Goal: Task Accomplishment & Management: Manage account settings

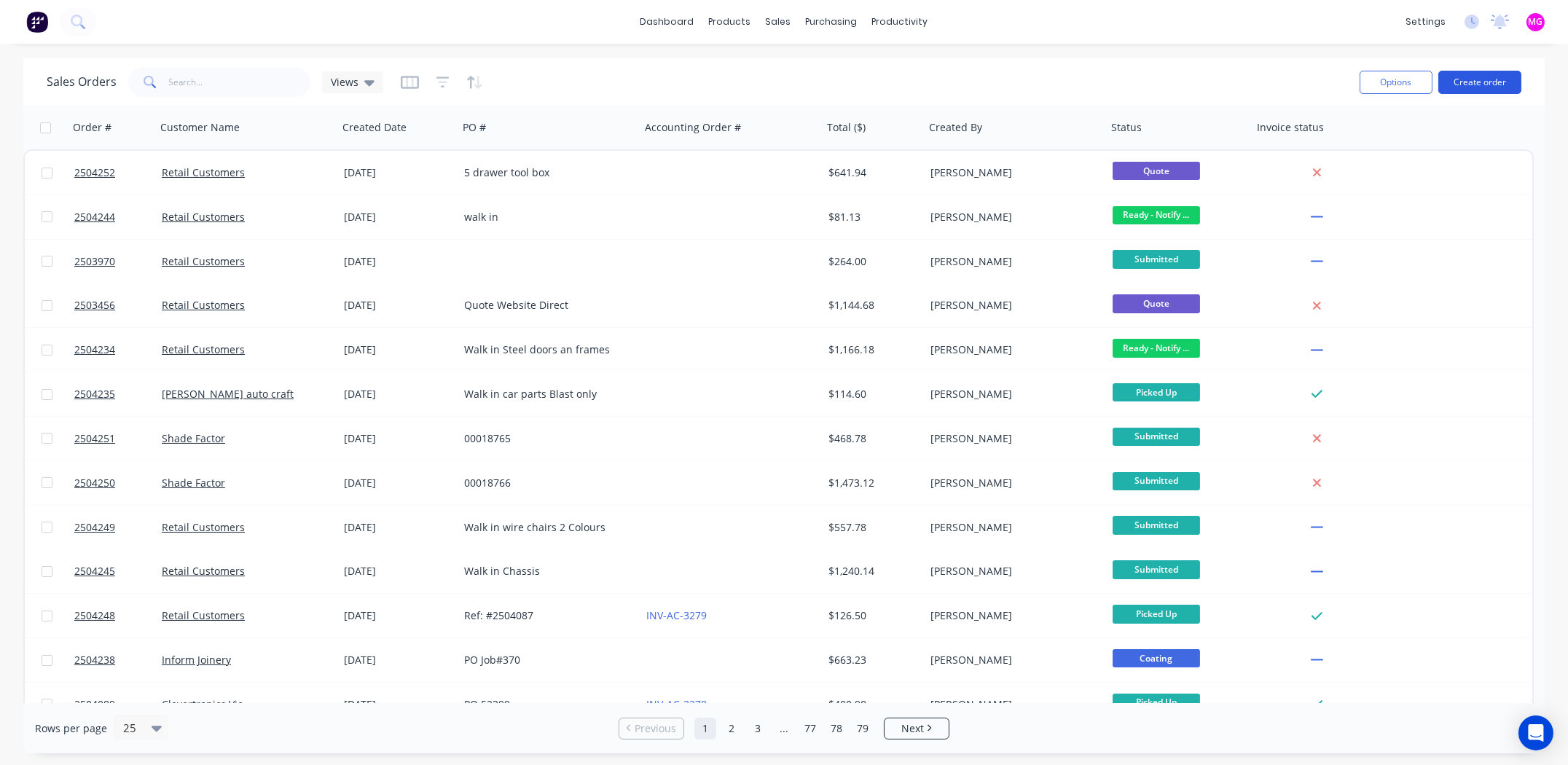
click at [1478, 83] on button "Create order" at bounding box center [1480, 82] width 83 height 23
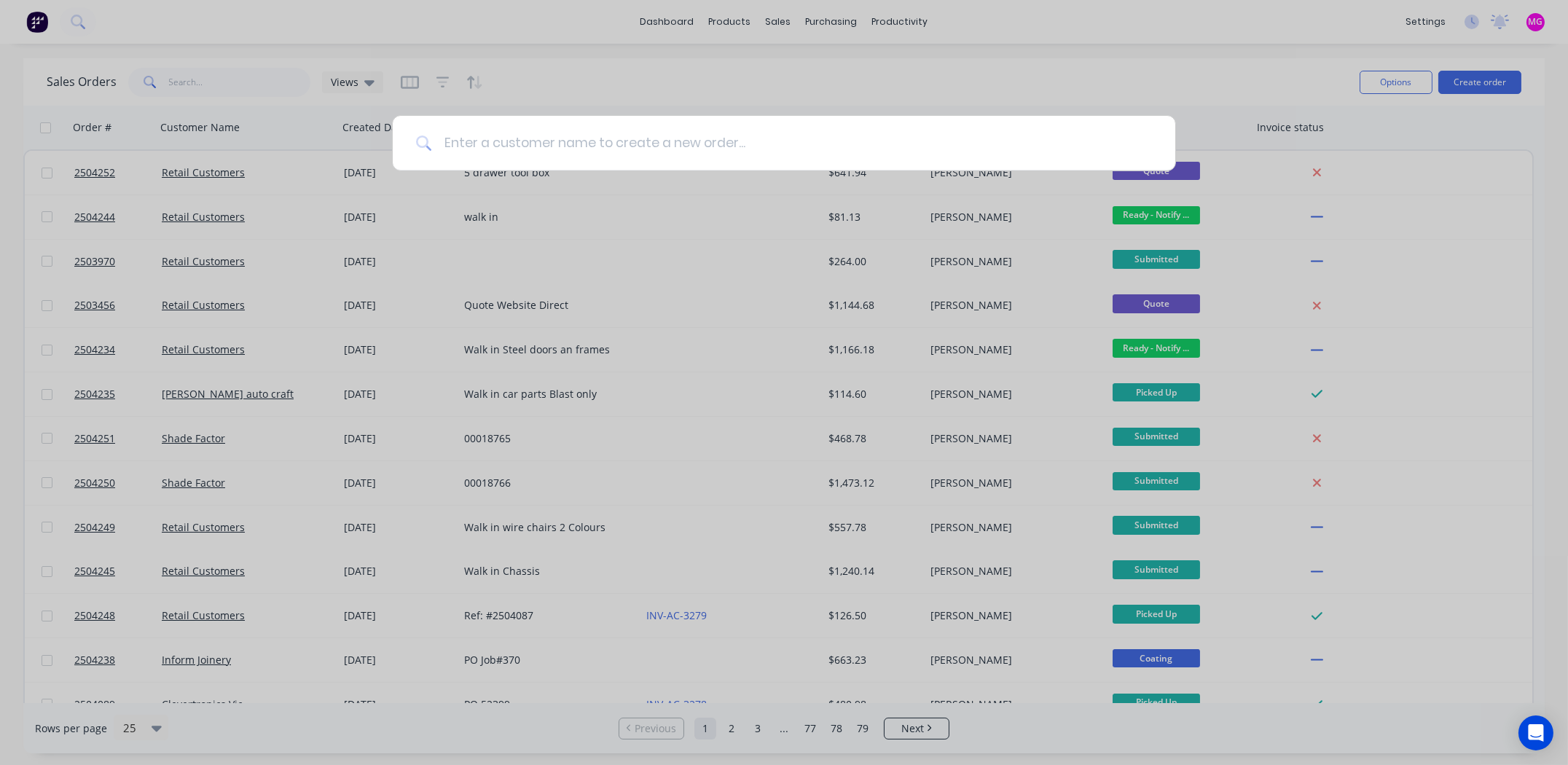
click at [478, 134] on input at bounding box center [792, 143] width 720 height 55
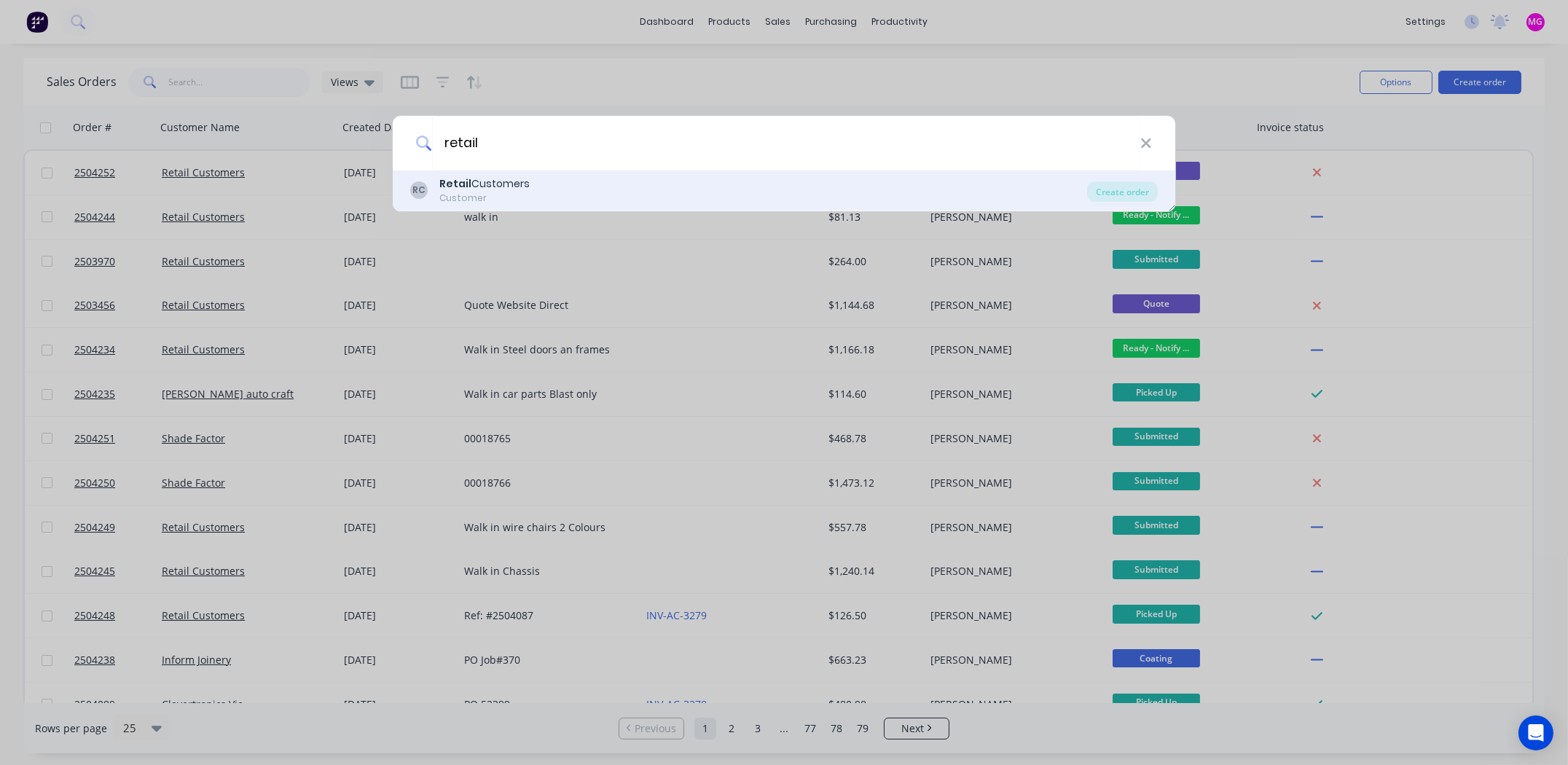
type input "retail"
click at [463, 184] on b "Retail" at bounding box center [455, 184] width 32 height 14
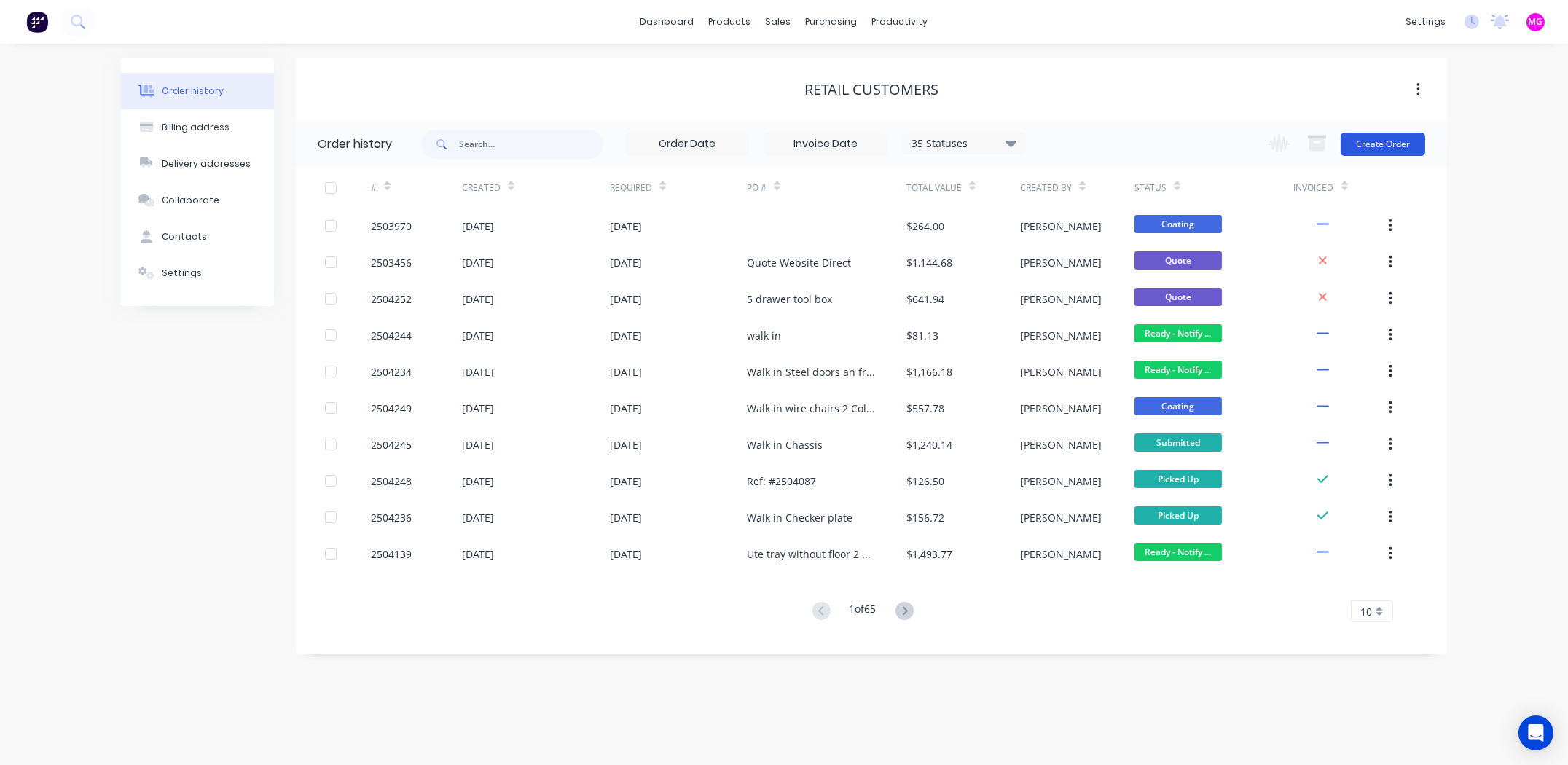
click at [1380, 142] on button "Create Order" at bounding box center [1383, 144] width 84 height 23
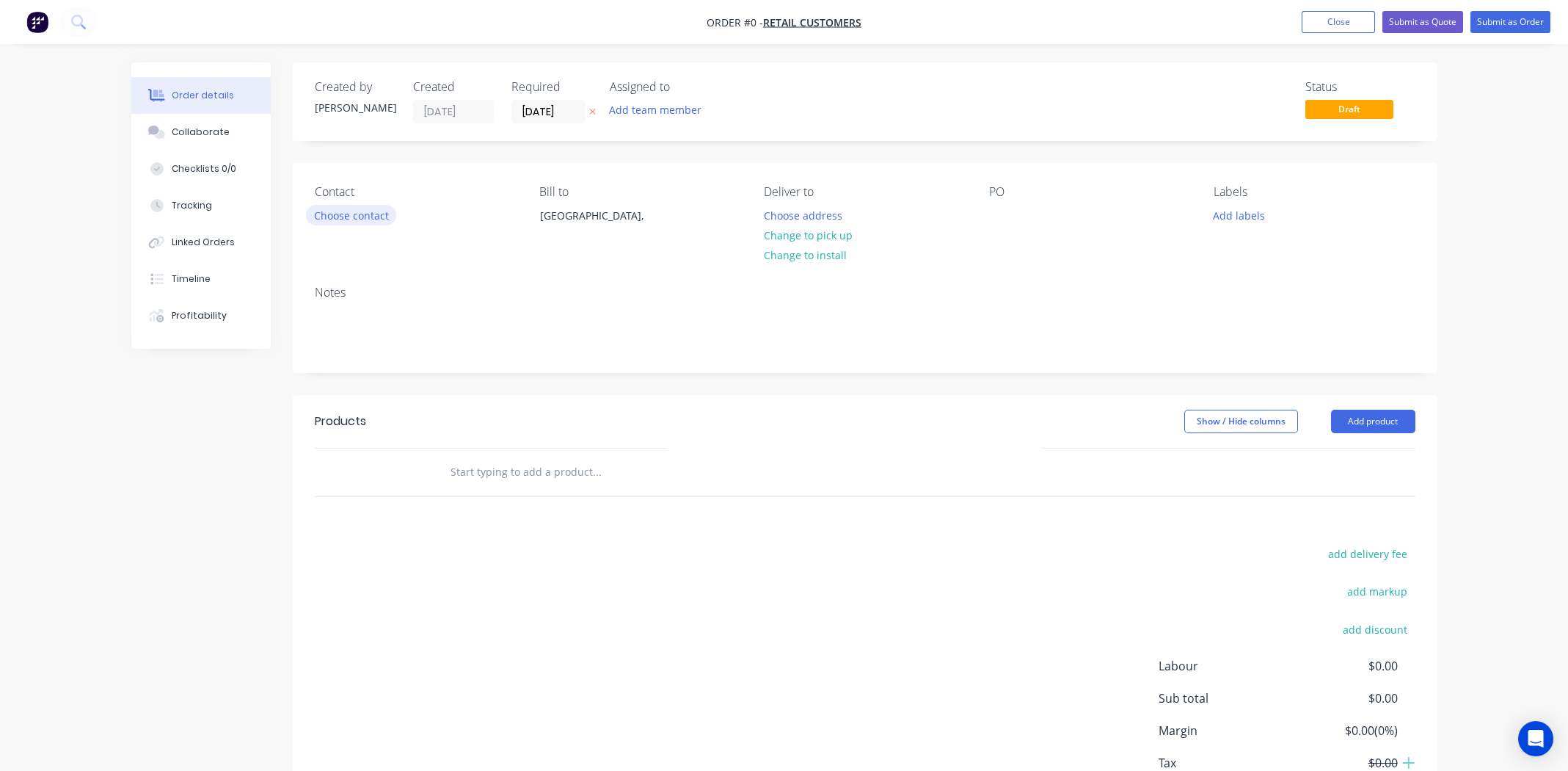
click at [381, 211] on button "Choose contact" at bounding box center [351, 215] width 90 height 20
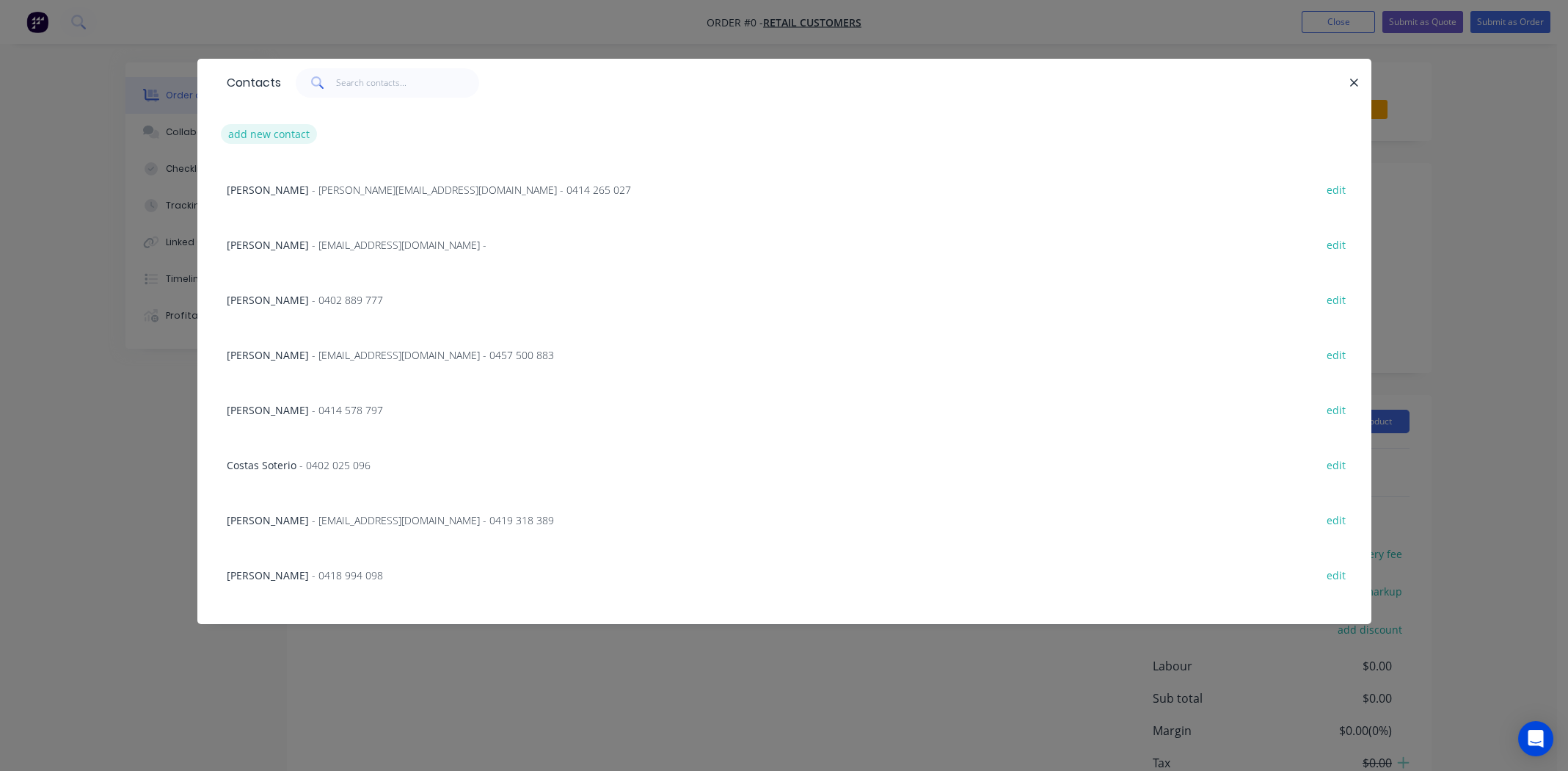
click at [287, 141] on button "add new contact" at bounding box center [269, 134] width 97 height 20
select select "AU"
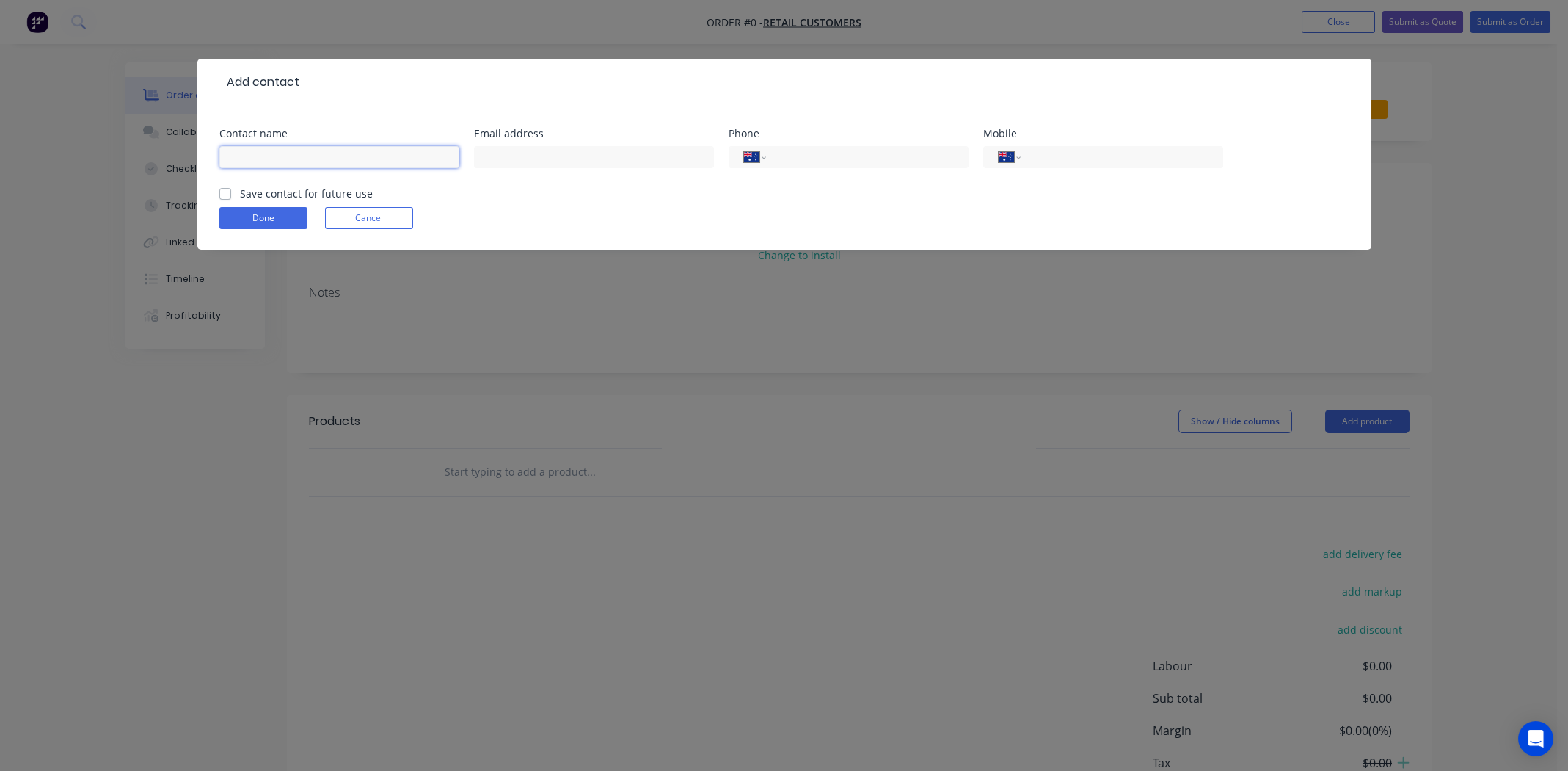
click at [283, 156] on input "text" at bounding box center [339, 157] width 240 height 22
click at [305, 158] on input "[PERSON_NAME]" at bounding box center [339, 157] width 240 height 22
paste input "[PERSON_NAME]"
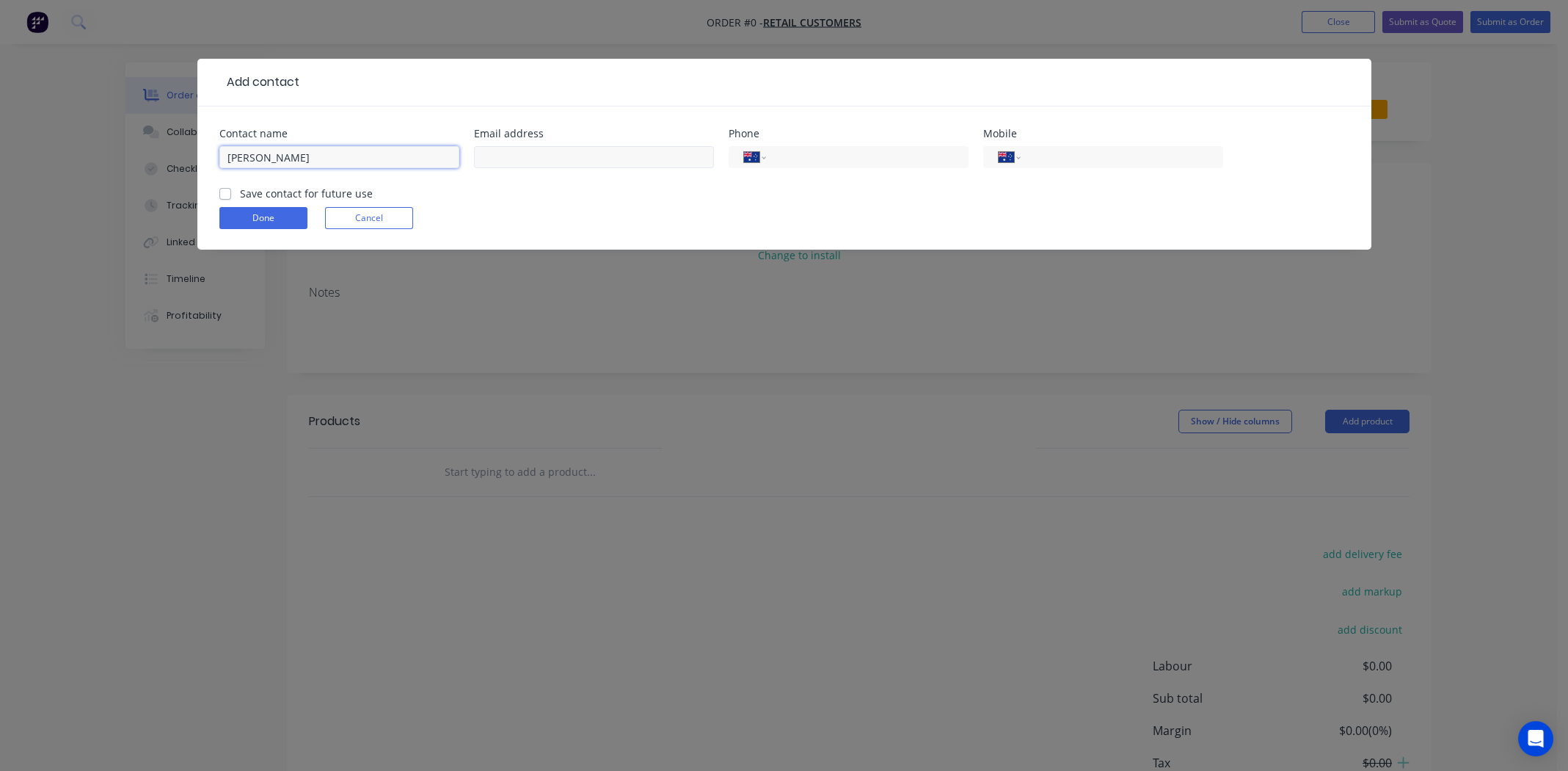
type input "George Theodorou"
click at [568, 162] on input "text" at bounding box center [594, 157] width 240 height 22
paste input "gtmpp@icloud.com"
type input "gtmpp@icloud.com"
click at [1103, 156] on input "tel" at bounding box center [1119, 157] width 176 height 17
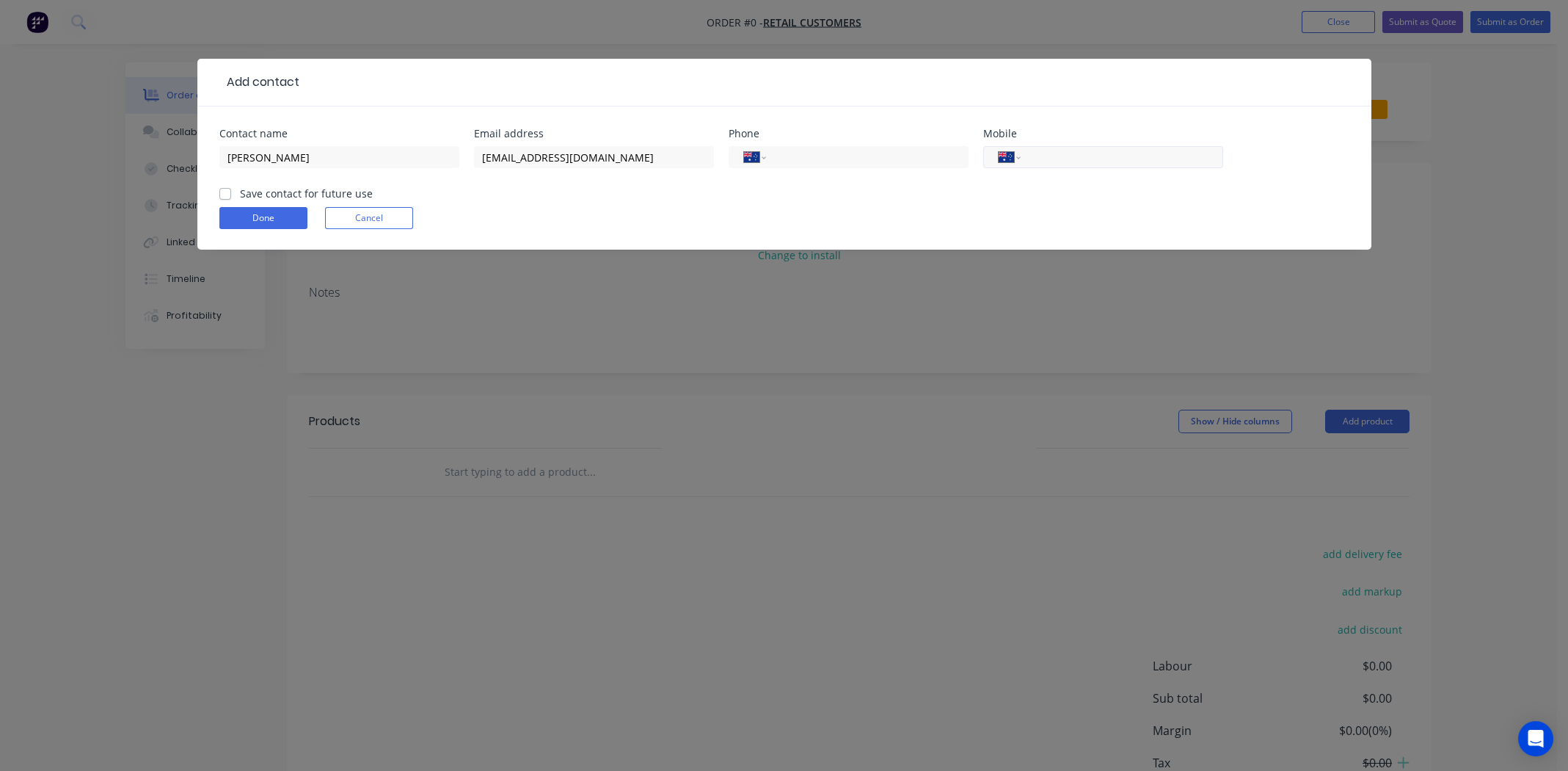
paste input "0416 035 357"
type input "0416 035 357"
click at [240, 191] on label "Save contact for future use" at bounding box center [307, 193] width 133 height 15
click at [221, 191] on input "Save contact for future use" at bounding box center [225, 192] width 12 height 14
checkbox input "true"
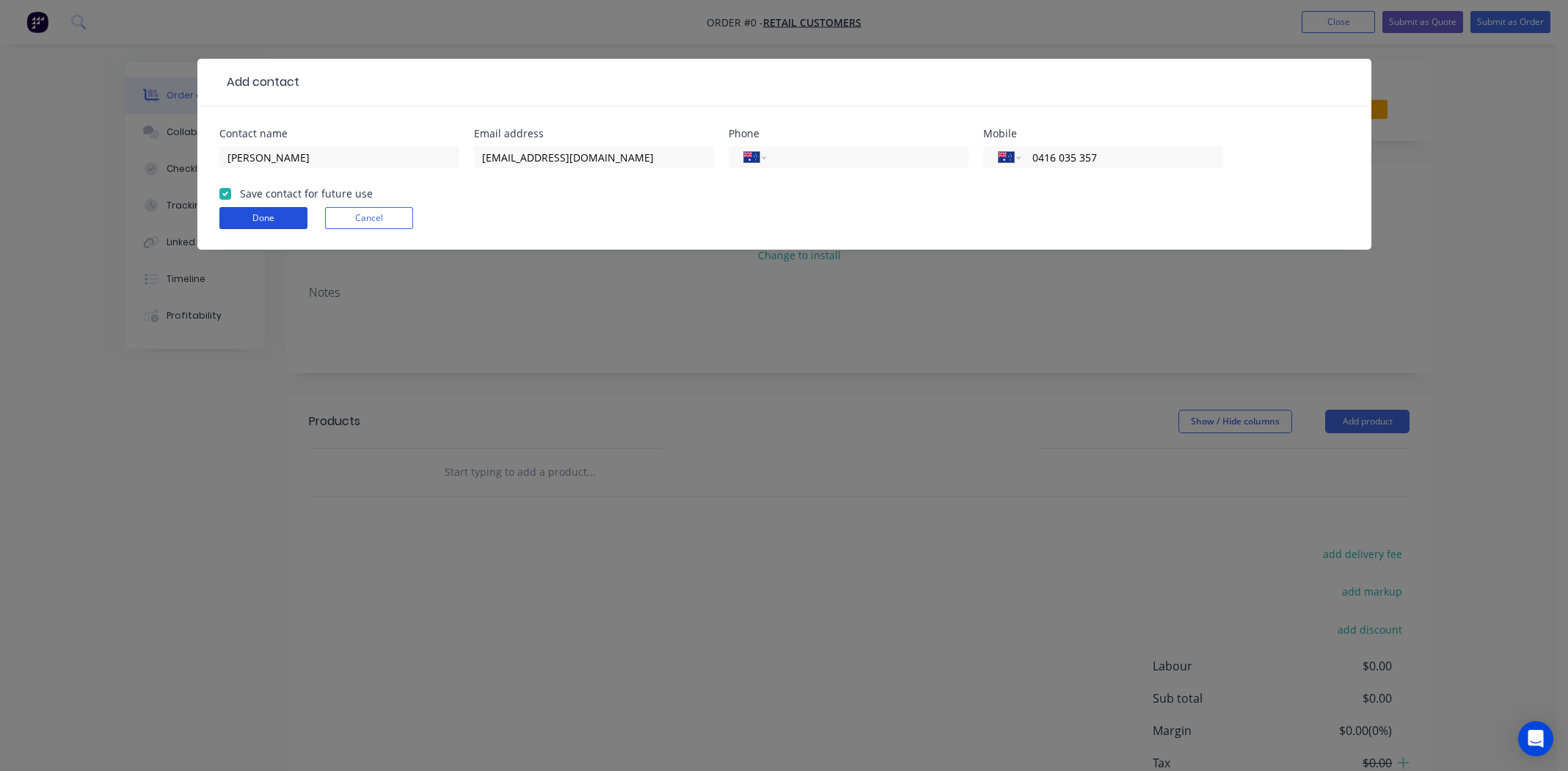
drag, startPoint x: 244, startPoint y: 214, endPoint x: 251, endPoint y: 215, distance: 7.1
click at [245, 215] on button "Done" at bounding box center [263, 219] width 88 height 22
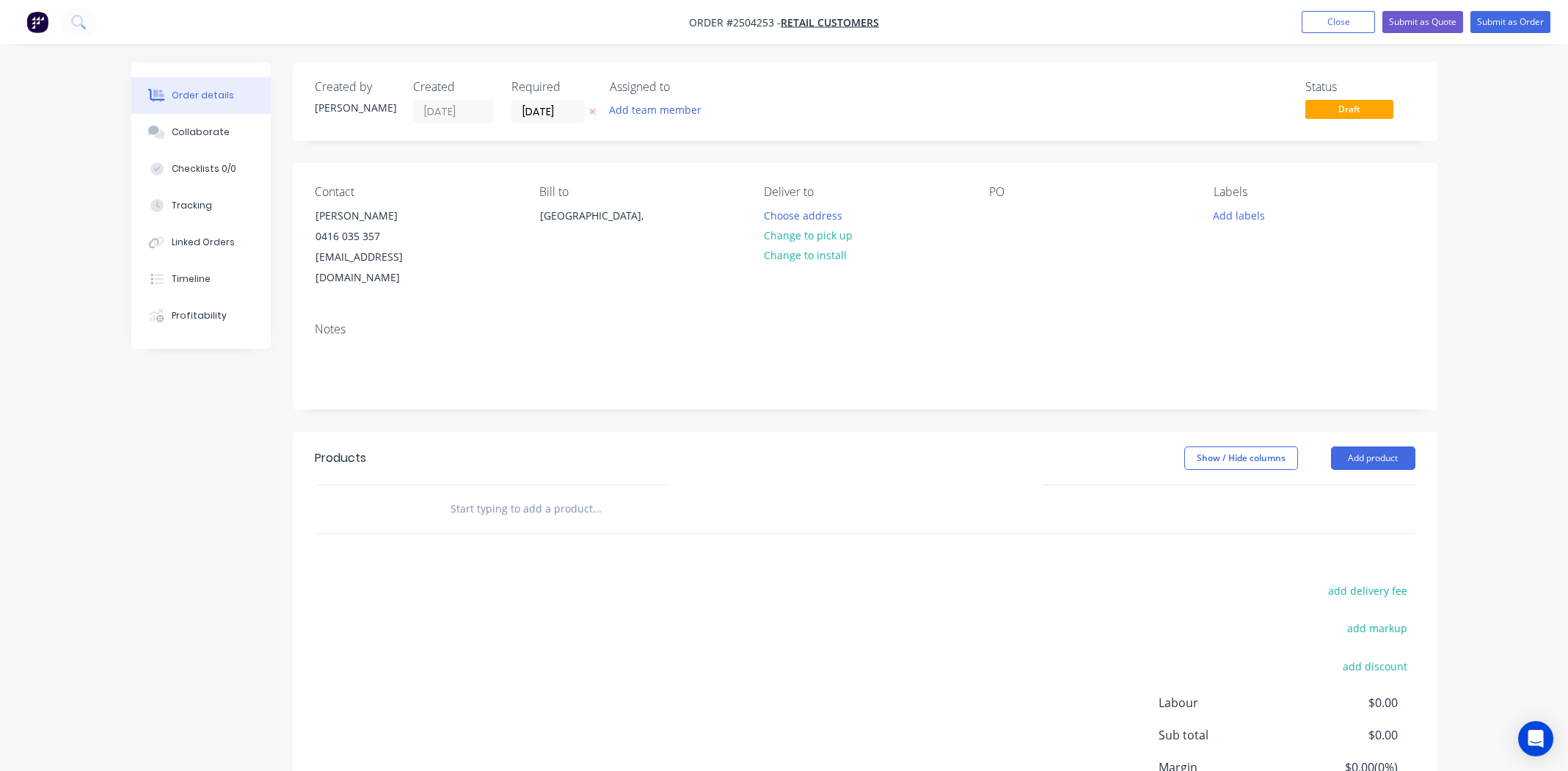
click at [833, 238] on button "Change to pick up" at bounding box center [808, 235] width 104 height 20
click at [986, 219] on div "Contact George Theodorou 0416 035 357 gtmpp@icloud.com Bill to Australia, Pick …" at bounding box center [865, 237] width 1145 height 147
click at [992, 216] on div at bounding box center [1001, 215] width 23 height 22
click at [1239, 216] on button "Add labels" at bounding box center [1239, 215] width 67 height 20
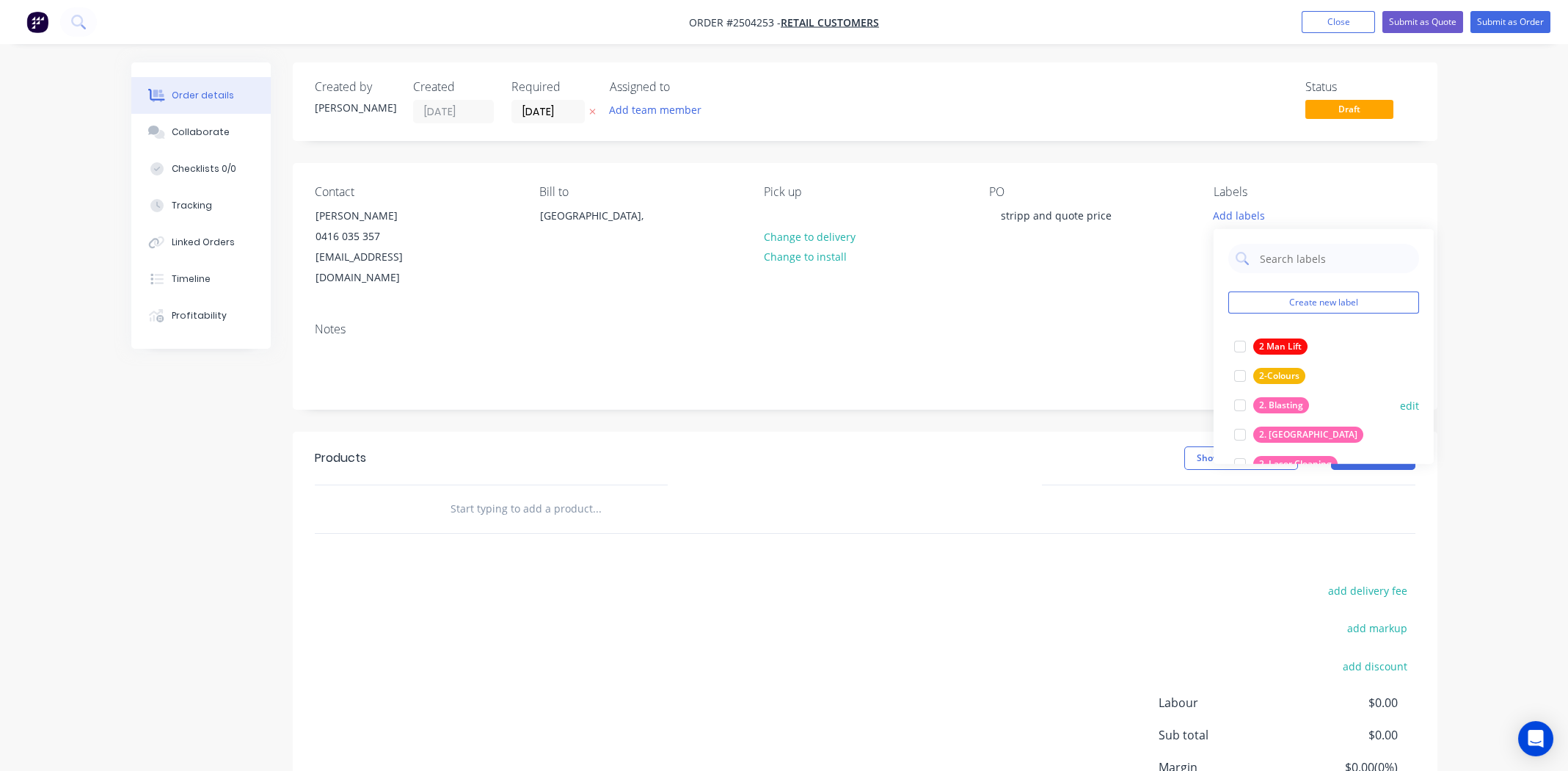
click at [1246, 405] on div at bounding box center [1240, 405] width 30 height 30
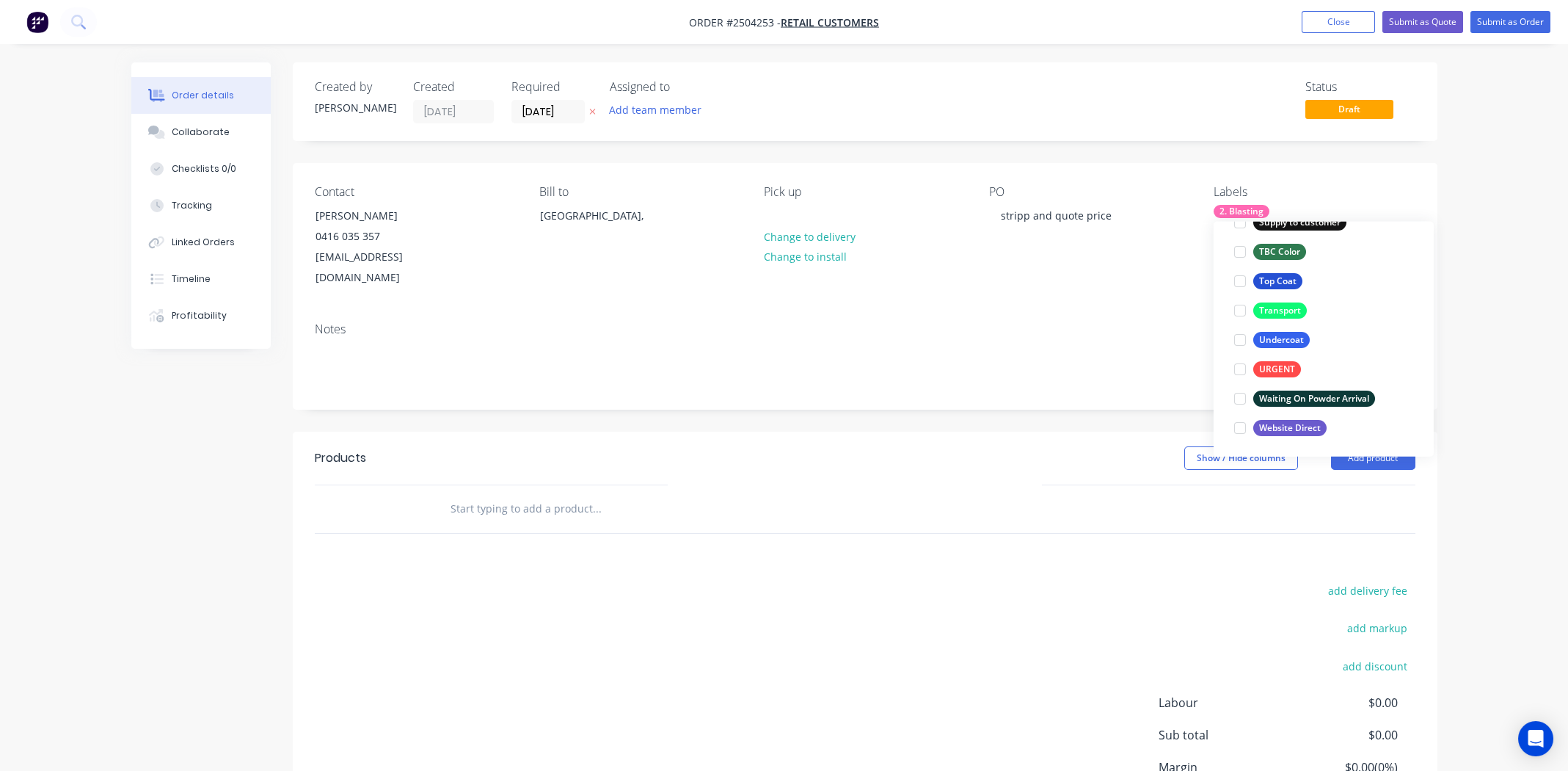
scroll to position [115, 0]
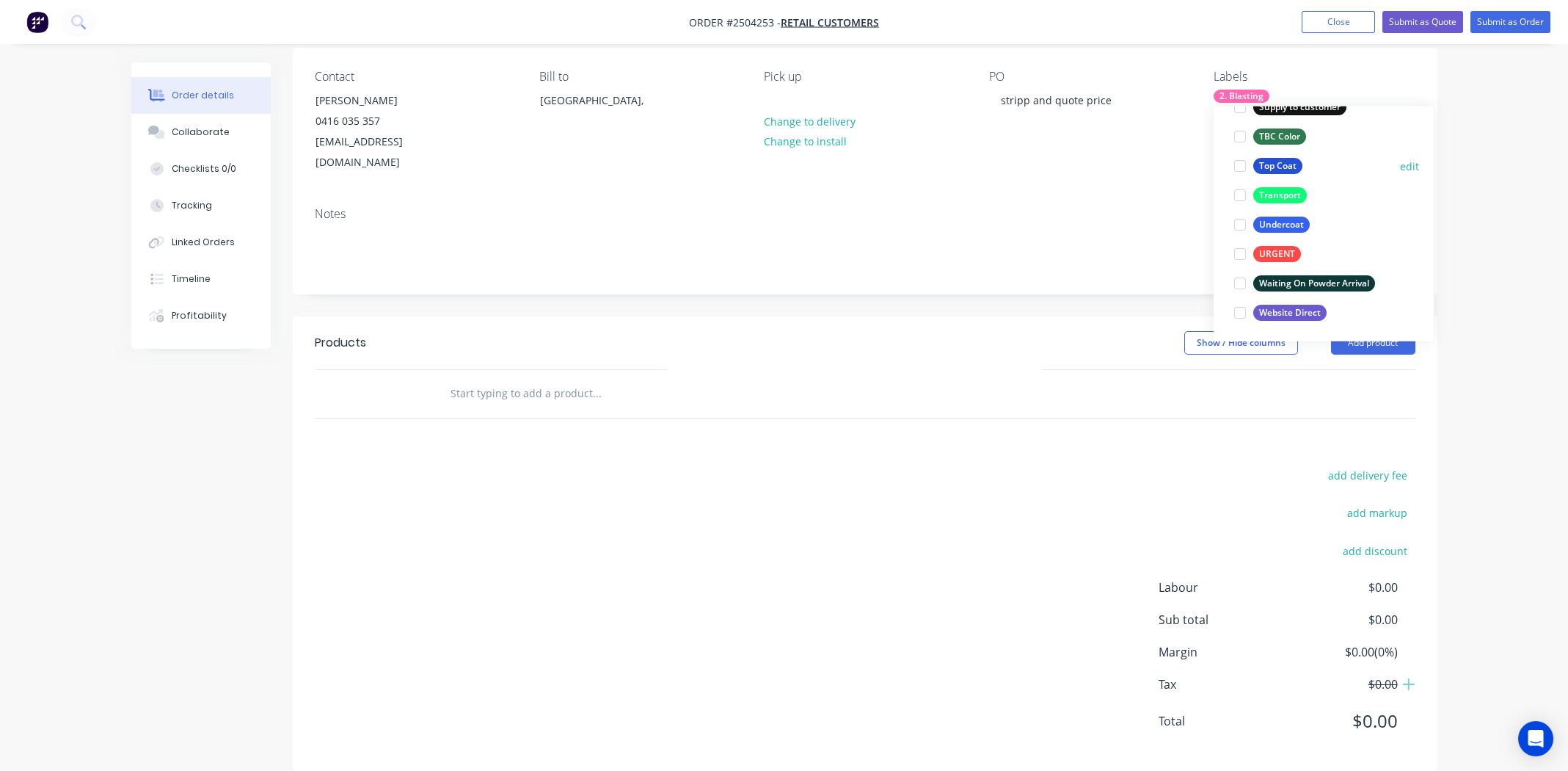
click at [1230, 161] on div at bounding box center [1240, 166] width 30 height 30
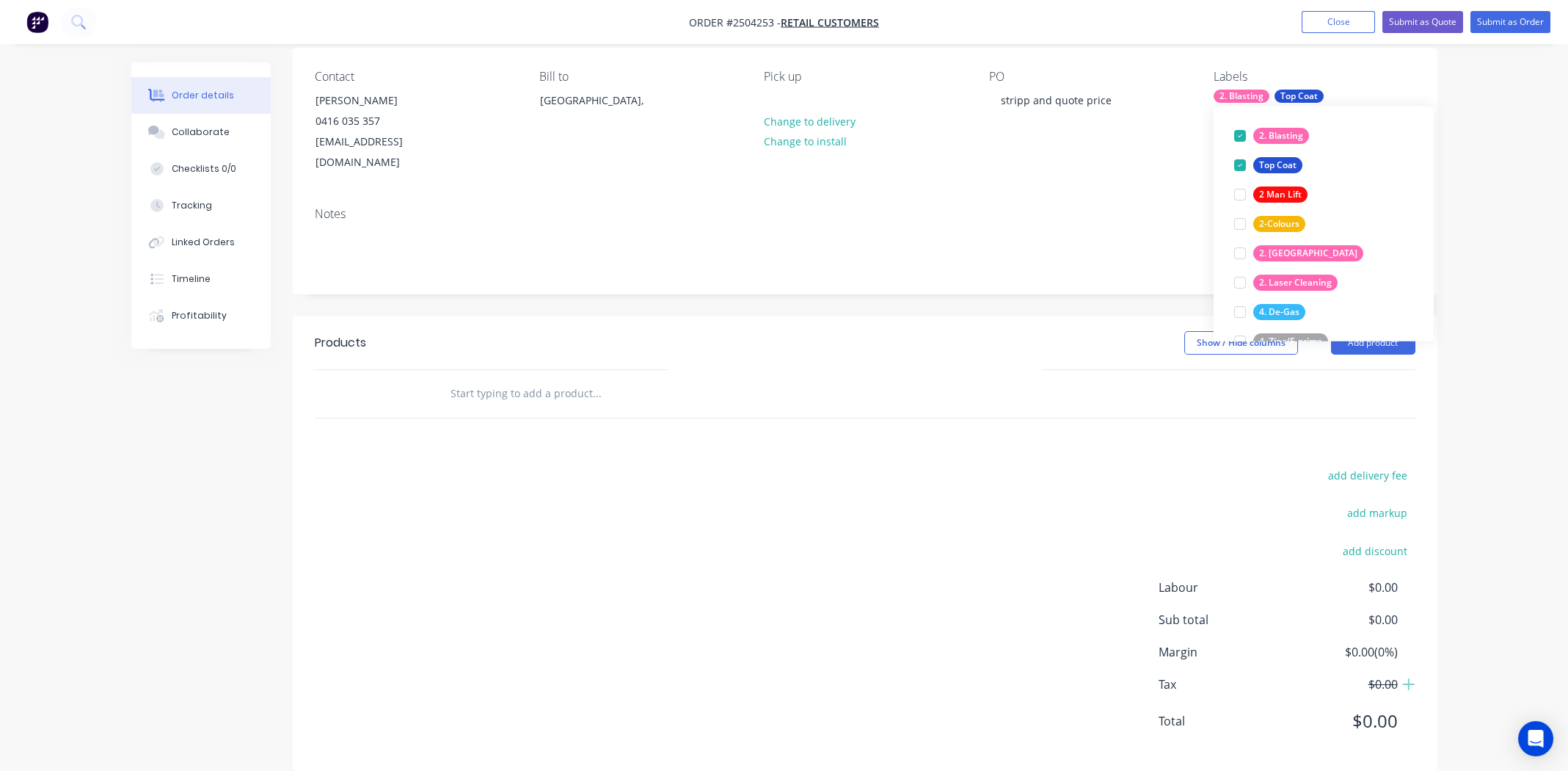
click at [1097, 167] on div "Contact George Theodorou 0416 035 357 gtmpp@icloud.com Bill to Australia, Pick …" at bounding box center [865, 122] width 1145 height 147
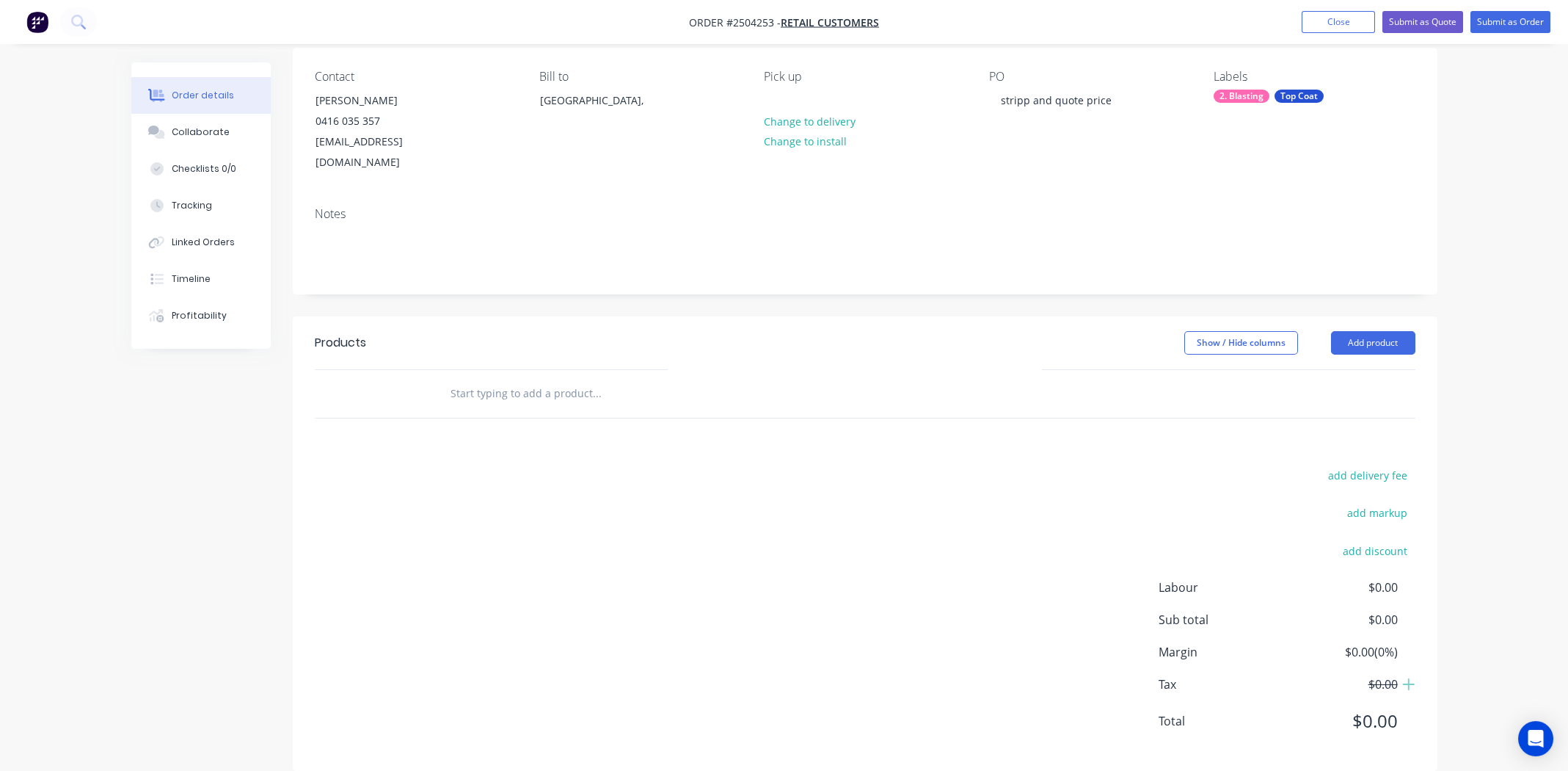
drag, startPoint x: 498, startPoint y: 534, endPoint x: 652, endPoint y: 500, distance: 157.7
click at [502, 534] on div "add delivery fee add markup add discount Labour $0.00 Sub total $0.00 Margin $0…" at bounding box center [864, 607] width 1101 height 283
click at [1369, 331] on button "Add product" at bounding box center [1373, 342] width 84 height 23
click at [827, 498] on div "add delivery fee add markup add discount Labour $0.00 Sub total $0.00 Margin $0…" at bounding box center [864, 607] width 1101 height 283
click at [1371, 331] on button "Add product" at bounding box center [1373, 342] width 84 height 23
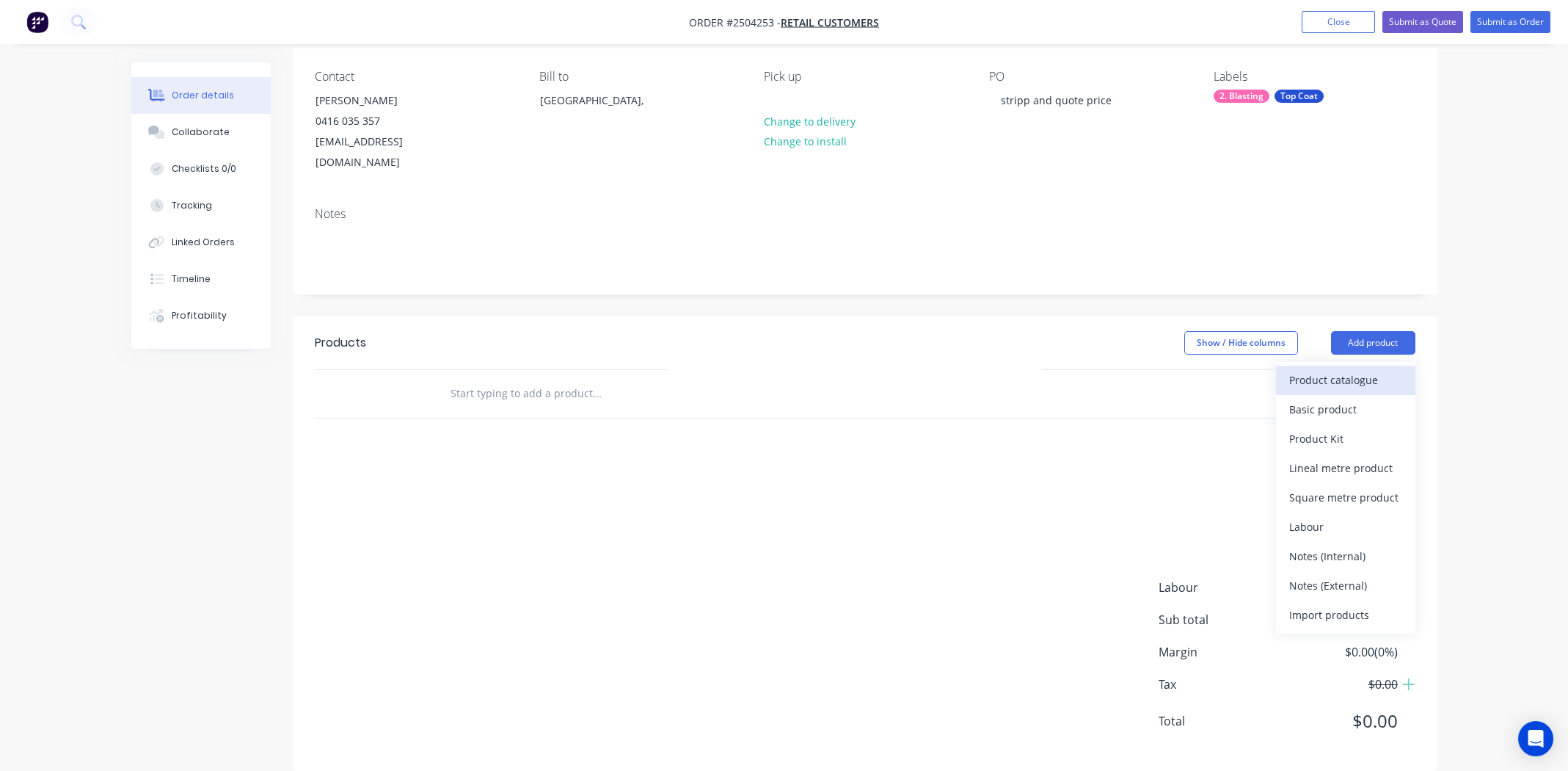
click at [1377, 369] on div "Product catalogue" at bounding box center [1345, 379] width 113 height 22
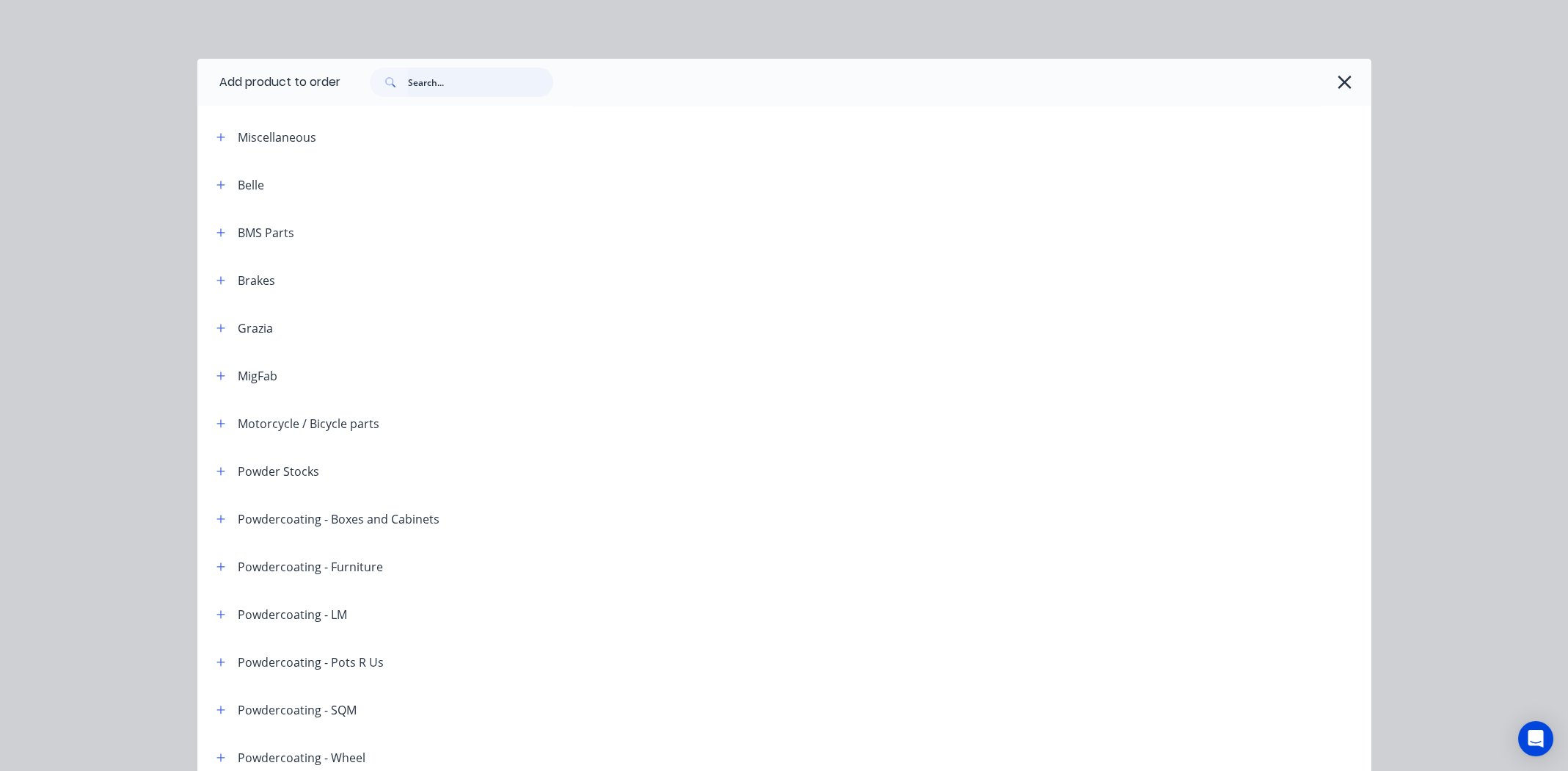
click at [444, 77] on input "text" at bounding box center [481, 82] width 146 height 30
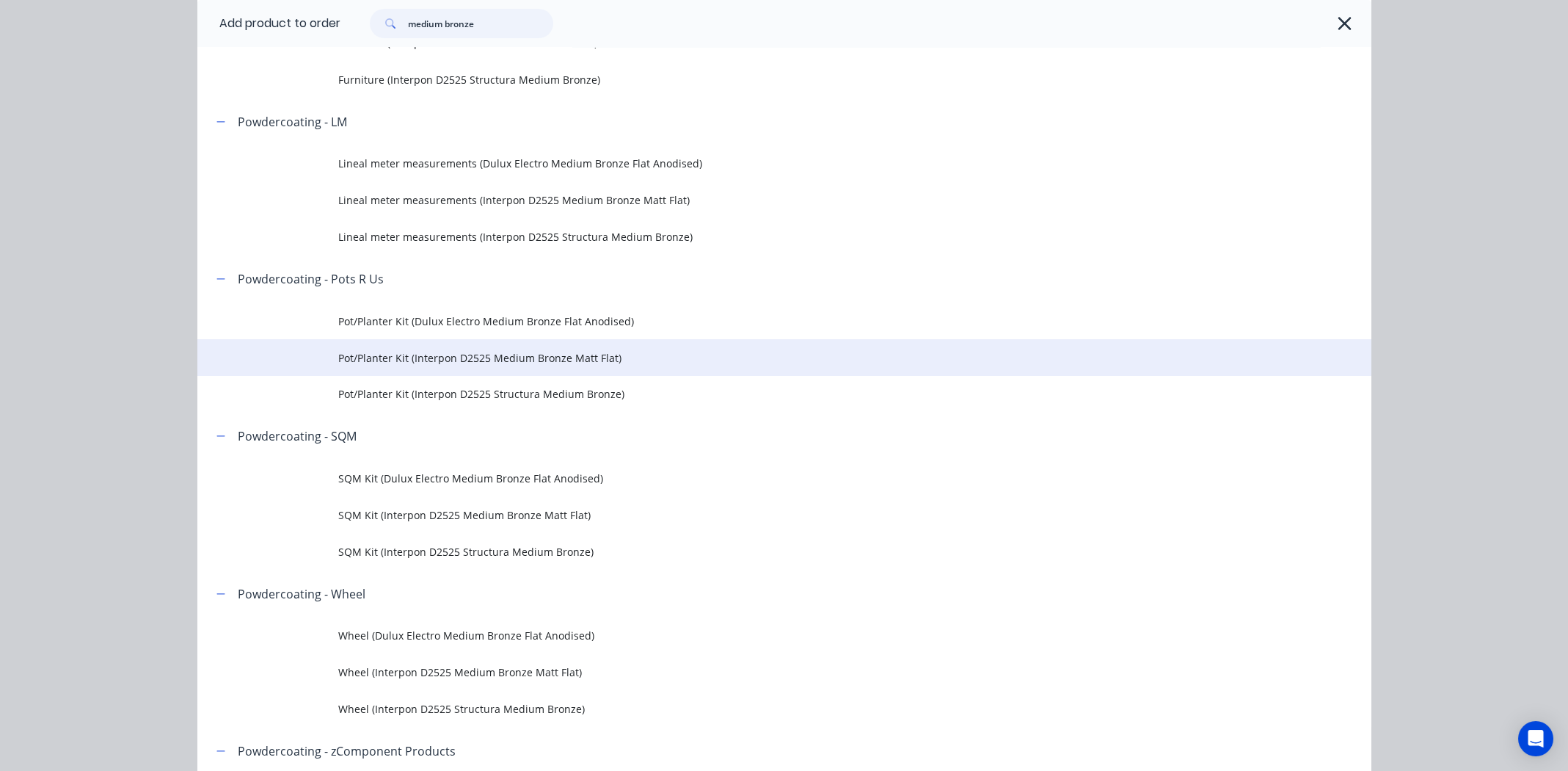
scroll to position [513, 0]
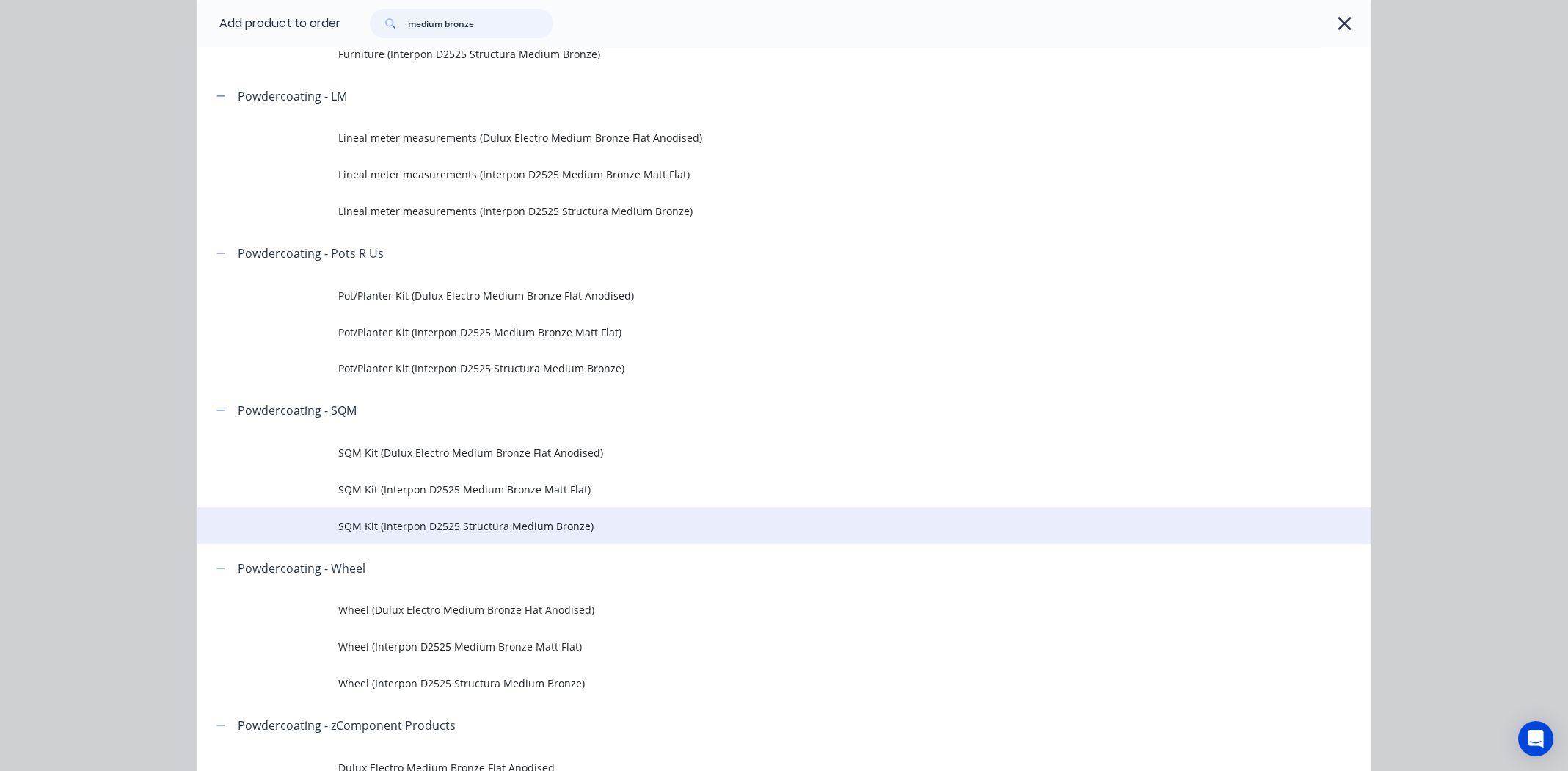
type input "medium bronze"
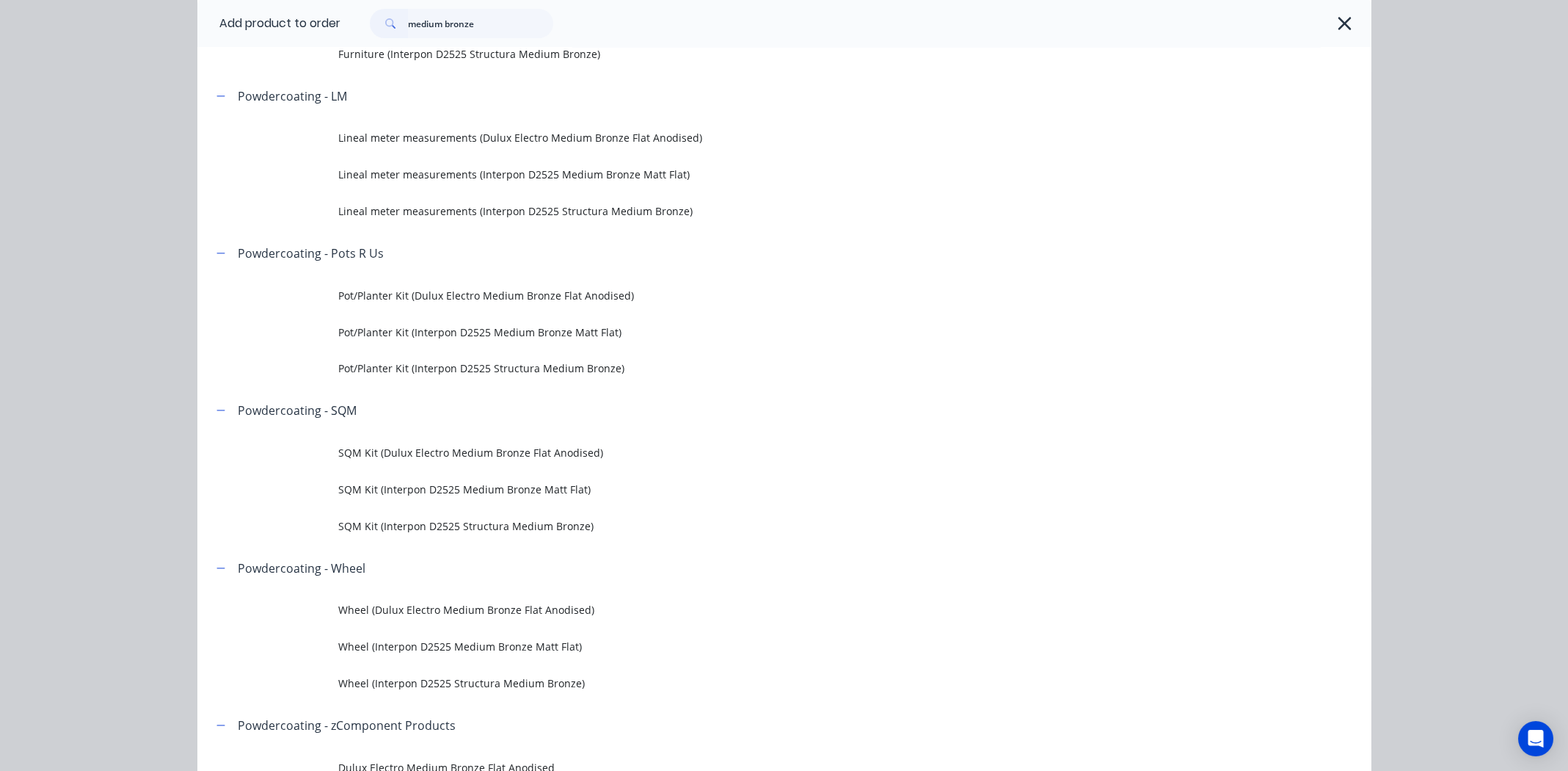
click at [431, 521] on span "SQM Kit (Interpon D2525 Structura Medium Bronze)" at bounding box center [752, 525] width 826 height 15
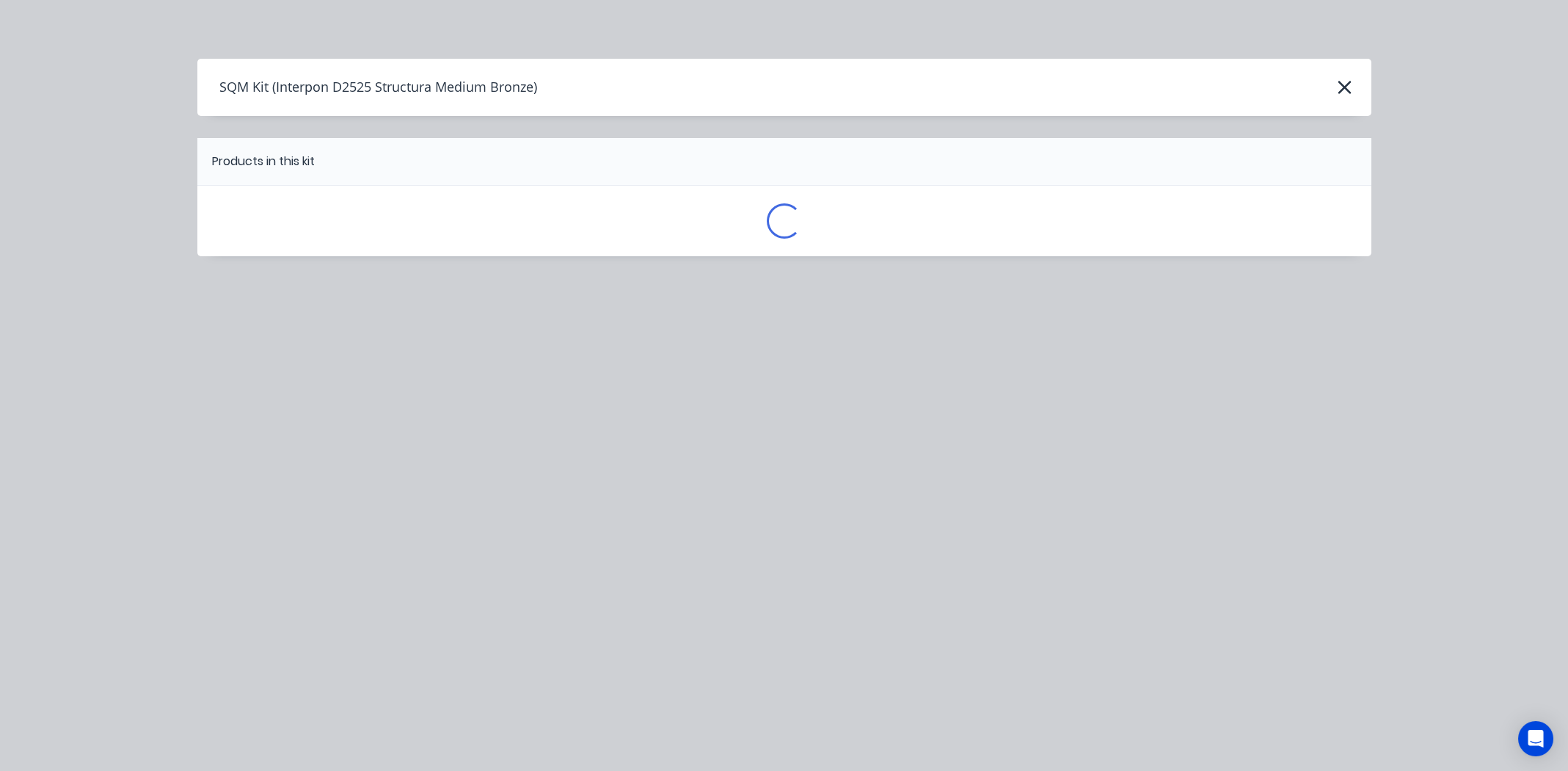
scroll to position [0, 0]
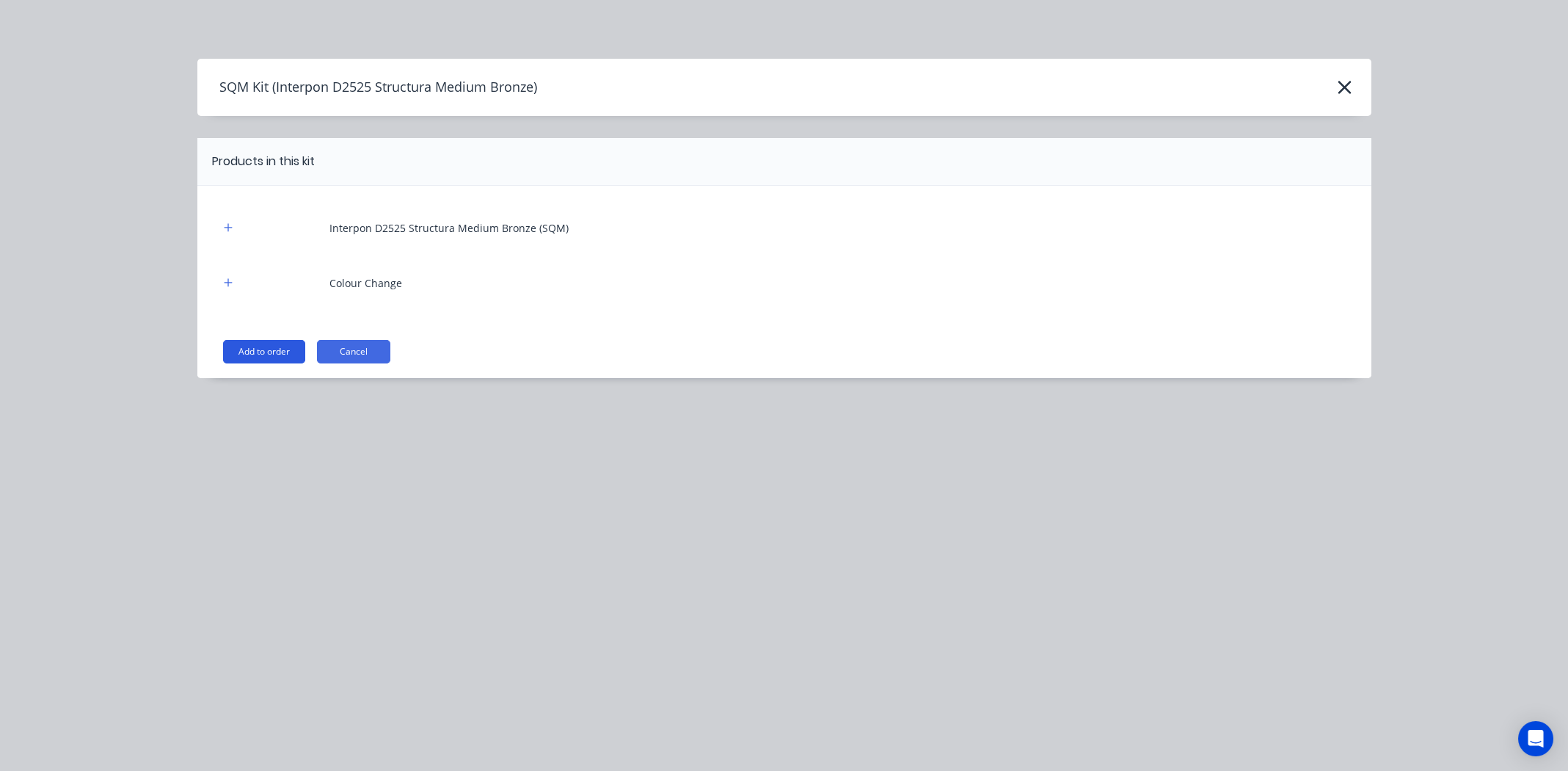
click at [259, 347] on button "Add to order" at bounding box center [264, 351] width 82 height 23
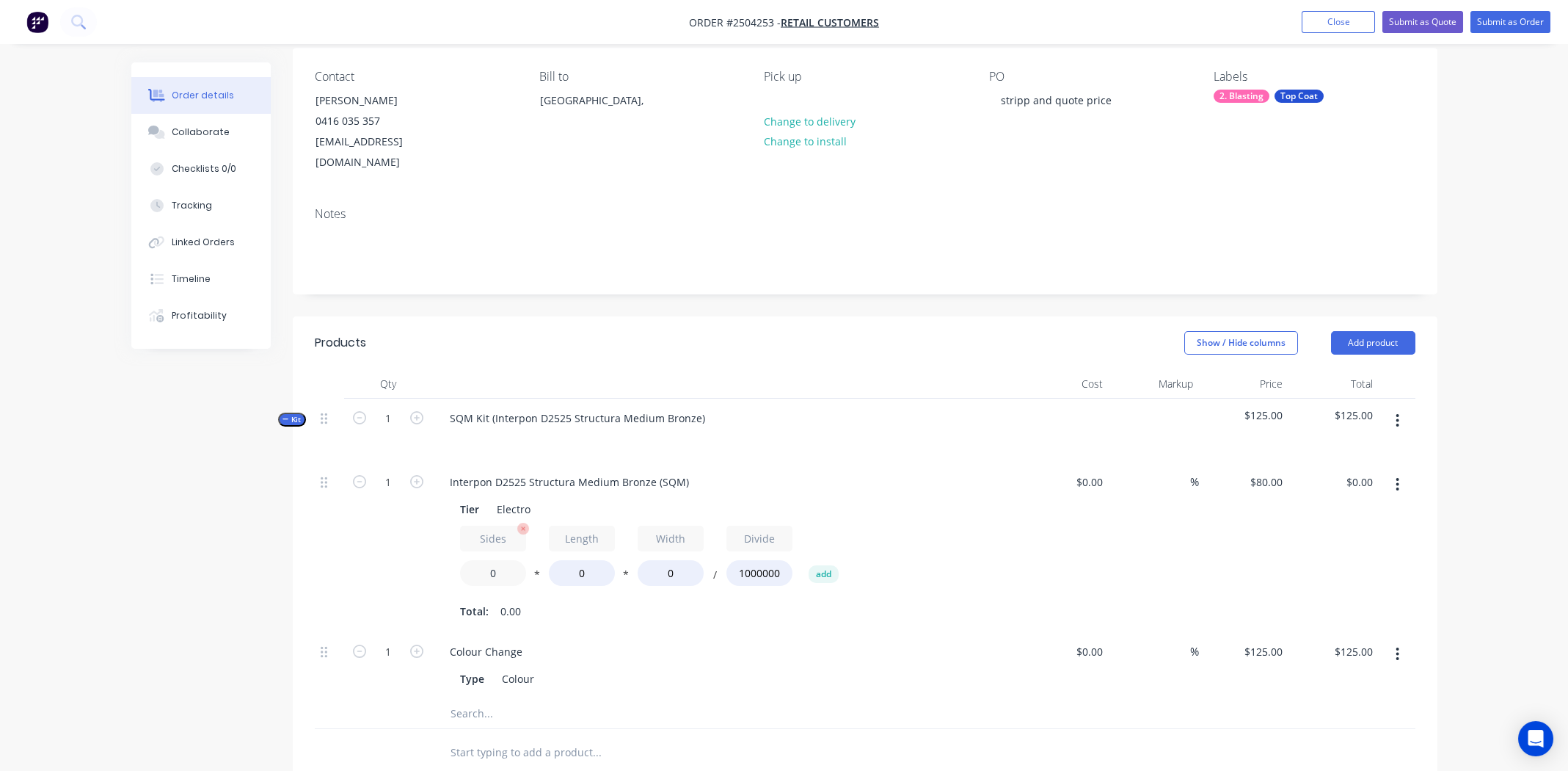
click at [494, 560] on input "0" at bounding box center [493, 572] width 66 height 26
type input "2.2"
click at [583, 560] on input "0" at bounding box center [582, 572] width 66 height 26
click at [583, 560] on input "0" at bounding box center [582, 572] width 66 height 26
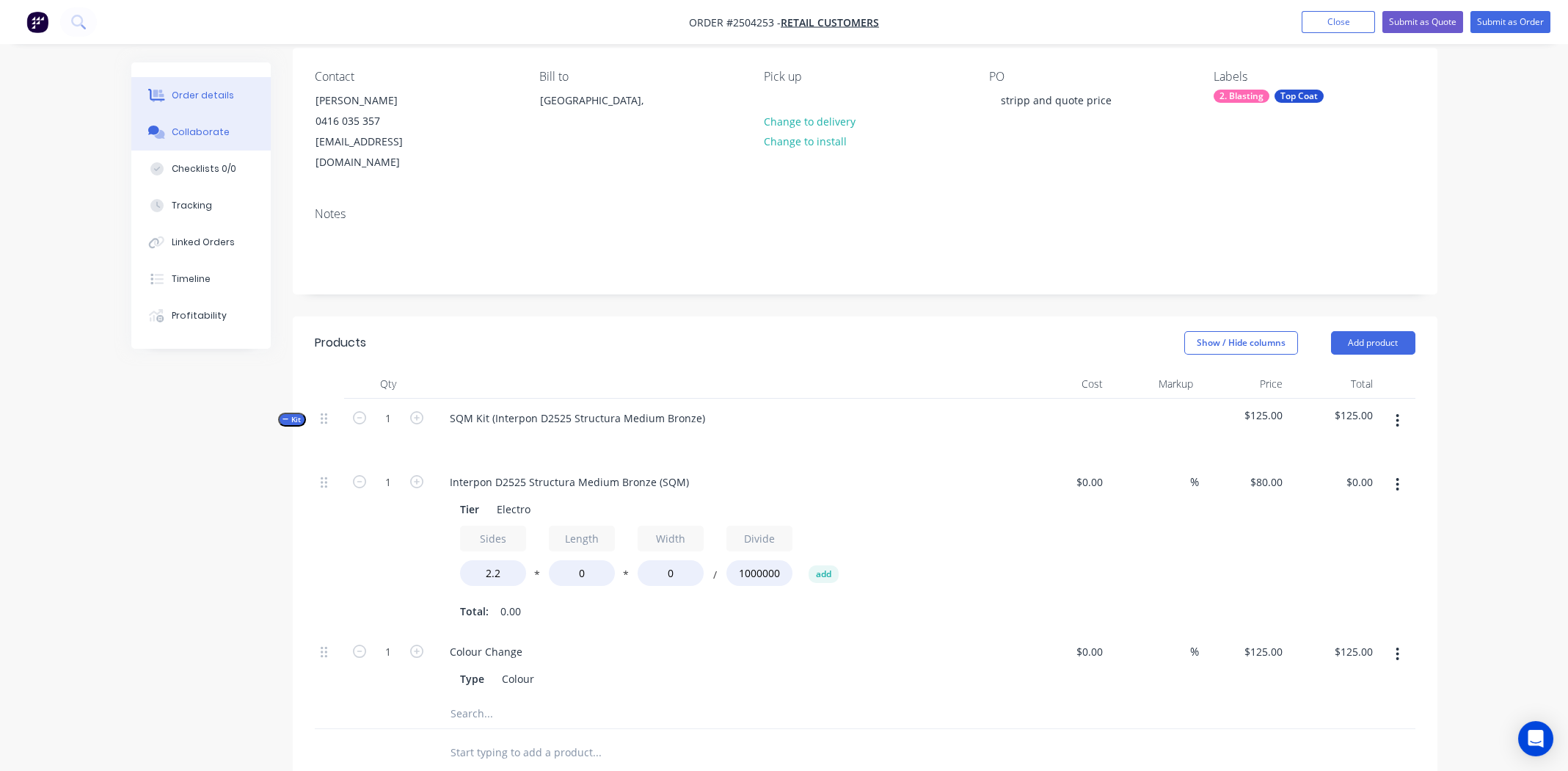
click at [204, 123] on button "Collaborate" at bounding box center [201, 132] width 139 height 37
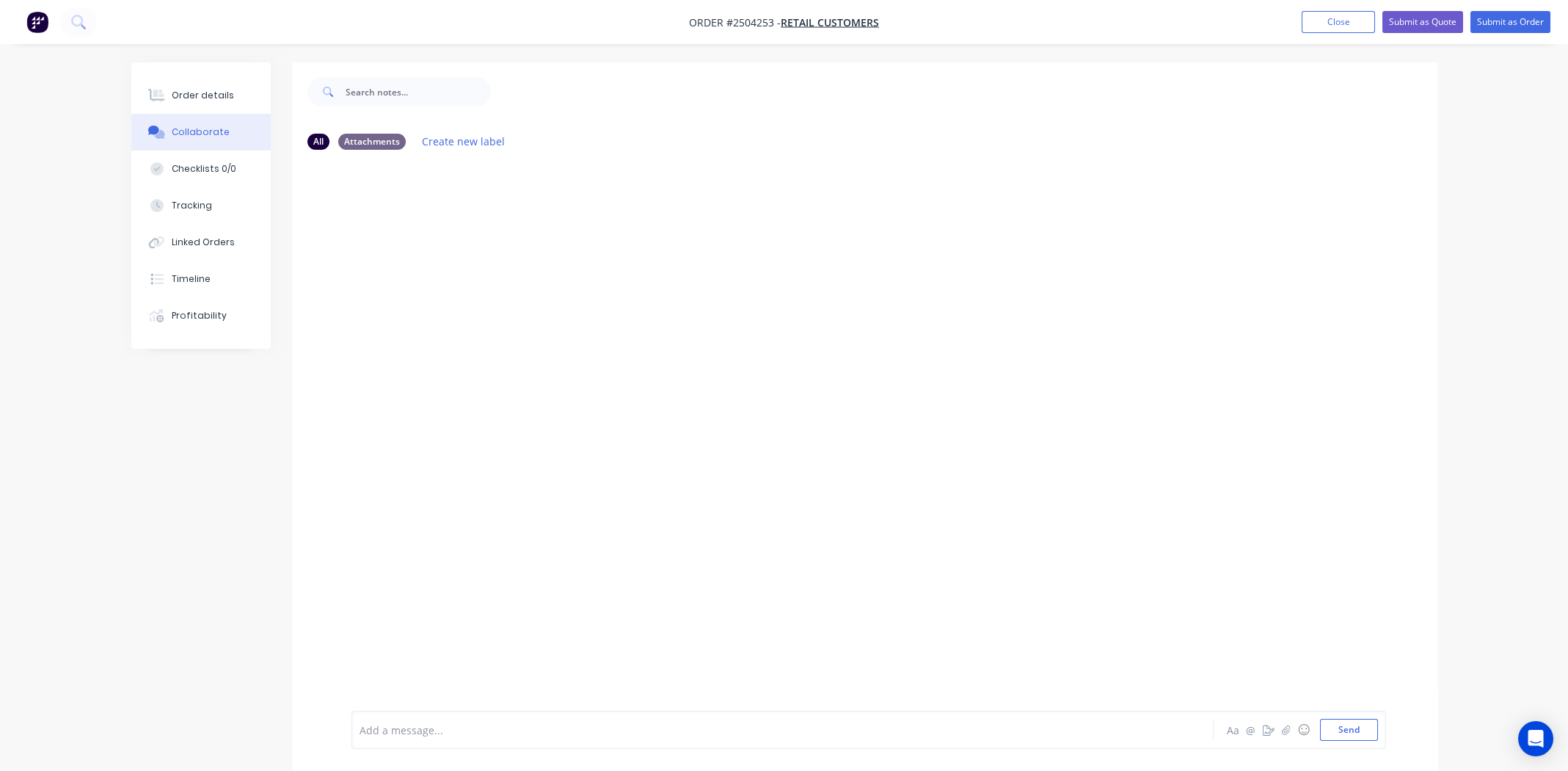
click at [478, 736] on div at bounding box center [741, 729] width 763 height 15
click at [187, 93] on div "Order details" at bounding box center [203, 95] width 62 height 14
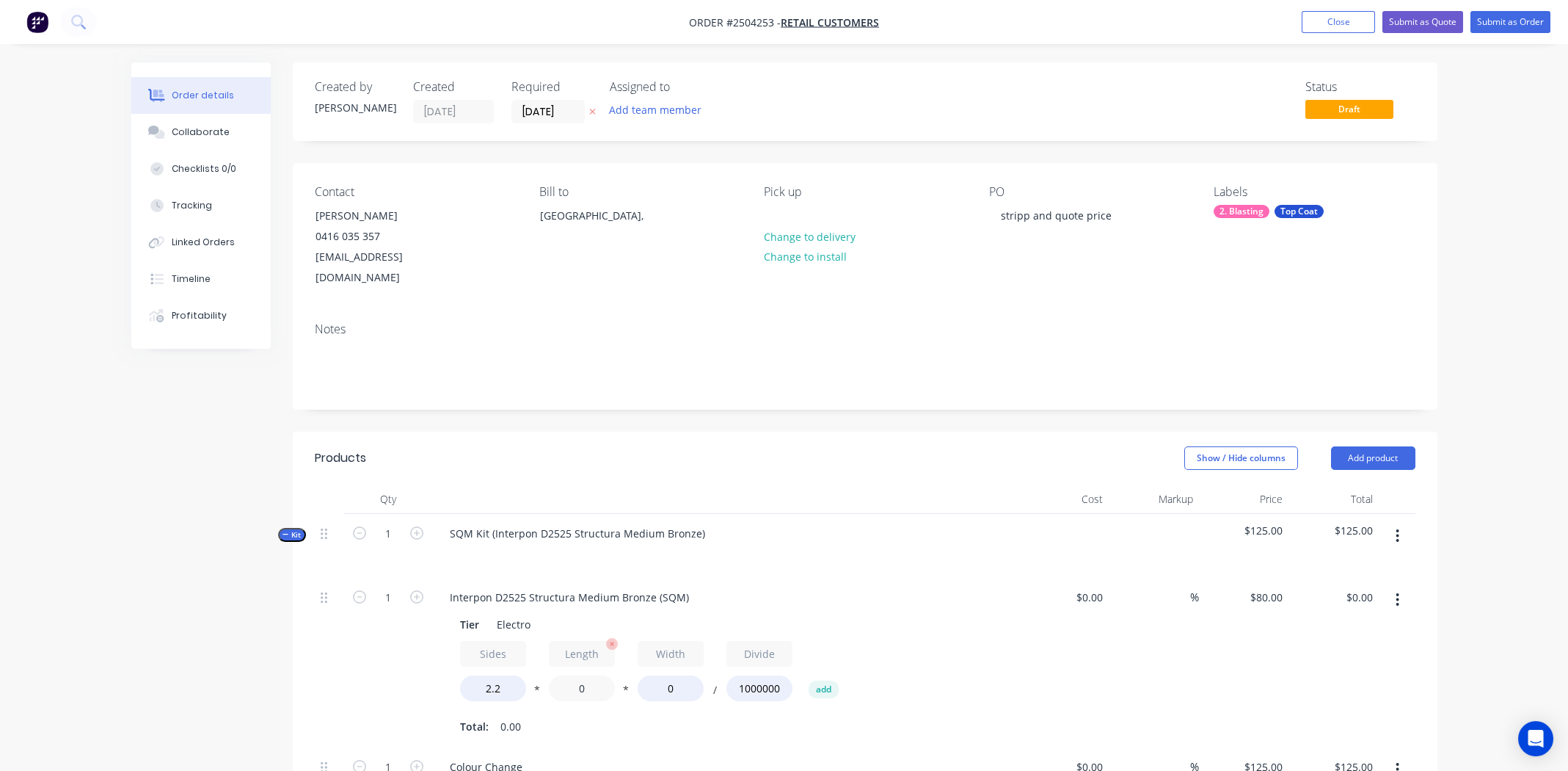
click at [586, 675] on input "0" at bounding box center [582, 688] width 66 height 26
type input "417"
type input "110"
type input "$8.07"
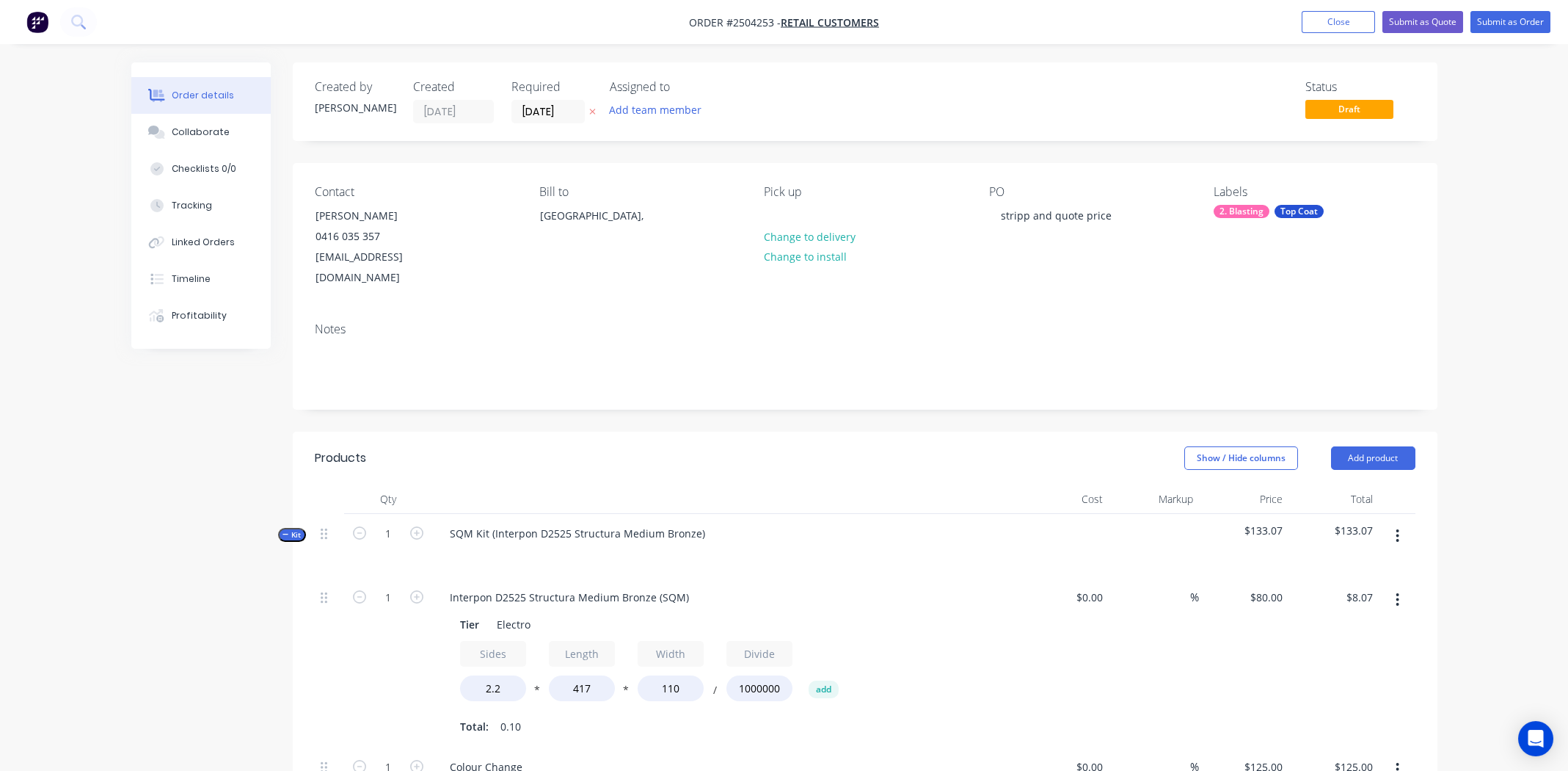
click at [987, 649] on div "Sides 2.2 * Length 417 * Width 110 / Divide 1000000 add" at bounding box center [726, 673] width 531 height 66
click at [383, 587] on input "1" at bounding box center [388, 598] width 38 height 22
type input "11"
type input "$88.79"
click at [1045, 579] on div "$0.00 $0.00" at bounding box center [1064, 662] width 90 height 170
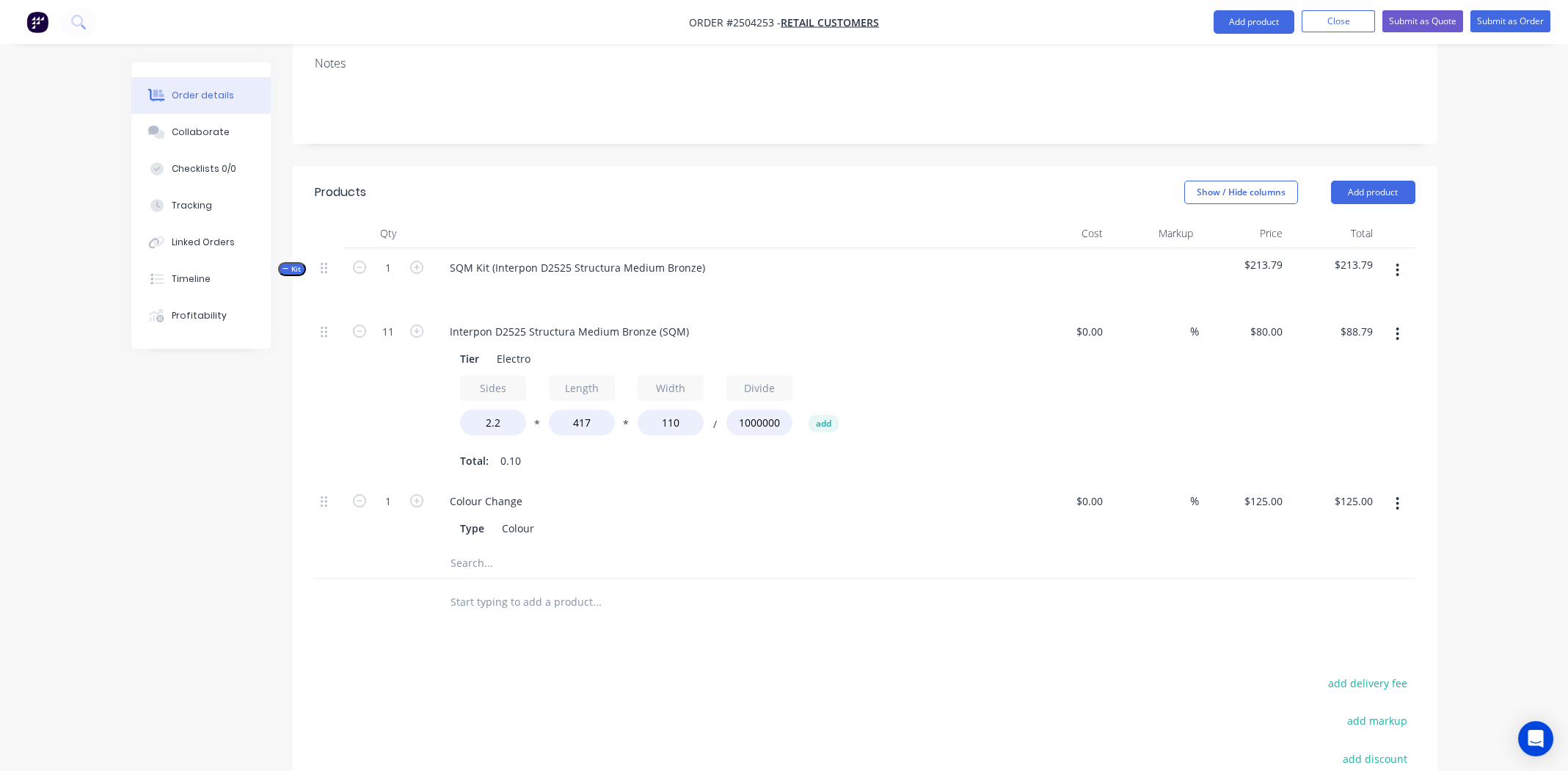
scroll to position [253, 0]
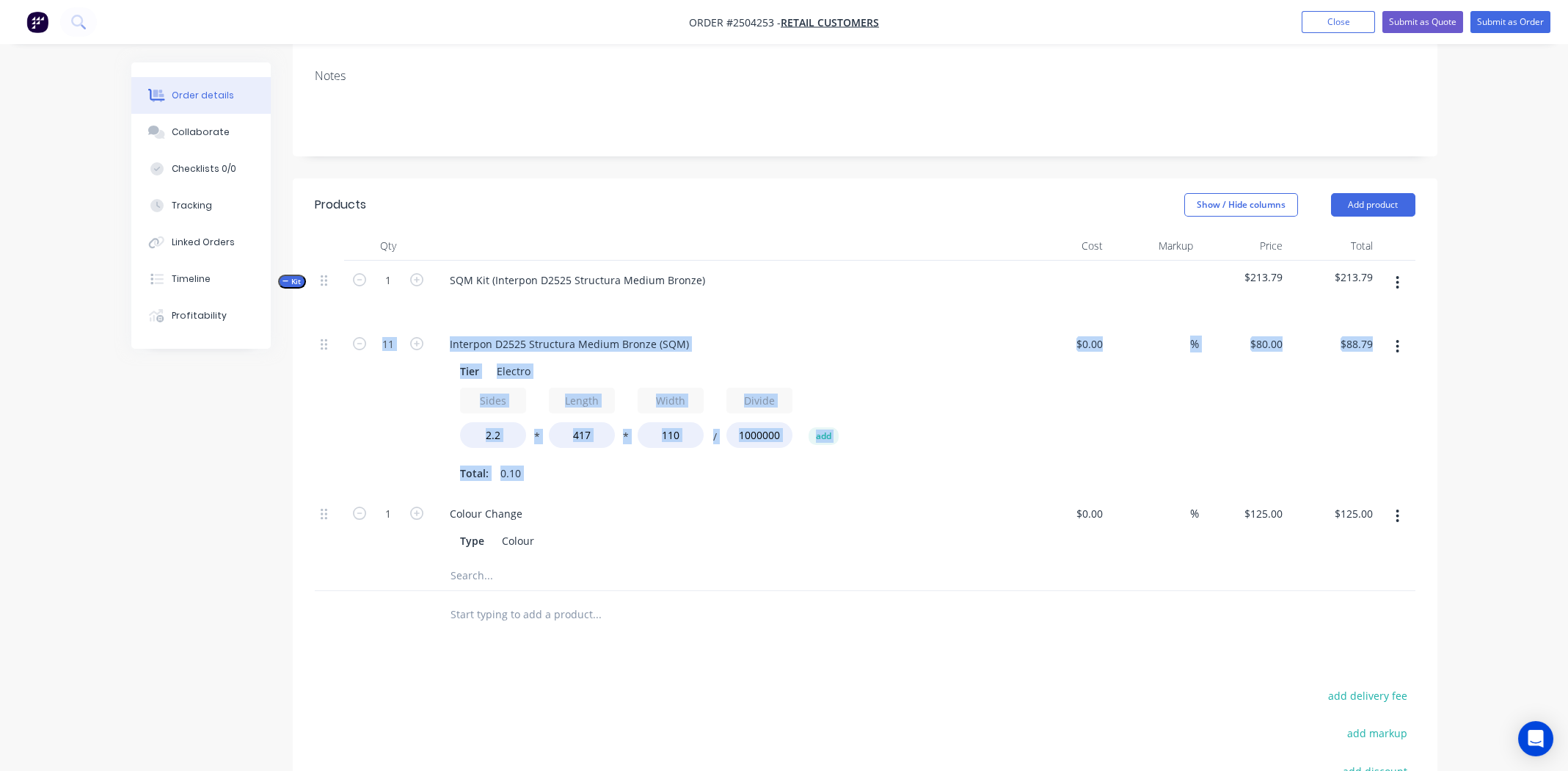
drag, startPoint x: 319, startPoint y: 493, endPoint x: 328, endPoint y: 366, distance: 127.3
click at [328, 366] on div "11 Interpon D2525 Structura Medium Bronze (SQM) Tier Electro Sides 2.2 * Length…" at bounding box center [864, 442] width 1101 height 236
click at [348, 523] on div "1" at bounding box center [388, 527] width 88 height 66
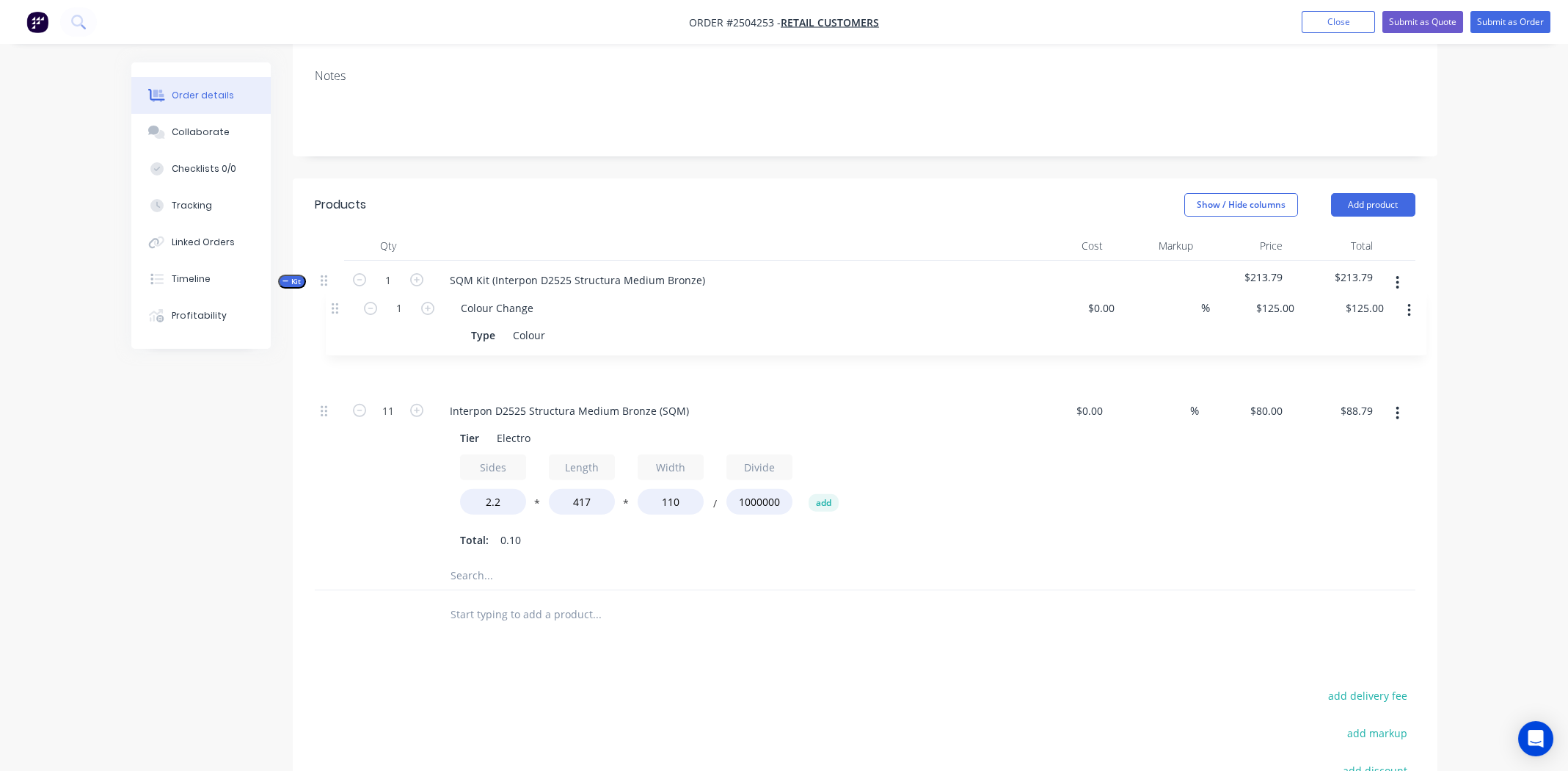
drag, startPoint x: 322, startPoint y: 491, endPoint x: 335, endPoint y: 303, distance: 188.4
click at [335, 324] on div "11 Interpon D2525 Structura Medium Bronze (SQM) Tier Electro Sides 2.2 * Length…" at bounding box center [864, 442] width 1101 height 236
click at [1392, 269] on button "button" at bounding box center [1397, 282] width 34 height 26
click at [1347, 311] on div "Add product to kit" at bounding box center [1345, 321] width 113 height 22
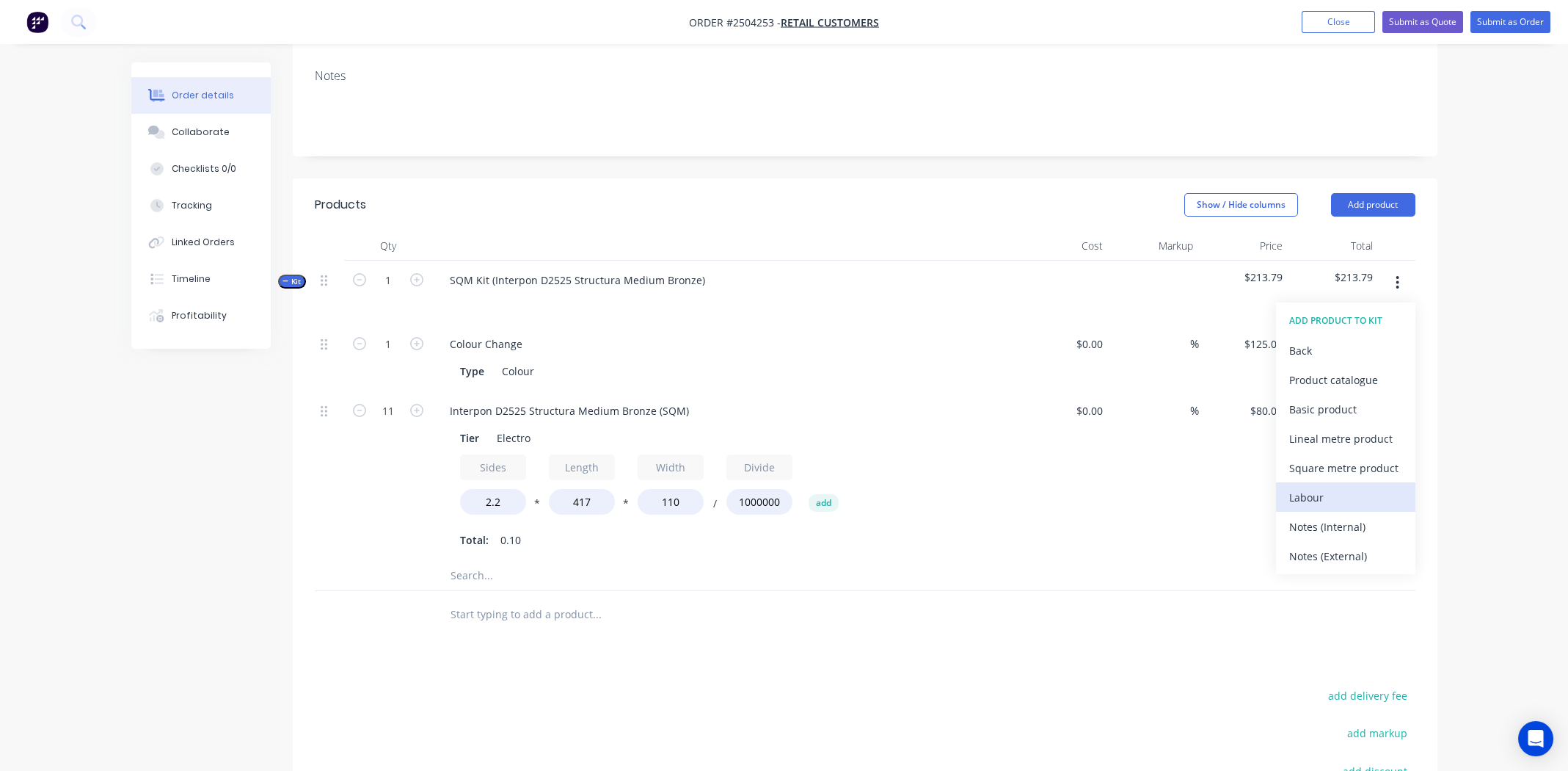
click at [1347, 487] on div "Labour" at bounding box center [1345, 497] width 113 height 22
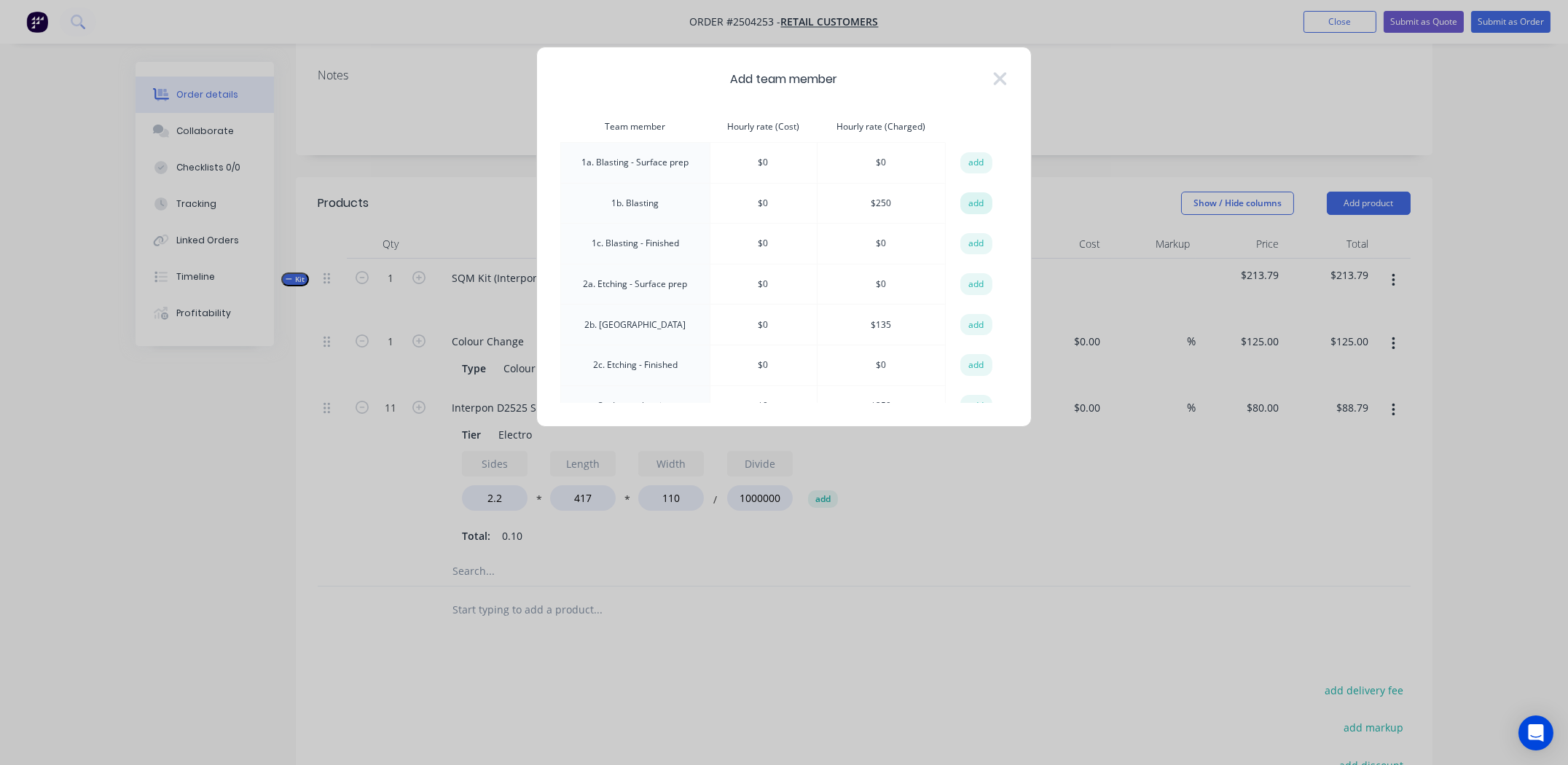
click at [978, 201] on button "add" at bounding box center [976, 203] width 32 height 22
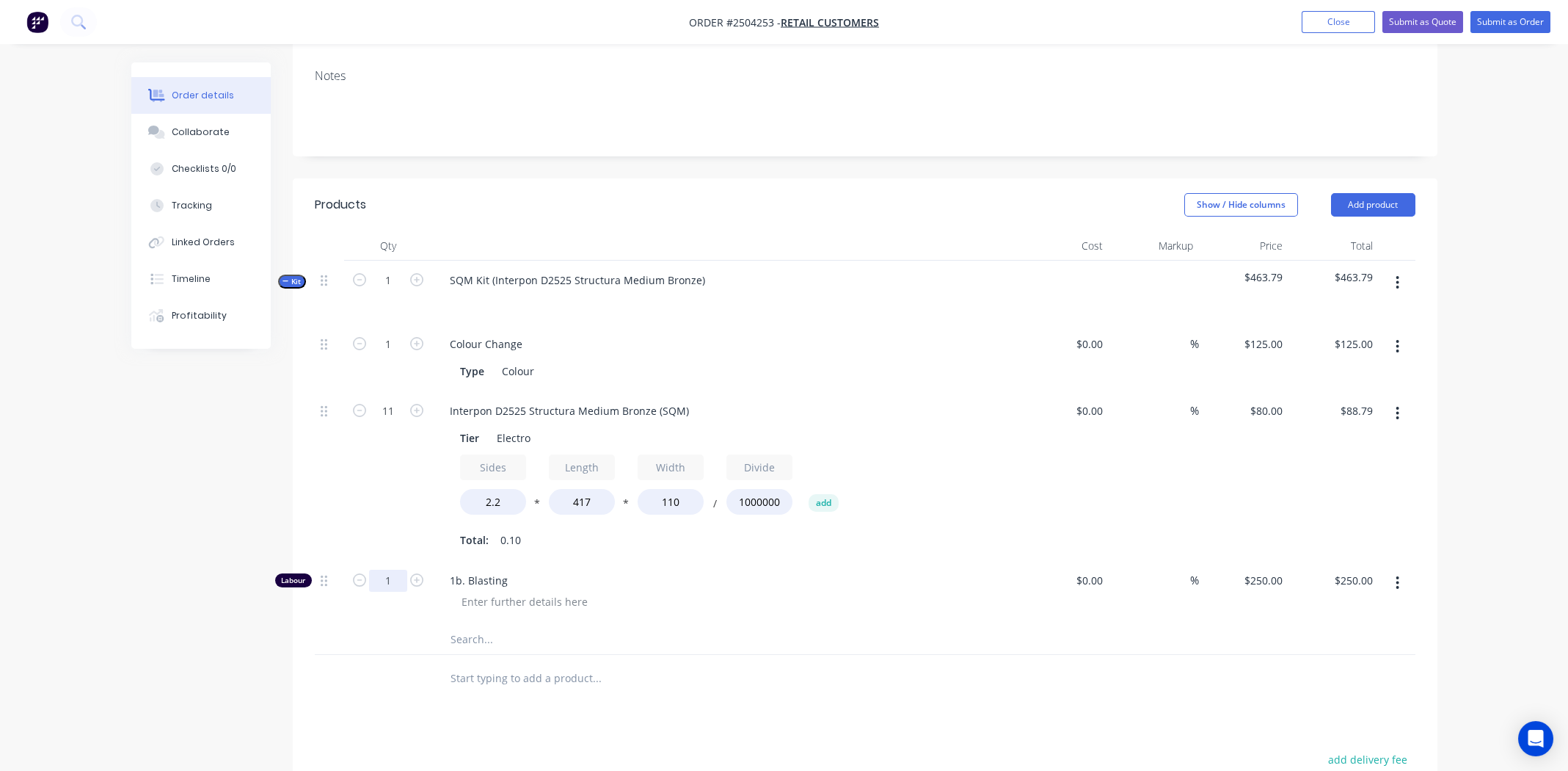
click at [392, 569] on input "1" at bounding box center [388, 580] width 38 height 22
click at [1035, 624] on div at bounding box center [864, 640] width 1101 height 30
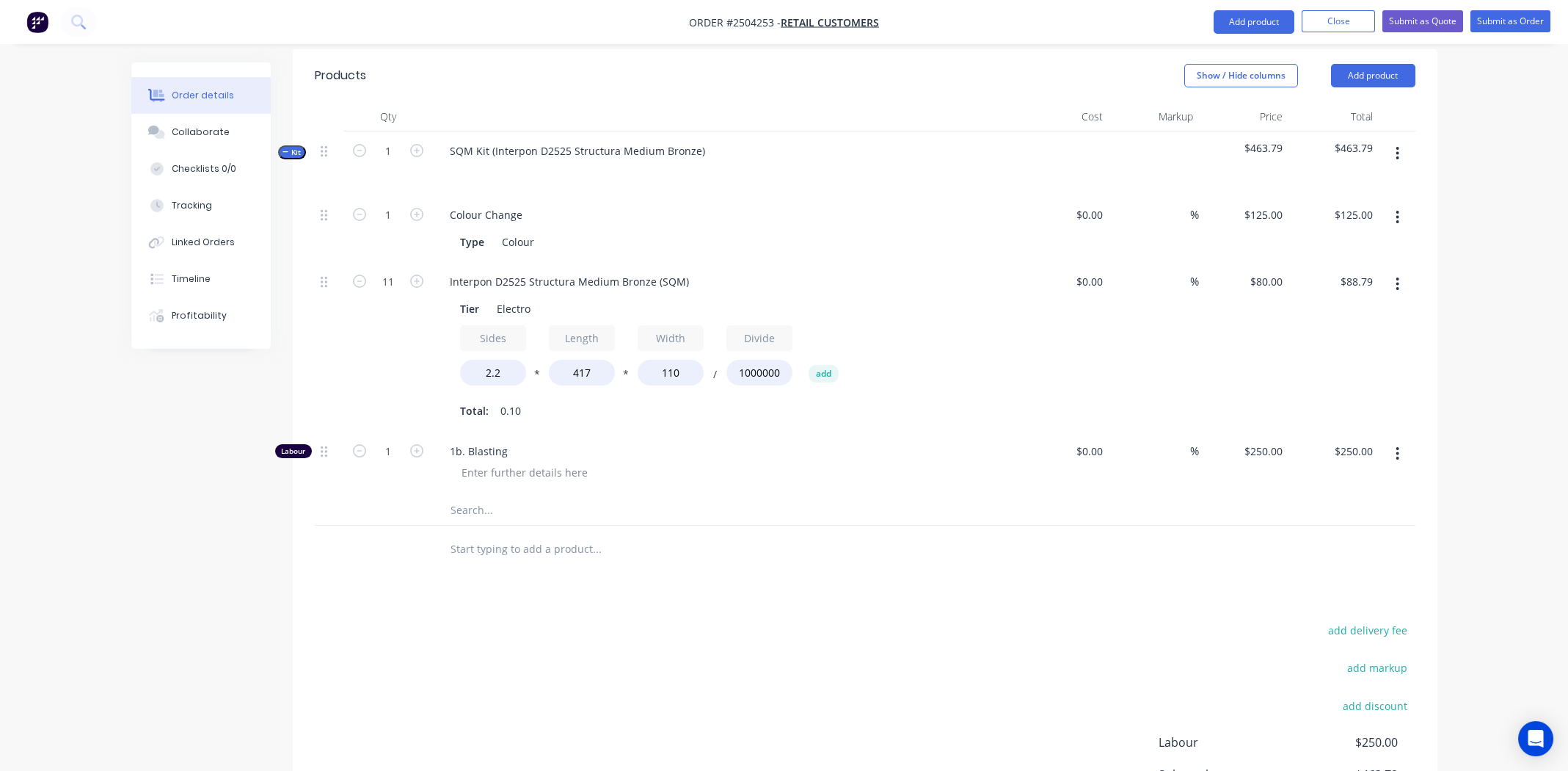
scroll to position [536, 0]
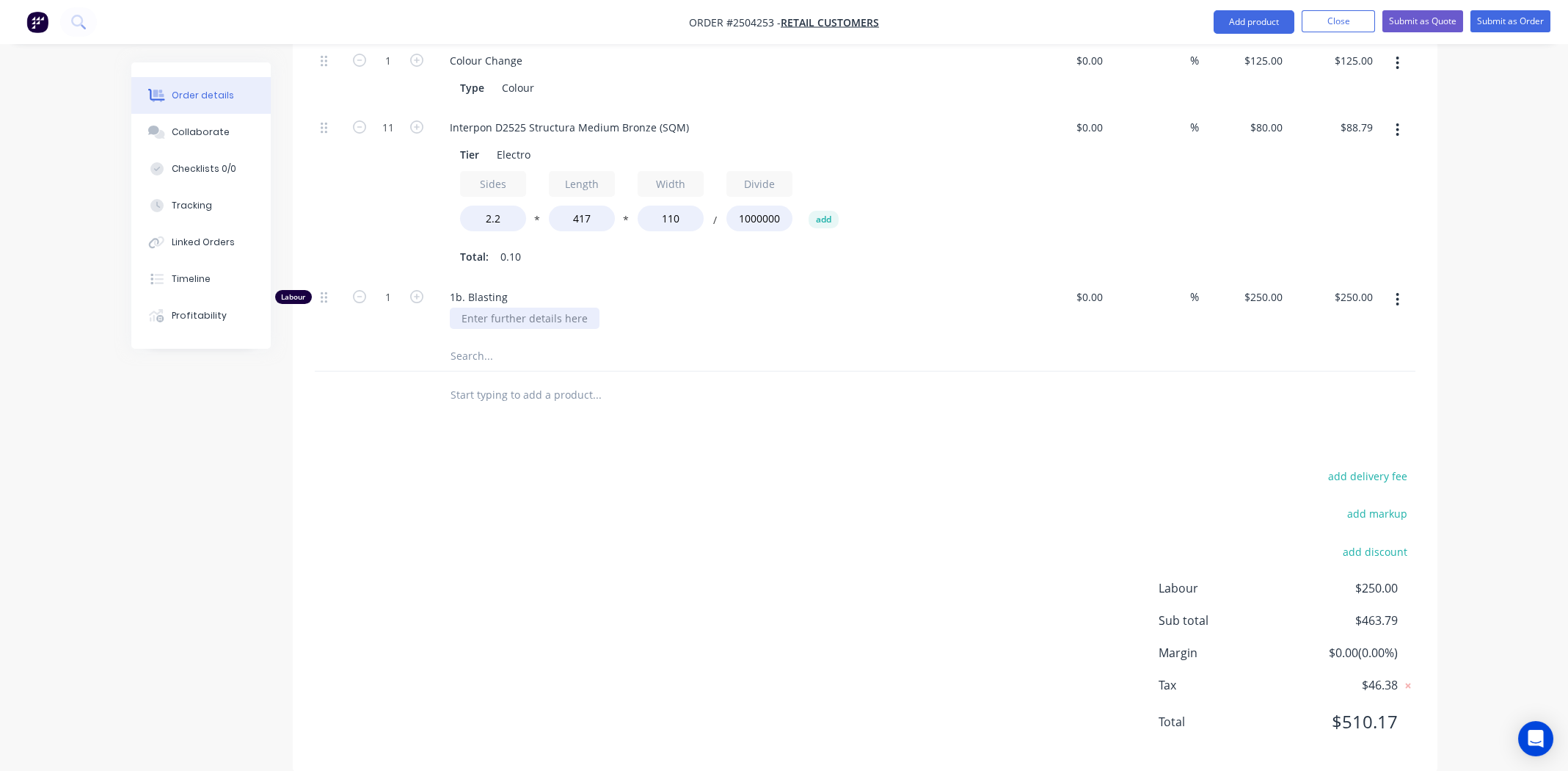
click at [507, 307] on div at bounding box center [524, 318] width 150 height 22
click at [862, 341] on div at bounding box center [658, 355] width 440 height 30
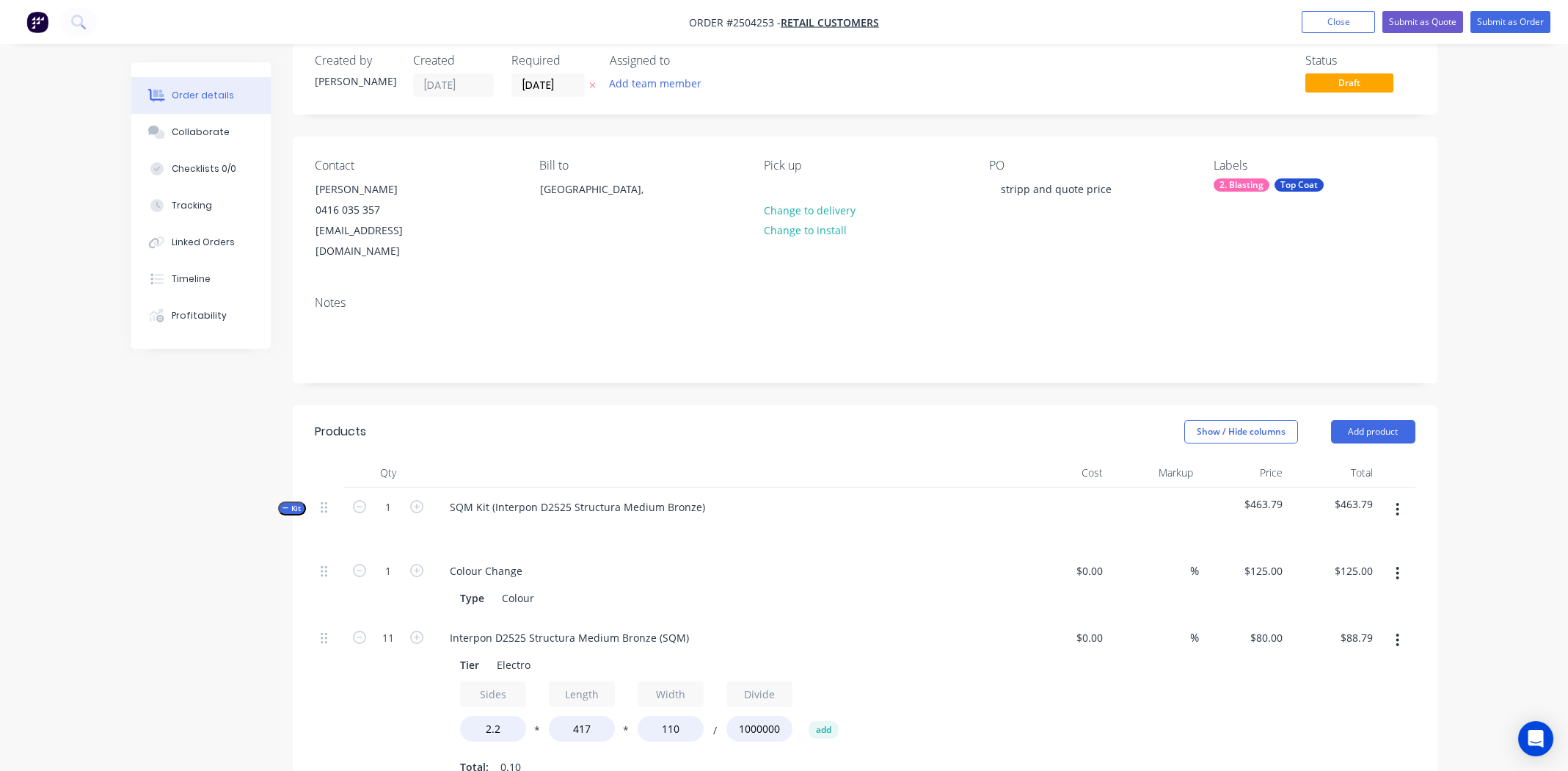
scroll to position [22, 0]
click at [700, 500] on div "SQM Kit (Interpon D2525 Structura Medium Bronze)" at bounding box center [577, 510] width 279 height 22
click at [561, 500] on div "Interpon D2525 Structura Medium Bronze" at bounding box center [553, 510] width 231 height 22
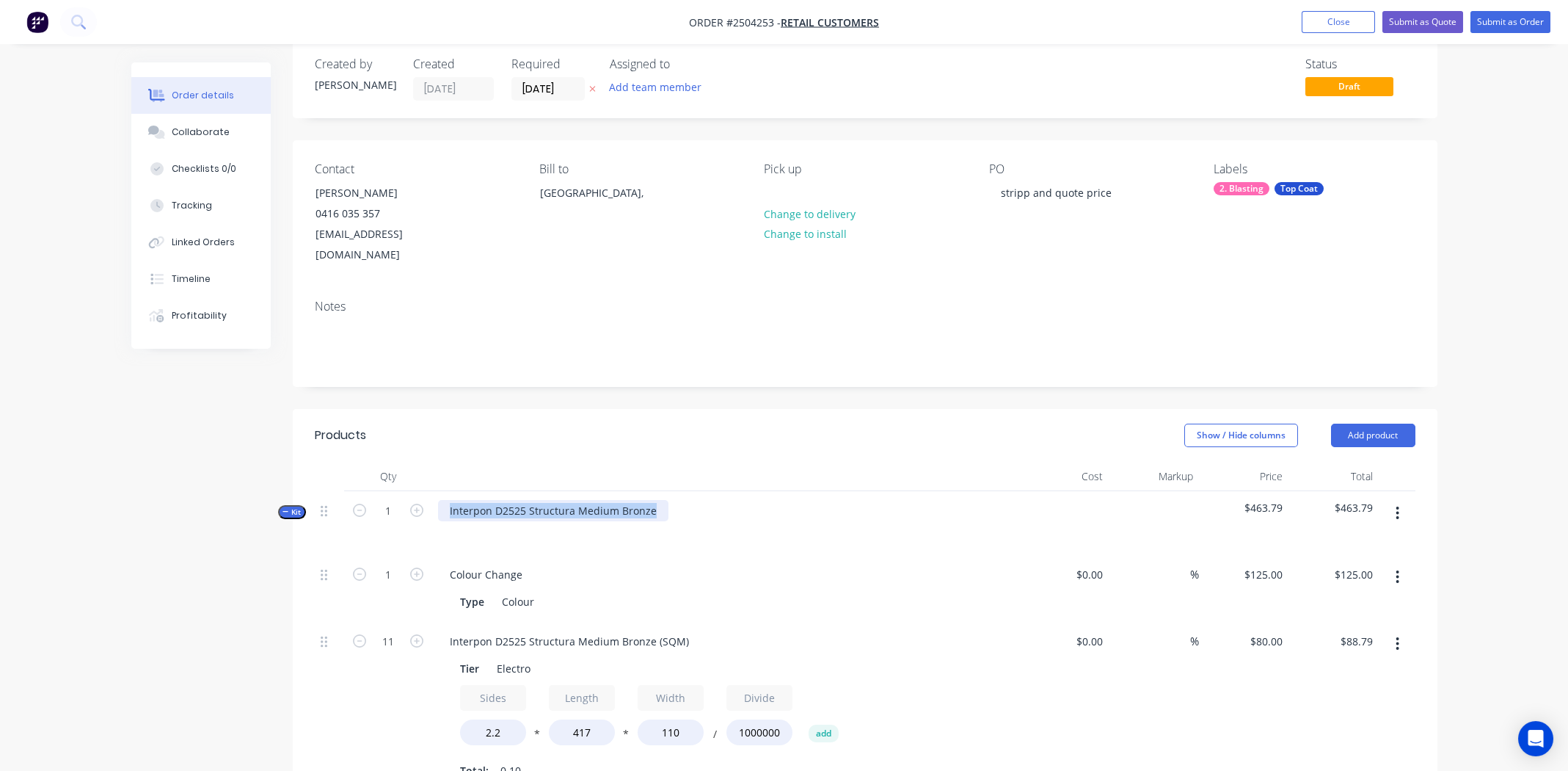
click at [561, 500] on div "Interpon D2525 Structura Medium Bronze" at bounding box center [553, 510] width 231 height 22
copy div "Interpon D2525 Structura Medium Bronze"
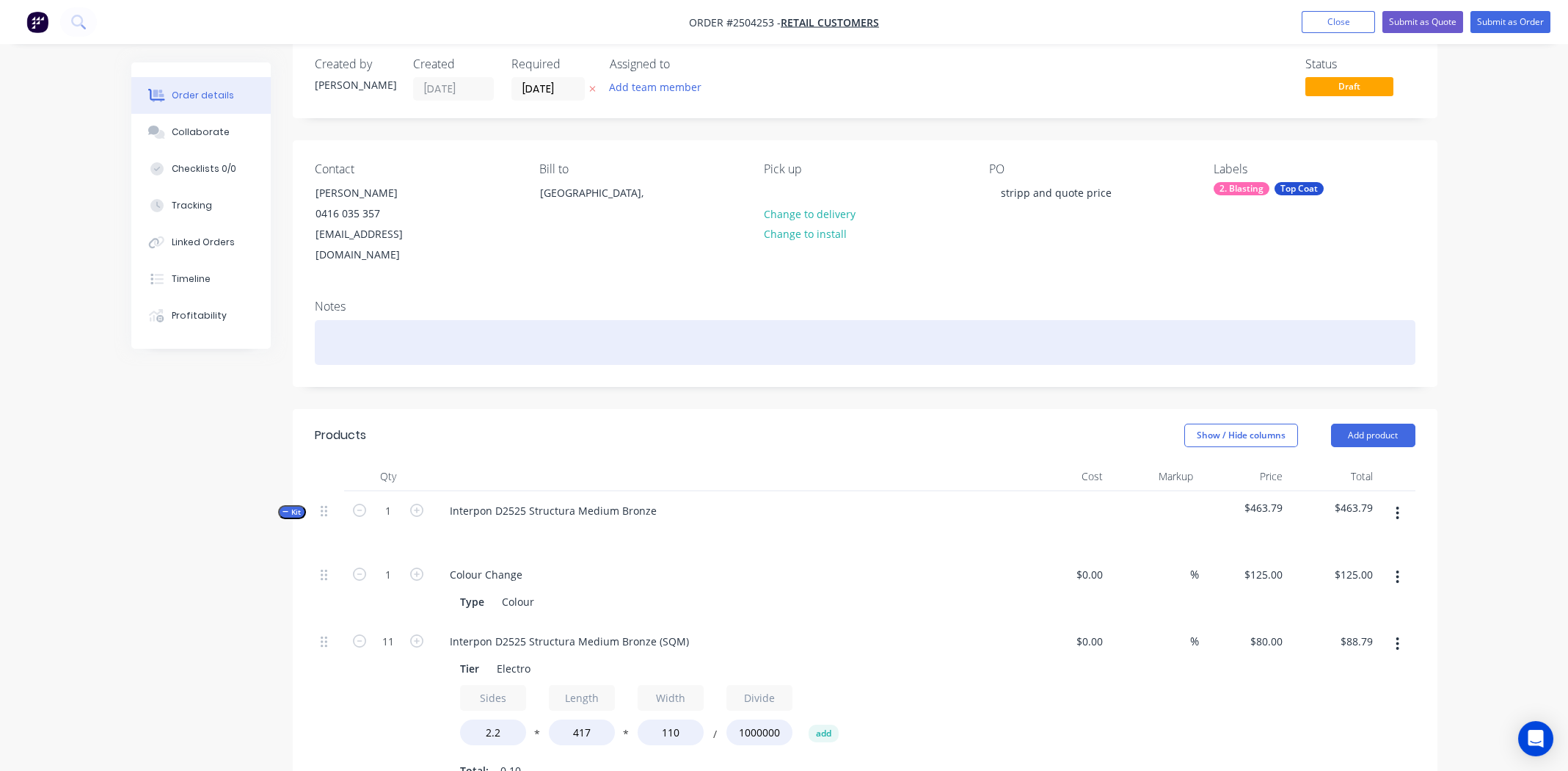
click at [331, 339] on div at bounding box center [864, 343] width 1101 height 45
paste div
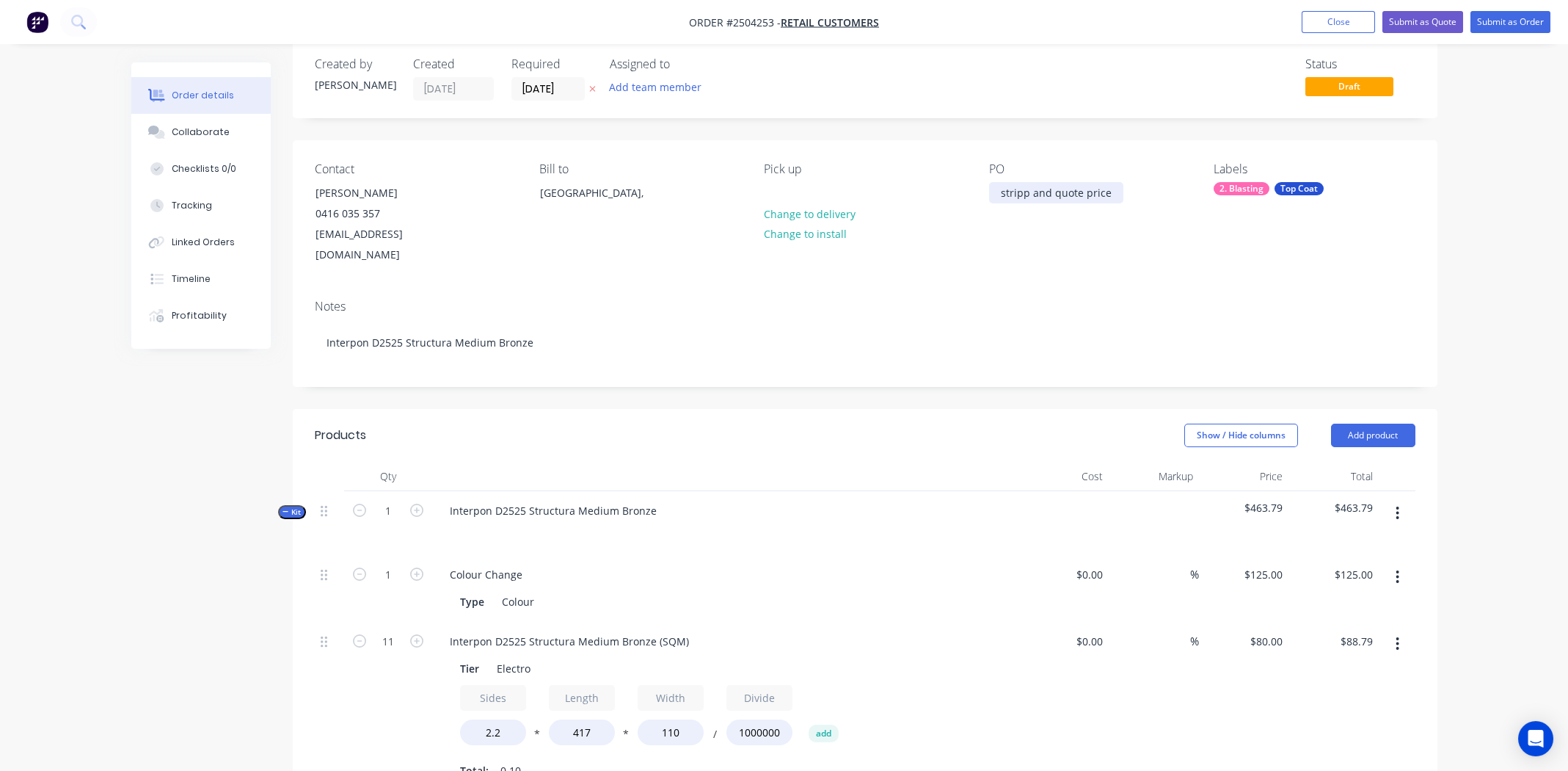
click at [1004, 195] on div "stripp and quote price" at bounding box center [1057, 192] width 134 height 22
click at [1115, 190] on div "Stripp and quote price" at bounding box center [1057, 192] width 135 height 22
click at [1045, 287] on div "Notes Interpon D2525 Structura Medium Bronze" at bounding box center [865, 336] width 1145 height 98
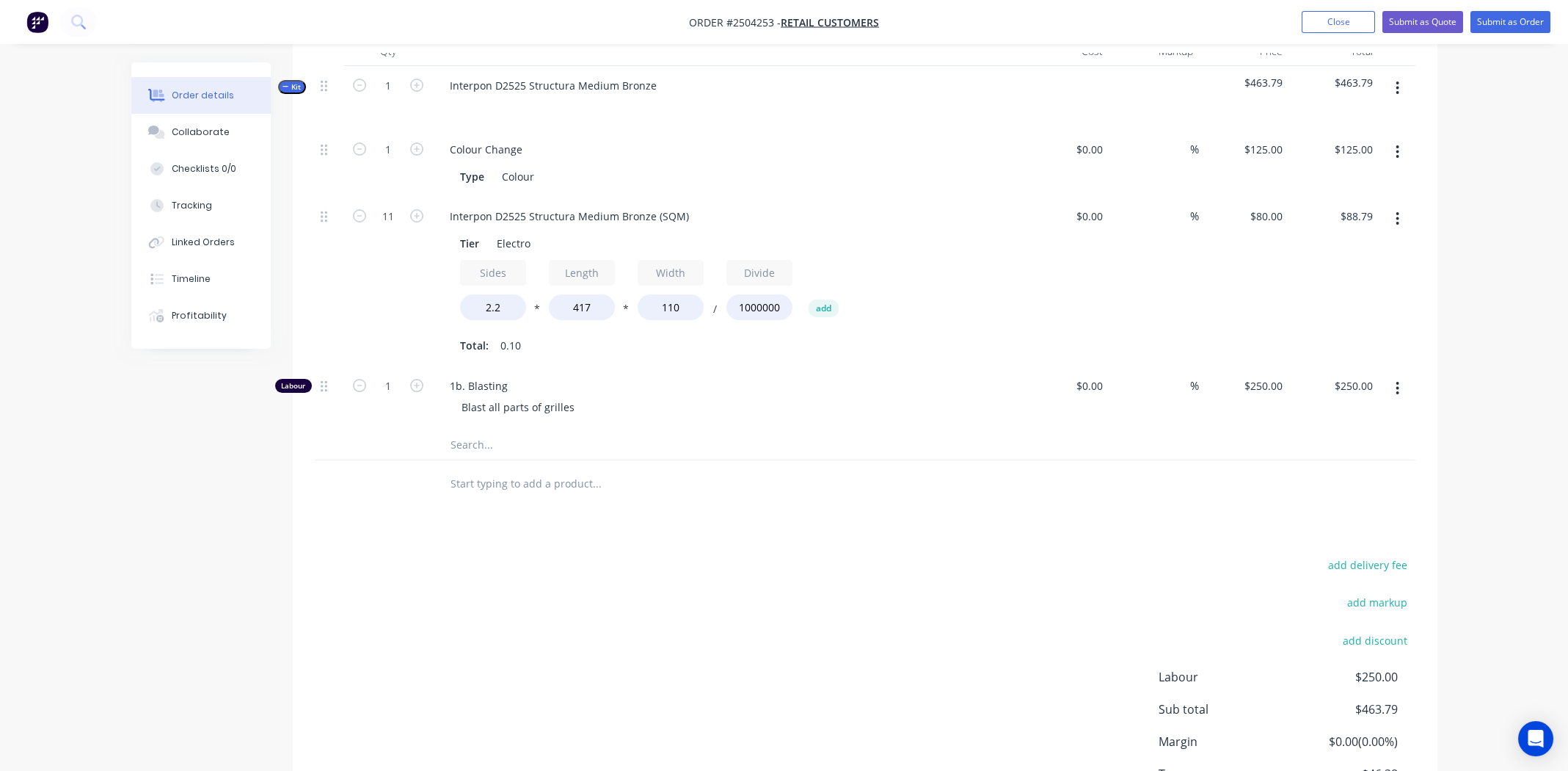
scroll to position [316, 0]
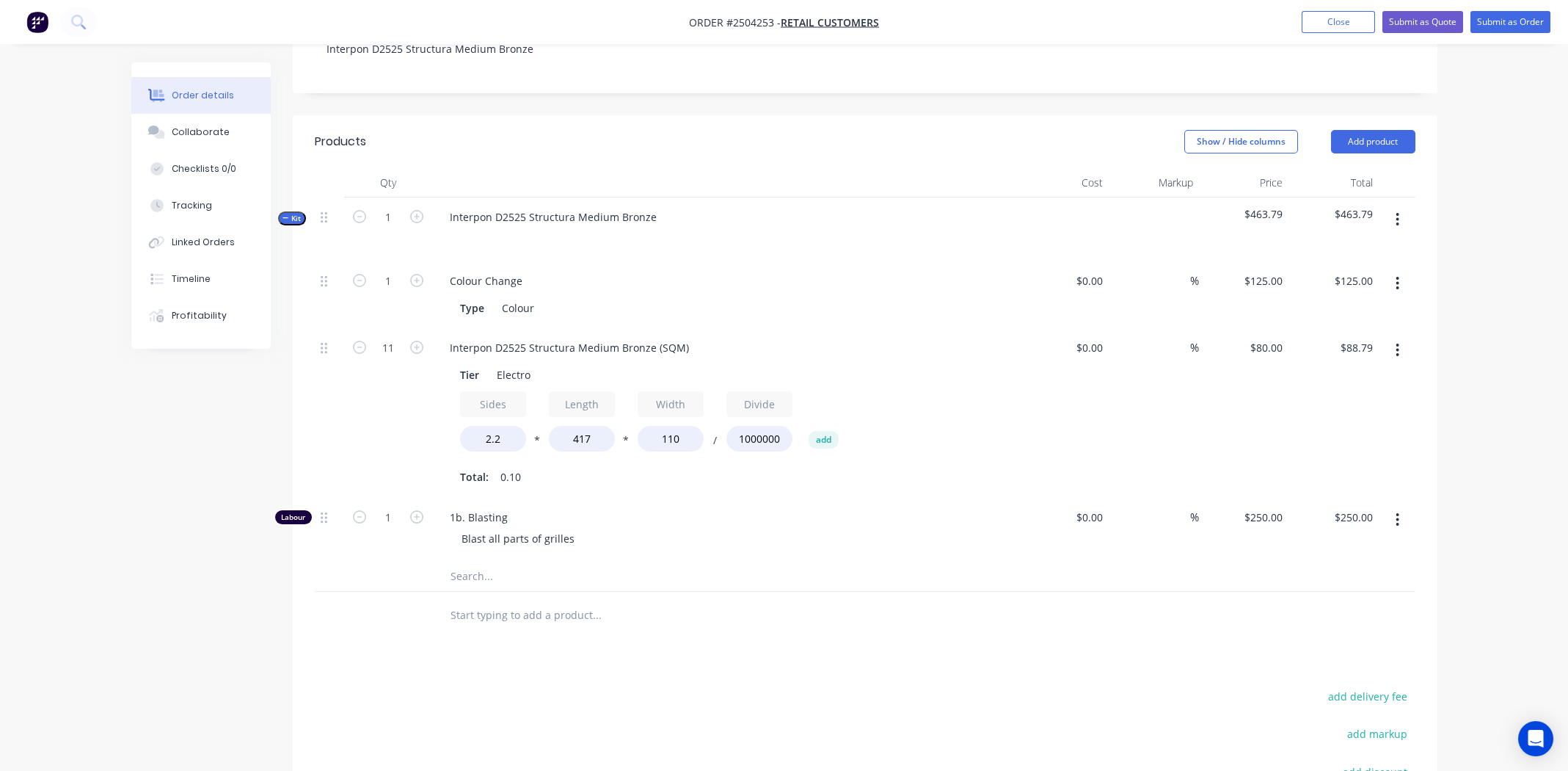
click at [784, 528] on div "1b. Blasting Blast all parts of grilles" at bounding box center [725, 530] width 587 height 64
click at [1443, 23] on button "Submit as Quote" at bounding box center [1422, 22] width 81 height 22
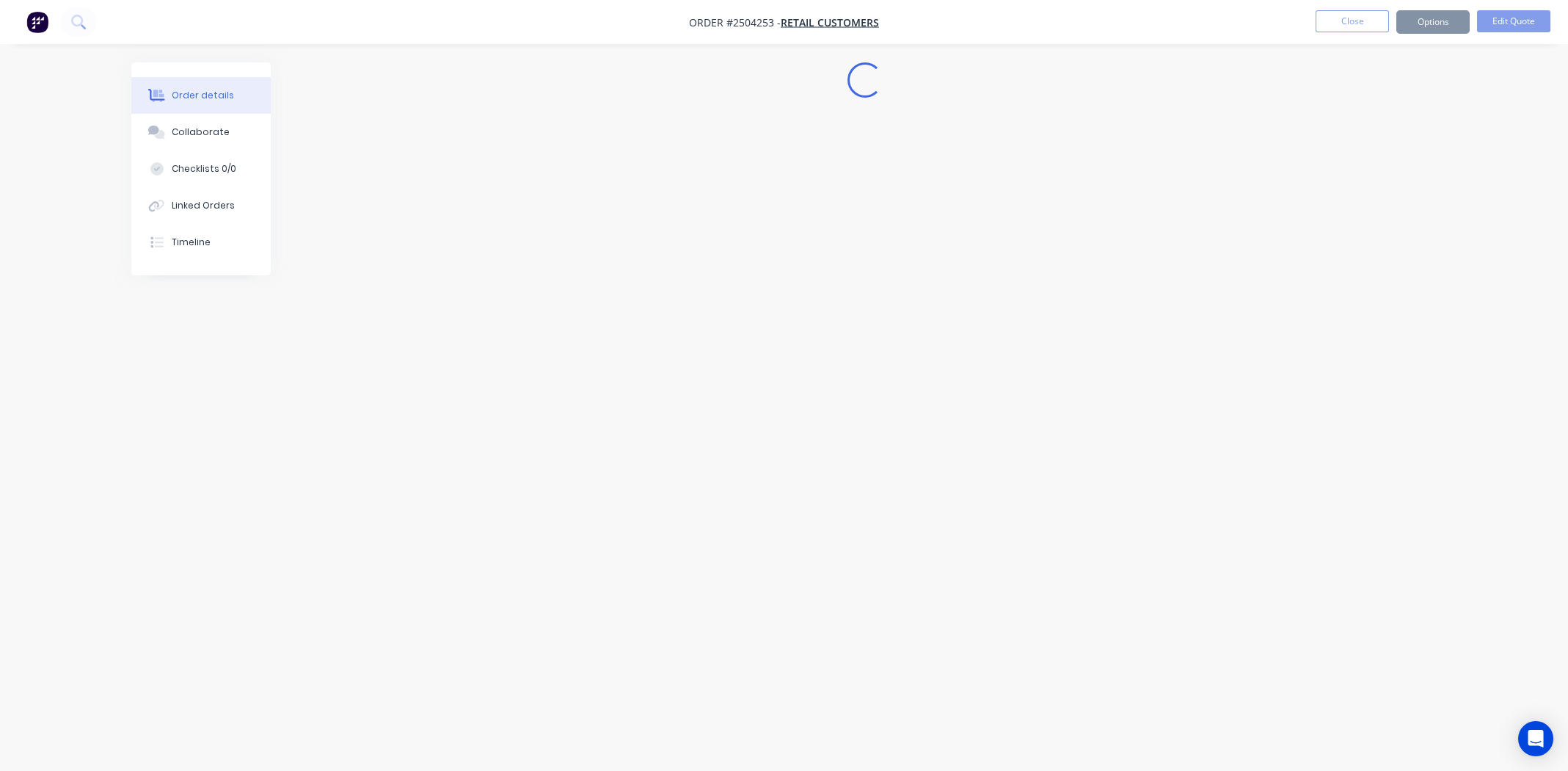
scroll to position [0, 0]
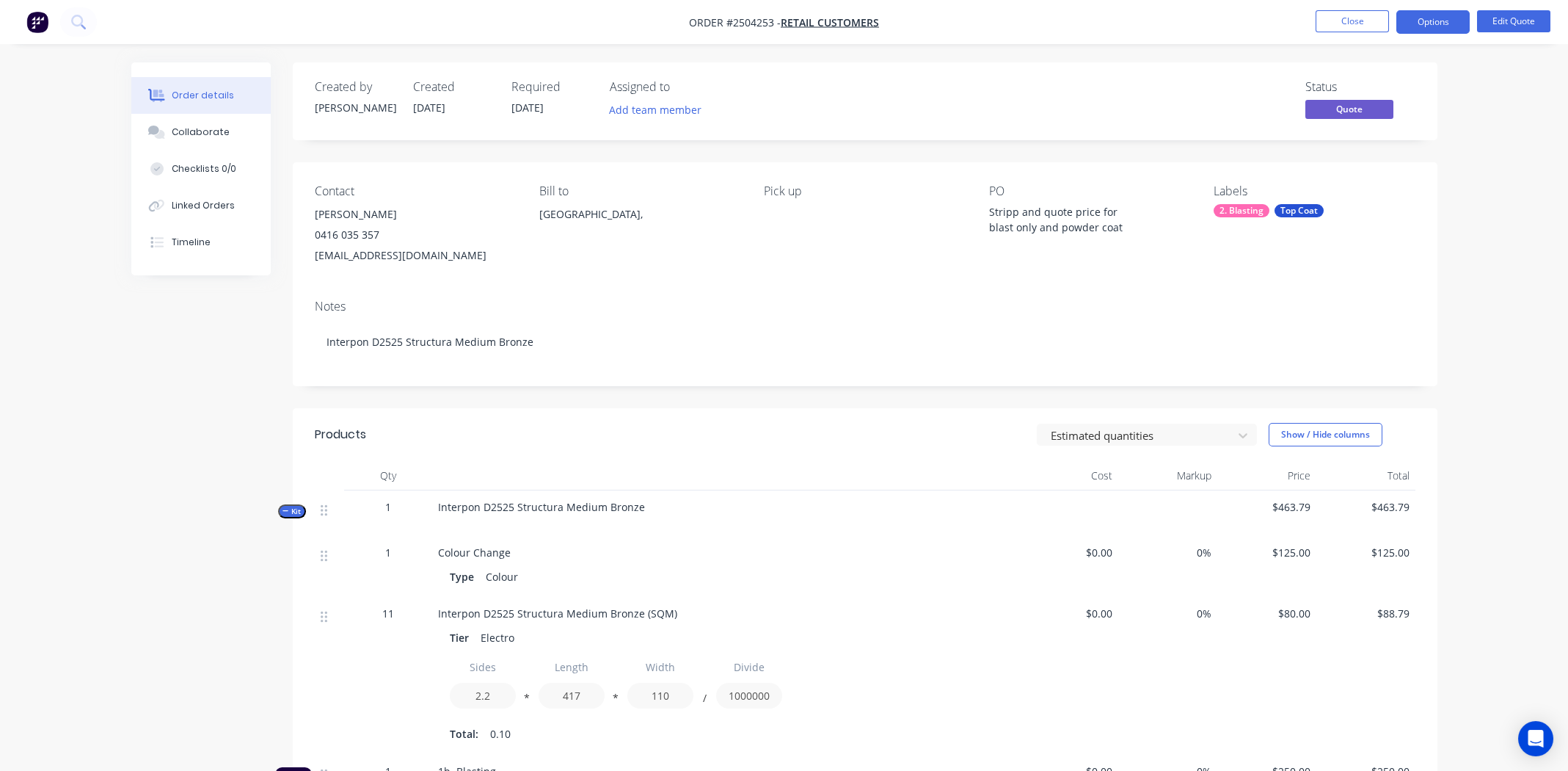
click at [720, 287] on div "Notes Interpon D2525 Structura Medium Bronze" at bounding box center [865, 336] width 1145 height 98
click at [1352, 16] on button "Close" at bounding box center [1353, 22] width 74 height 22
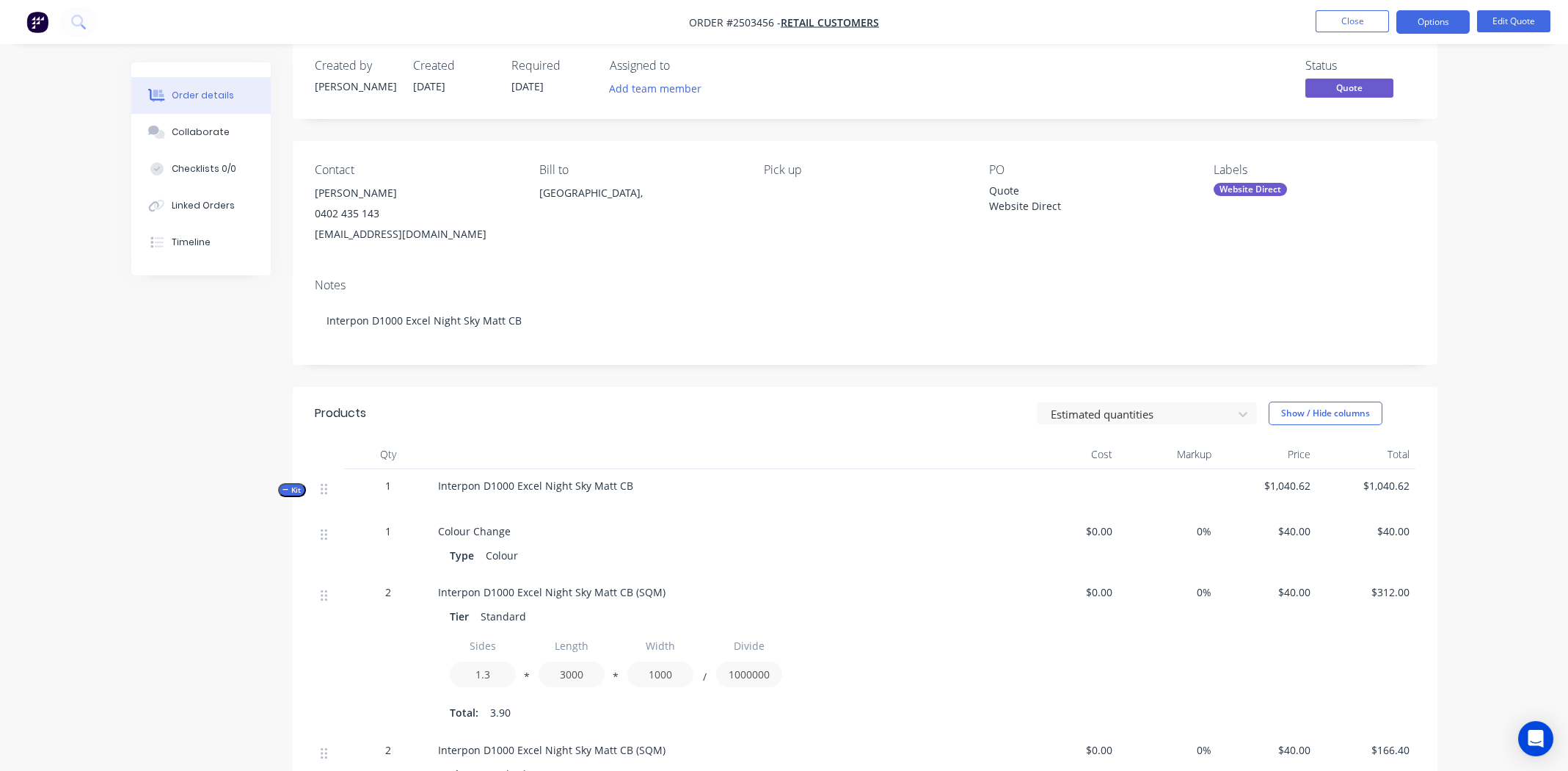
click at [817, 248] on div "Contact [PERSON_NAME] [PHONE_NUMBER] [EMAIL_ADDRESS][DOMAIN_NAME] Bill to [GEOG…" at bounding box center [865, 203] width 1145 height 126
drag, startPoint x: 772, startPoint y: 22, endPoint x: 691, endPoint y: 22, distance: 81.0
click at [691, 22] on span "Order #2503456 -" at bounding box center [735, 22] width 92 height 14
copy span "Order #2503456"
click at [1359, 11] on button "Close" at bounding box center [1353, 22] width 74 height 22
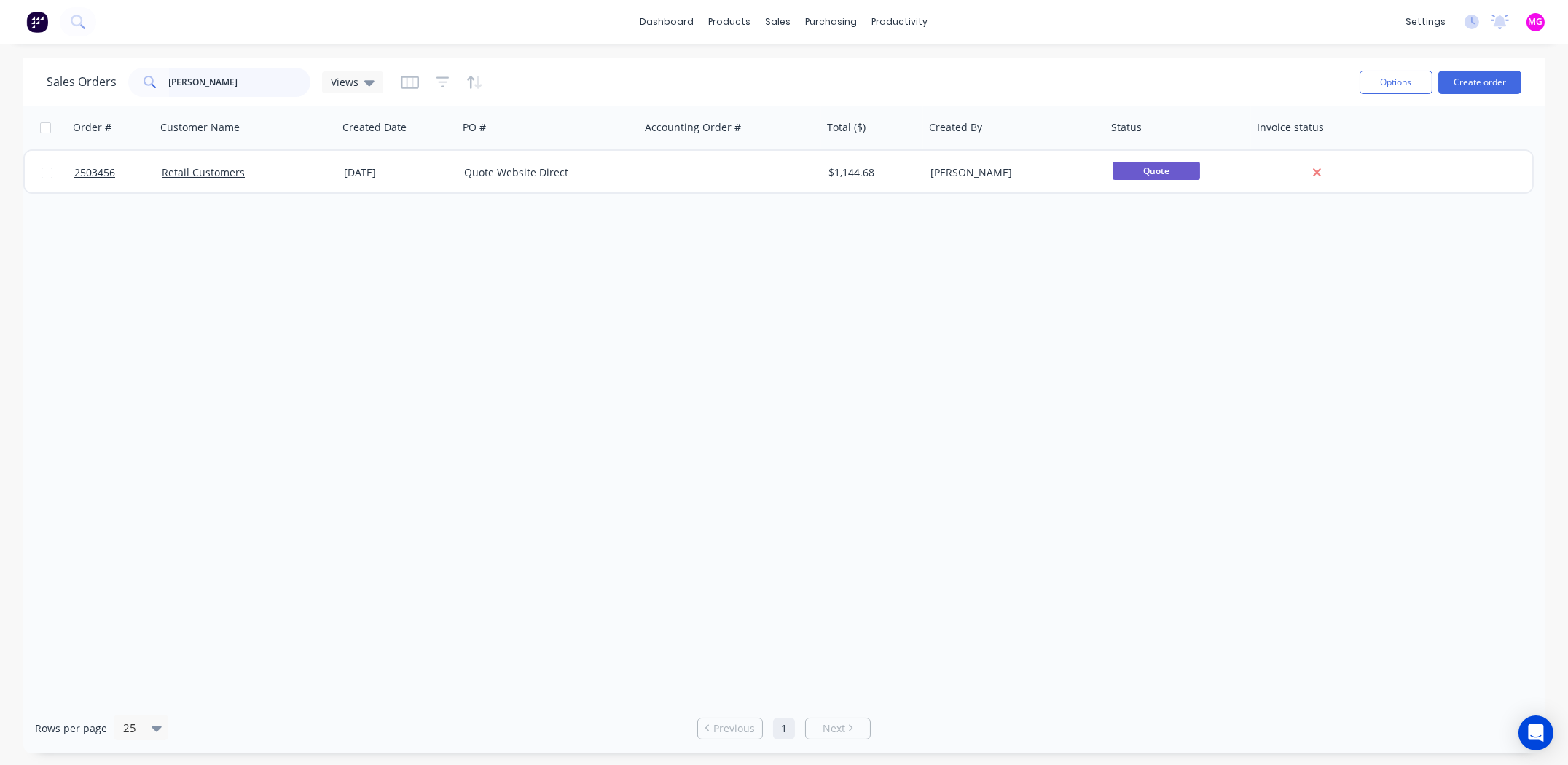
click at [241, 79] on input "hilary" at bounding box center [240, 82] width 142 height 29
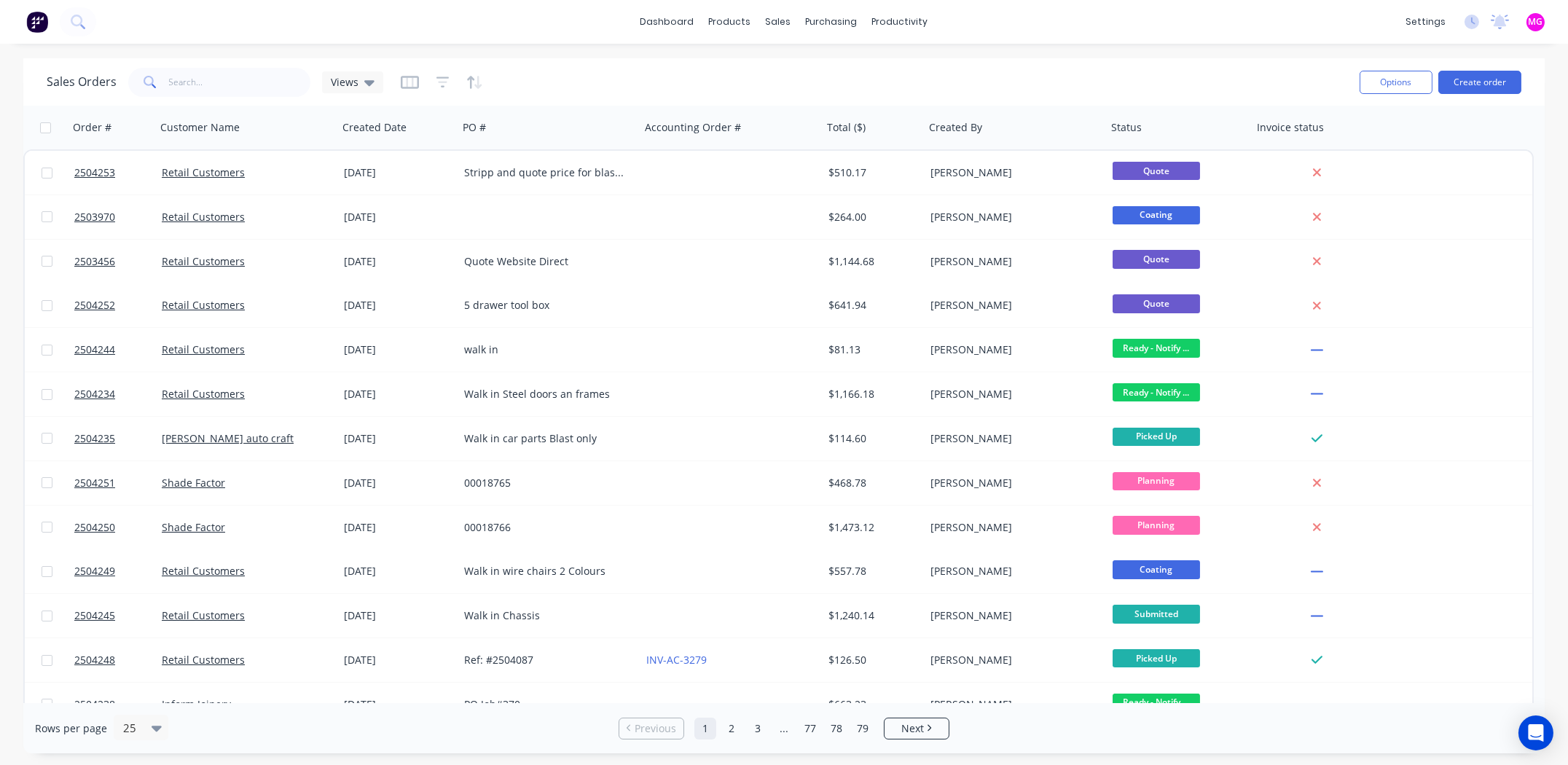
click at [1256, 75] on div "Sales Orders Views" at bounding box center [697, 82] width 1301 height 36
click at [1475, 82] on button "Create order" at bounding box center [1480, 82] width 83 height 23
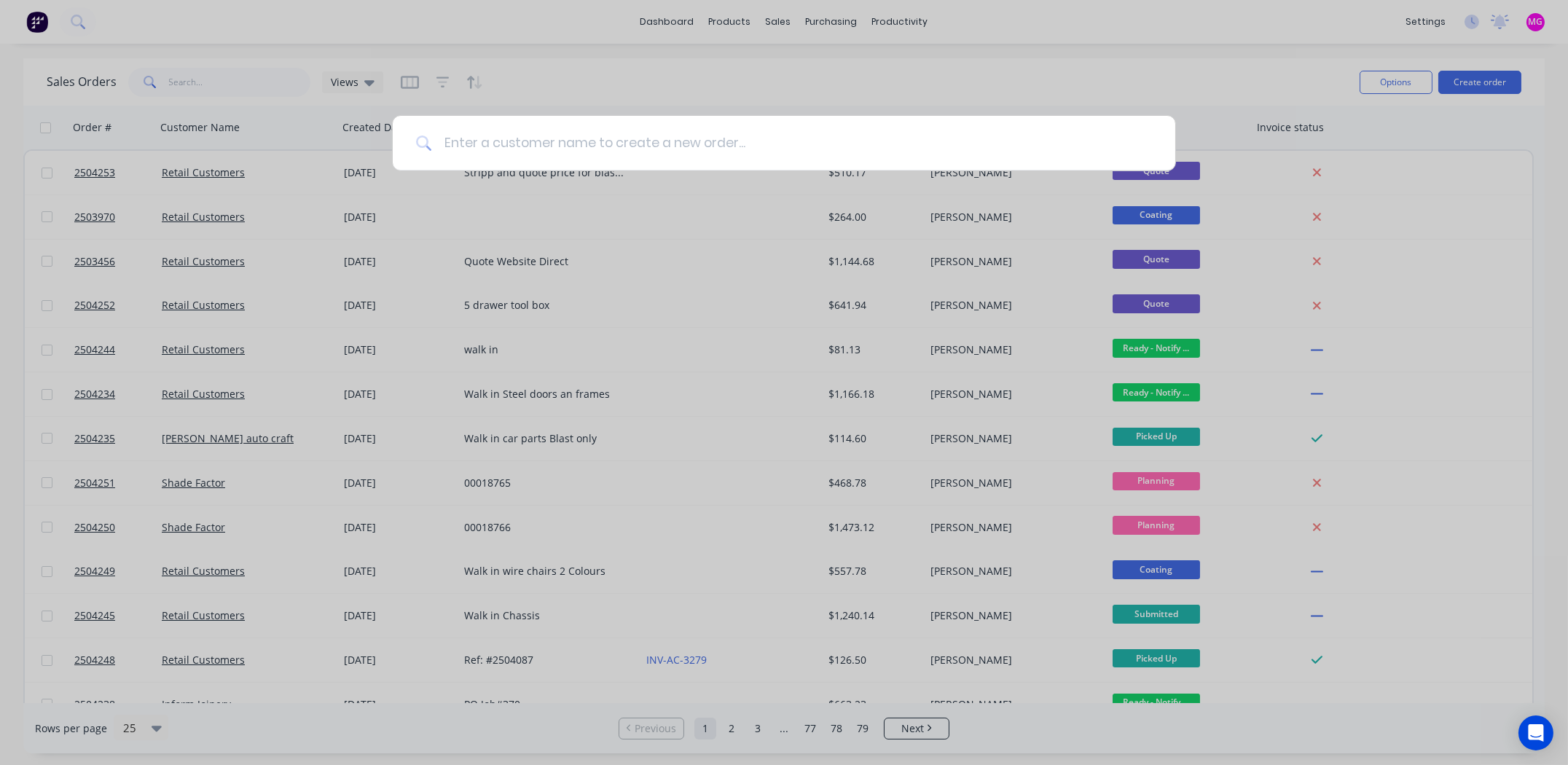
click at [497, 149] on input at bounding box center [792, 143] width 720 height 55
click at [494, 141] on input at bounding box center [792, 143] width 720 height 55
click at [498, 145] on input at bounding box center [792, 143] width 720 height 55
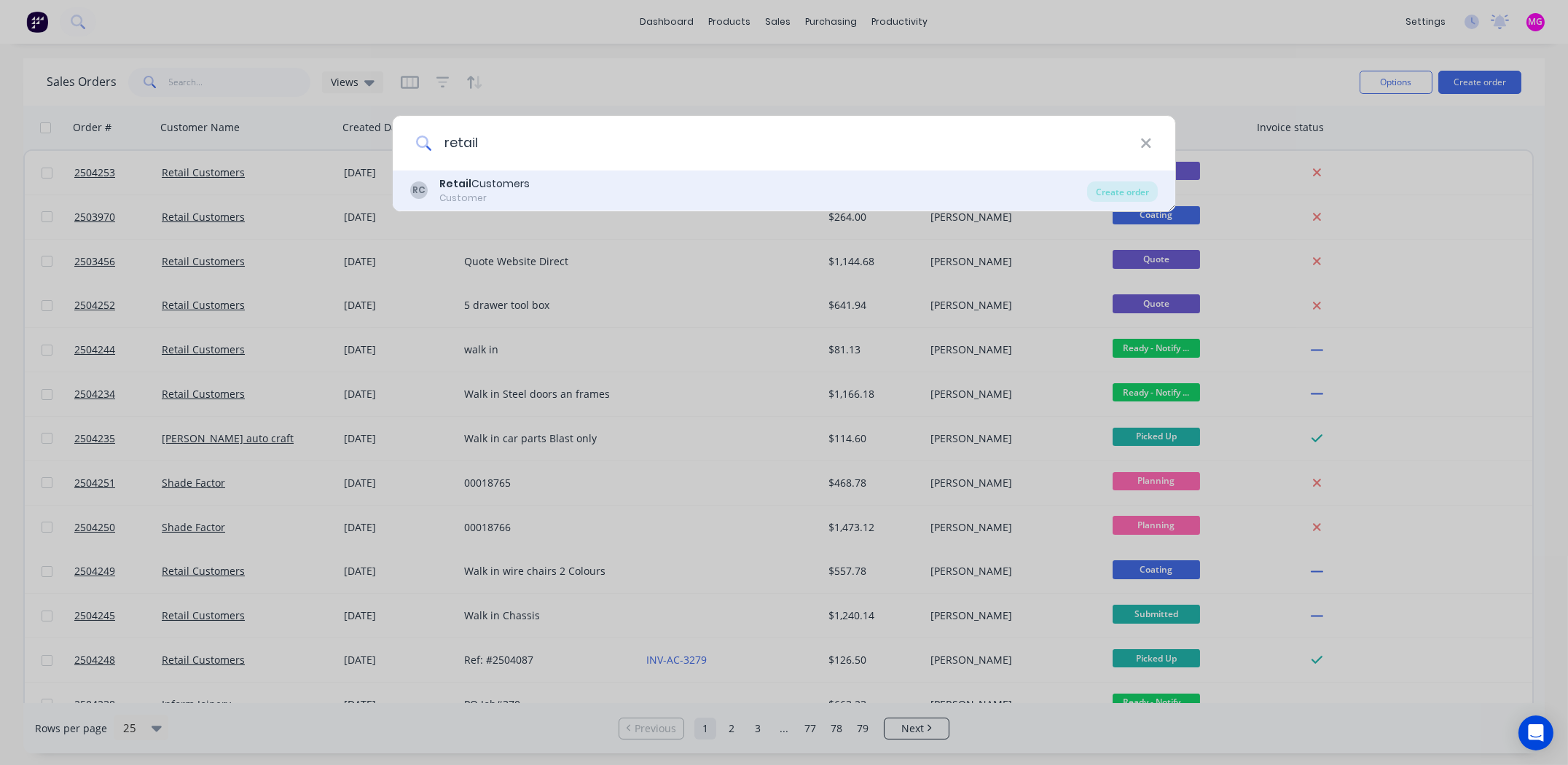
type input "retail"
click at [469, 193] on div "Customer" at bounding box center [485, 198] width 91 height 14
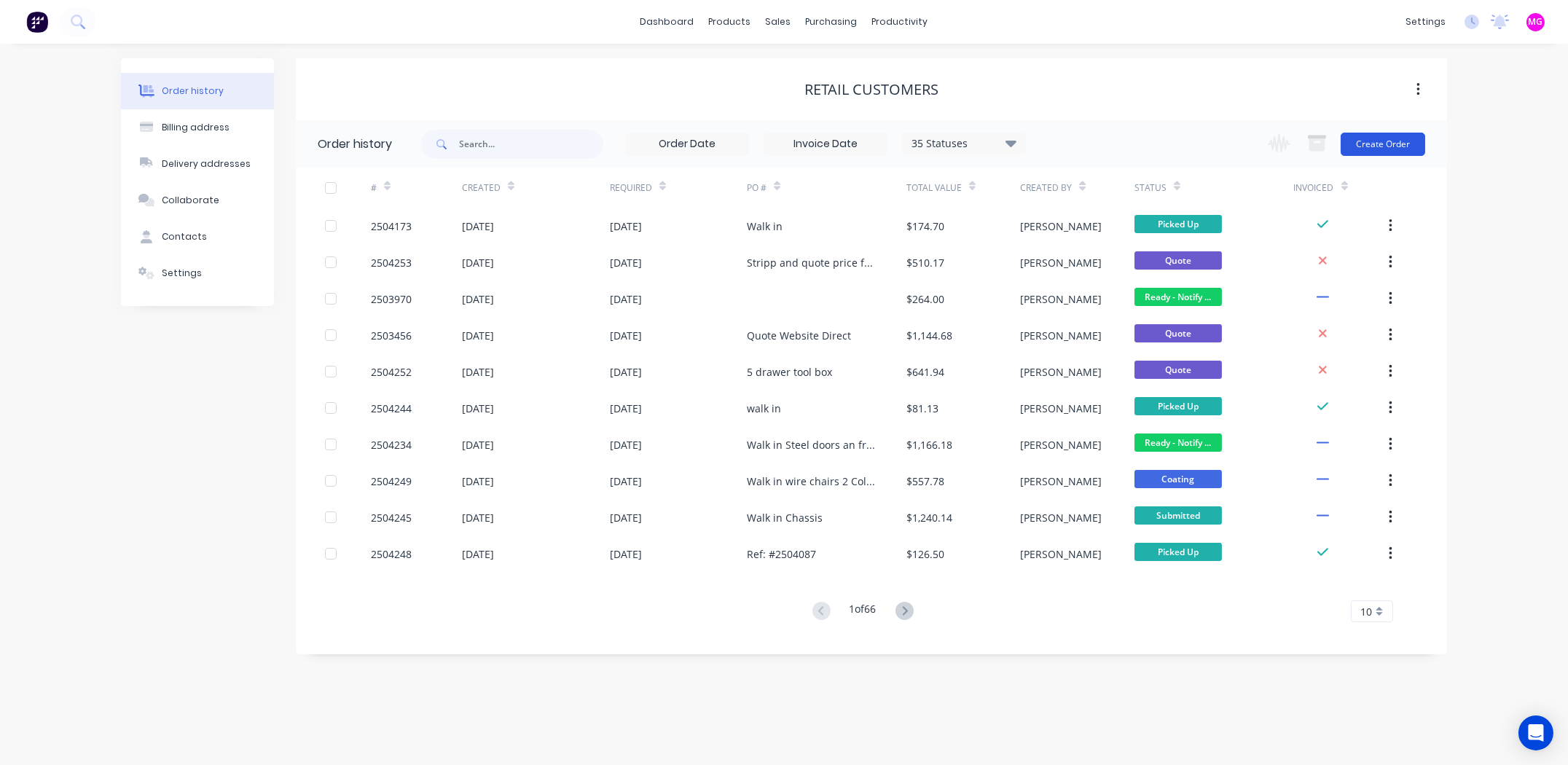
click at [1388, 149] on button "Create Order" at bounding box center [1383, 144] width 84 height 23
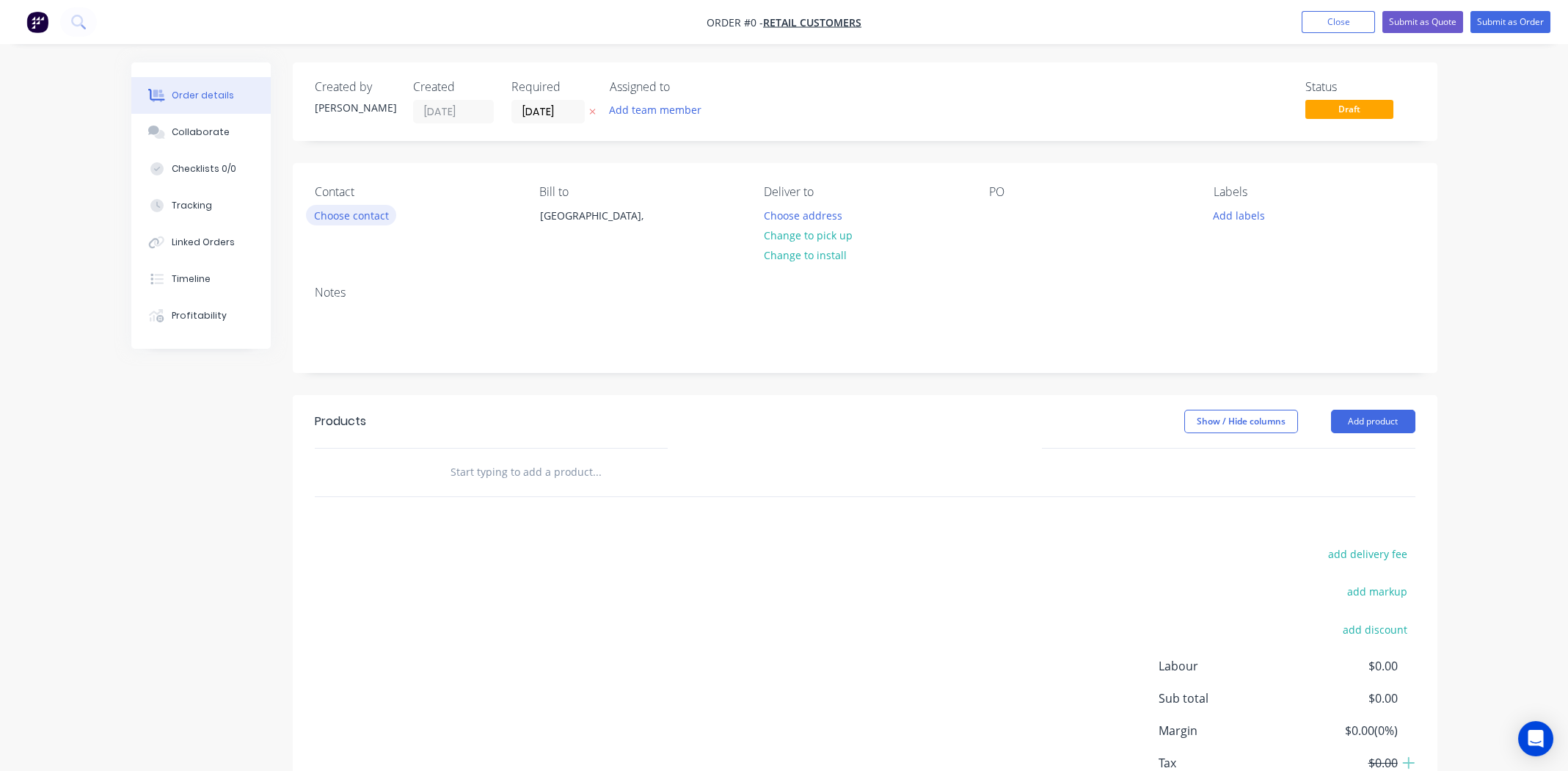
click at [378, 218] on button "Choose contact" at bounding box center [351, 215] width 90 height 20
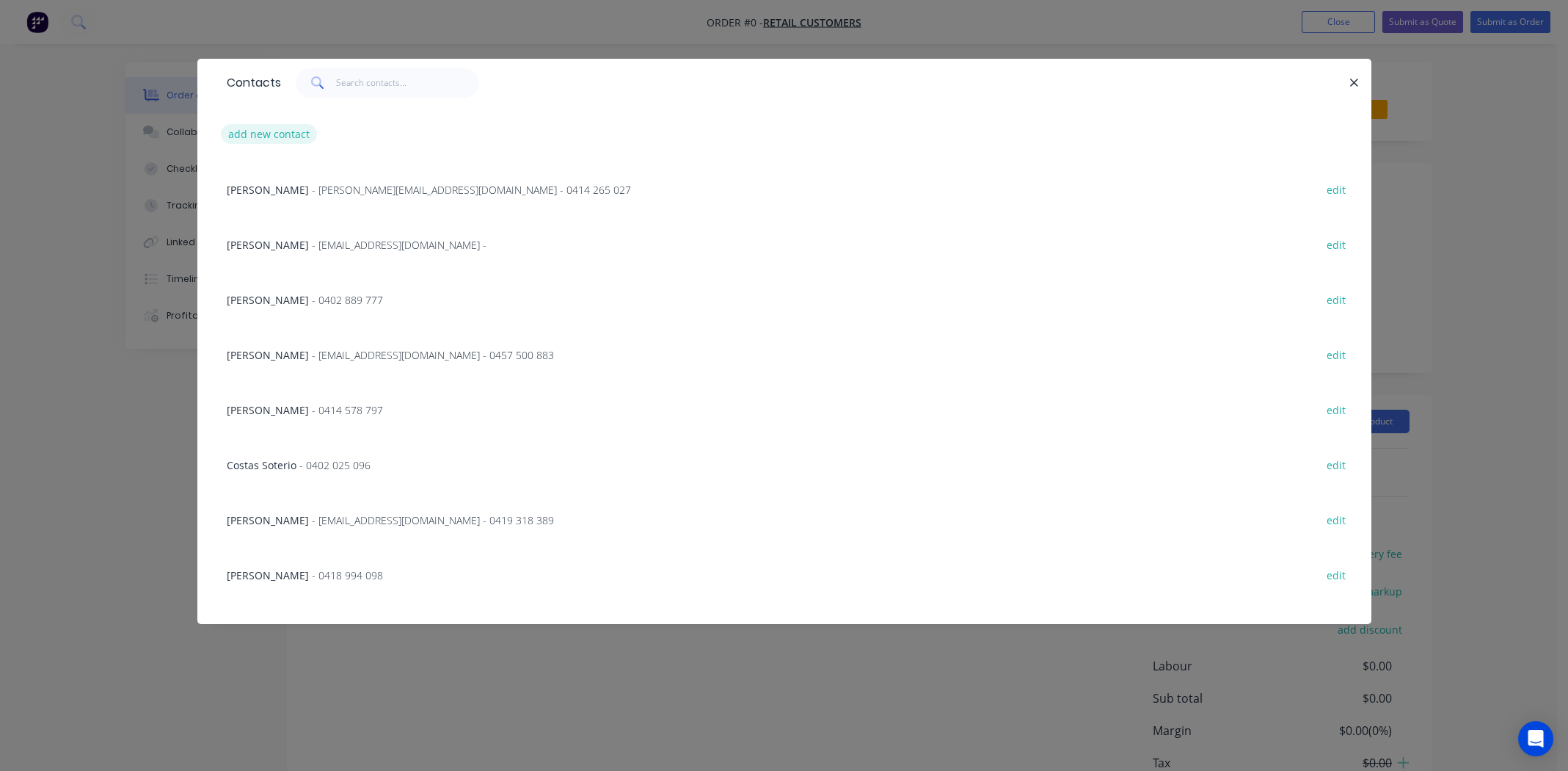
click at [287, 131] on button "add new contact" at bounding box center [269, 134] width 97 height 20
select select "AU"
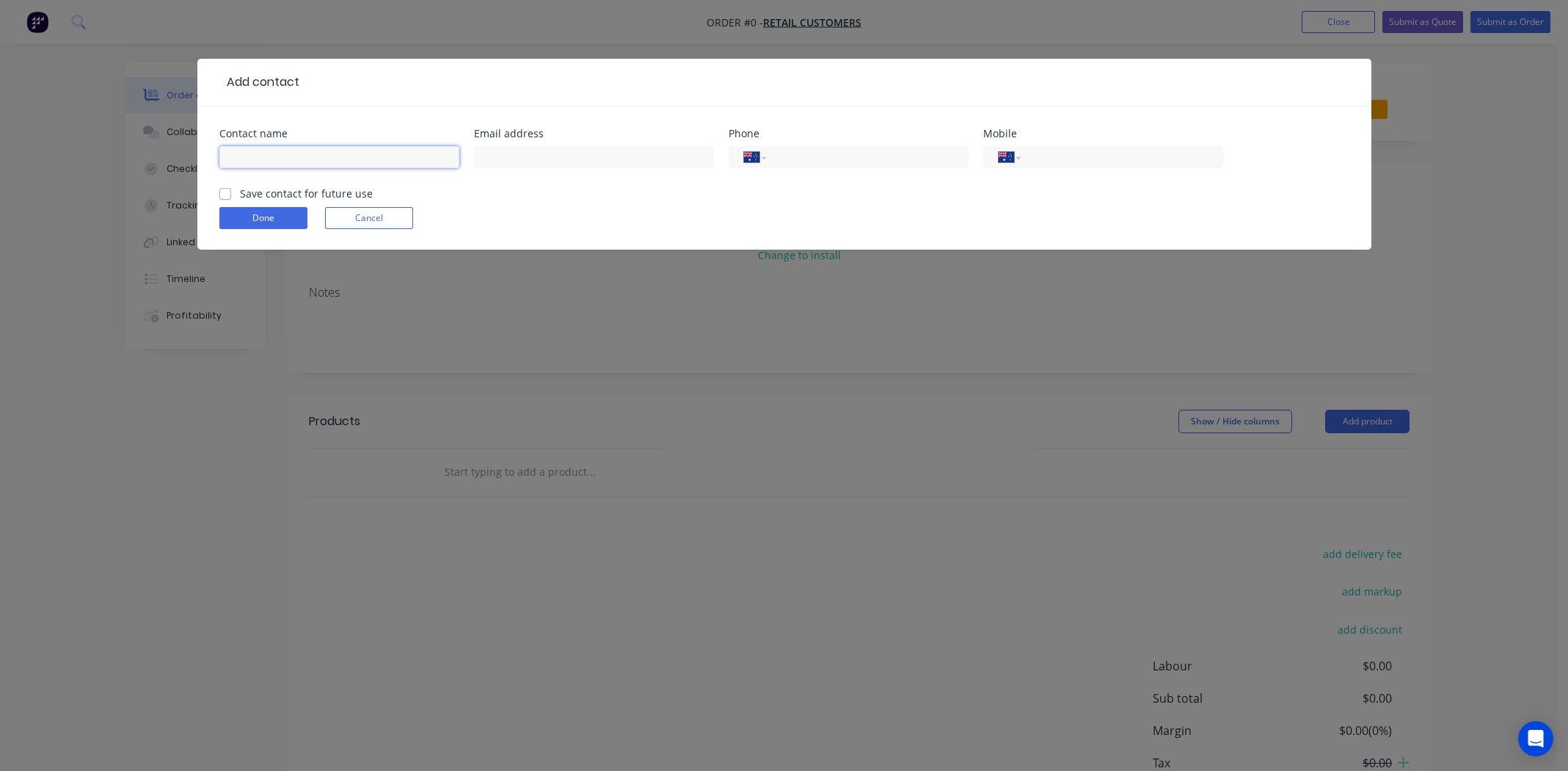
drag, startPoint x: 297, startPoint y: 163, endPoint x: 305, endPoint y: 160, distance: 8.5
click at [297, 163] on input "text" at bounding box center [339, 157] width 240 height 22
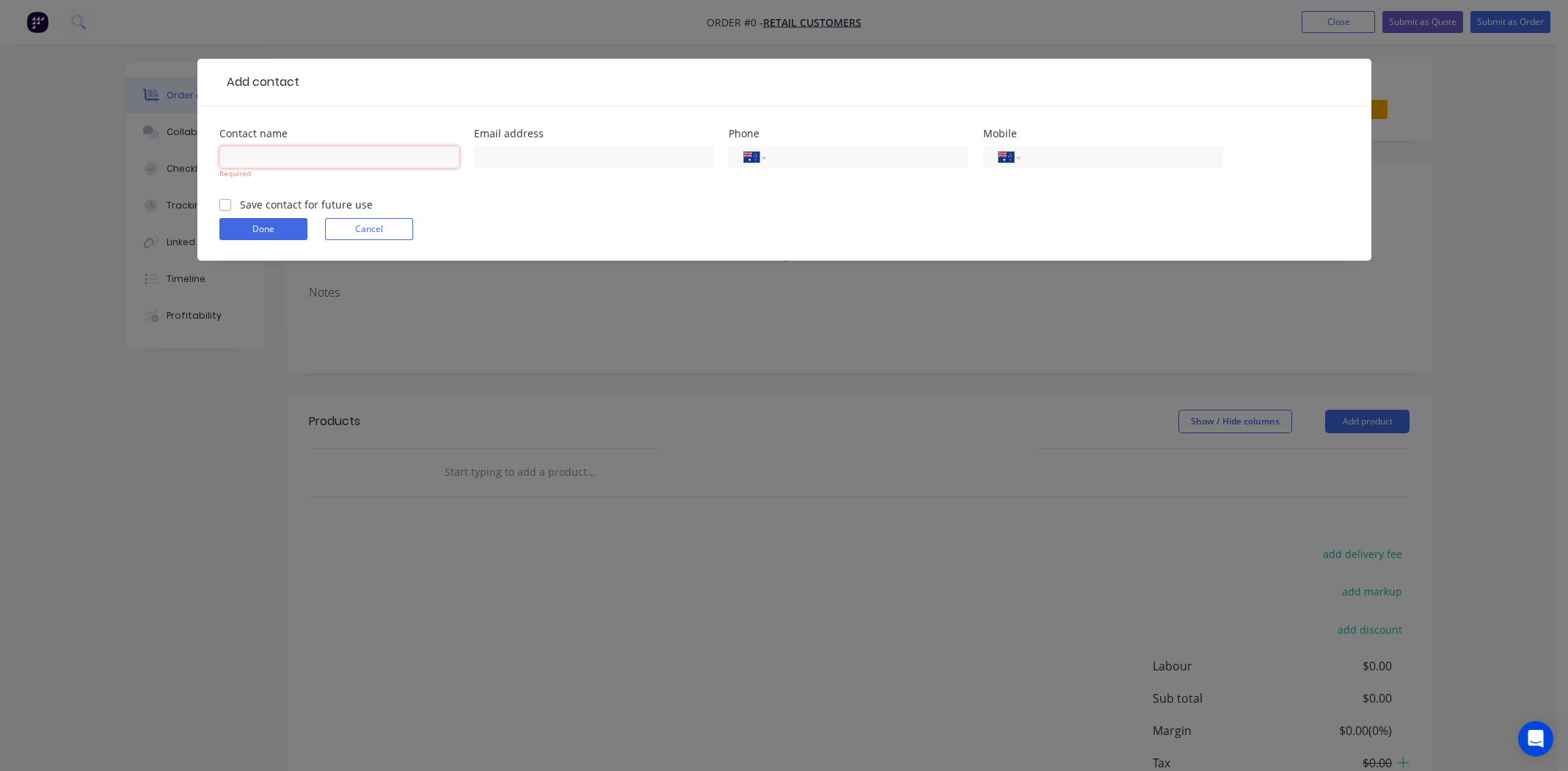
paste input "Tony nestola"
click at [260, 161] on input "Tony nestola" at bounding box center [339, 157] width 240 height 22
type input "[PERSON_NAME]"
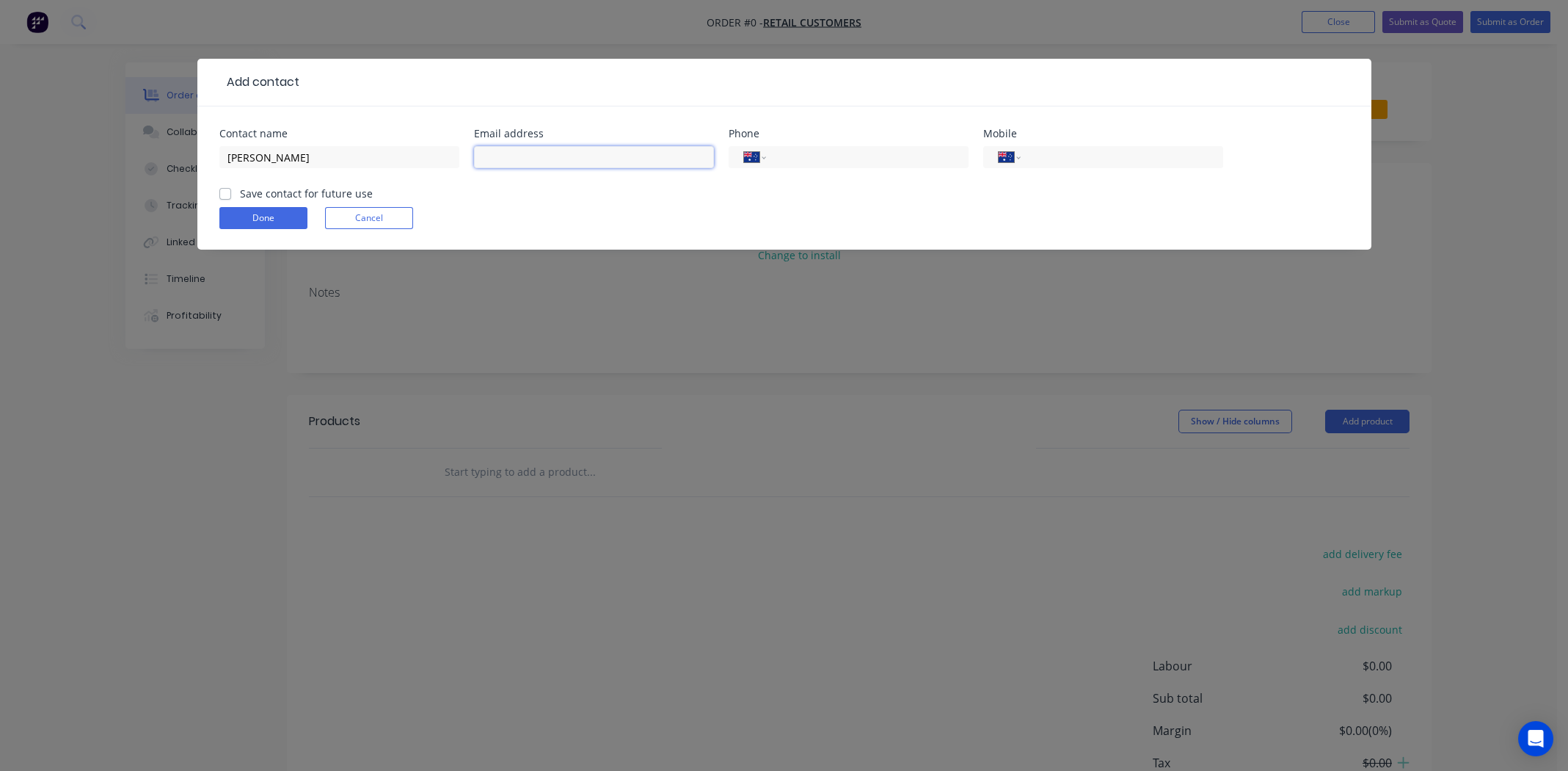
click at [556, 158] on input "text" at bounding box center [594, 157] width 240 height 22
paste input "[EMAIL_ADDRESS][DOMAIN_NAME]"
type input "[EMAIL_ADDRESS][DOMAIN_NAME]"
click at [1069, 158] on input "tel" at bounding box center [1119, 157] width 176 height 17
paste input "0411 215 555"
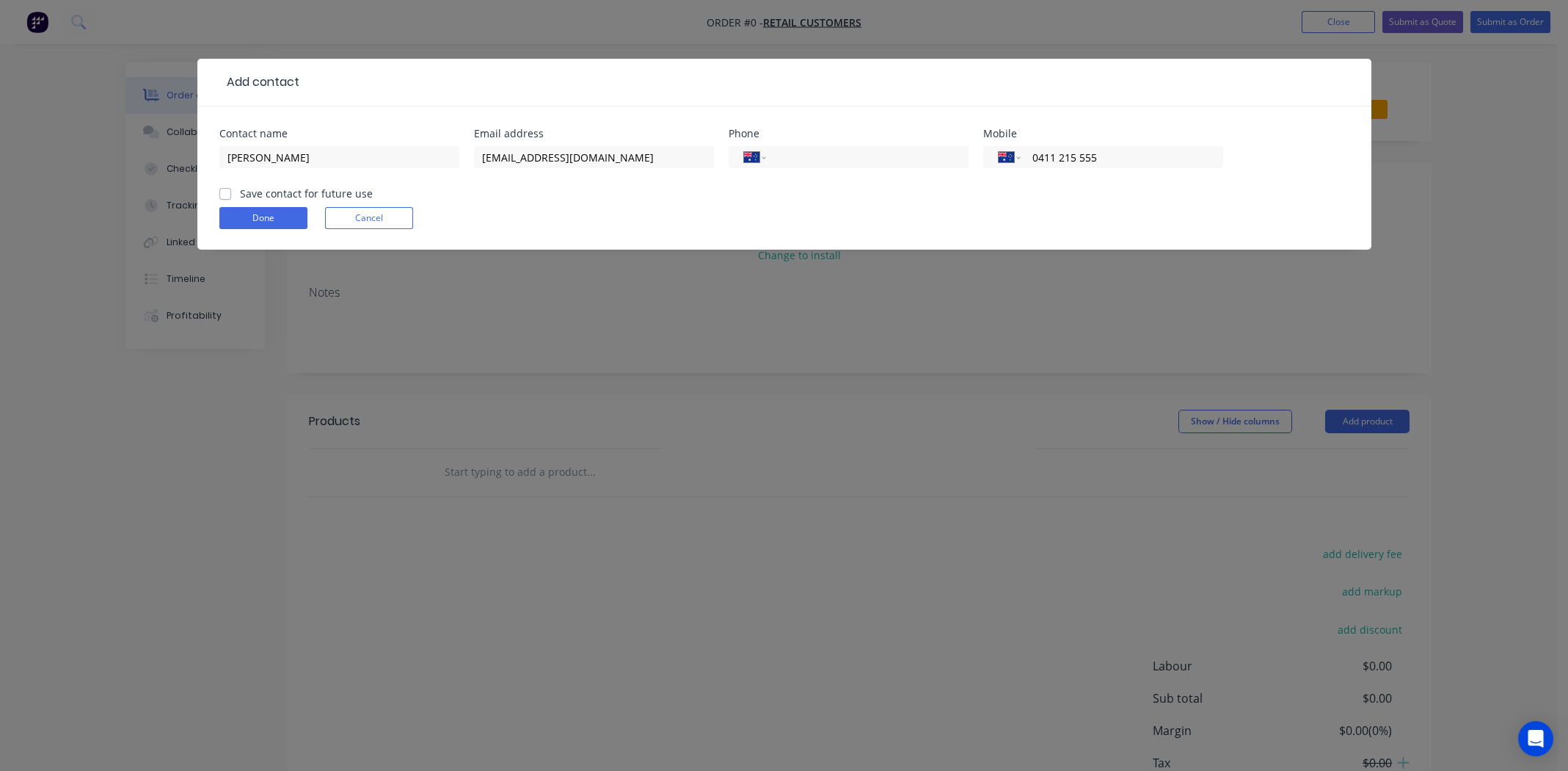
type input "0411 215 555"
click at [240, 196] on label "Save contact for future use" at bounding box center [307, 193] width 133 height 15
click at [225, 196] on input "Save contact for future use" at bounding box center [225, 192] width 12 height 14
checkbox input "true"
click at [247, 218] on button "Done" at bounding box center [263, 219] width 88 height 22
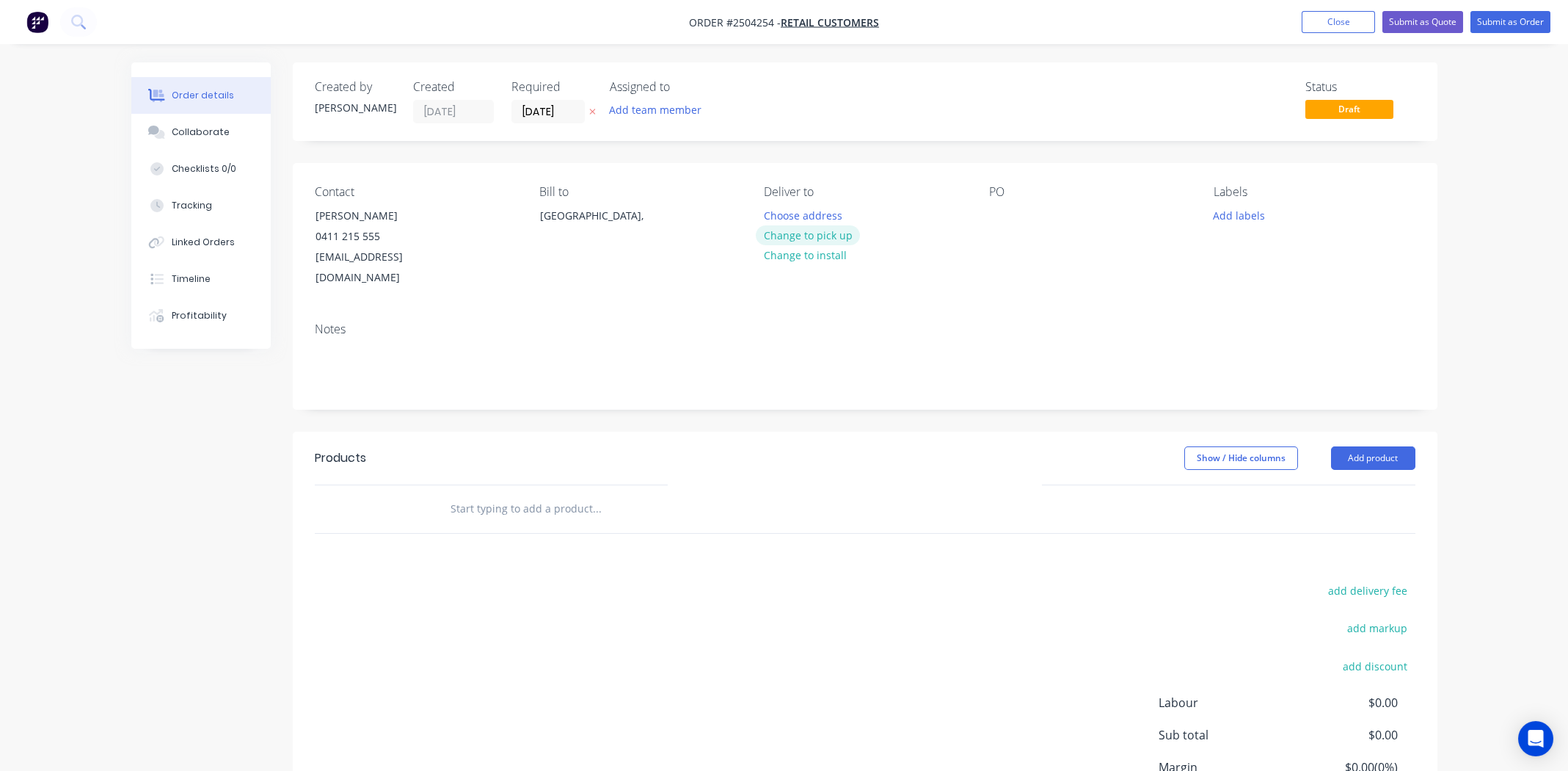
click at [820, 236] on button "Change to pick up" at bounding box center [808, 235] width 104 height 20
click at [1001, 214] on div at bounding box center [1001, 215] width 23 height 22
click at [1247, 216] on button "Add labels" at bounding box center [1239, 215] width 67 height 20
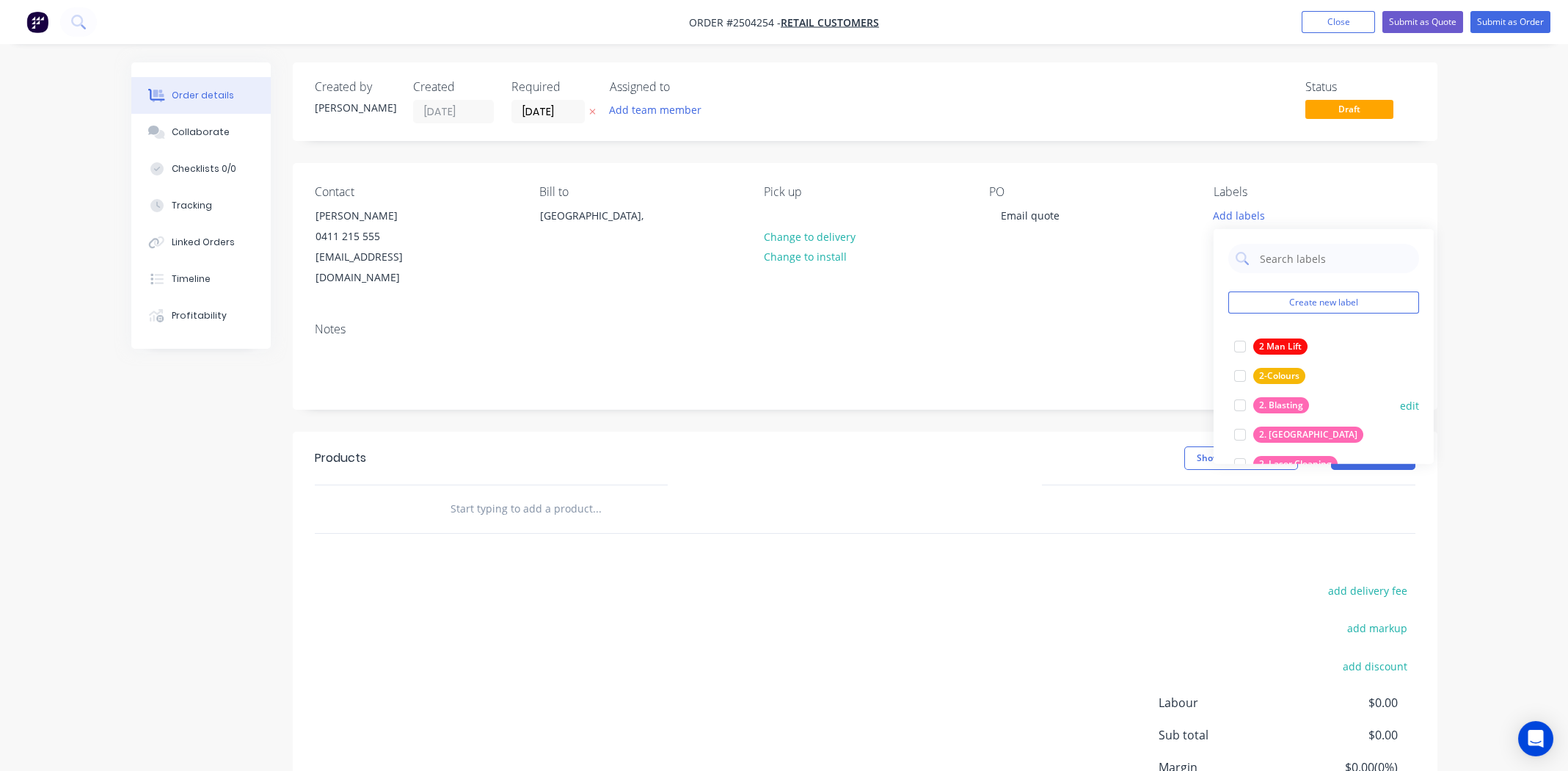
click at [1241, 401] on div at bounding box center [1240, 405] width 30 height 30
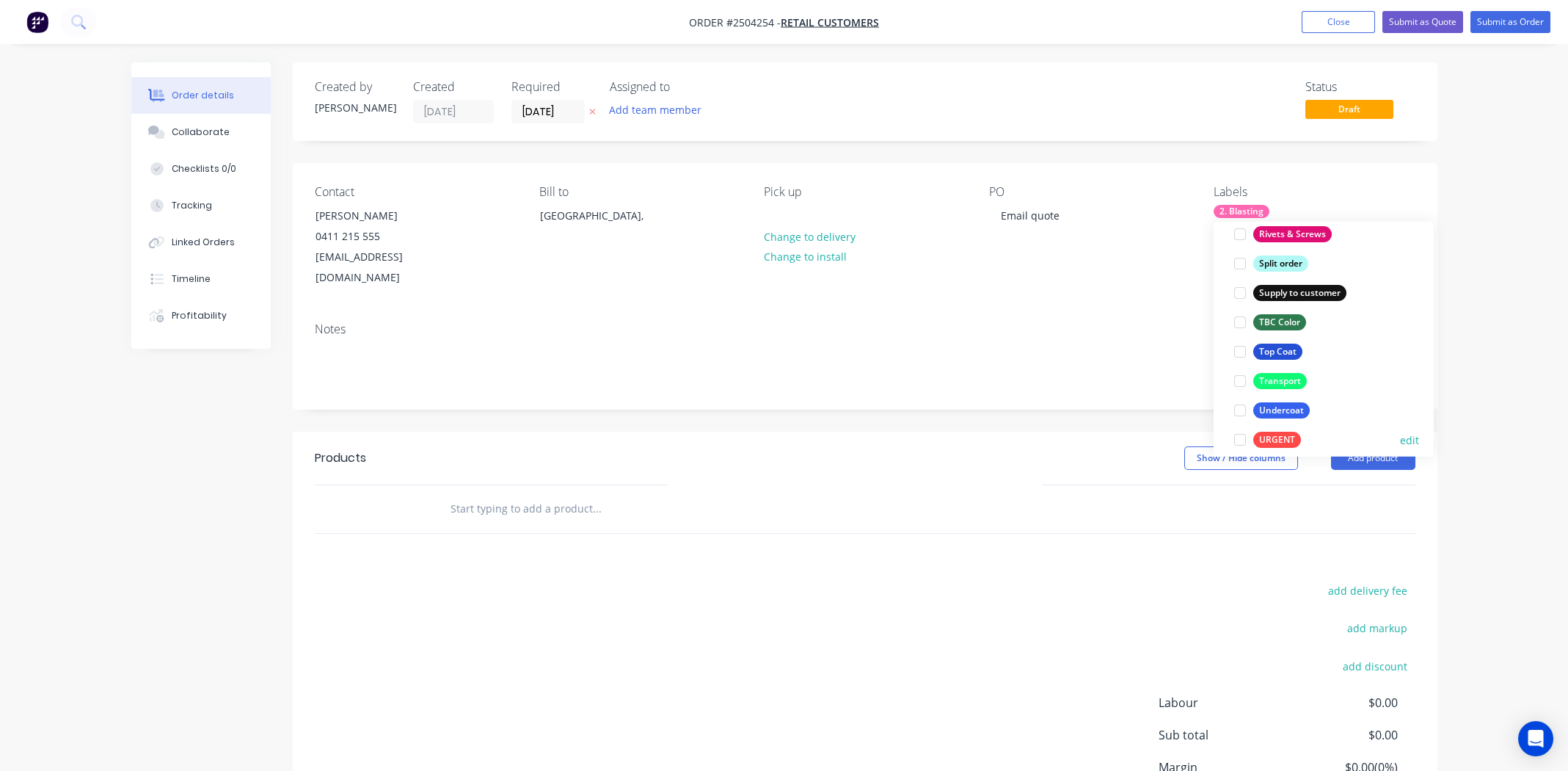
scroll to position [1144, 0]
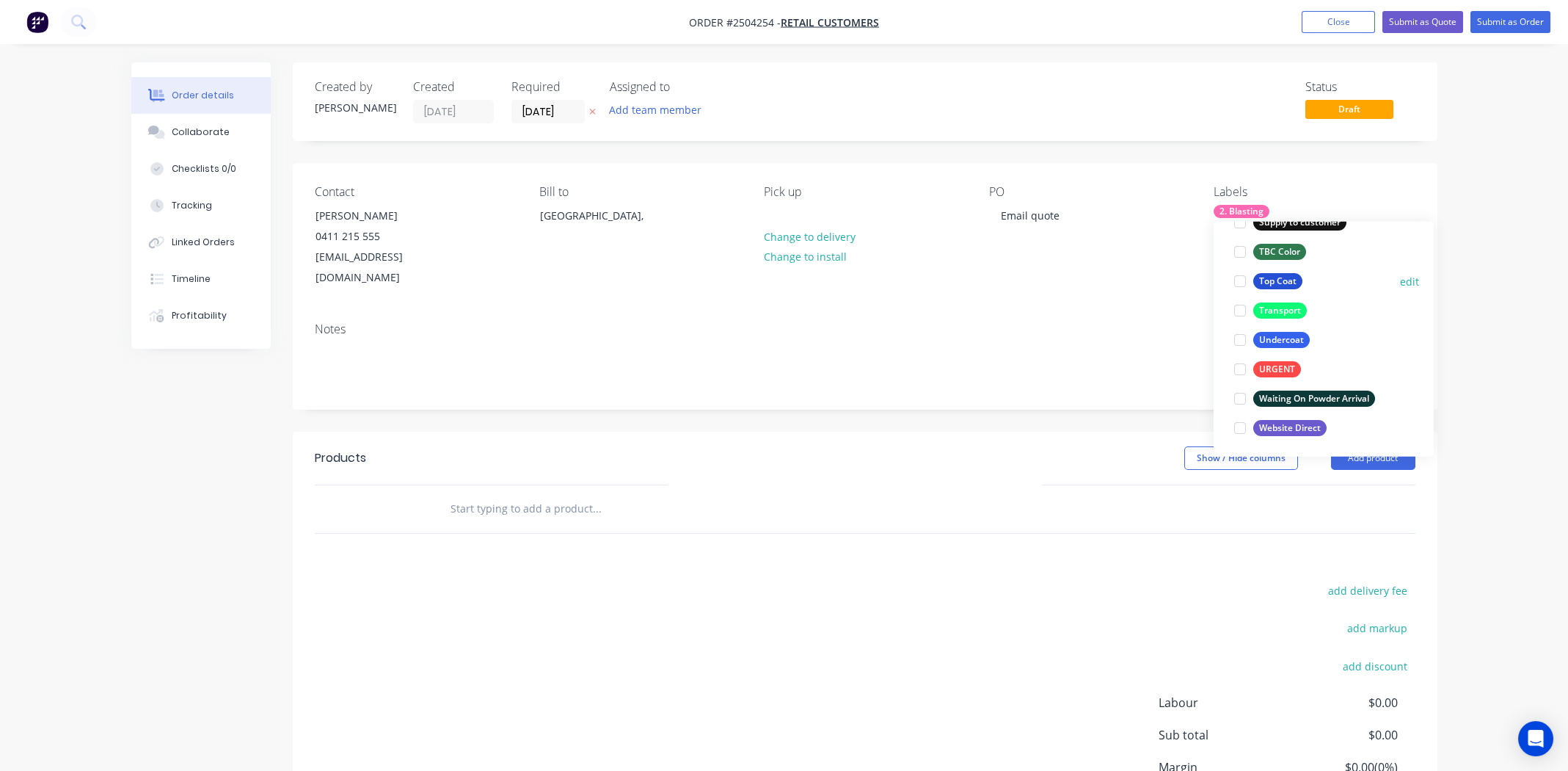
click at [1242, 275] on div at bounding box center [1240, 281] width 30 height 30
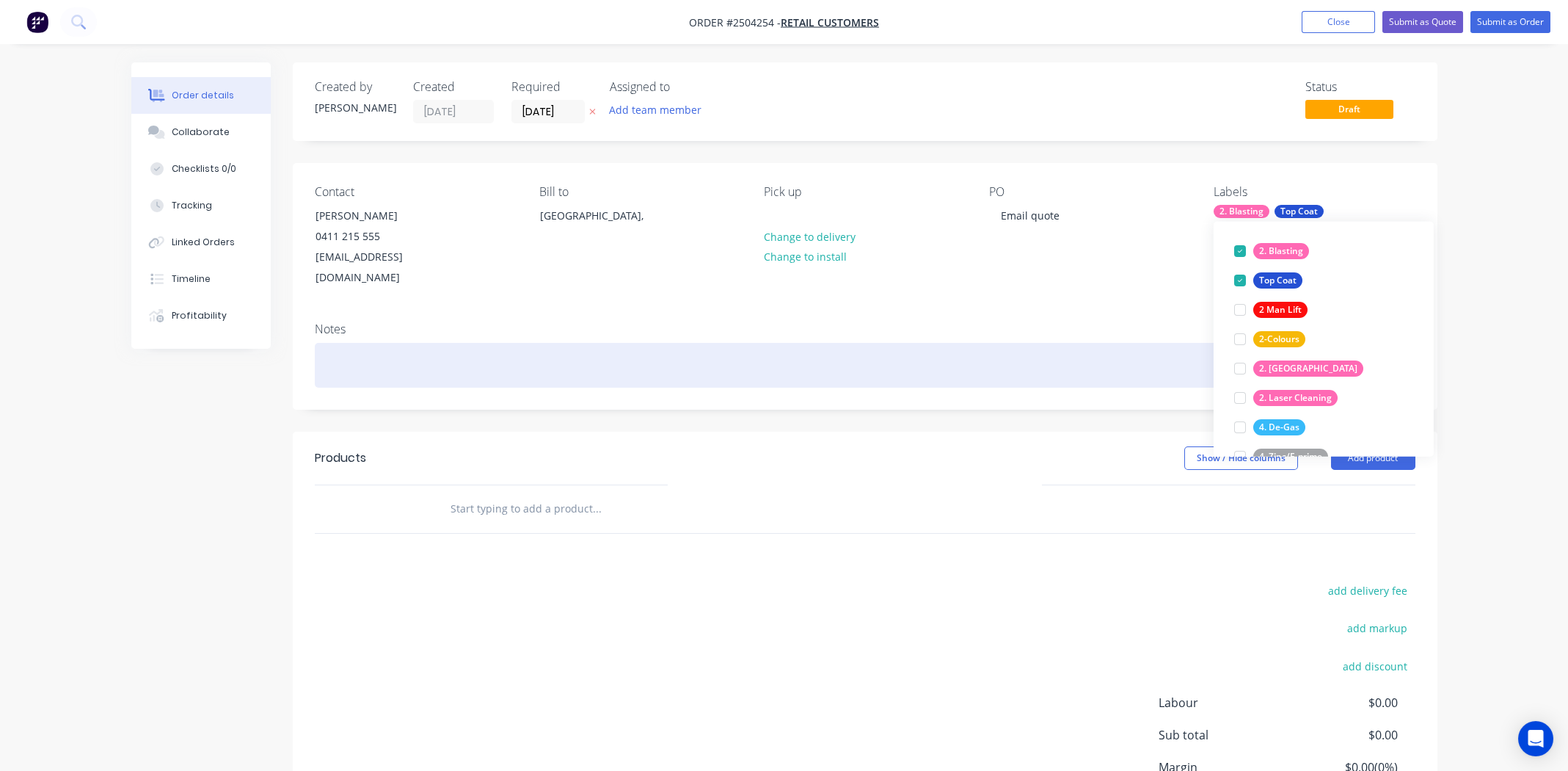
click at [656, 343] on div at bounding box center [864, 365] width 1101 height 45
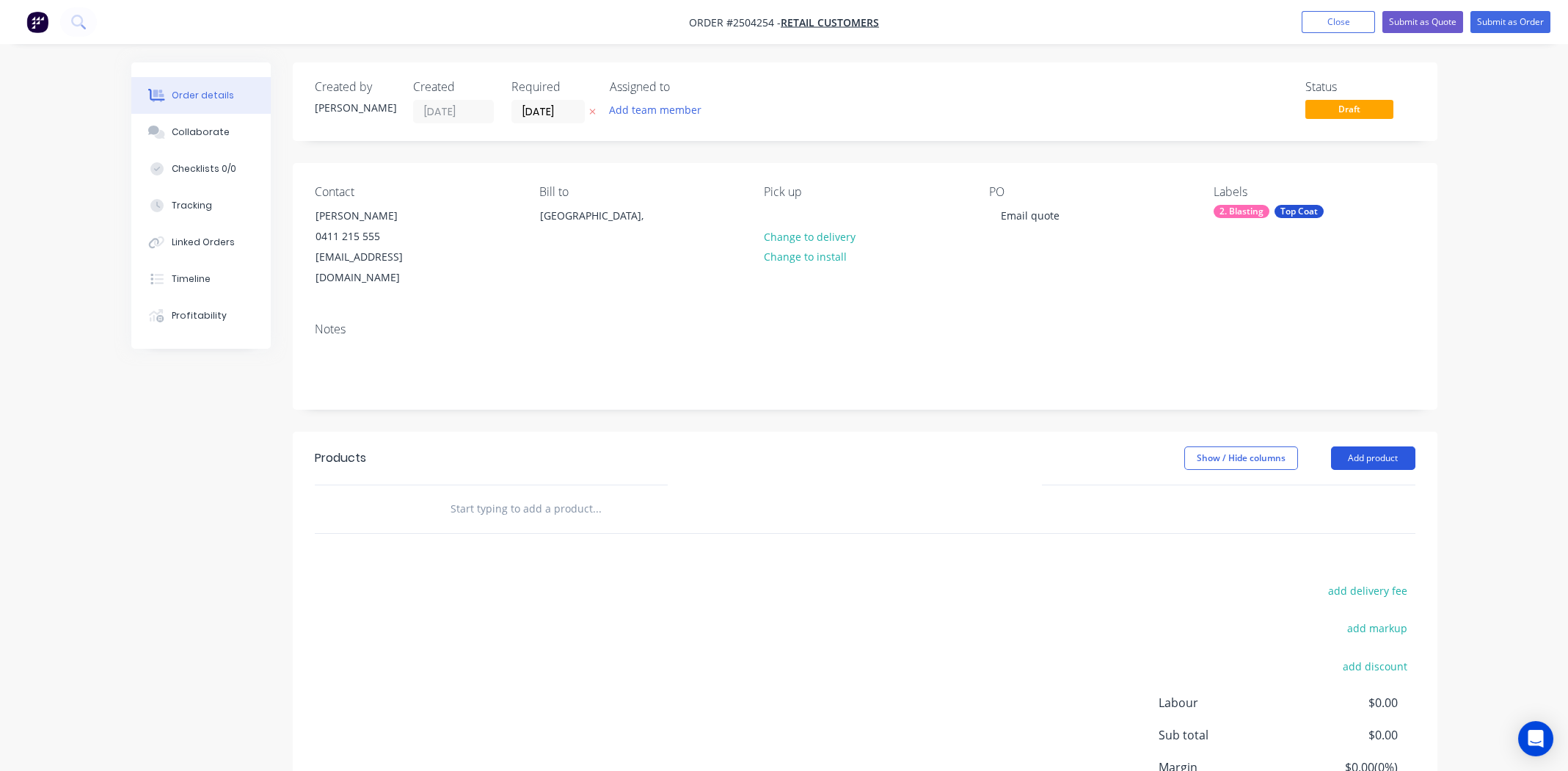
click at [1377, 446] on button "Add product" at bounding box center [1373, 457] width 84 height 23
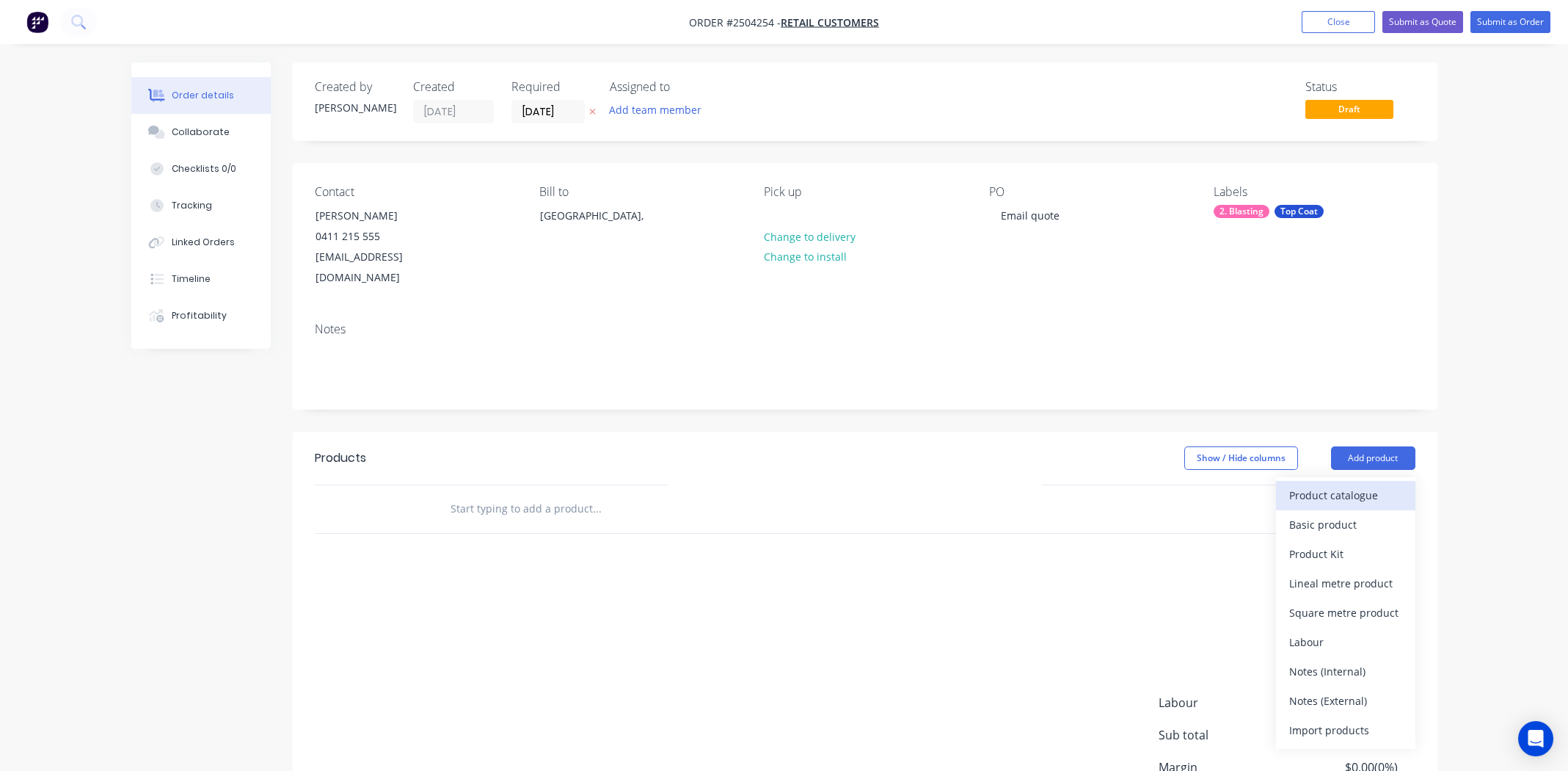
click at [1345, 484] on div "Product catalogue" at bounding box center [1345, 495] width 113 height 22
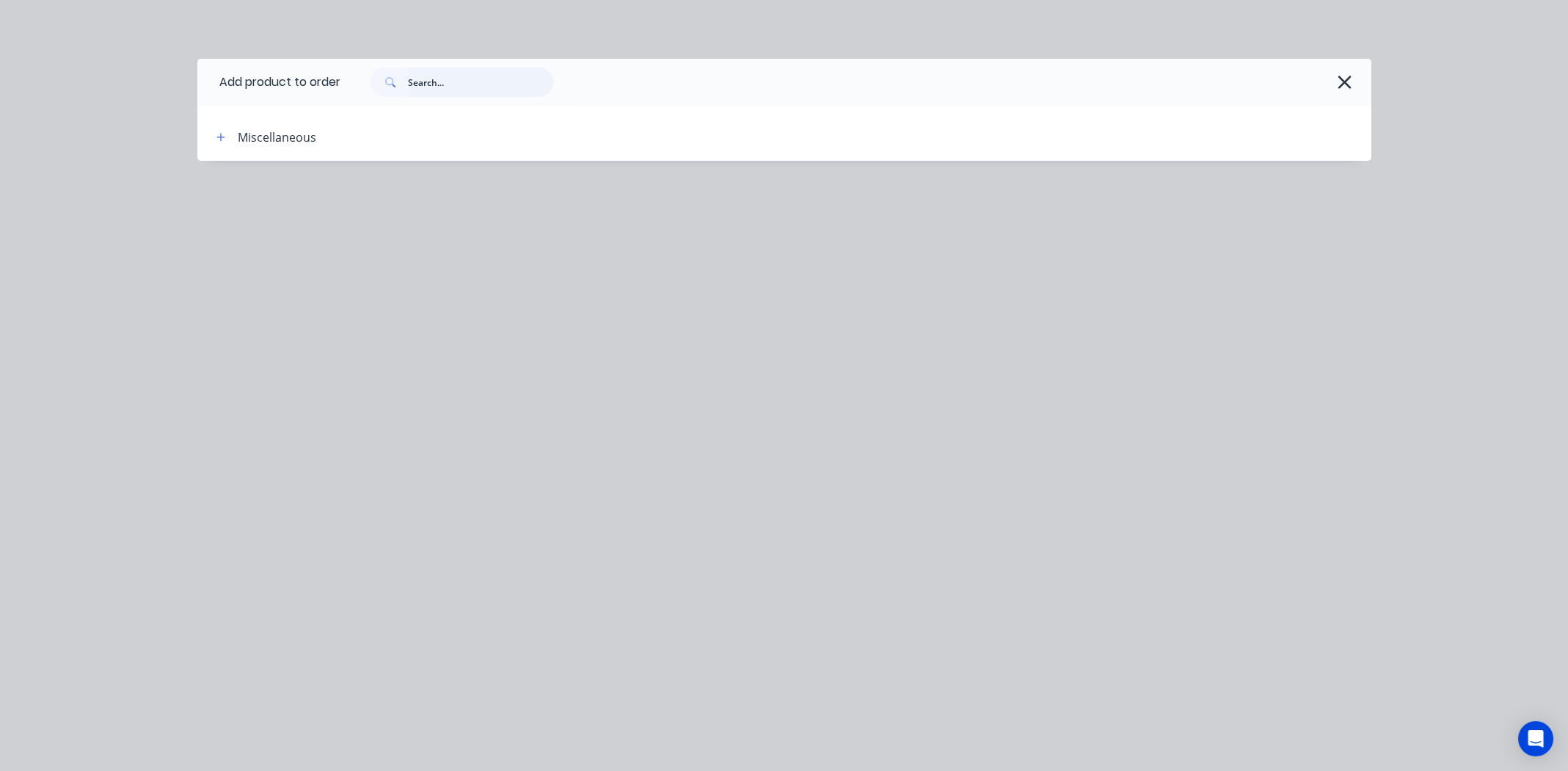
click at [455, 90] on input "text" at bounding box center [481, 82] width 146 height 30
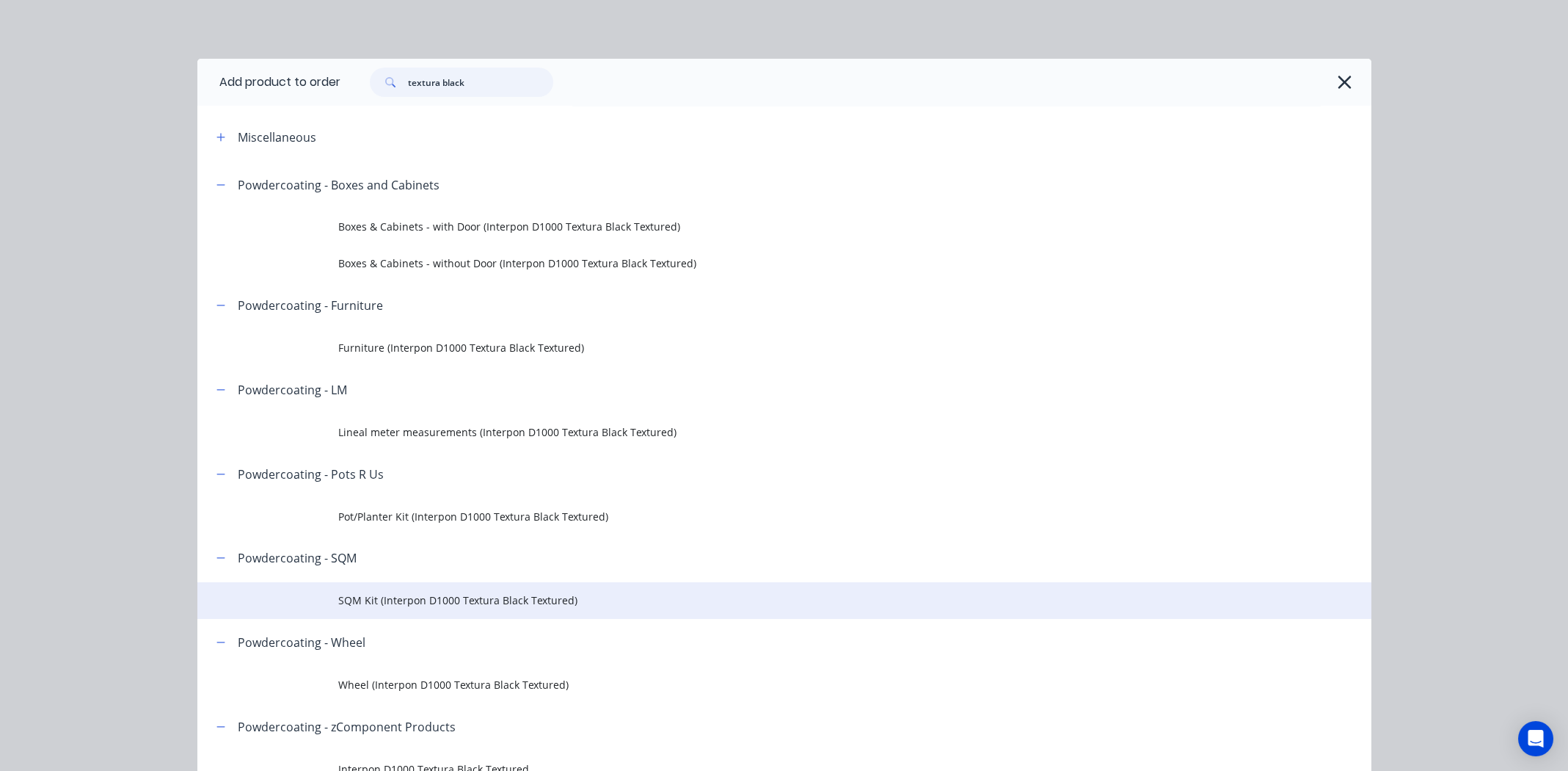
type input "textura black"
click at [462, 600] on span "SQM Kit (Interpon D1000 Textura Black Textured)" at bounding box center [752, 600] width 826 height 15
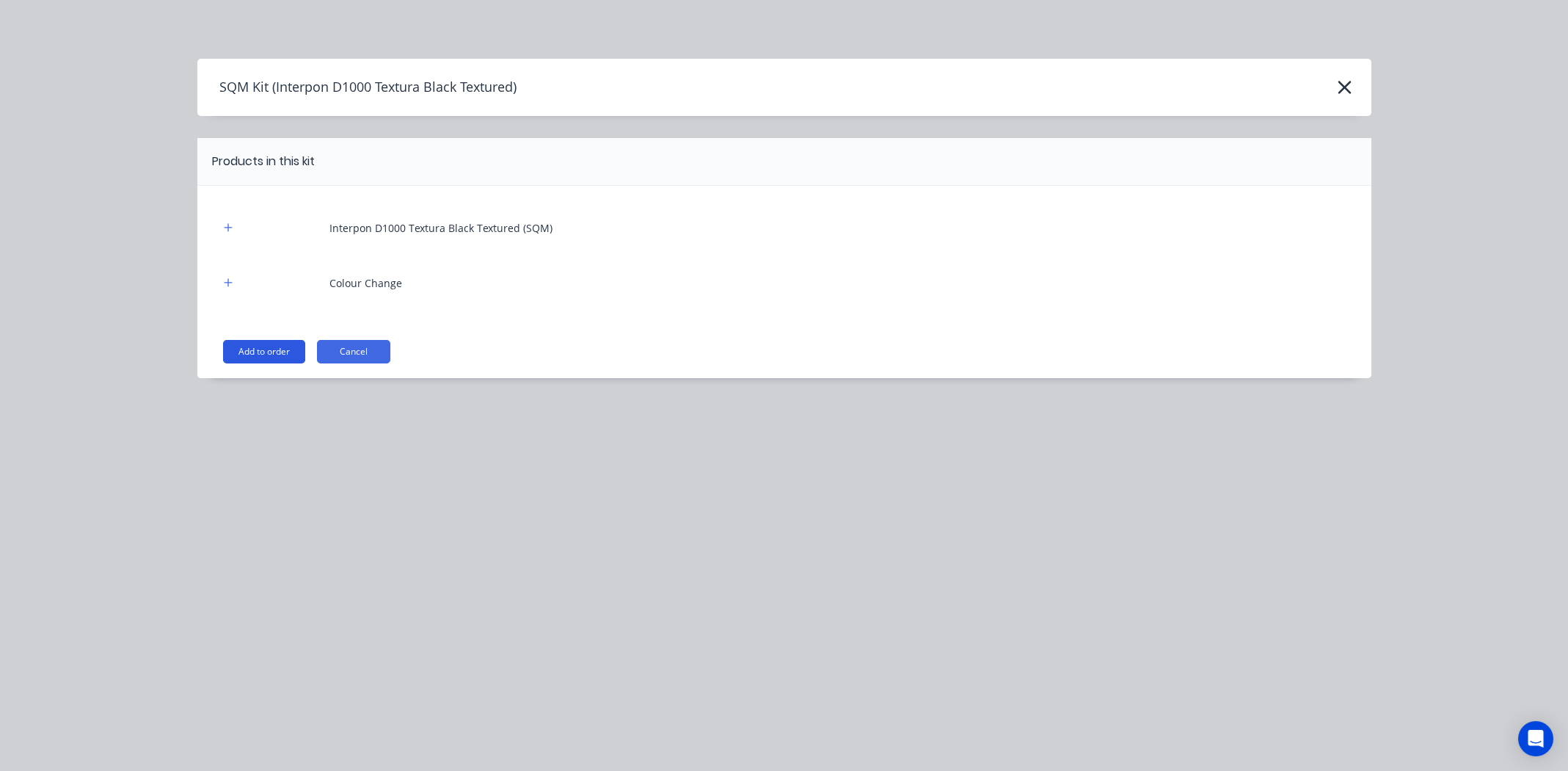
click at [250, 349] on button "Add to order" at bounding box center [264, 351] width 82 height 23
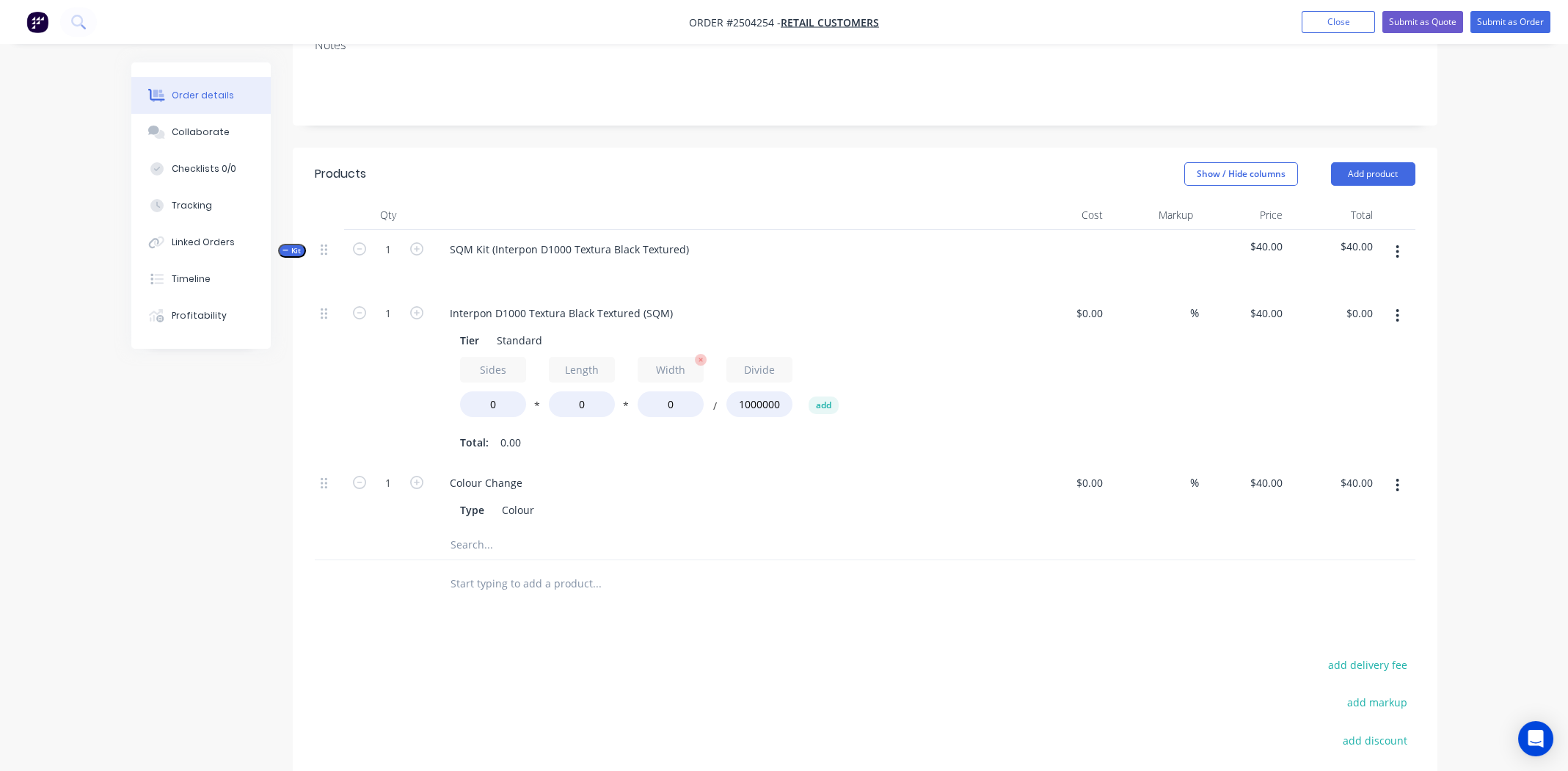
scroll to position [293, 0]
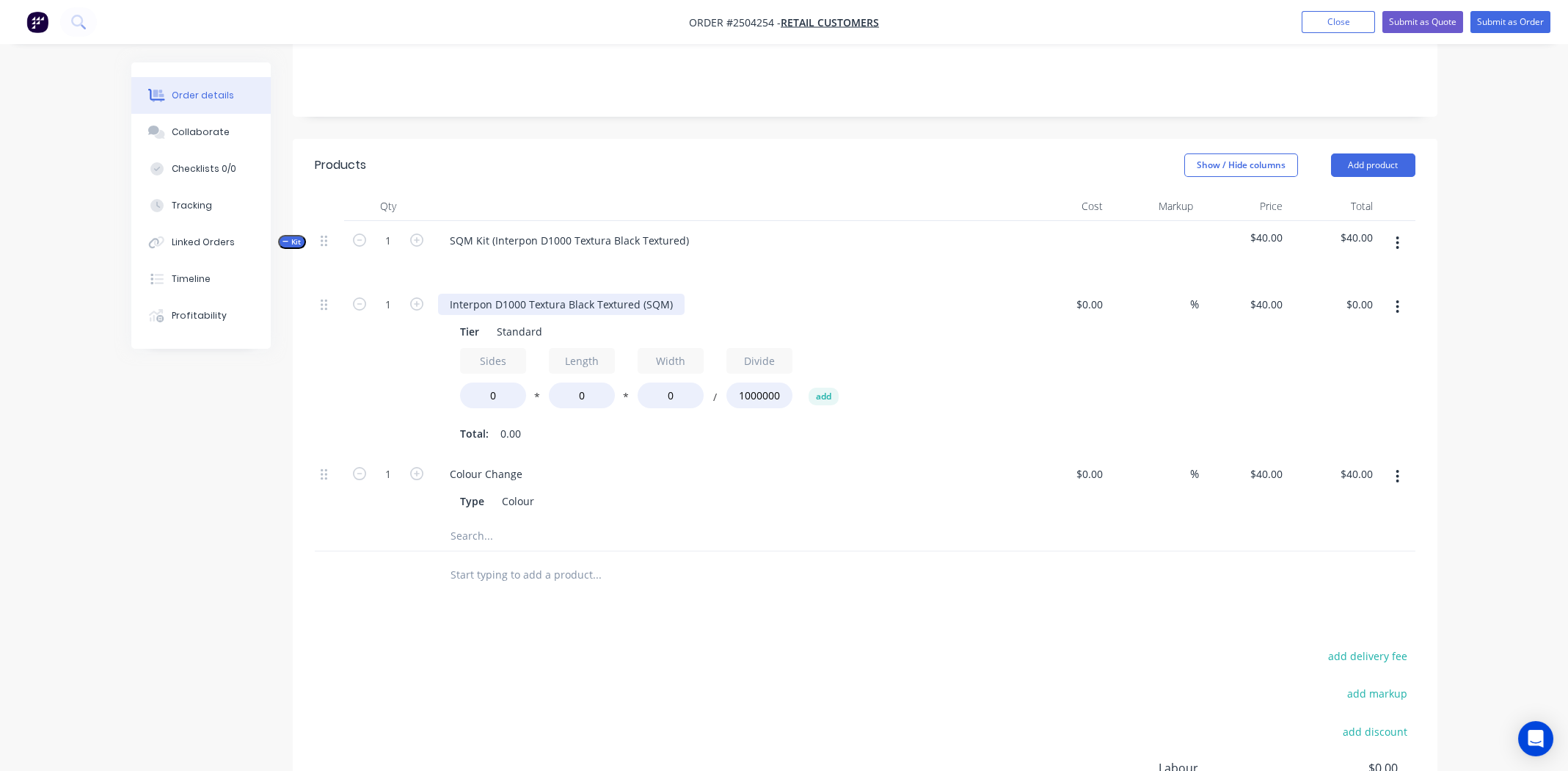
click at [586, 294] on div "Interpon D1000 Textura Black Textured (SQM)" at bounding box center [561, 304] width 247 height 22
click at [585, 294] on div "Interpon D1000 Textura Black Textured (SQM)" at bounding box center [561, 304] width 247 height 22
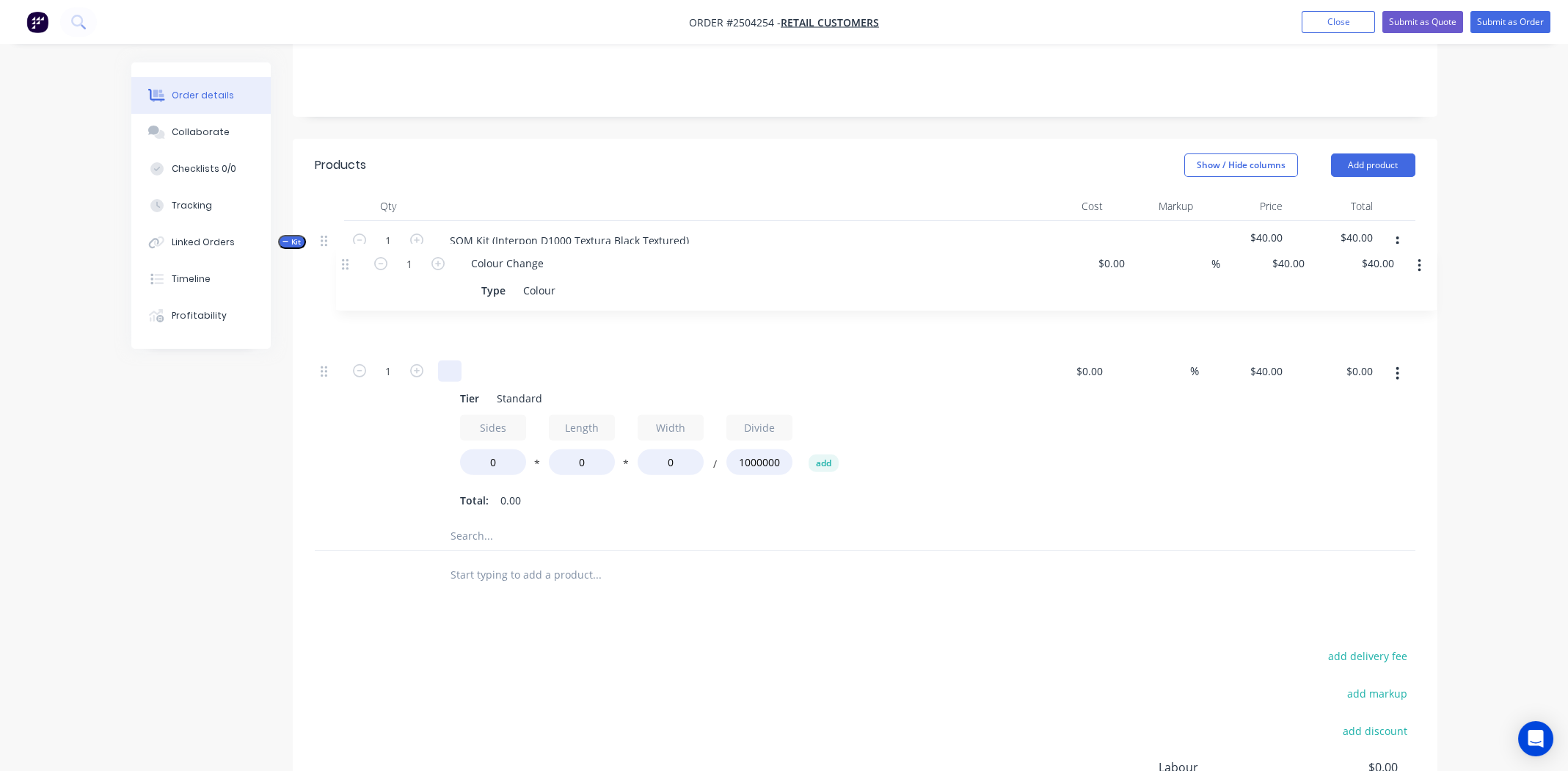
drag, startPoint x: 322, startPoint y: 456, endPoint x: 348, endPoint y: 267, distance: 190.8
click at [348, 285] on div "1 Tier Standard Sides 0 * Length 0 * Width 0 / Divide 1000000 add Total: 0.00 $…" at bounding box center [864, 403] width 1101 height 236
click at [1398, 235] on icon "button" at bounding box center [1398, 243] width 4 height 16
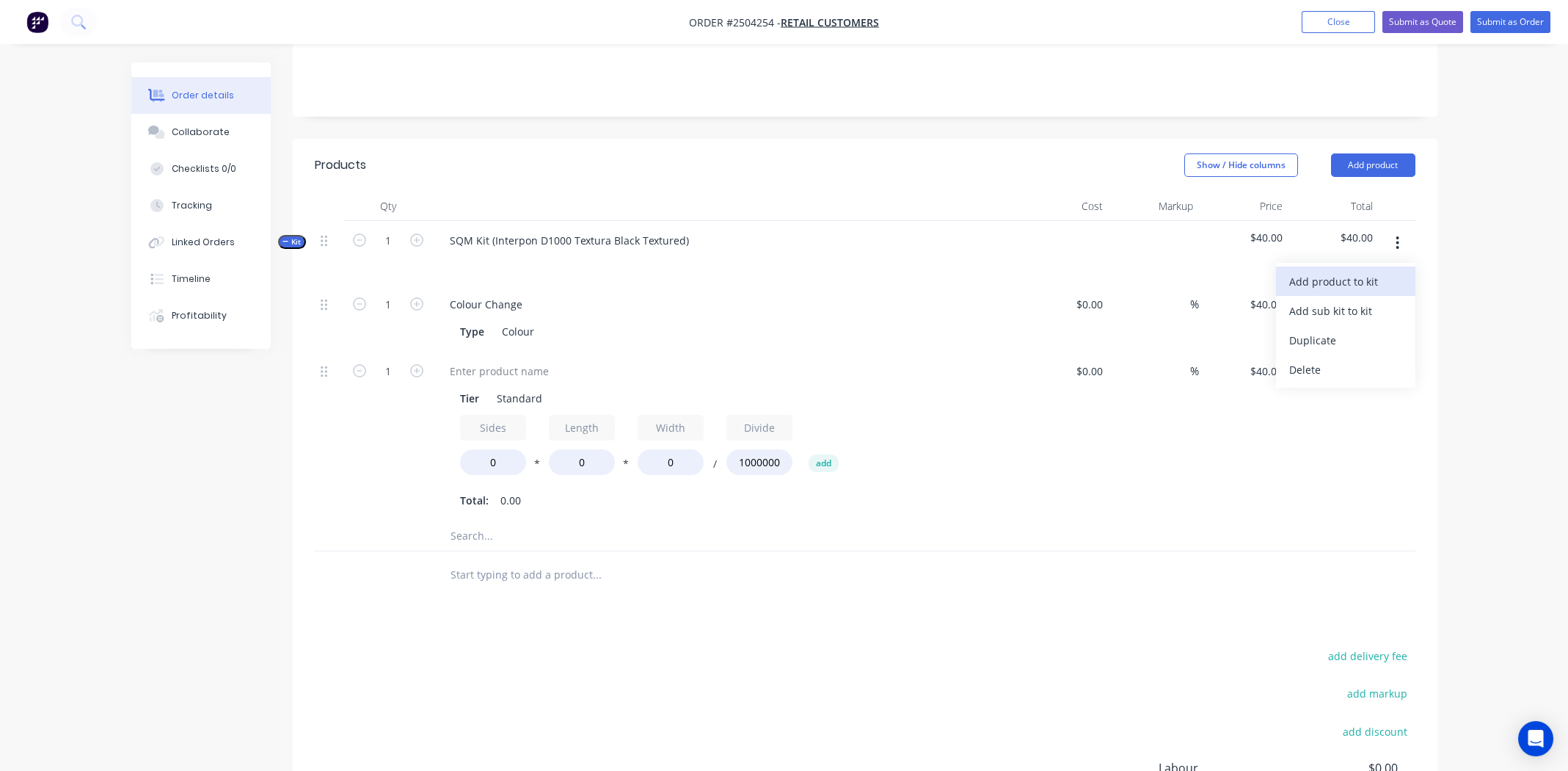
click at [1353, 271] on div "Add product to kit" at bounding box center [1345, 281] width 113 height 22
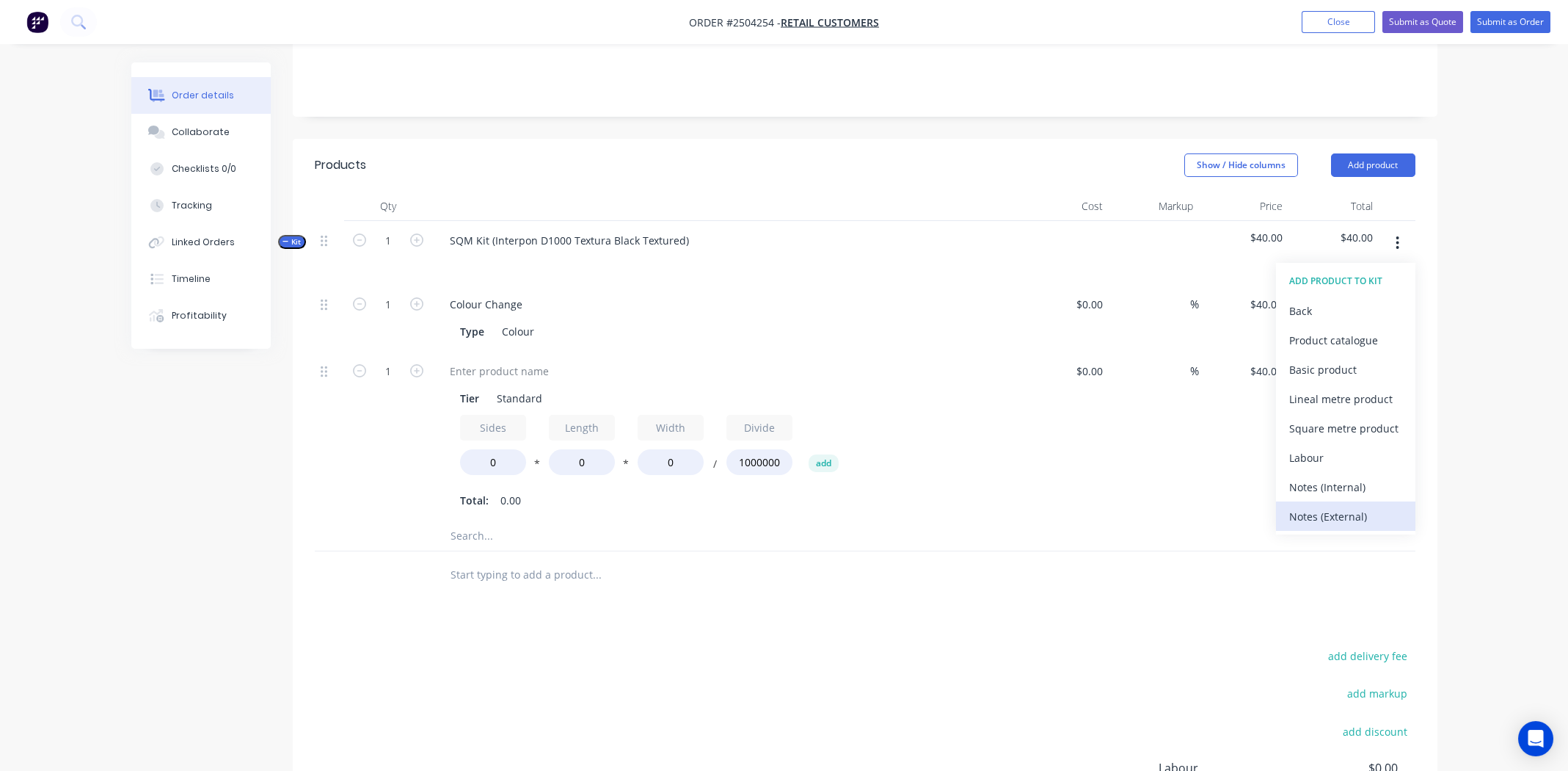
click at [1326, 506] on div "Notes (External)" at bounding box center [1345, 516] width 113 height 22
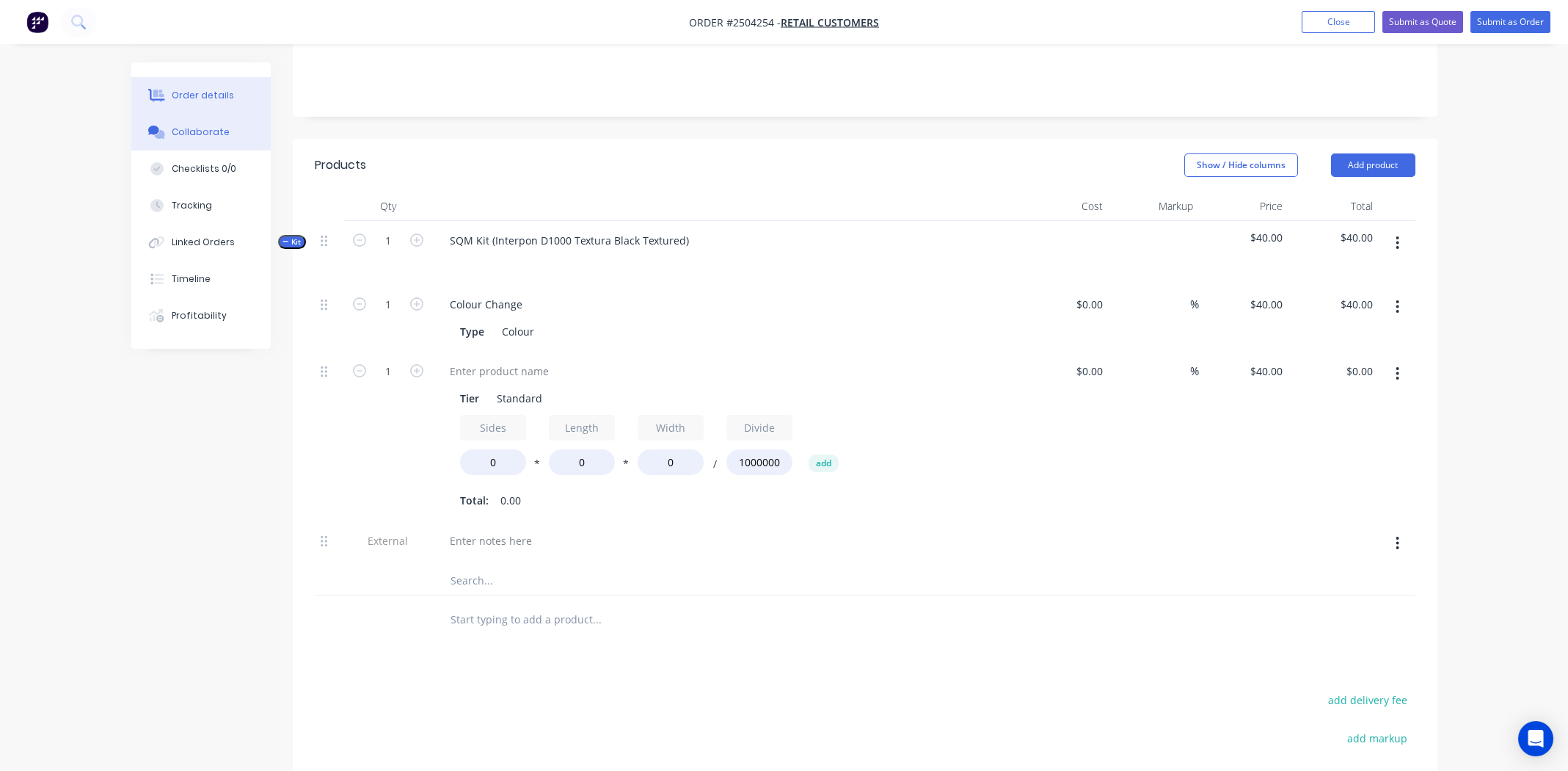
click at [176, 131] on div "Collaborate" at bounding box center [201, 132] width 58 height 14
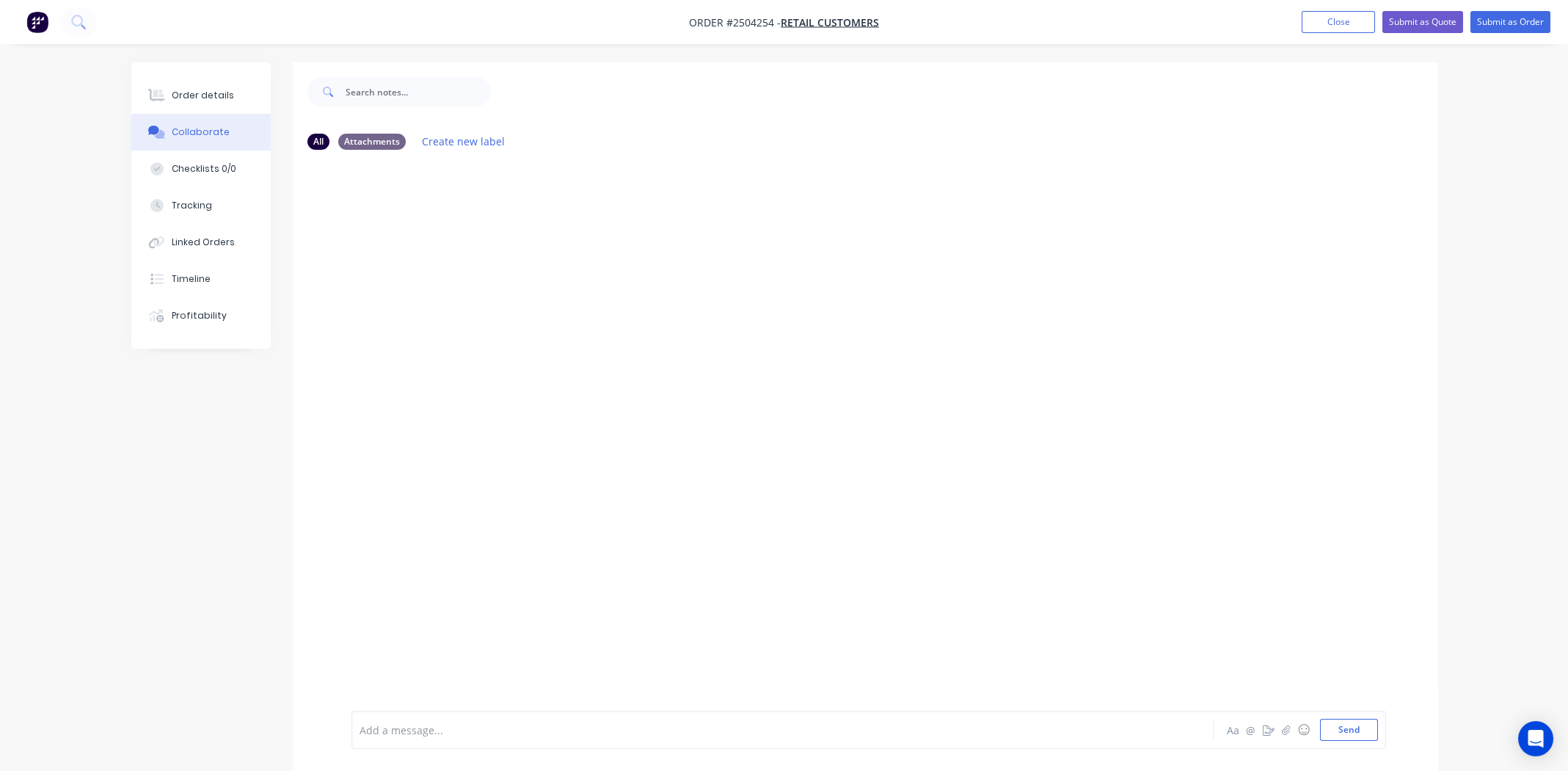
click at [188, 129] on div "Collaborate" at bounding box center [201, 132] width 58 height 14
click at [199, 98] on div "Order details" at bounding box center [203, 95] width 62 height 14
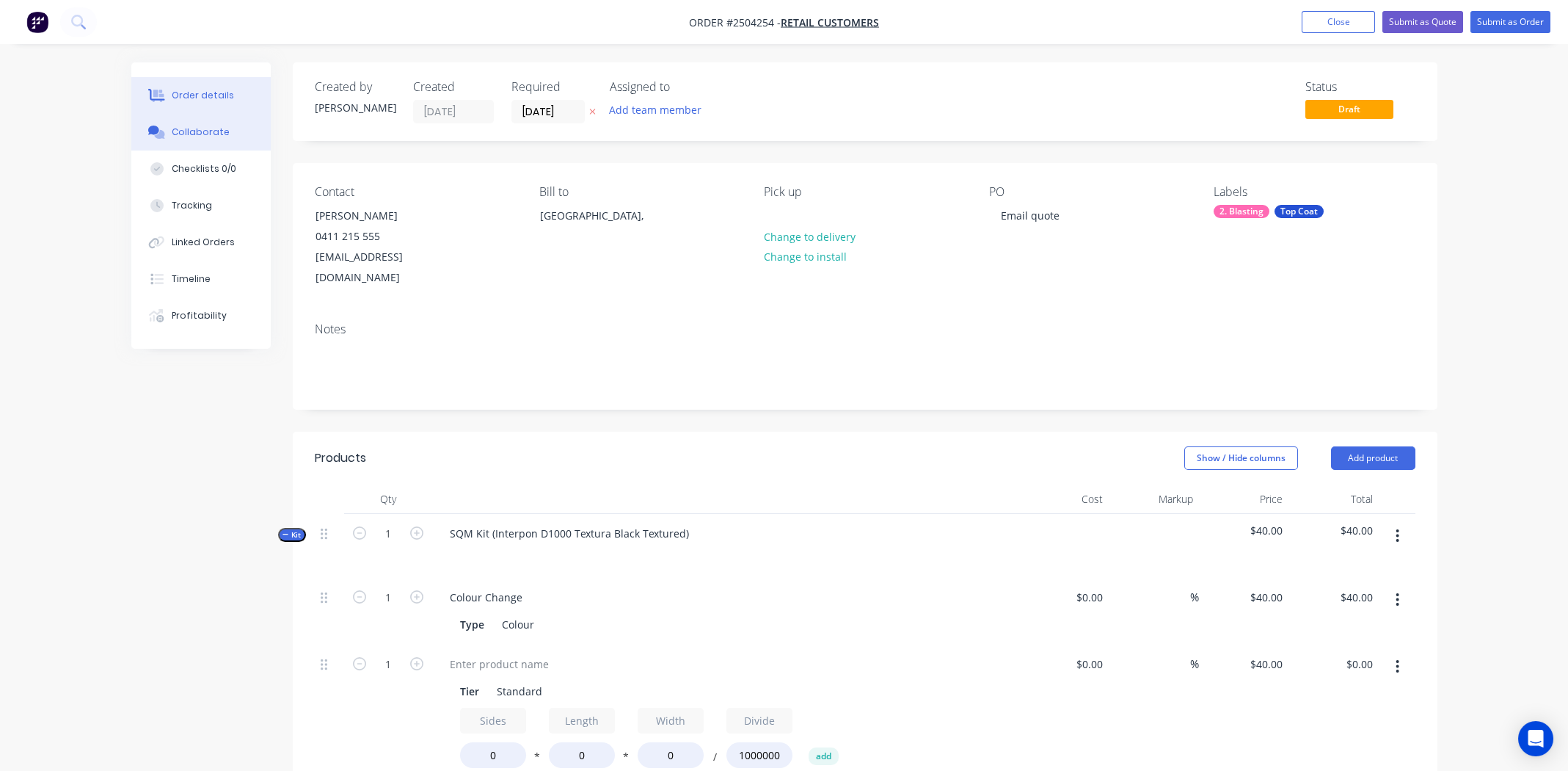
click at [197, 126] on div "Collaborate" at bounding box center [201, 132] width 58 height 14
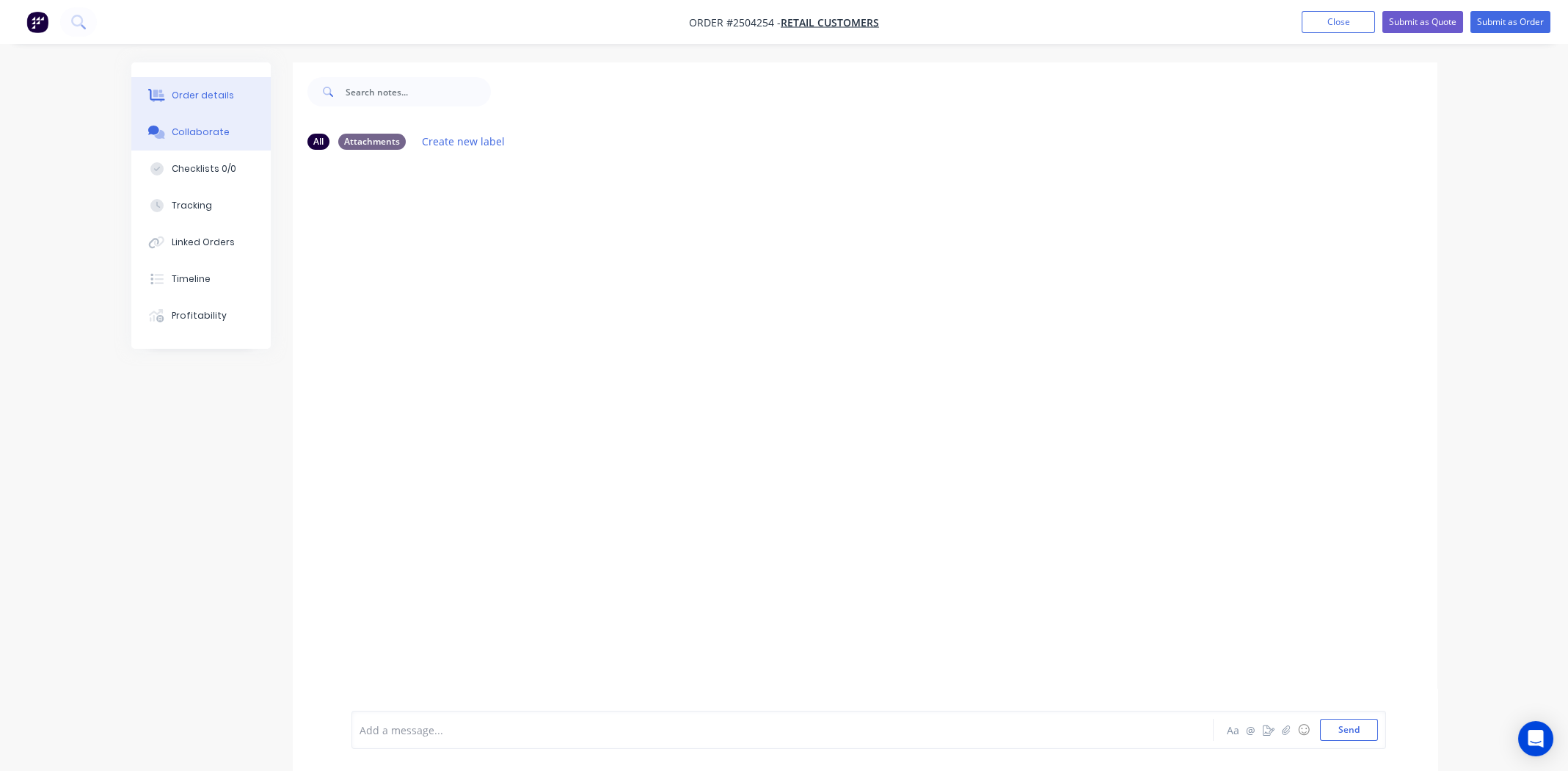
click at [207, 97] on div "Order details" at bounding box center [203, 95] width 62 height 14
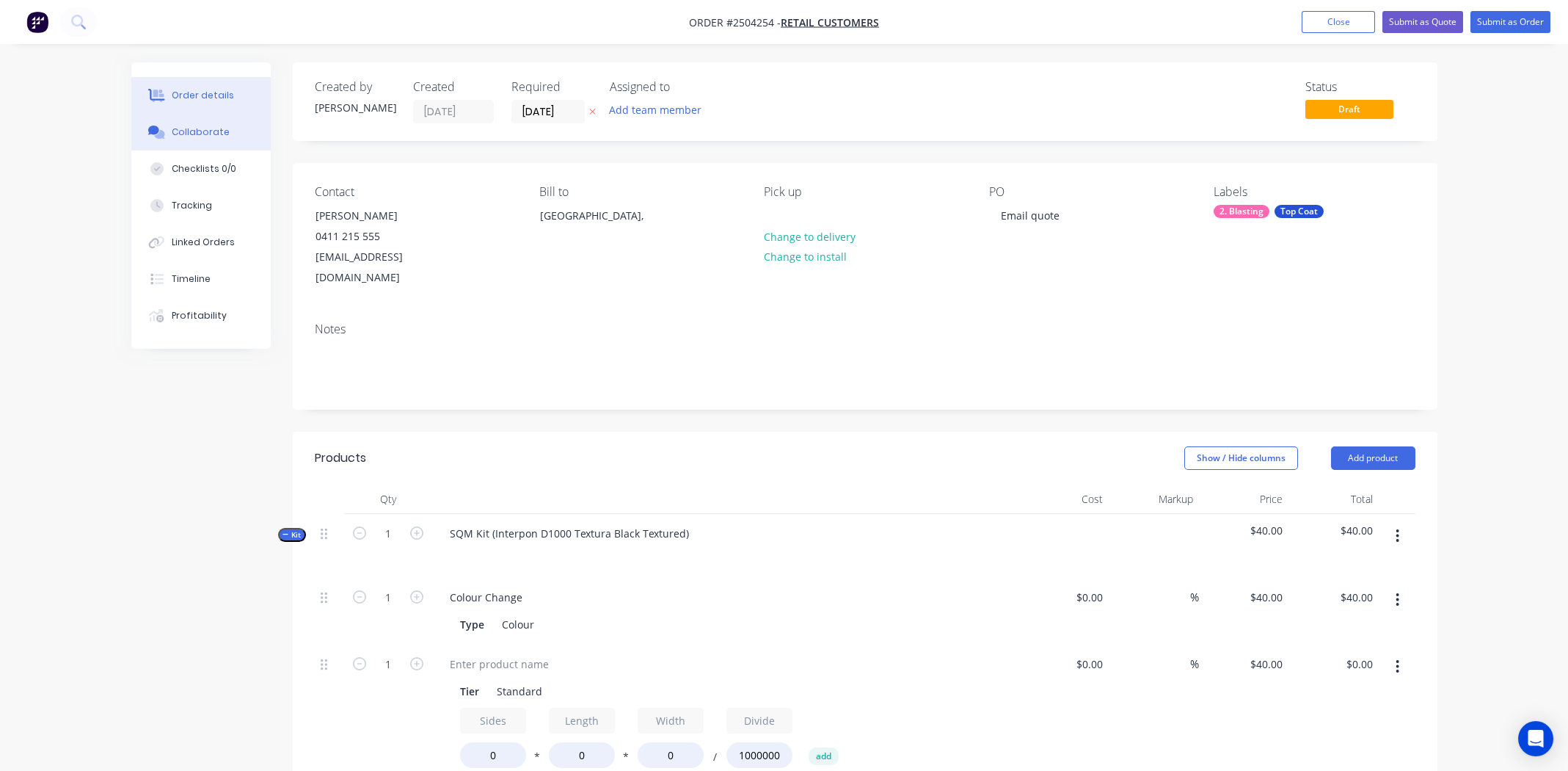
click at [189, 126] on div "Collaborate" at bounding box center [201, 132] width 58 height 14
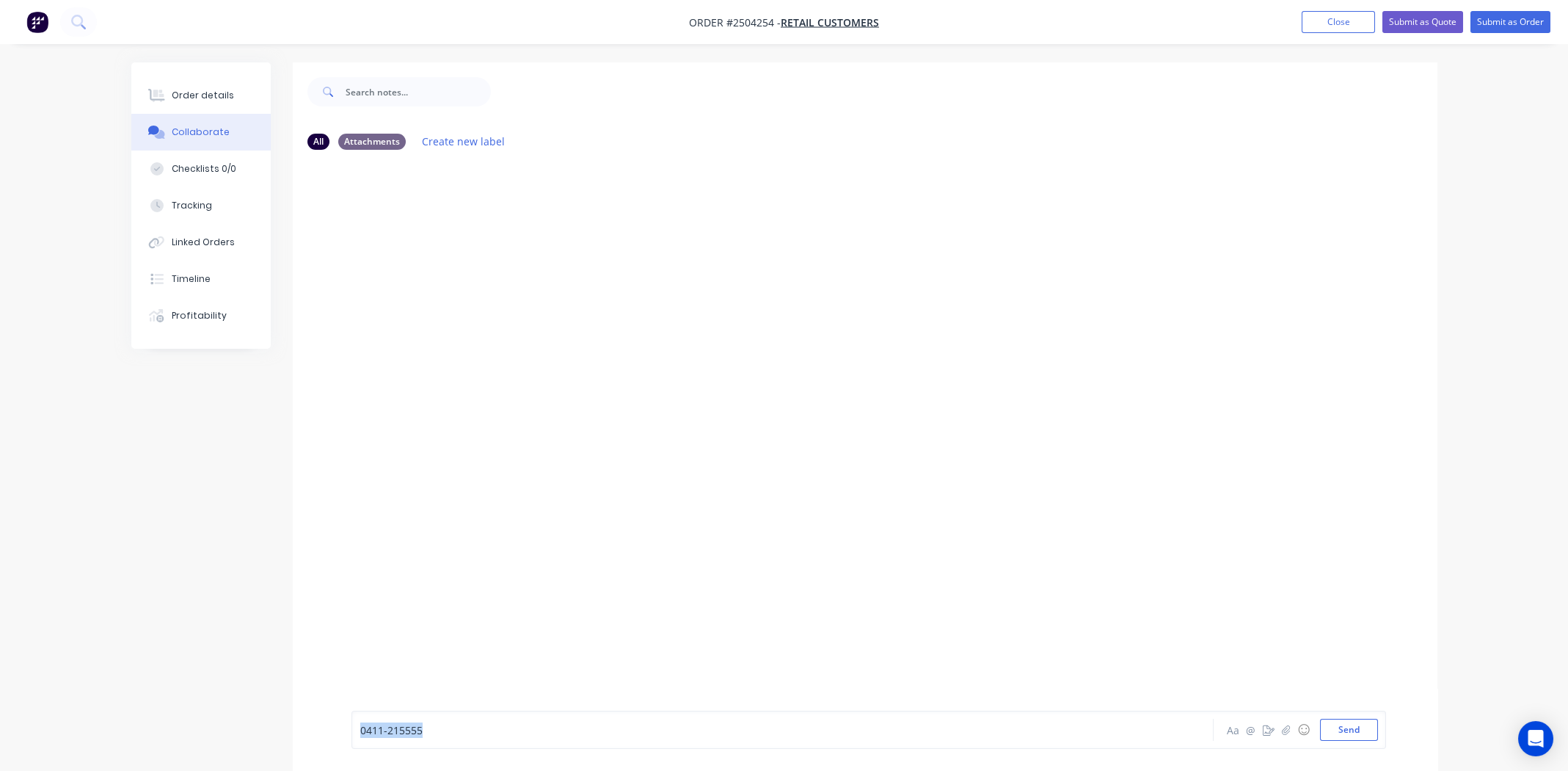
drag, startPoint x: 286, startPoint y: 724, endPoint x: 219, endPoint y: 724, distance: 67.0
click at [207, 724] on div "All Attachments Create new label 0411-215555 Aa @ ☺ Send" at bounding box center [784, 428] width 1306 height 730
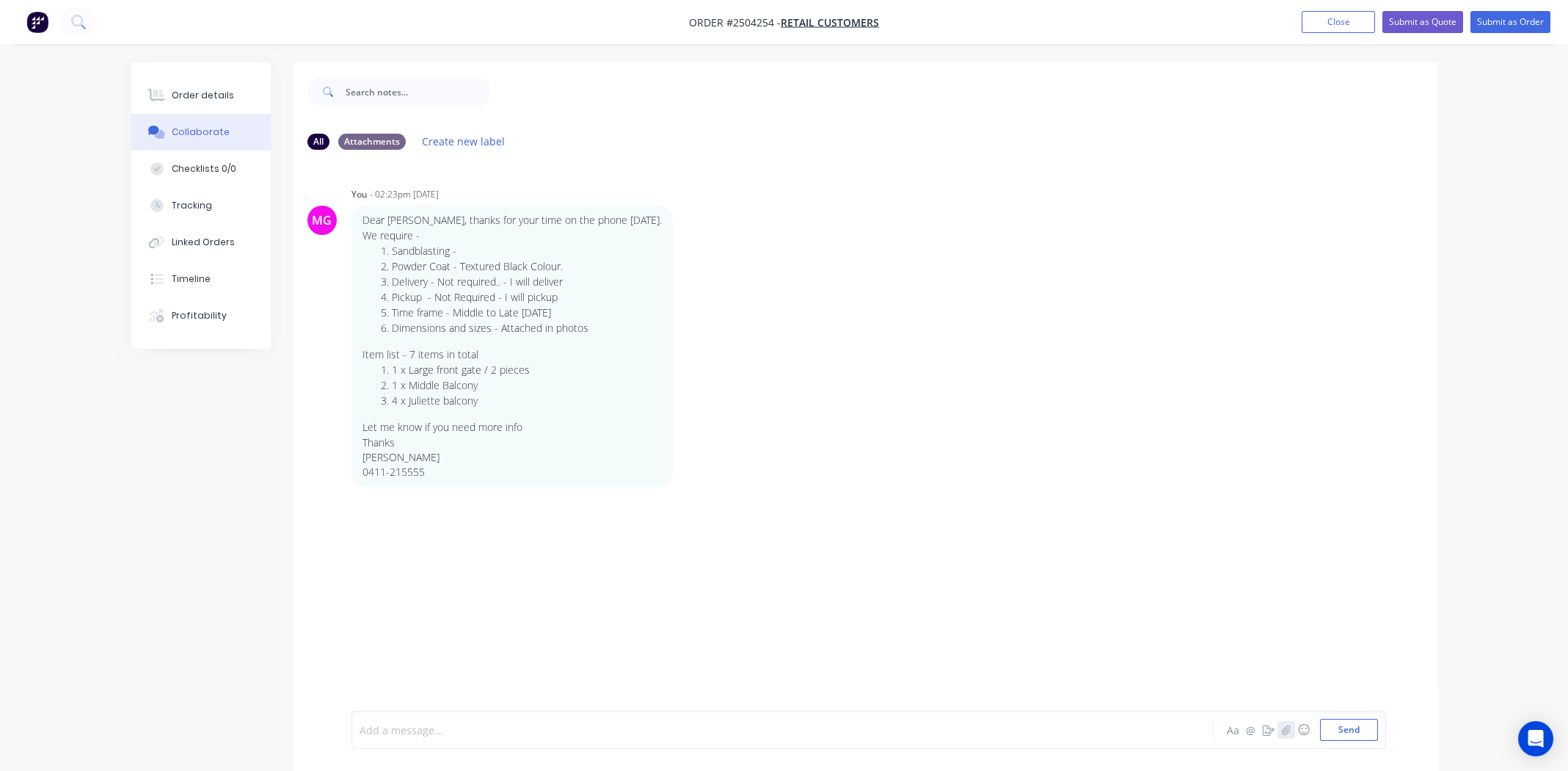
click at [1285, 731] on icon "button" at bounding box center [1286, 729] width 8 height 10
click at [1340, 726] on button "Send" at bounding box center [1349, 730] width 58 height 22
click at [190, 89] on div "Order details" at bounding box center [203, 95] width 62 height 14
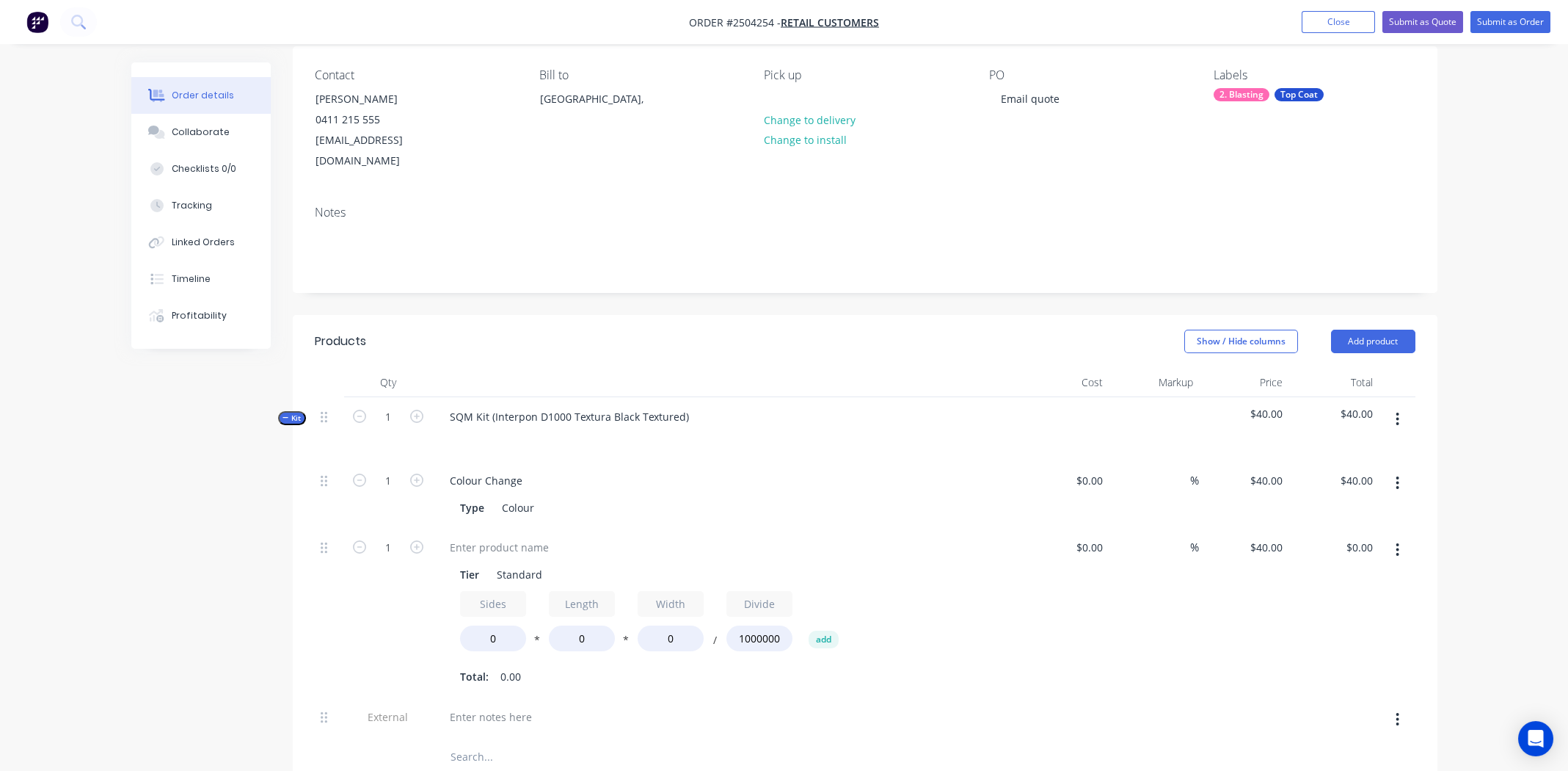
scroll to position [146, 0]
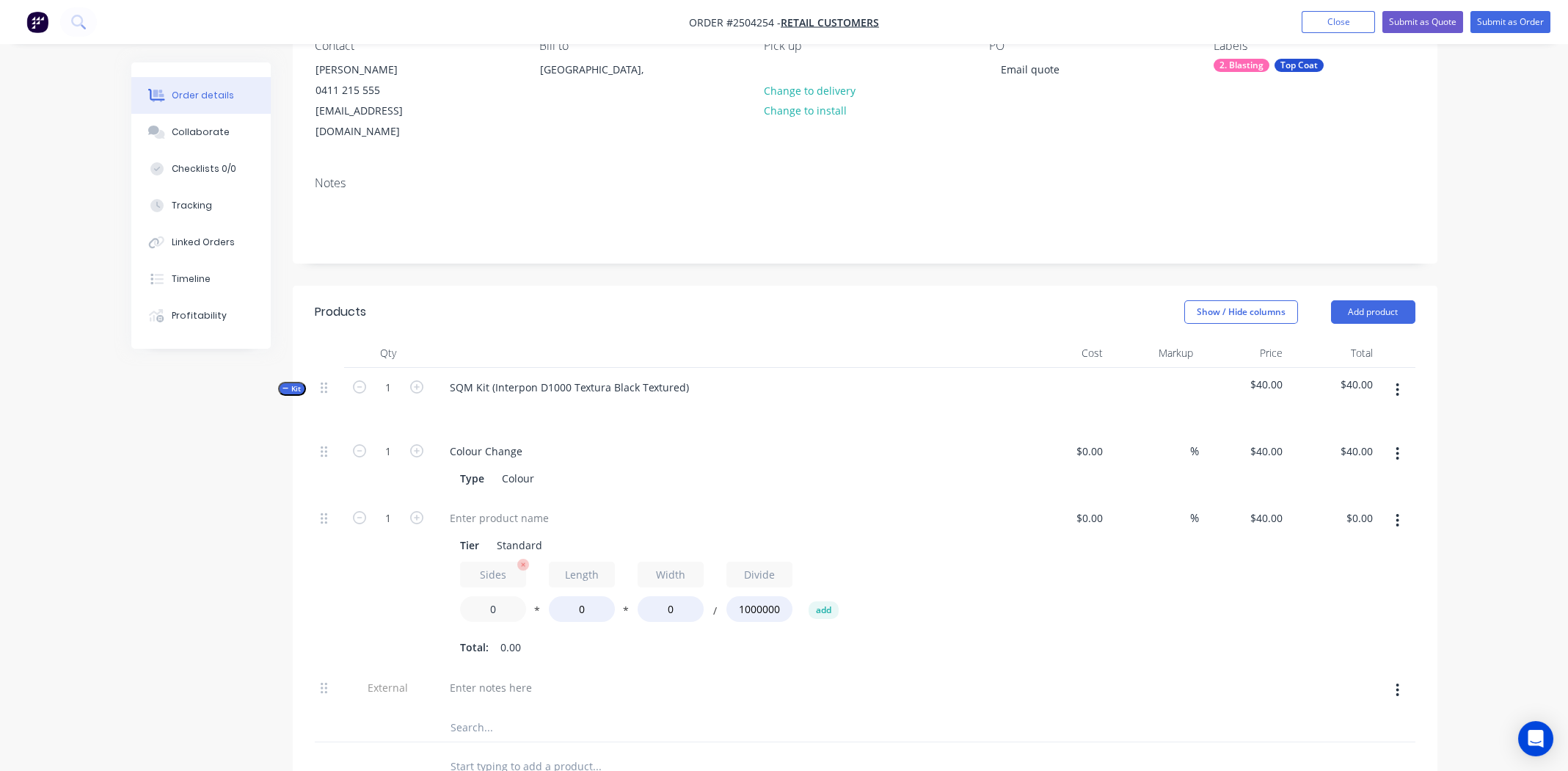
click at [493, 596] on input "0" at bounding box center [493, 608] width 66 height 26
type input "1.4"
click at [583, 596] on input "0" at bounding box center [582, 608] width 66 height 26
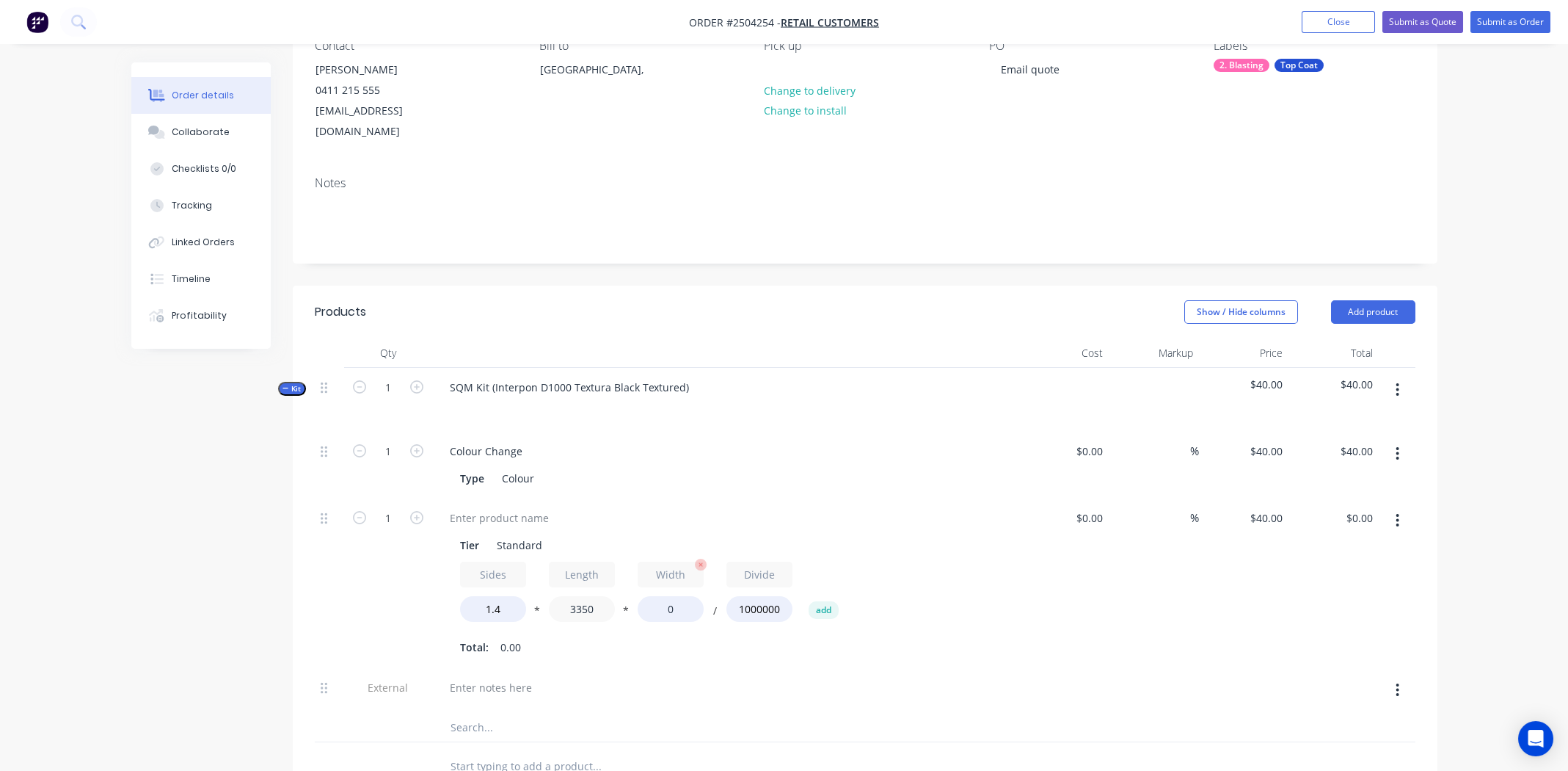
type input "3350"
click at [671, 596] on input "0" at bounding box center [671, 608] width 66 height 26
type input "1900"
type input "$356.44"
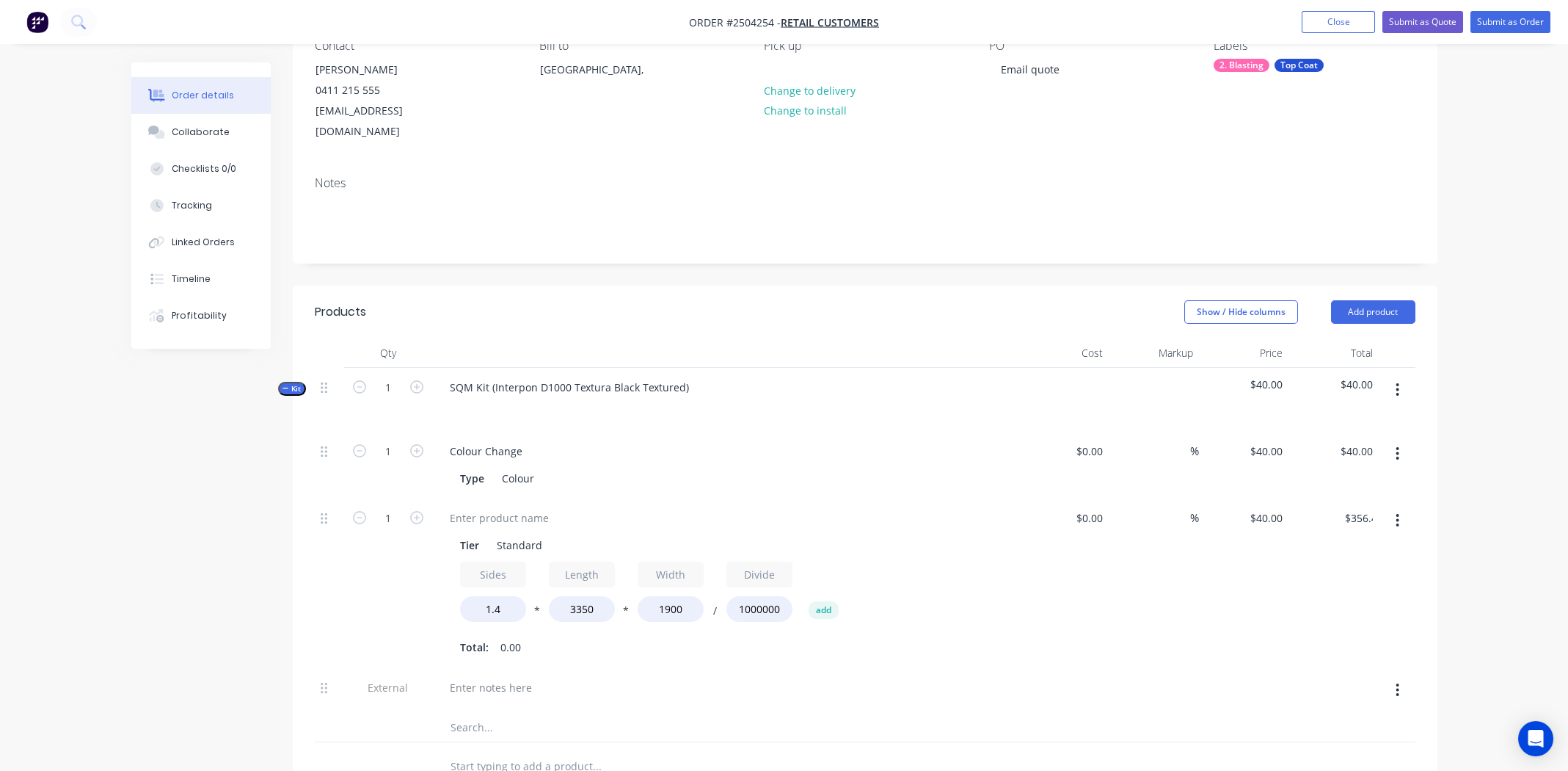
click at [875, 636] on div "Total: 0.00" at bounding box center [726, 648] width 531 height 22
click at [833, 507] on div at bounding box center [725, 517] width 575 height 22
drag, startPoint x: 0, startPoint y: 649, endPoint x: 1, endPoint y: 630, distance: 19.0
click at [0, 645] on div "Order details Collaborate Checklists 0/0 Tracking Linked Orders Timeline Profit…" at bounding box center [784, 509] width 1568 height 1310
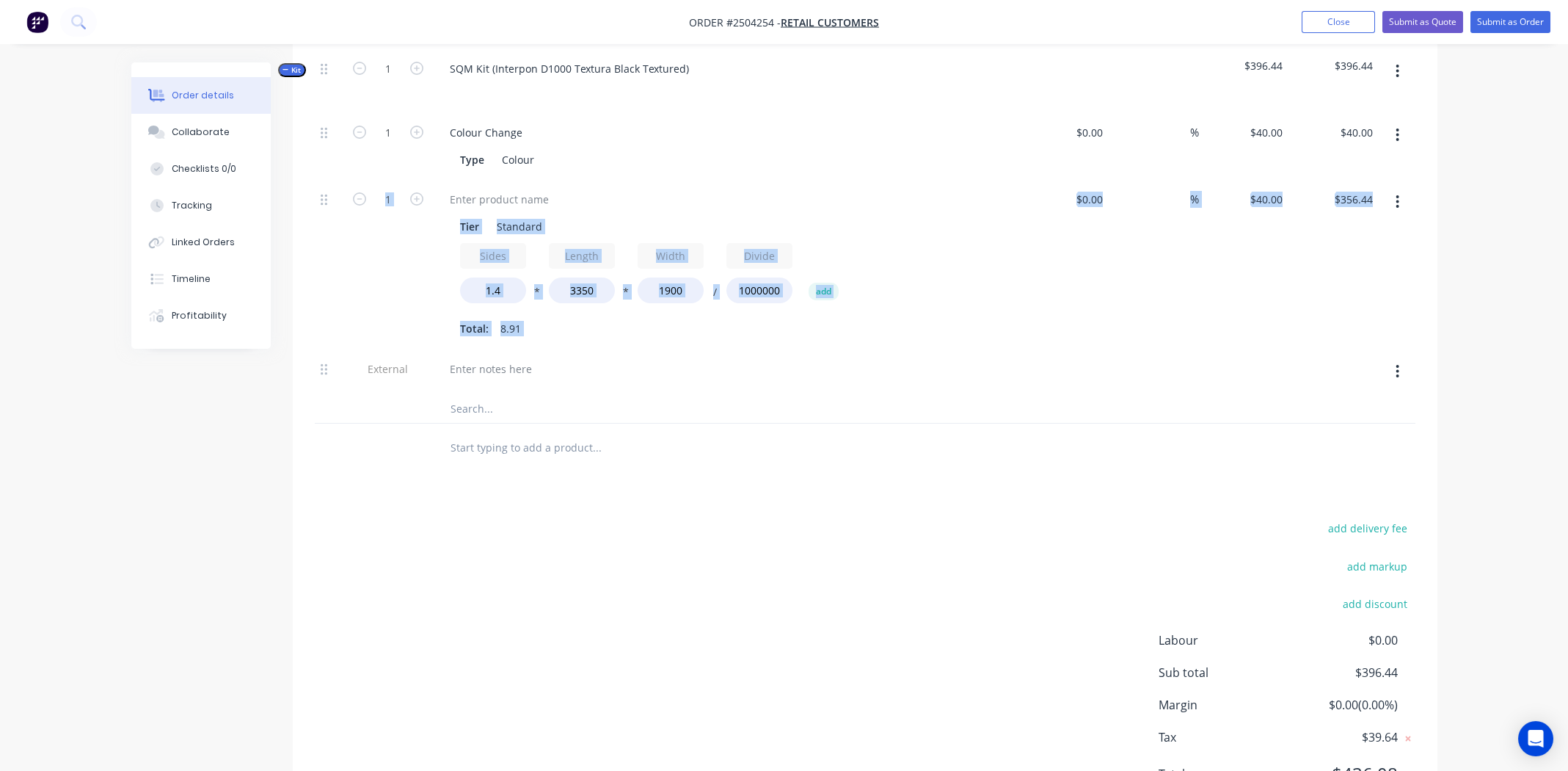
scroll to position [517, 0]
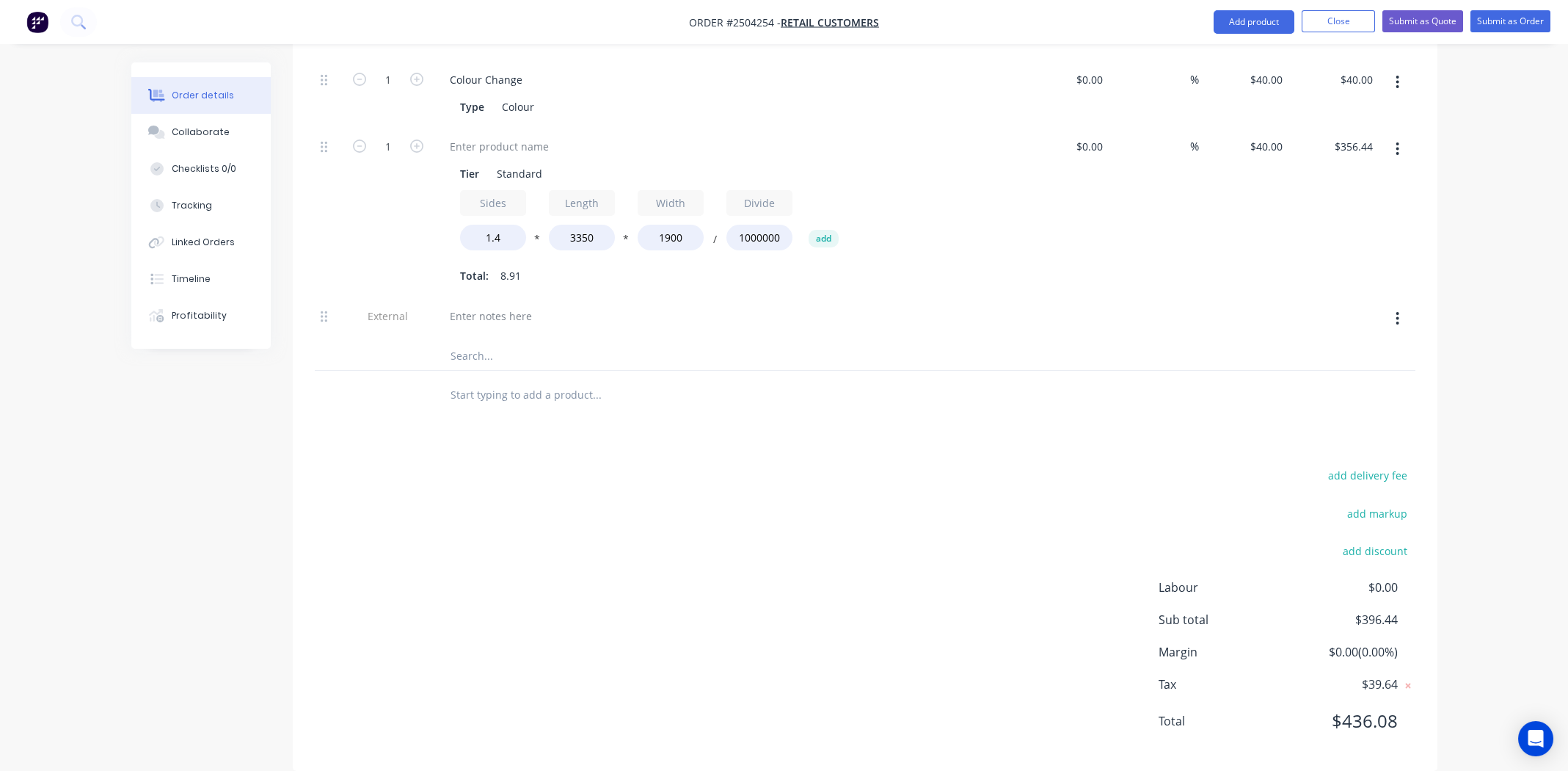
click at [636, 512] on div "add delivery fee add markup add discount Labour $0.00 Sub total $396.44 Margin …" at bounding box center [864, 607] width 1101 height 283
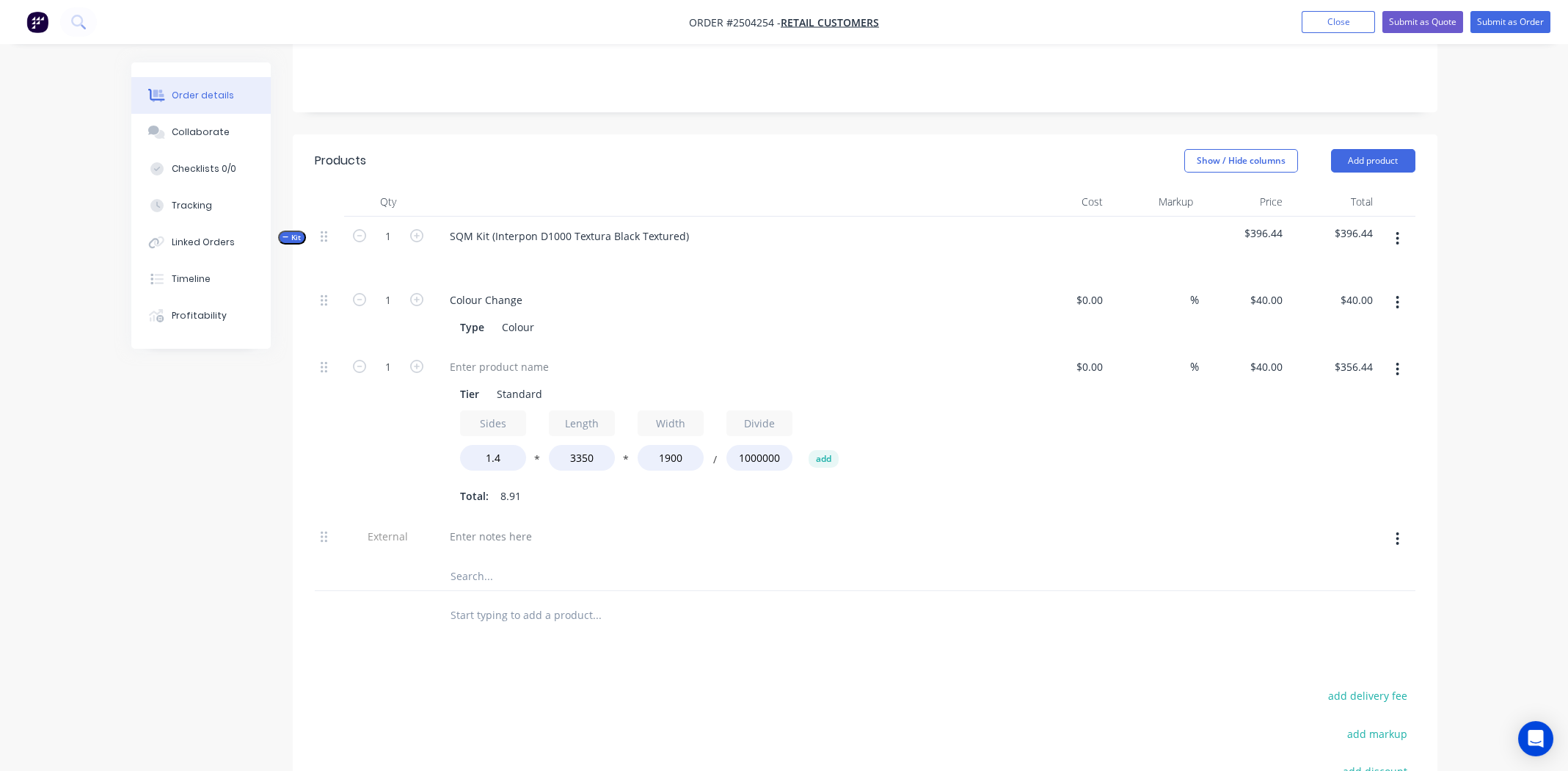
scroll to position [371, 0]
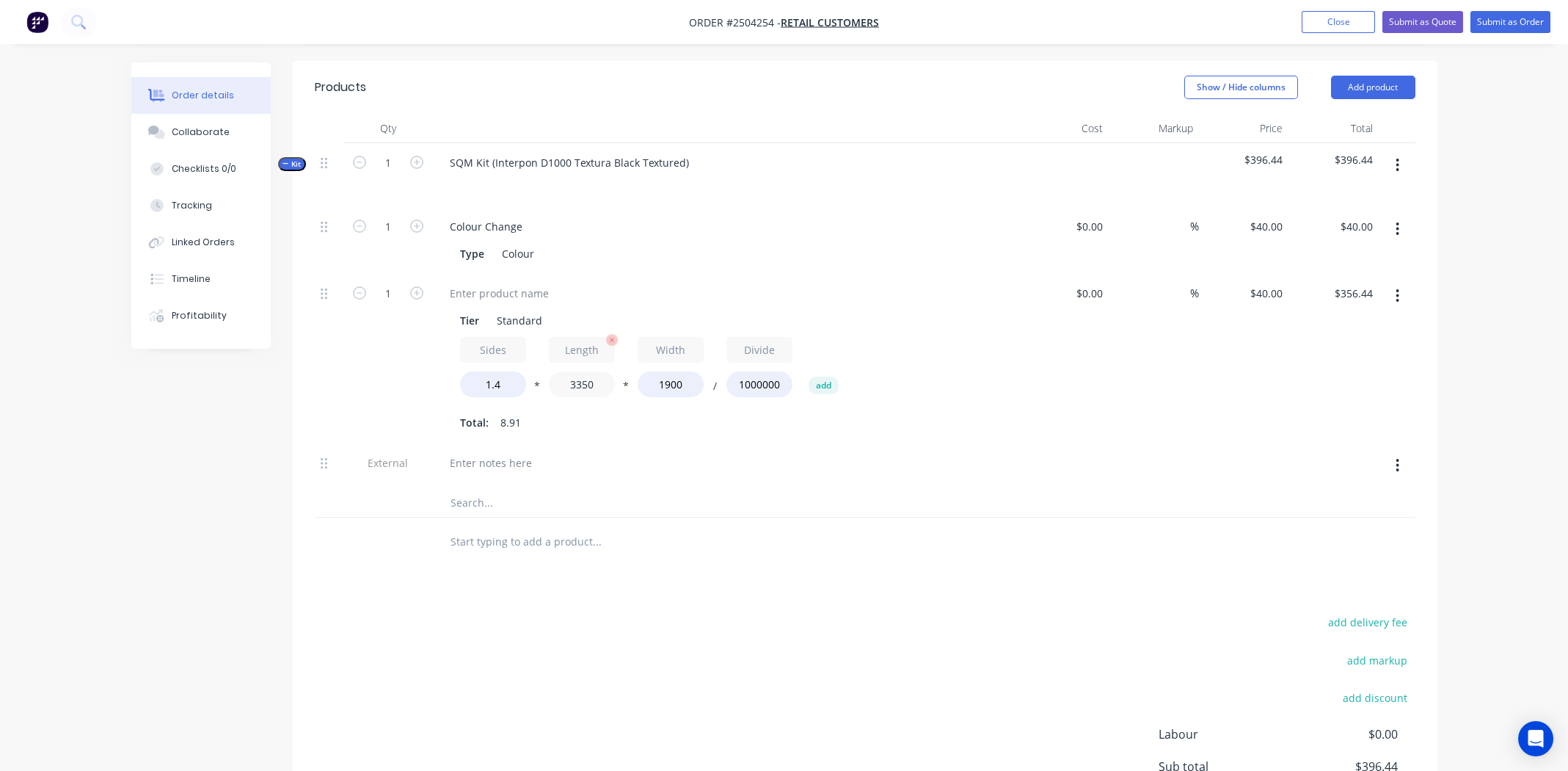
click at [570, 371] on input "3350" at bounding box center [582, 384] width 66 height 26
type input "1680"
type input "$178.75"
click at [660, 488] on input "text" at bounding box center [596, 502] width 294 height 30
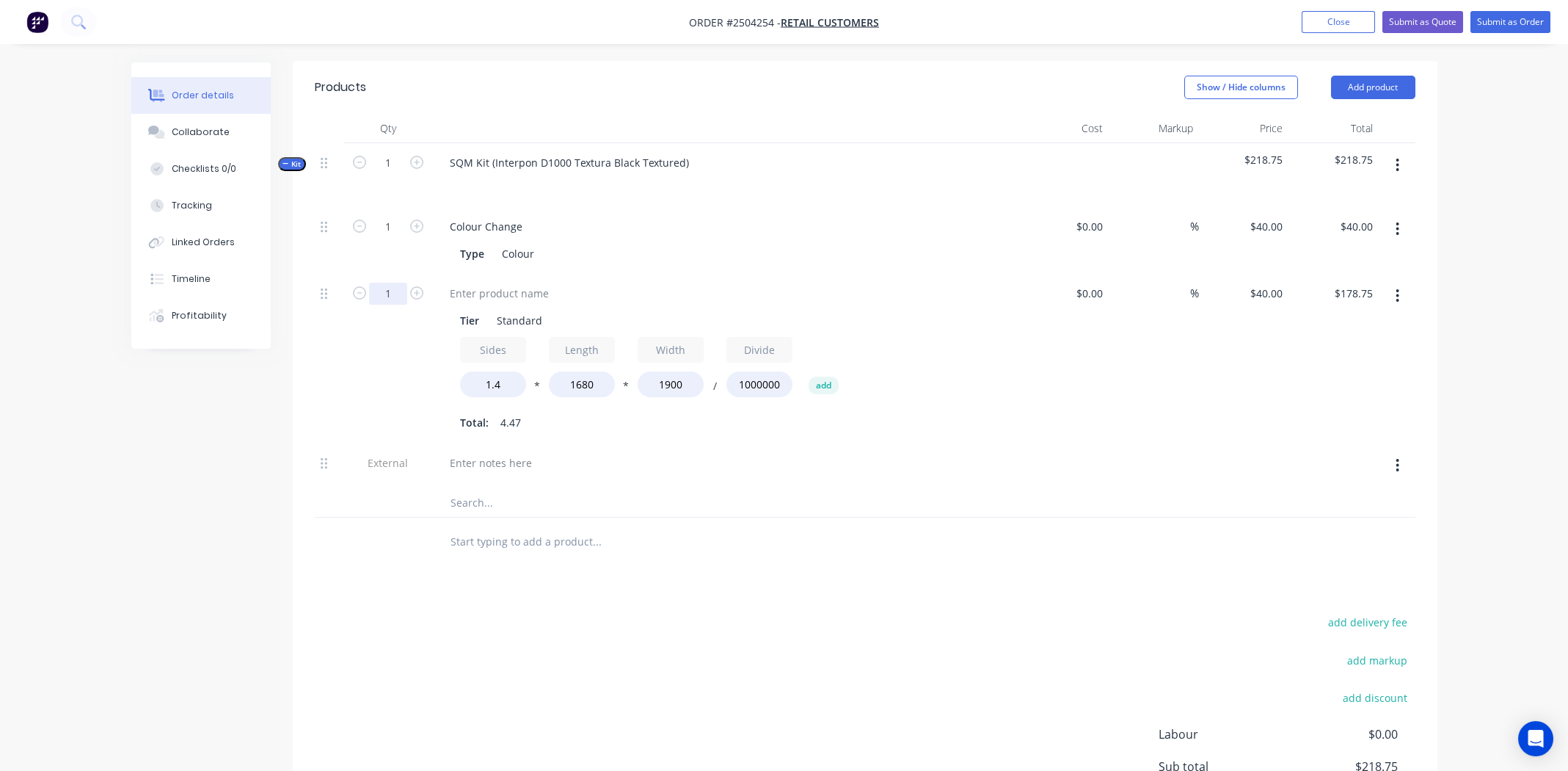
click at [398, 283] on input "1" at bounding box center [388, 294] width 38 height 22
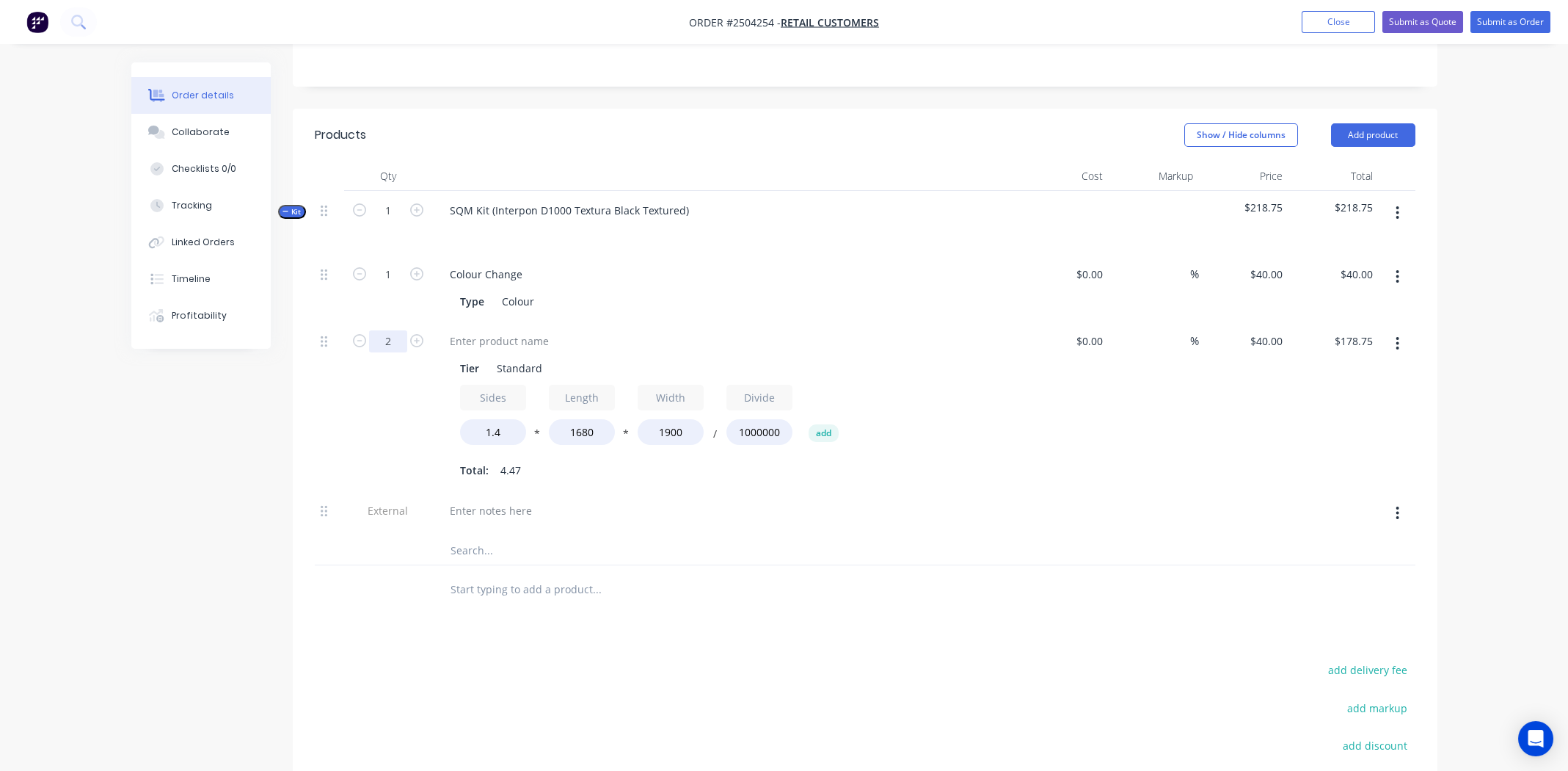
scroll to position [297, 0]
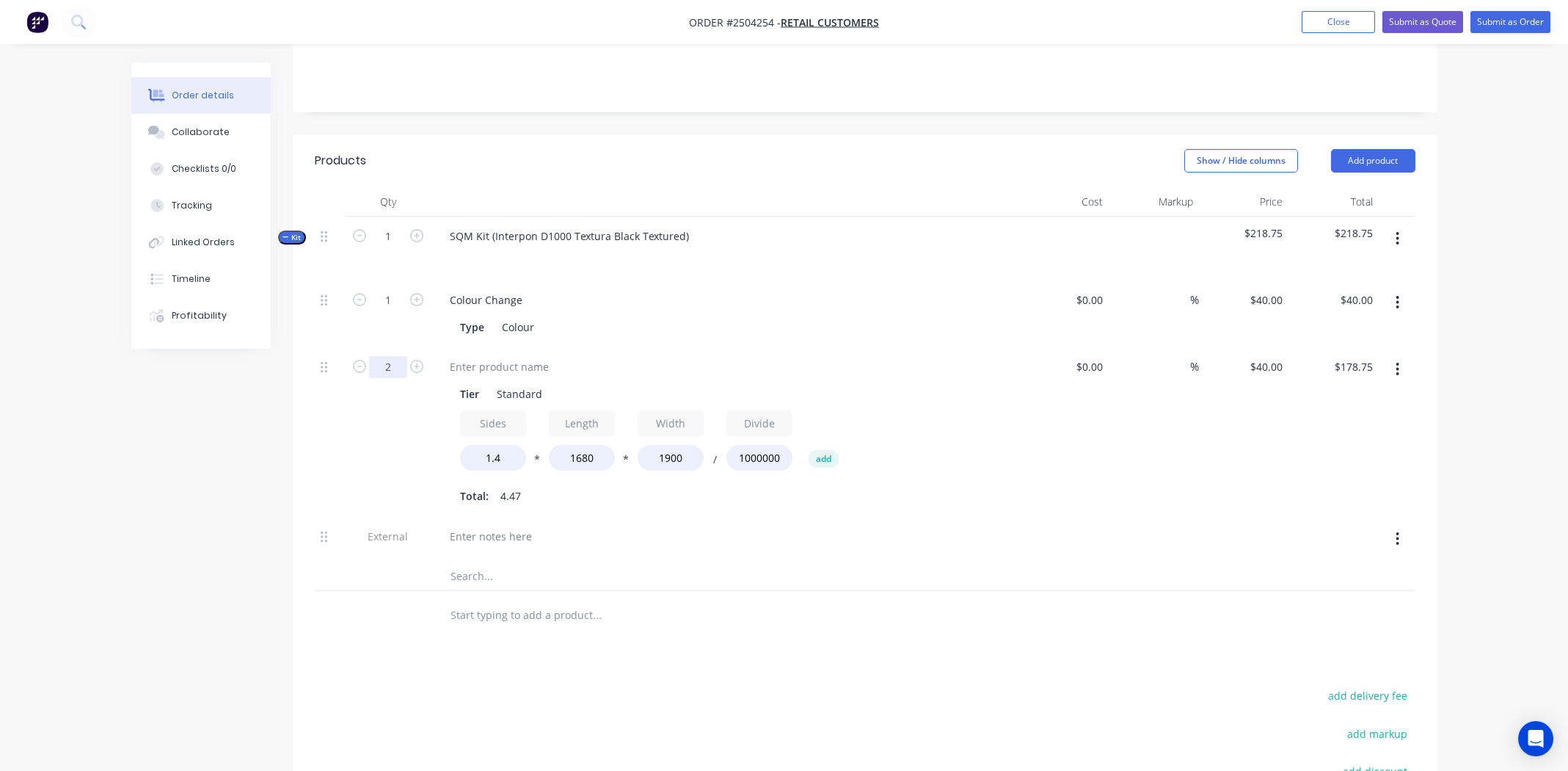
type input "2"
type input "$357.50"
click at [1005, 525] on div at bounding box center [725, 536] width 575 height 22
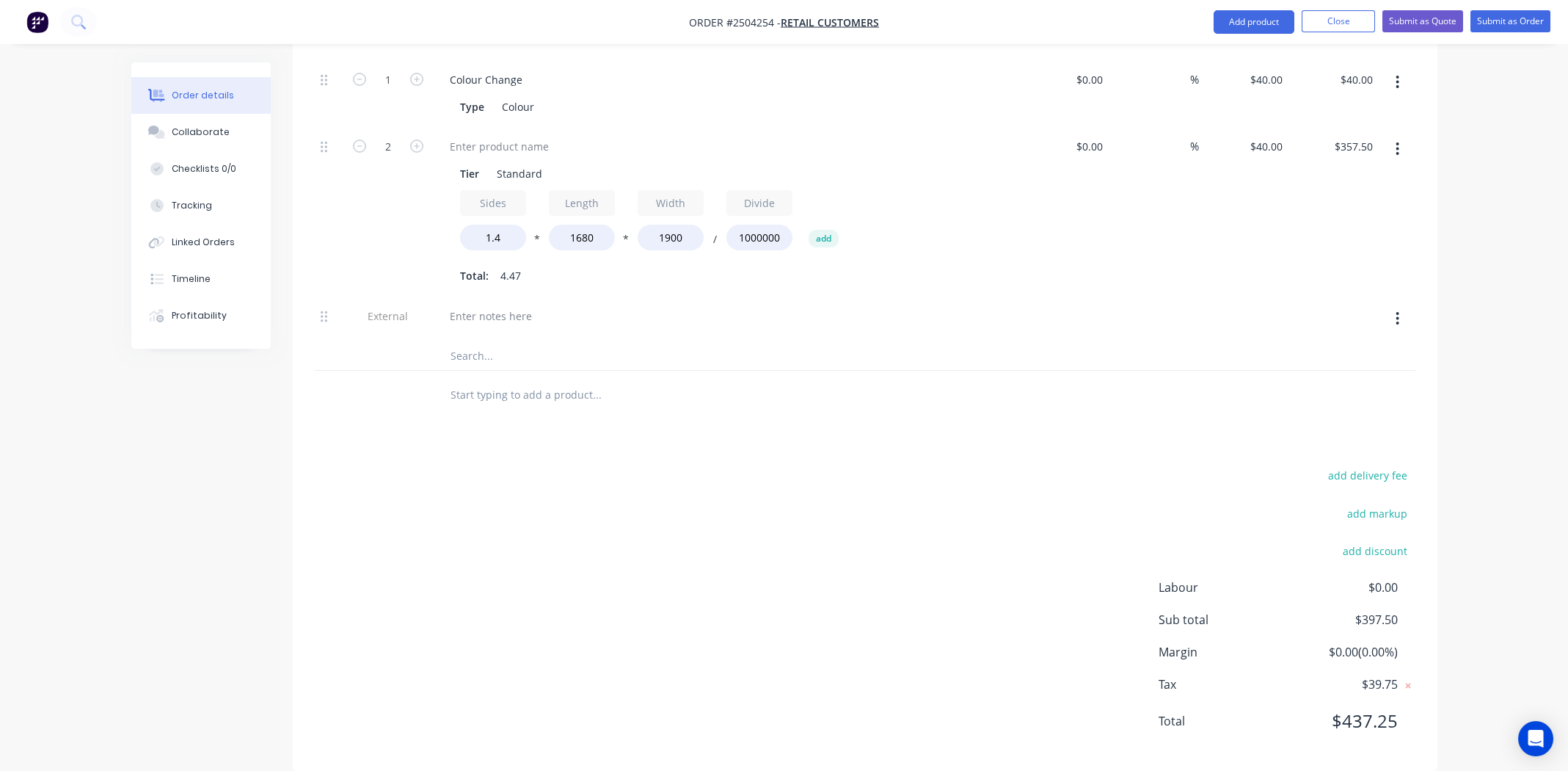
scroll to position [371, 0]
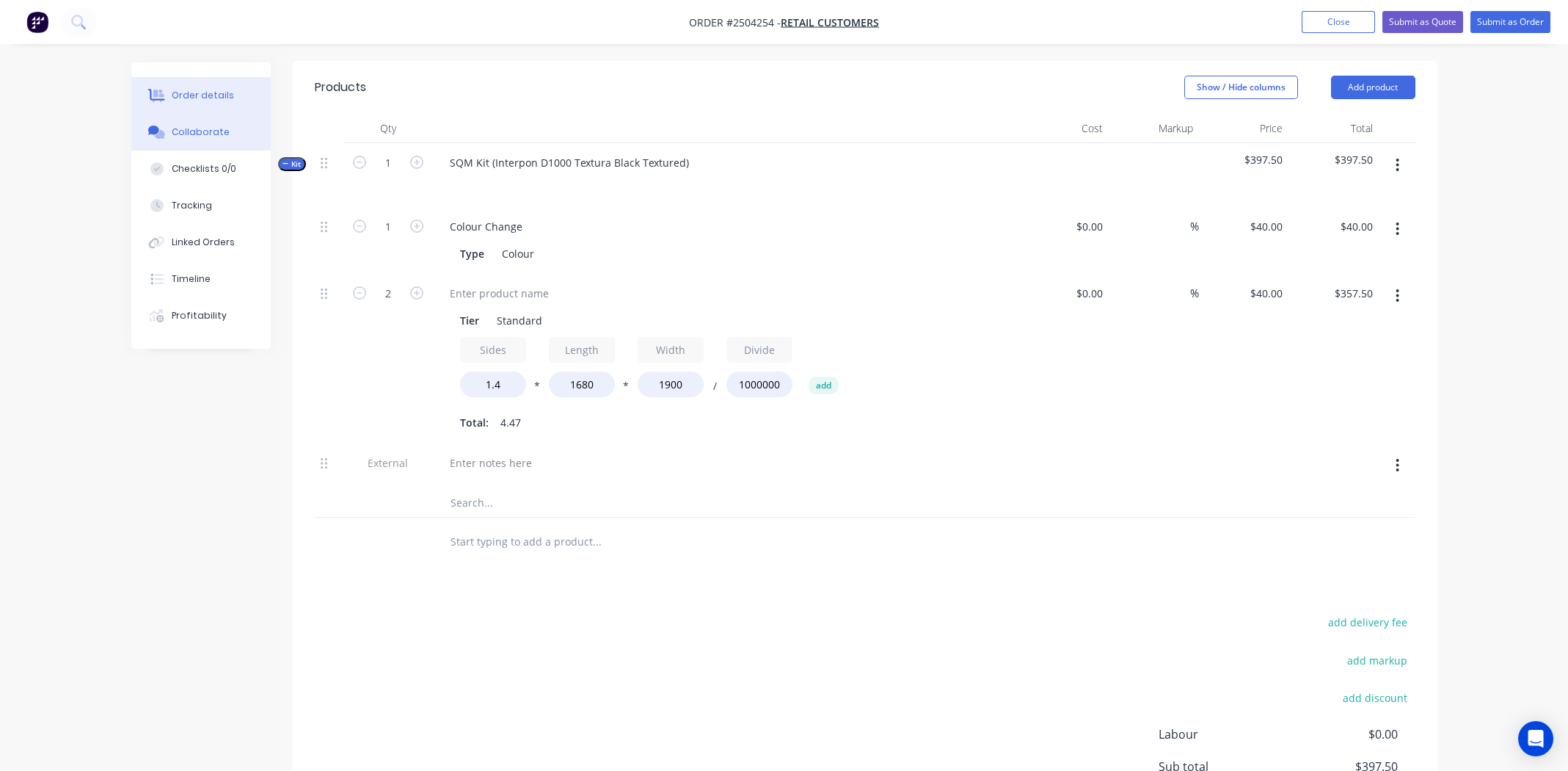
click at [190, 135] on div "Collaborate" at bounding box center [201, 132] width 58 height 14
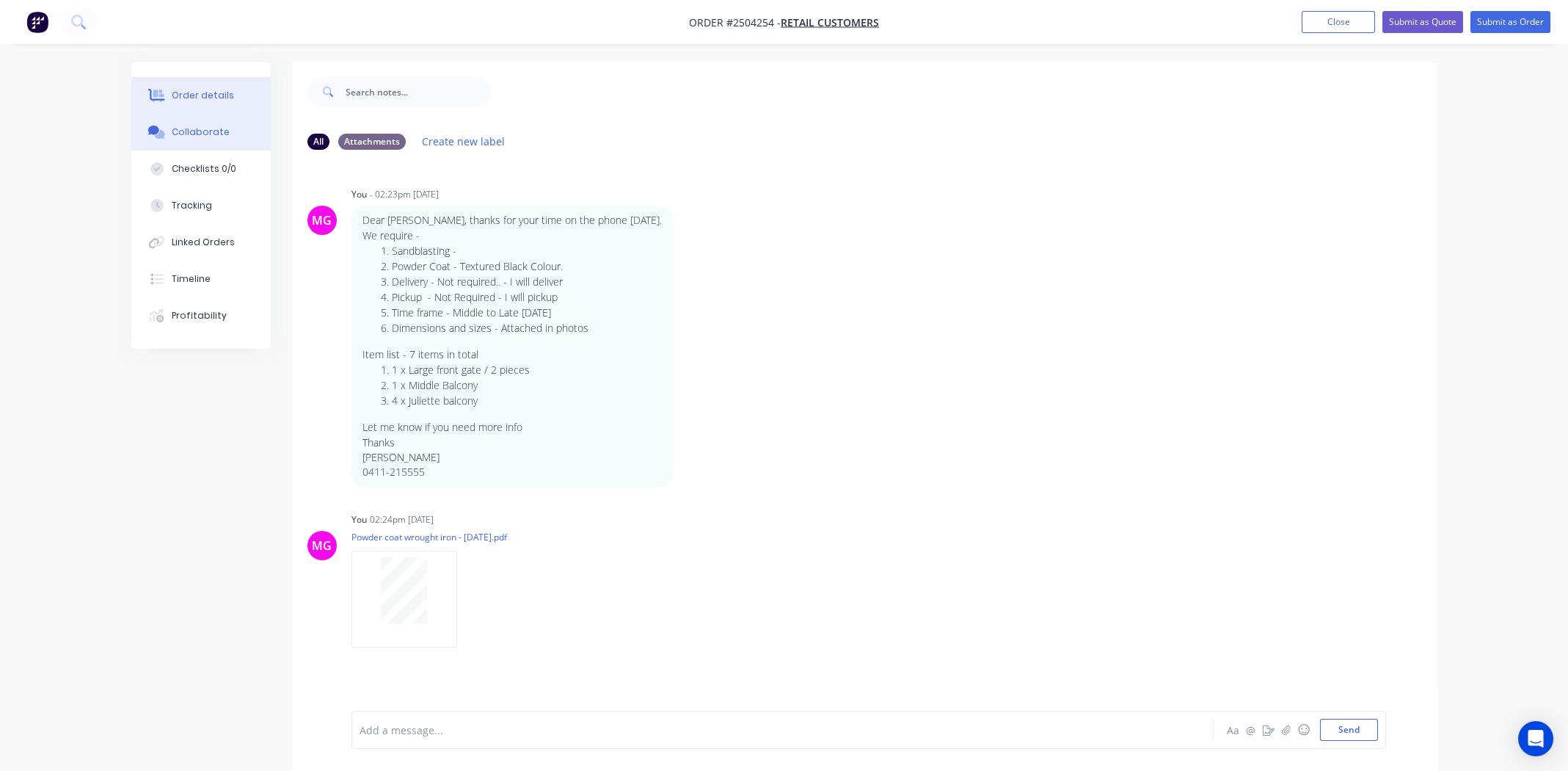
click at [203, 96] on div "Order details" at bounding box center [203, 95] width 62 height 14
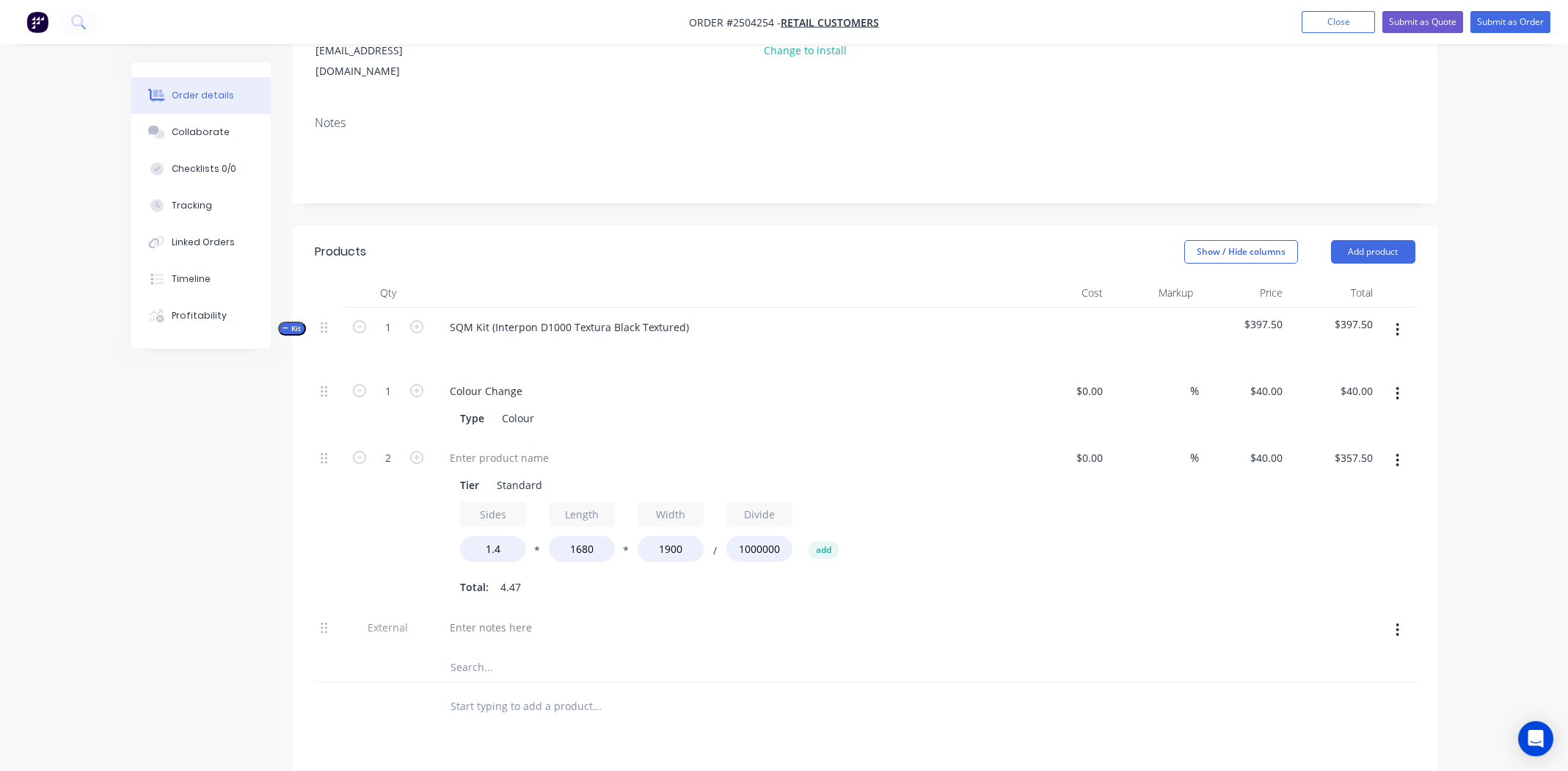
scroll to position [220, 0]
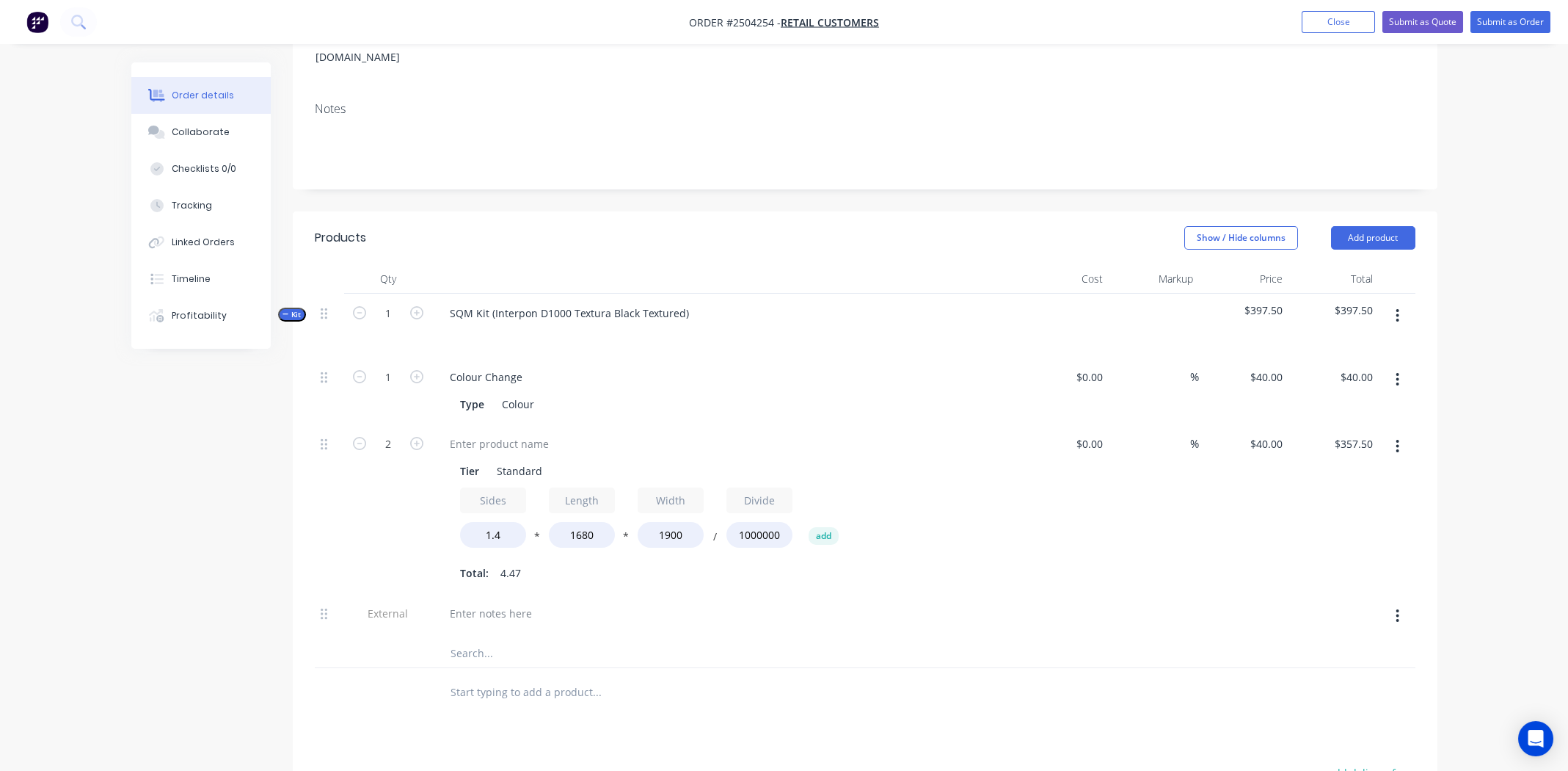
click at [1391, 433] on button "button" at bounding box center [1397, 446] width 34 height 26
click at [1353, 474] on div "Duplicate" at bounding box center [1345, 484] width 113 height 22
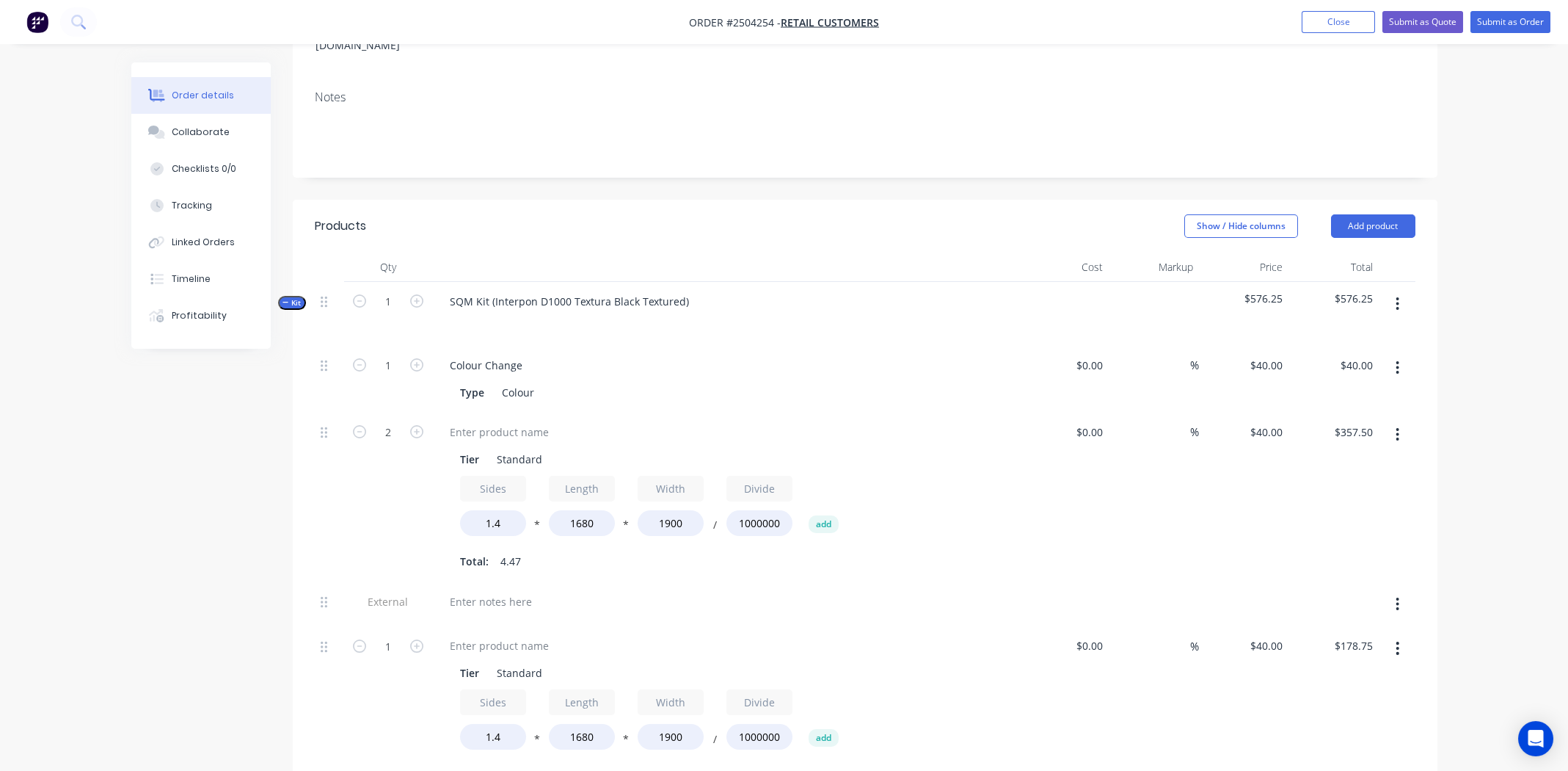
scroll to position [513, 0]
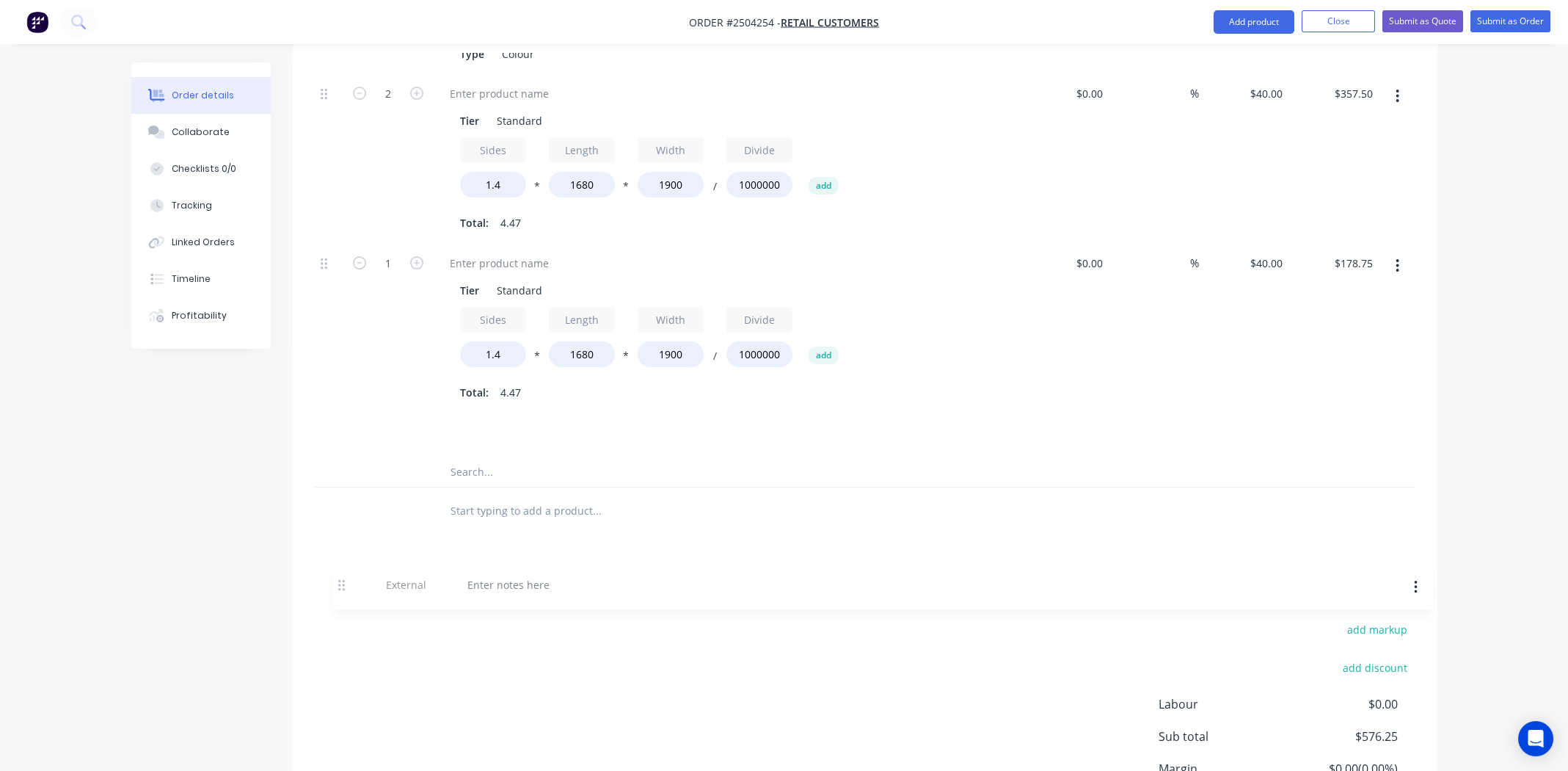
drag, startPoint x: 324, startPoint y: 300, endPoint x: 346, endPoint y: 564, distance: 264.9
click at [347, 567] on div "Products Show / Hide columns Add product Qty Cost Markup Price Total Kit 1 SQM …" at bounding box center [865, 375] width 1145 height 1026
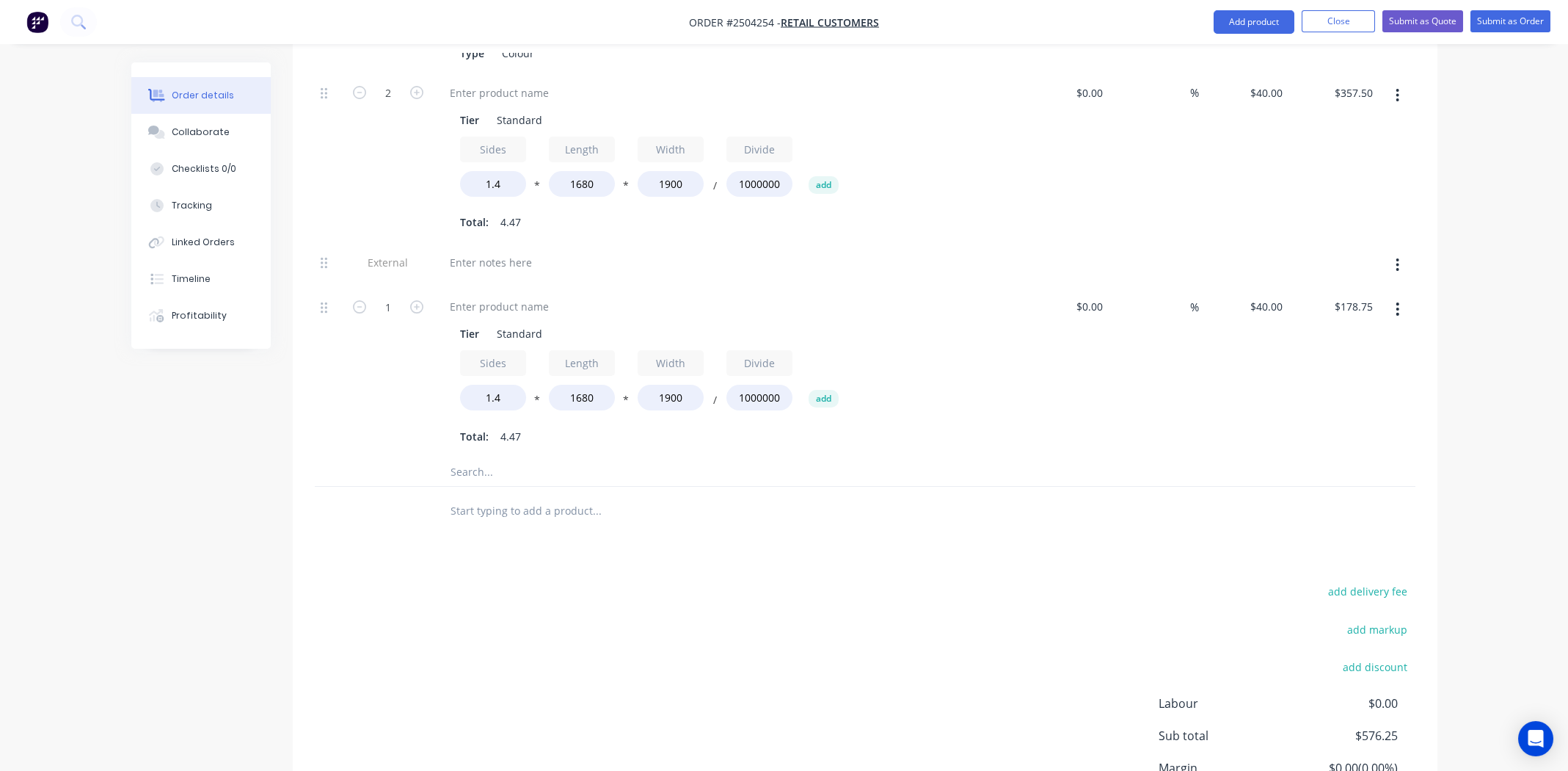
click at [1396, 257] on icon "button" at bounding box center [1398, 265] width 4 height 16
click at [1334, 322] on div "Delete" at bounding box center [1345, 332] width 113 height 22
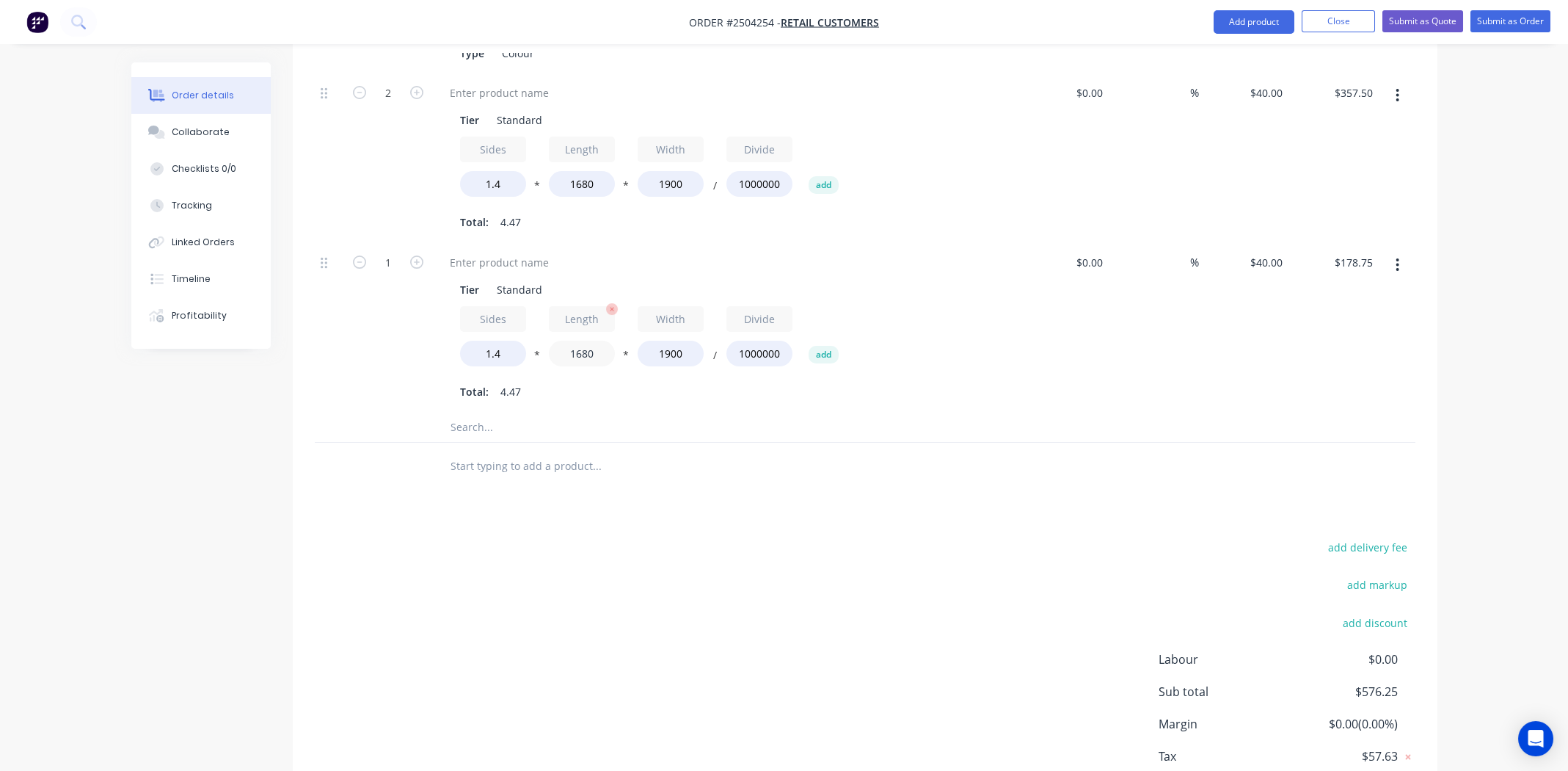
click at [585, 340] on input "1680" at bounding box center [582, 353] width 66 height 26
type input "1600"
type input "$170.24"
click at [676, 340] on input "1900" at bounding box center [671, 353] width 66 height 26
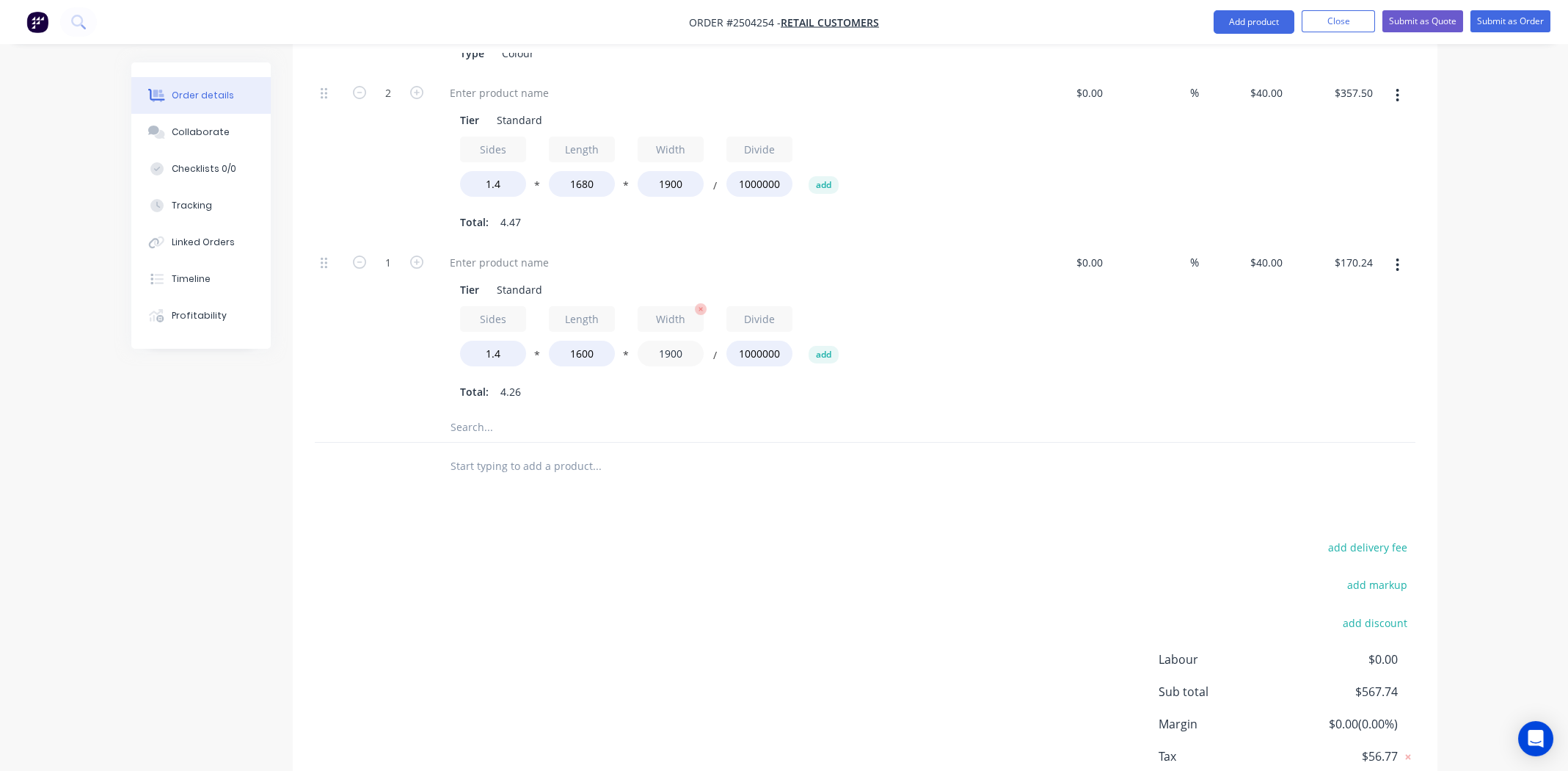
click at [676, 340] on input "1900" at bounding box center [671, 353] width 66 height 26
type input "1700"
type input "$152.32"
click at [776, 412] on div at bounding box center [658, 427] width 440 height 30
click at [664, 498] on div "Products Show / Hide columns Add product Qty Cost Markup Price Total Kit 1 SQM …" at bounding box center [865, 351] width 1145 height 982
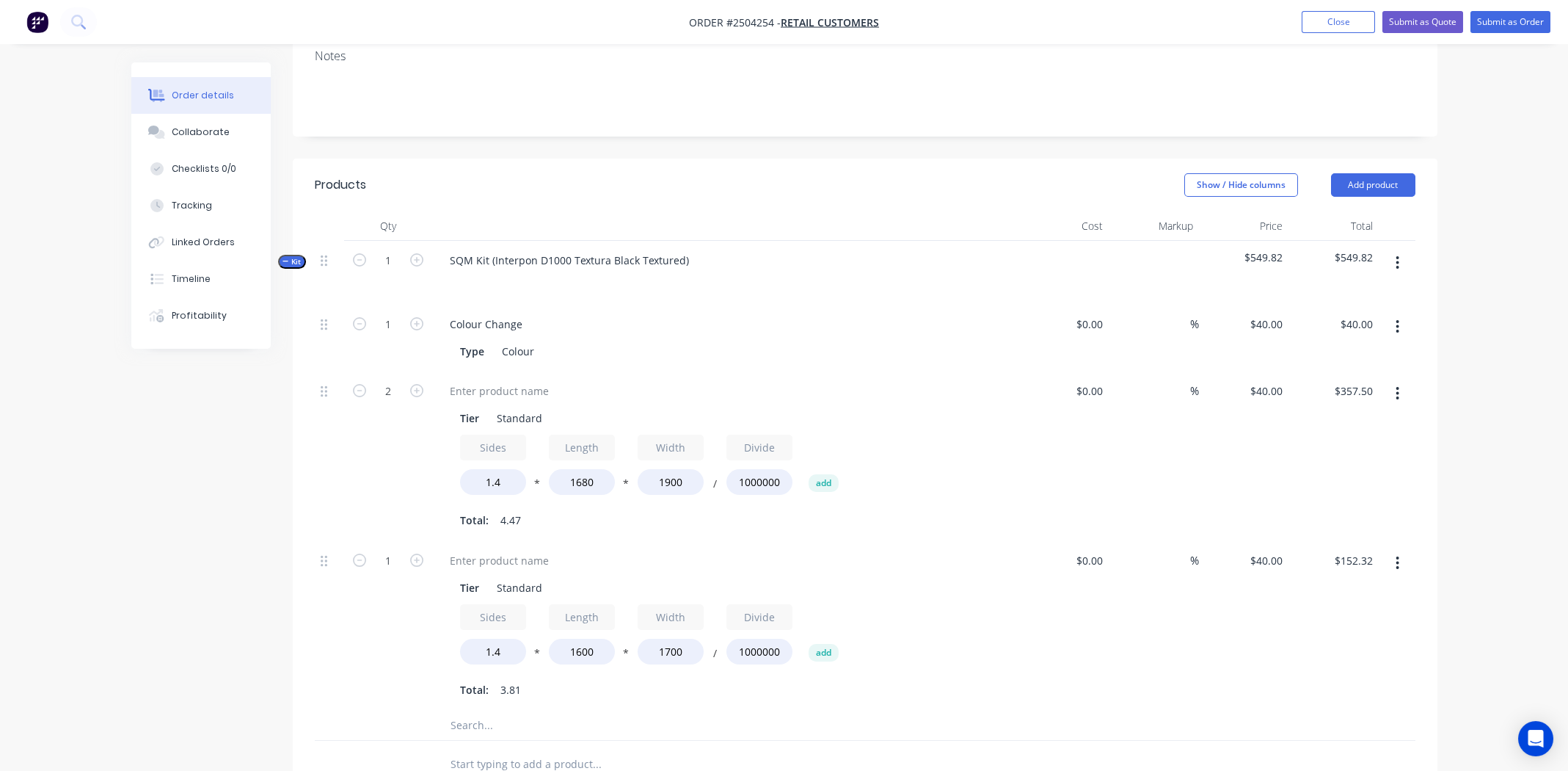
scroll to position [293, 0]
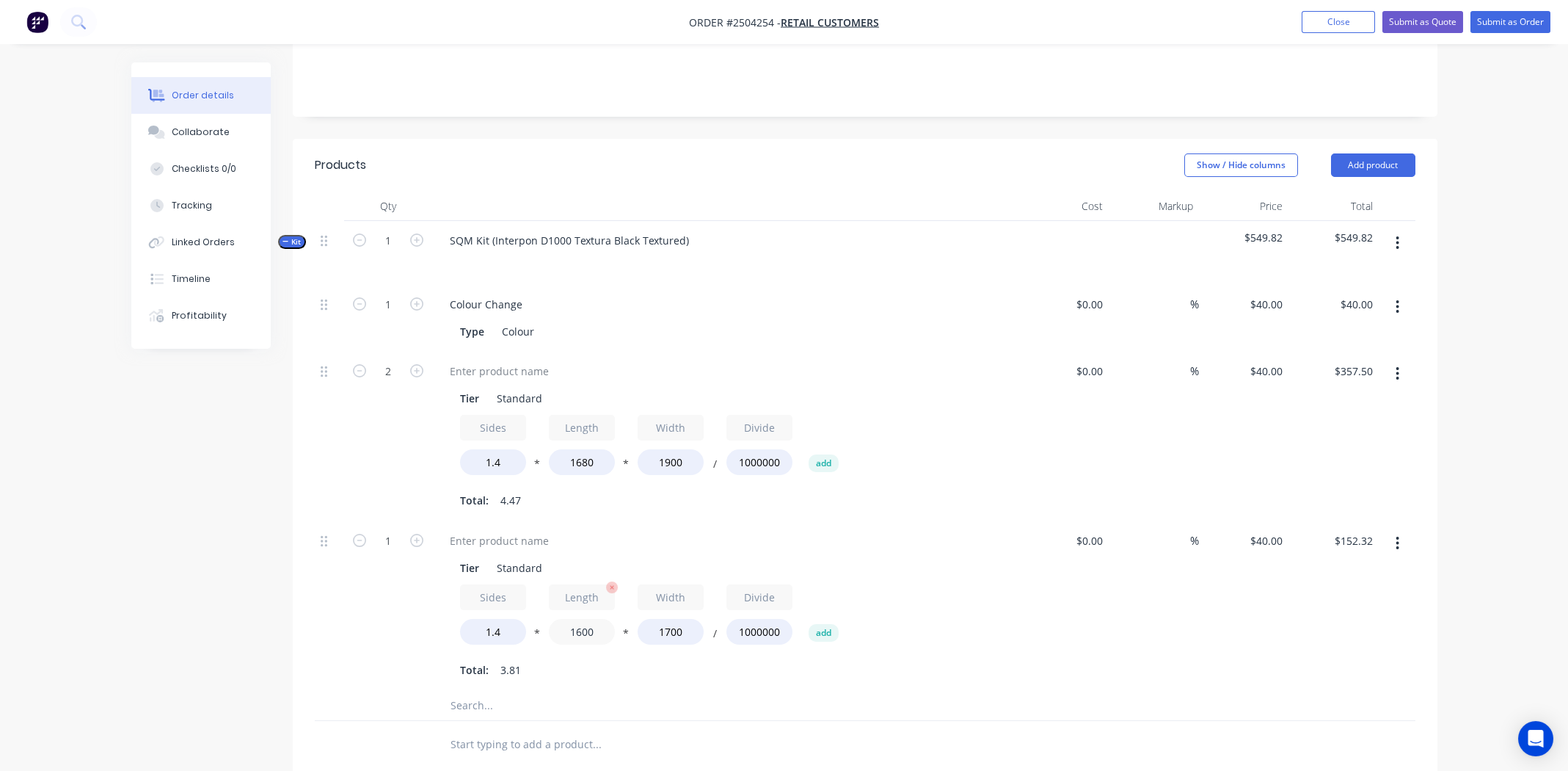
click at [587, 619] on input "1600" at bounding box center [582, 632] width 66 height 26
click at [588, 619] on input "1600" at bounding box center [582, 632] width 66 height 26
click at [586, 619] on input "1600" at bounding box center [582, 632] width 66 height 26
click at [587, 619] on input "1600" at bounding box center [582, 632] width 66 height 26
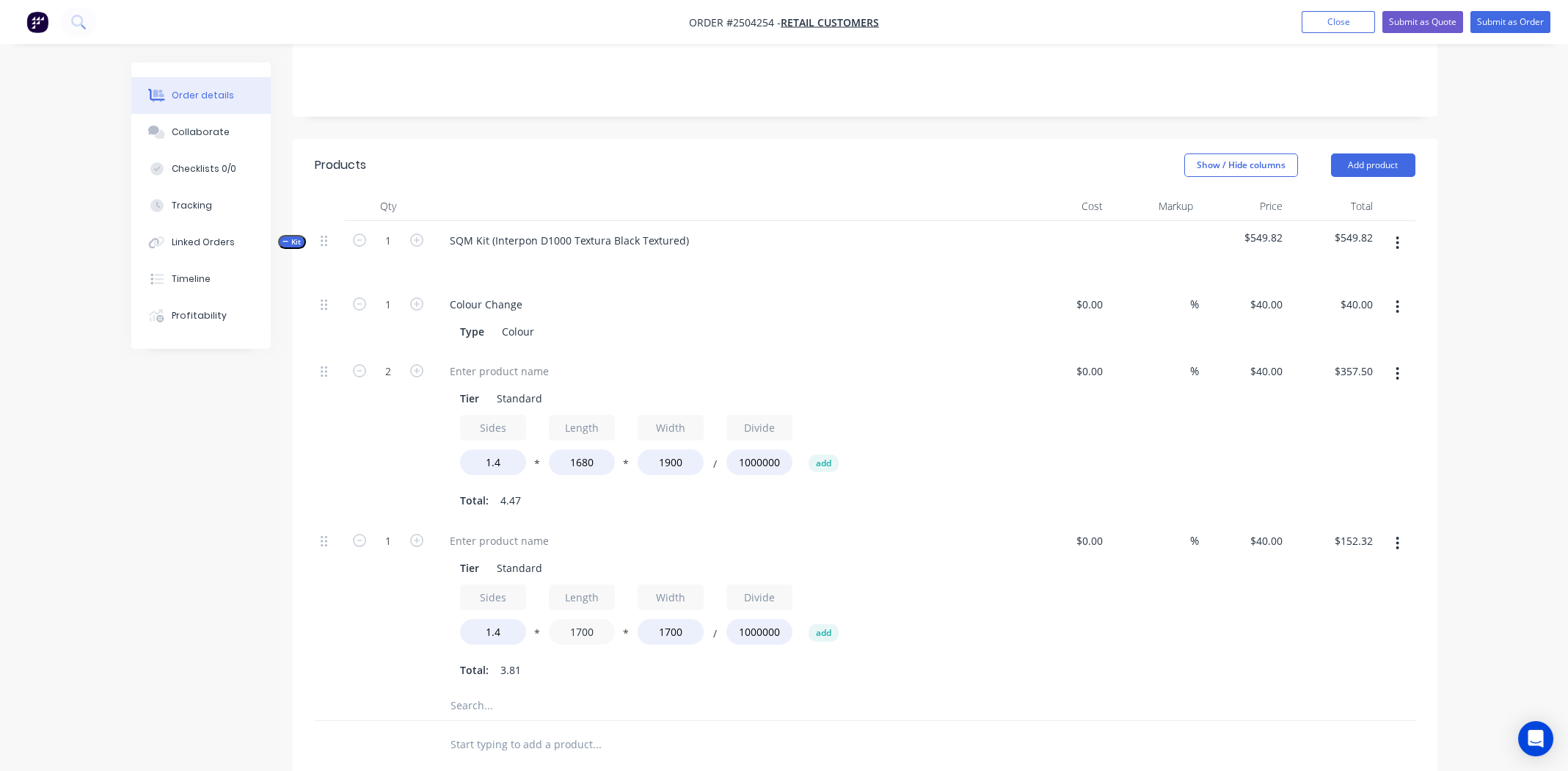
type input "1700"
type input "$161.84"
click at [891, 615] on div "Sides 1.4 * Length 1700 * Width 1700 / Divide 1000000 add" at bounding box center [726, 617] width 531 height 66
click at [664, 619] on input "1700" at bounding box center [671, 632] width 66 height 26
type input "700"
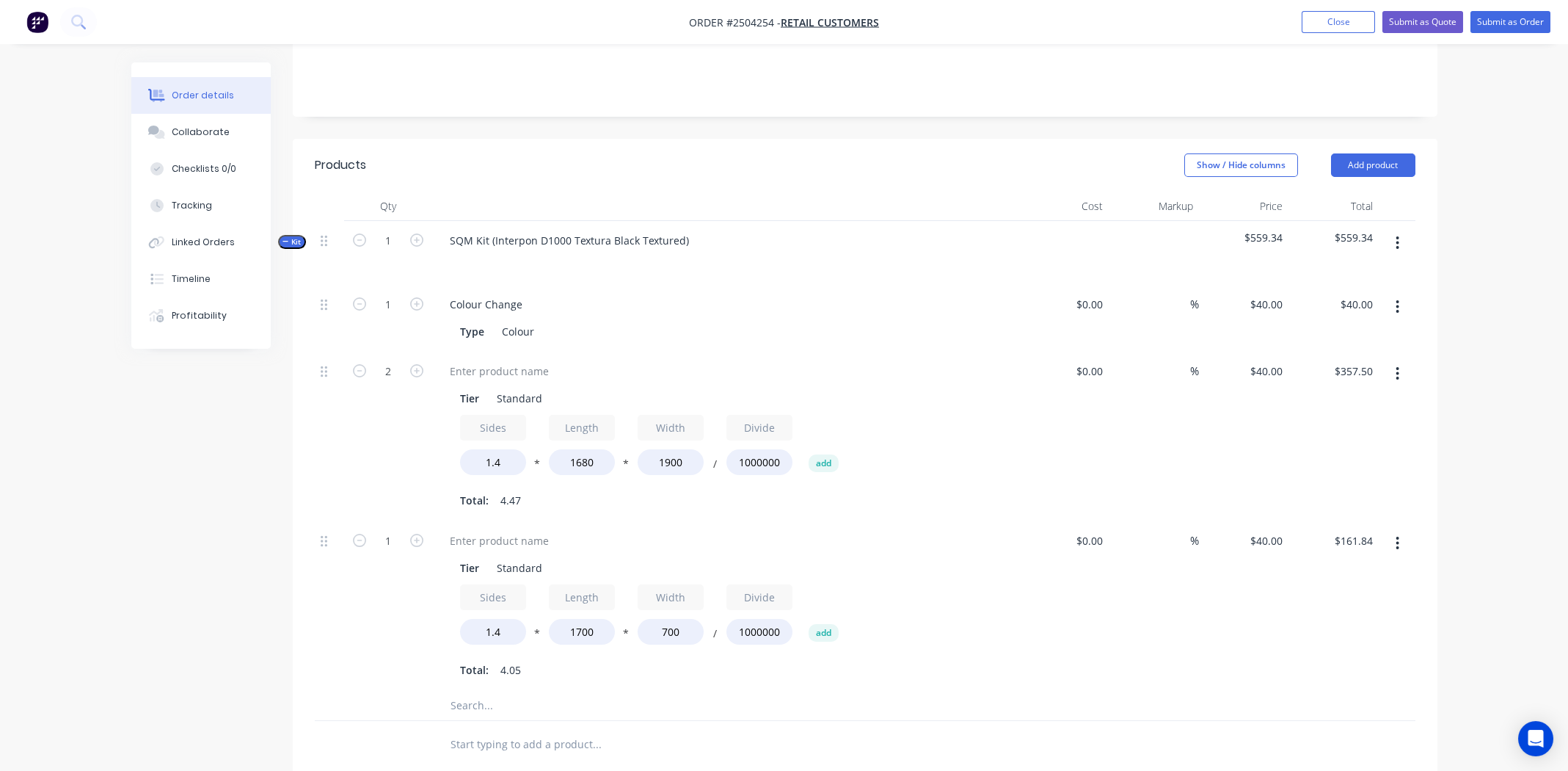
type input "$66.64"
click at [909, 612] on div "Sides 1.4 * Length 1700 * Width 700 / Divide 1000000 add" at bounding box center [726, 617] width 531 height 66
click at [576, 619] on input "1700" at bounding box center [582, 632] width 66 height 26
type input "1800"
type input "$70.56"
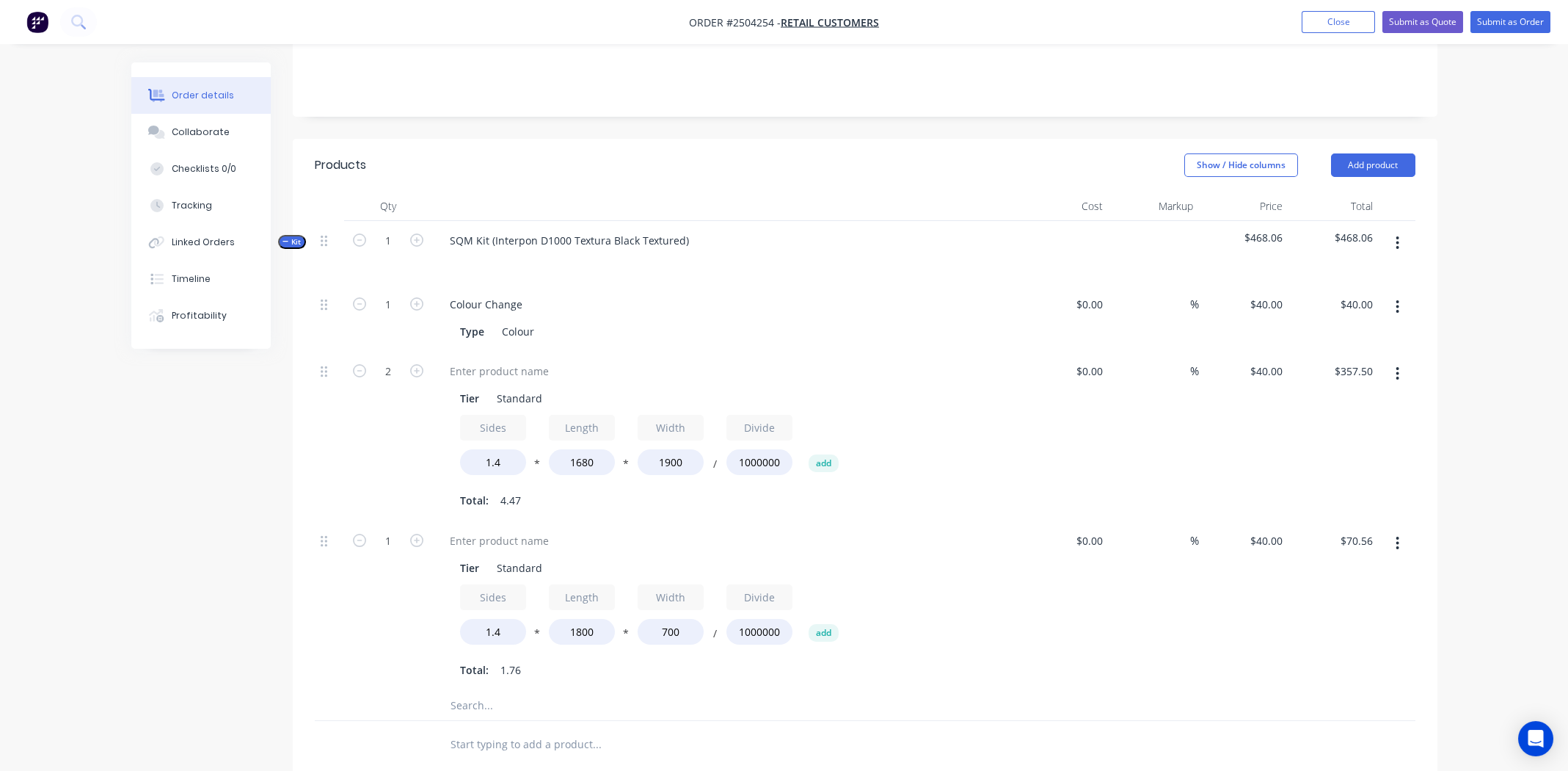
click at [1019, 639] on div "$0.00 $0.00" at bounding box center [1064, 606] width 90 height 170
click at [494, 530] on div at bounding box center [499, 540] width 122 height 22
click at [507, 360] on div at bounding box center [499, 371] width 122 height 22
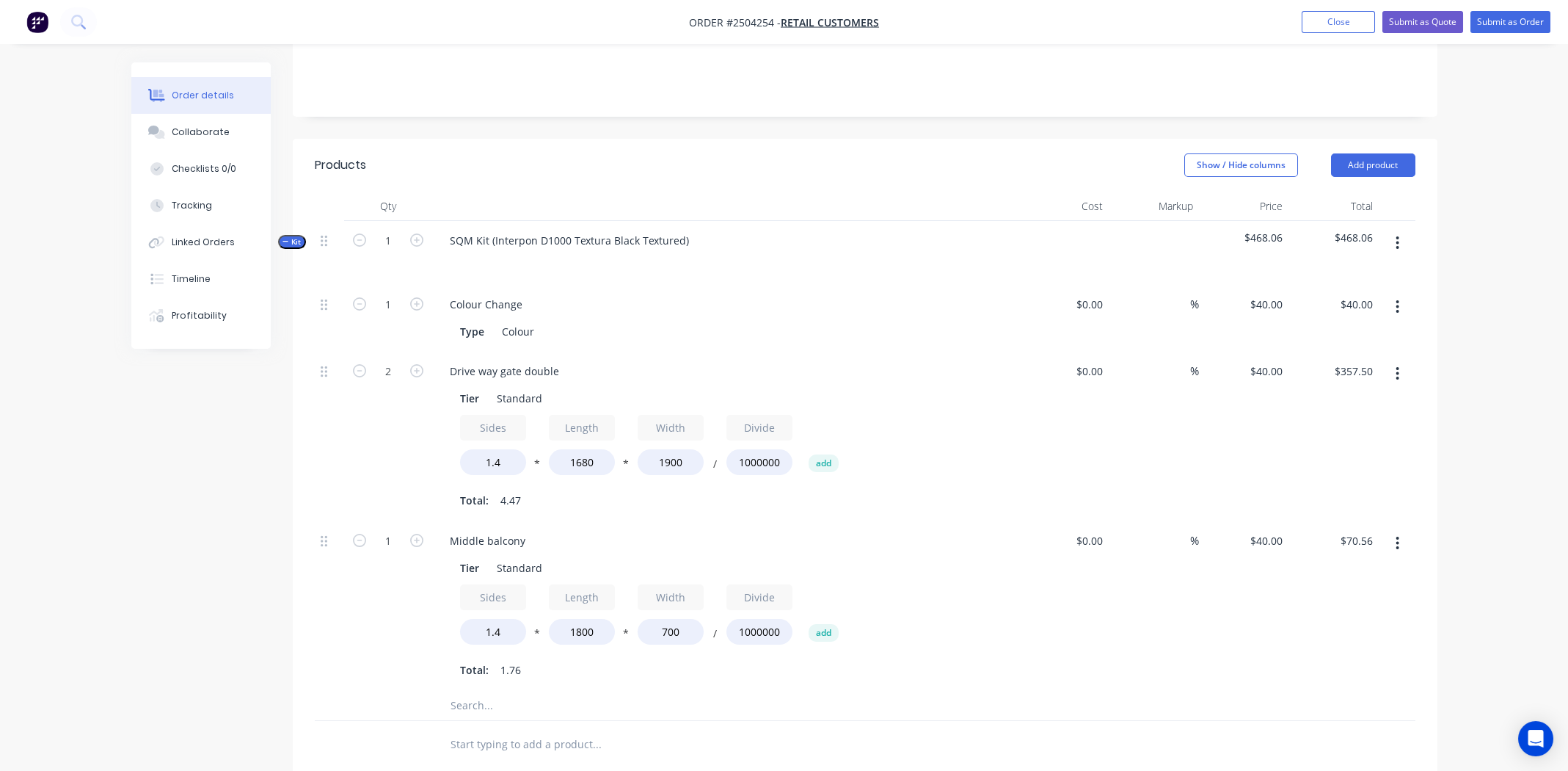
click at [861, 351] on div "Drive way gate double Tier Standard Sides 1.4 * Length 1680 * Width 1900 / Divi…" at bounding box center [725, 436] width 587 height 170
click at [1403, 530] on button "button" at bounding box center [1397, 543] width 34 height 26
click at [1357, 571] on div "Duplicate" at bounding box center [1345, 581] width 113 height 22
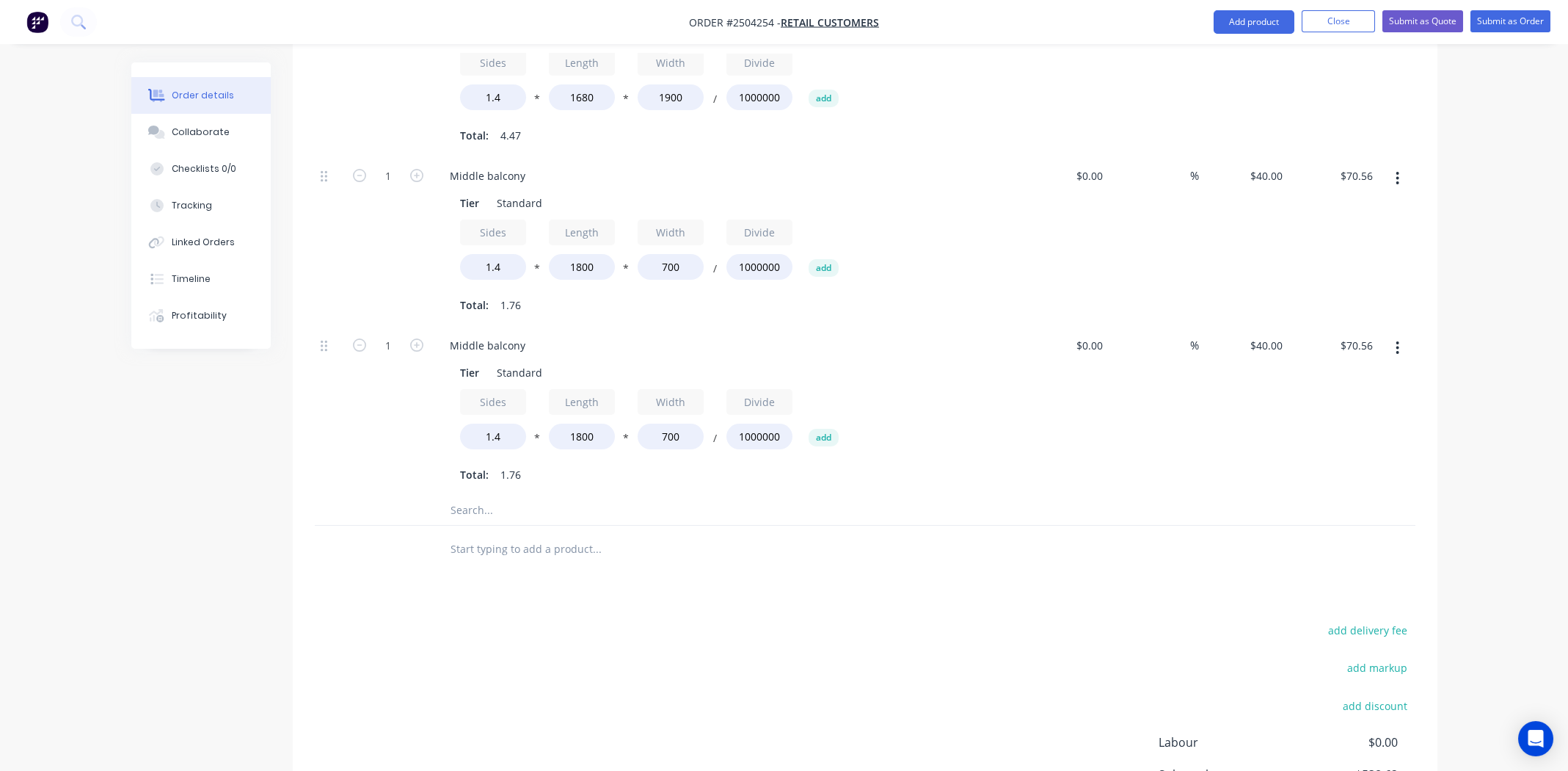
scroll to position [660, 0]
click at [498, 332] on div "Middle balcony" at bounding box center [487, 343] width 99 height 22
click at [497, 332] on div "Middle balcony" at bounding box center [487, 343] width 99 height 22
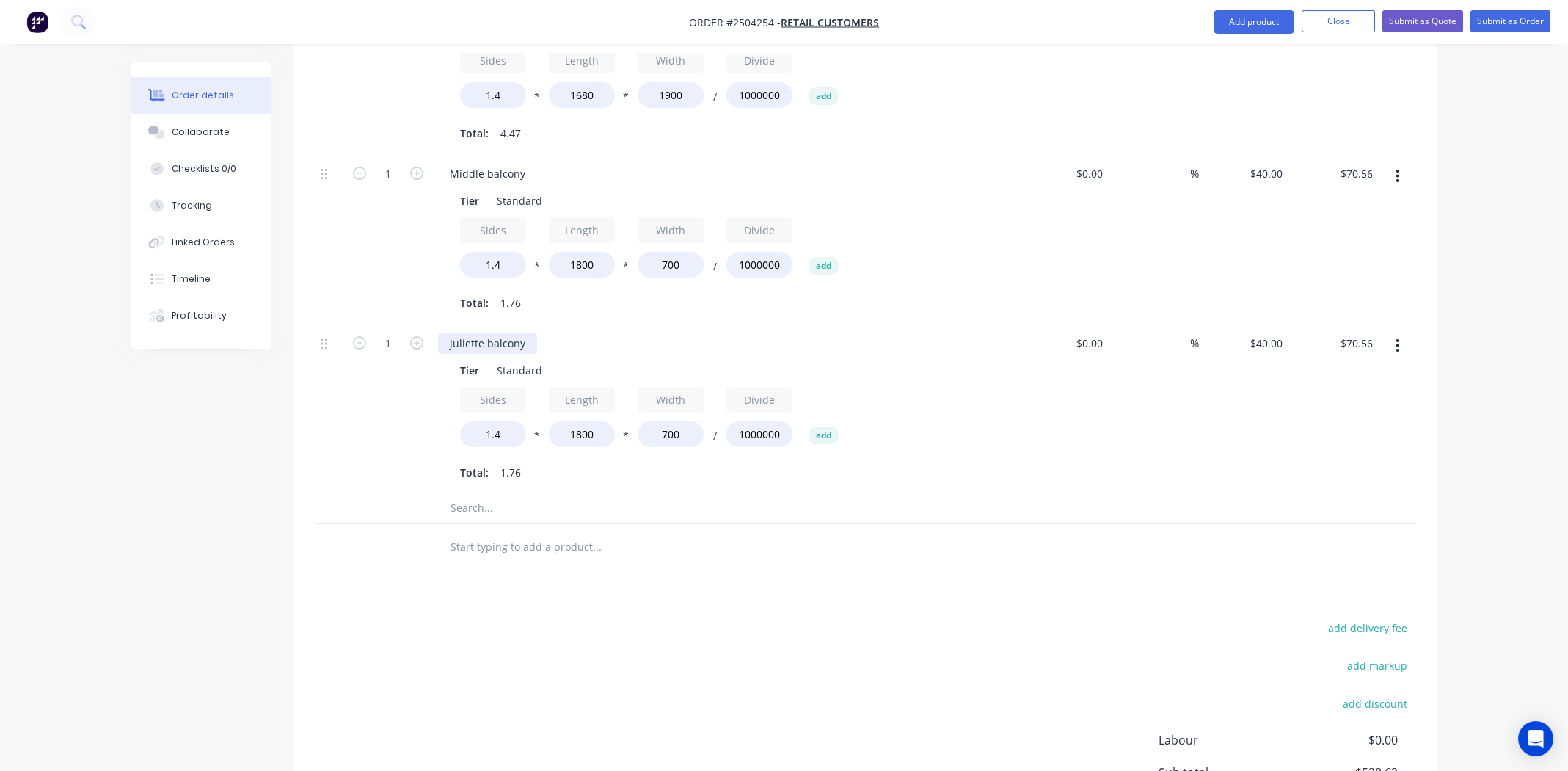
click at [464, 332] on div "juliette balcony" at bounding box center [487, 343] width 99 height 22
click at [231, 125] on button "Collaborate" at bounding box center [201, 132] width 139 height 37
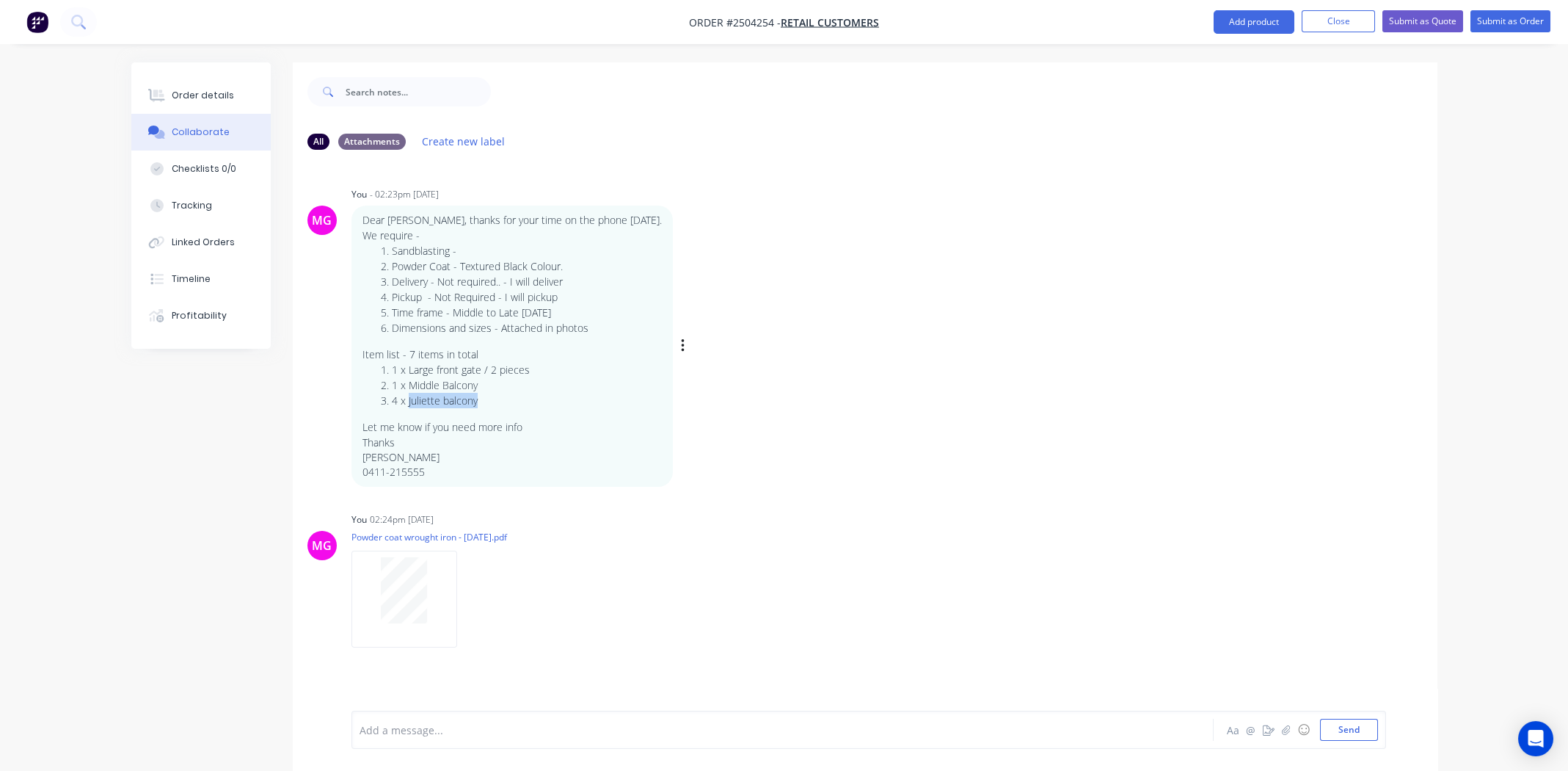
drag, startPoint x: 479, startPoint y: 401, endPoint x: 409, endPoint y: 401, distance: 70.0
click at [409, 401] on li "4 x Juliette balcony" at bounding box center [527, 400] width 270 height 15
copy li "Juliette balcony"
click at [551, 411] on div "Dear Michael, thanks for your time on the phone today. We require - Sandblastin…" at bounding box center [512, 346] width 299 height 267
click at [200, 102] on button "Order details" at bounding box center [201, 95] width 139 height 37
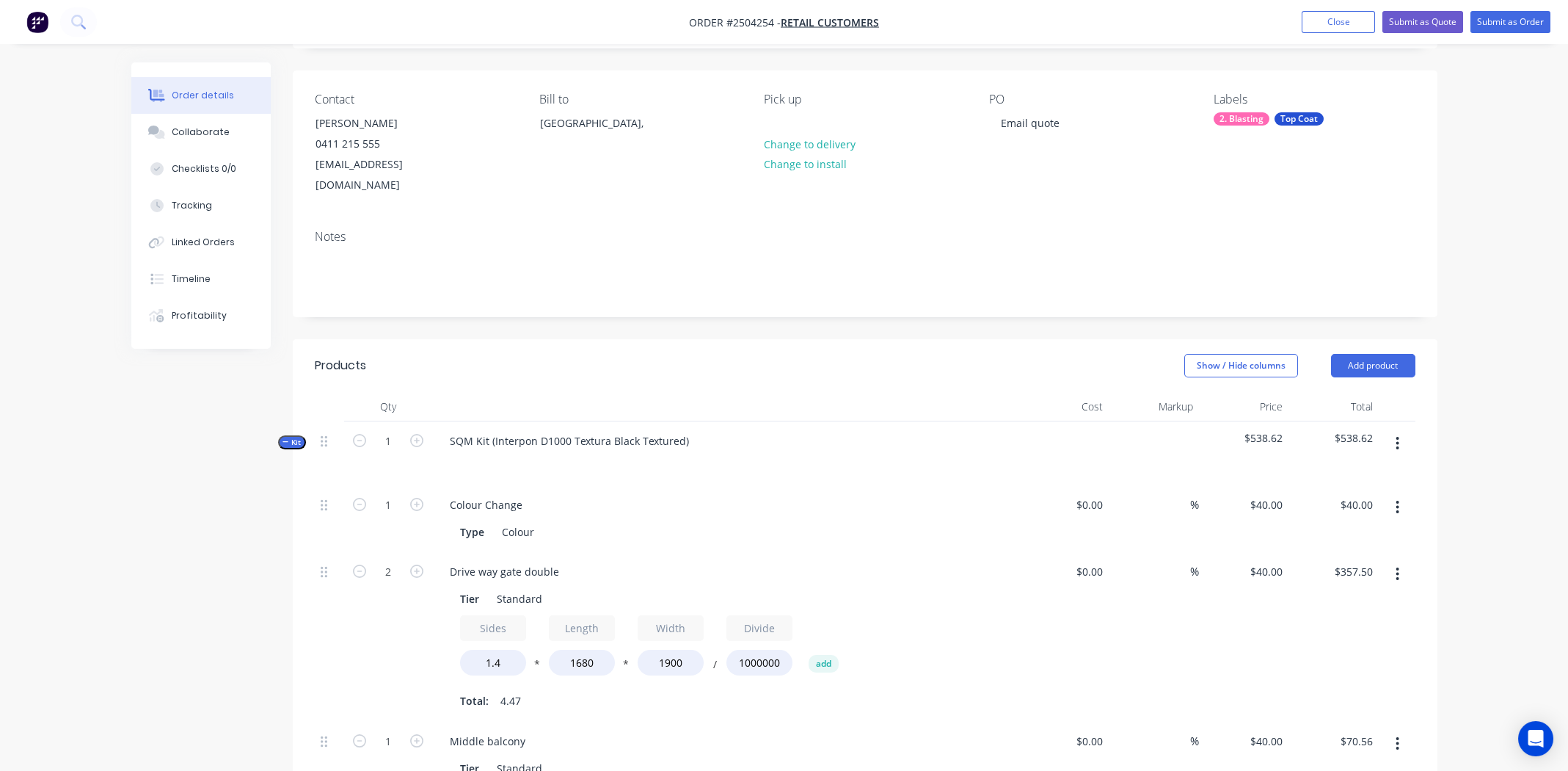
scroll to position [366, 0]
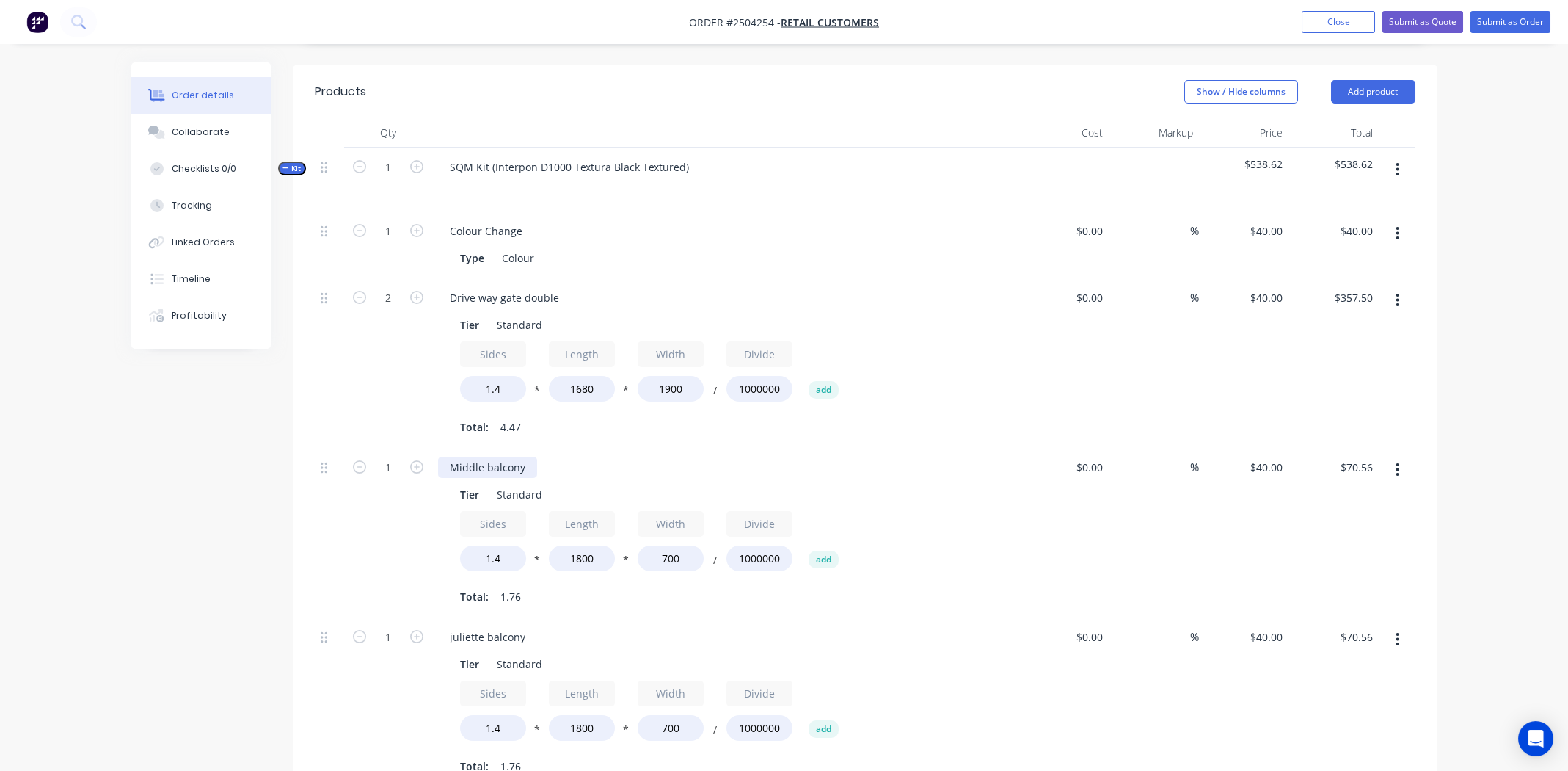
click at [506, 456] on div "Middle balcony" at bounding box center [487, 467] width 99 height 22
click at [507, 456] on div "Middle balcony" at bounding box center [487, 467] width 99 height 22
click at [191, 130] on div "Collaborate" at bounding box center [201, 132] width 58 height 14
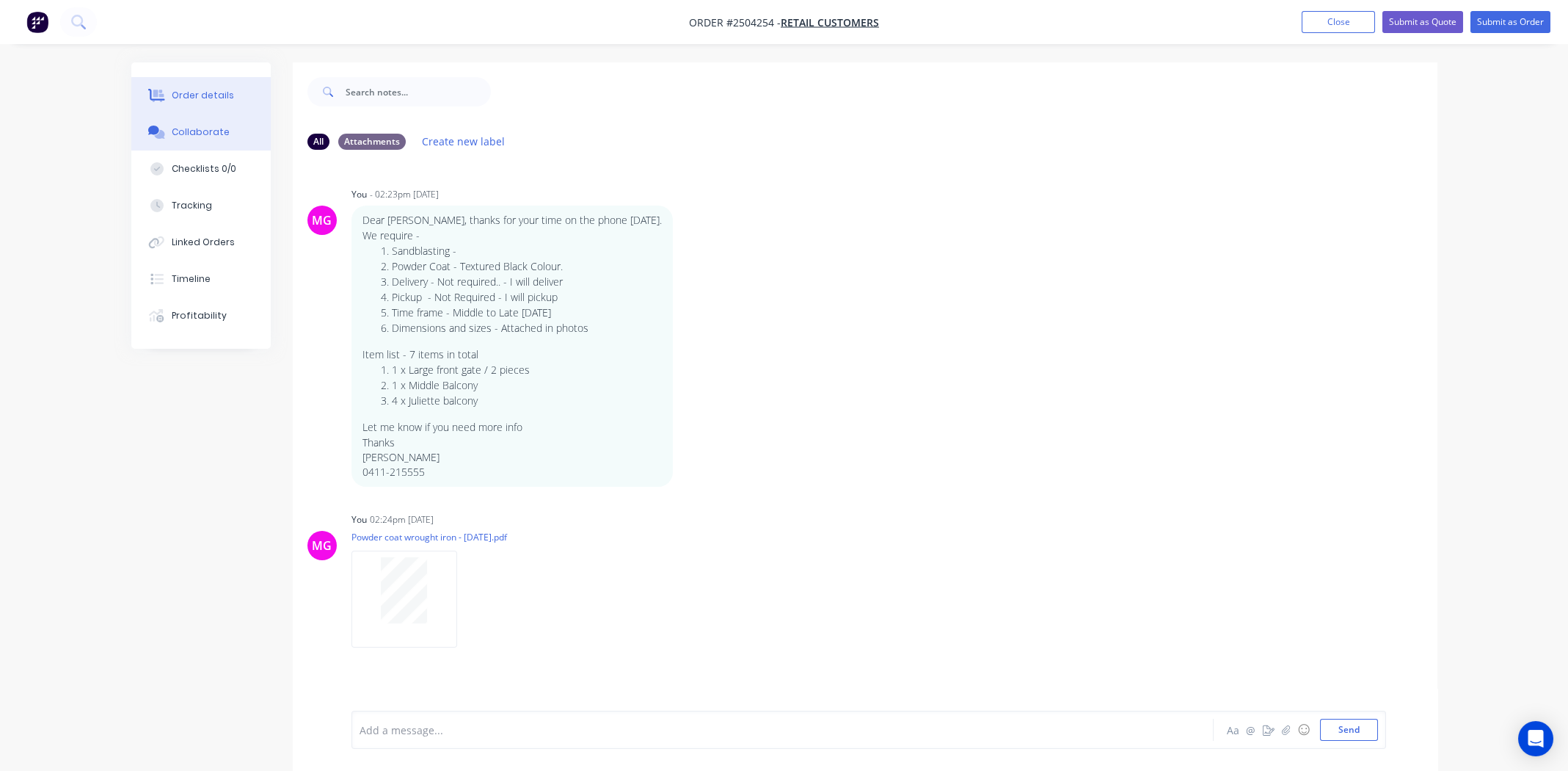
click at [211, 84] on button "Order details" at bounding box center [201, 95] width 139 height 37
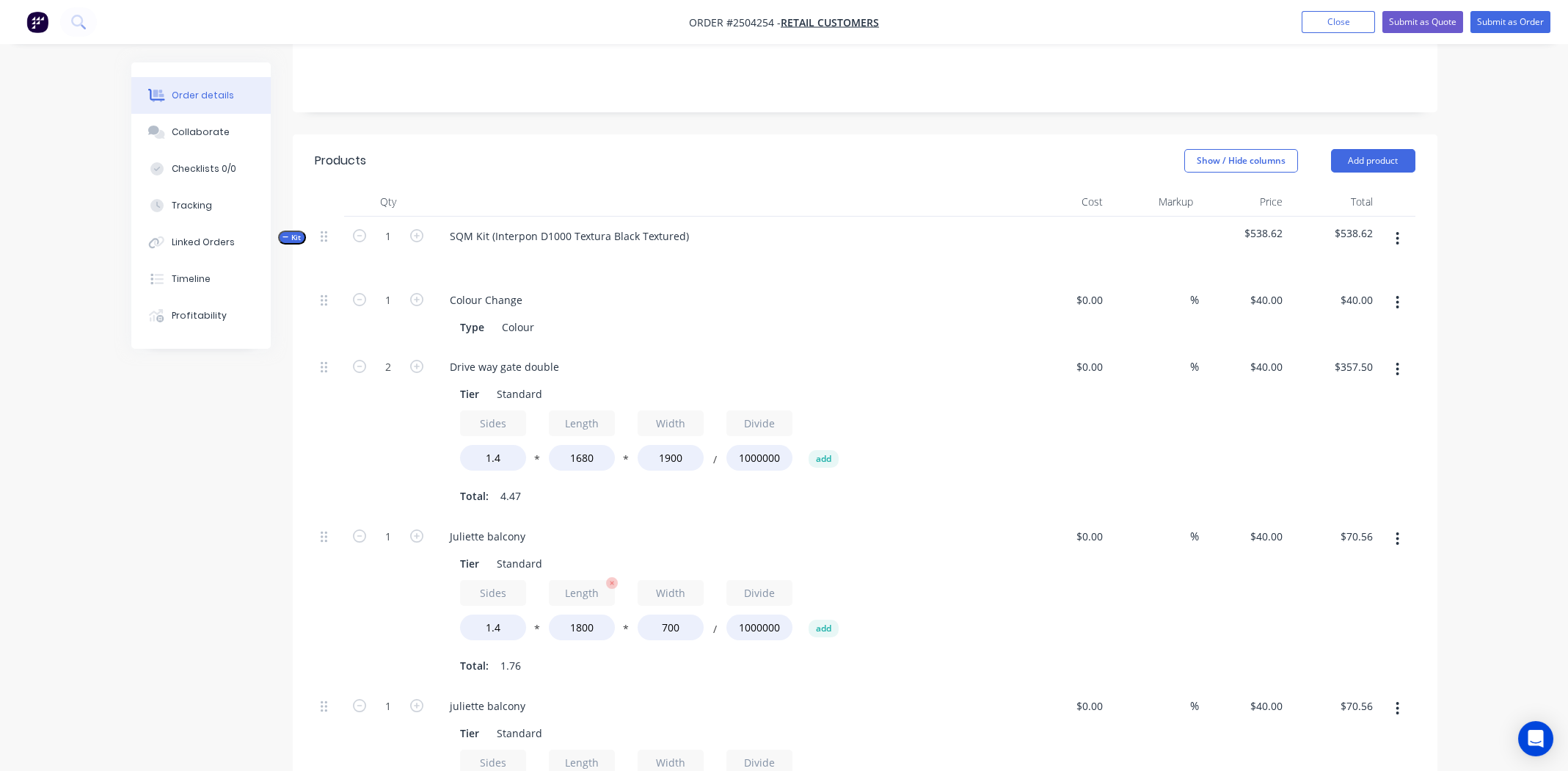
scroll to position [366, 0]
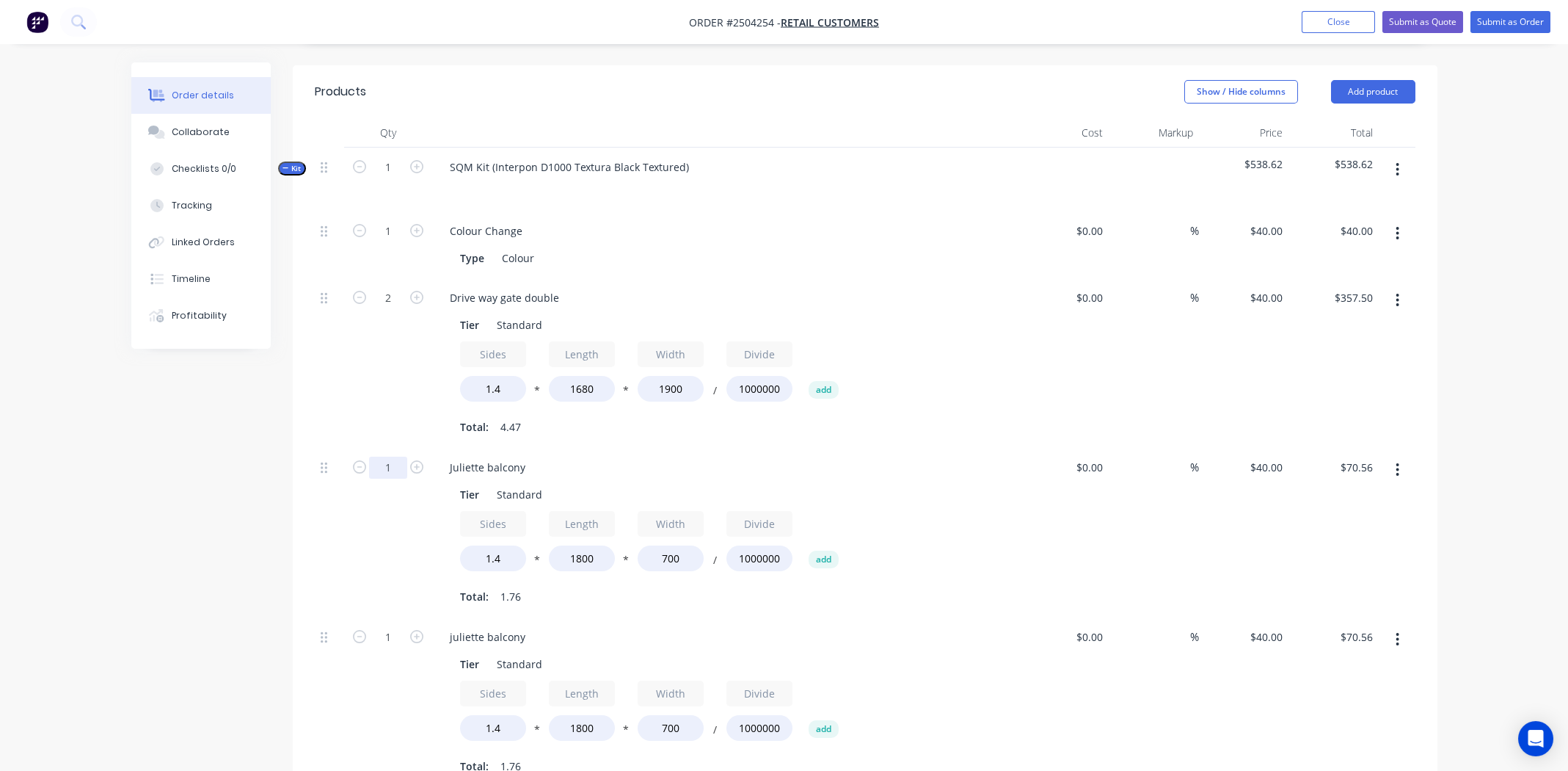
click at [390, 456] on input "1" at bounding box center [388, 468] width 38 height 22
type input "4"
type input "$282.24"
click at [845, 484] on div "Tier Standard" at bounding box center [722, 494] width 537 height 22
click at [307, 544] on div "Qty Cost Markup Price Total Kit 1 SQM Kit (Interpon D1000 Textura Black Texture…" at bounding box center [865, 492] width 1145 height 746
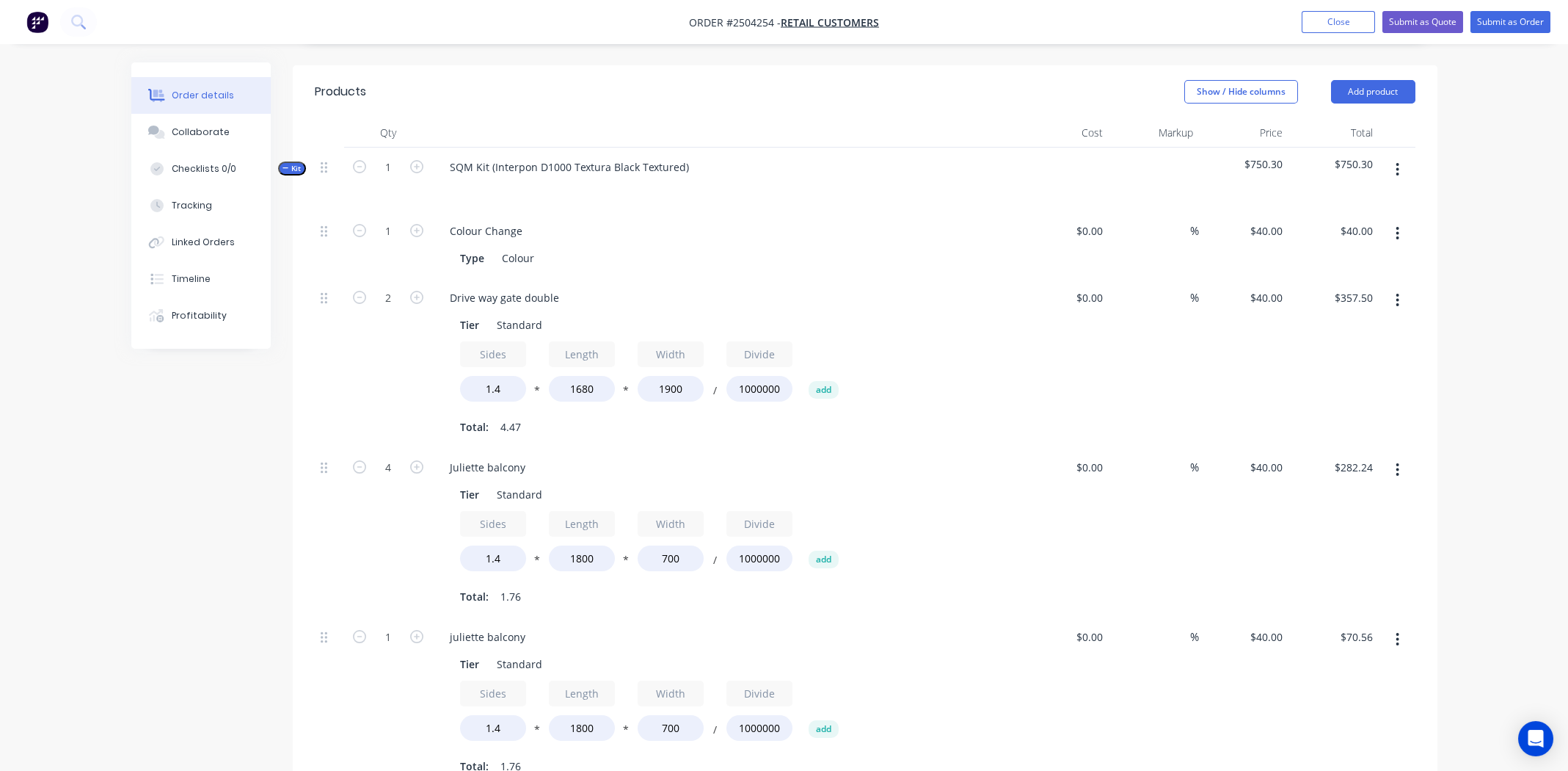
scroll to position [513, 0]
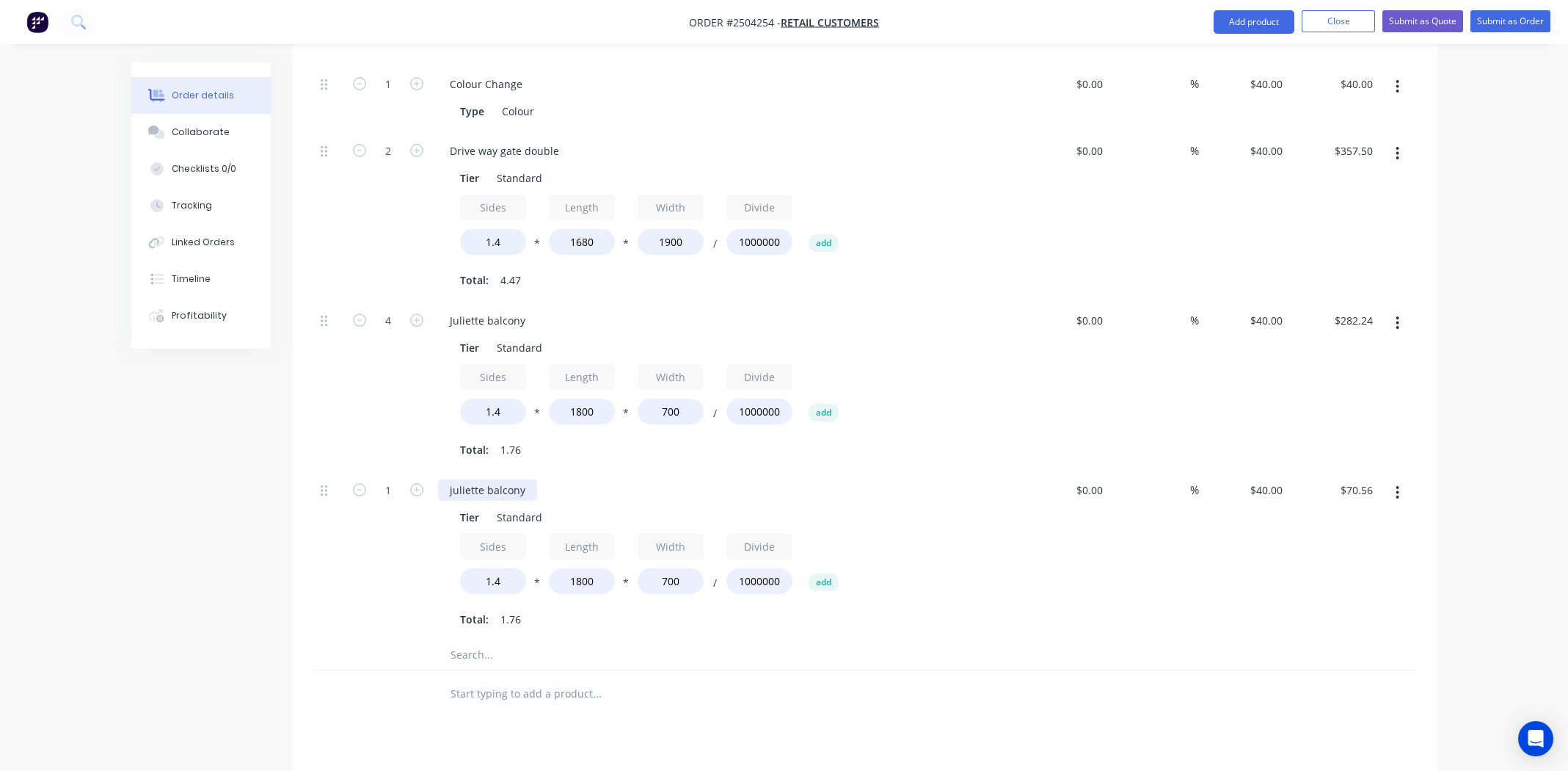
click at [495, 480] on div "juliette balcony" at bounding box center [487, 490] width 99 height 22
click at [1399, 484] on icon "button" at bounding box center [1398, 492] width 4 height 16
click at [1382, 520] on div "Duplicate" at bounding box center [1345, 531] width 113 height 22
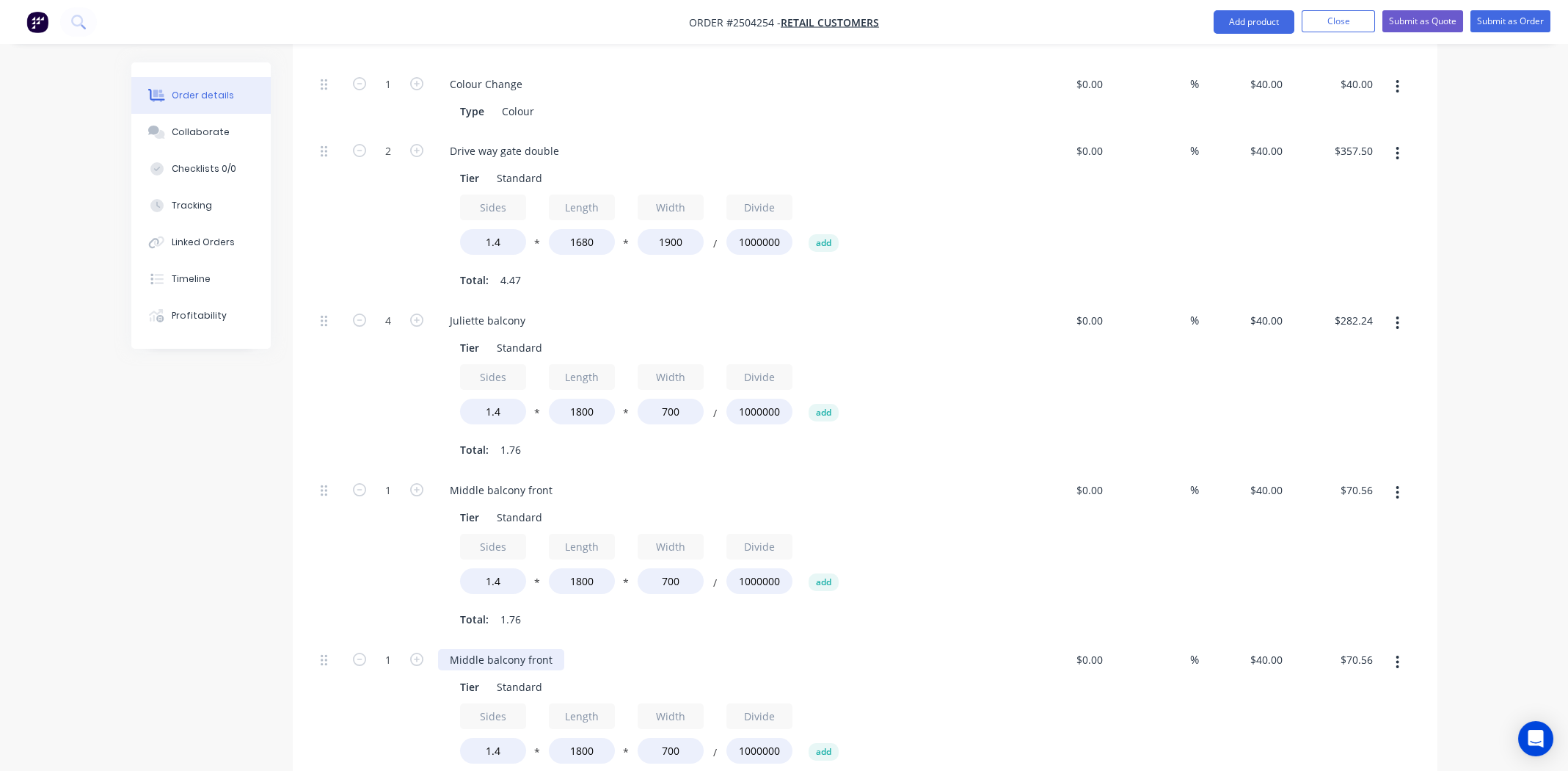
click at [539, 649] on div "Middle balcony front" at bounding box center [501, 659] width 126 height 22
click at [784, 611] on div "Middle balcony front Tier Standard Sides 1.4 * Length 1800 * Width 700 / Divide…" at bounding box center [725, 556] width 587 height 170
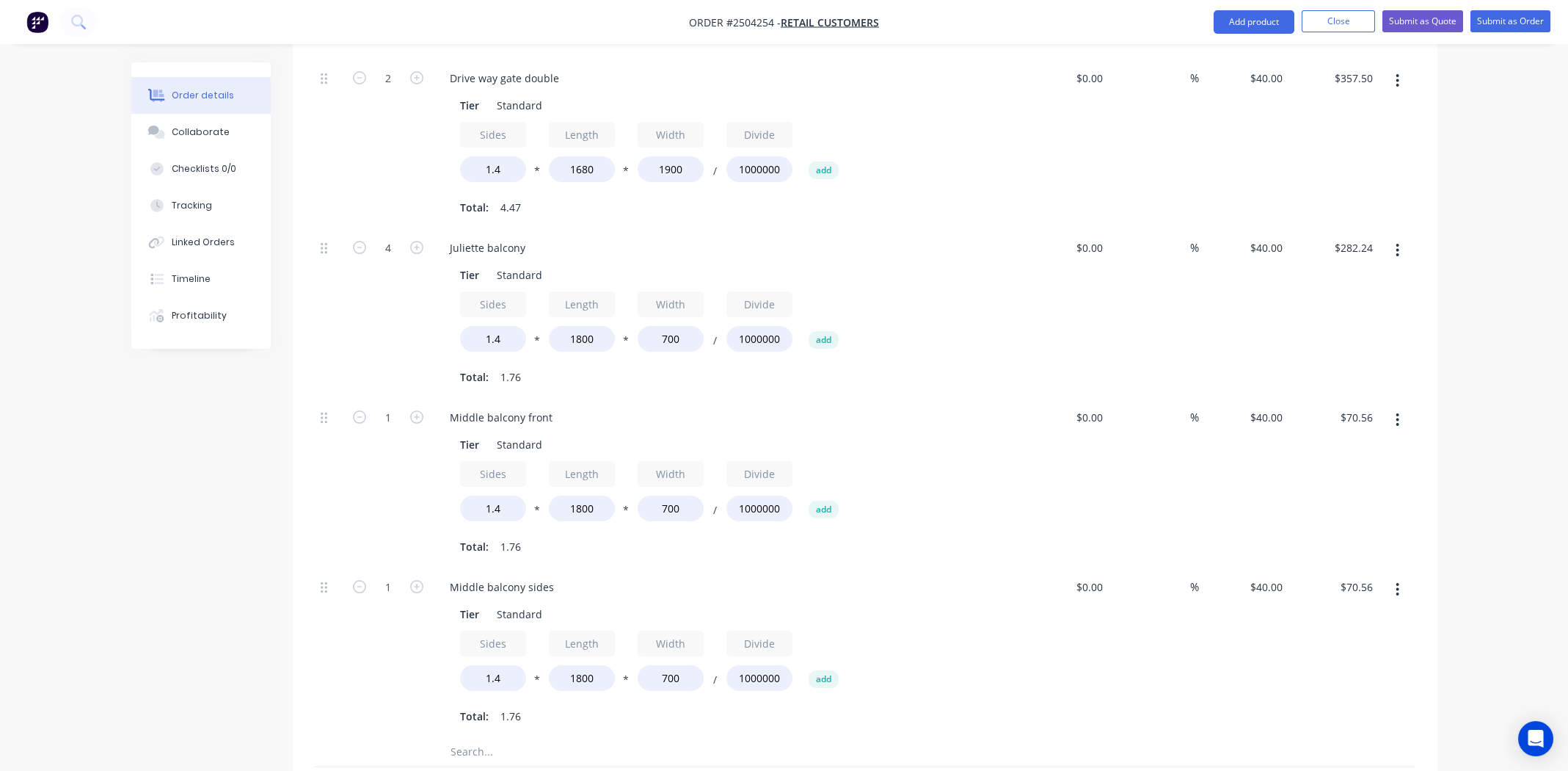
scroll to position [587, 0]
click at [585, 665] on input "1800" at bounding box center [582, 677] width 66 height 26
click at [587, 495] on input "1800" at bounding box center [582, 508] width 66 height 26
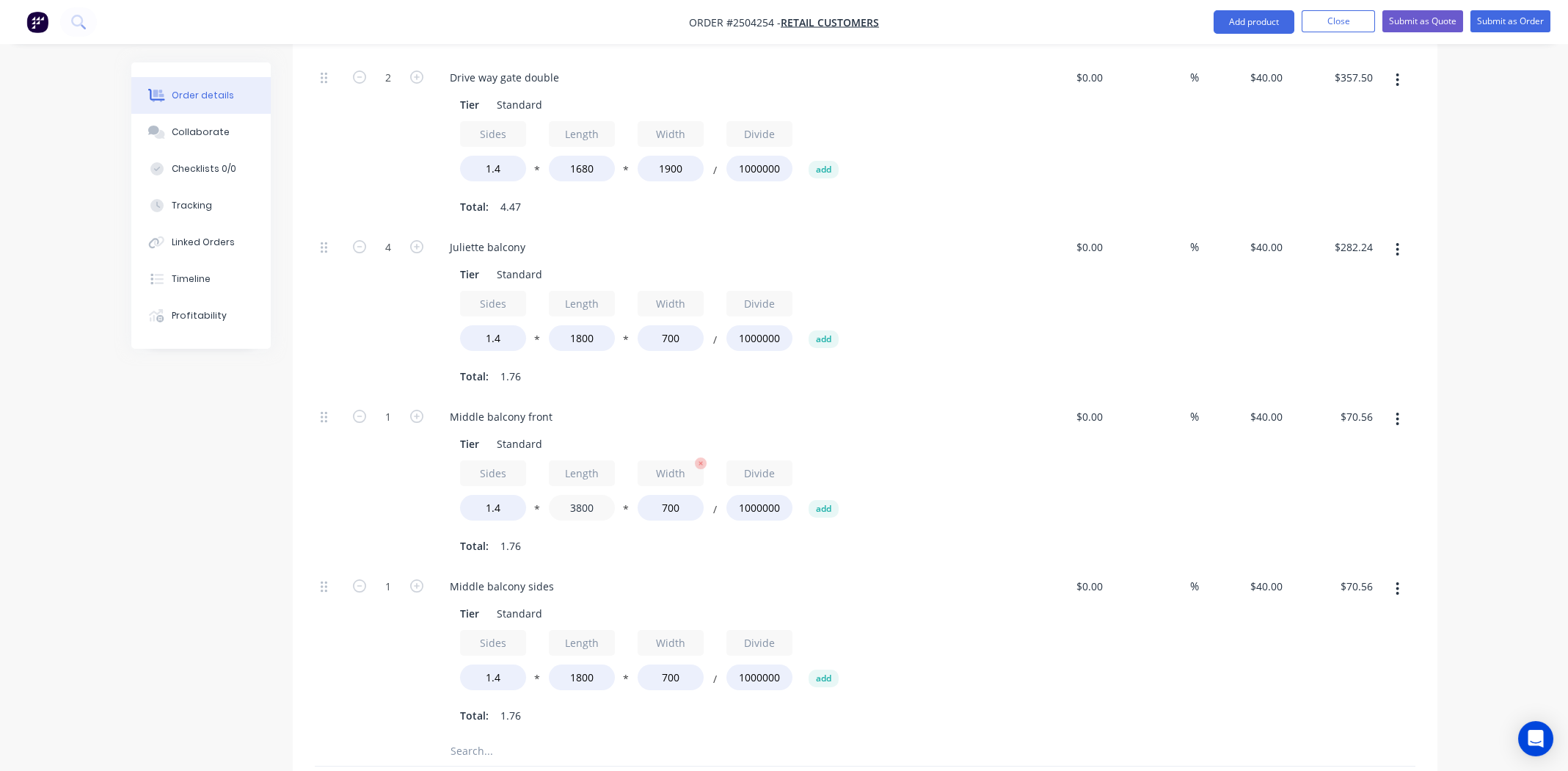
type input "3800"
type input "$148.96"
type input "630"
type input "$134.06"
click at [929, 472] on div "Sides 1.4 * Length 3800 * Width 630 / Divide 1000000 add" at bounding box center [726, 493] width 531 height 66
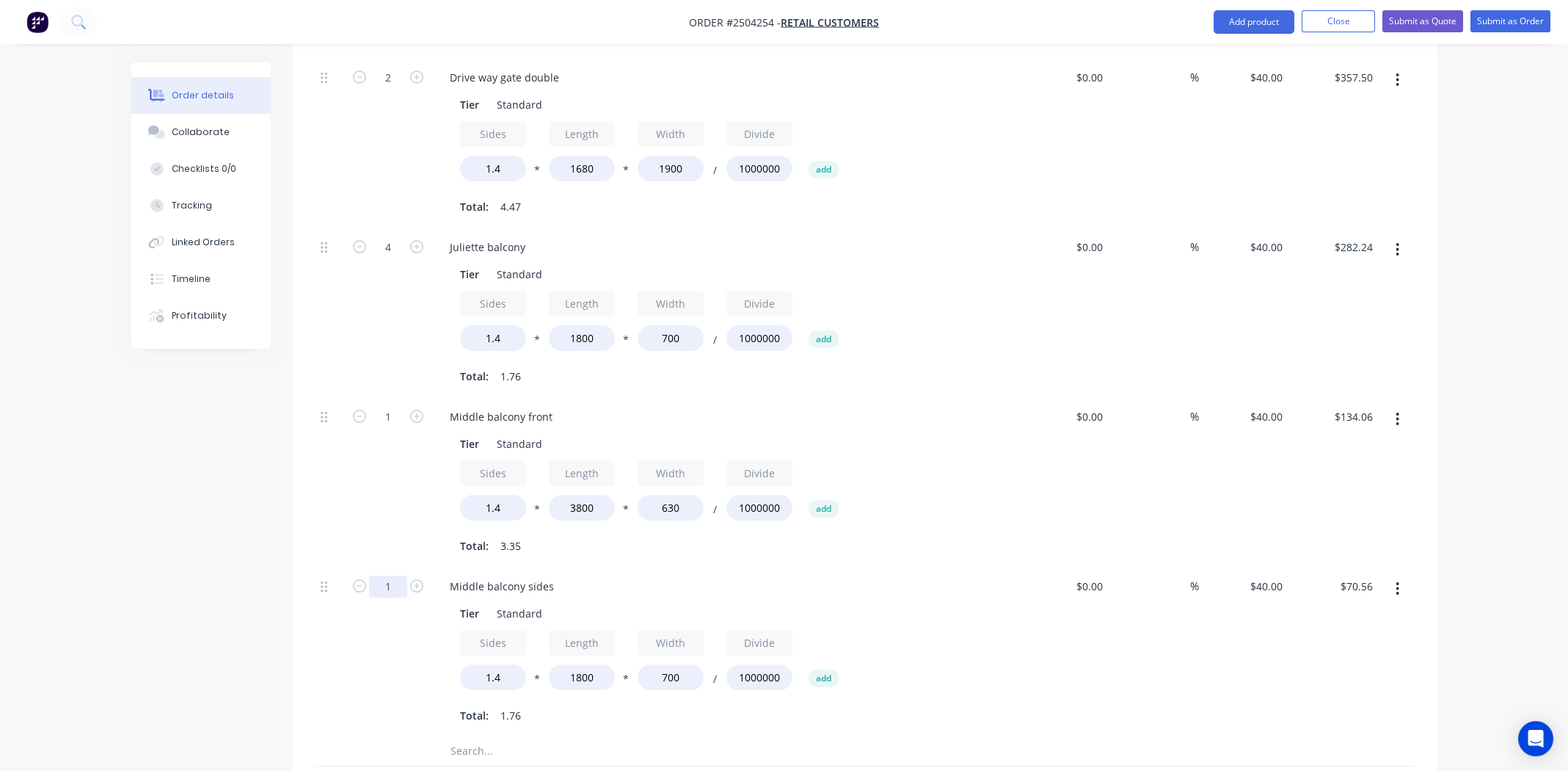
click at [382, 576] on input "1" at bounding box center [388, 587] width 38 height 22
type input "2"
type input "$141.12"
click at [587, 665] on input "1800" at bounding box center [582, 677] width 66 height 26
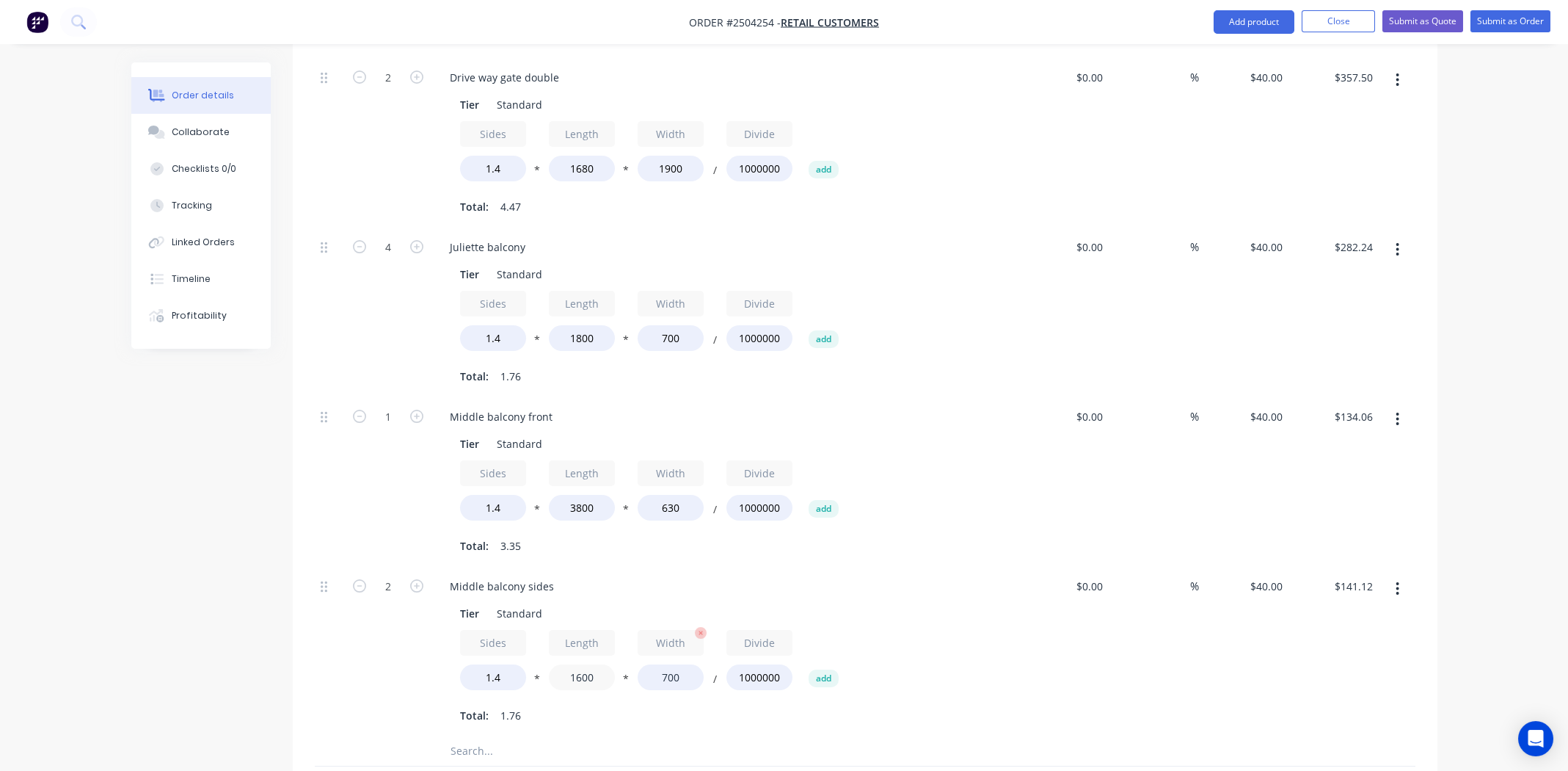
type input "1600"
type input "$125.44"
click at [680, 665] on input "700" at bounding box center [671, 677] width 66 height 26
type input "630"
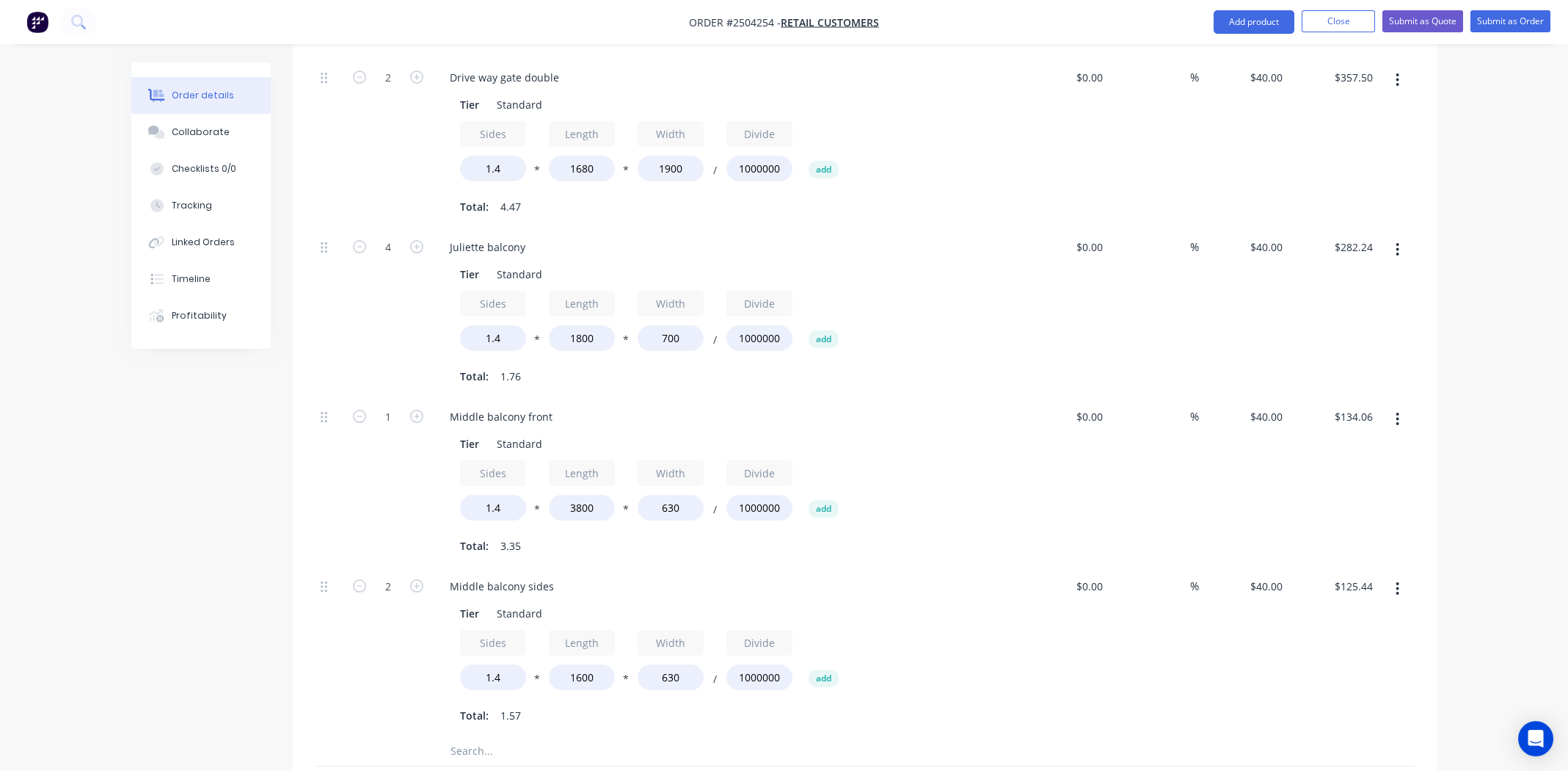
type input "$112.90"
click at [908, 633] on div "Sides 1.4 * Length 1600 * Width 630 / Divide 1000000 add" at bounding box center [726, 663] width 531 height 66
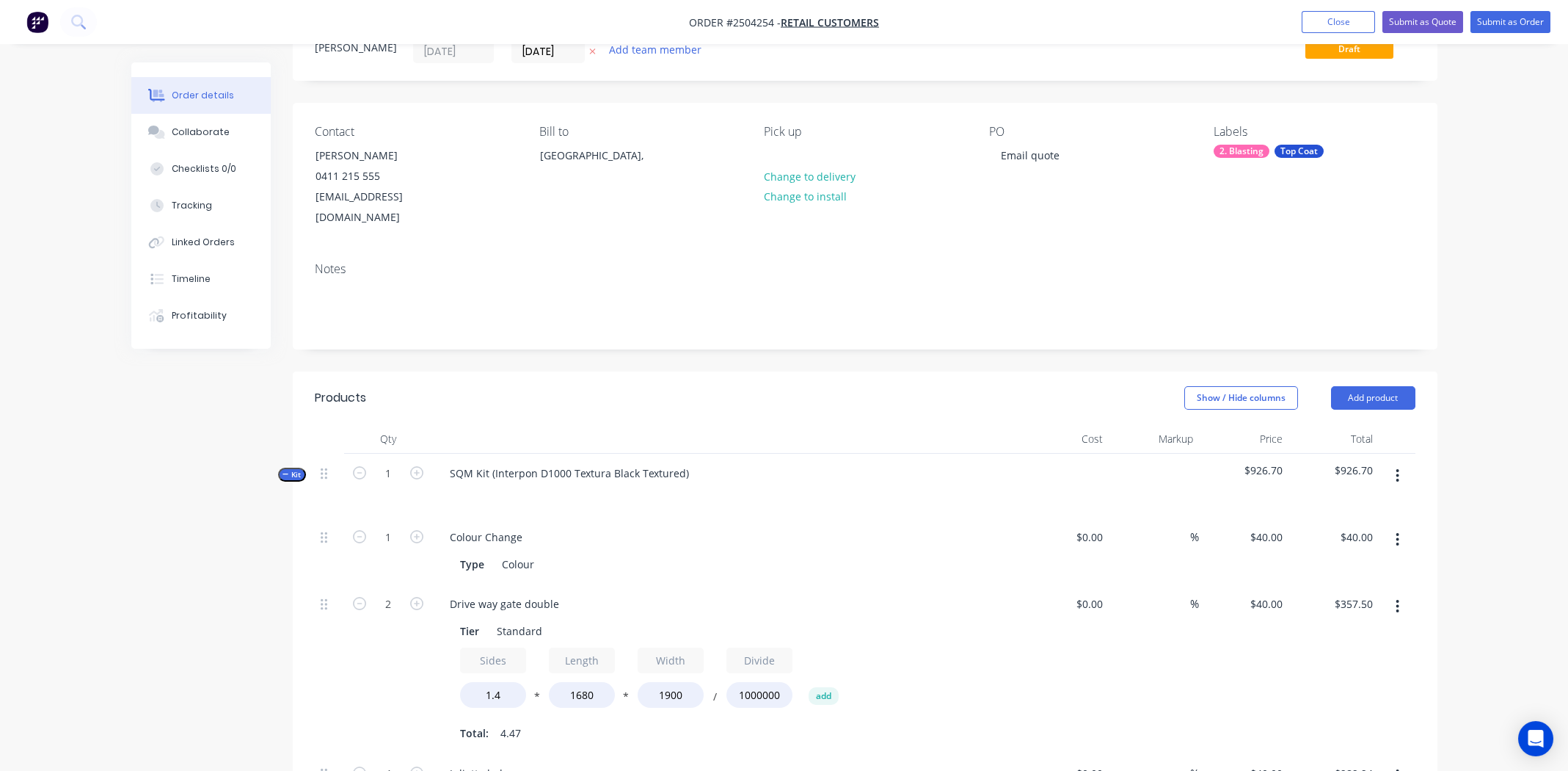
scroll to position [220, 0]
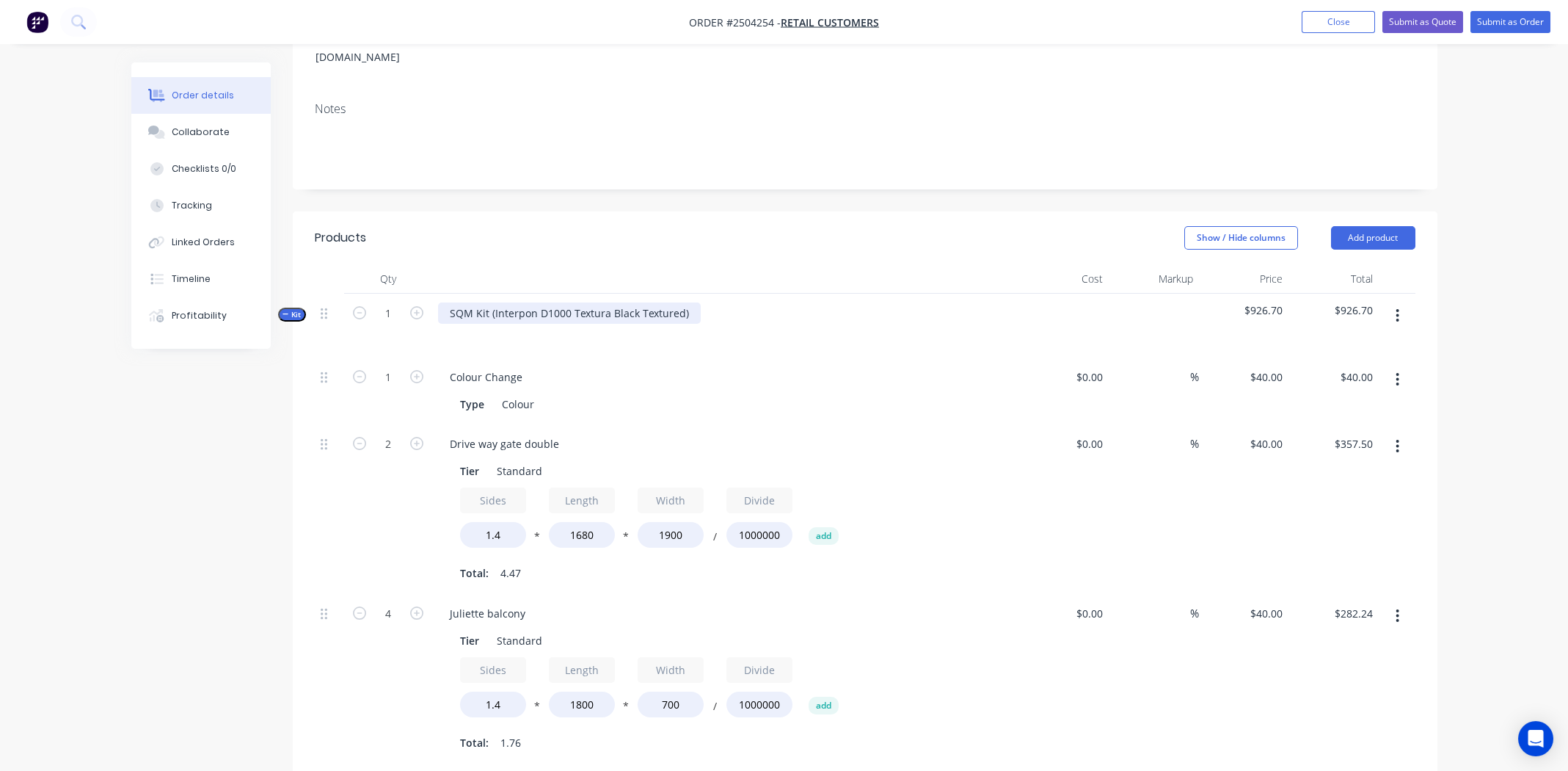
click at [684, 303] on div "SQM Kit (Interpon D1000 Textura Black Textured)" at bounding box center [569, 313] width 263 height 22
click at [565, 303] on div "Interpon D1000 Textura Black Textured" at bounding box center [545, 313] width 215 height 22
copy div "Interpon D1000 Textura Black Textured"
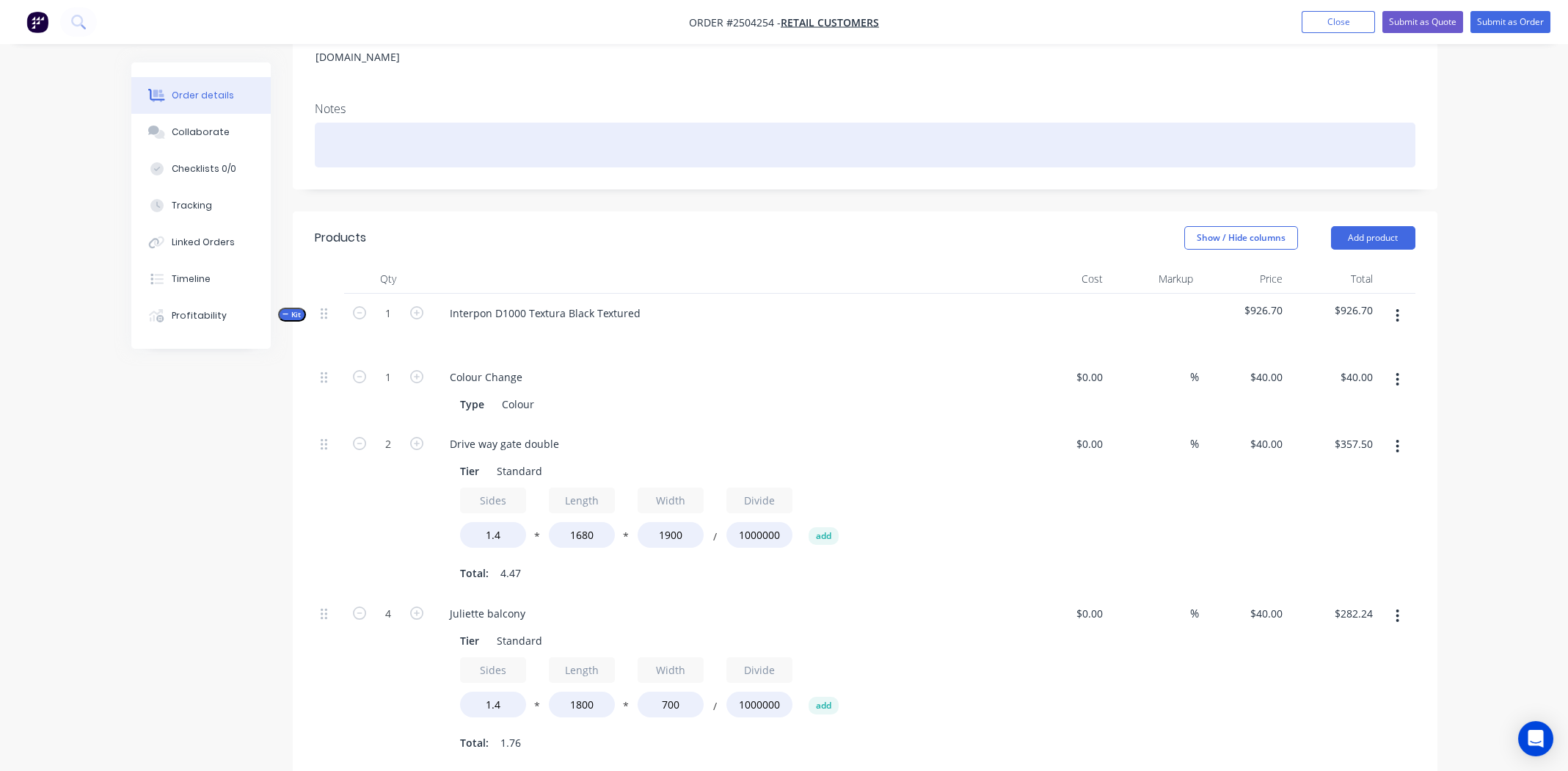
paste div
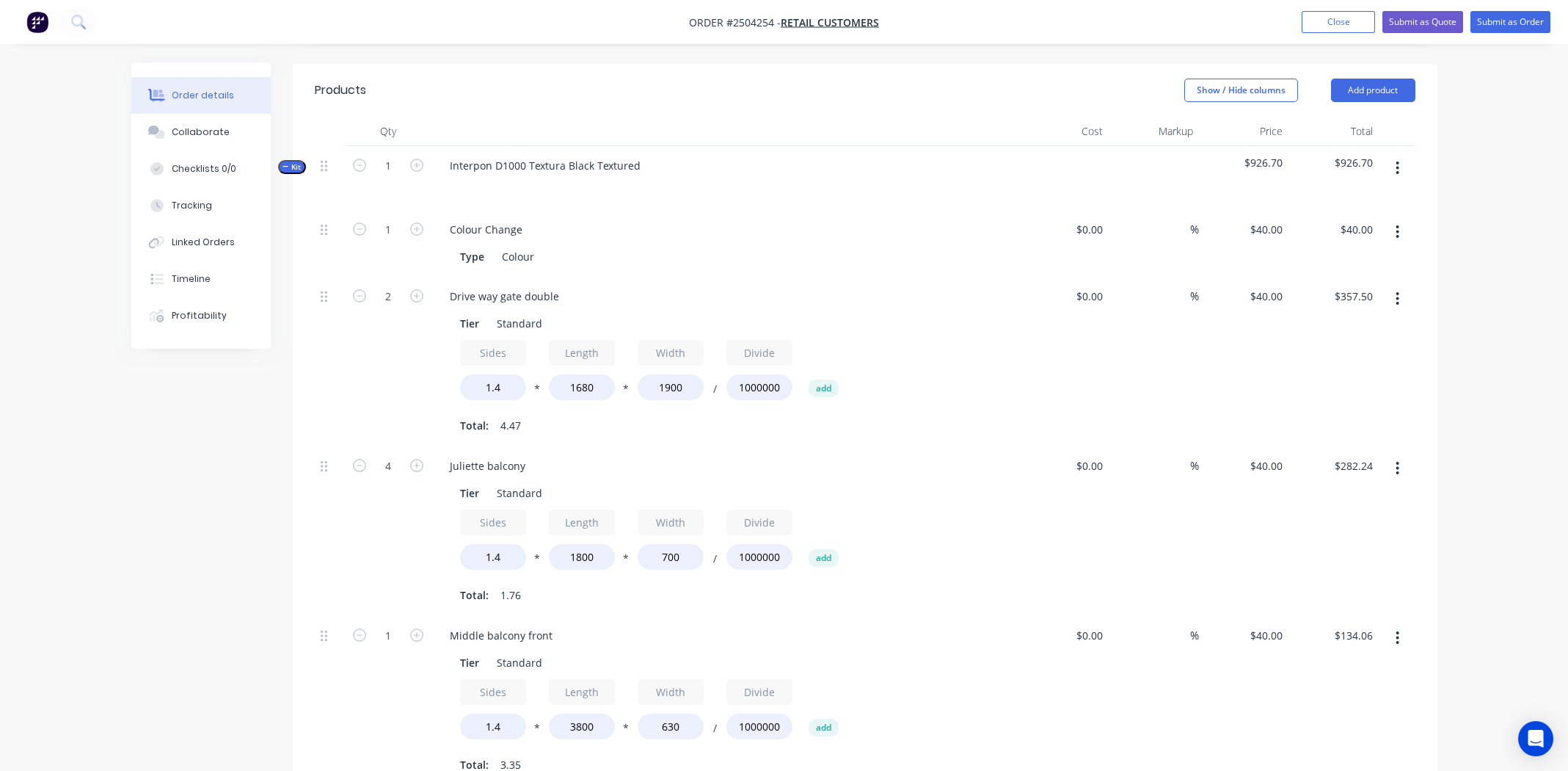
scroll to position [393, 0]
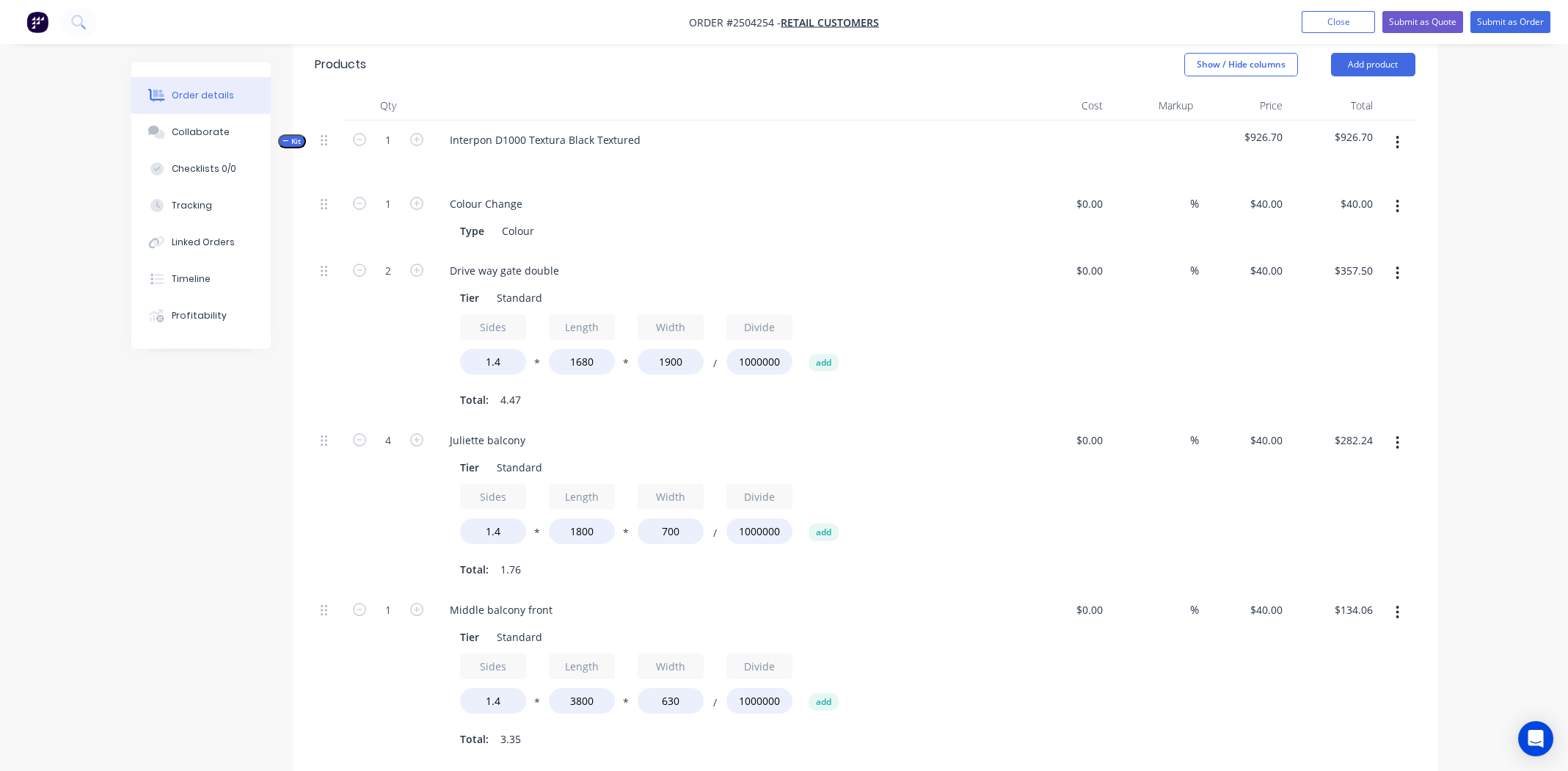
click at [1402, 129] on button "button" at bounding box center [1397, 142] width 34 height 26
click at [1371, 171] on div "Add product to kit" at bounding box center [1345, 181] width 113 height 22
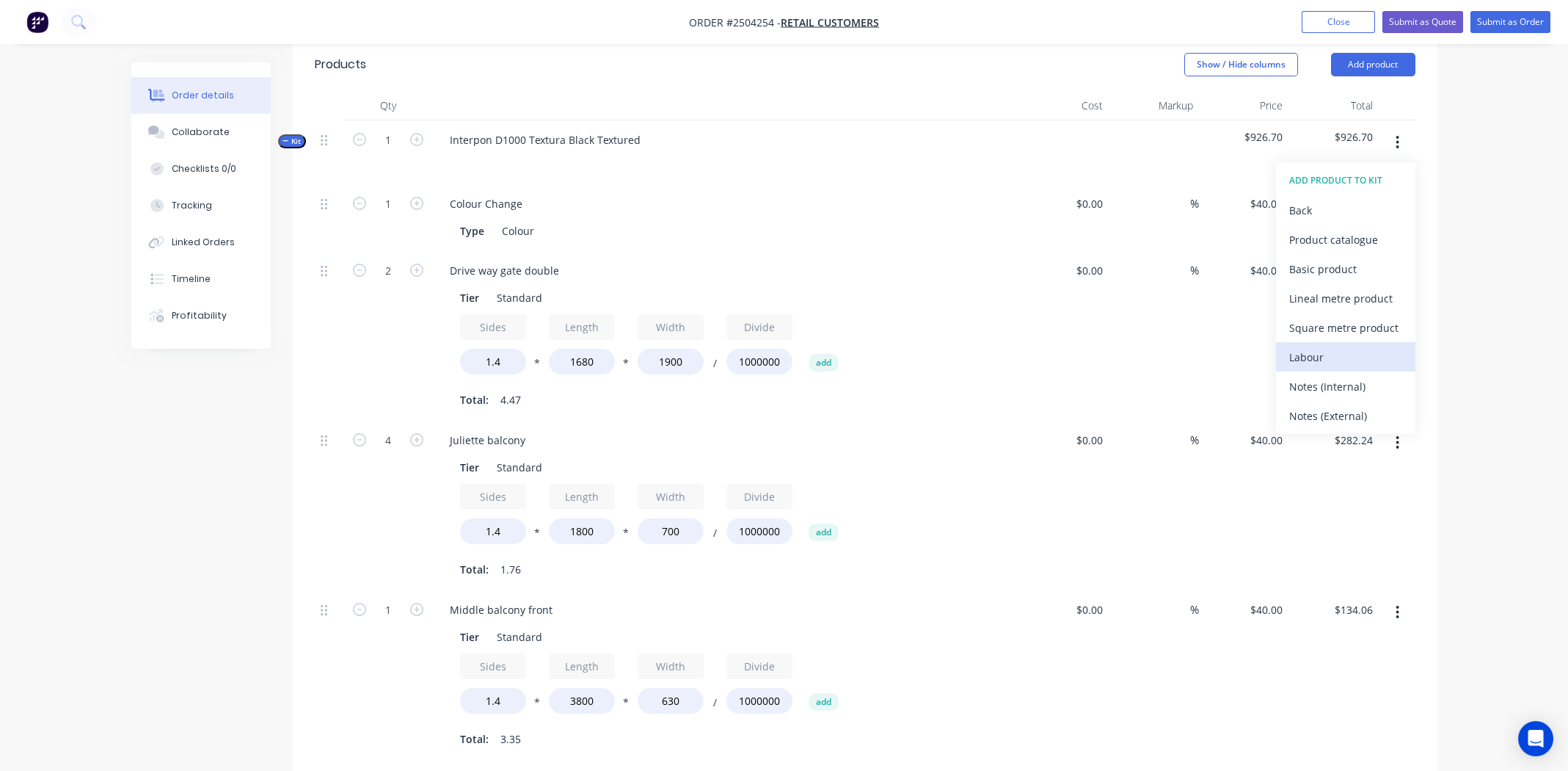
click at [1304, 347] on div "Labour" at bounding box center [1345, 357] width 113 height 22
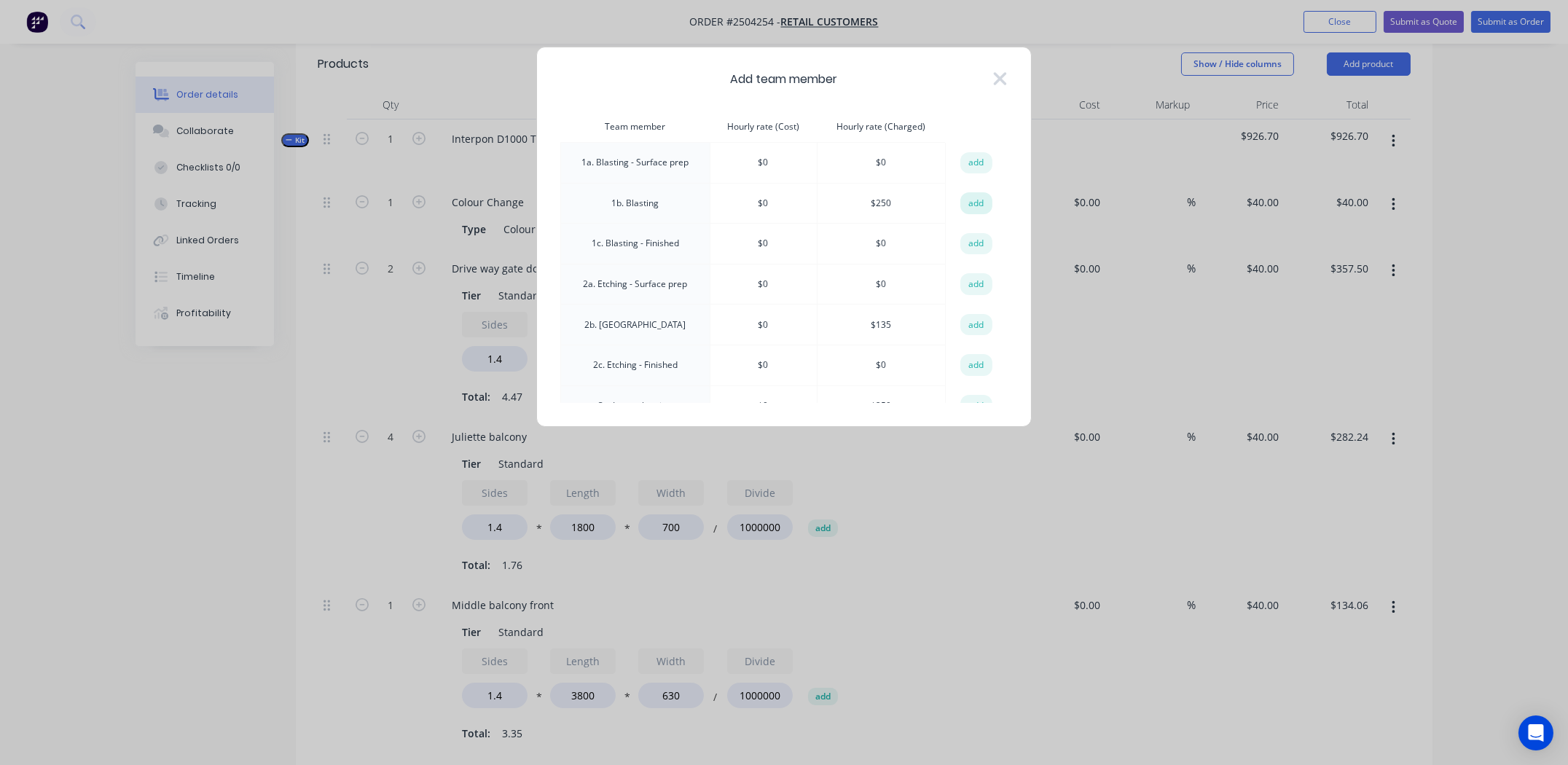
click at [970, 198] on button "add" at bounding box center [976, 203] width 32 height 22
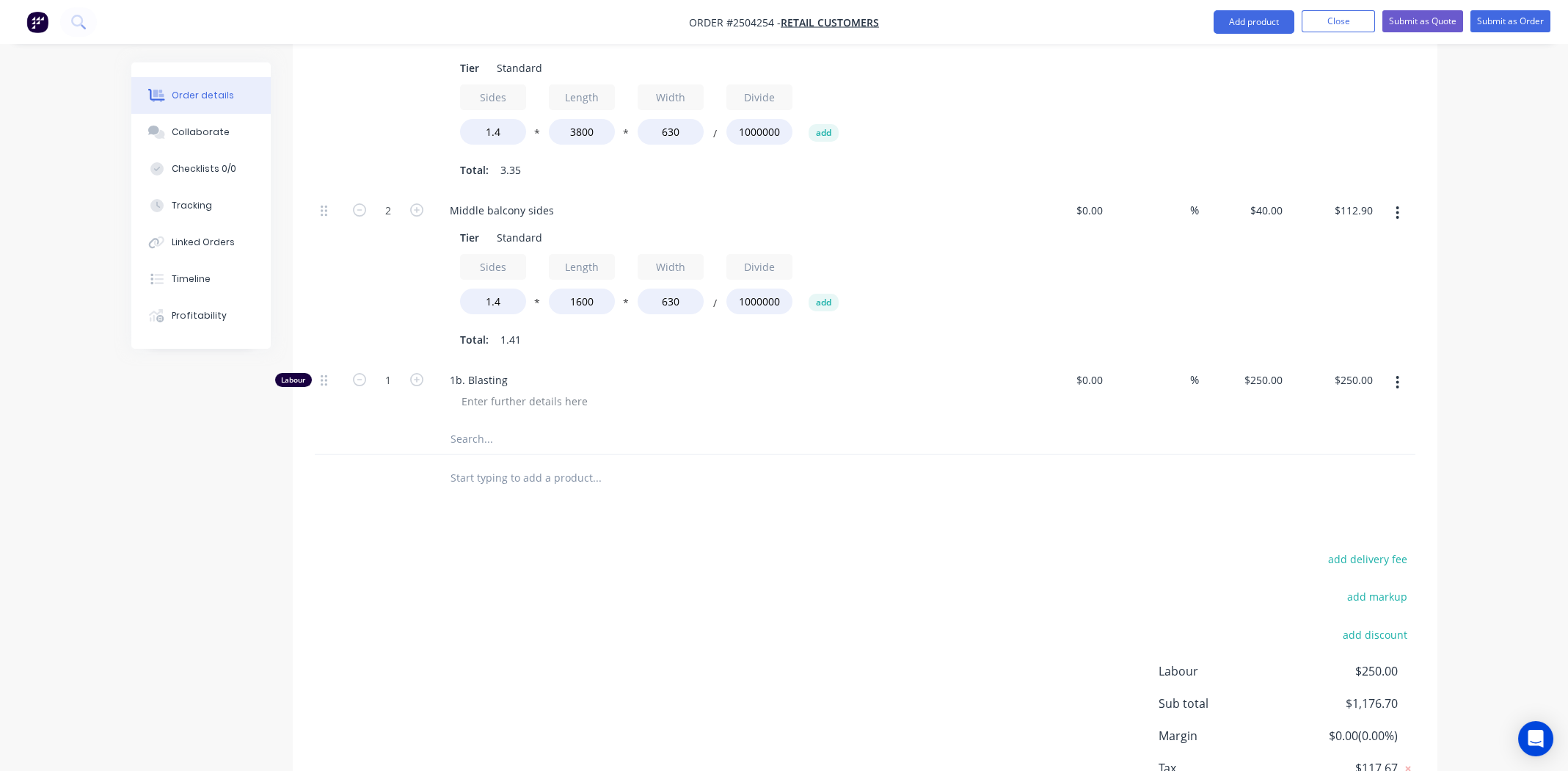
scroll to position [1045, 0]
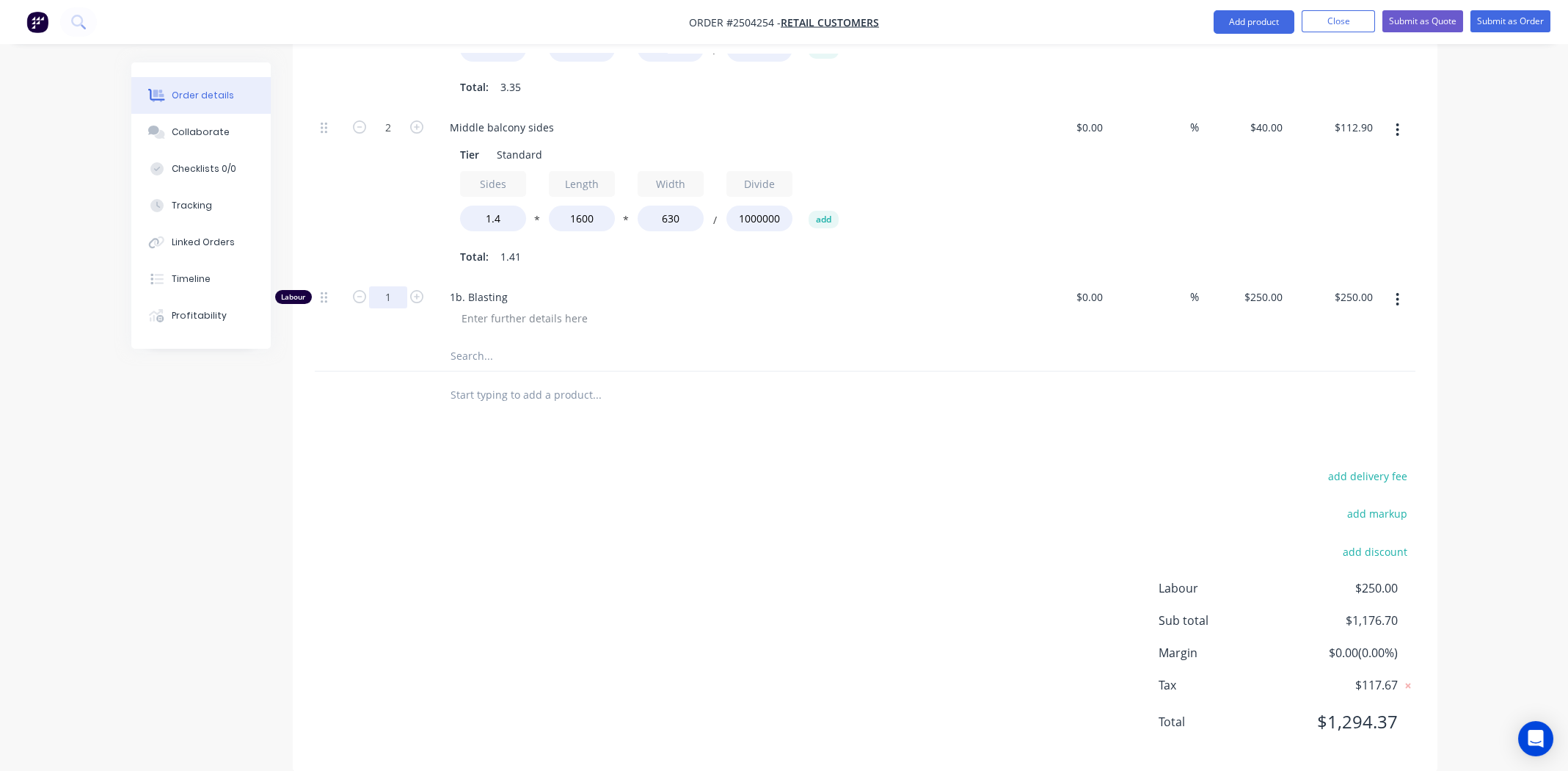
click at [395, 287] on input "1" at bounding box center [388, 298] width 38 height 22
type input "2"
type input "$500.00"
drag, startPoint x: 753, startPoint y: 520, endPoint x: 763, endPoint y: 515, distance: 11.2
click at [754, 518] on div "add delivery fee add markup add discount Labour $250.00 Sub total $1,176.70 Mar…" at bounding box center [864, 608] width 1101 height 283
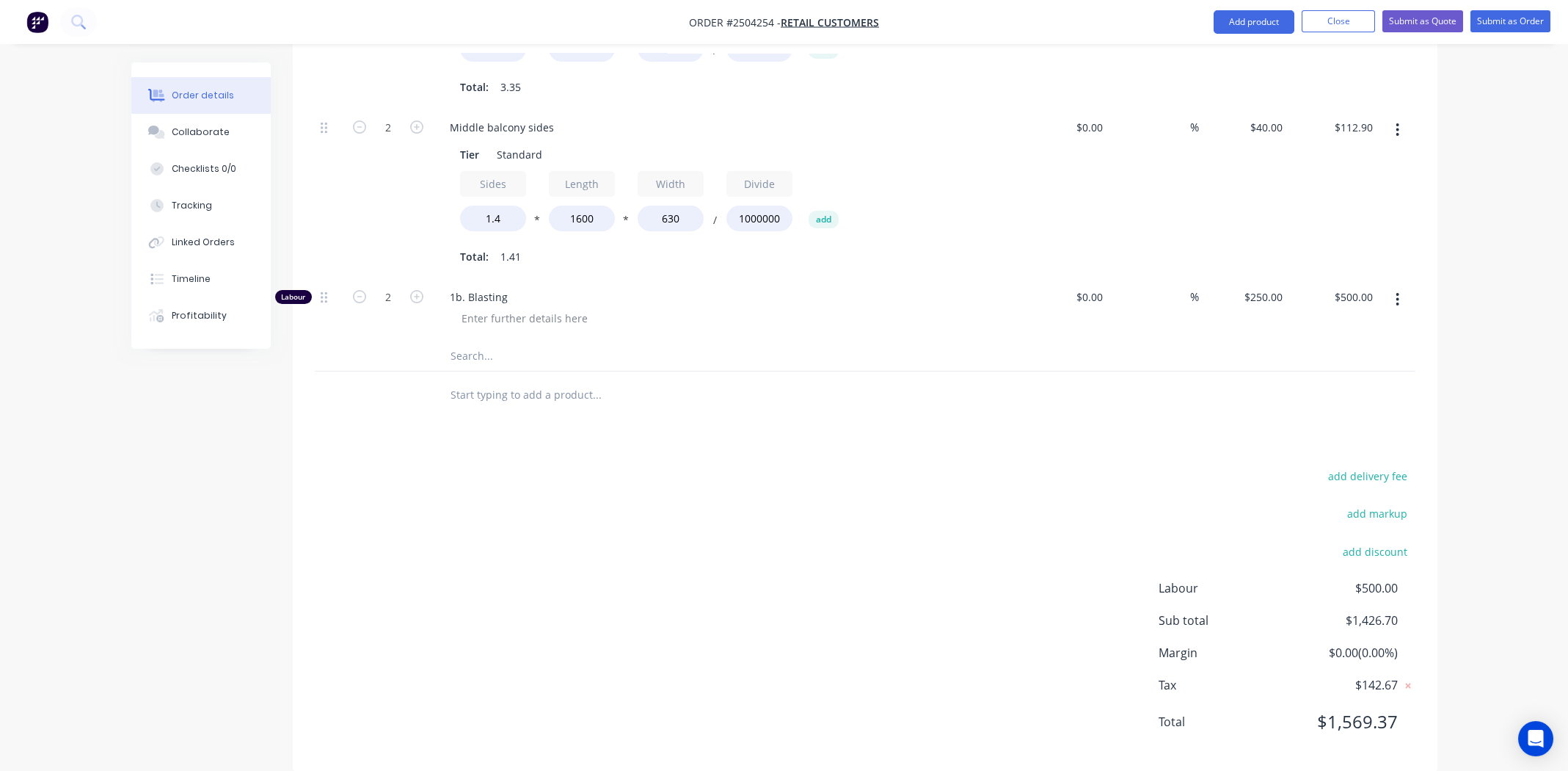
click at [888, 466] on div "add delivery fee add markup add discount Labour $500.00 Sub total $1,426.70 Mar…" at bounding box center [864, 608] width 1101 height 283
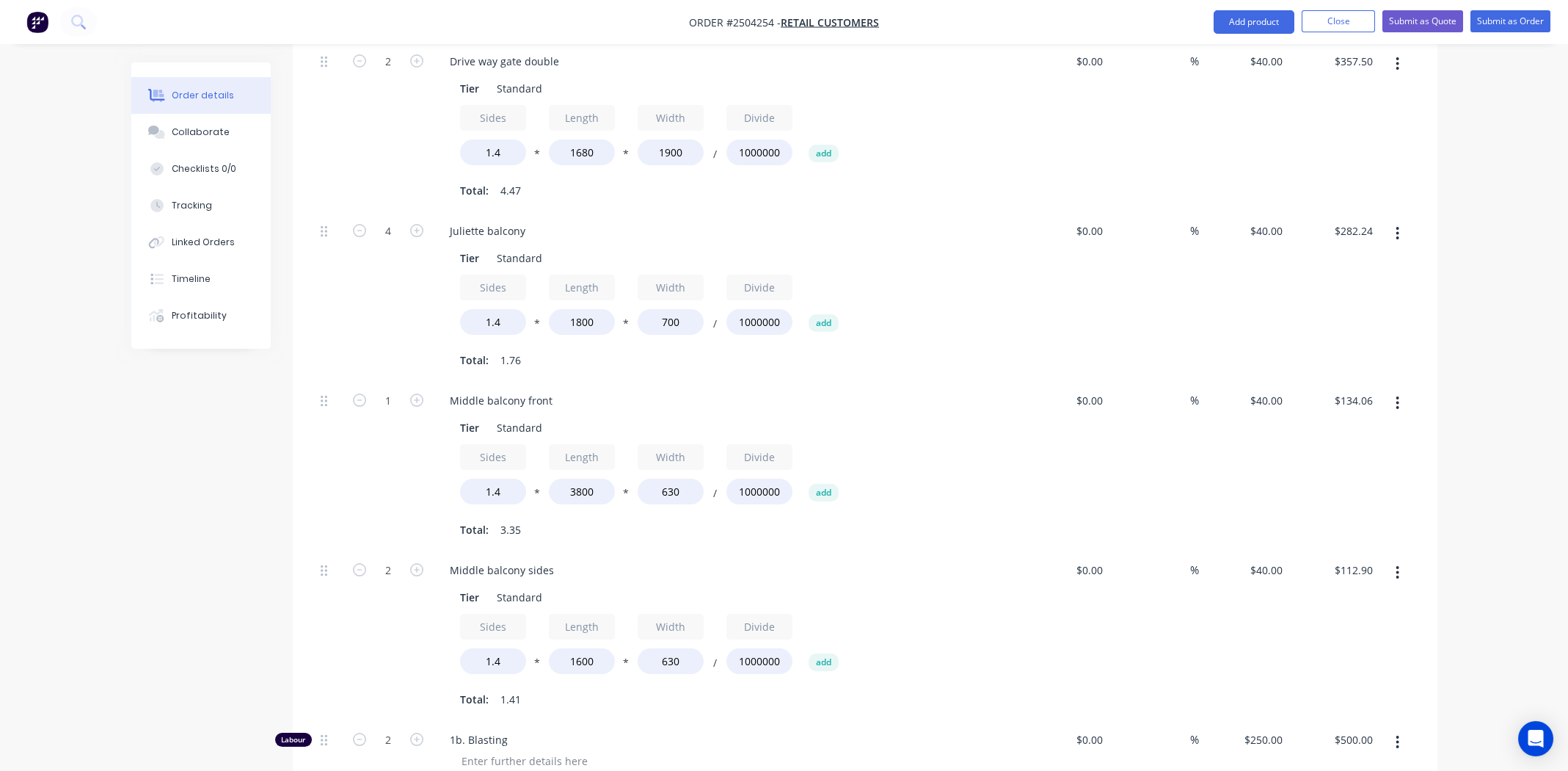
scroll to position [532, 0]
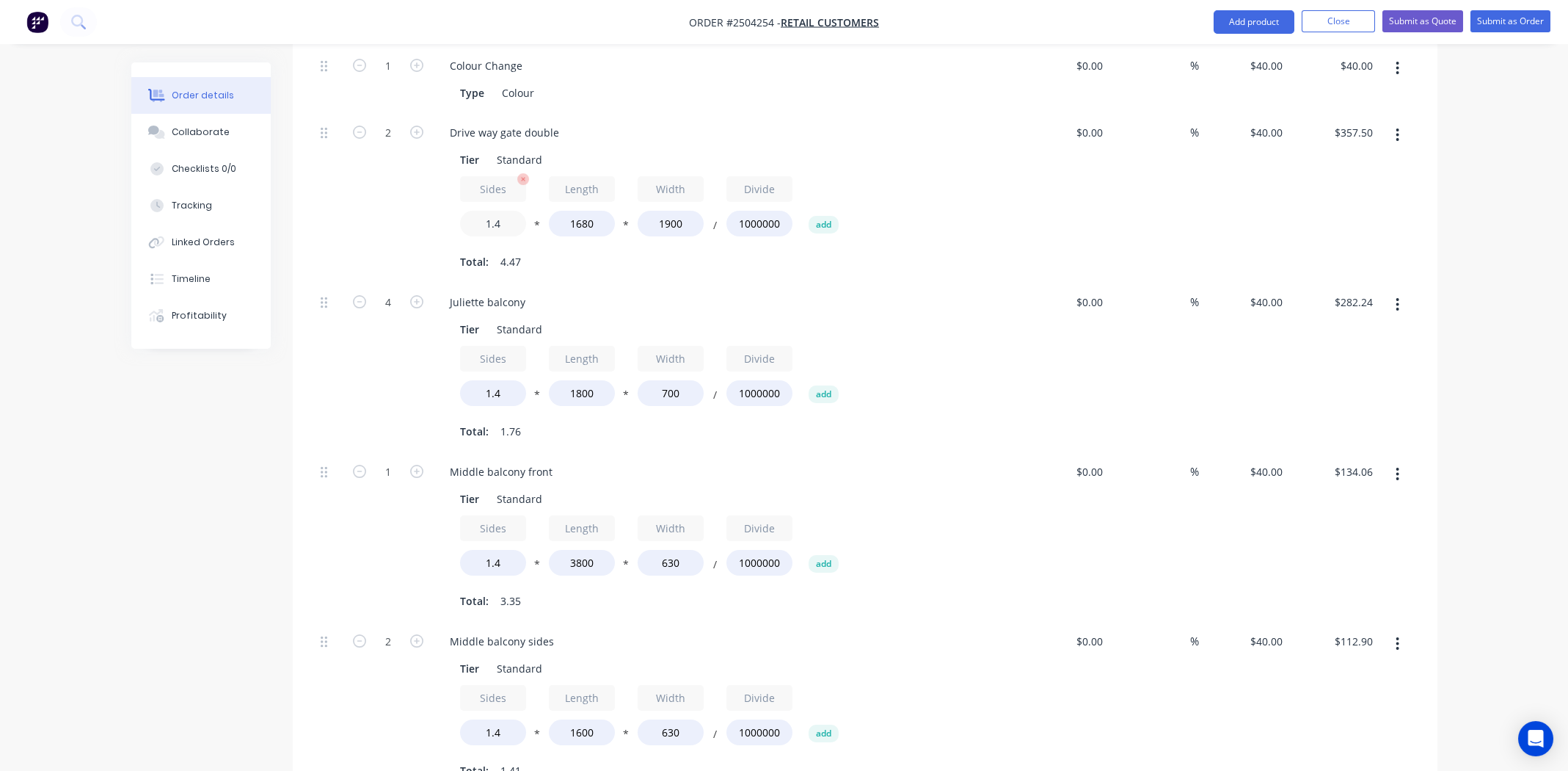
click at [499, 211] on input "1.4" at bounding box center [493, 223] width 66 height 26
type input "1.5"
type input "$383.04"
click at [1129, 154] on div "%" at bounding box center [1153, 198] width 90 height 170
click at [501, 211] on input "1.5" at bounding box center [493, 223] width 66 height 26
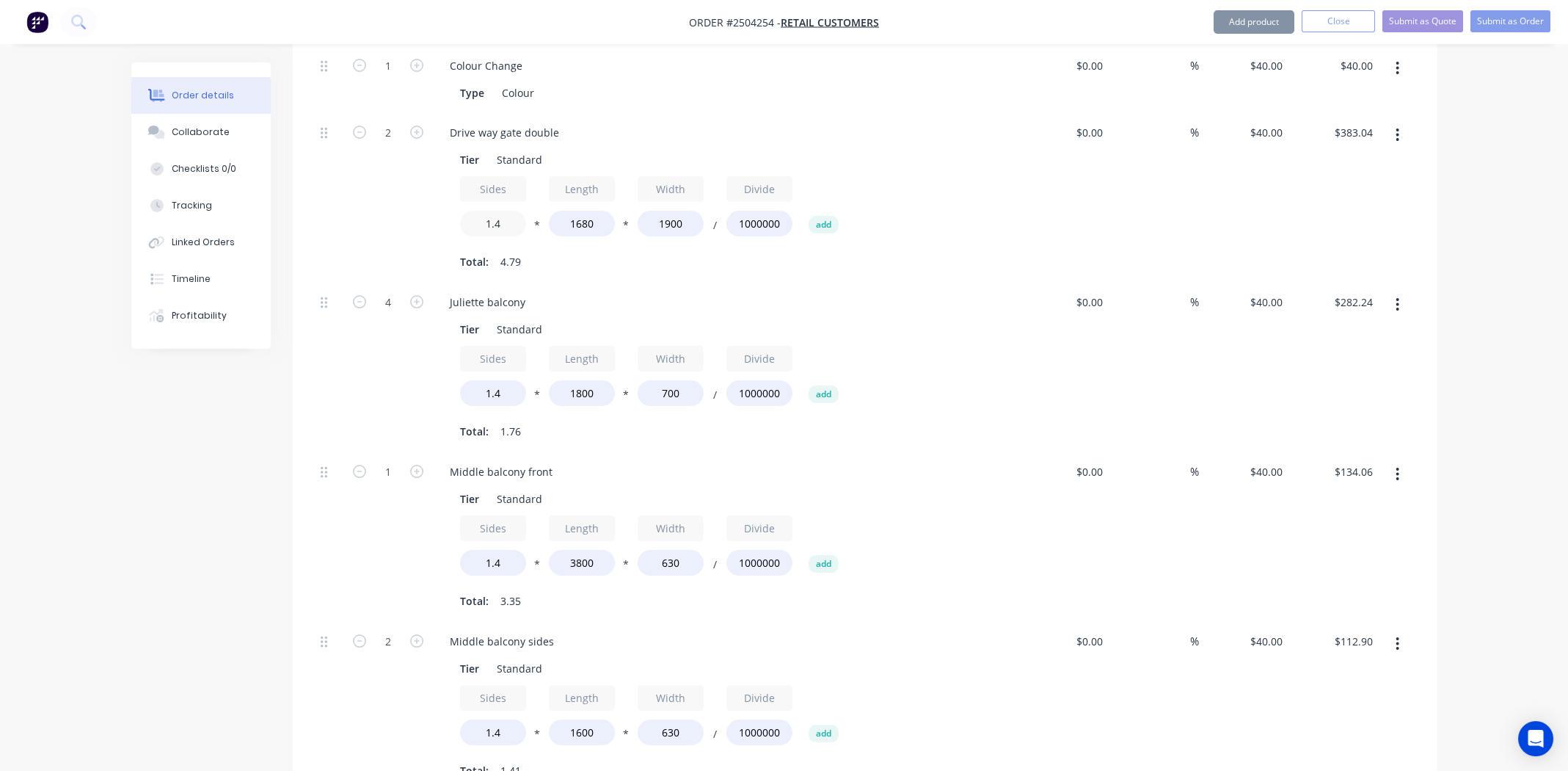
type input "1.4"
type input "$357.50"
click at [904, 291] on div "Juliette balcony" at bounding box center [725, 302] width 575 height 22
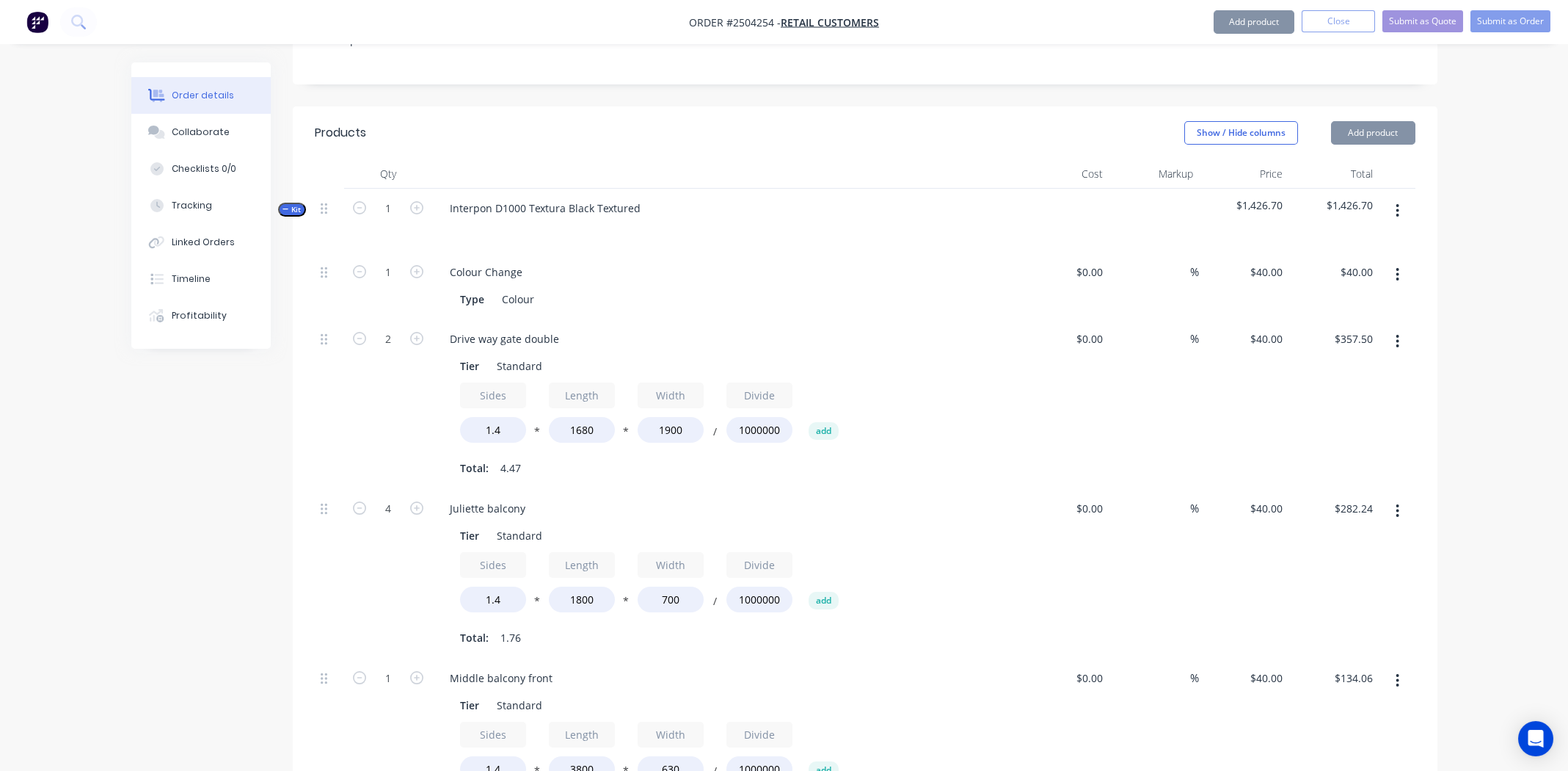
scroll to position [0, 0]
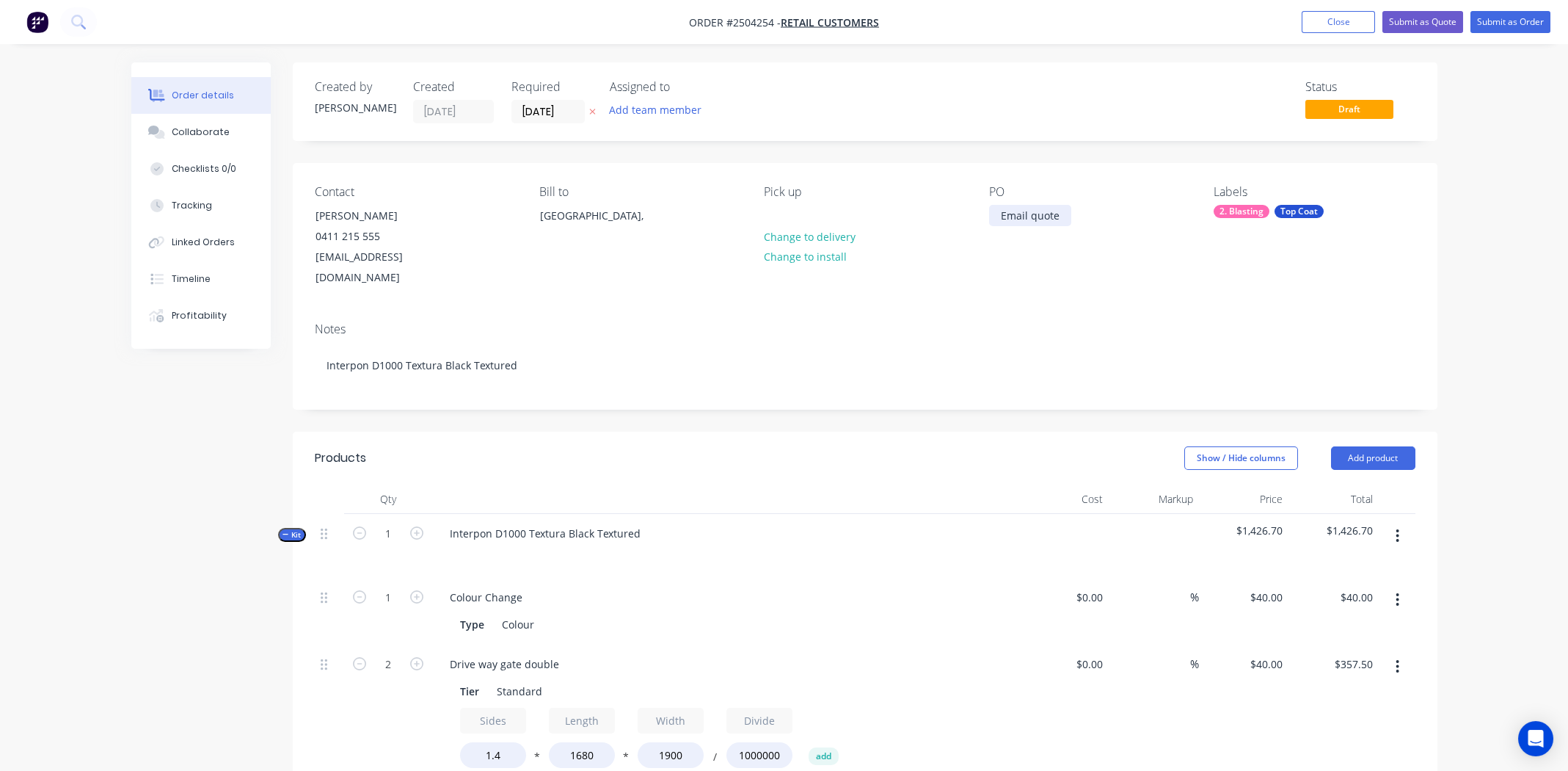
drag, startPoint x: 1001, startPoint y: 215, endPoint x: 1012, endPoint y: 220, distance: 12.1
click at [1001, 215] on div "Email quote" at bounding box center [1030, 215] width 82 height 22
drag, startPoint x: 1060, startPoint y: 212, endPoint x: 1087, endPoint y: 251, distance: 47.4
click at [1061, 213] on div "Email quote" at bounding box center [1030, 215] width 82 height 22
click at [987, 322] on div "Notes" at bounding box center [864, 328] width 1101 height 14
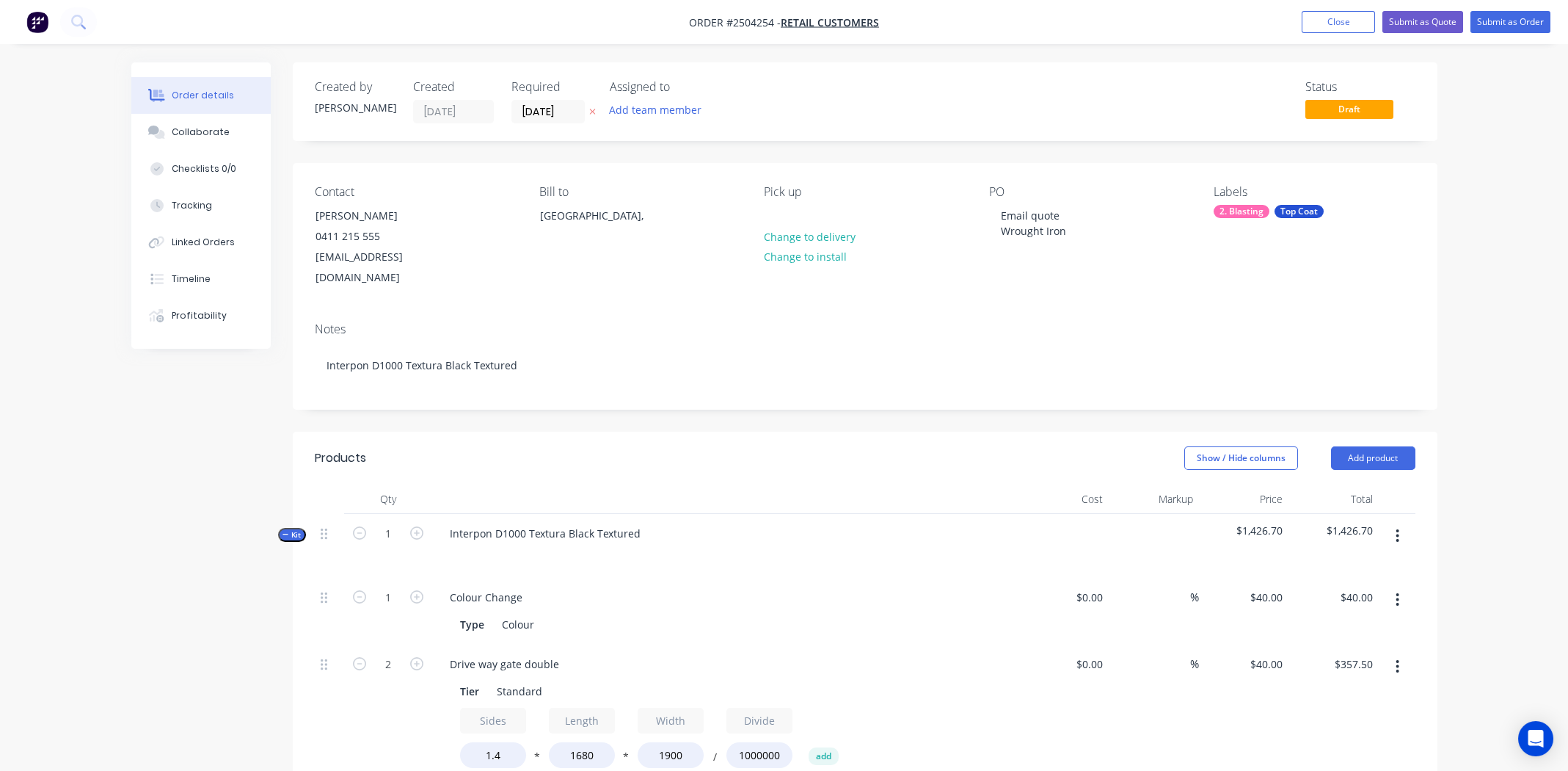
drag, startPoint x: 1020, startPoint y: 279, endPoint x: 1099, endPoint y: 269, distance: 79.6
click at [1021, 278] on div "Contact Tony Nestola 0411 215 555 tnestola@hotmail.com Bill to Australia, Pick …" at bounding box center [865, 237] width 1145 height 147
click at [1415, 22] on button "Submit as Quote" at bounding box center [1422, 22] width 81 height 22
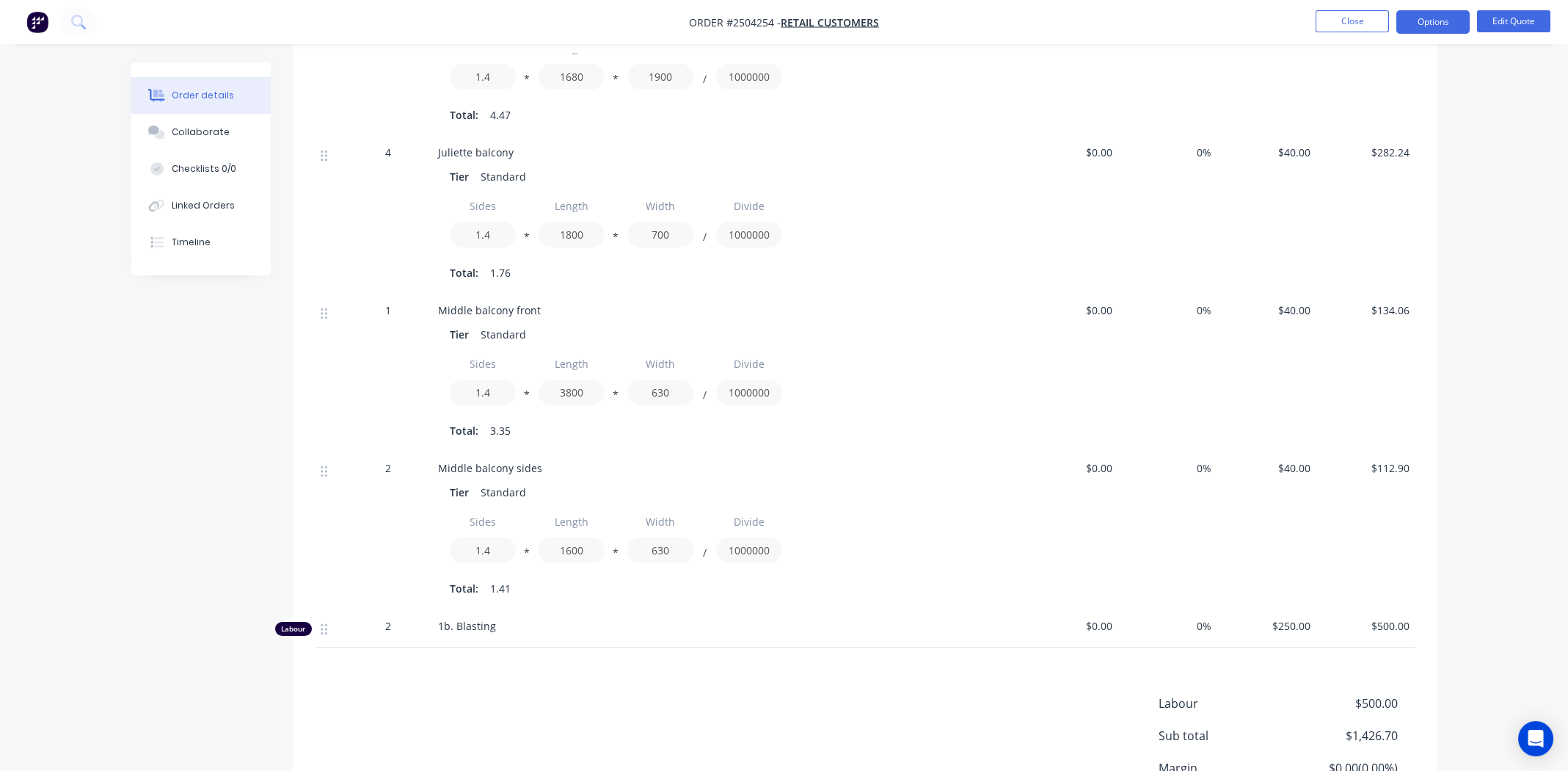
scroll to position [757, 0]
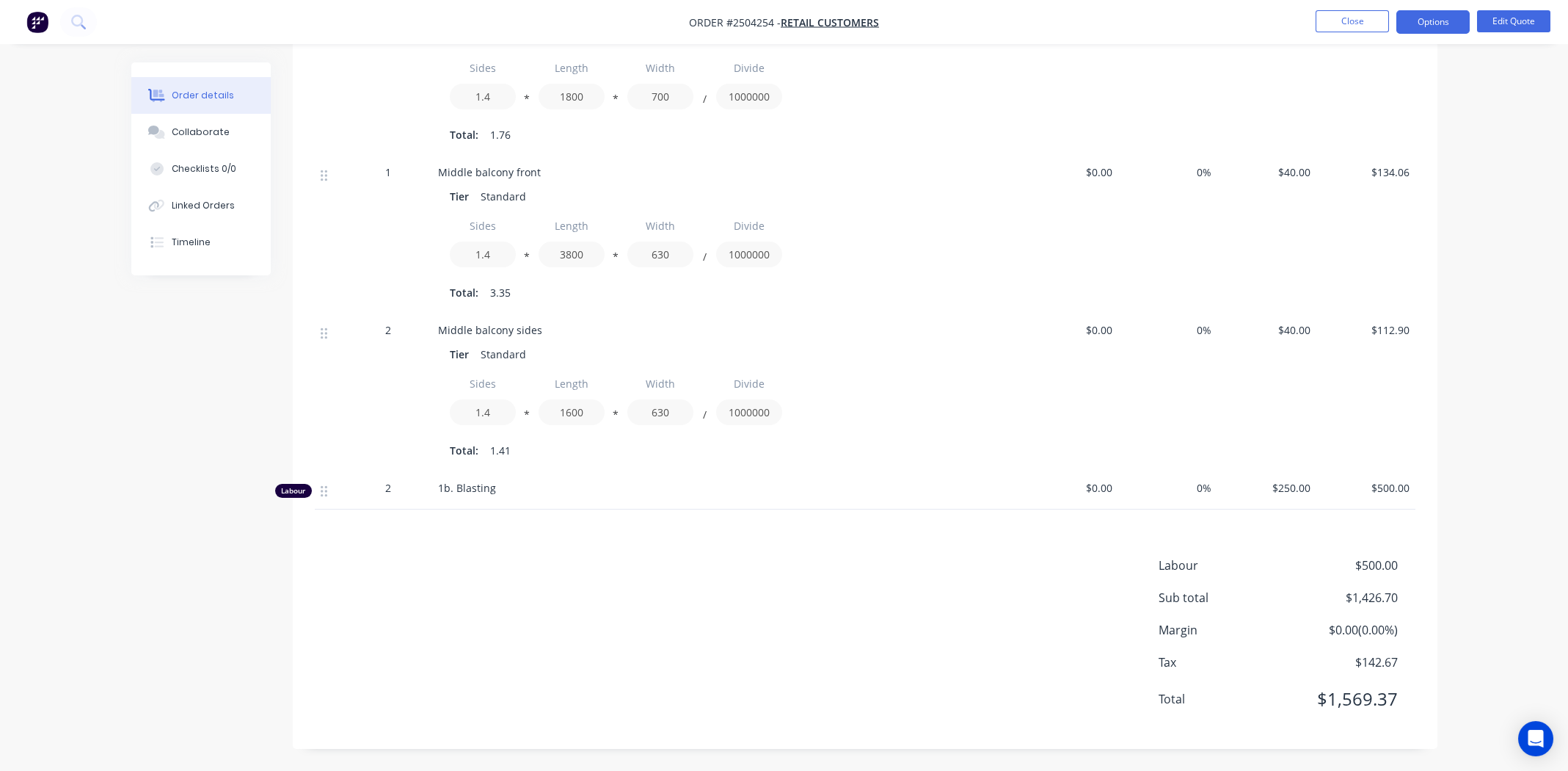
click at [519, 622] on div "Labour $500.00 Sub total $1,426.70 Margin $0.00 ( 0.00 %) Tax $142.67 Total $1,…" at bounding box center [864, 641] width 1101 height 171
click at [391, 489] on div "2" at bounding box center [387, 488] width 76 height 15
click at [387, 488] on span "2" at bounding box center [387, 488] width 6 height 15
click at [1516, 23] on button "Edit Quote" at bounding box center [1514, 22] width 74 height 22
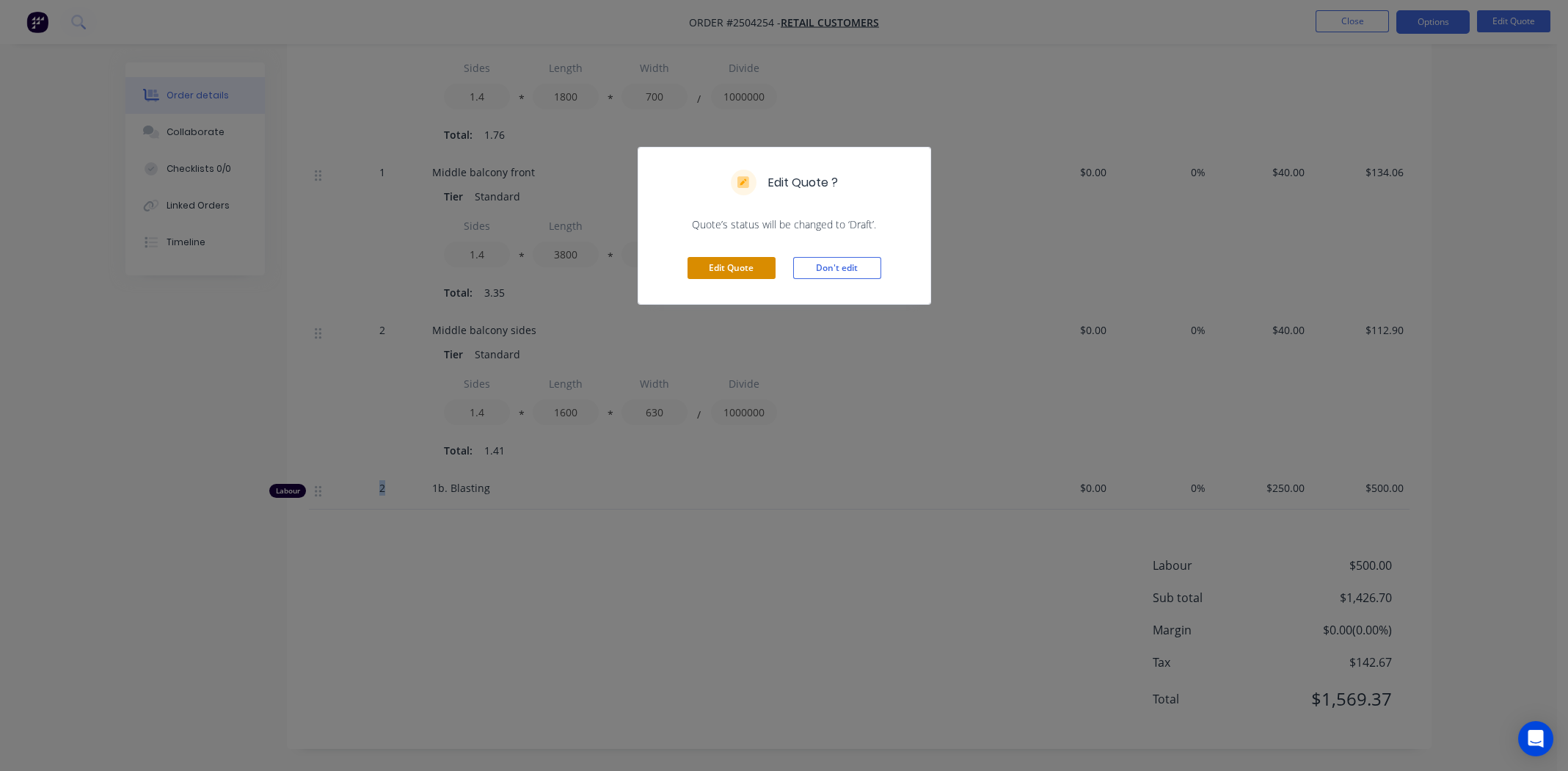
click at [732, 266] on button "Edit Quote" at bounding box center [732, 268] width 88 height 22
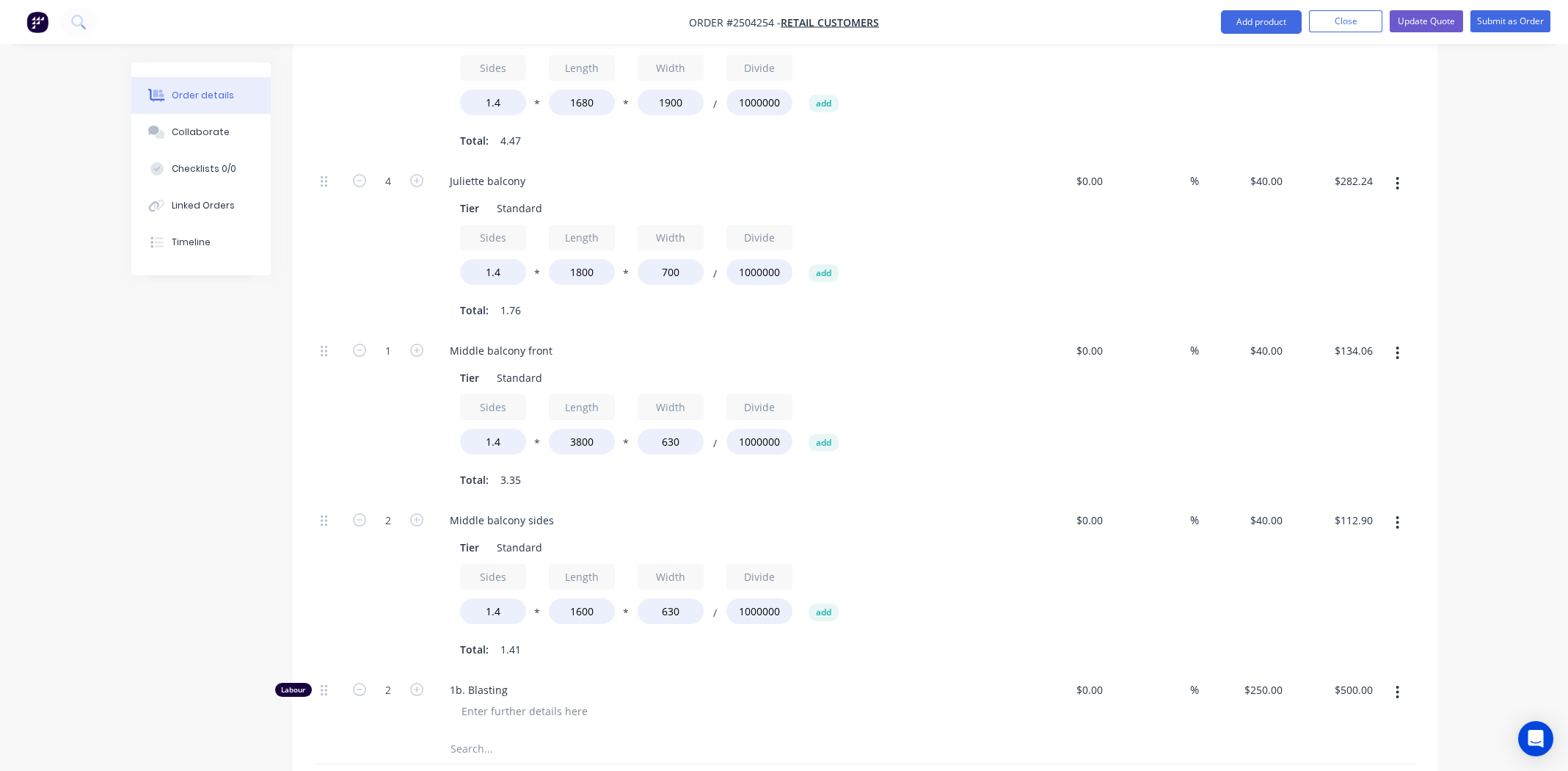
scroll to position [881, 0]
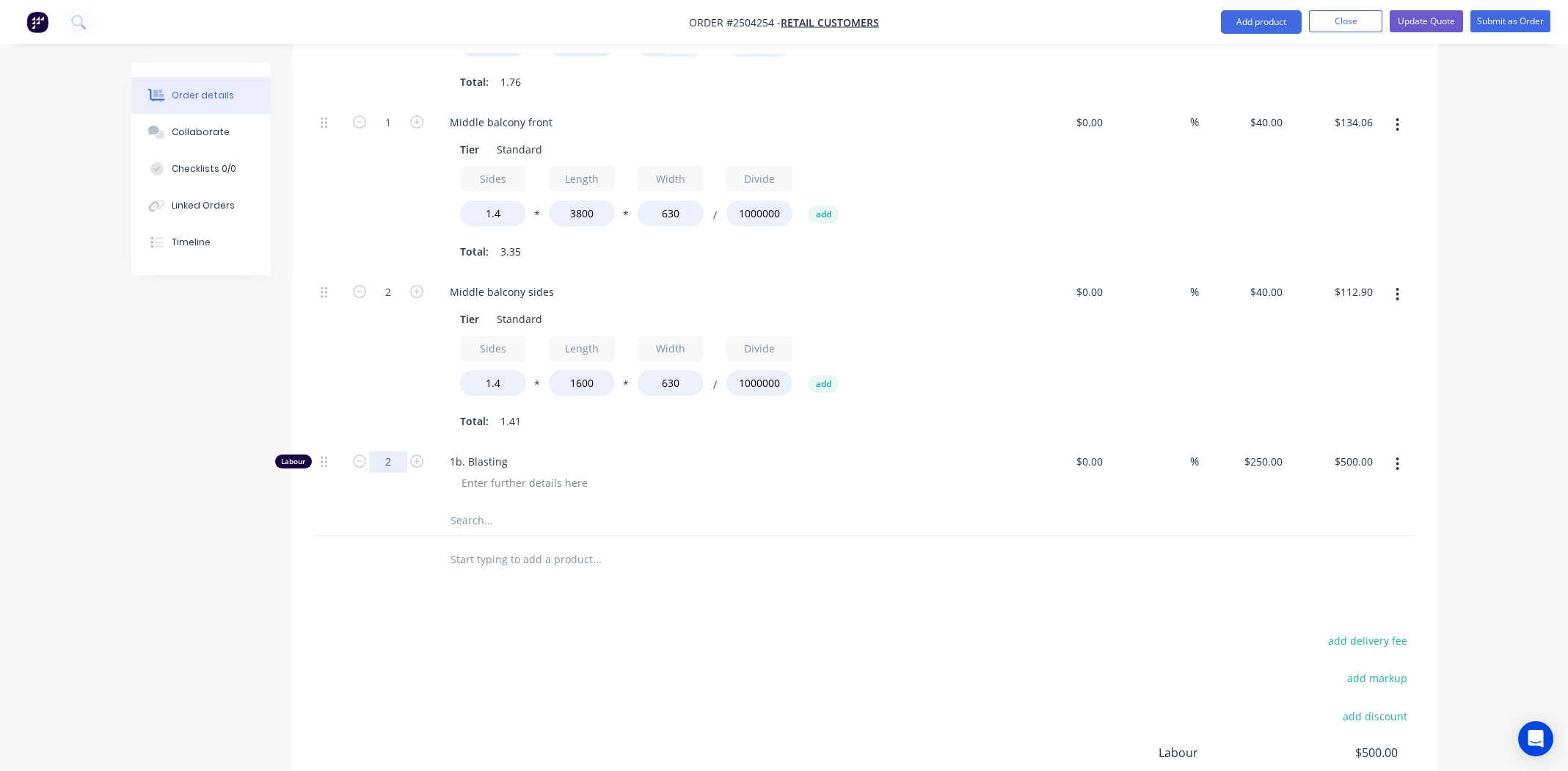
click at [390, 451] on input "2" at bounding box center [388, 462] width 38 height 22
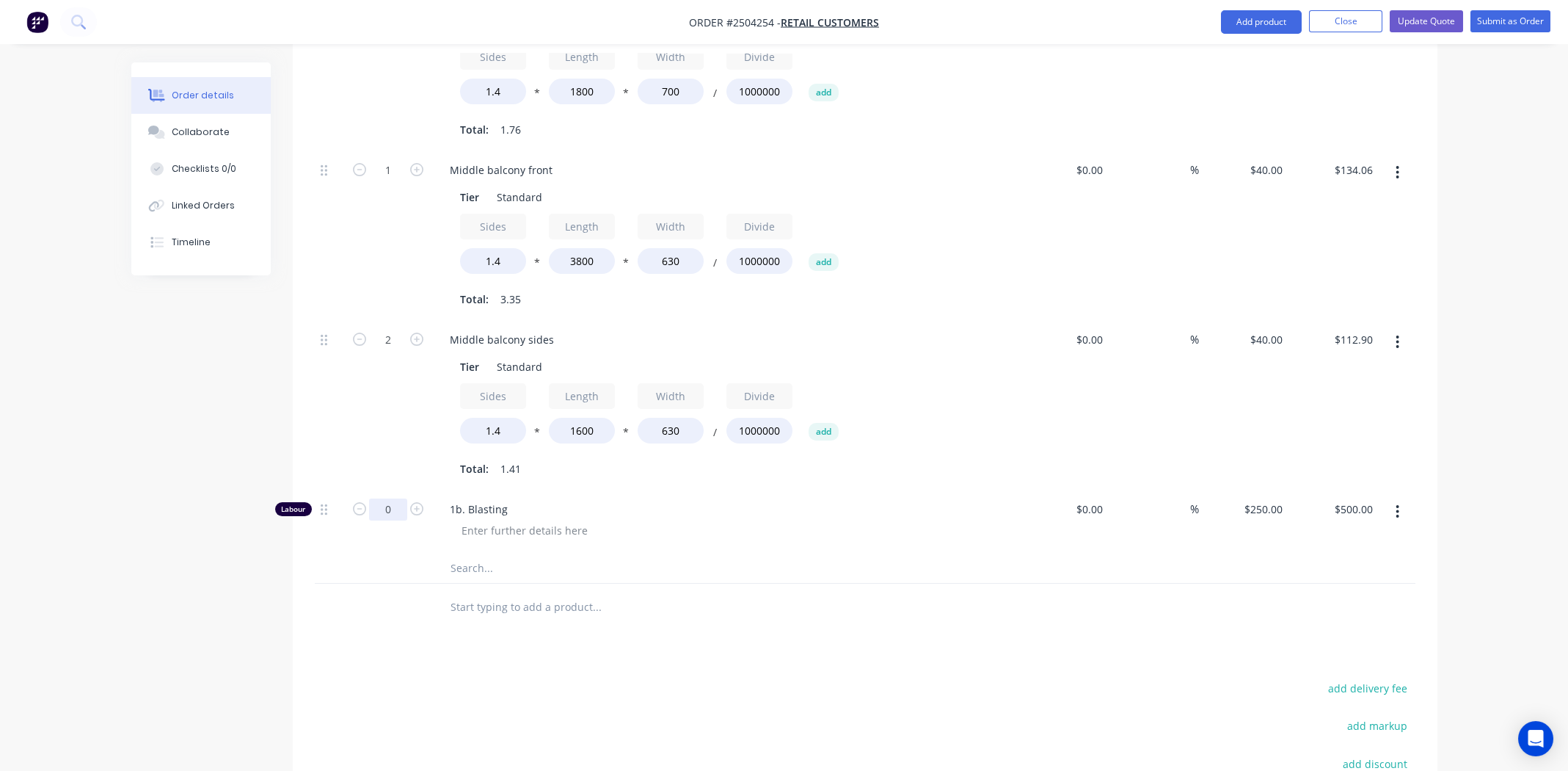
scroll to position [807, 0]
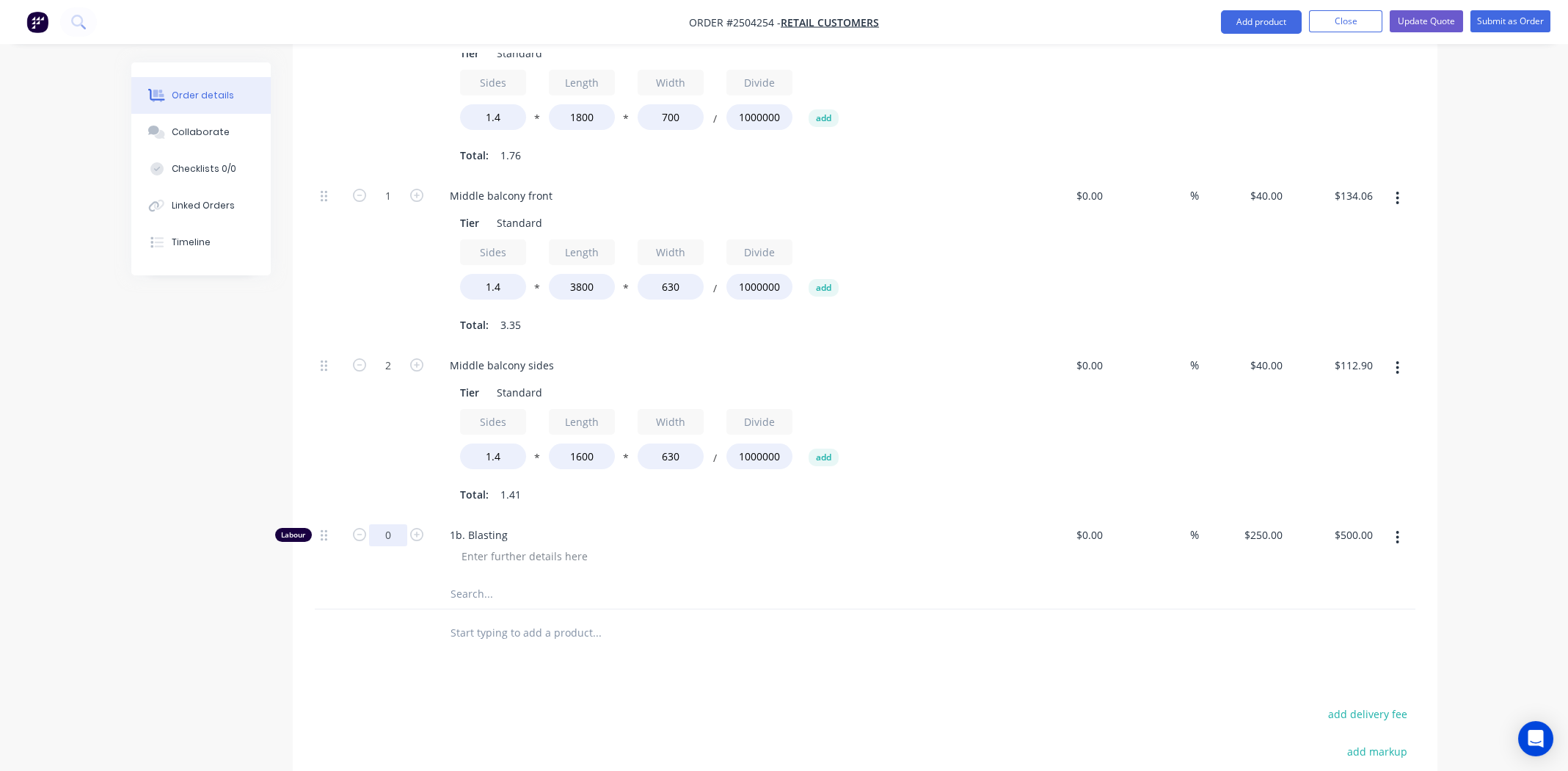
type input "0"
type input "$0.00"
click at [870, 579] on div at bounding box center [658, 593] width 440 height 30
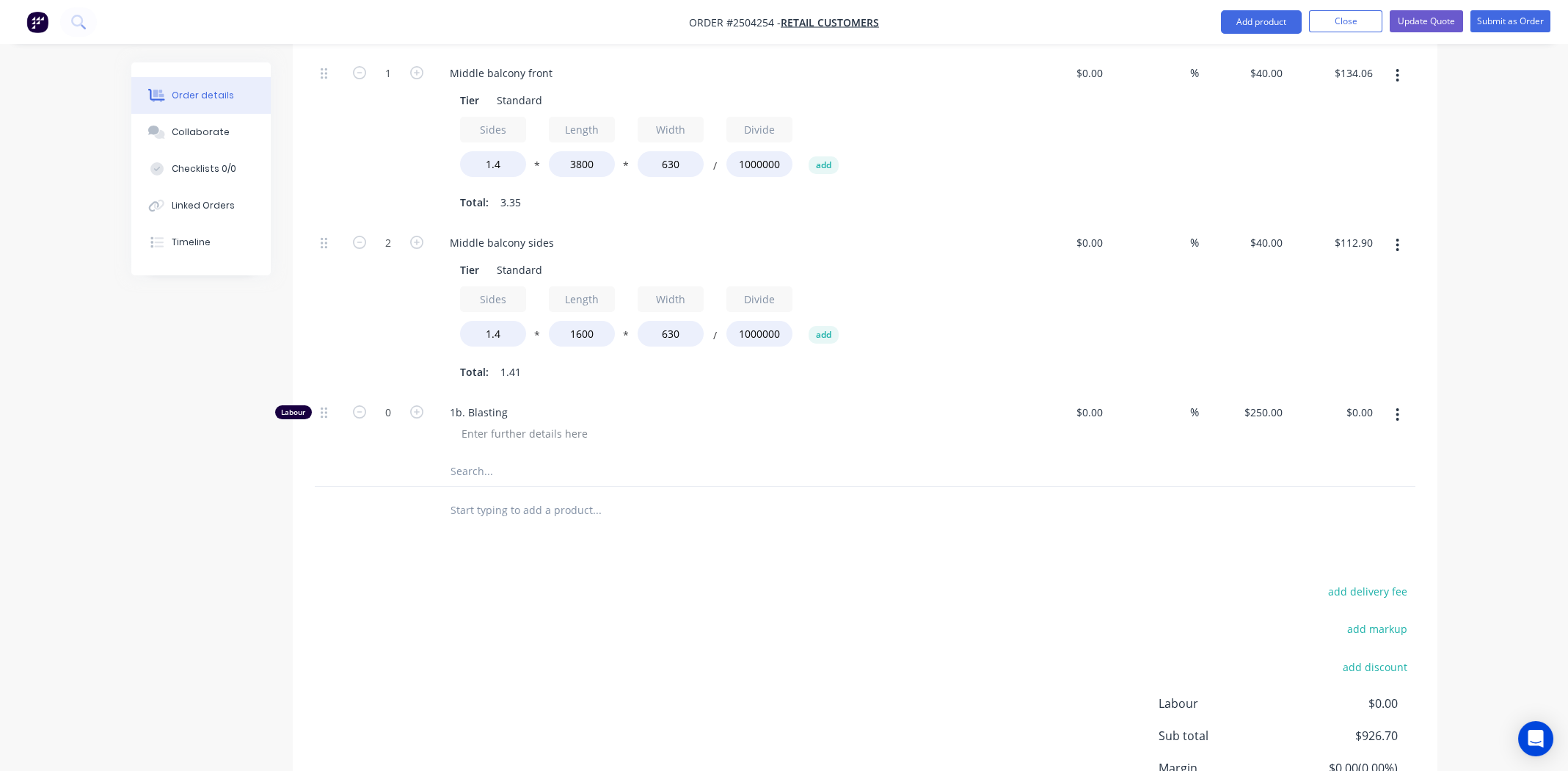
scroll to position [1045, 0]
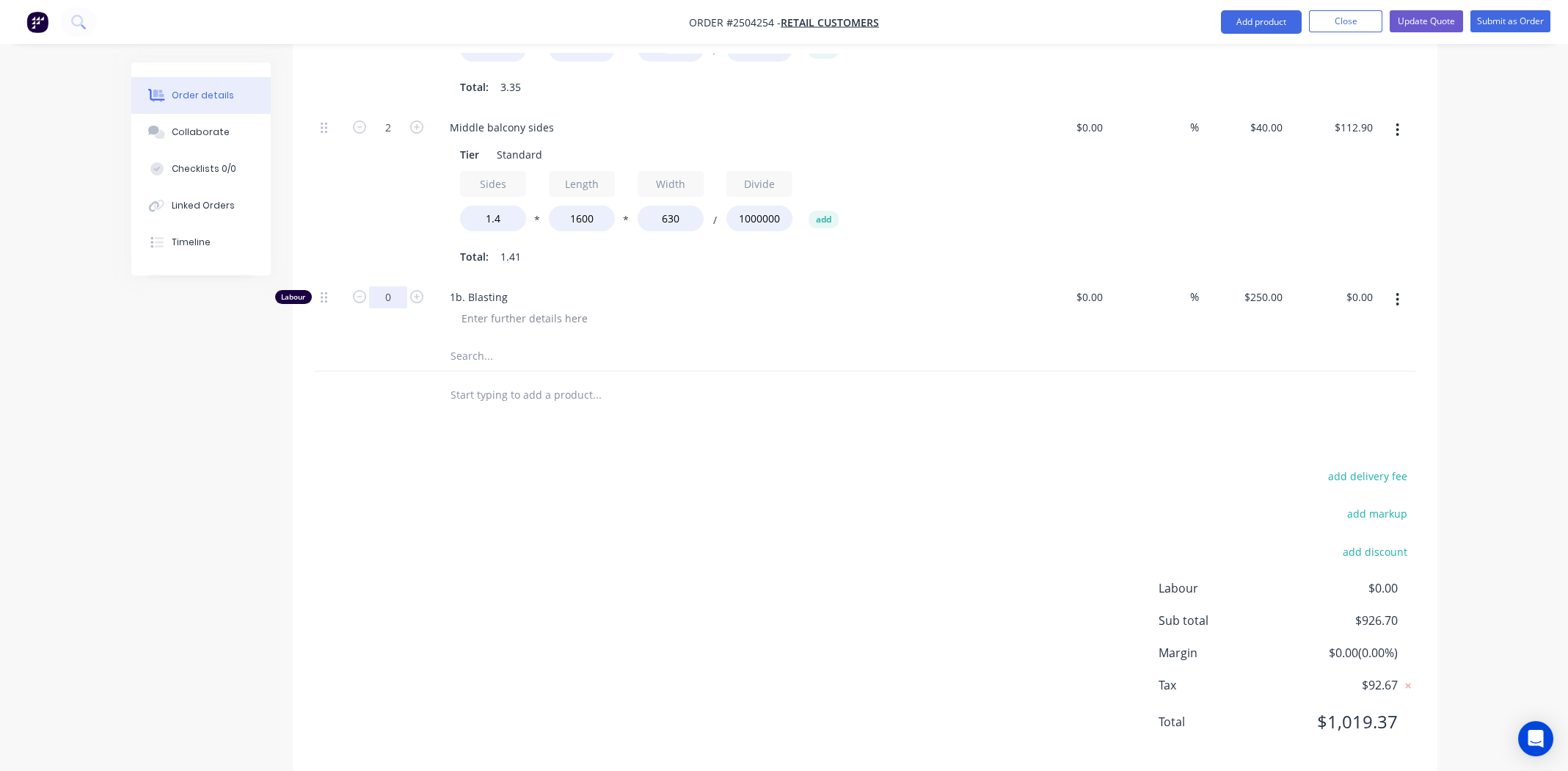
click at [385, 287] on input "0" at bounding box center [388, 298] width 38 height 22
type input "2"
type input "$500.00"
click at [637, 466] on div "add delivery fee add markup add discount Labour $0.00 Sub total $926.70 Margin …" at bounding box center [864, 608] width 1101 height 283
drag, startPoint x: 1398, startPoint y: 598, endPoint x: 1345, endPoint y: 606, distance: 53.6
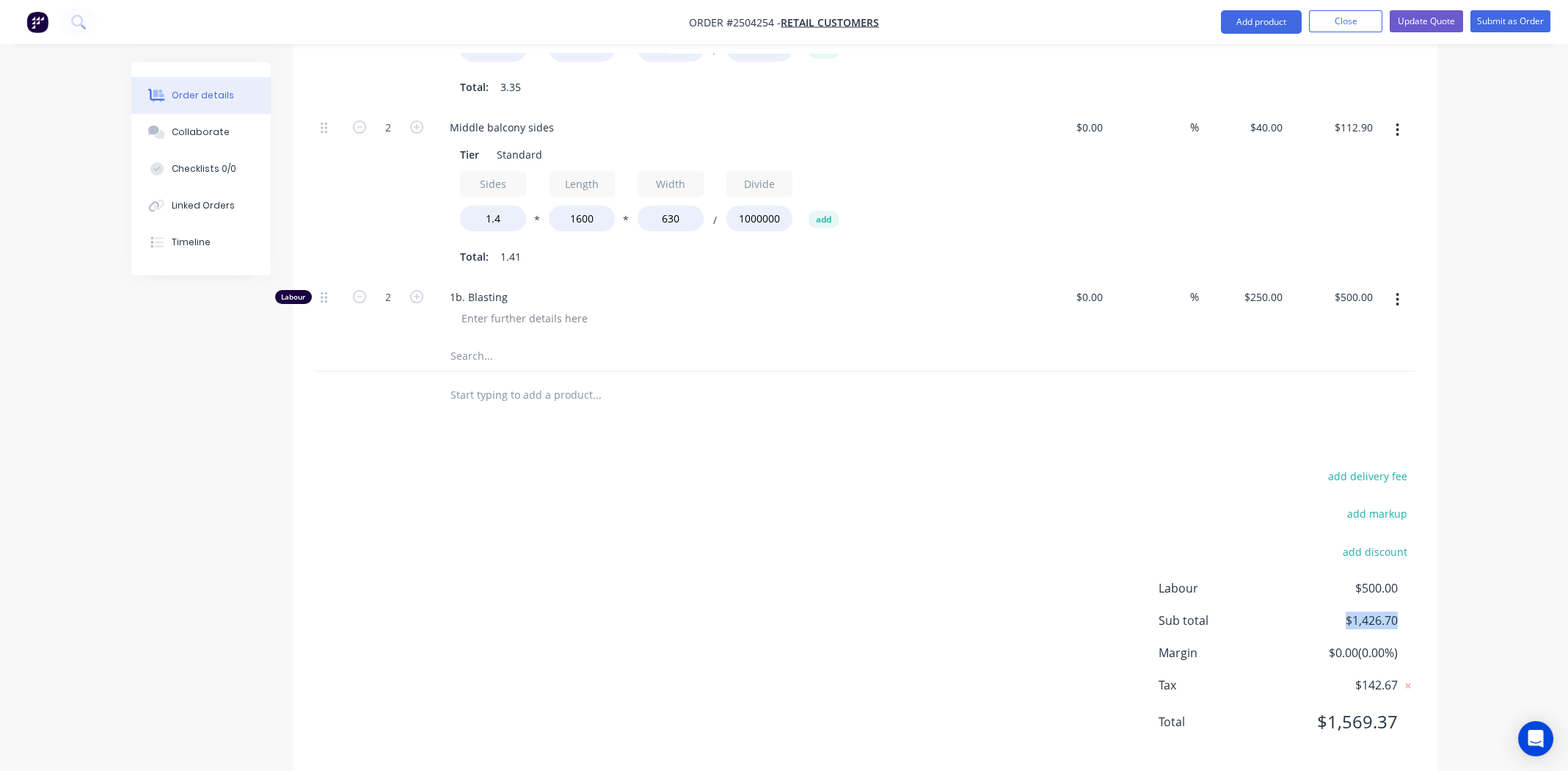
click at [1345, 606] on div "Labour $500.00 Sub total $1,426.70 Margin $0.00 ( 0.00 %) Tax $142.67 Total $1,…" at bounding box center [1287, 664] width 257 height 171
copy span "$1,426.70"
click at [1105, 466] on div "add delivery fee add markup add discount Labour $500.00 Sub total $1,426.70 Mar…" at bounding box center [864, 608] width 1101 height 283
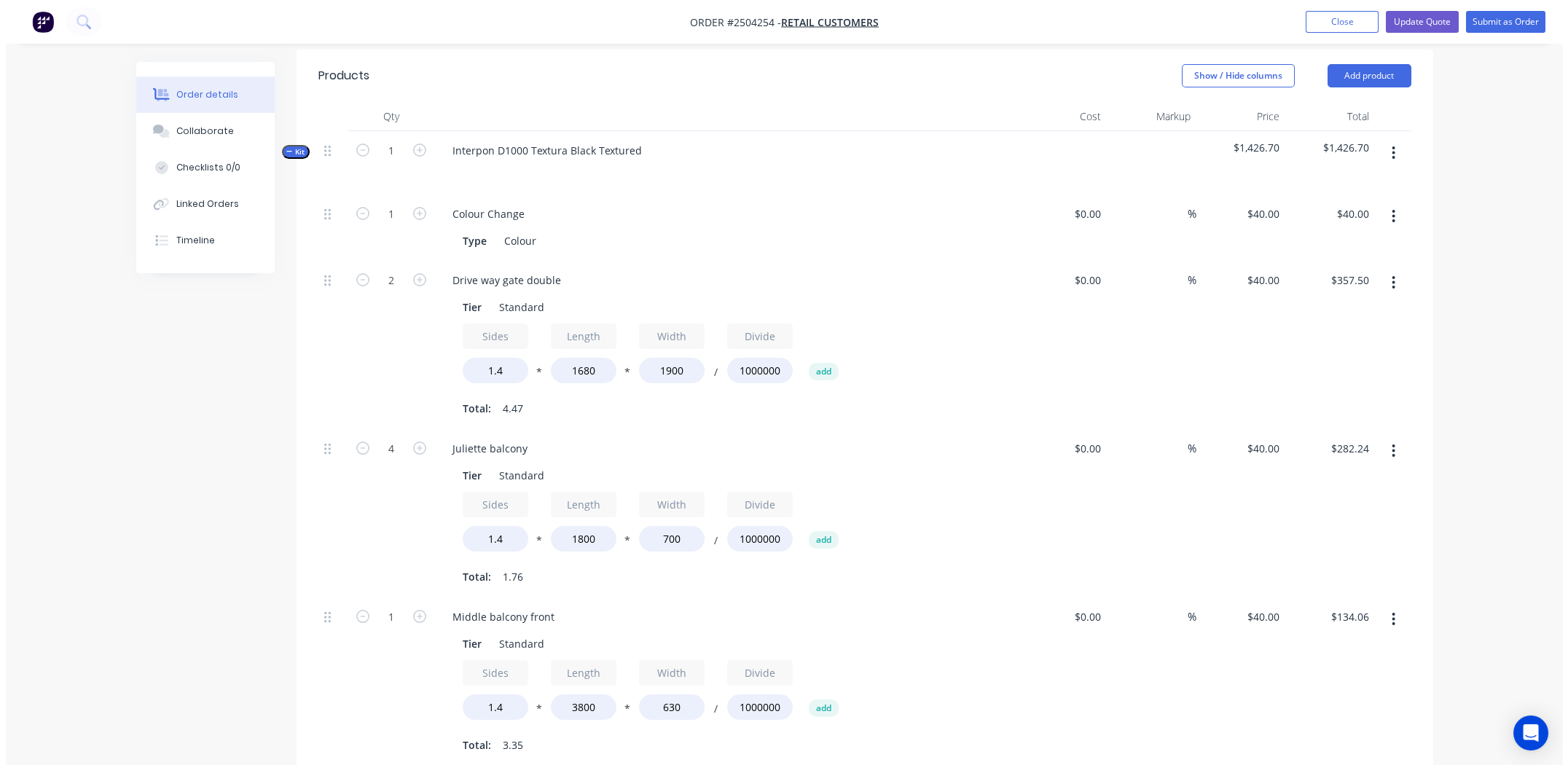
scroll to position [381, 0]
click at [1392, 137] on button "button" at bounding box center [1387, 149] width 34 height 26
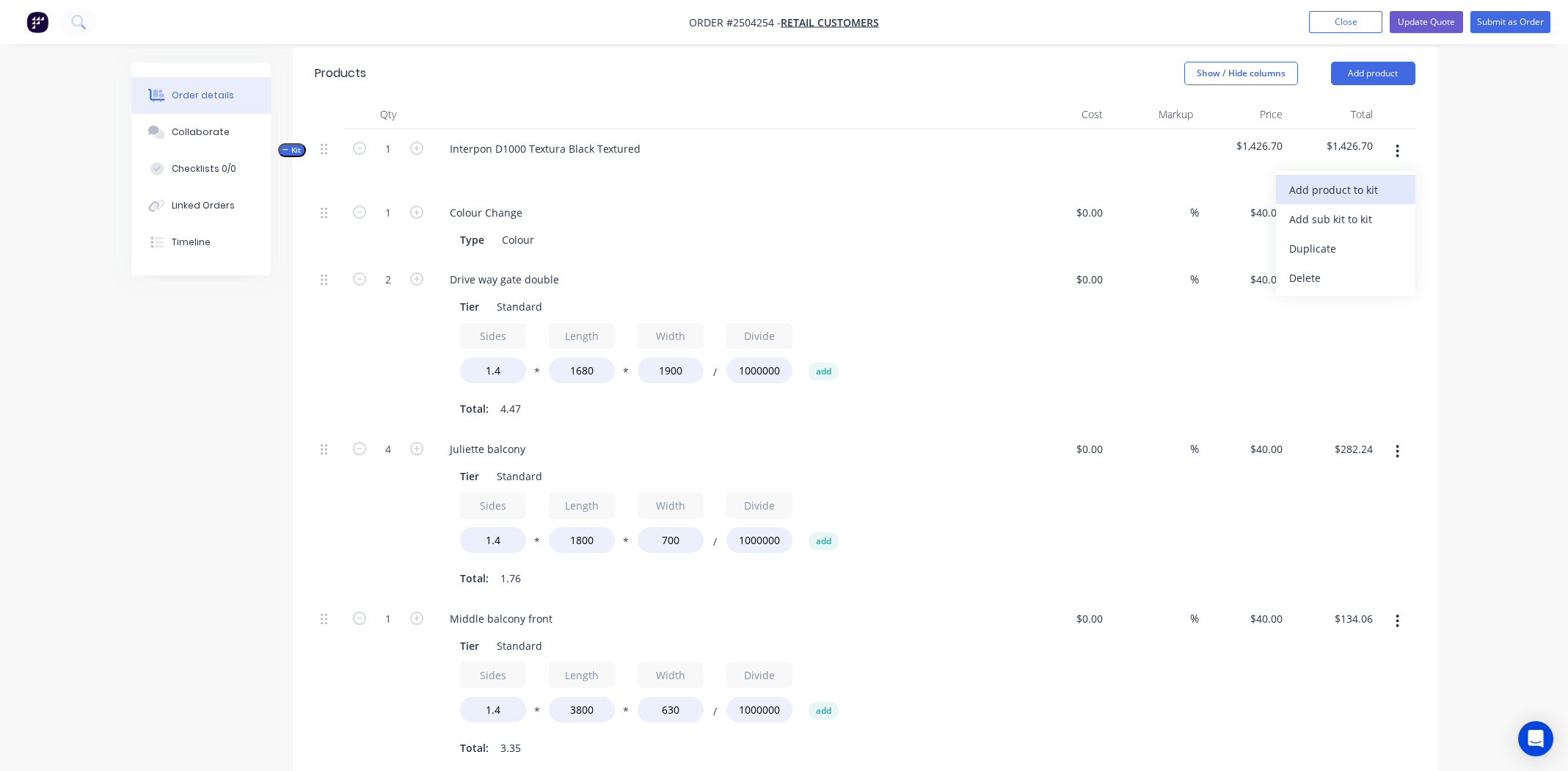
click at [1341, 179] on div "Add product to kit" at bounding box center [1345, 190] width 113 height 22
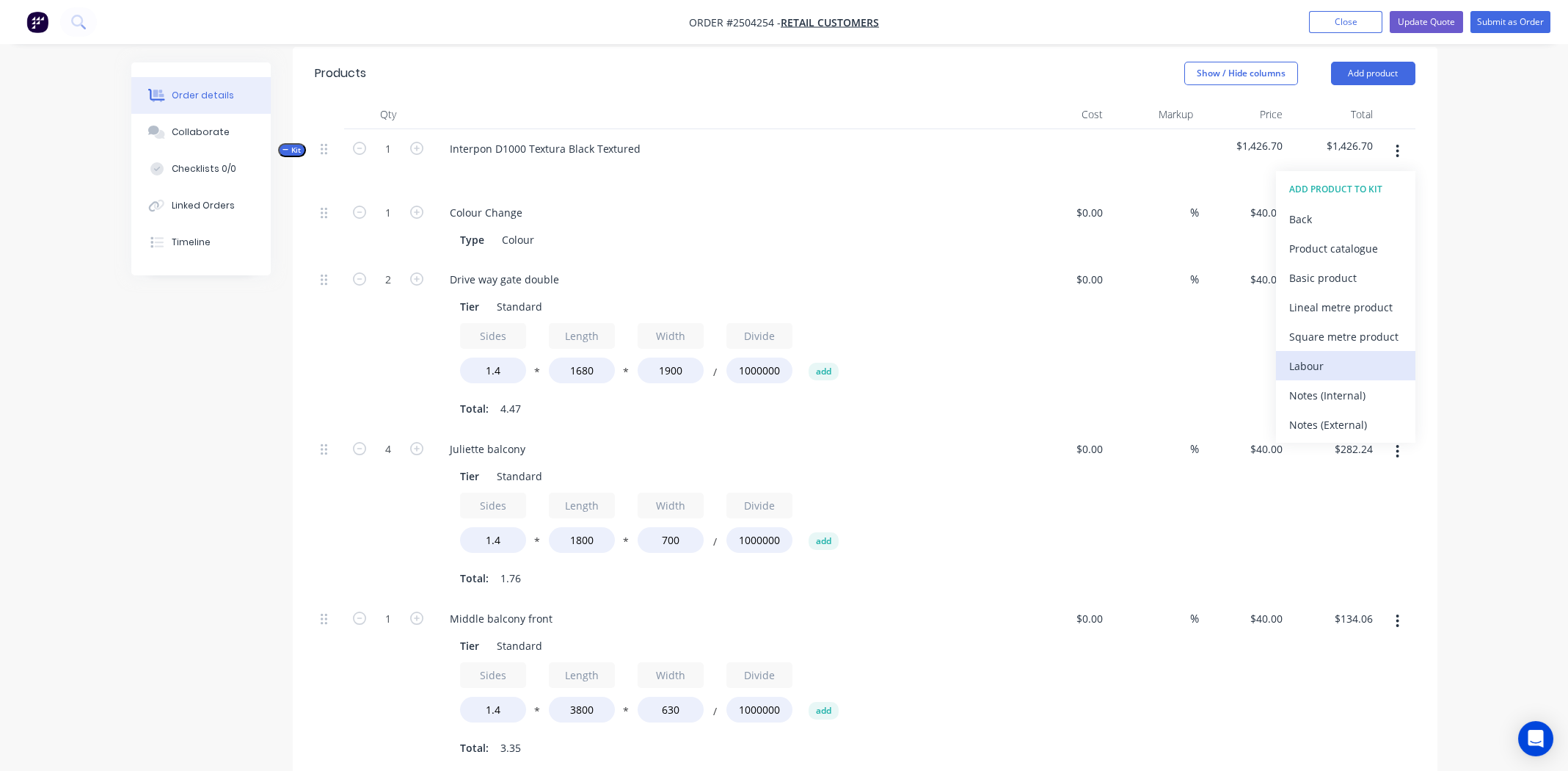
click at [1344, 355] on div "Labour" at bounding box center [1345, 366] width 113 height 22
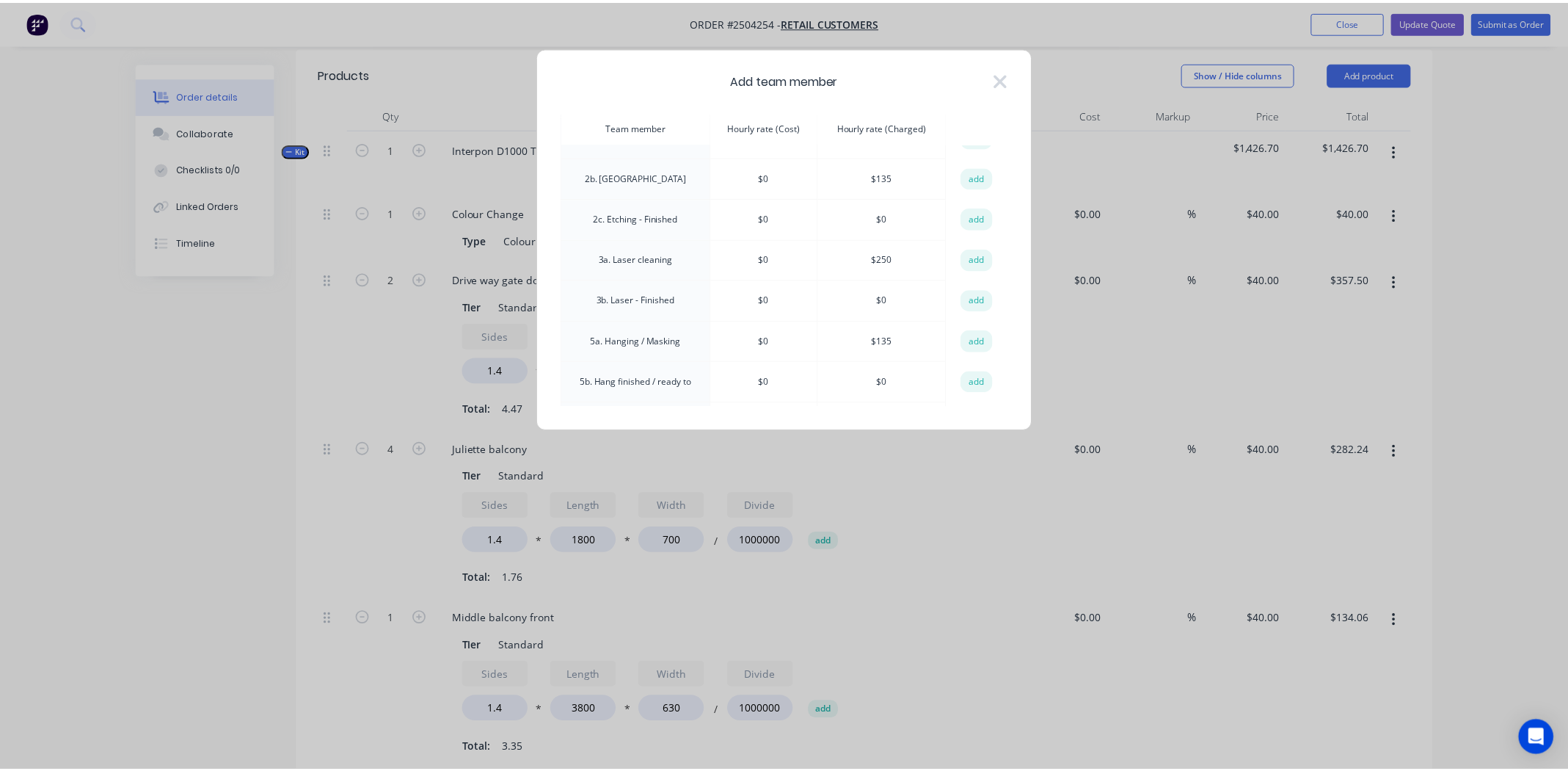
scroll to position [440, 0]
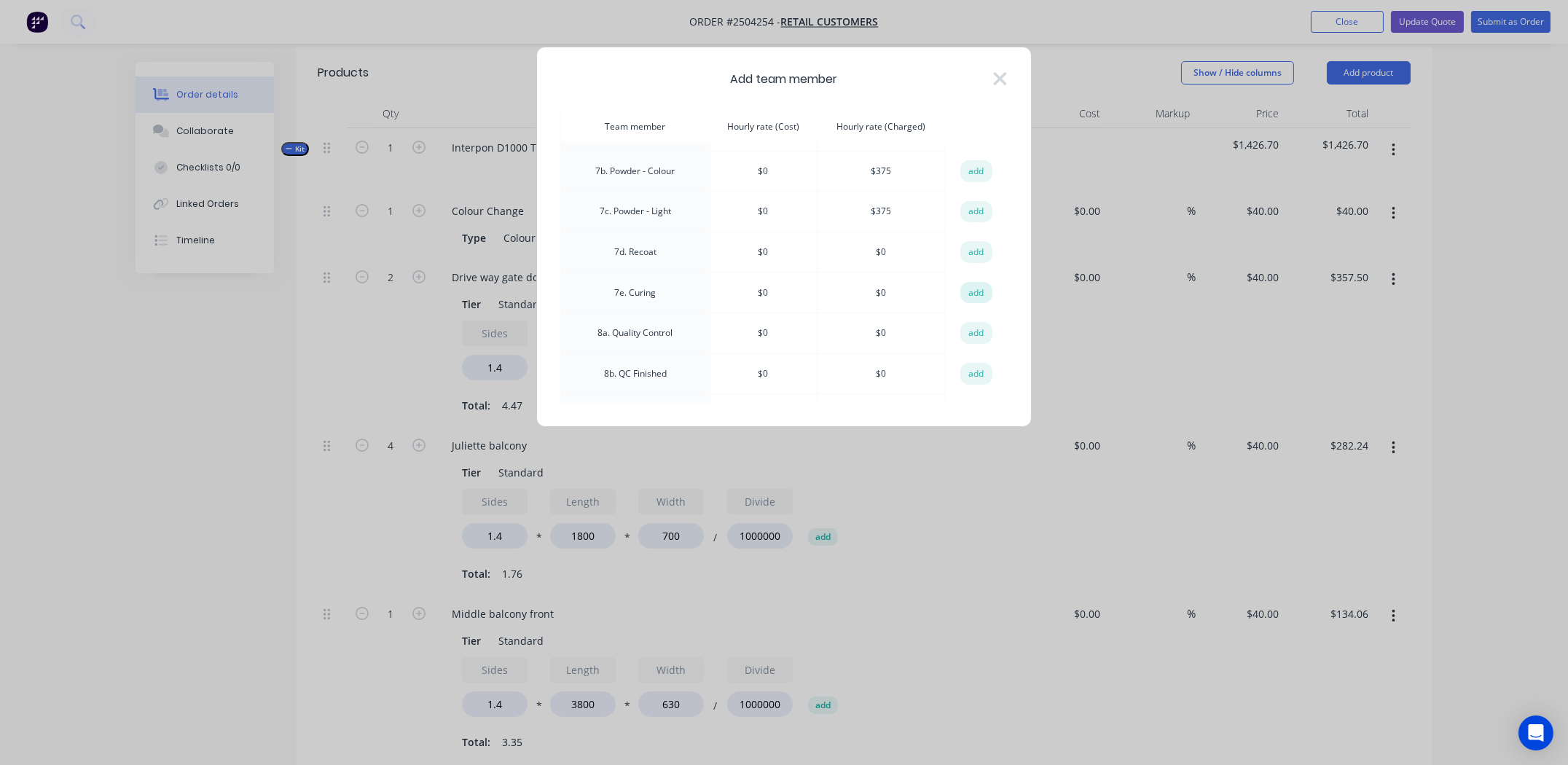
click at [975, 282] on button "add" at bounding box center [976, 293] width 32 height 22
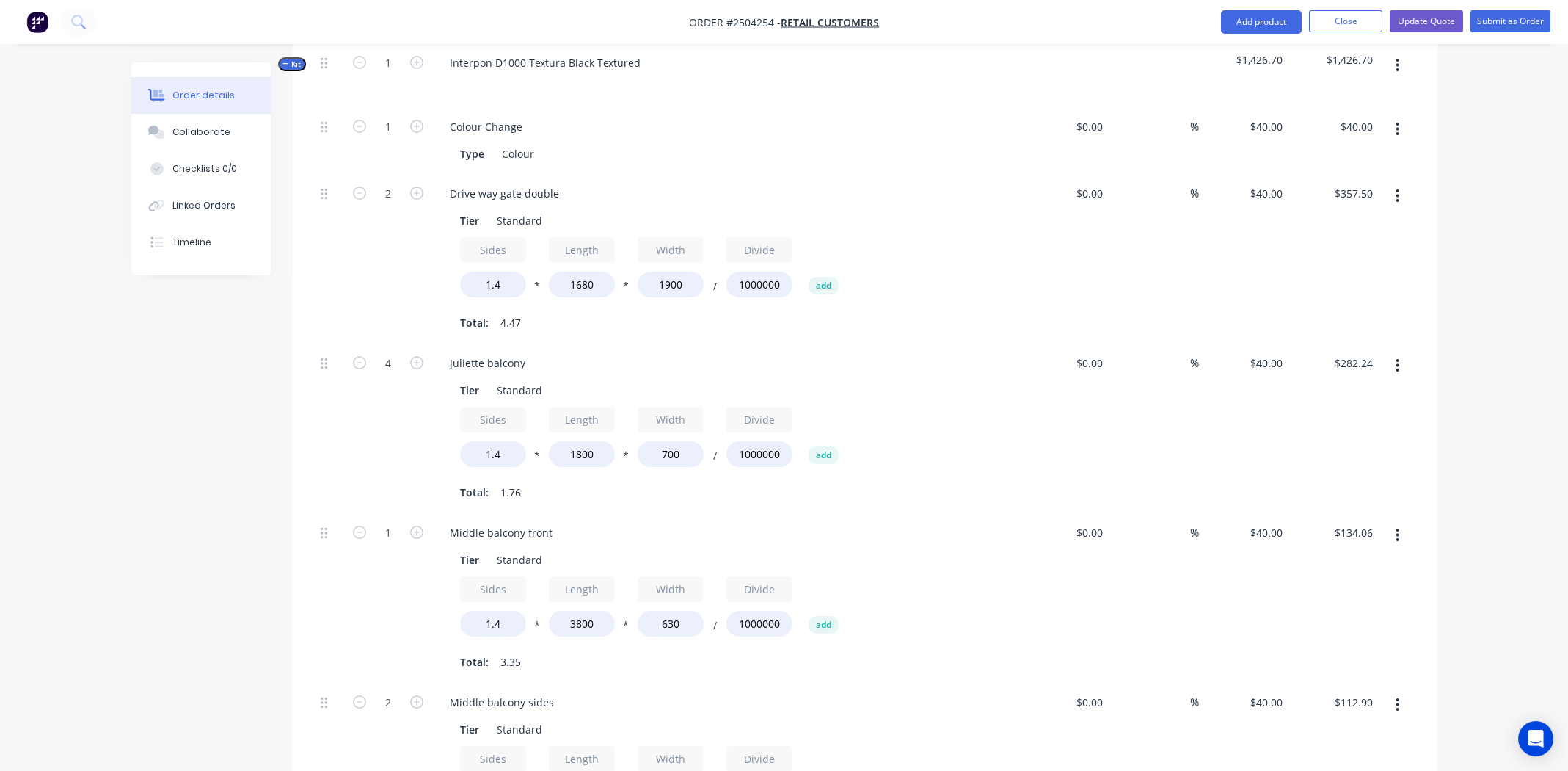
scroll to position [898, 0]
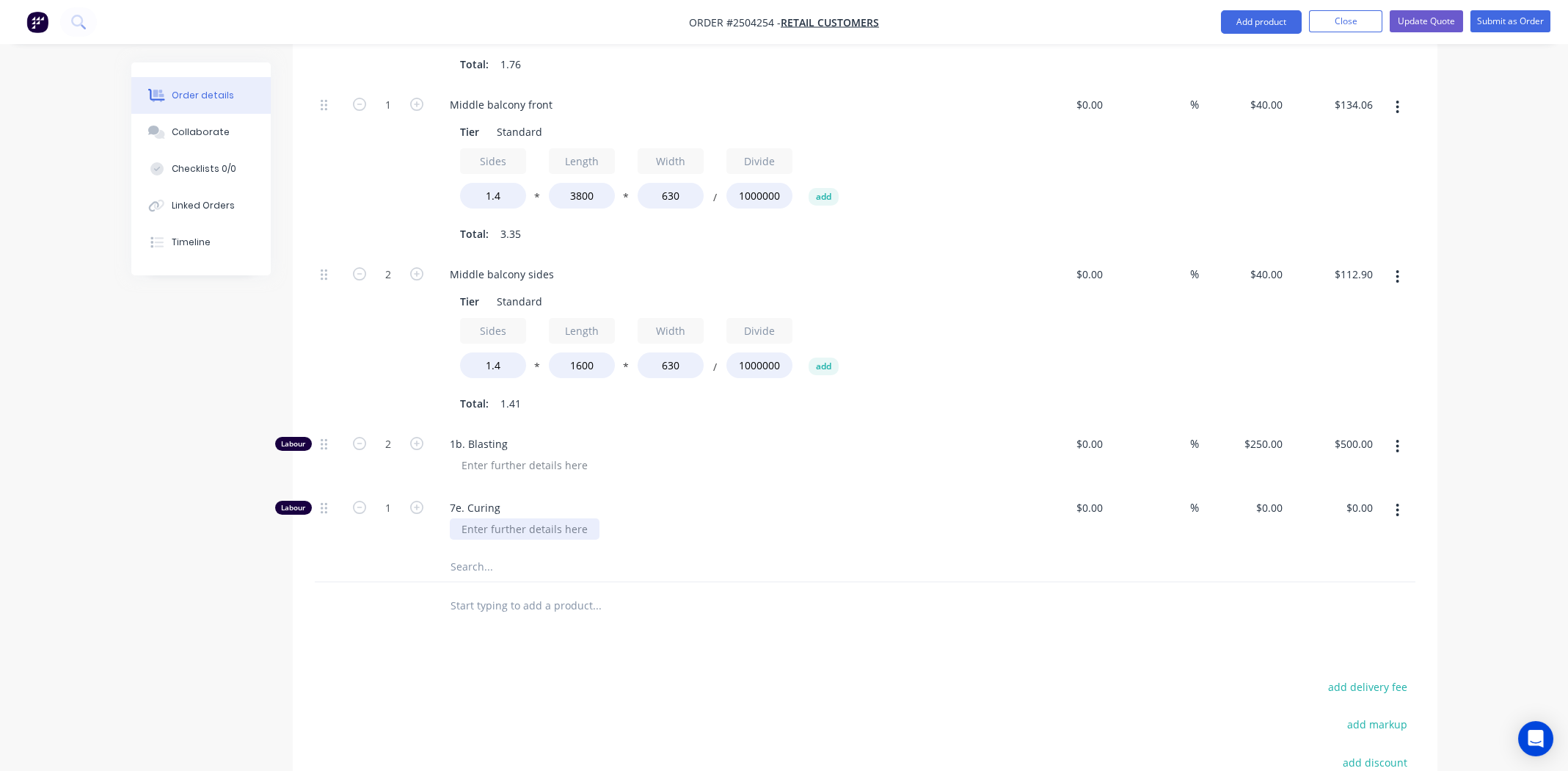
click at [520, 518] on div at bounding box center [524, 528] width 150 height 22
click at [1283, 497] on input "0" at bounding box center [1272, 508] width 34 height 22
type input "$135.00"
click at [1146, 552] on div at bounding box center [864, 567] width 1101 height 30
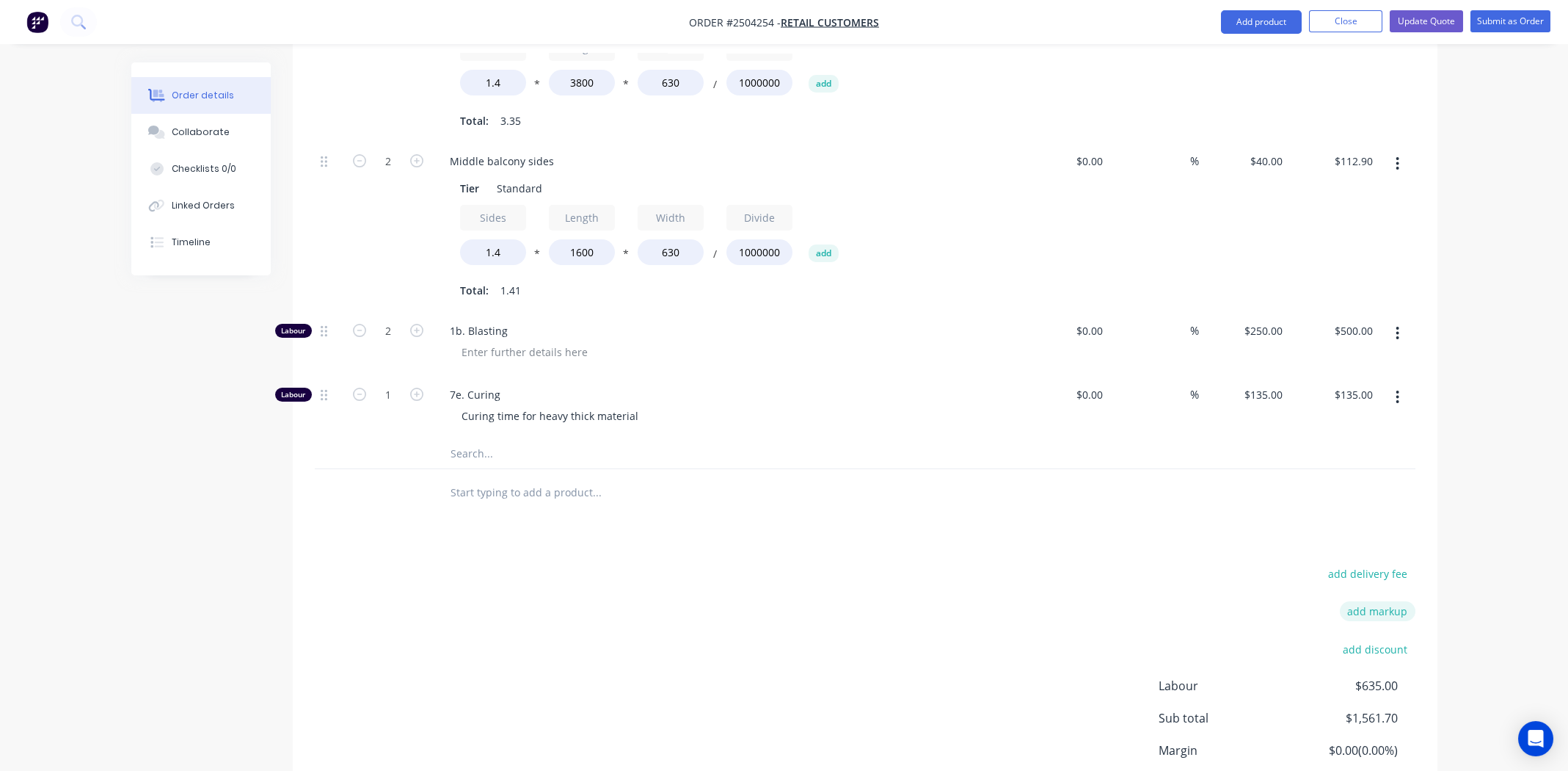
scroll to position [1108, 0]
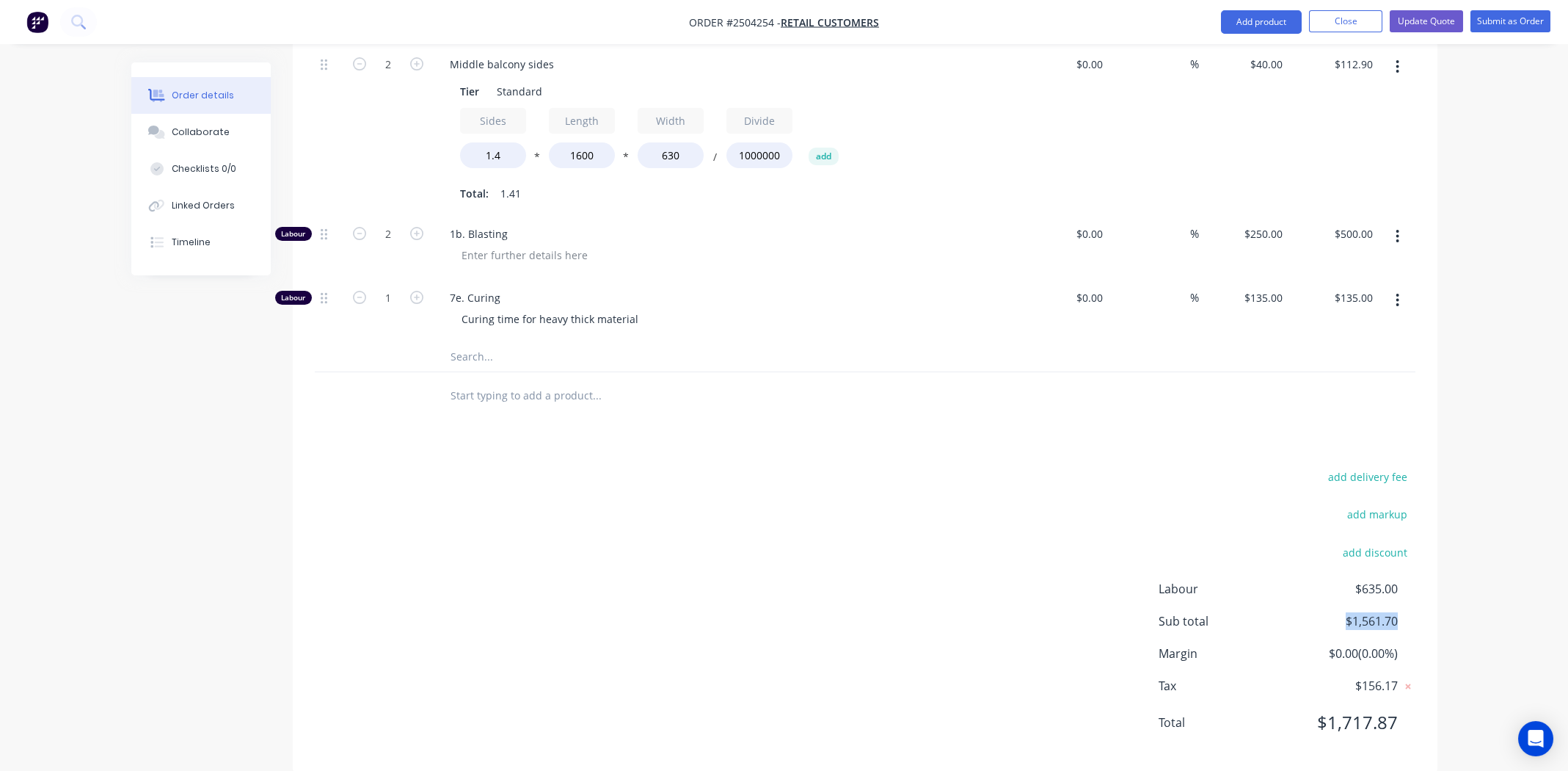
drag, startPoint x: 1402, startPoint y: 597, endPoint x: 1319, endPoint y: 600, distance: 83.1
click at [1319, 612] on div "Sub total $1,561.70" at bounding box center [1287, 621] width 257 height 18
copy span "$1,561.70"
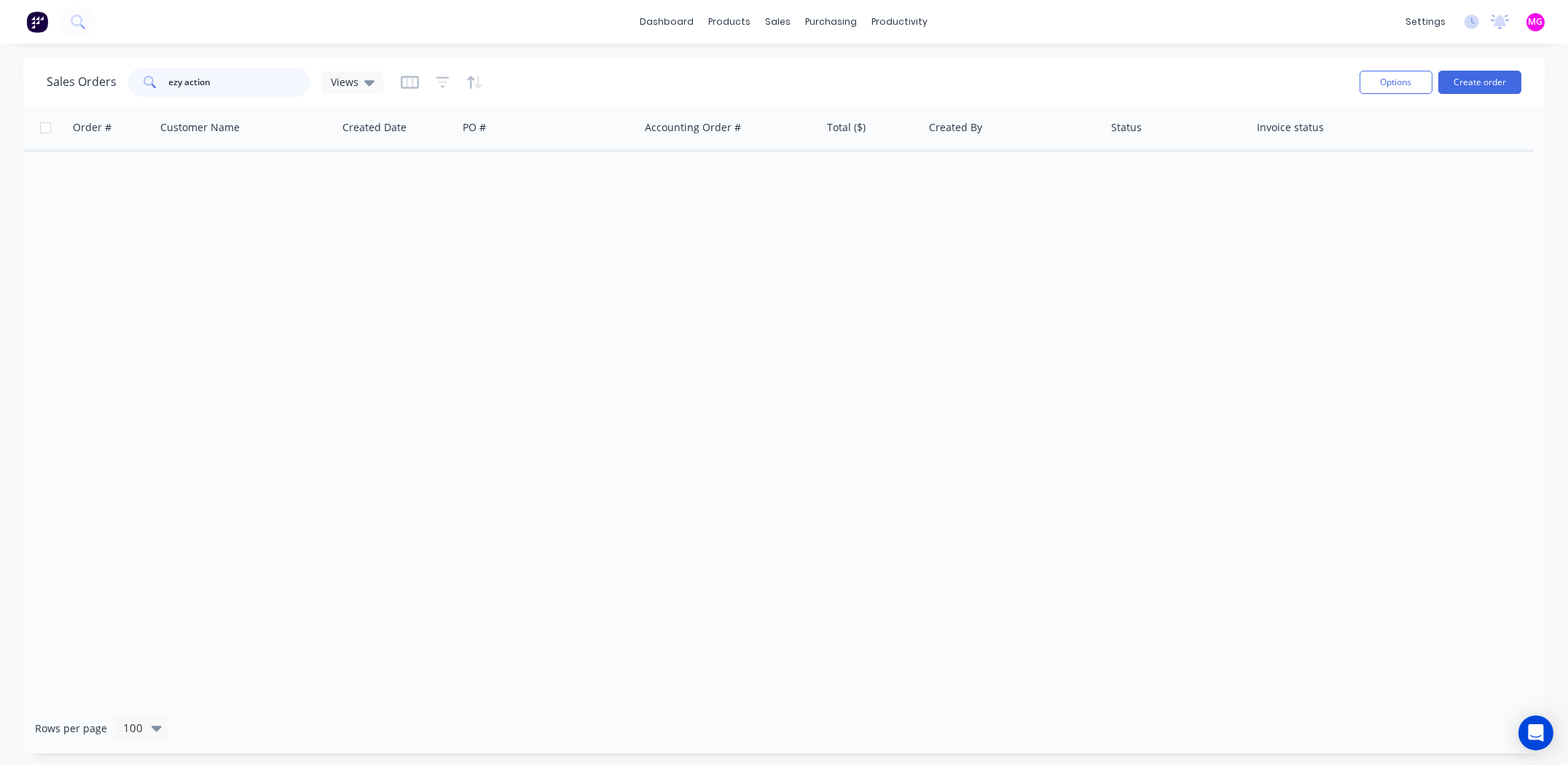
click at [234, 81] on input "ezy action" at bounding box center [240, 82] width 142 height 29
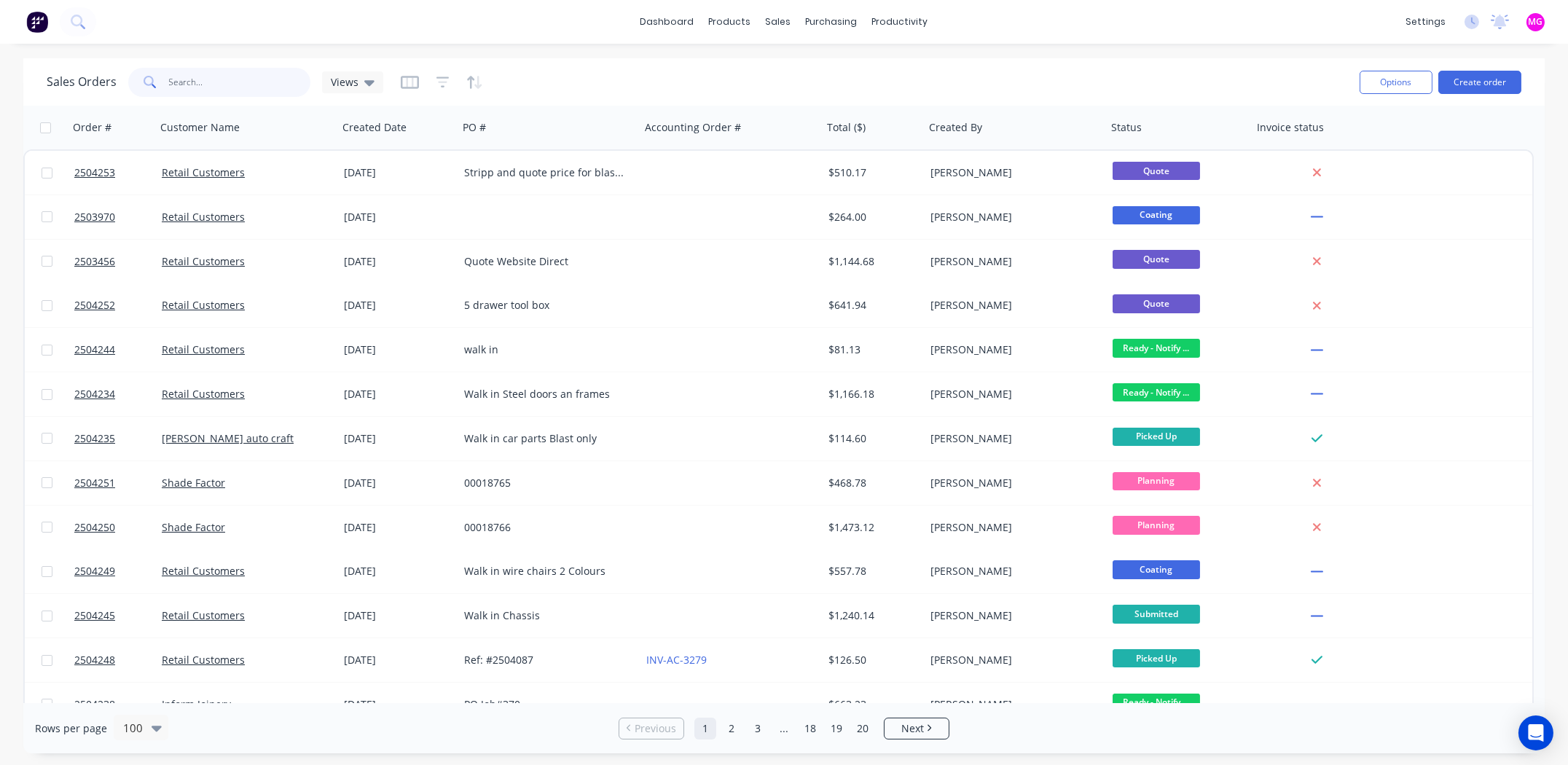
click at [220, 87] on input "text" at bounding box center [240, 82] width 142 height 29
click at [226, 83] on input "text" at bounding box center [240, 82] width 142 height 29
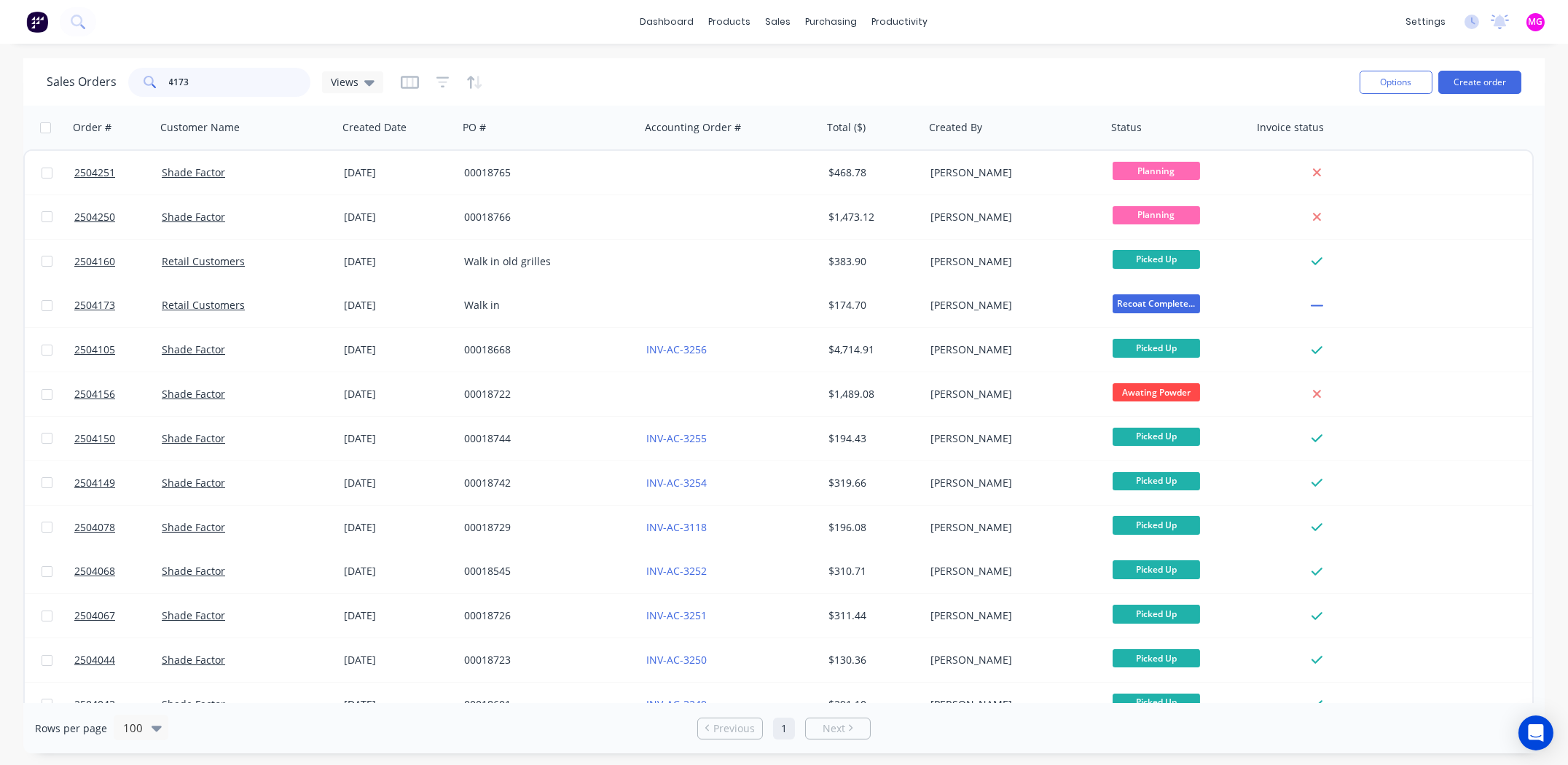
click at [243, 83] on input "4173" at bounding box center [240, 82] width 142 height 29
click at [244, 83] on input "4173" at bounding box center [240, 82] width 142 height 29
click at [211, 87] on input "4173" at bounding box center [240, 82] width 142 height 29
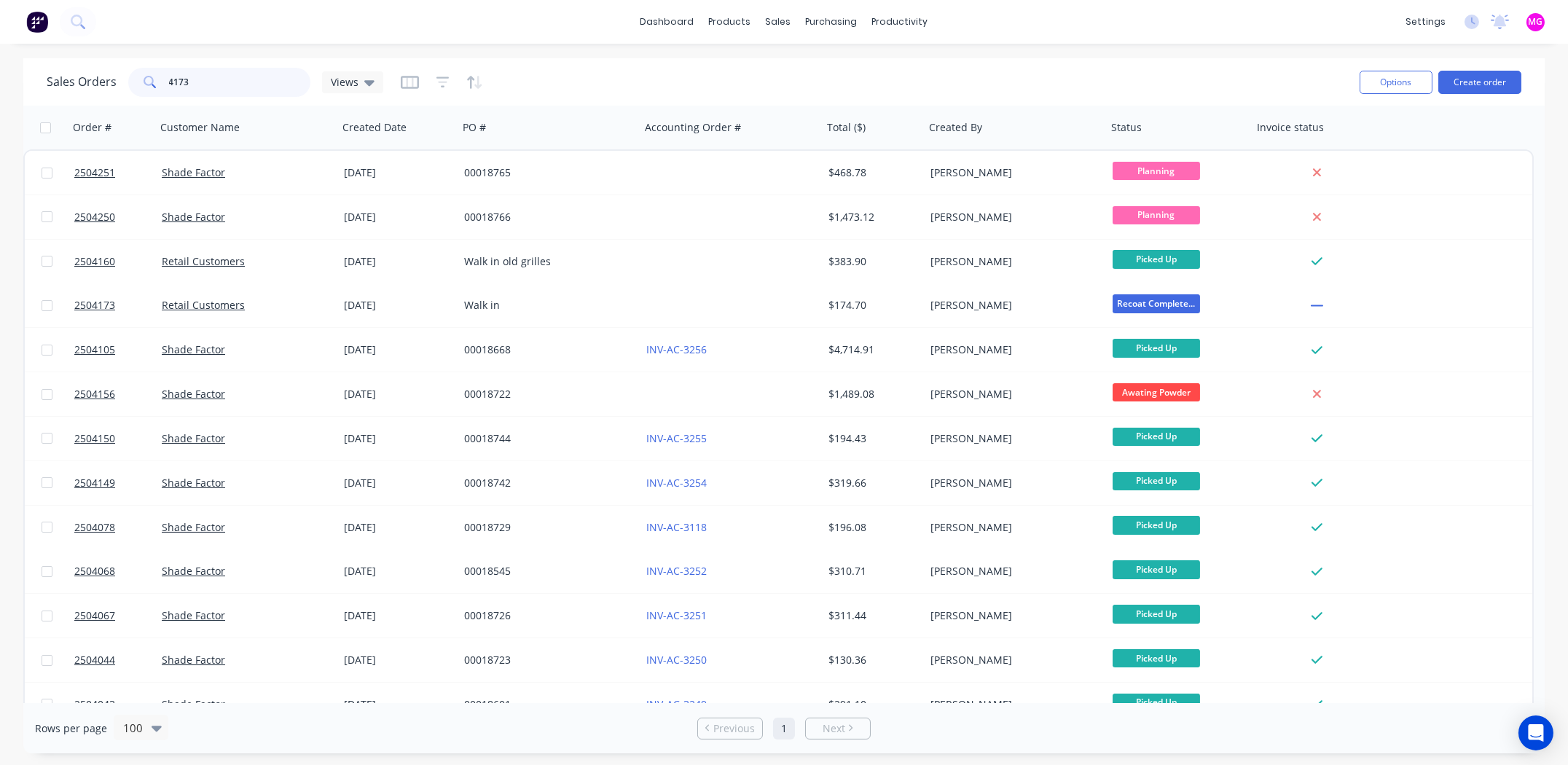
click at [211, 87] on input "4173" at bounding box center [240, 82] width 142 height 29
type input "2504173"
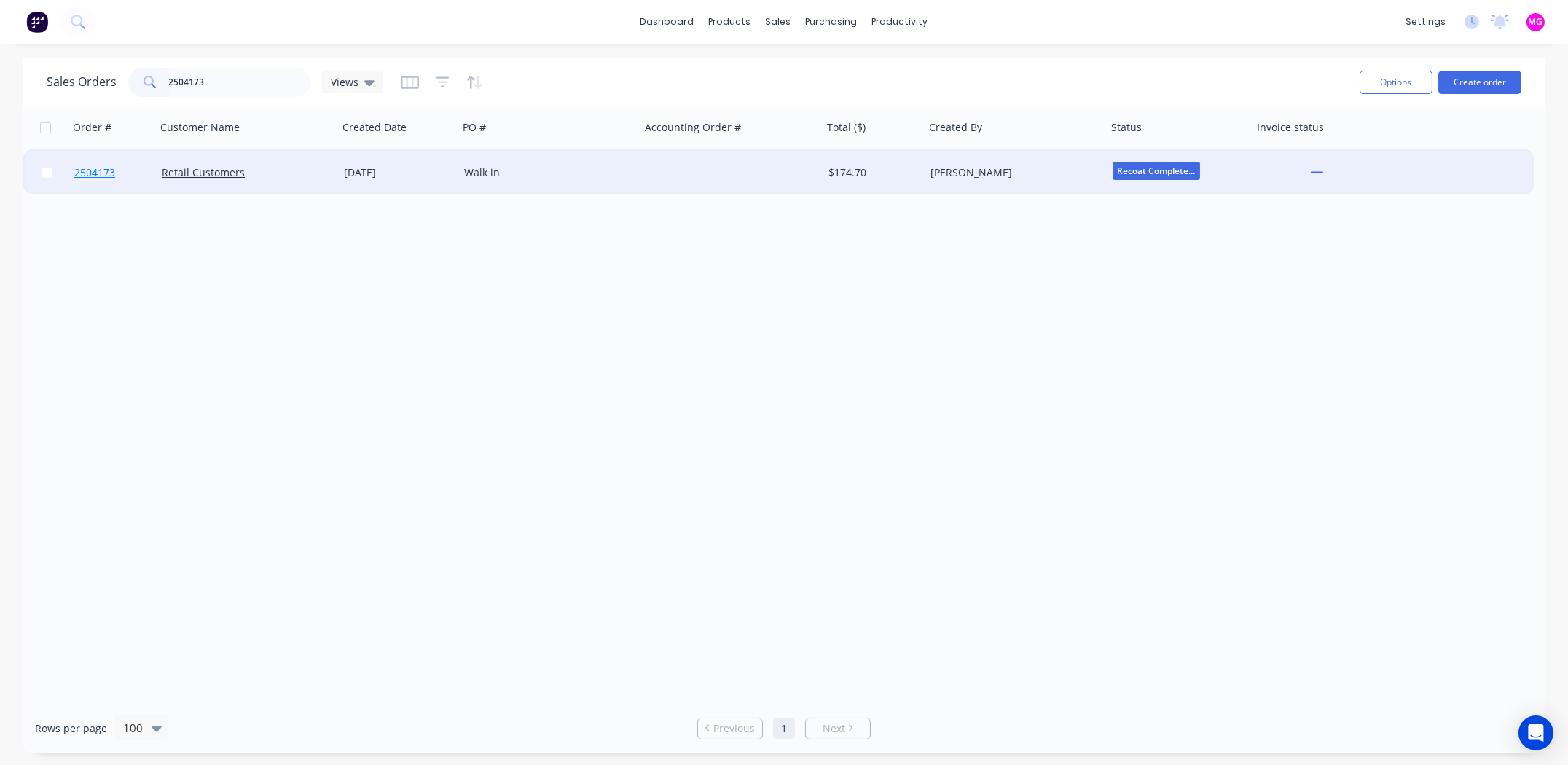
click at [108, 176] on span "2504173" at bounding box center [95, 172] width 41 height 14
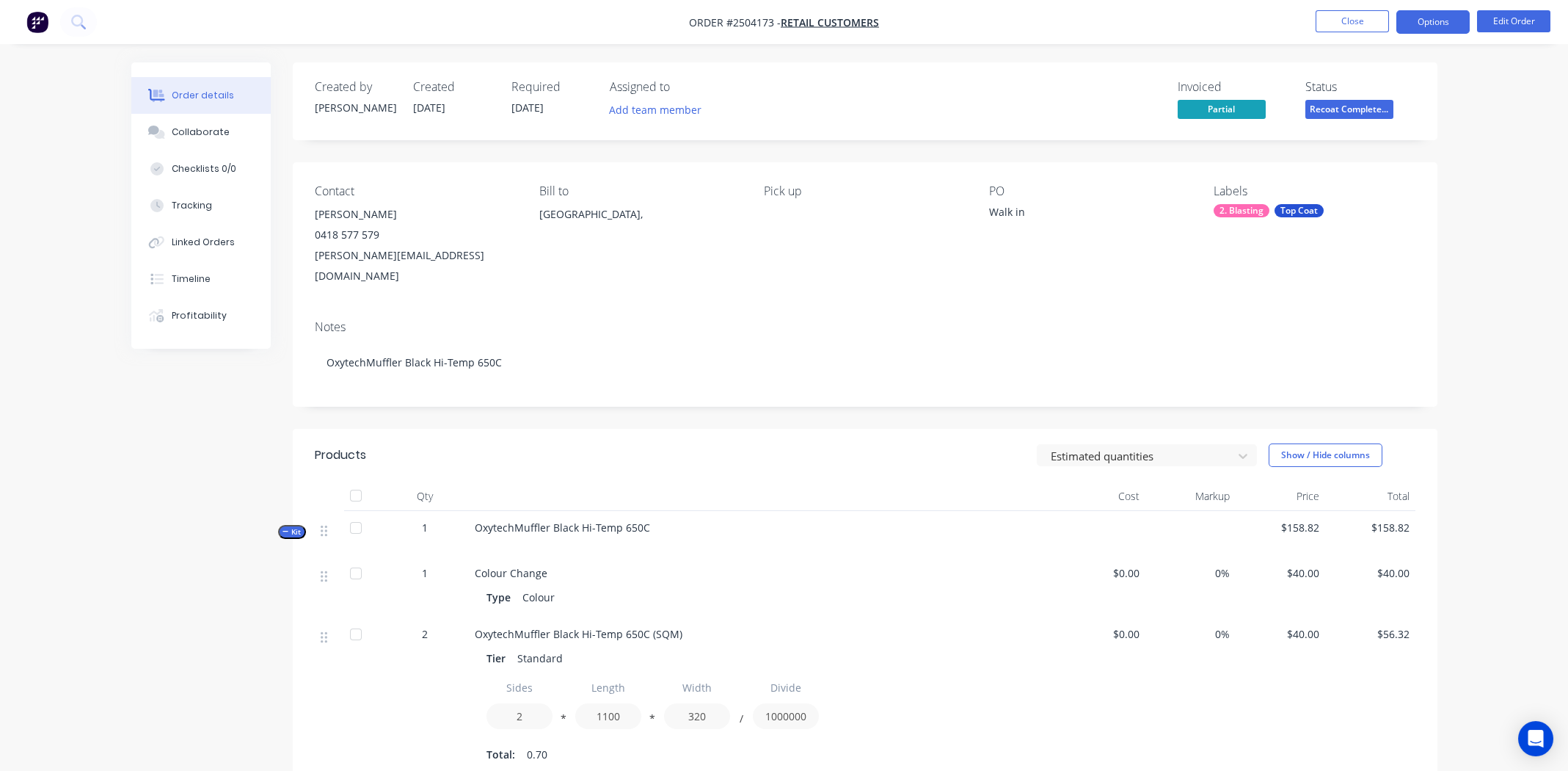
click at [1435, 16] on button "Options" at bounding box center [1434, 22] width 74 height 23
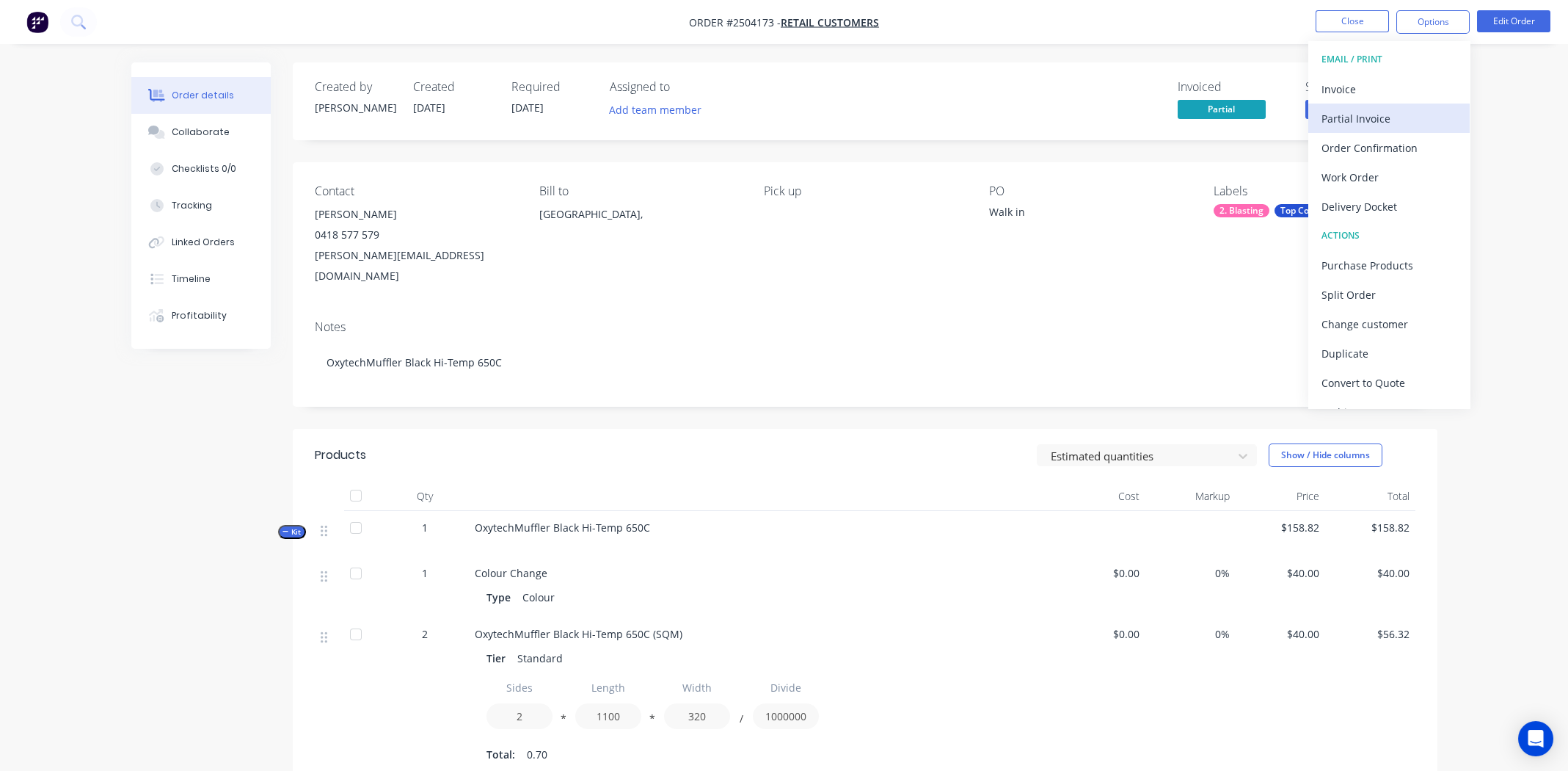
click at [1359, 114] on div "Partial Invoice" at bounding box center [1389, 118] width 135 height 22
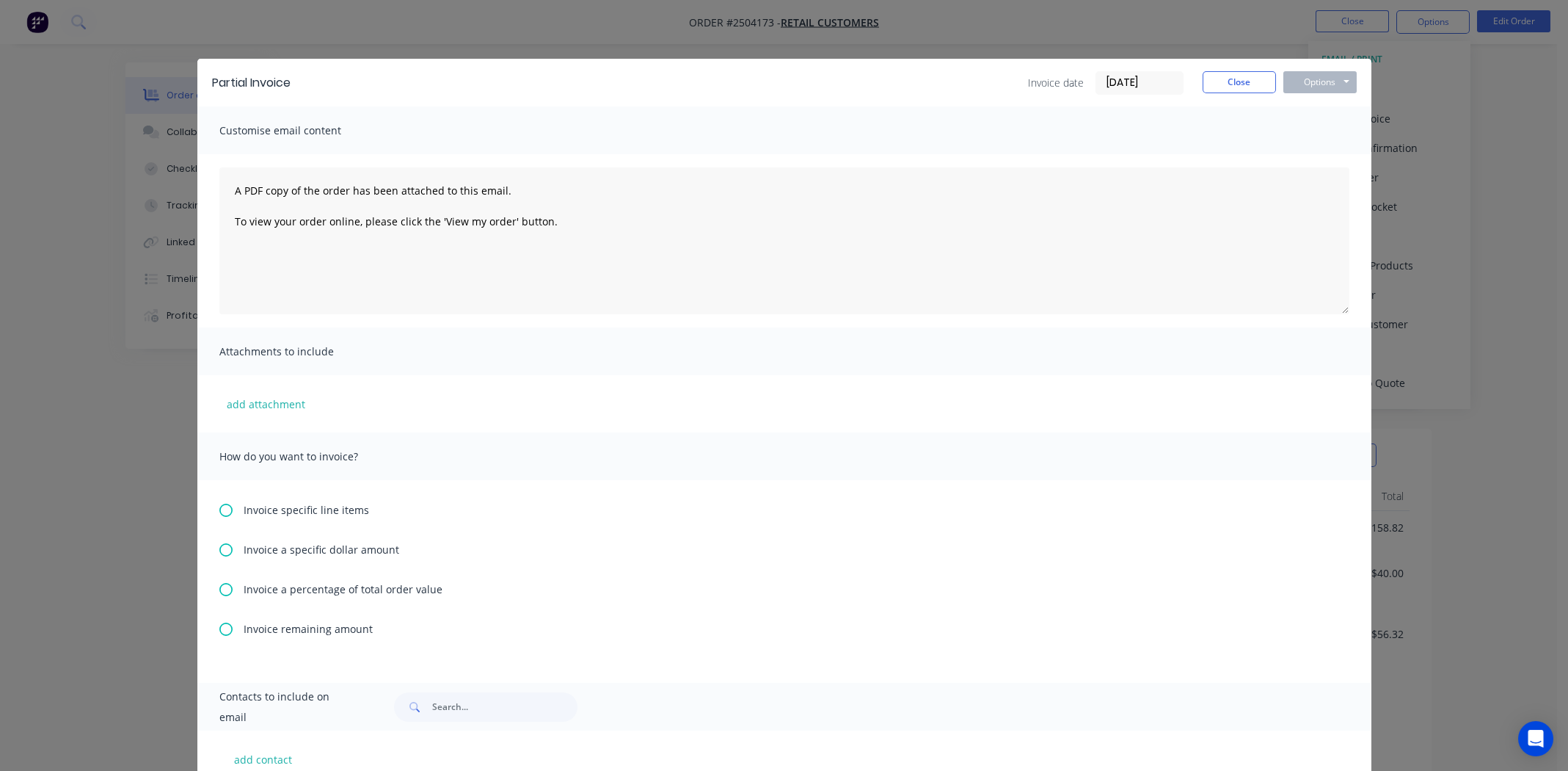
click at [219, 547] on icon at bounding box center [226, 549] width 14 height 14
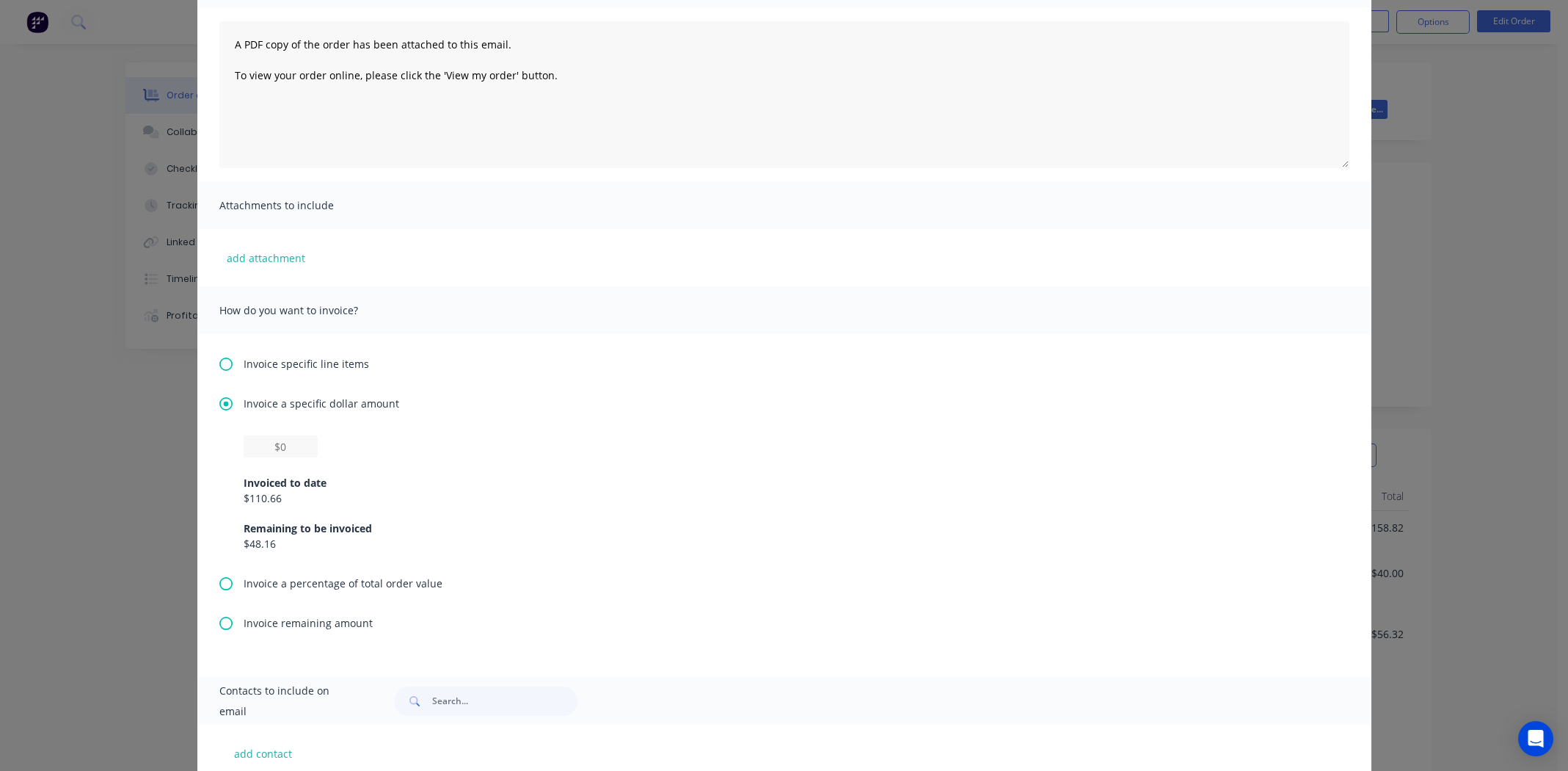
scroll to position [293, 0]
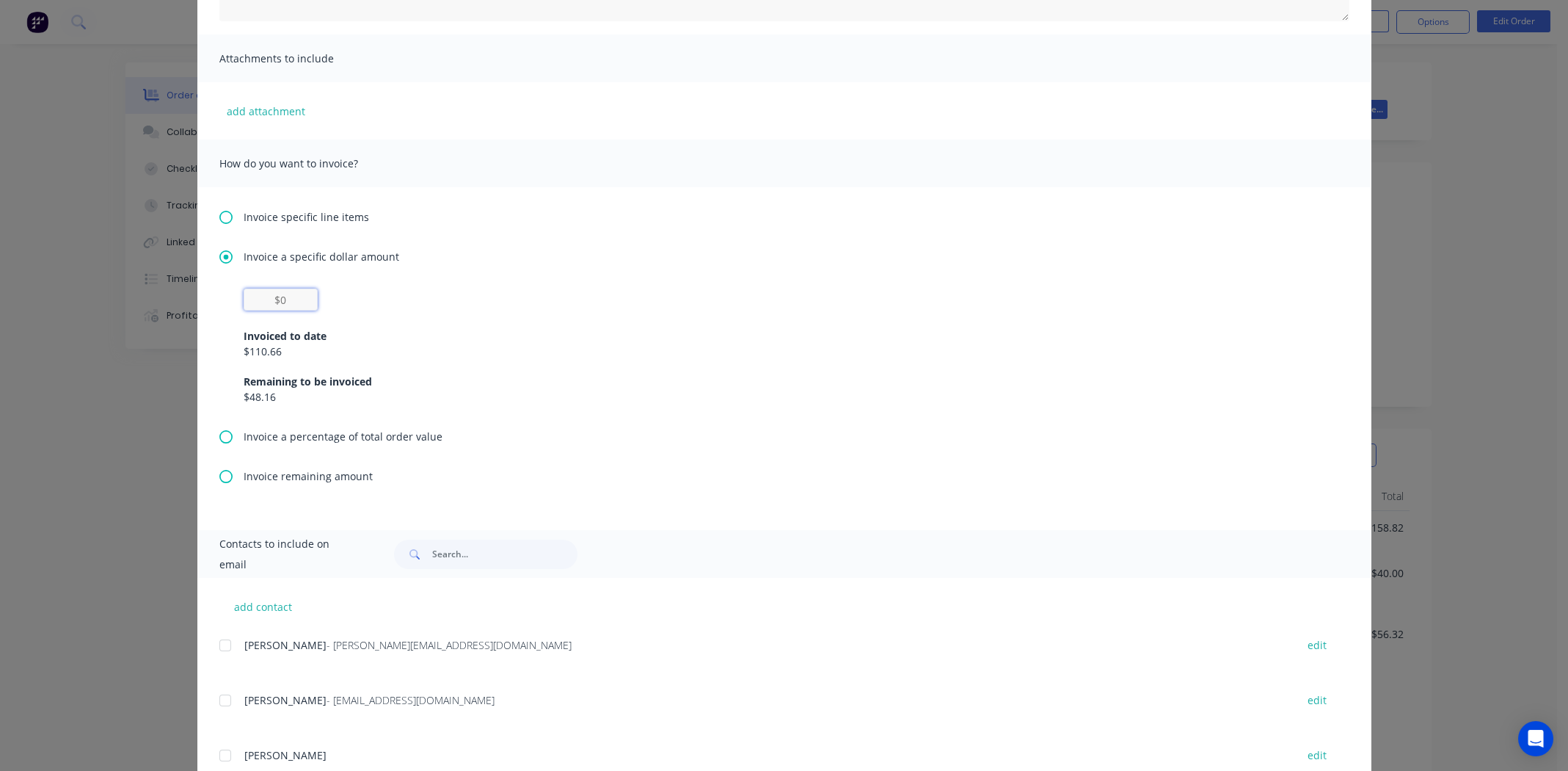
click at [277, 299] on input "text" at bounding box center [280, 299] width 74 height 22
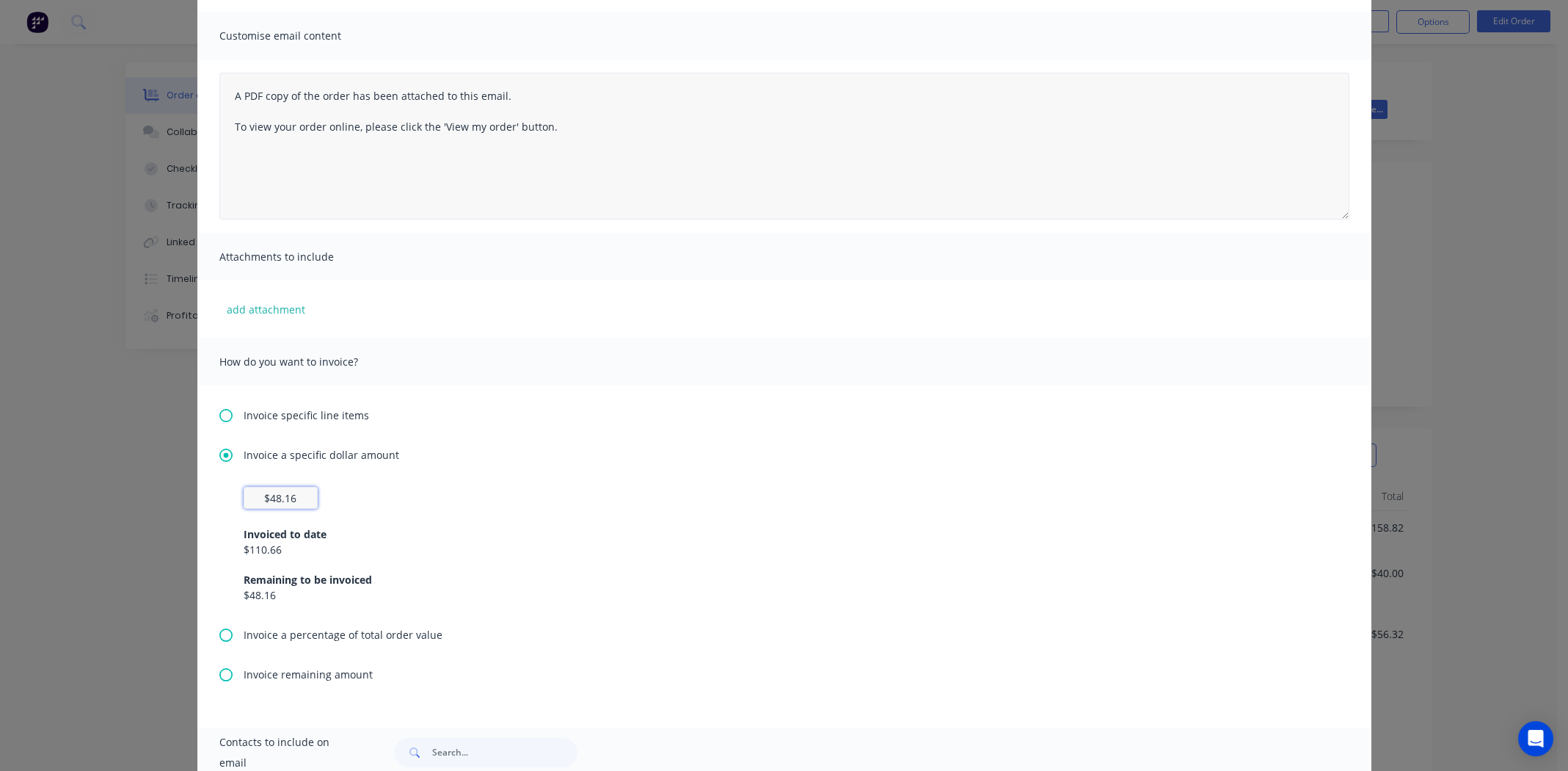
scroll to position [0, 0]
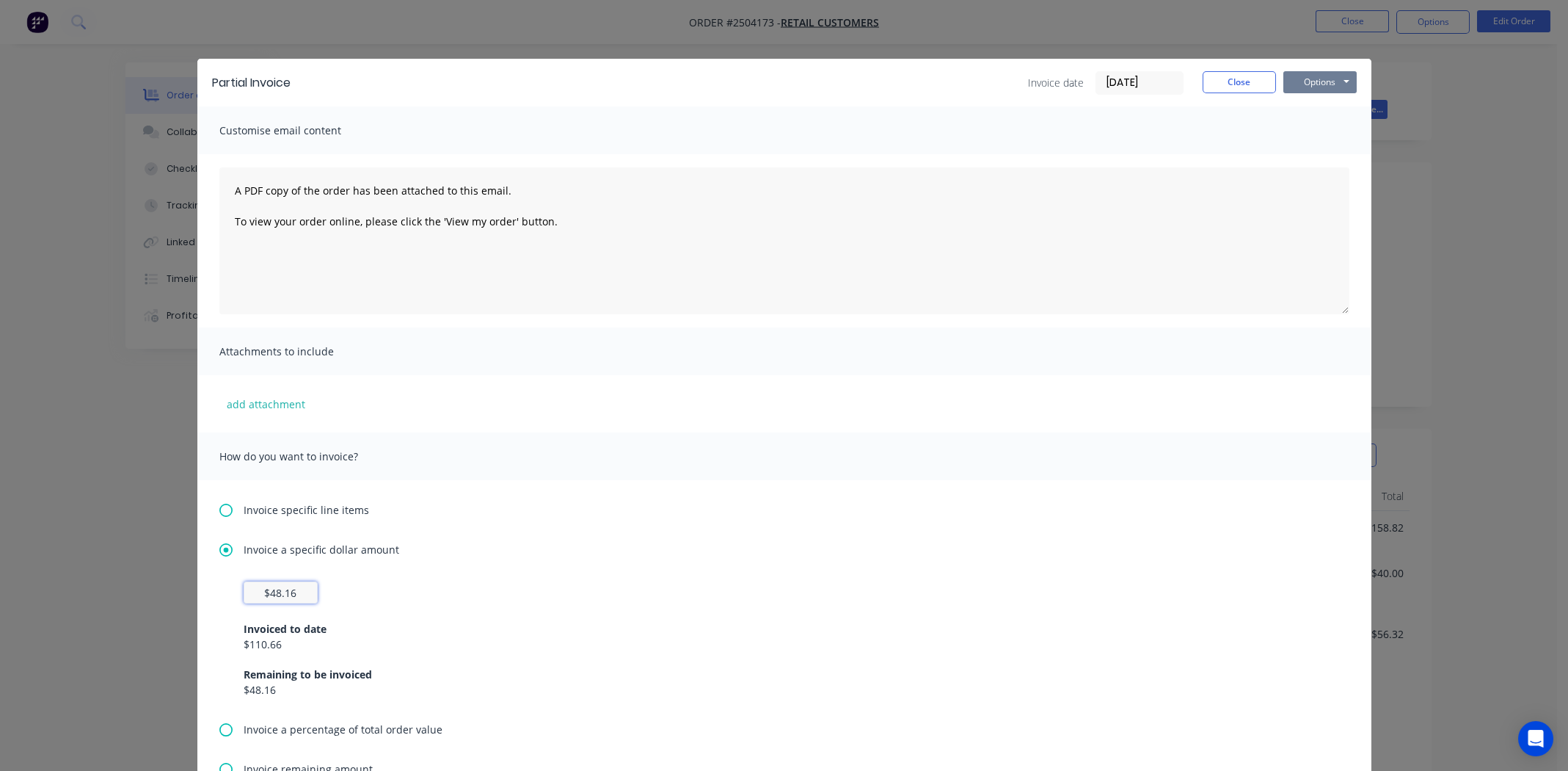
type input "$48.16"
click at [1320, 77] on button "Options" at bounding box center [1320, 82] width 74 height 22
click at [1316, 132] on button "Print" at bounding box center [1329, 132] width 94 height 24
click at [1231, 80] on button "Close" at bounding box center [1240, 82] width 74 height 22
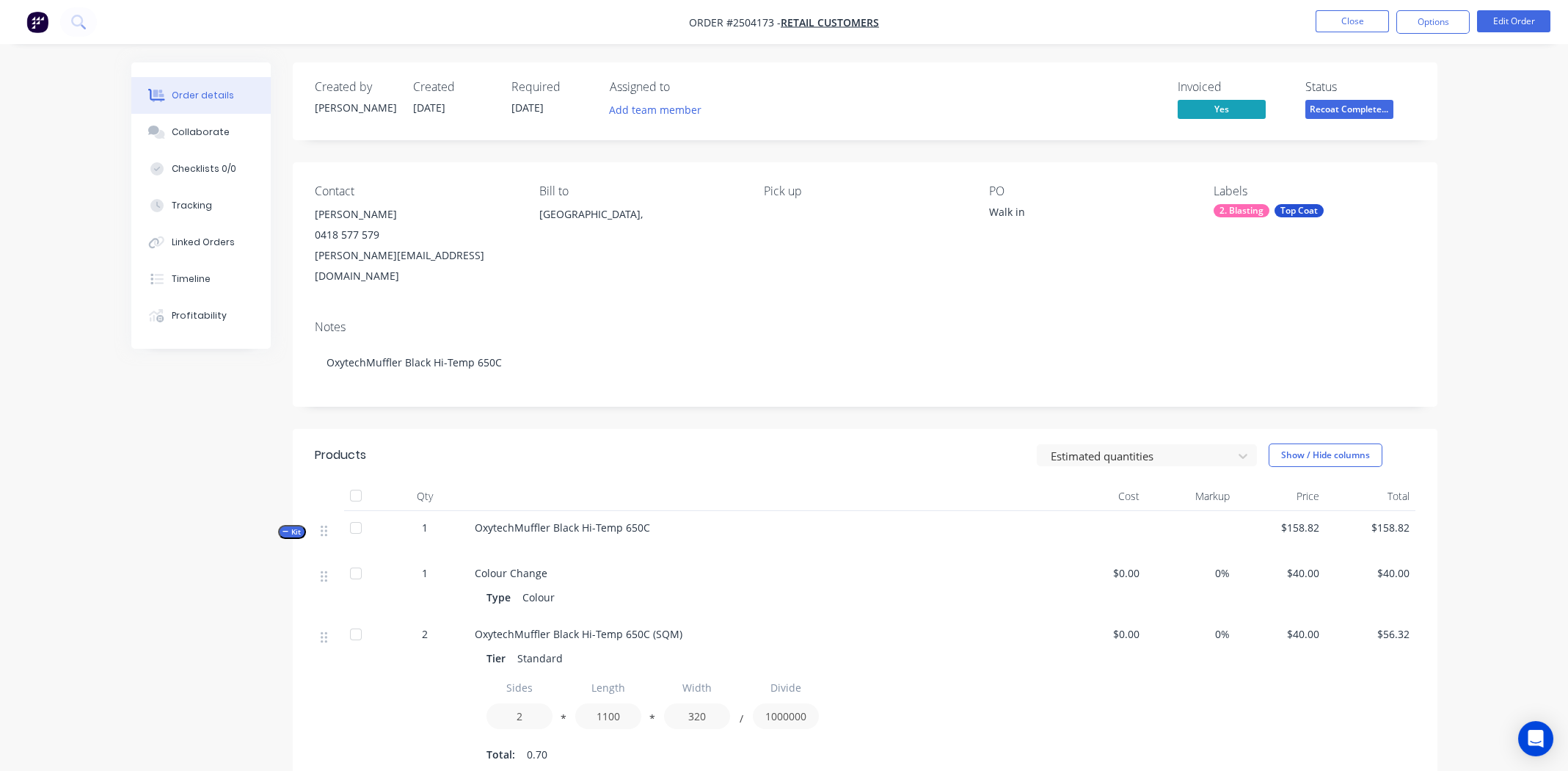
click at [854, 279] on div "Contact Tony Shanahan 0418 577 579 tonyshanahan@optusnet.com.au Bill to Austral…" at bounding box center [865, 235] width 1145 height 146
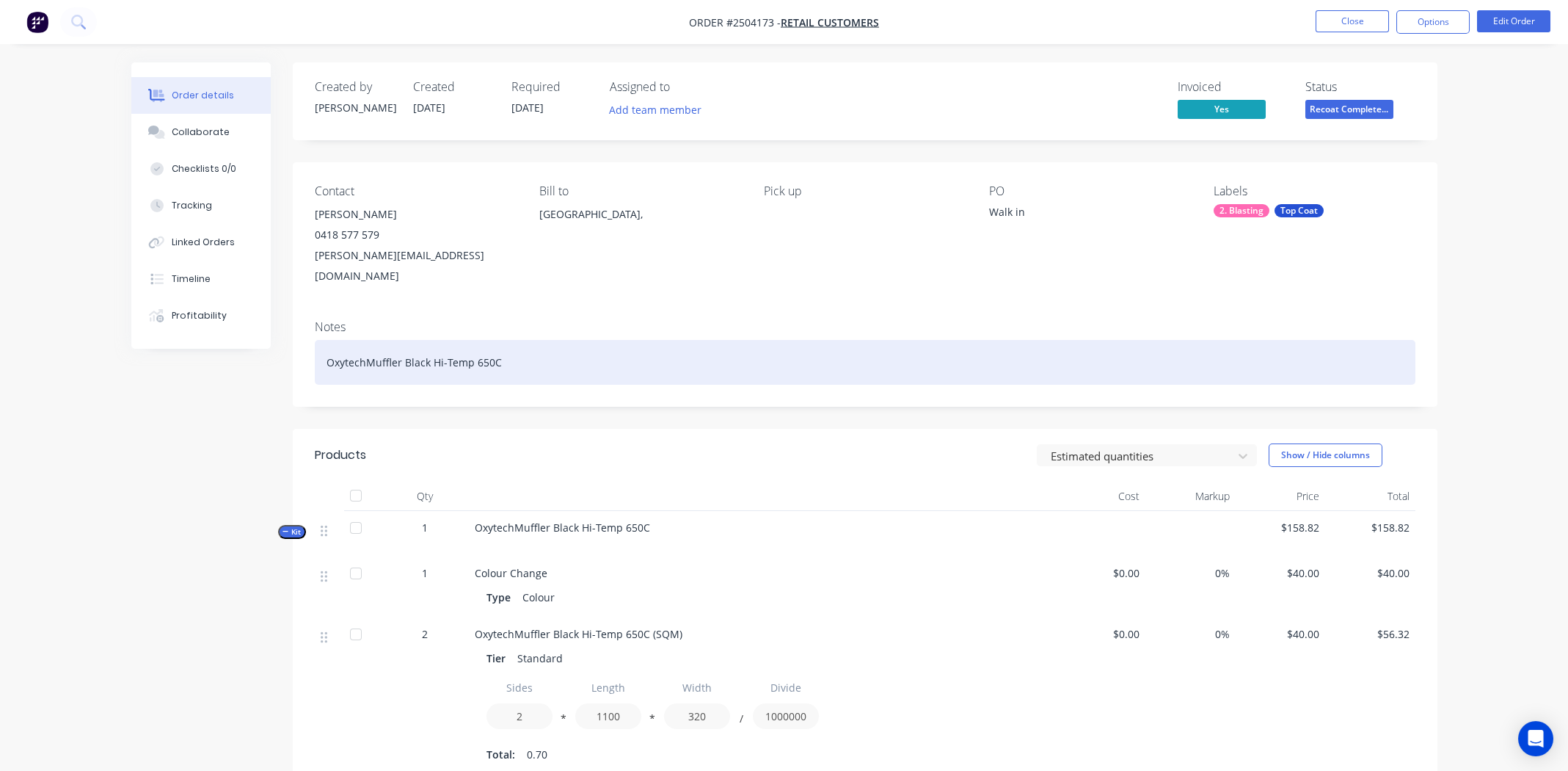
click at [610, 339] on div "OxytechMuffler Black Hi-Temp 650C" at bounding box center [864, 362] width 1101 height 45
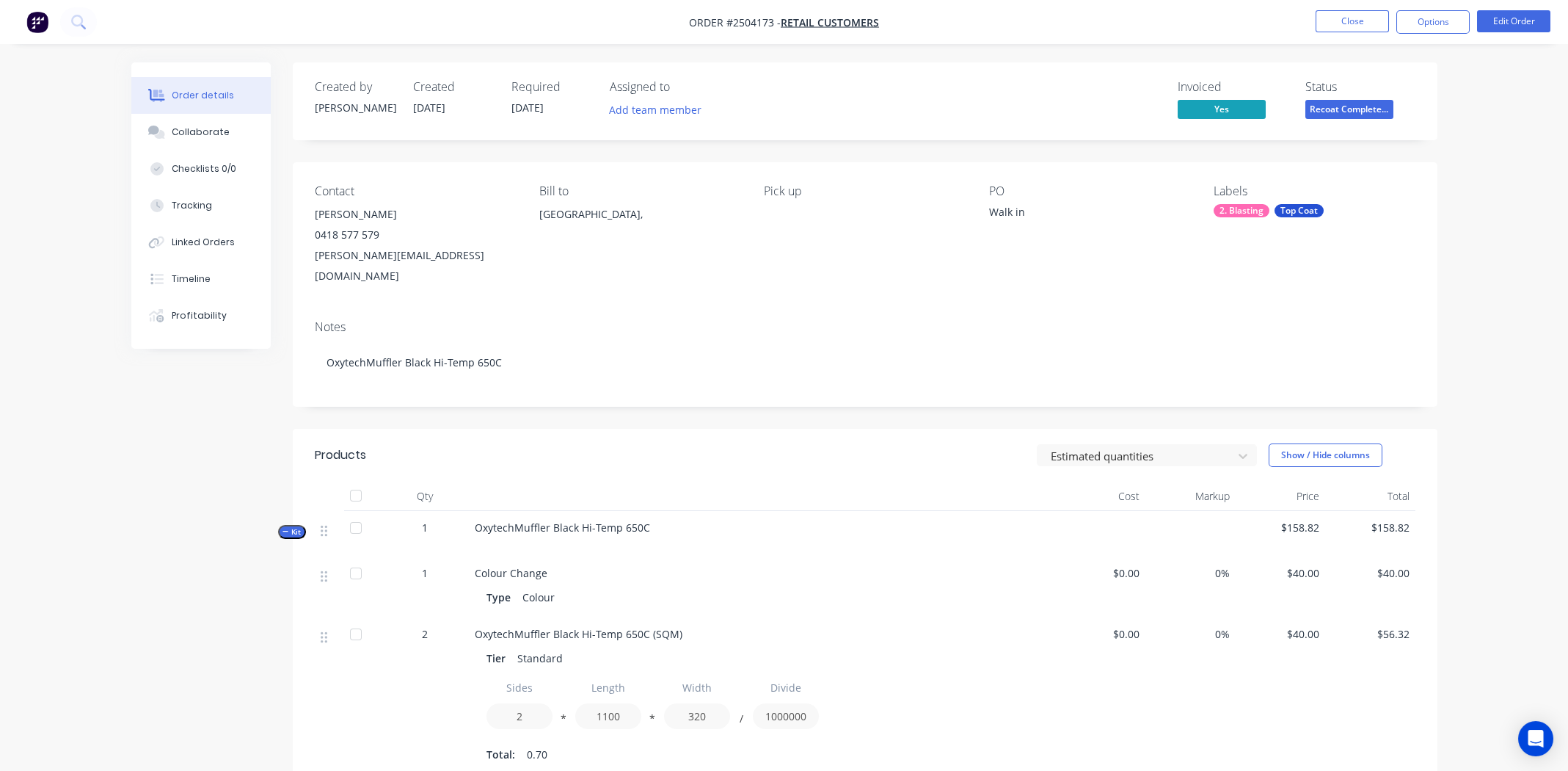
click at [652, 282] on div "Contact Tony Shanahan 0418 577 579 tonyshanahan@optusnet.com.au Bill to Austral…" at bounding box center [865, 235] width 1145 height 146
click at [1347, 108] on span "Recoat Complete..." at bounding box center [1349, 109] width 88 height 18
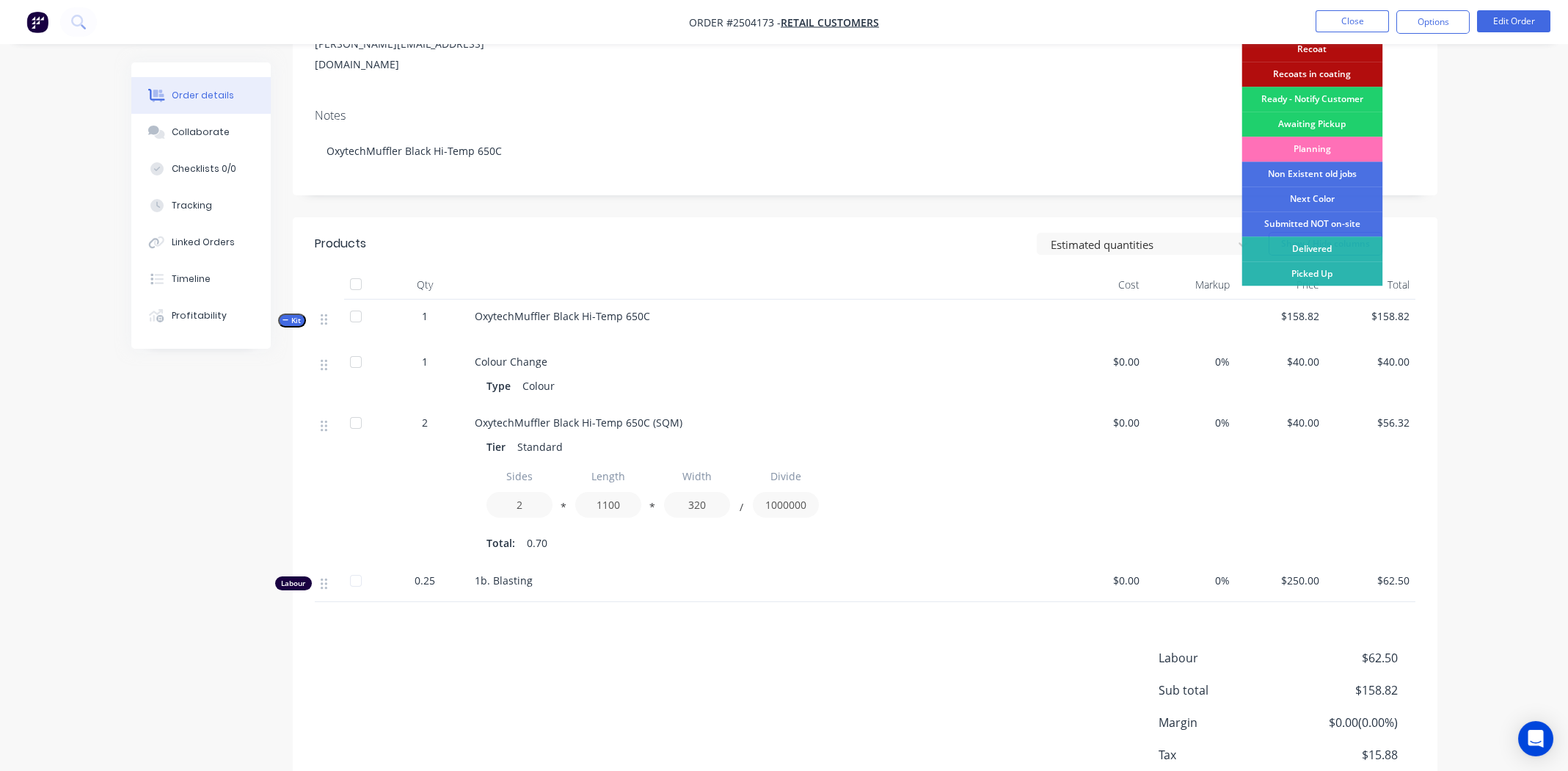
scroll to position [220, 0]
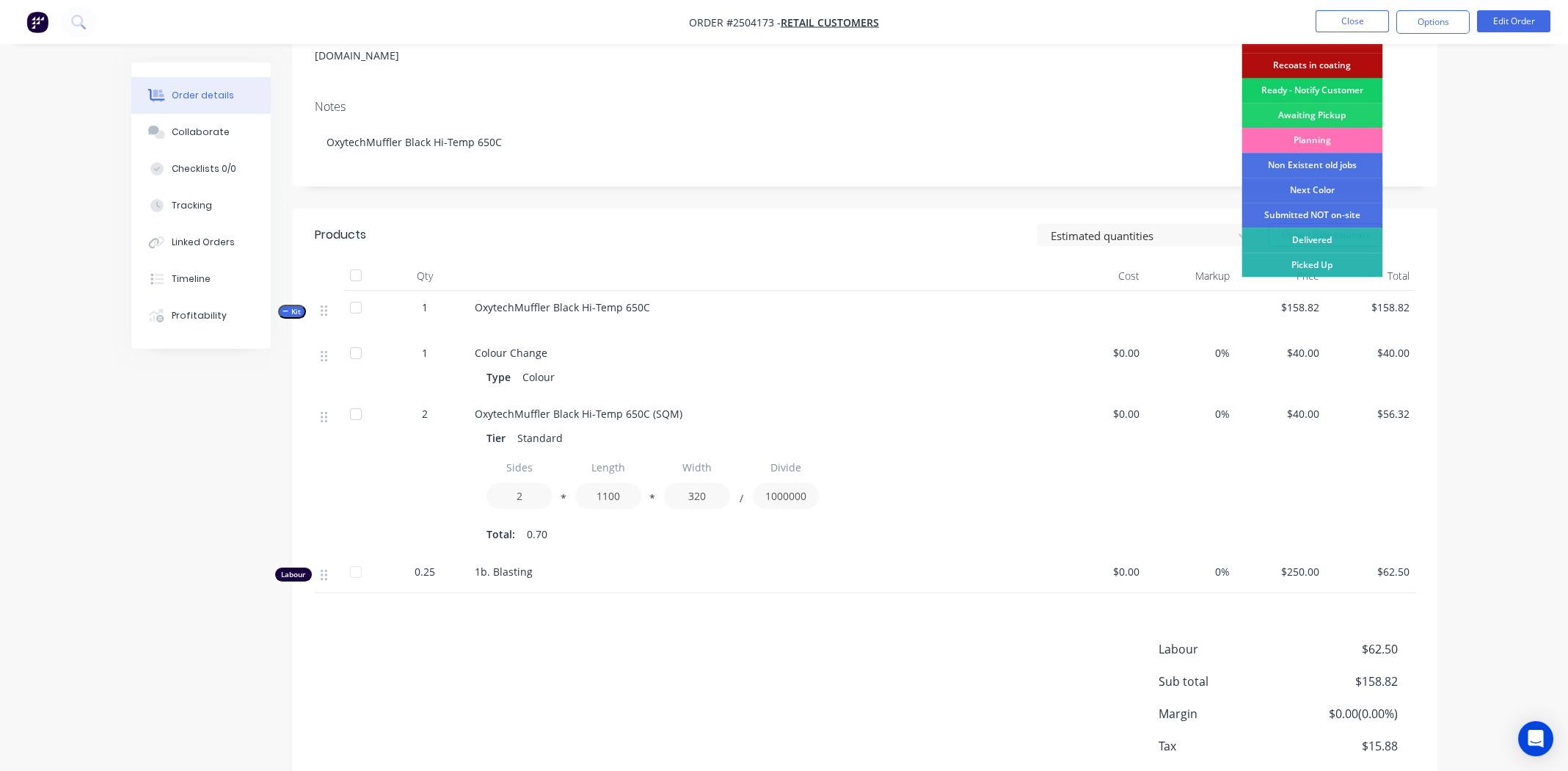
click at [1305, 86] on div "Ready - Notify Customer" at bounding box center [1312, 90] width 141 height 25
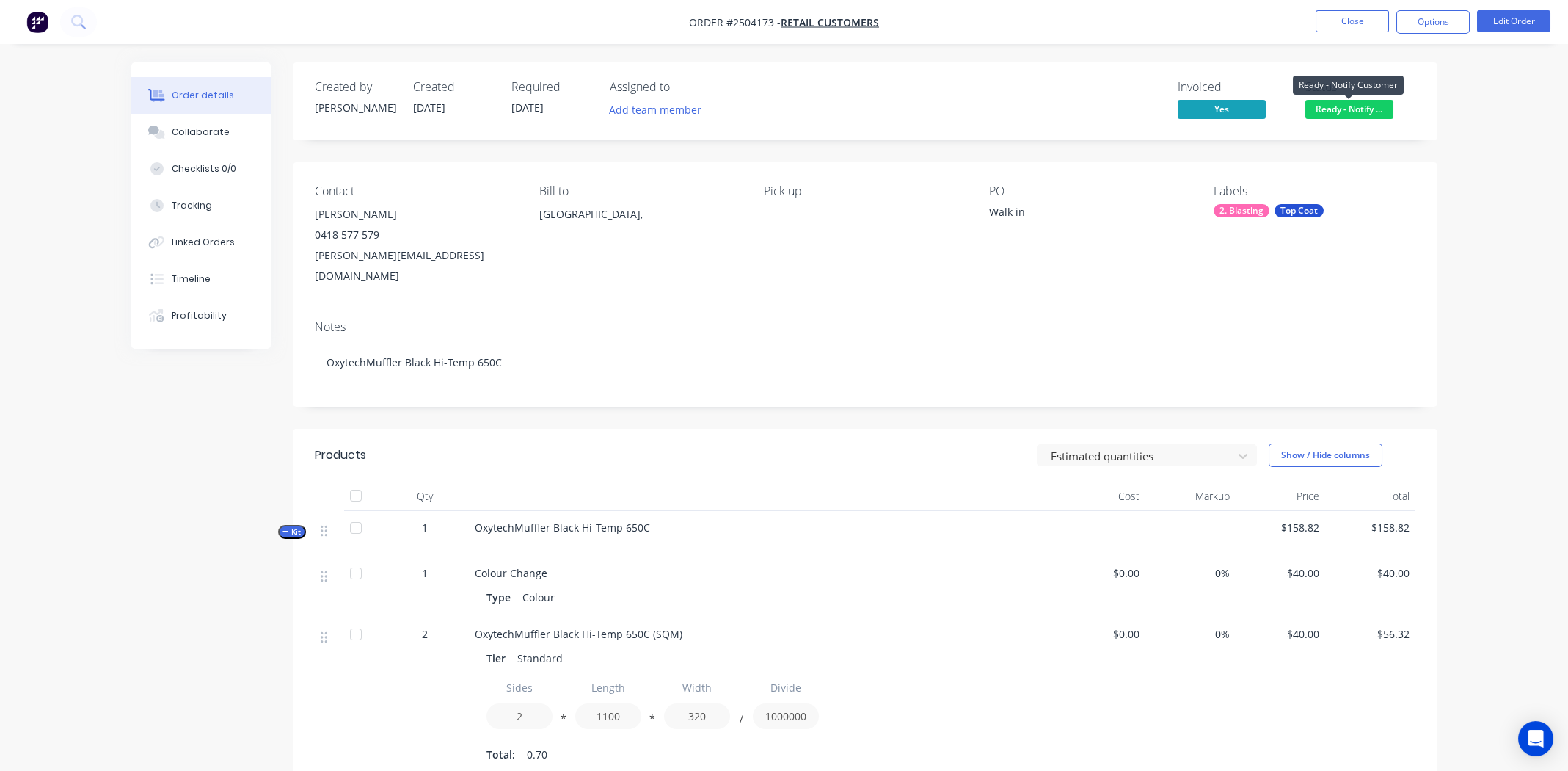
click at [1332, 106] on span "Ready - Notify ..." at bounding box center [1349, 109] width 88 height 18
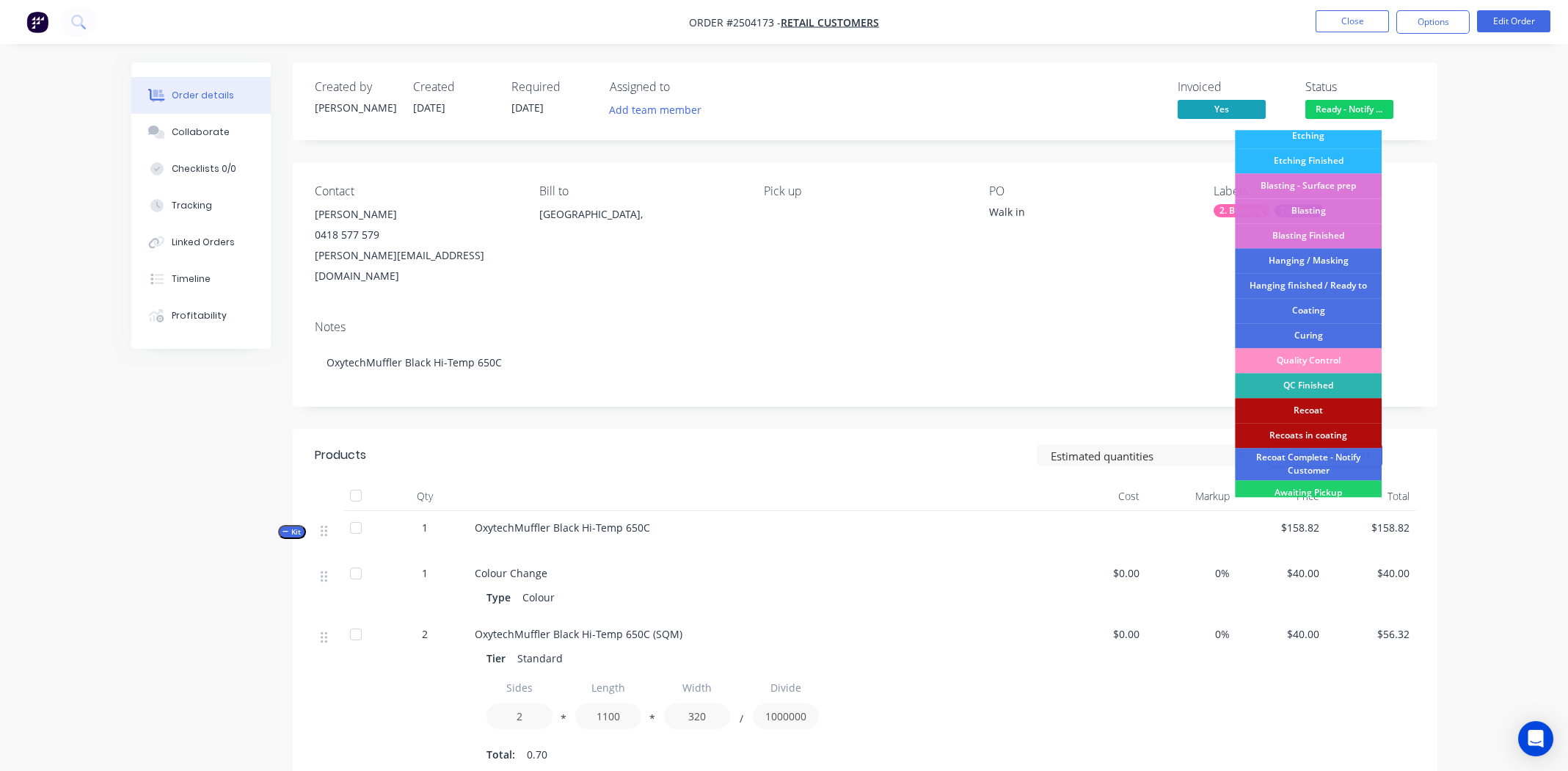
scroll to position [363, 0]
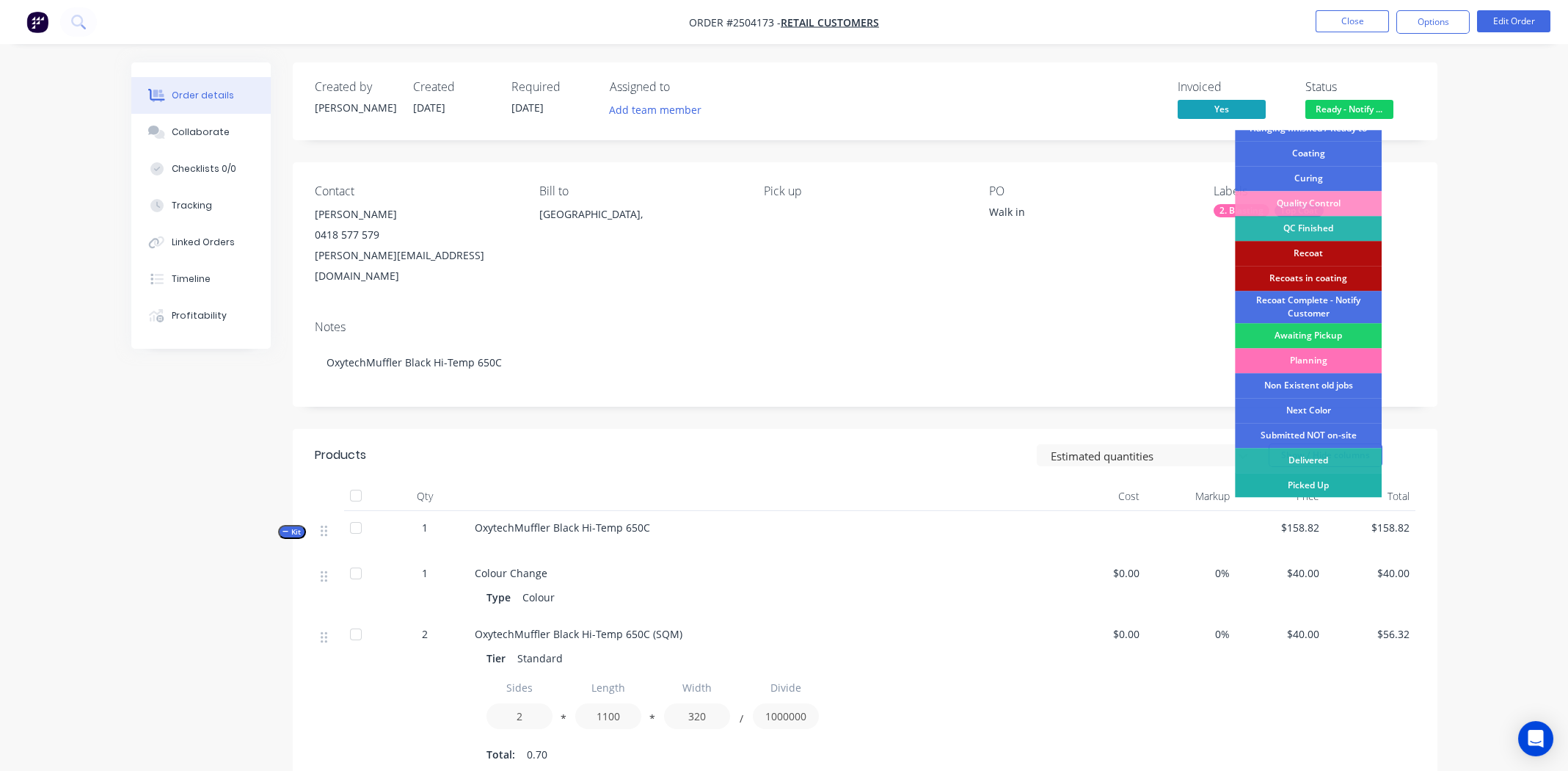
click at [1302, 483] on div "Picked Up" at bounding box center [1308, 484] width 146 height 25
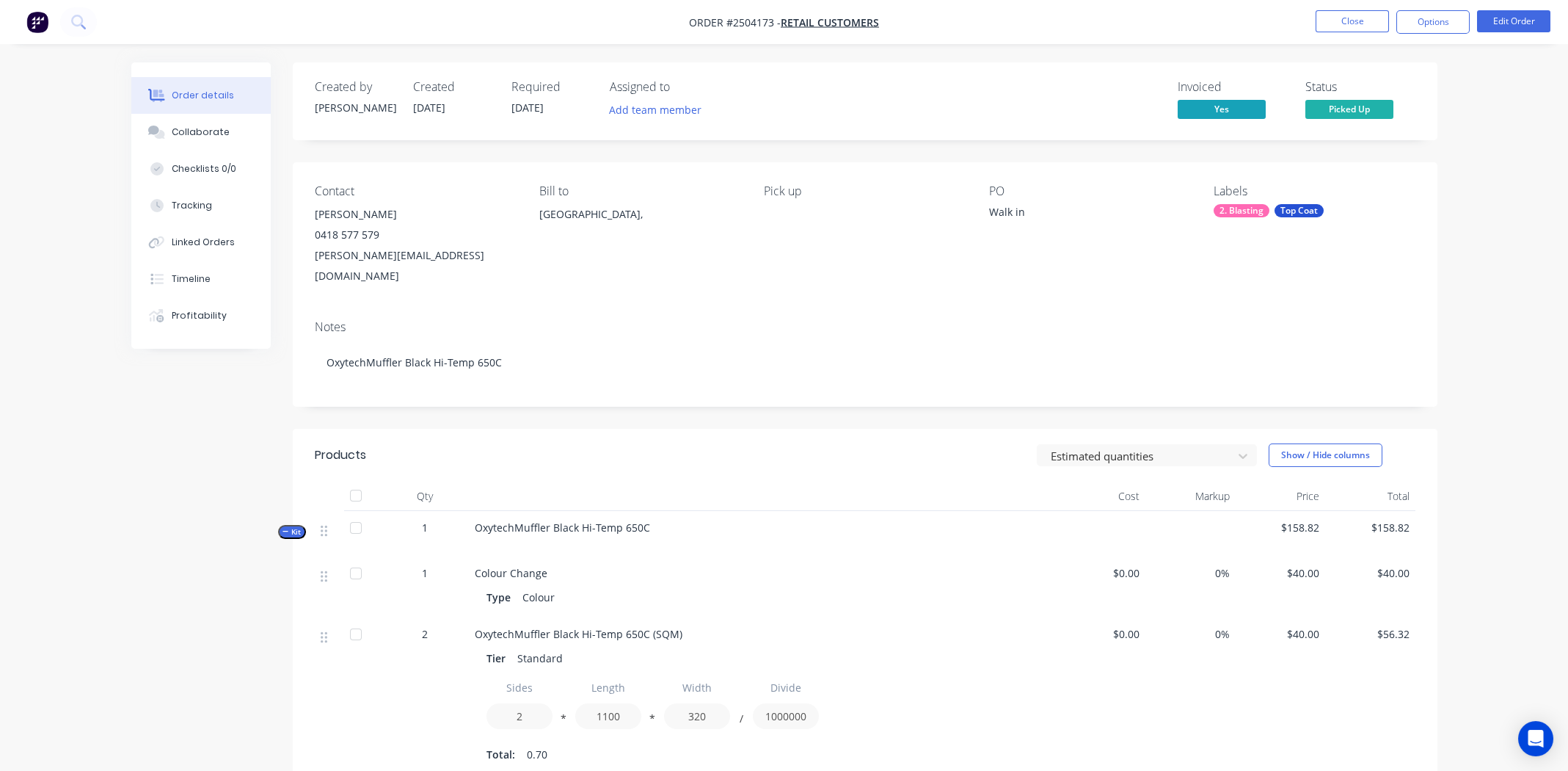
click at [838, 250] on div "Pick up" at bounding box center [864, 235] width 201 height 102
click at [1343, 15] on button "Close" at bounding box center [1353, 22] width 74 height 22
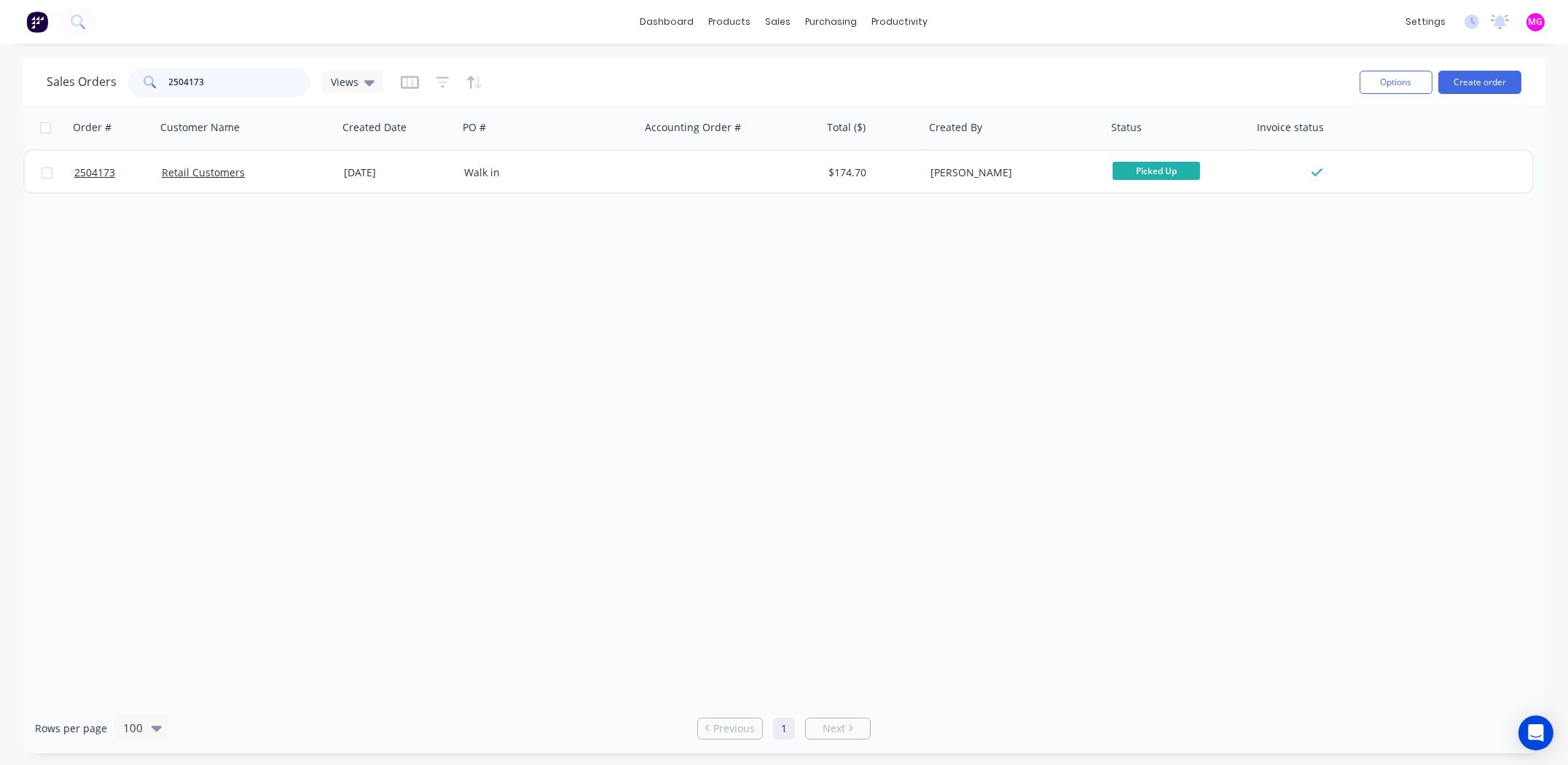
click at [242, 71] on input "2504173" at bounding box center [240, 82] width 142 height 29
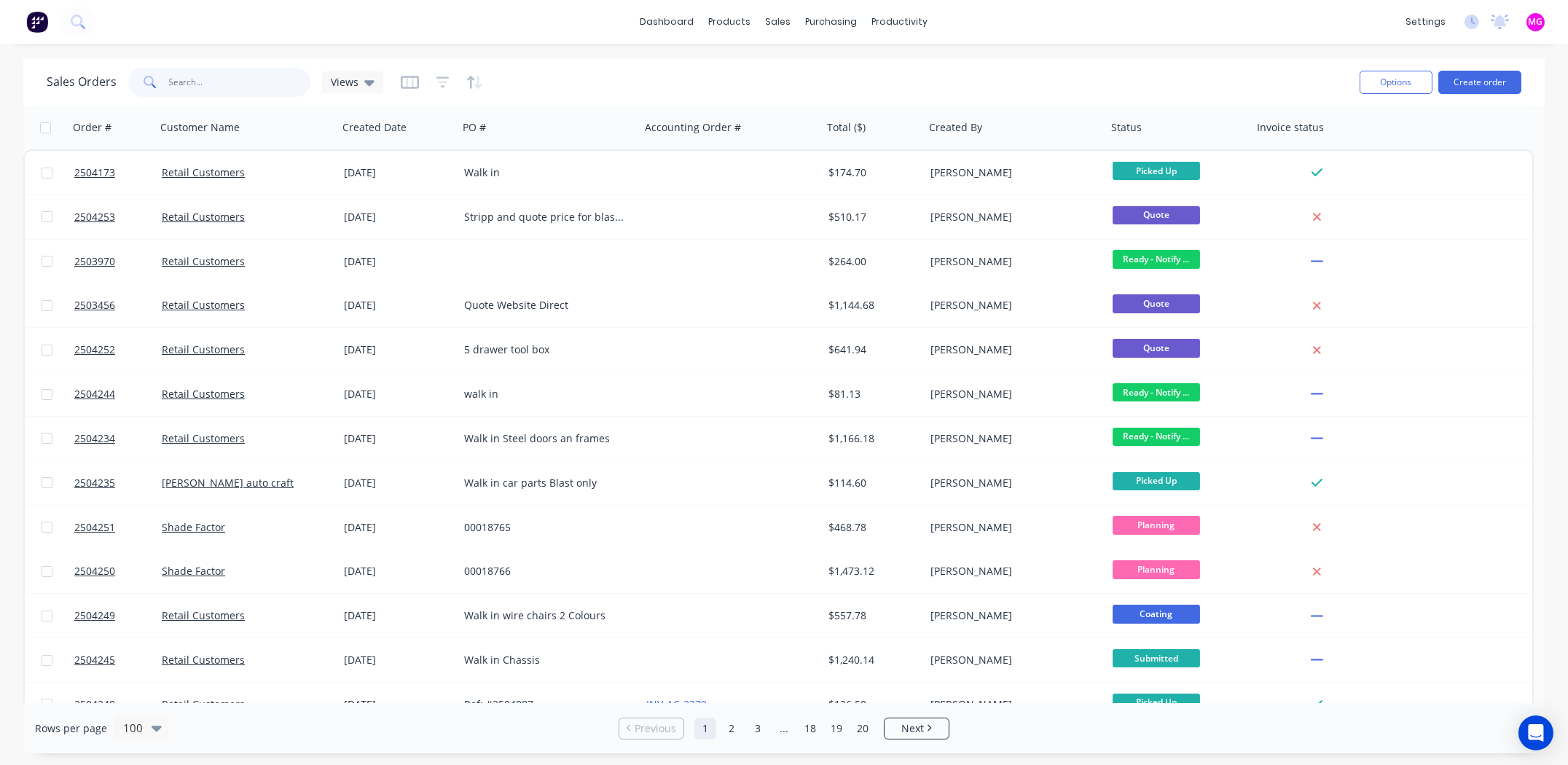
click at [204, 83] on input "text" at bounding box center [240, 82] width 142 height 29
type input "2504244"
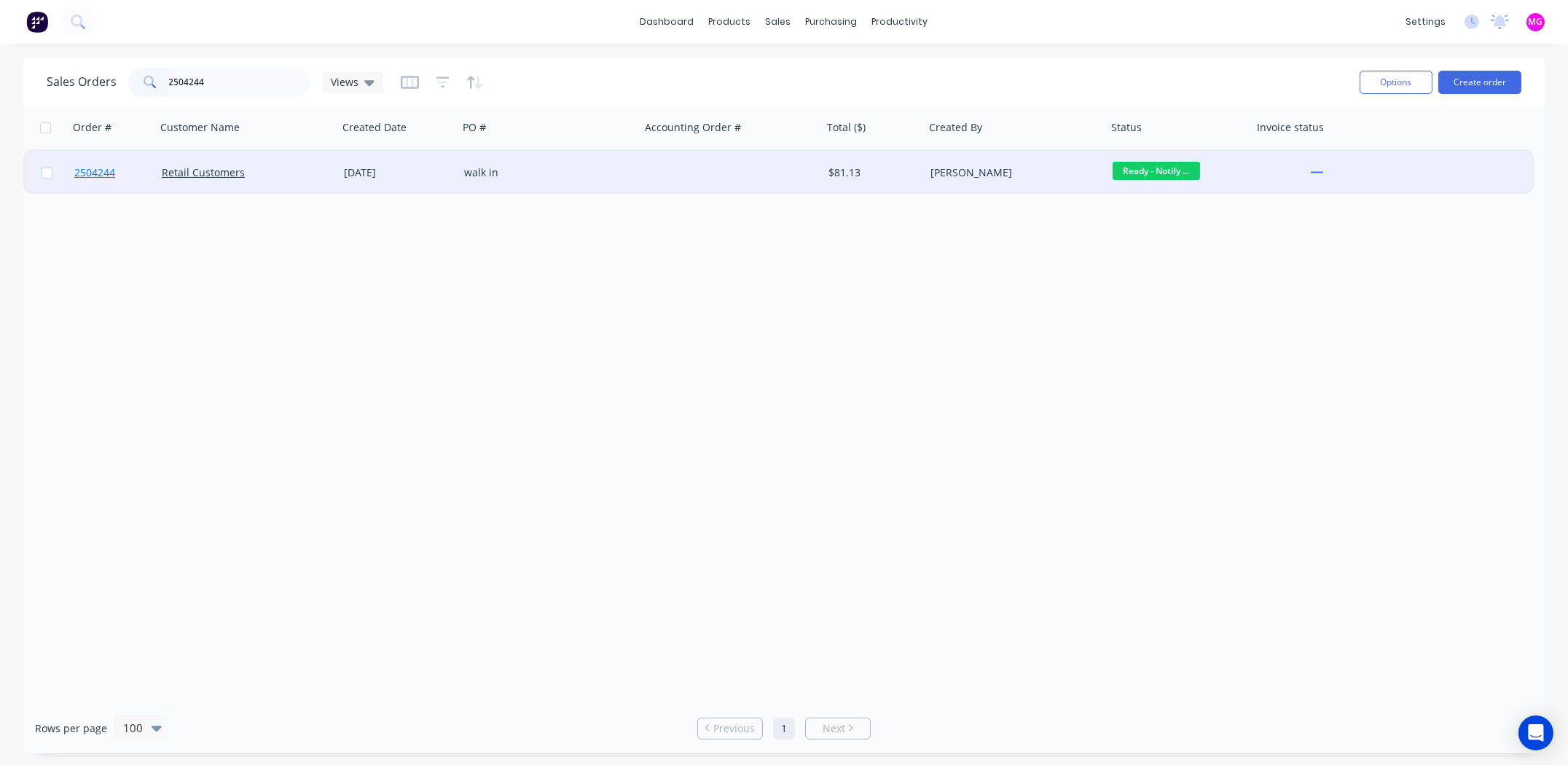
click at [110, 170] on span "2504244" at bounding box center [95, 172] width 41 height 14
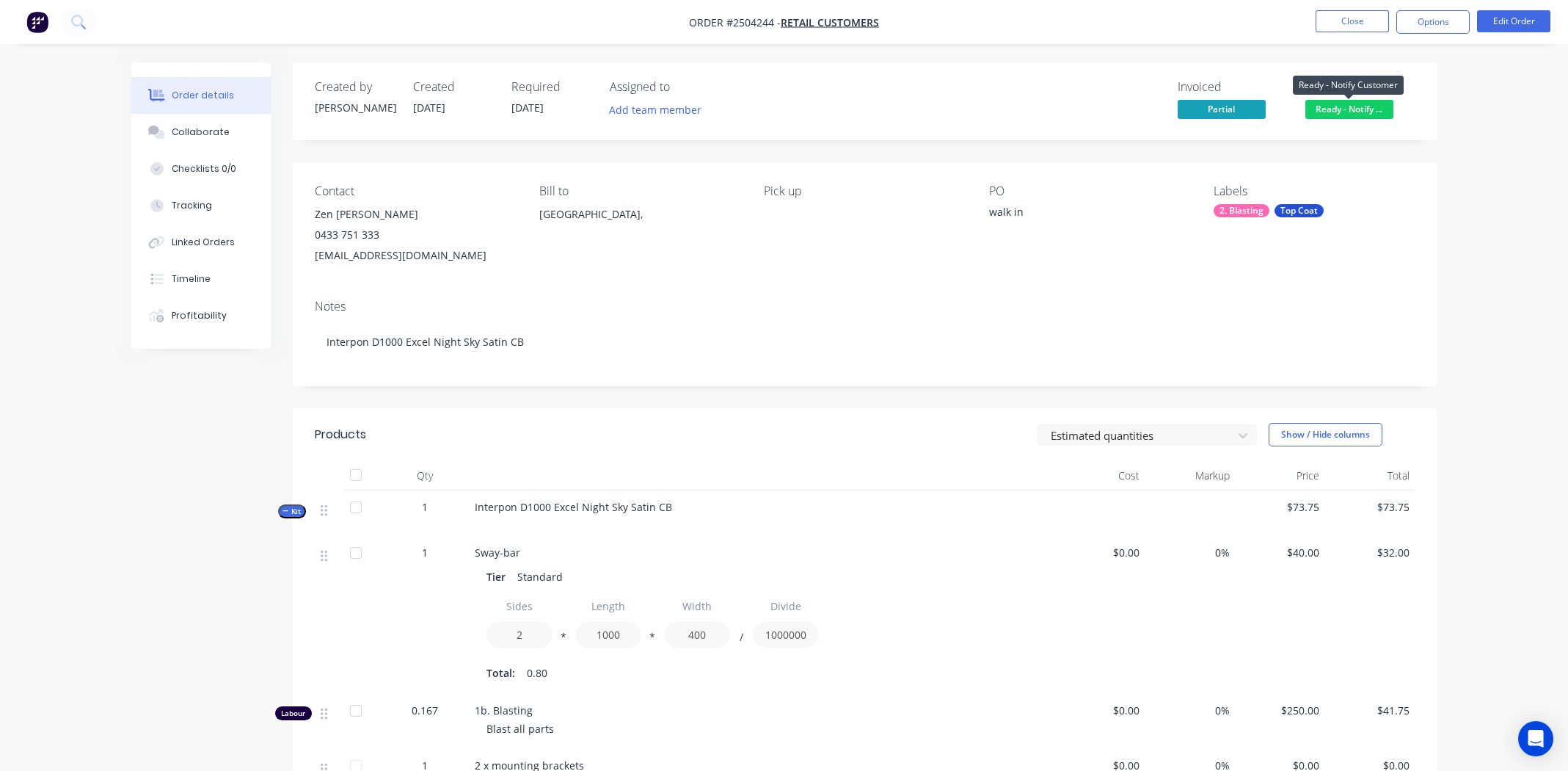
click at [1345, 111] on span "Ready - Notify ..." at bounding box center [1349, 109] width 88 height 18
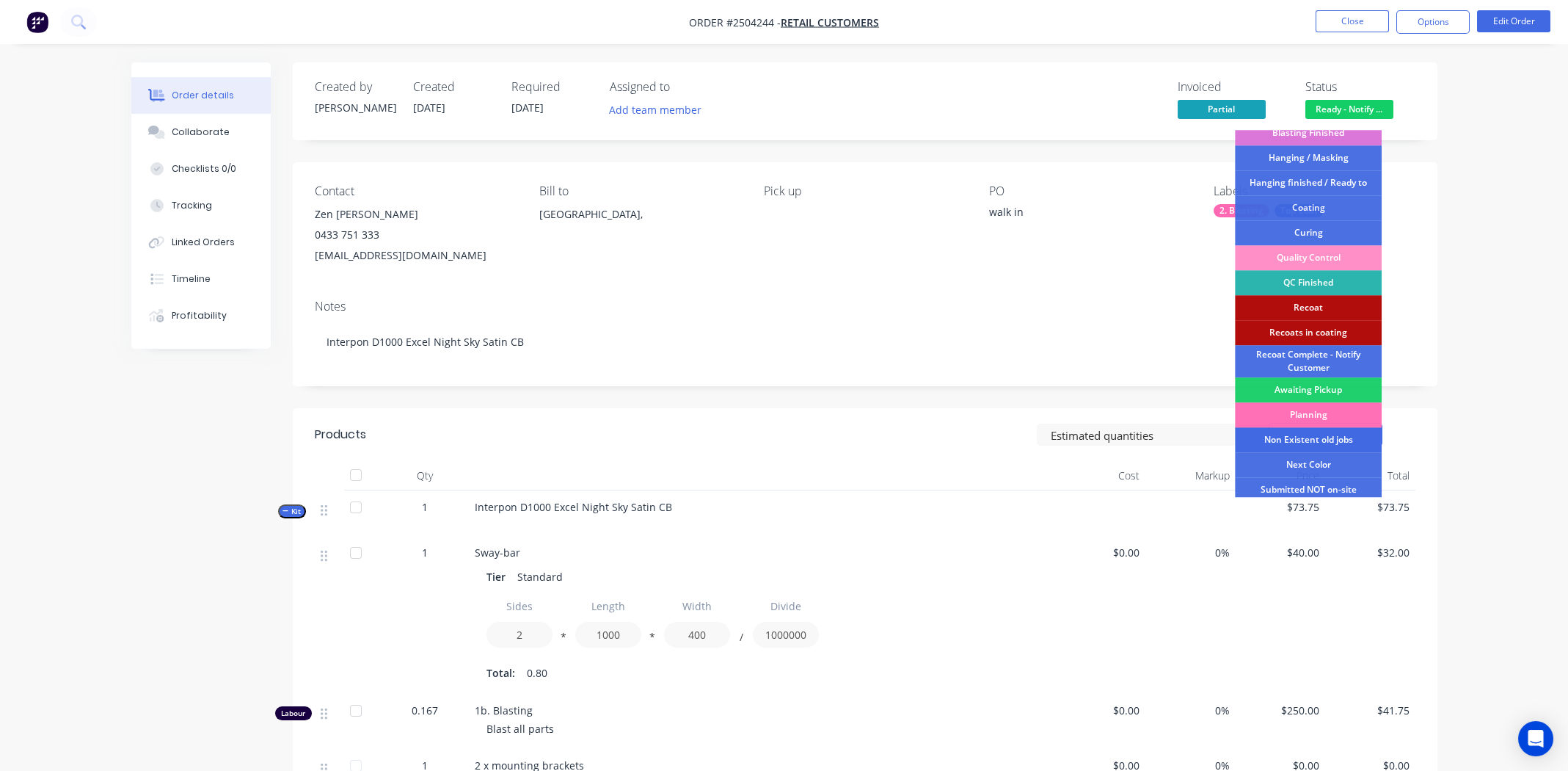
scroll to position [363, 0]
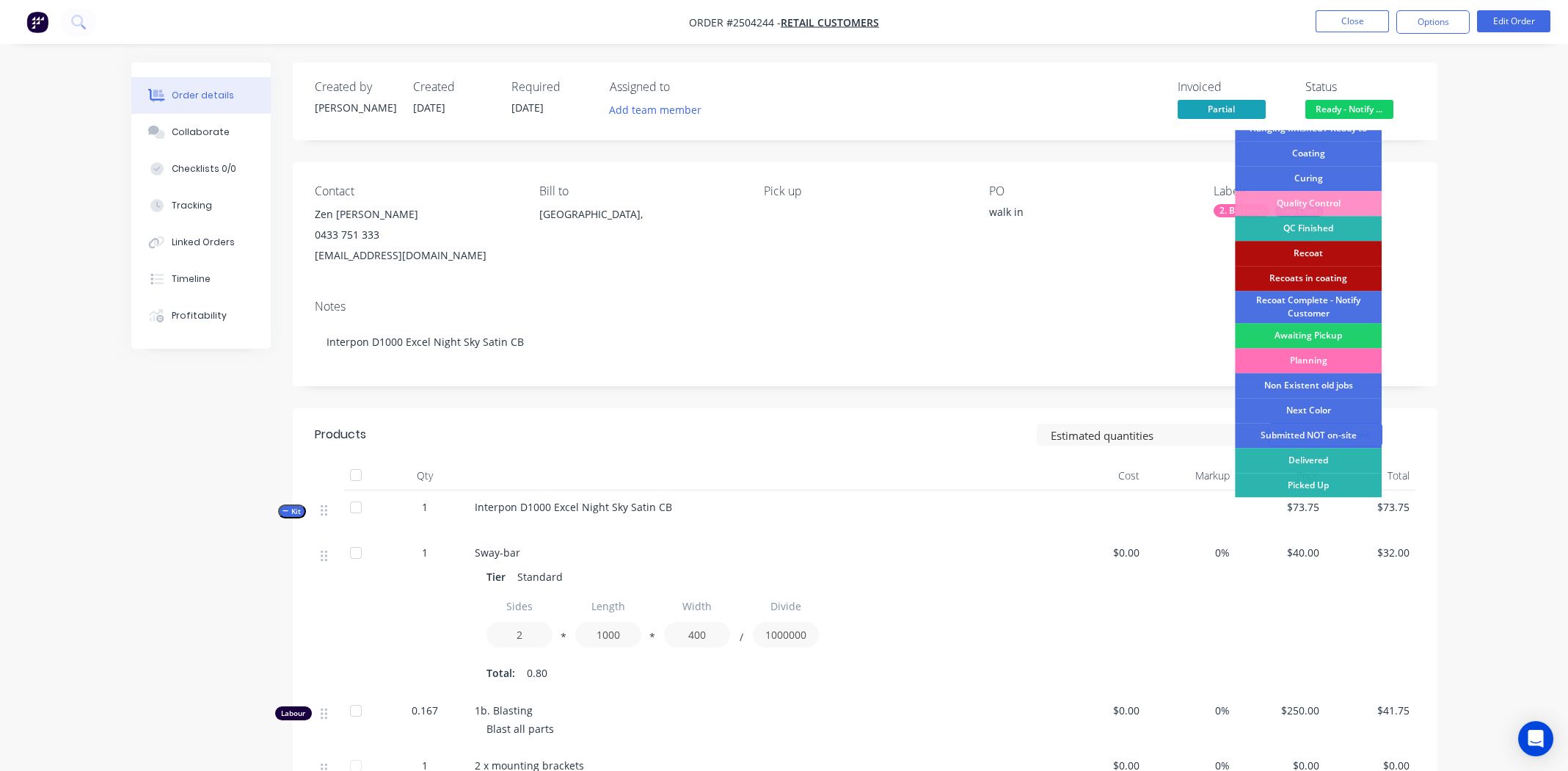
drag, startPoint x: 1302, startPoint y: 480, endPoint x: 1369, endPoint y: 224, distance: 264.6
click at [1302, 480] on div "Picked Up" at bounding box center [1308, 484] width 146 height 25
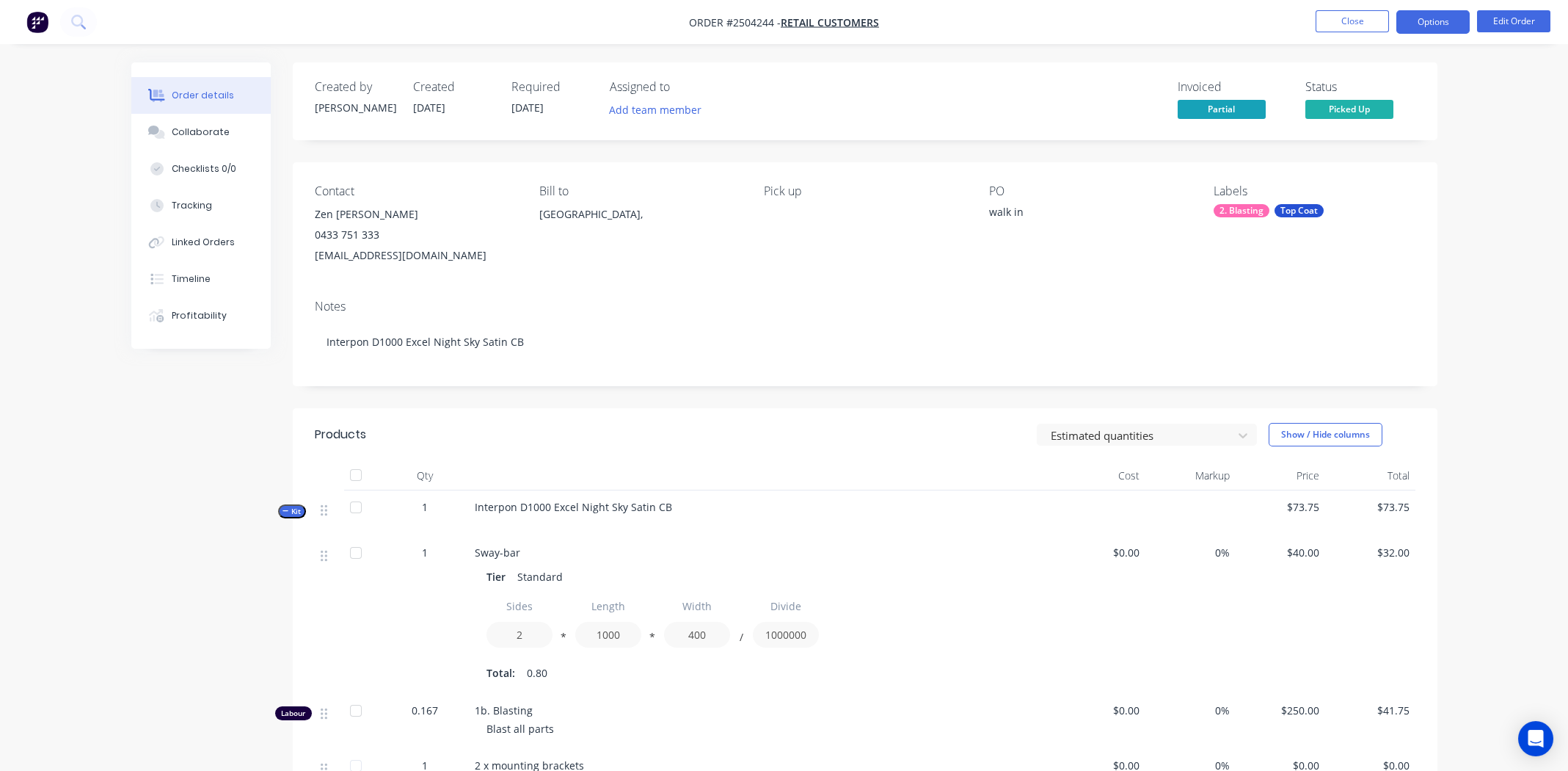
click at [1442, 16] on button "Options" at bounding box center [1434, 22] width 74 height 23
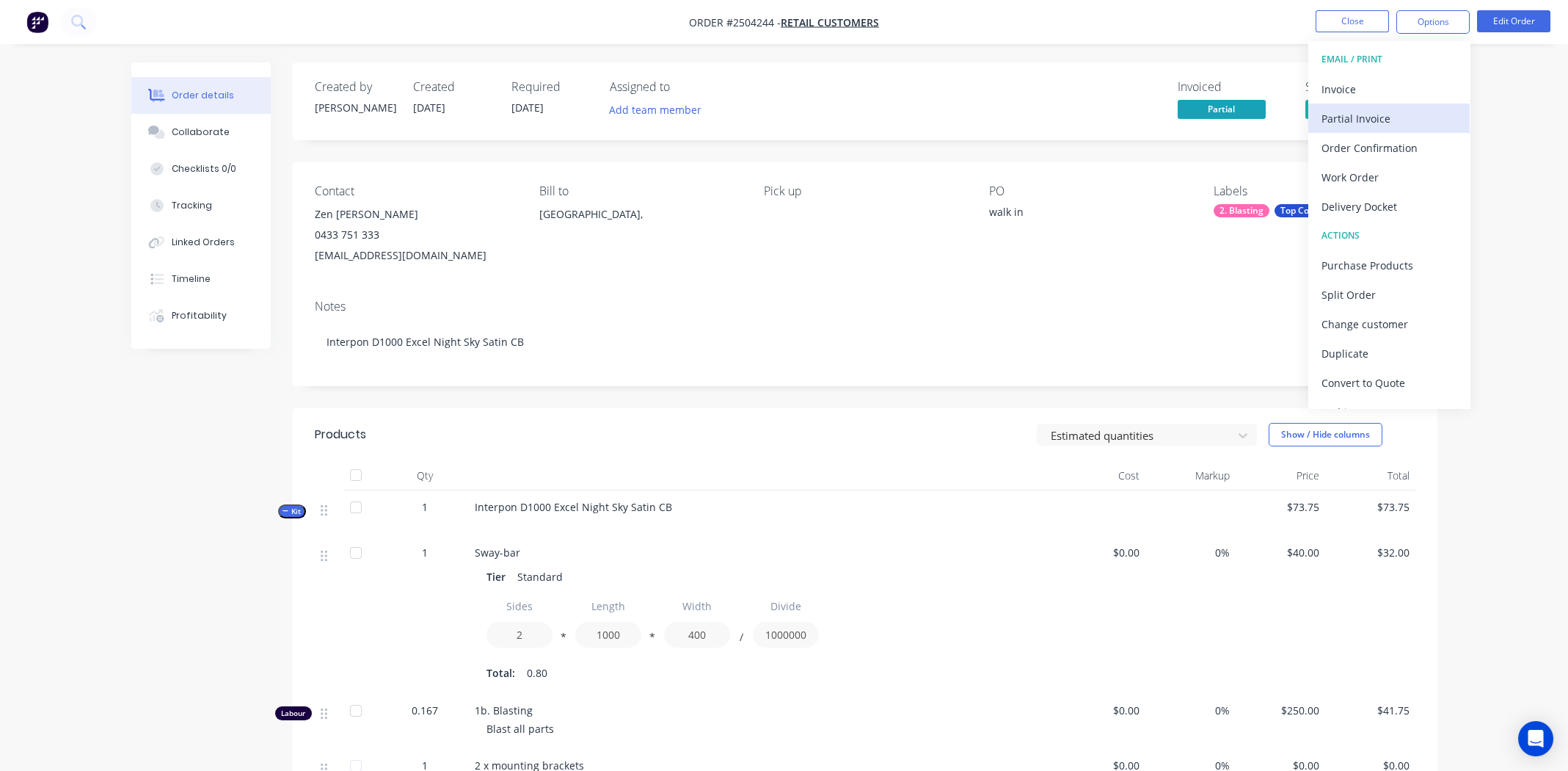
click at [1359, 122] on div "Partial Invoice" at bounding box center [1389, 118] width 135 height 22
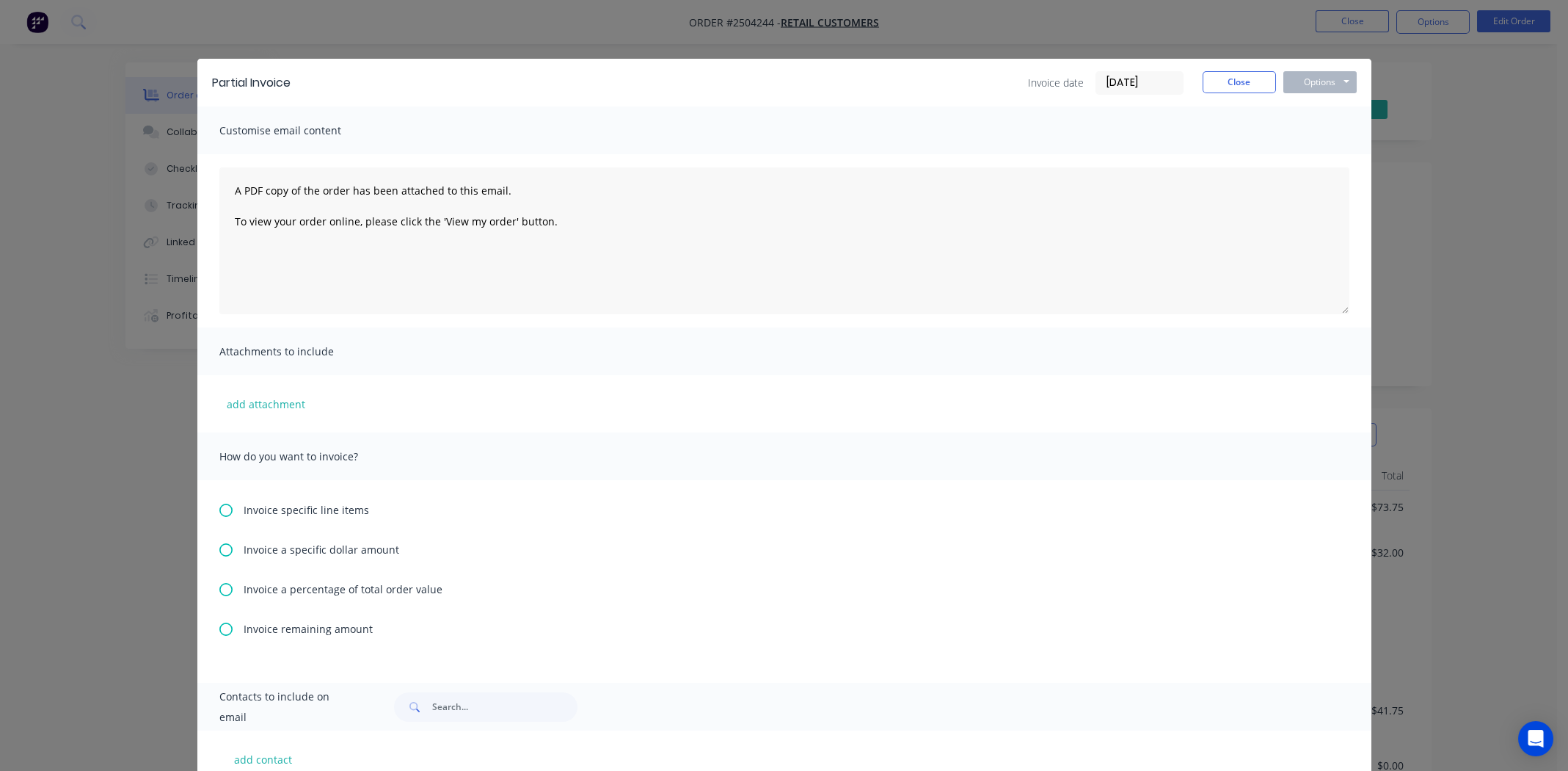
click at [224, 549] on icon at bounding box center [226, 549] width 14 height 14
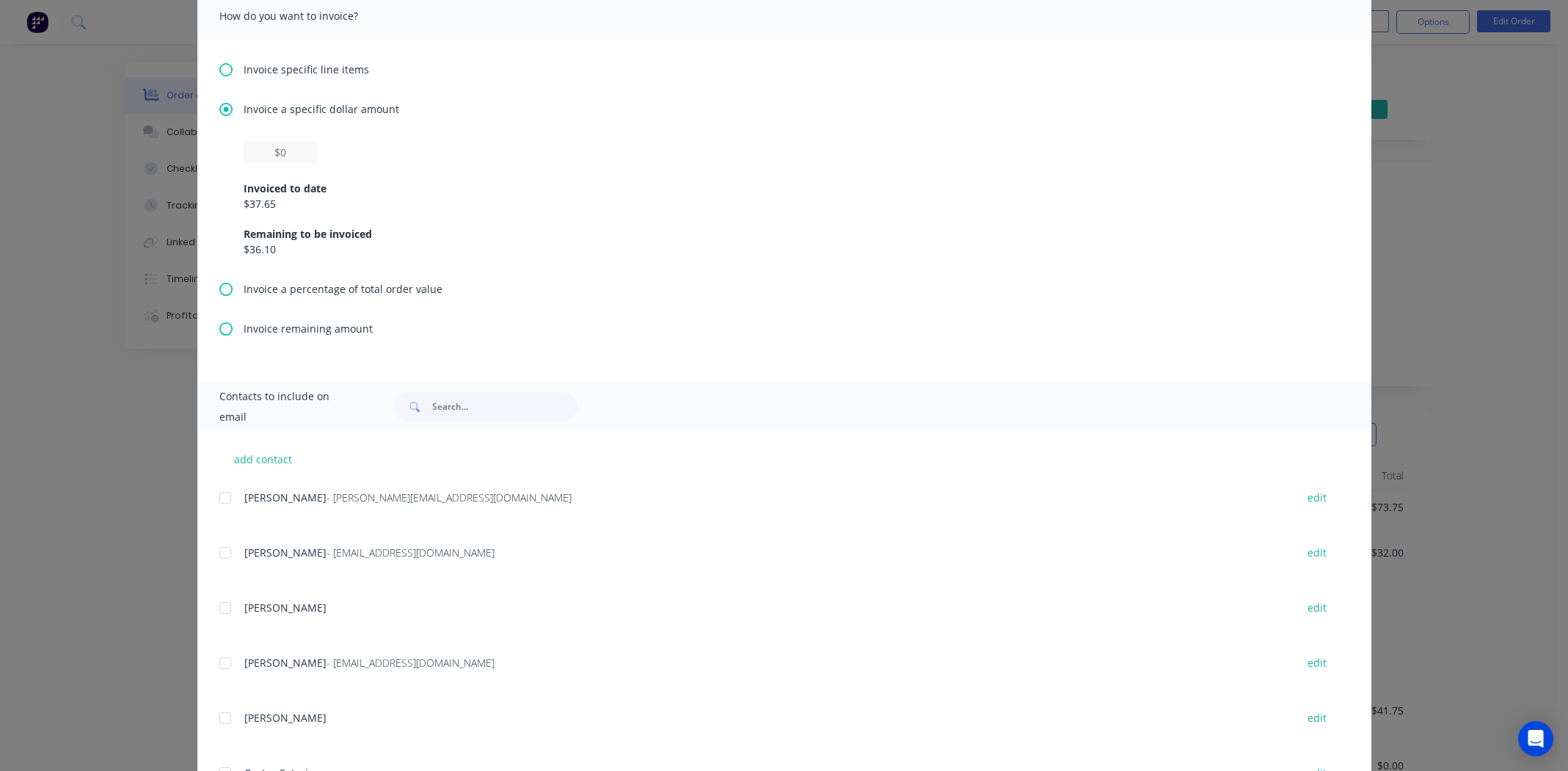
scroll to position [146, 0]
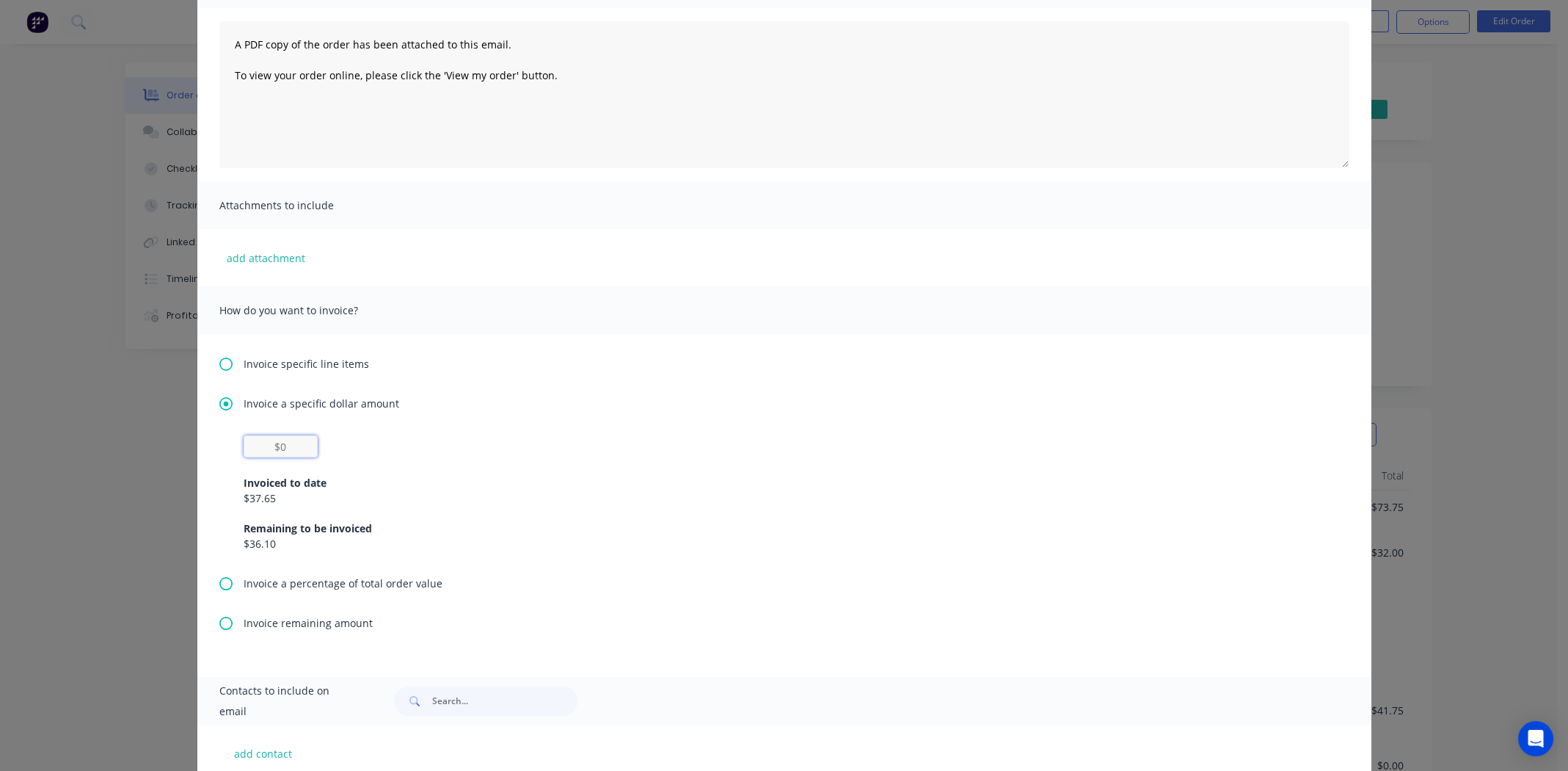
drag, startPoint x: 278, startPoint y: 440, endPoint x: 295, endPoint y: 444, distance: 17.5
click at [278, 440] on input "text" at bounding box center [280, 447] width 74 height 22
click at [616, 430] on div "Invoice a specific dollar amount $0 Invoiced to date $37.65 Remaining to be inv…" at bounding box center [784, 485] width 1130 height 180
click at [278, 448] on input "$0" at bounding box center [280, 447] width 74 height 22
click at [582, 455] on div "$0 Invoiced to date $37.65 Remaining to be invoiced $36.10" at bounding box center [784, 493] width 1081 height 116
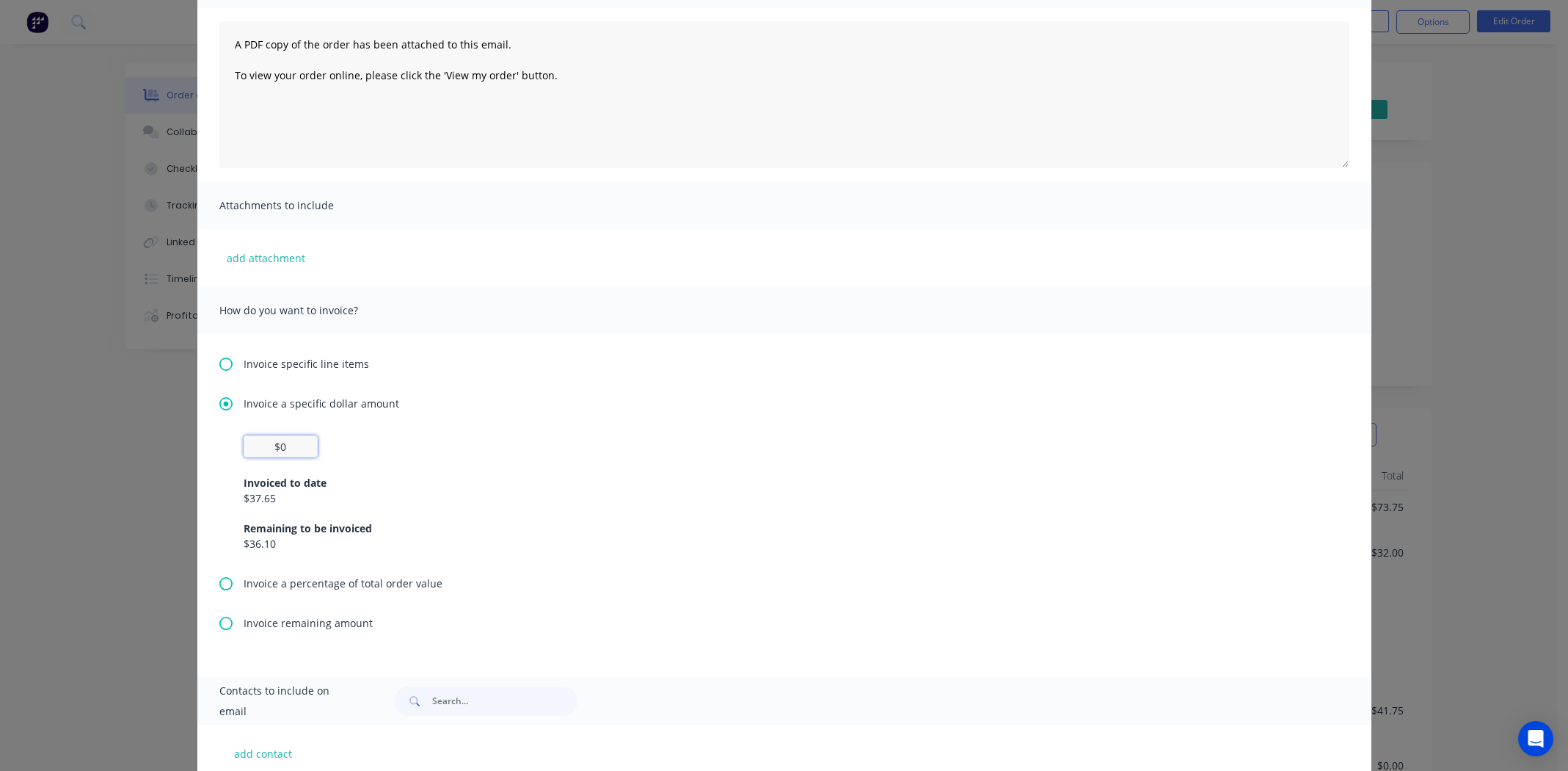
click at [280, 440] on input "$0" at bounding box center [280, 447] width 74 height 22
type input "$36.1"
click at [622, 432] on div "Invoice a specific dollar amount $36.1 Invoiced to date $37.65 Remaining to be …" at bounding box center [784, 485] width 1130 height 180
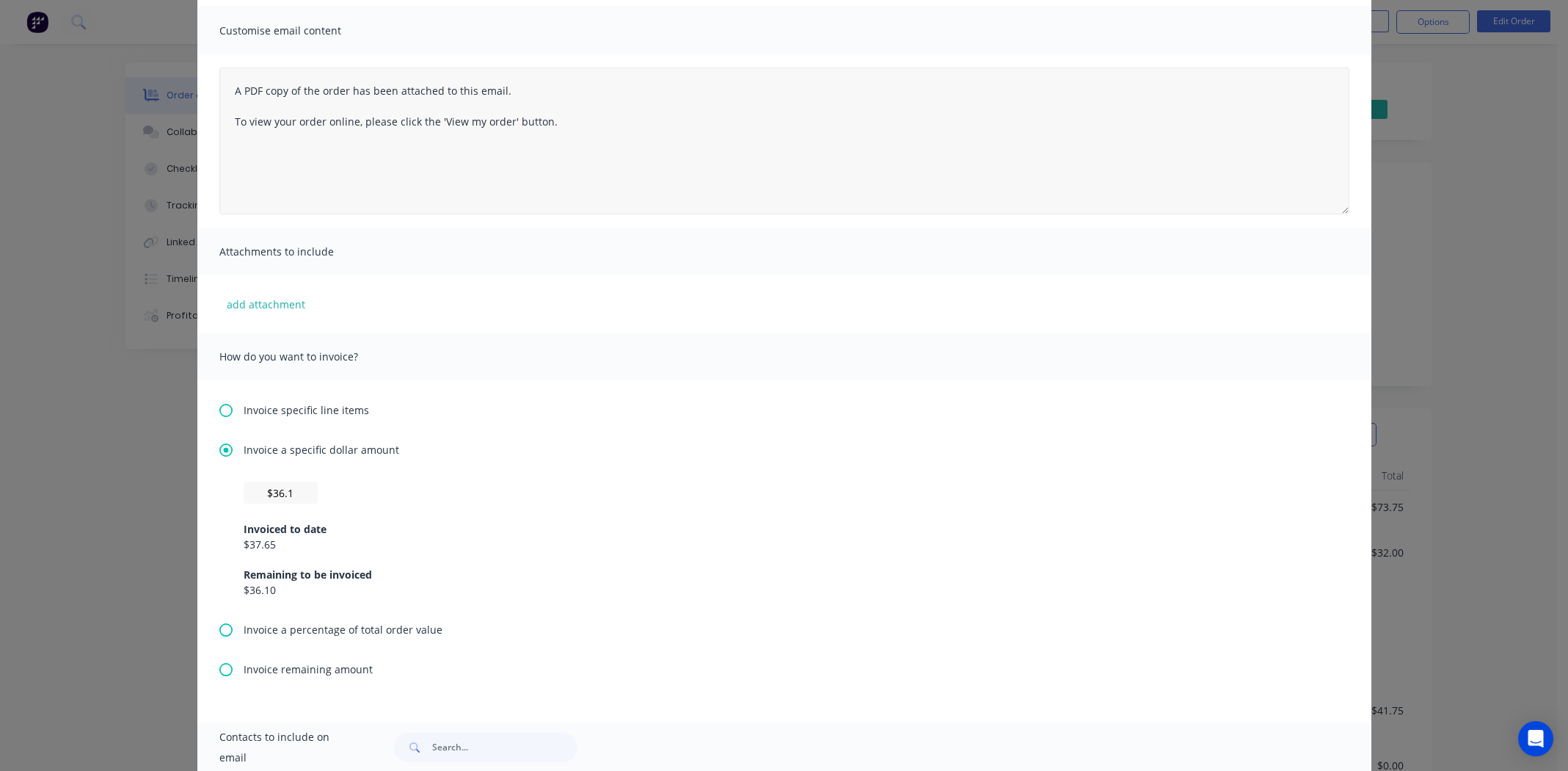
scroll to position [0, 0]
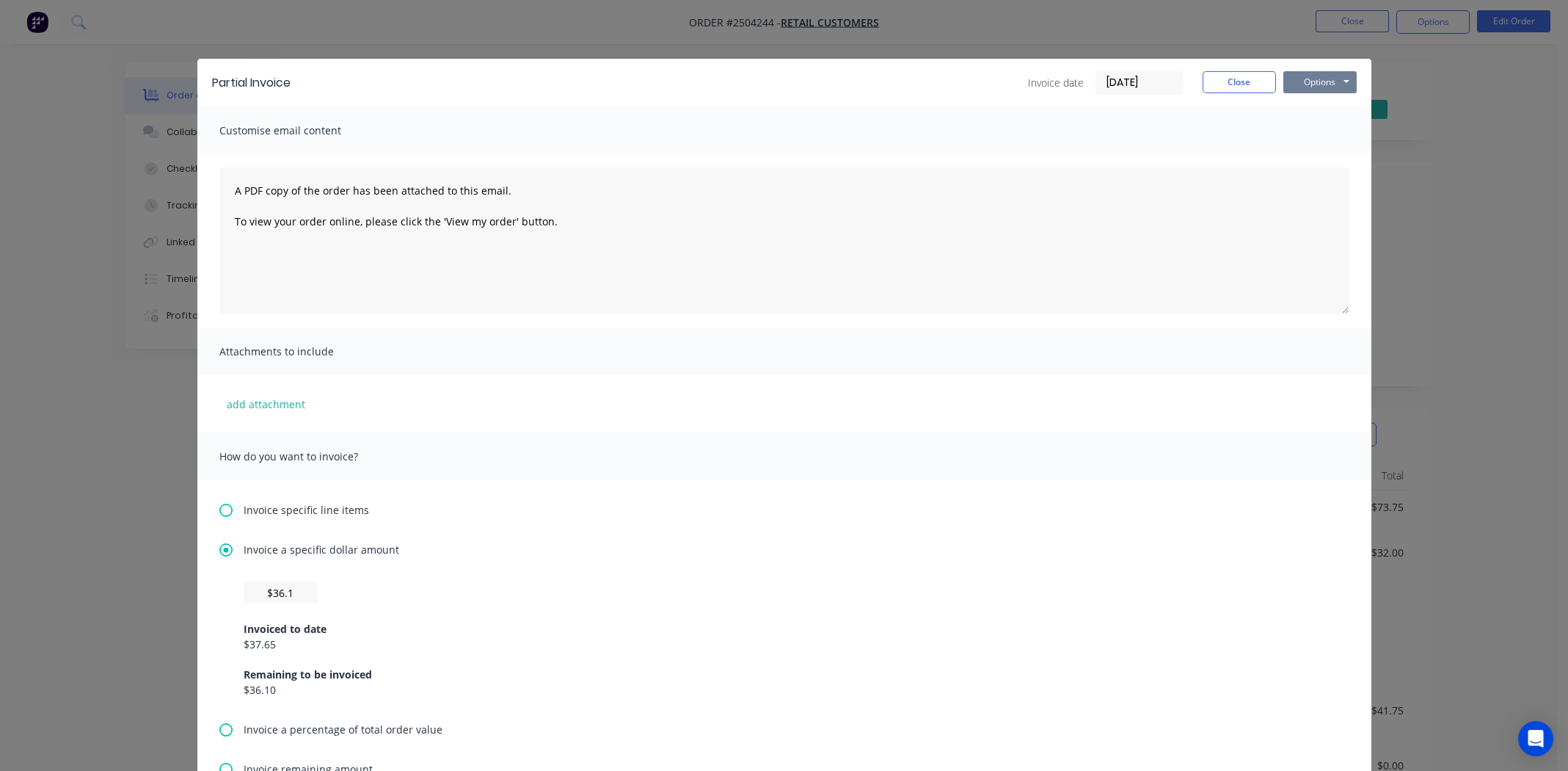
click at [1323, 73] on button "Options" at bounding box center [1320, 82] width 74 height 22
click at [1309, 133] on button "Print" at bounding box center [1329, 132] width 94 height 24
click at [1230, 81] on button "Close" at bounding box center [1240, 82] width 74 height 22
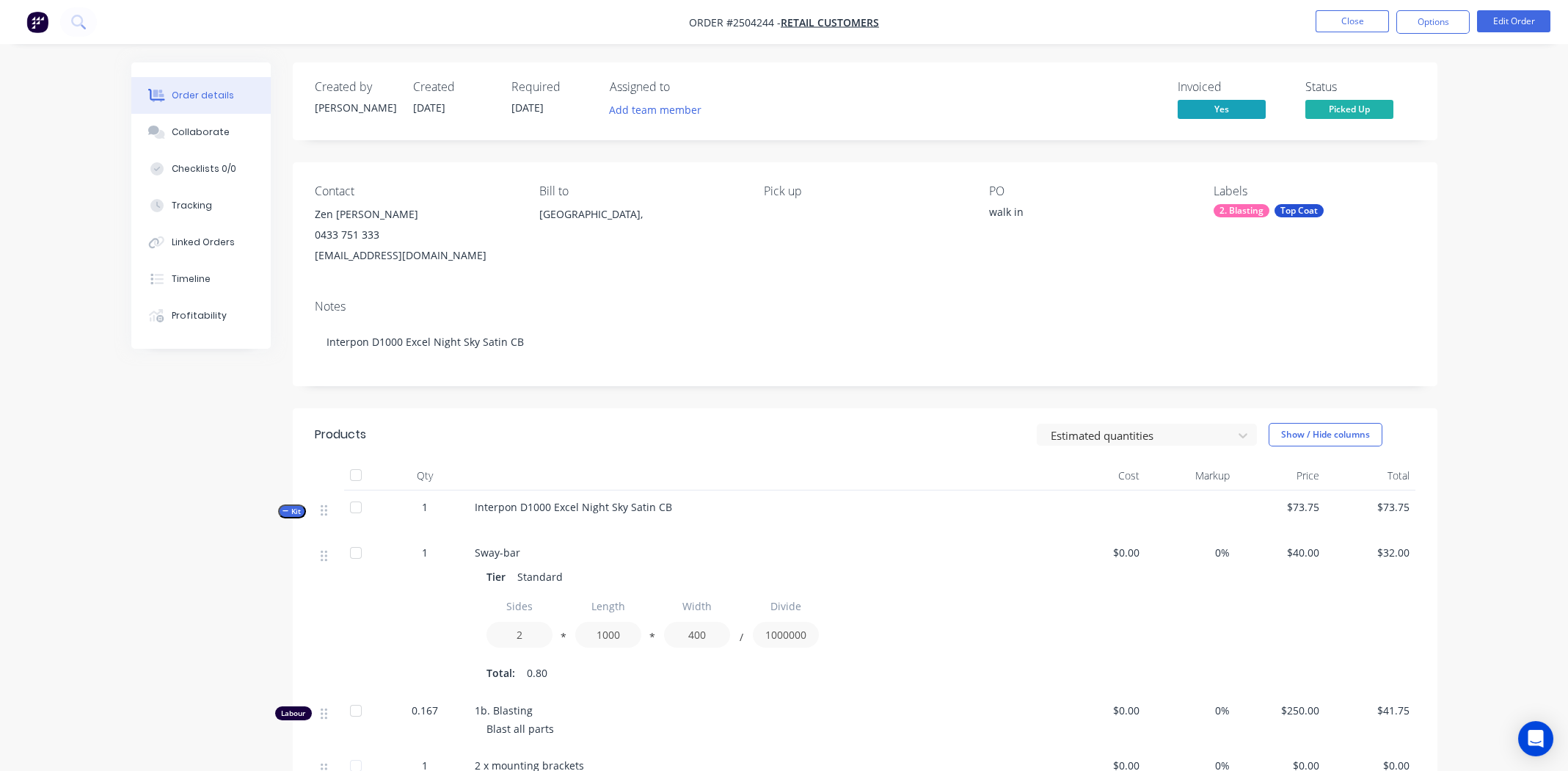
click at [1030, 86] on div "Invoiced Yes Status Picked Up" at bounding box center [1085, 101] width 659 height 42
click at [1350, 15] on button "Close" at bounding box center [1353, 22] width 74 height 22
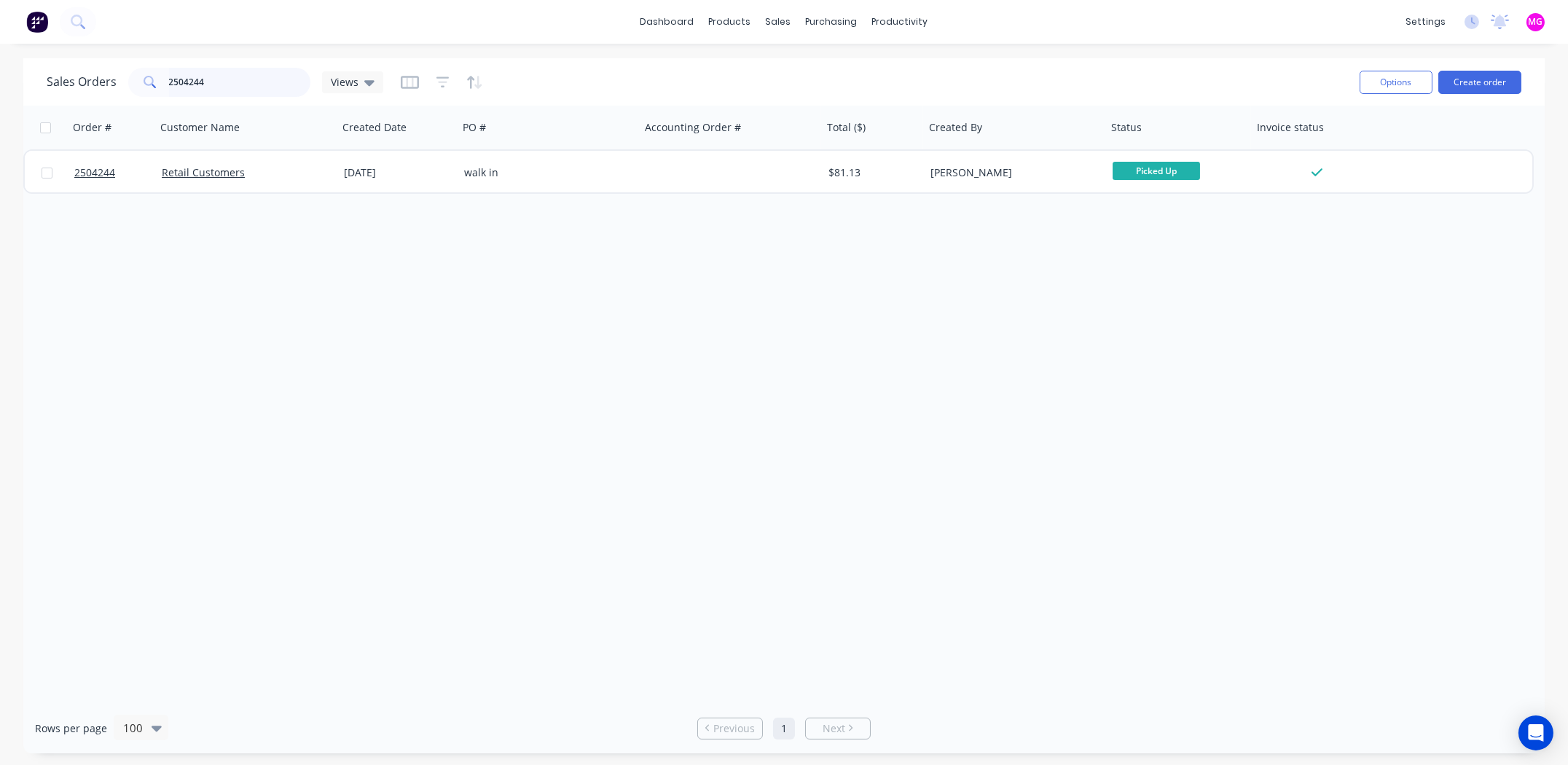
click at [240, 75] on input "2504244" at bounding box center [240, 82] width 142 height 29
click at [240, 77] on input "2504244" at bounding box center [240, 82] width 142 height 29
type input "2"
click at [1112, 16] on div "dashboard products sales purchasing productivity dashboard products Product Cat…" at bounding box center [784, 21] width 1568 height 44
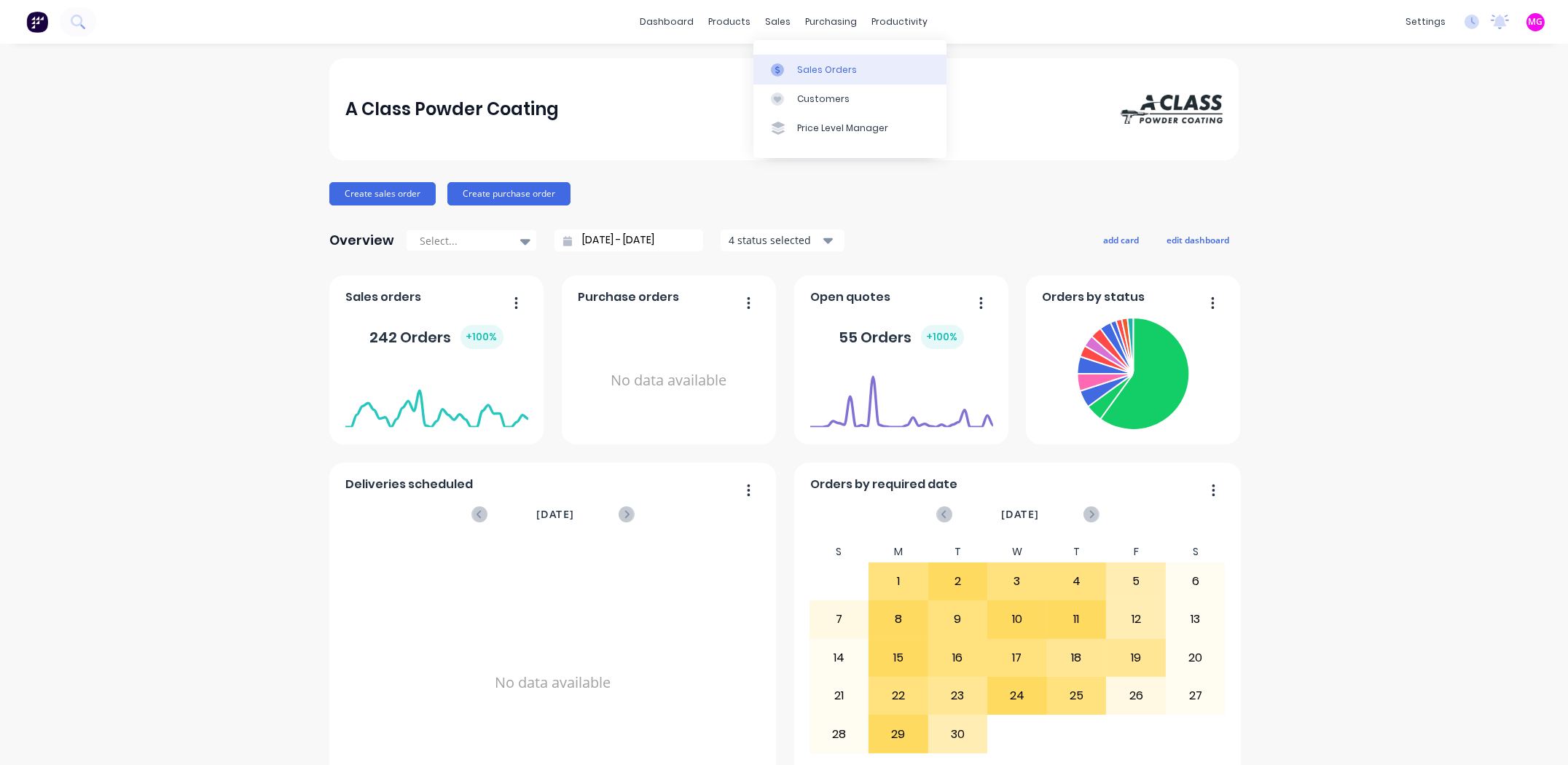
click at [812, 67] on div "Sales Orders" at bounding box center [827, 70] width 60 height 14
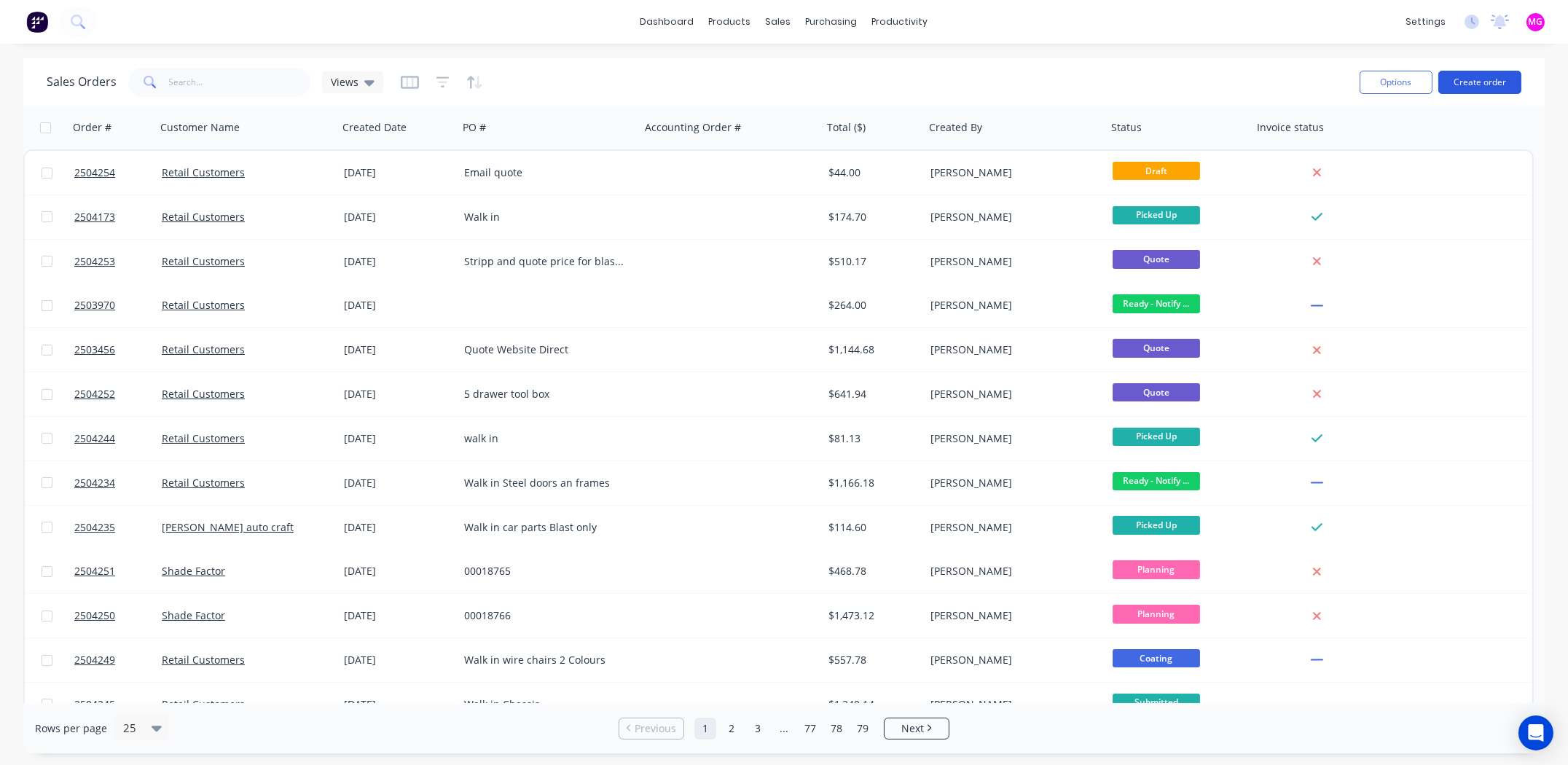
click at [1481, 83] on button "Create order" at bounding box center [1480, 82] width 83 height 23
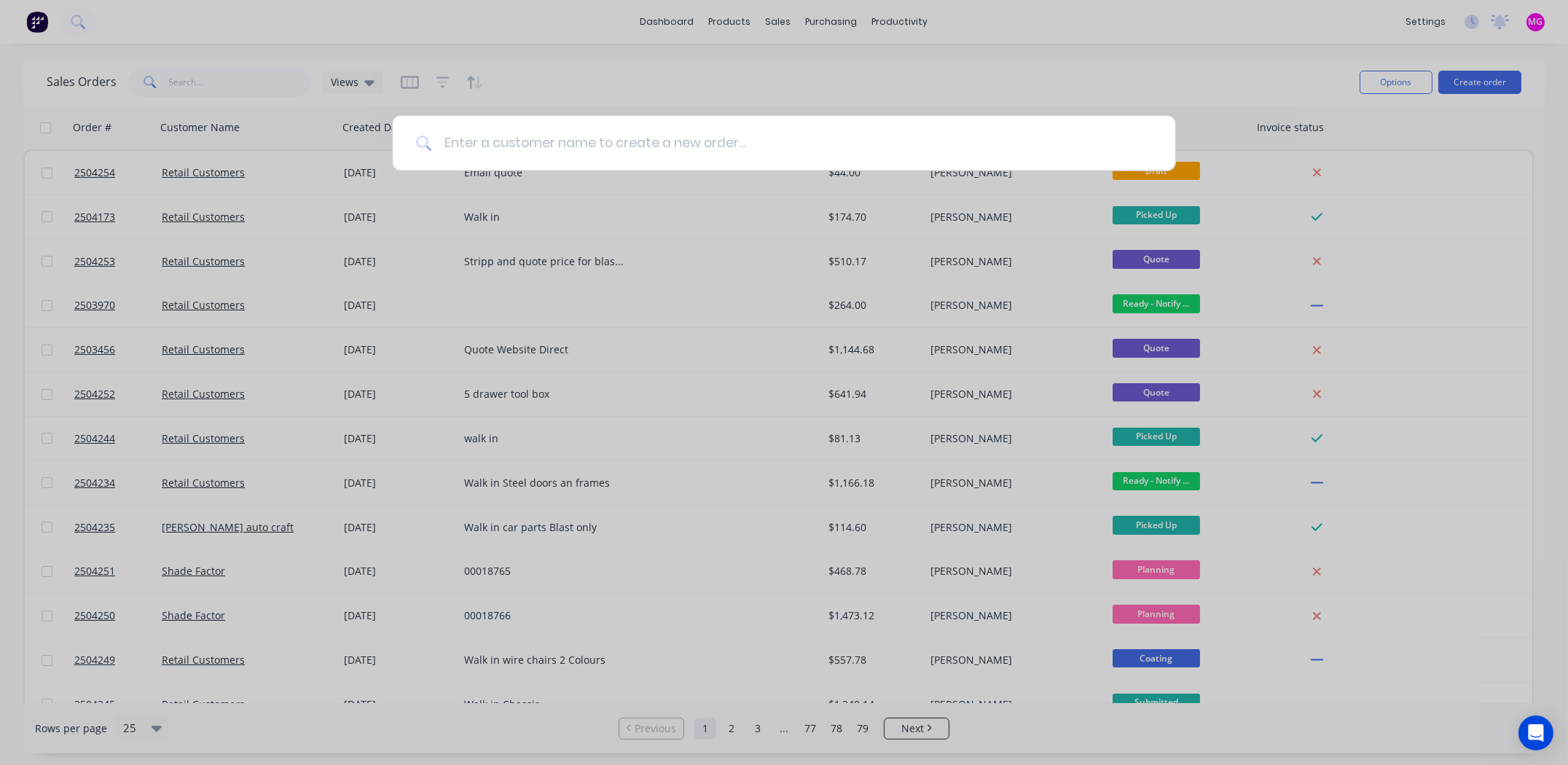
click at [529, 145] on input at bounding box center [792, 143] width 720 height 55
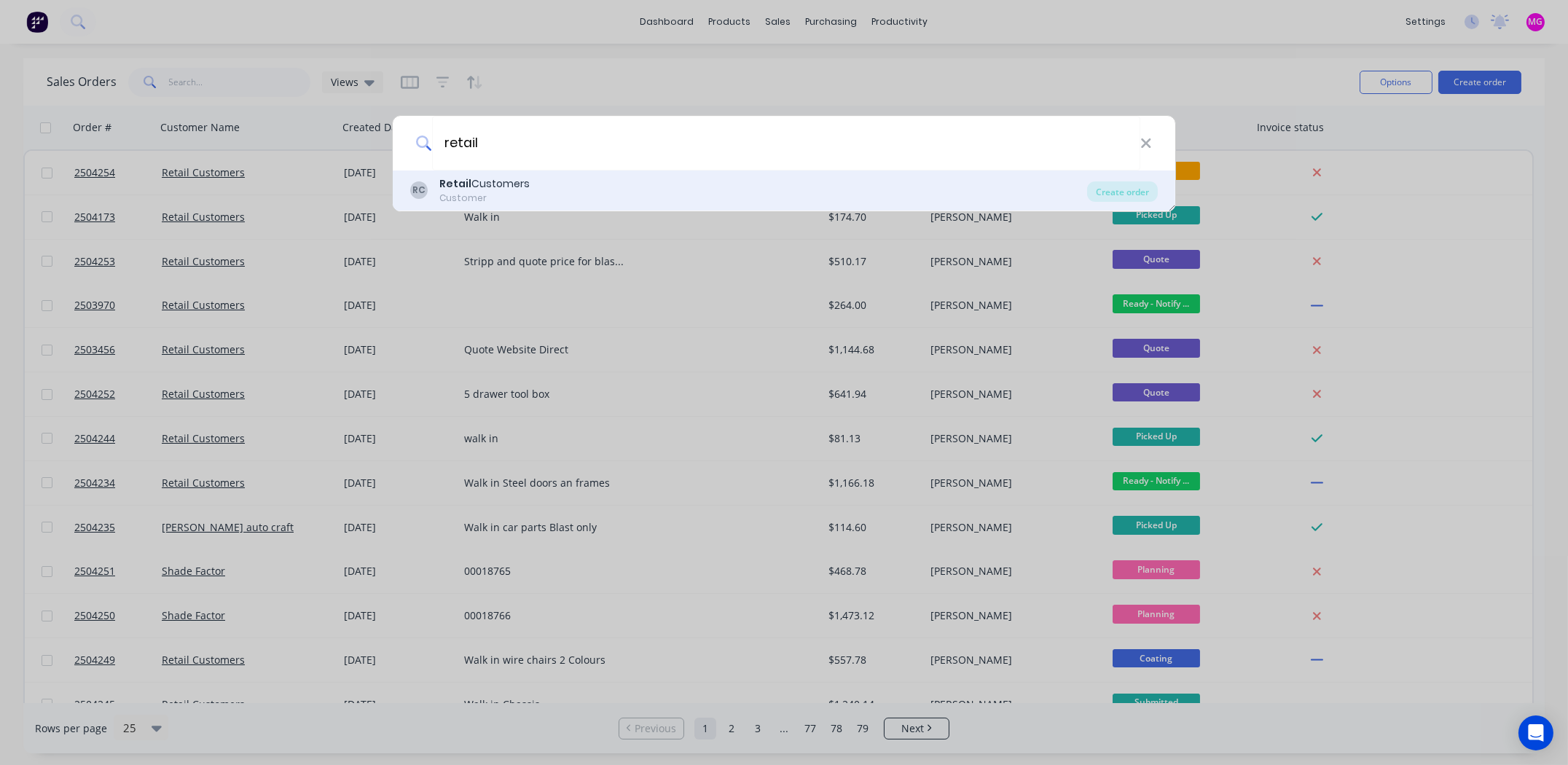
type input "retail"
click at [508, 184] on div "Retail Customers" at bounding box center [485, 184] width 91 height 15
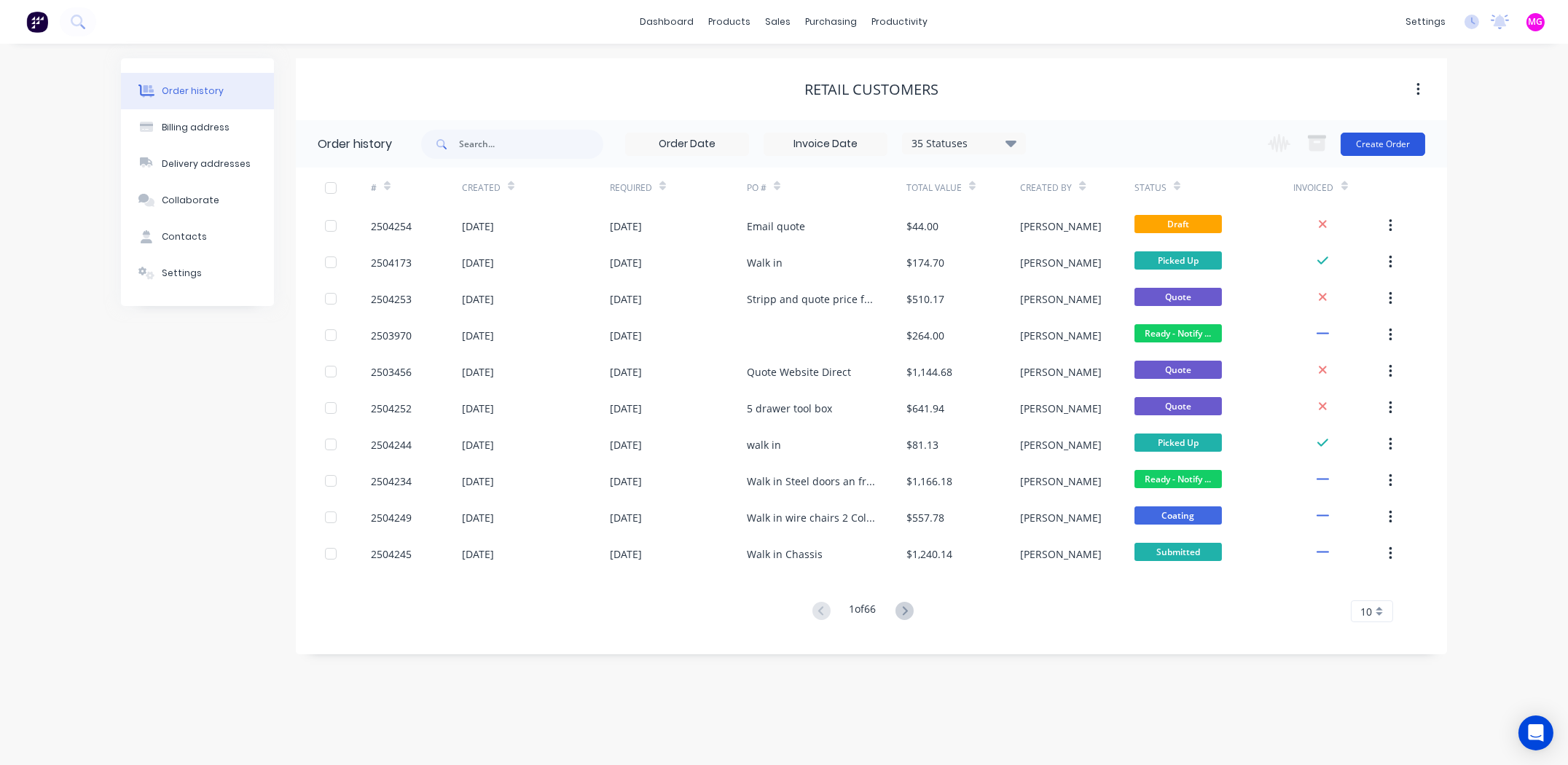
click at [1368, 143] on button "Create Order" at bounding box center [1383, 144] width 84 height 23
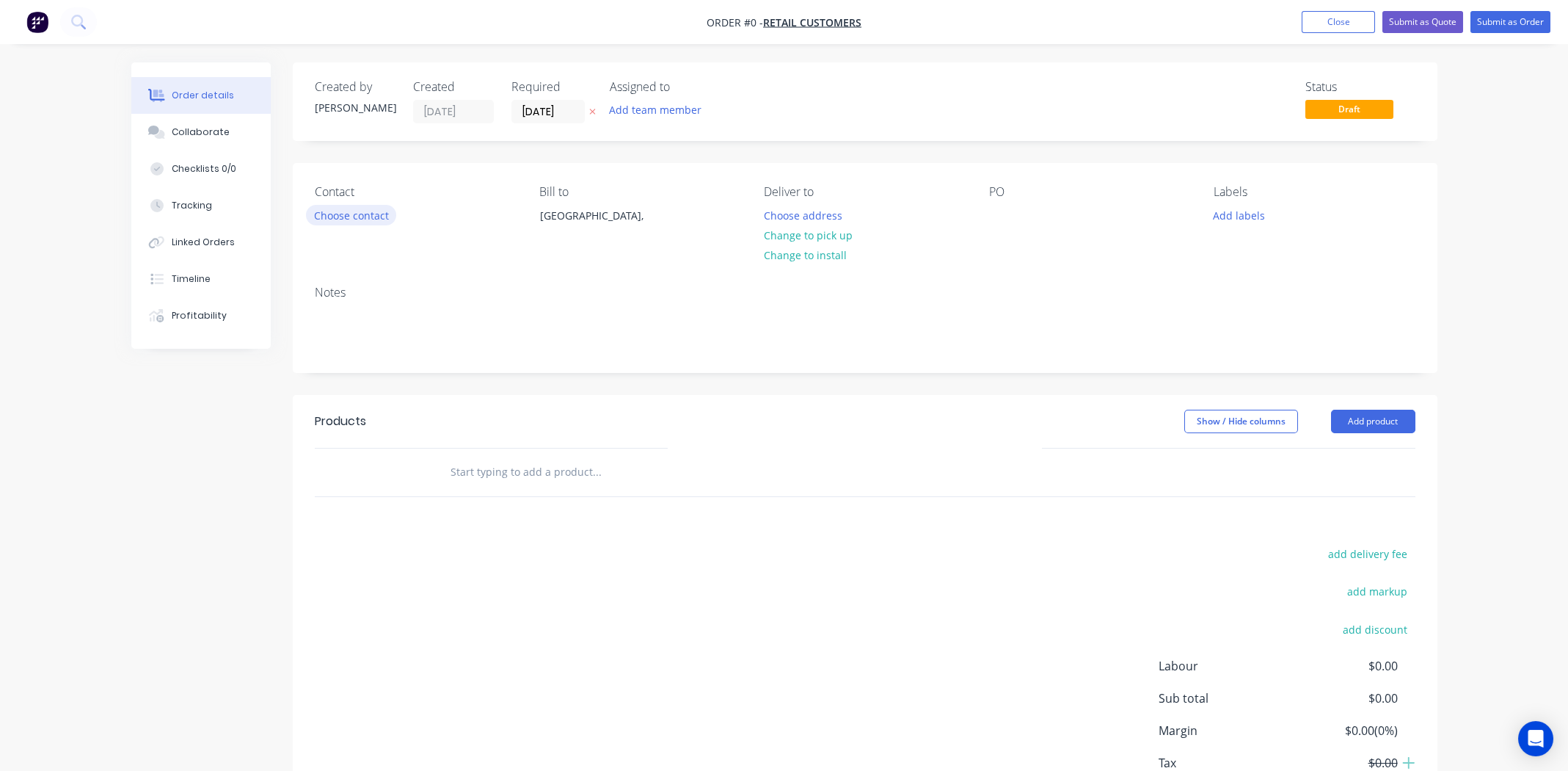
click at [341, 214] on button "Choose contact" at bounding box center [351, 215] width 90 height 20
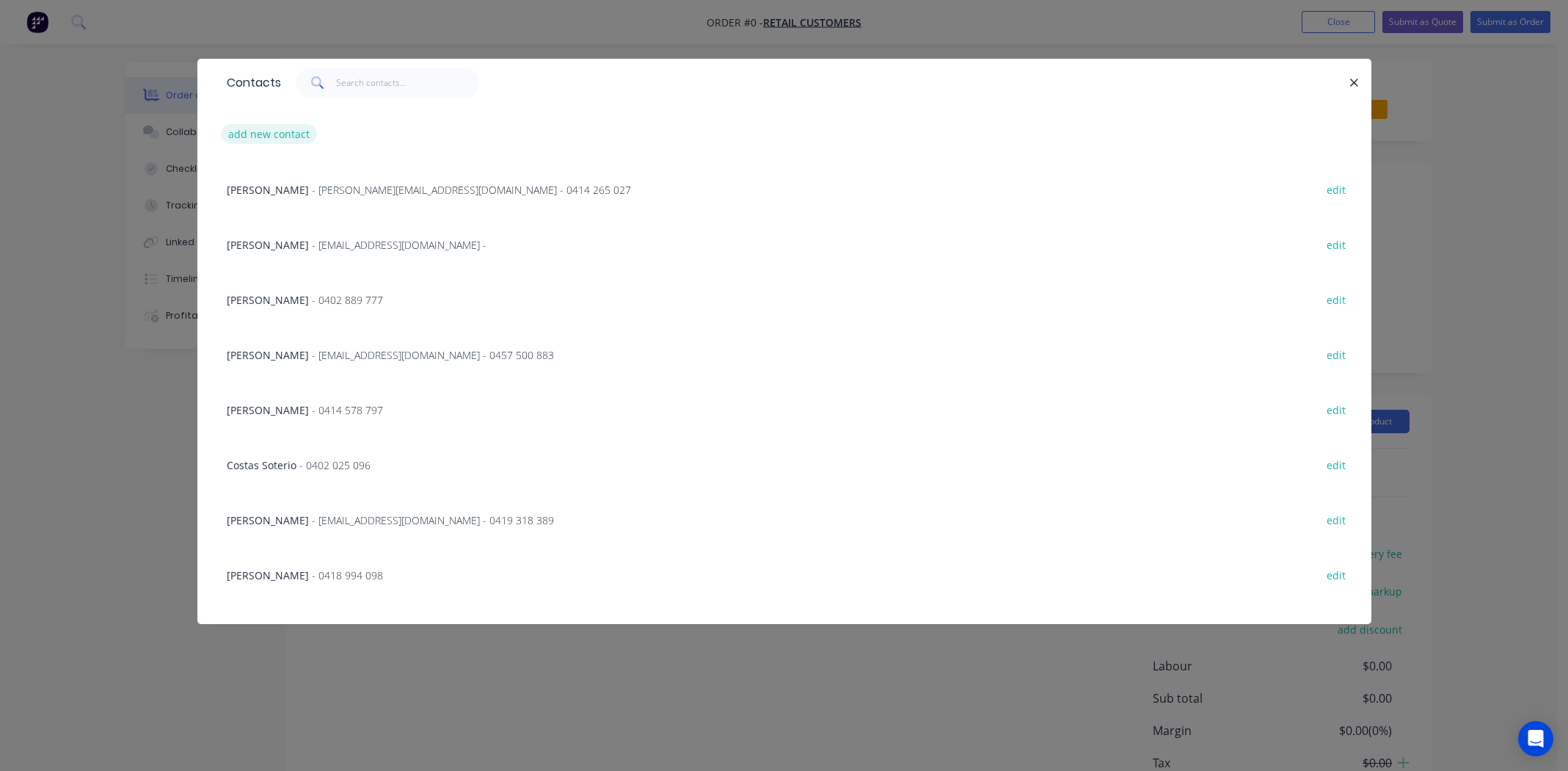
click at [274, 135] on button "add new contact" at bounding box center [269, 134] width 97 height 20
select select "AU"
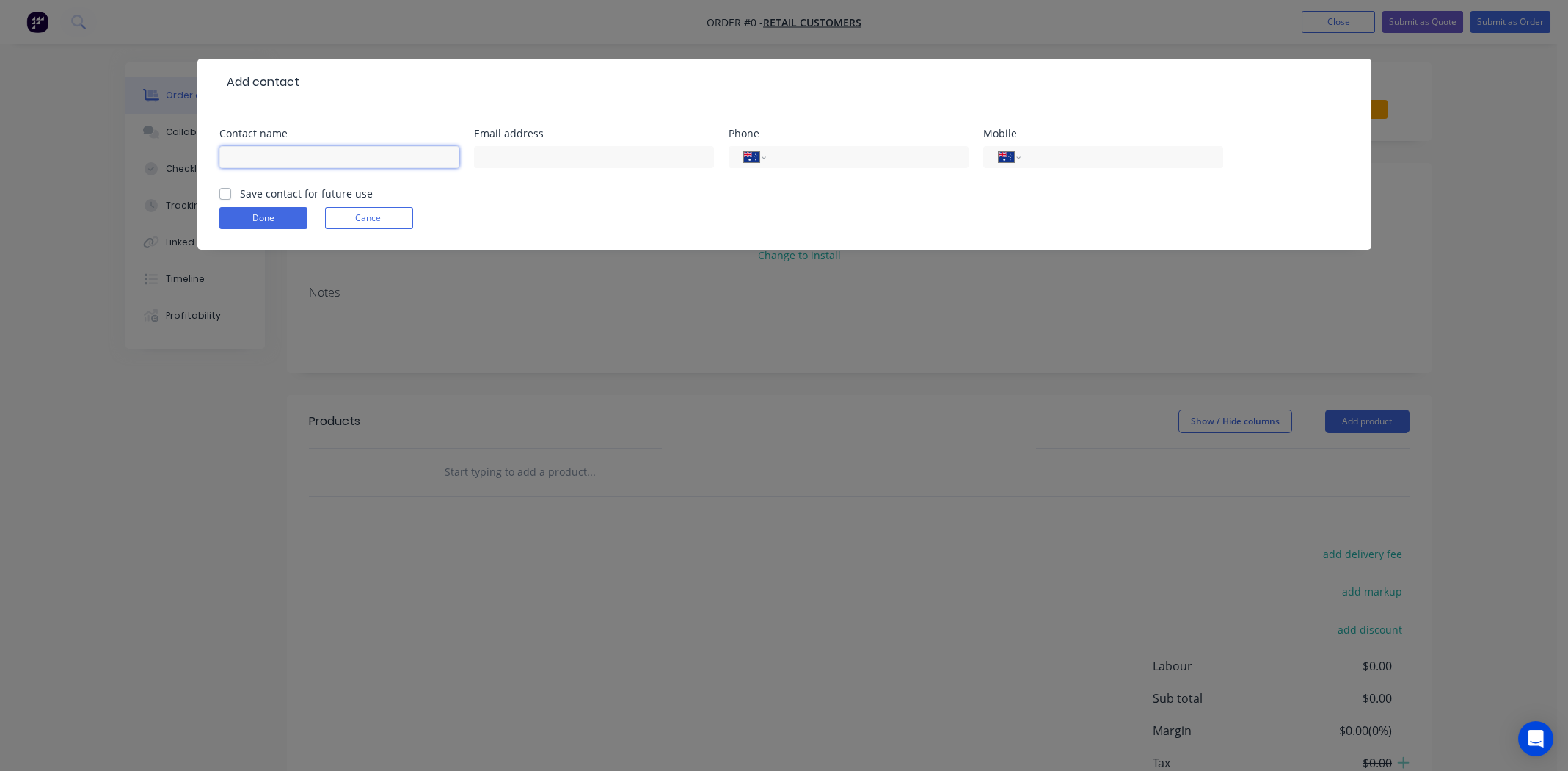
click at [279, 151] on input "text" at bounding box center [339, 157] width 240 height 22
type input "Andrew Larkin"
click at [495, 155] on input "text" at bounding box center [594, 157] width 240 height 22
click at [1040, 153] on input "tel" at bounding box center [1119, 157] width 176 height 17
type input "0411 048 308"
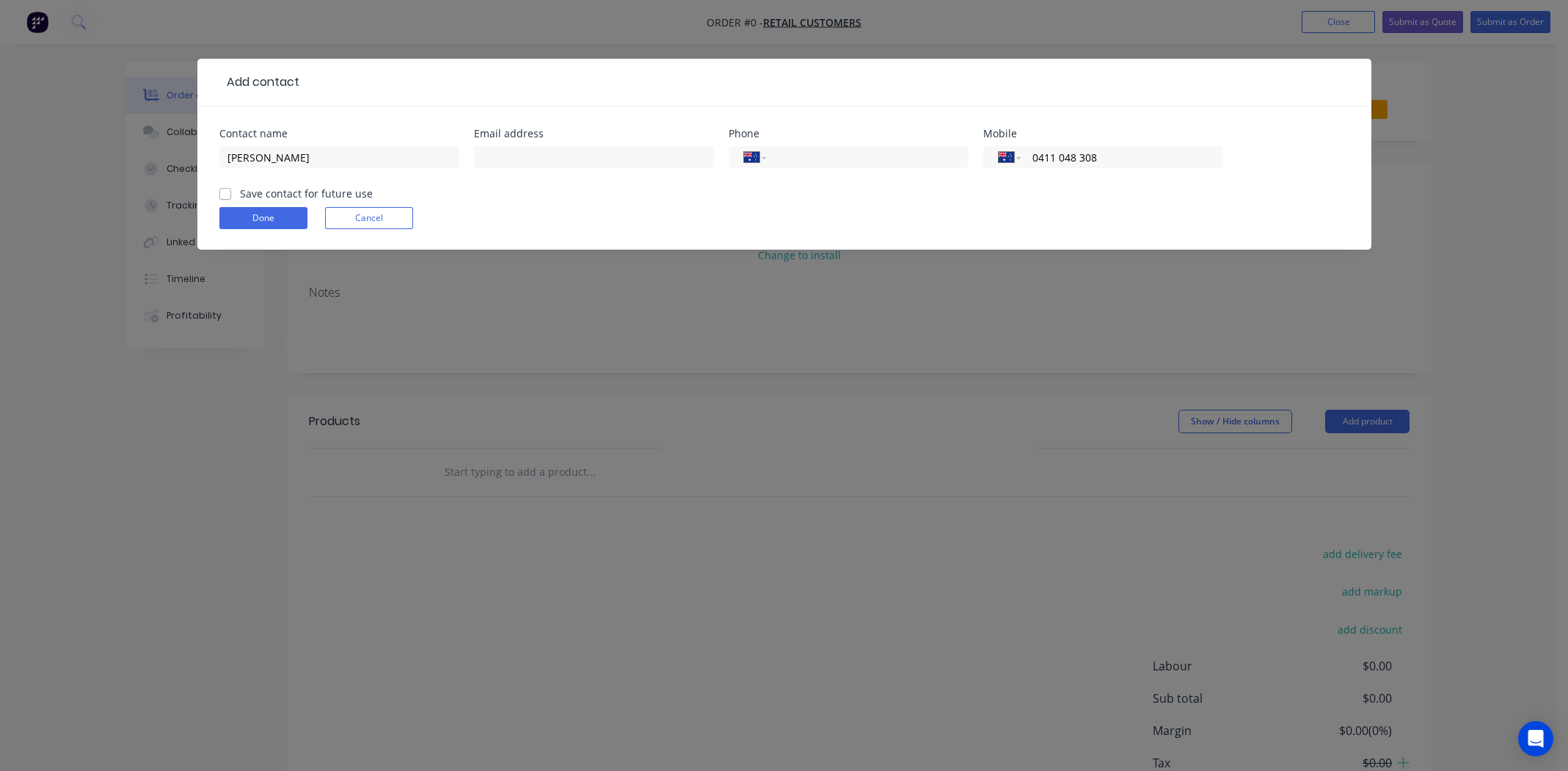
click at [240, 191] on label "Save contact for future use" at bounding box center [307, 193] width 133 height 15
click at [224, 191] on input "Save contact for future use" at bounding box center [225, 192] width 12 height 14
checkbox input "true"
click at [239, 208] on button "Done" at bounding box center [263, 219] width 88 height 22
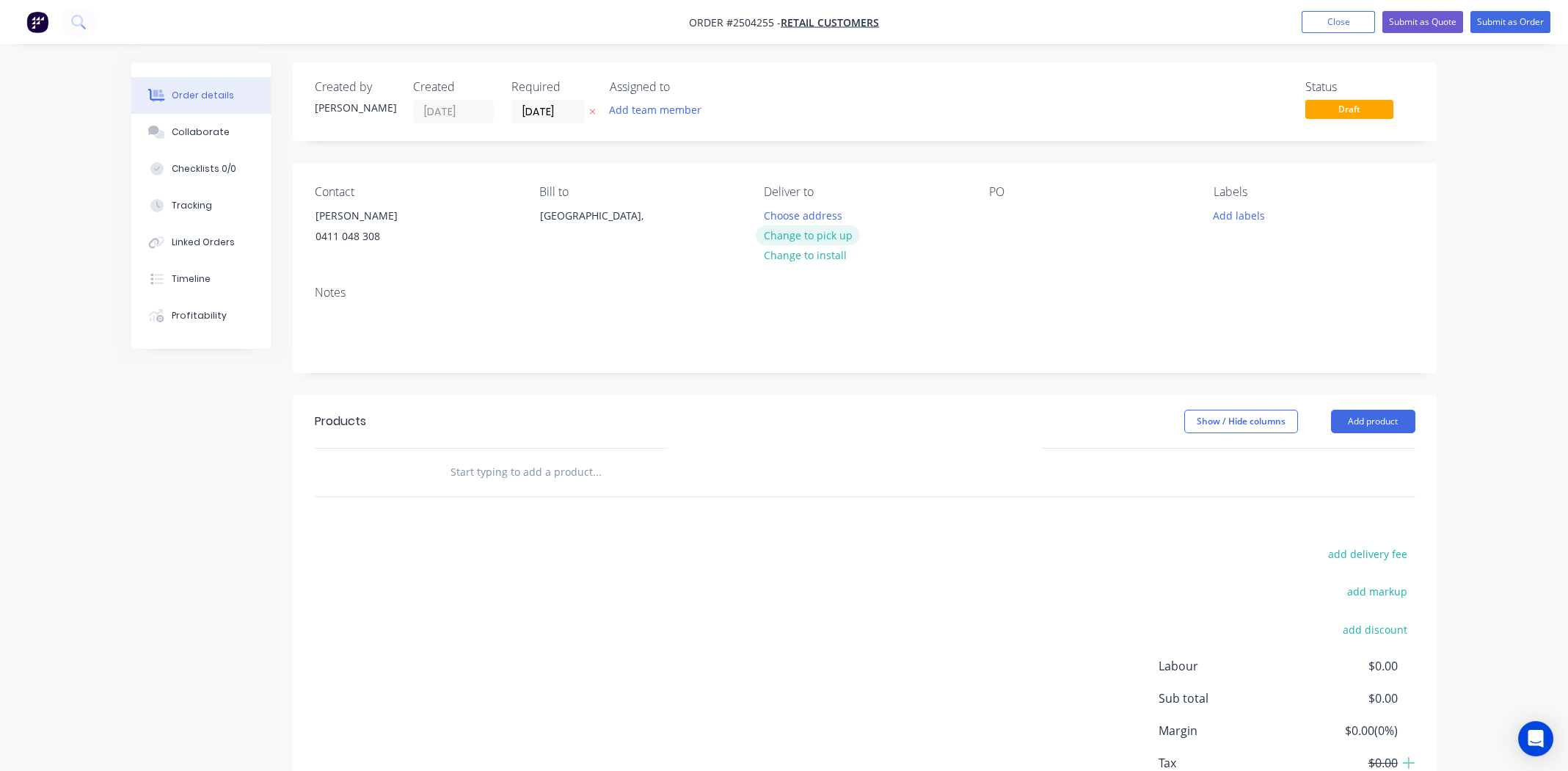
click at [797, 235] on button "Change to pick up" at bounding box center [808, 235] width 104 height 20
click at [1002, 215] on div at bounding box center [1001, 215] width 23 height 22
click at [1231, 217] on button "Add labels" at bounding box center [1239, 215] width 67 height 20
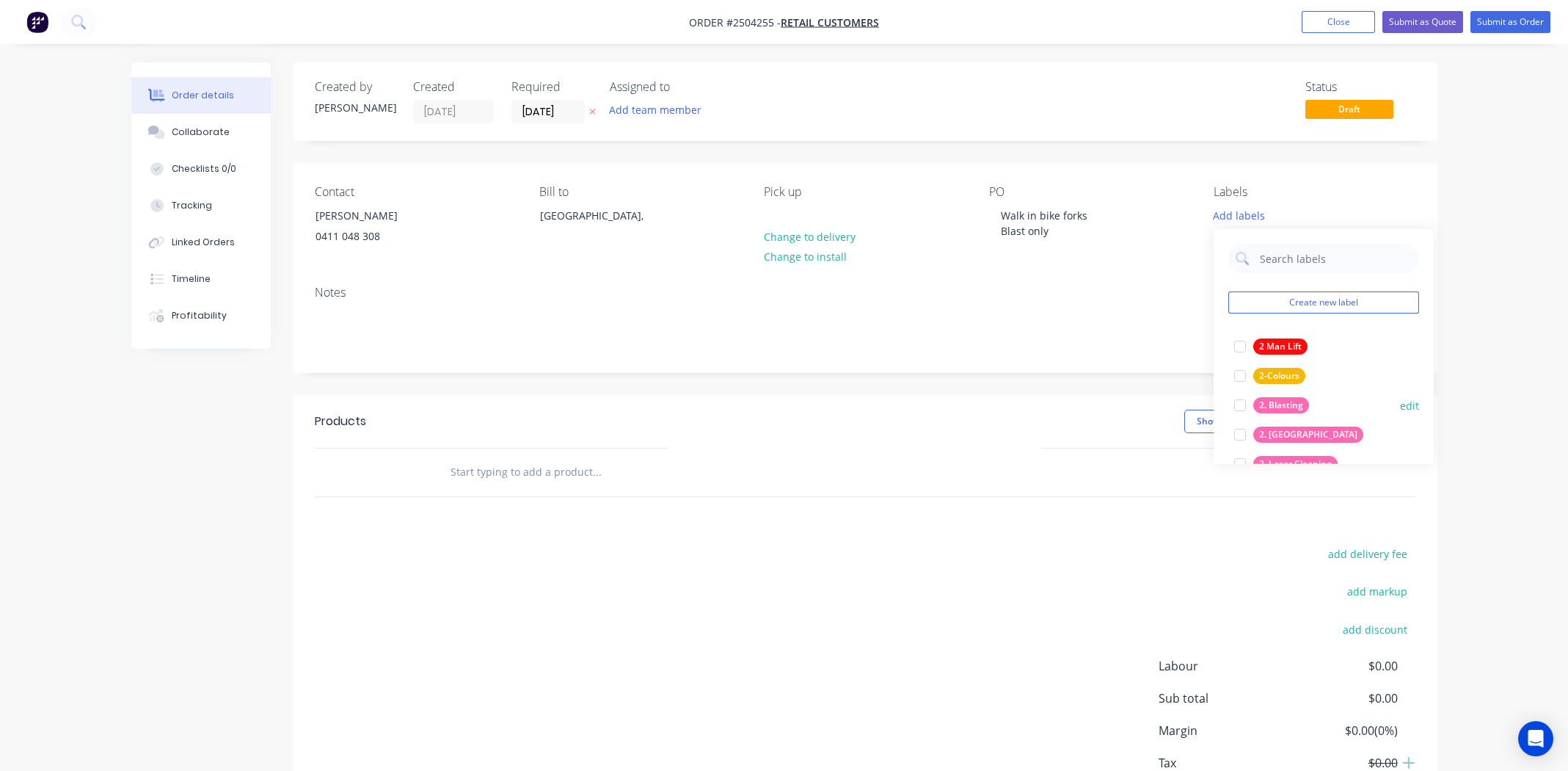
click at [1243, 401] on div at bounding box center [1240, 405] width 30 height 30
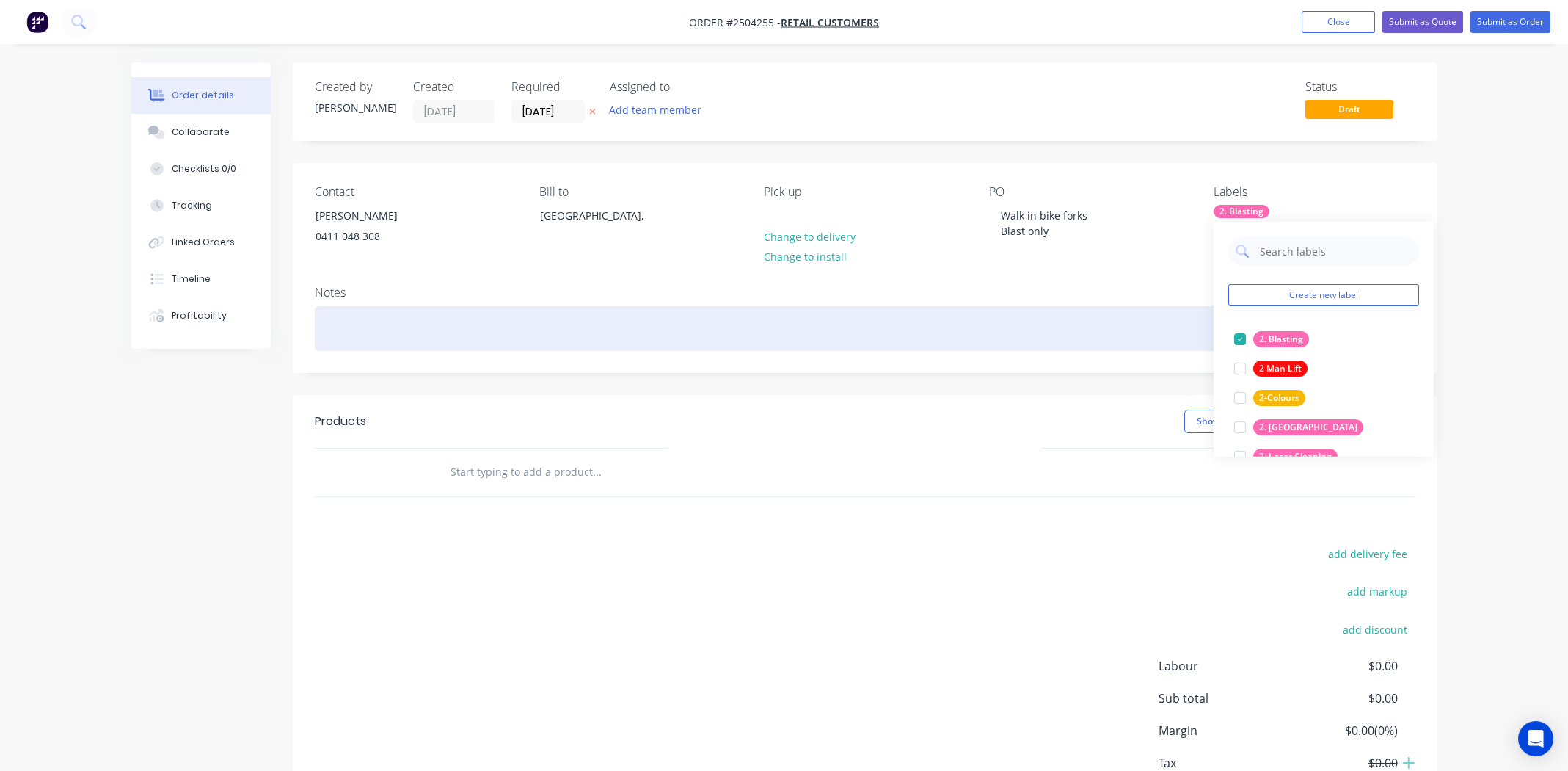
click at [679, 339] on div at bounding box center [864, 328] width 1101 height 45
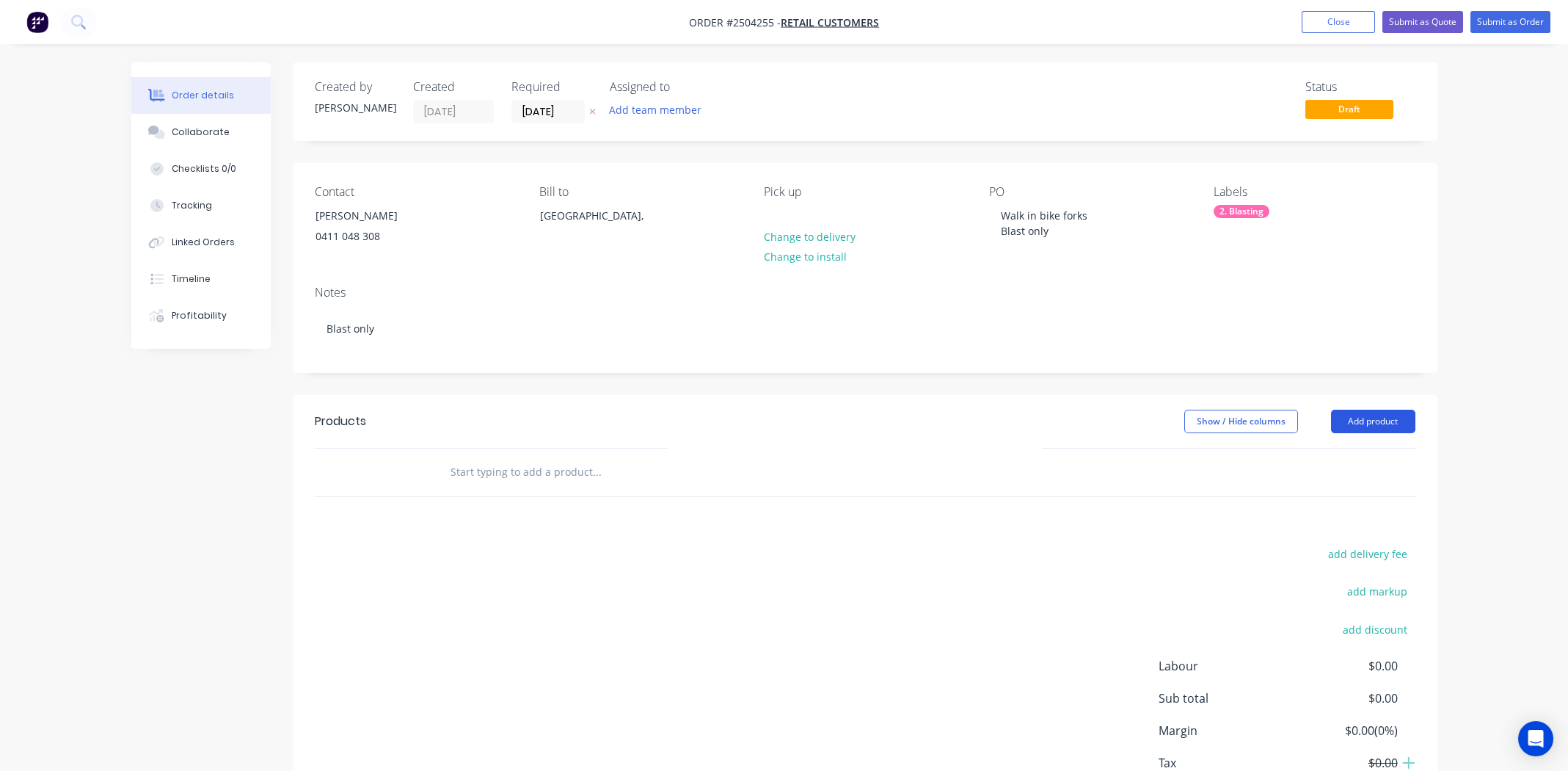
click at [1368, 419] on button "Add product" at bounding box center [1373, 421] width 84 height 23
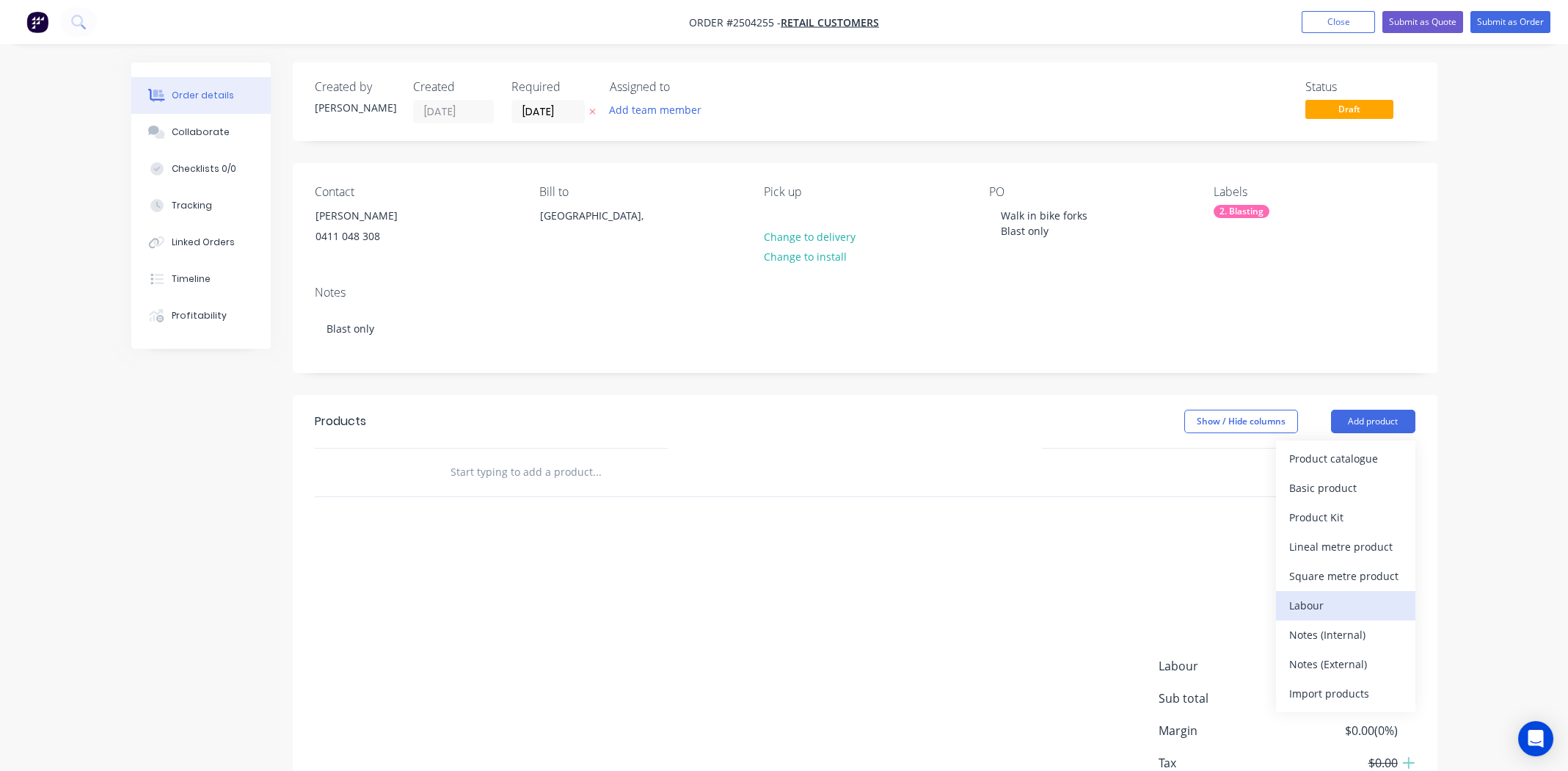
click at [1303, 603] on div "Labour" at bounding box center [1345, 605] width 113 height 22
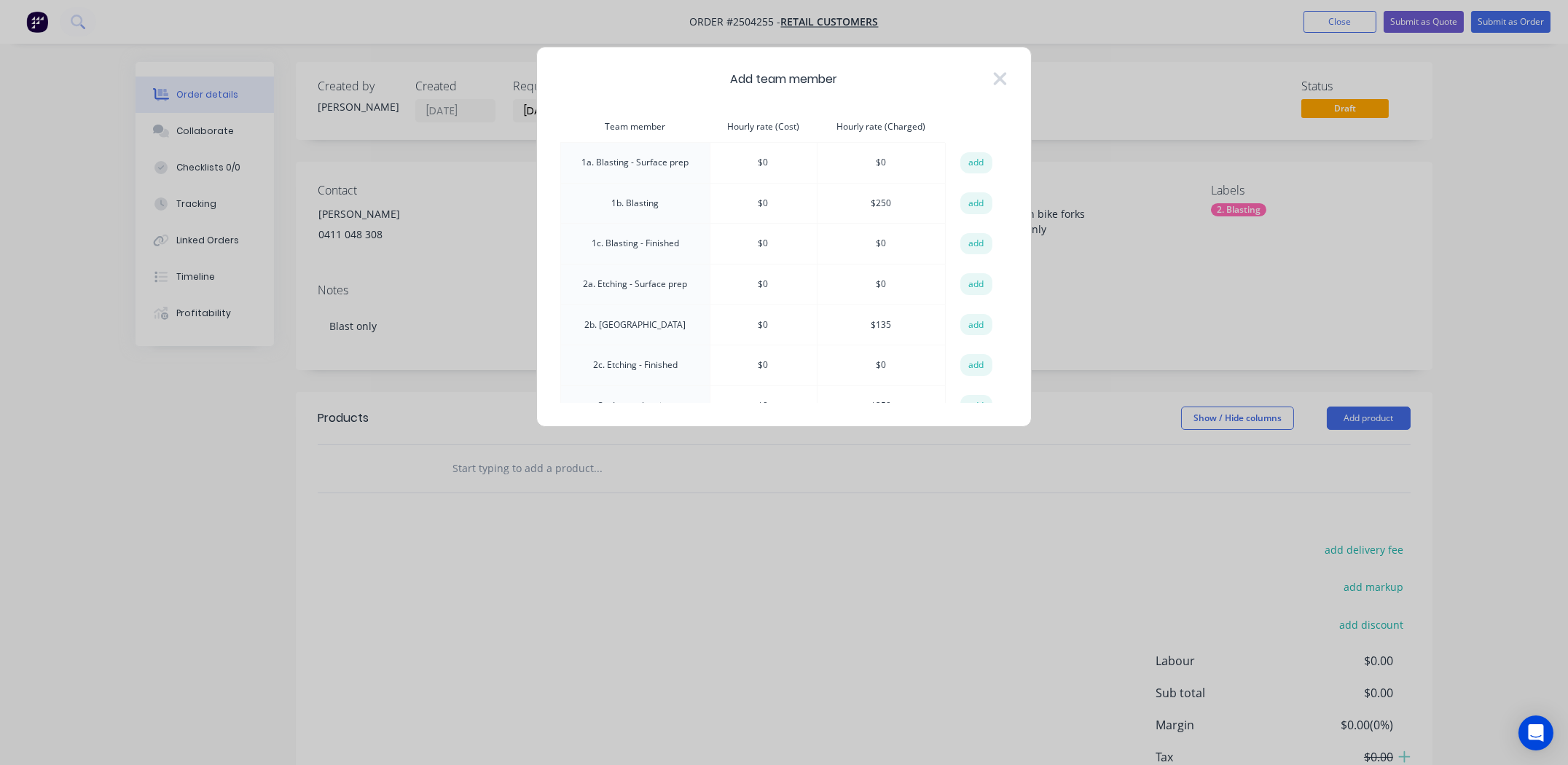
click at [971, 206] on button "add" at bounding box center [976, 203] width 32 height 22
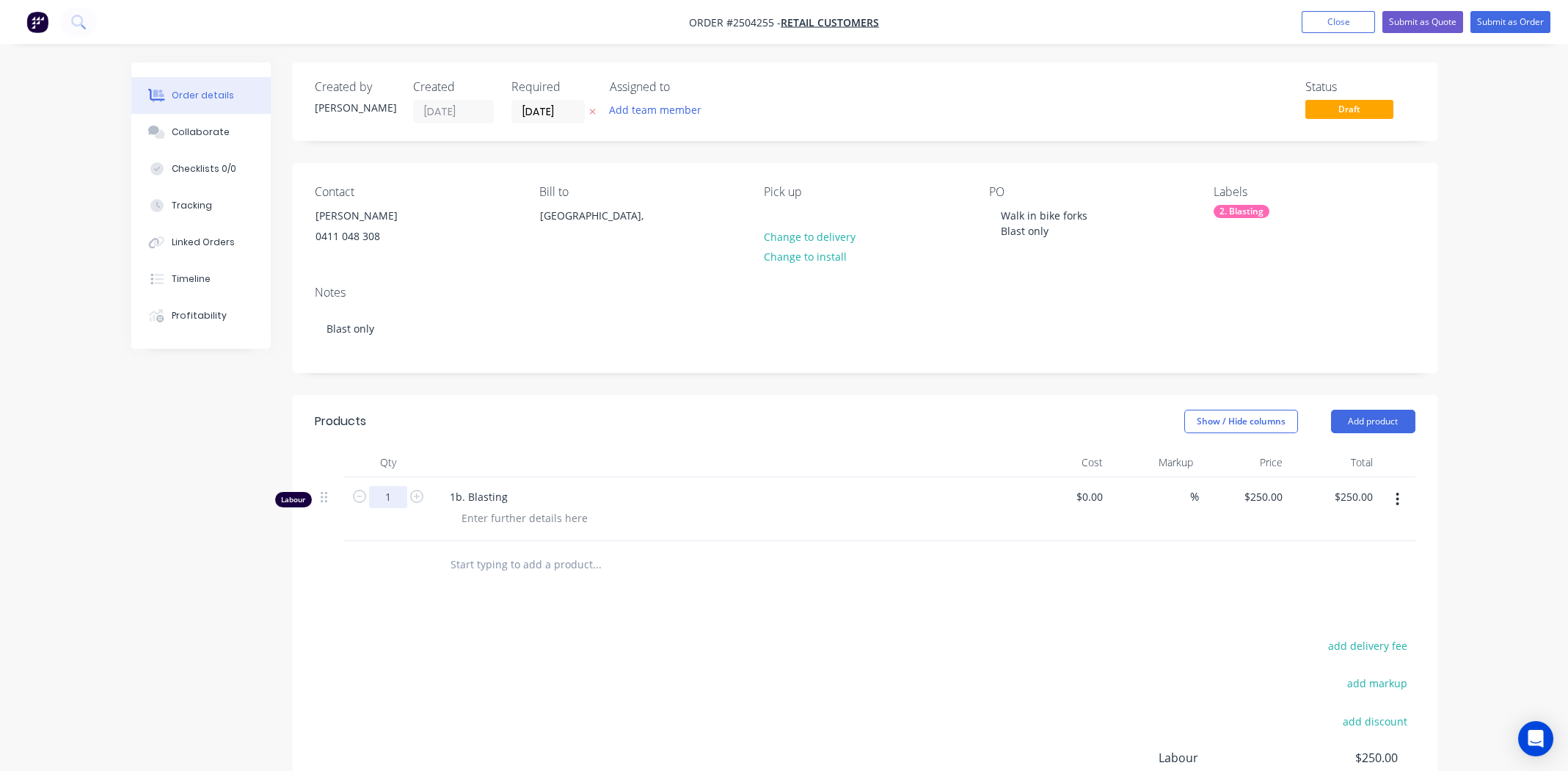
click at [397, 496] on input "1" at bounding box center [388, 497] width 38 height 22
type input "0.166"
type input "$41.50"
click at [738, 653] on div "add delivery fee add markup add discount Labour $250.00 Sub total $250.00 Margi…" at bounding box center [864, 777] width 1101 height 283
click at [1493, 21] on button "Submit as Order" at bounding box center [1510, 22] width 80 height 22
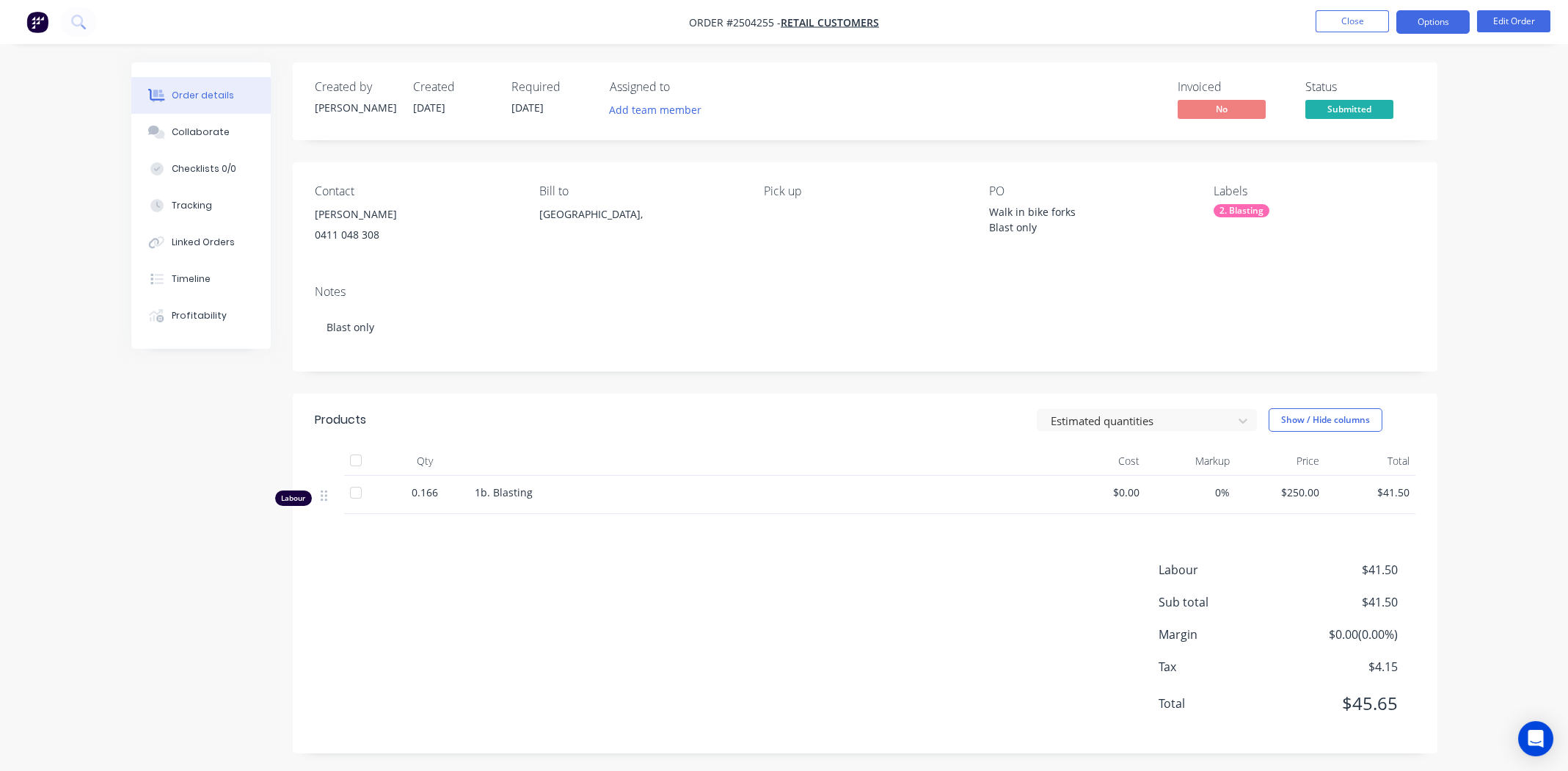
click at [1419, 18] on button "Options" at bounding box center [1434, 22] width 74 height 23
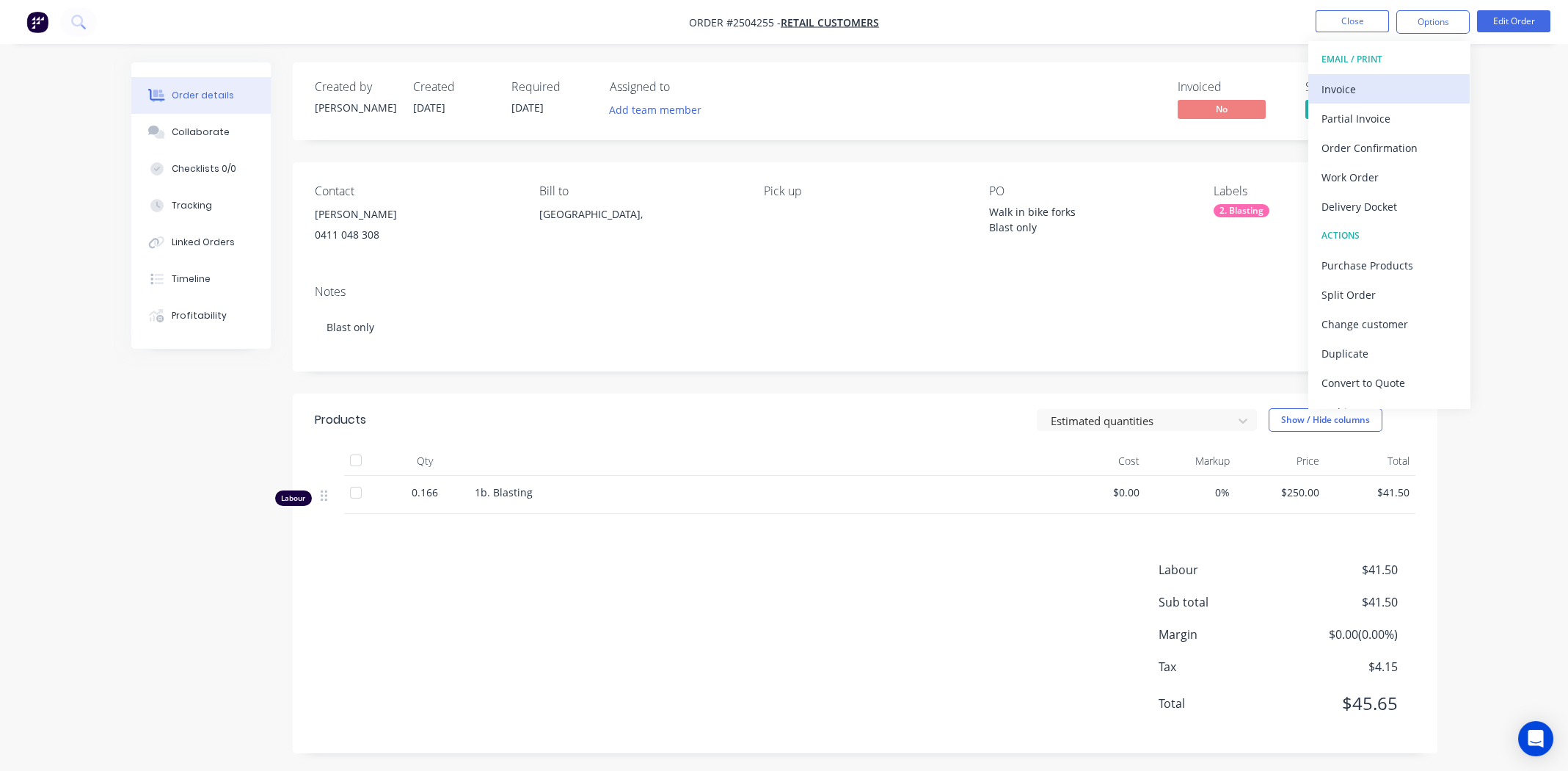
click at [1337, 86] on div "Invoice" at bounding box center [1389, 89] width 135 height 22
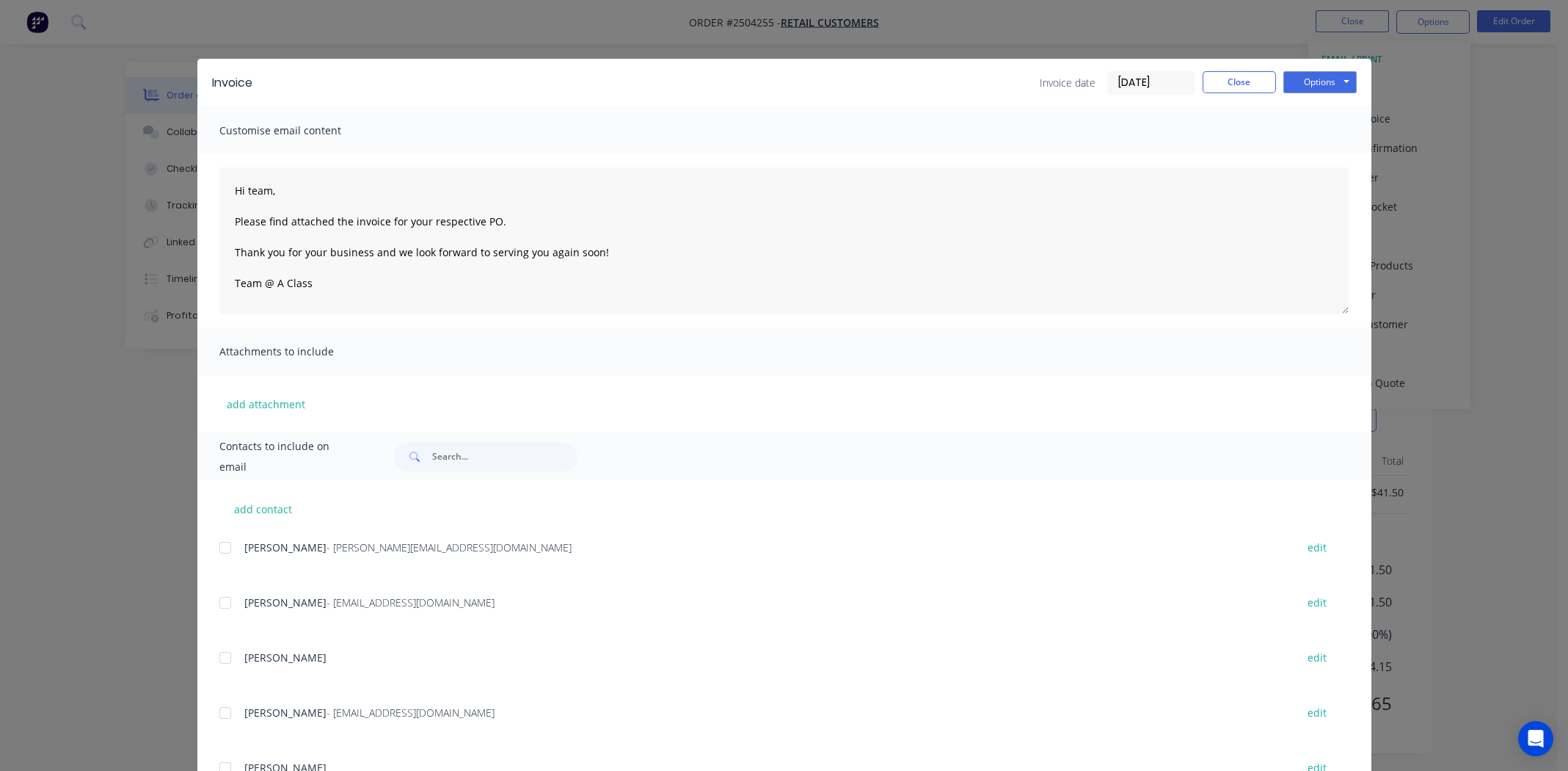
click at [1301, 66] on div "Invoice Invoice date 30/09/25 Close Options Preview Print Email" at bounding box center [784, 82] width 1174 height 48
click at [1301, 75] on button "Options" at bounding box center [1320, 82] width 74 height 22
click at [1309, 135] on button "Print" at bounding box center [1329, 132] width 94 height 24
click at [1237, 78] on button "Close" at bounding box center [1240, 82] width 74 height 22
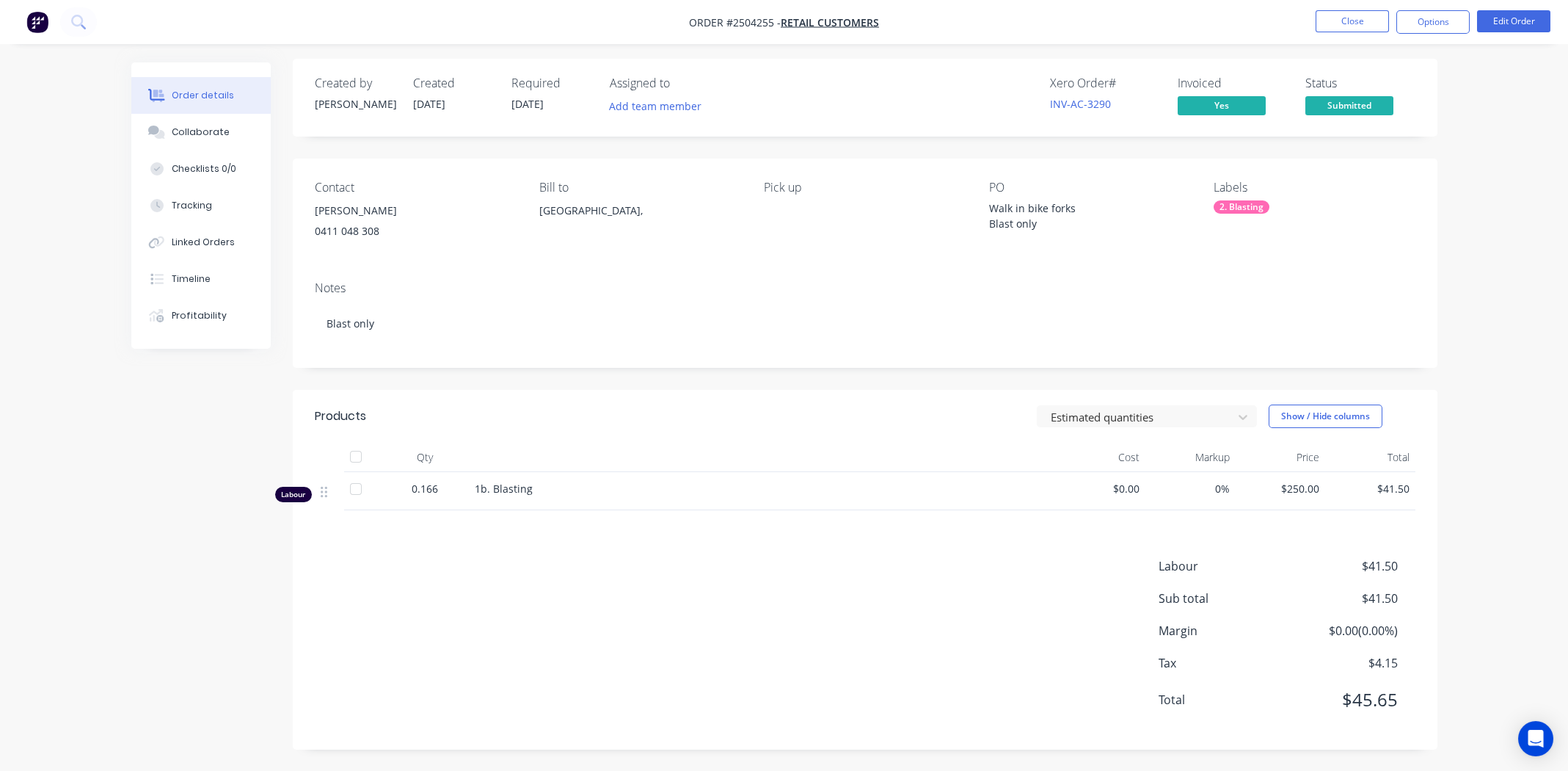
scroll to position [5, 0]
click at [1421, 20] on button "Options" at bounding box center [1434, 22] width 74 height 23
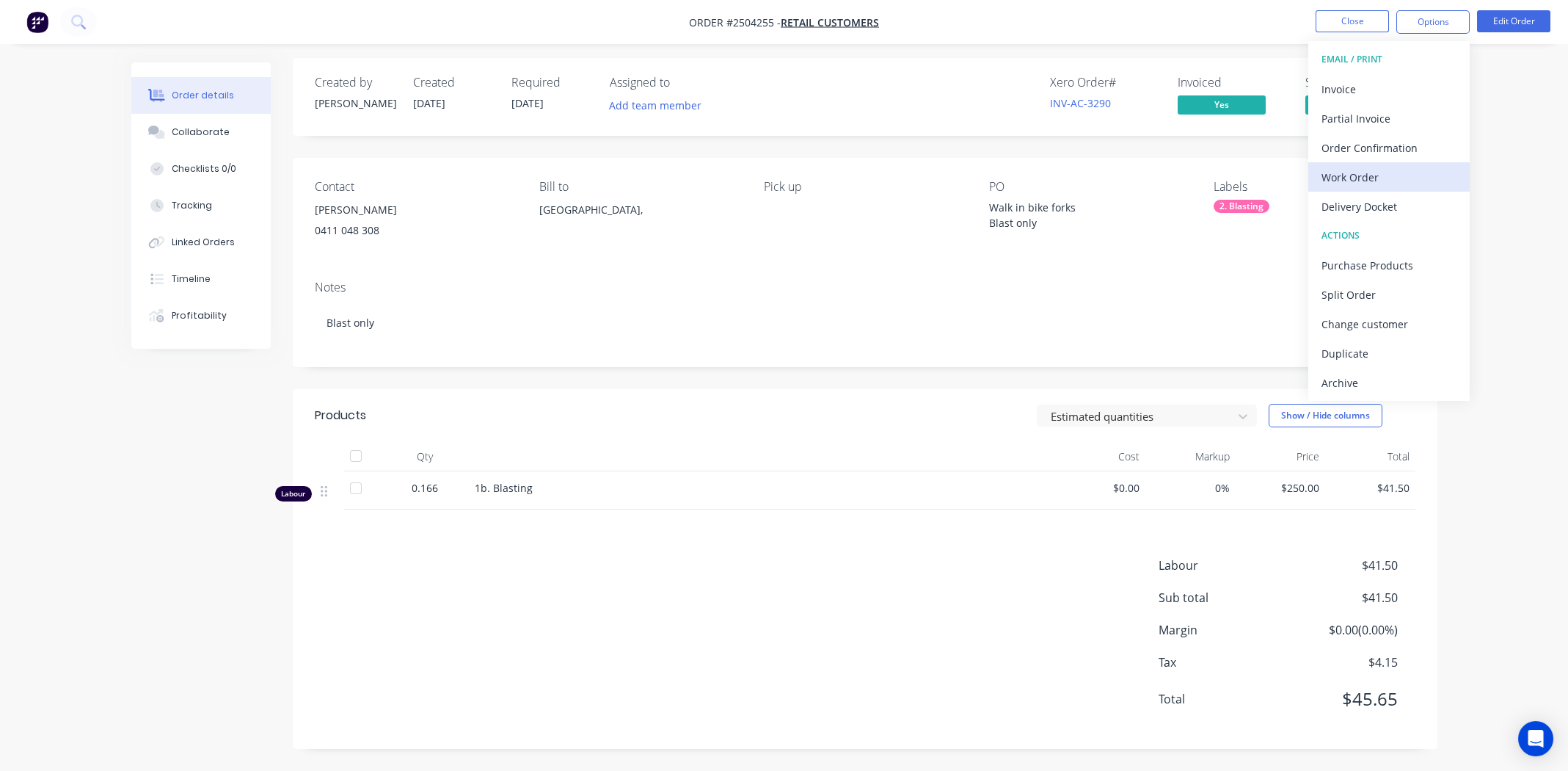
click at [1356, 172] on div "Work Order" at bounding box center [1389, 177] width 135 height 22
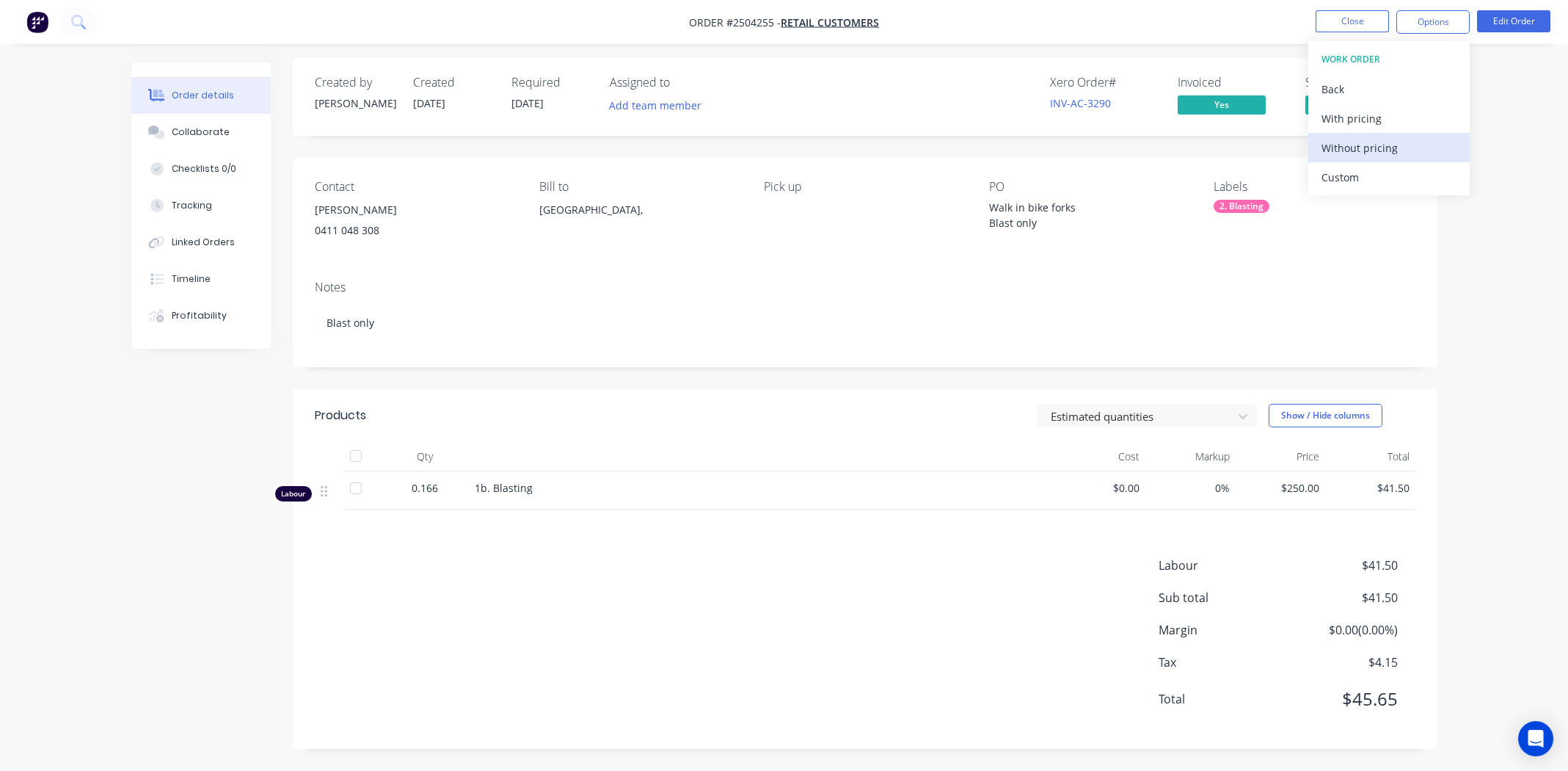
click at [1340, 140] on div "Without pricing" at bounding box center [1389, 147] width 135 height 22
click at [1324, 30] on button "Close" at bounding box center [1353, 22] width 74 height 22
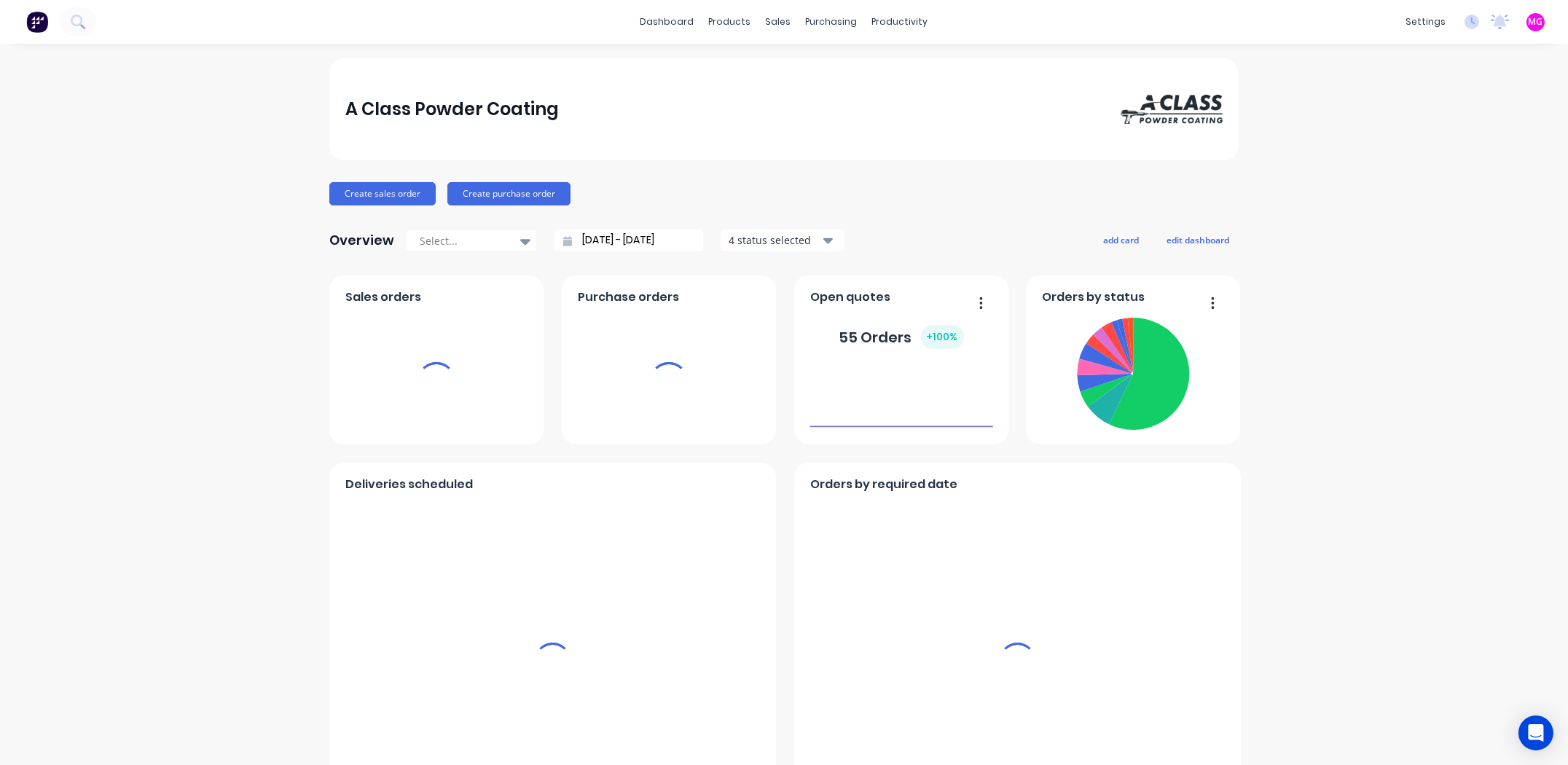
click at [769, 23] on div "sales" at bounding box center [778, 22] width 40 height 22
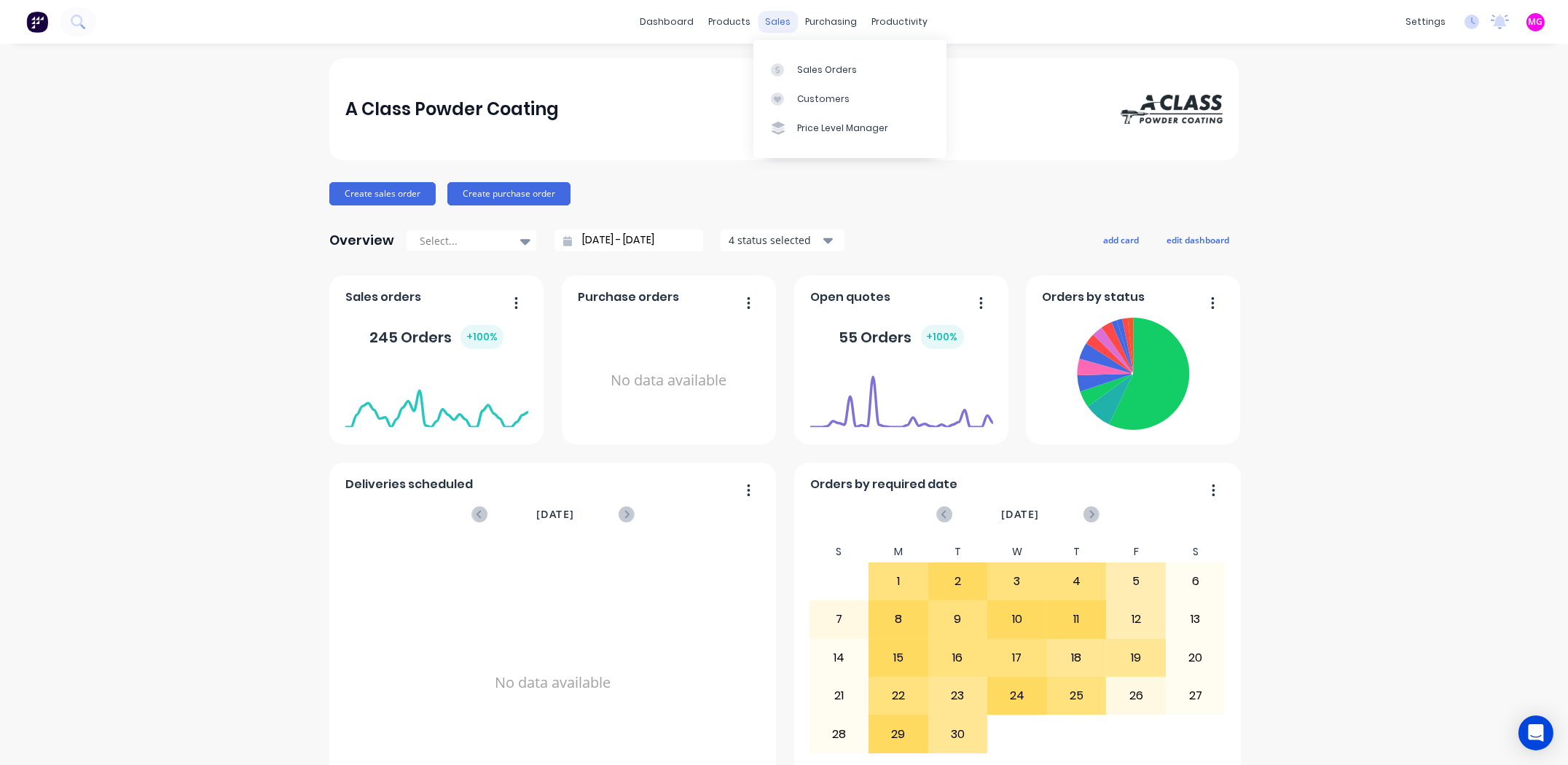
click at [766, 19] on div "sales" at bounding box center [778, 22] width 40 height 22
click at [797, 68] on link "Sales Orders" at bounding box center [850, 69] width 193 height 29
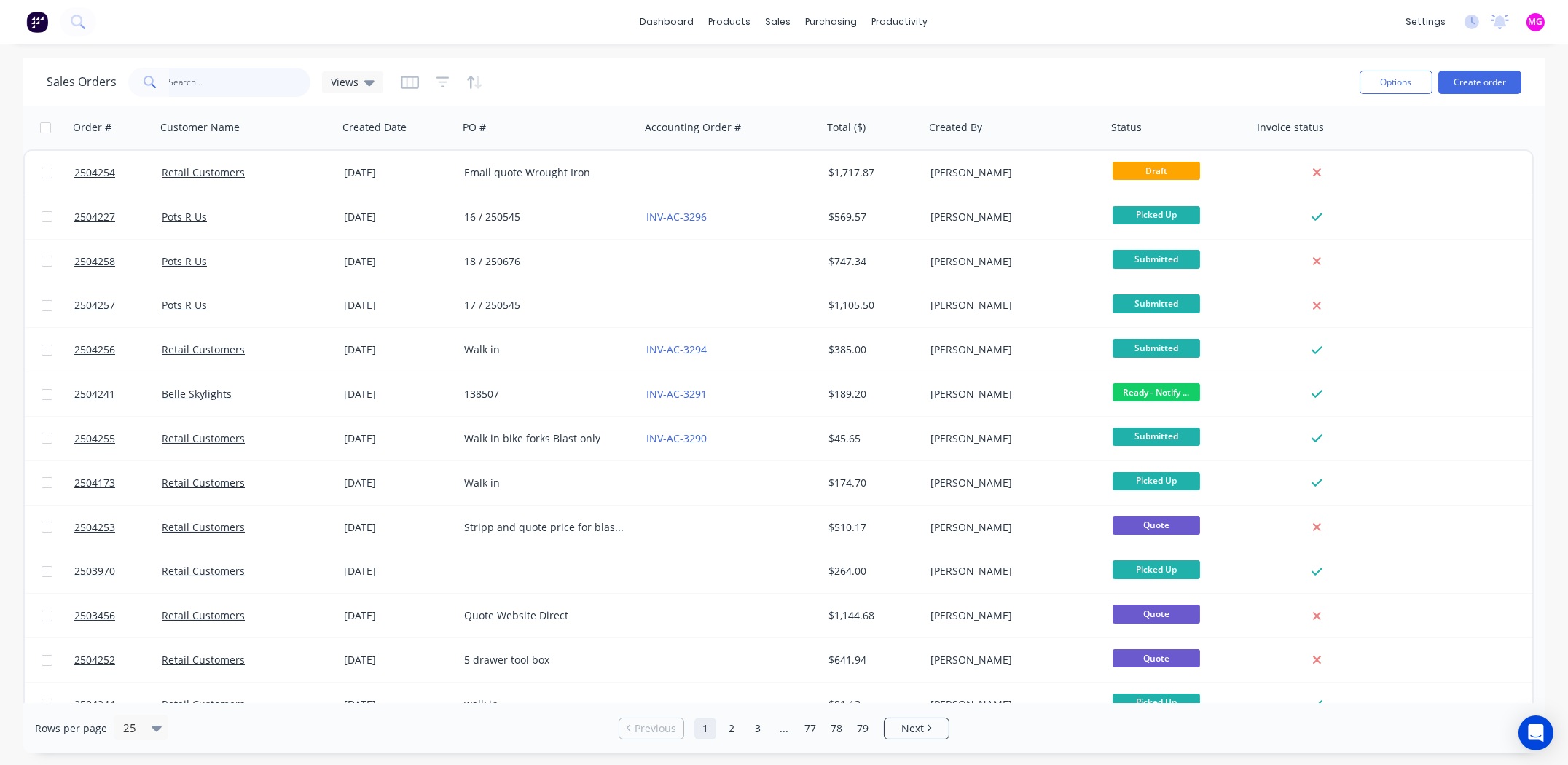
click at [190, 83] on input "text" at bounding box center [240, 82] width 142 height 29
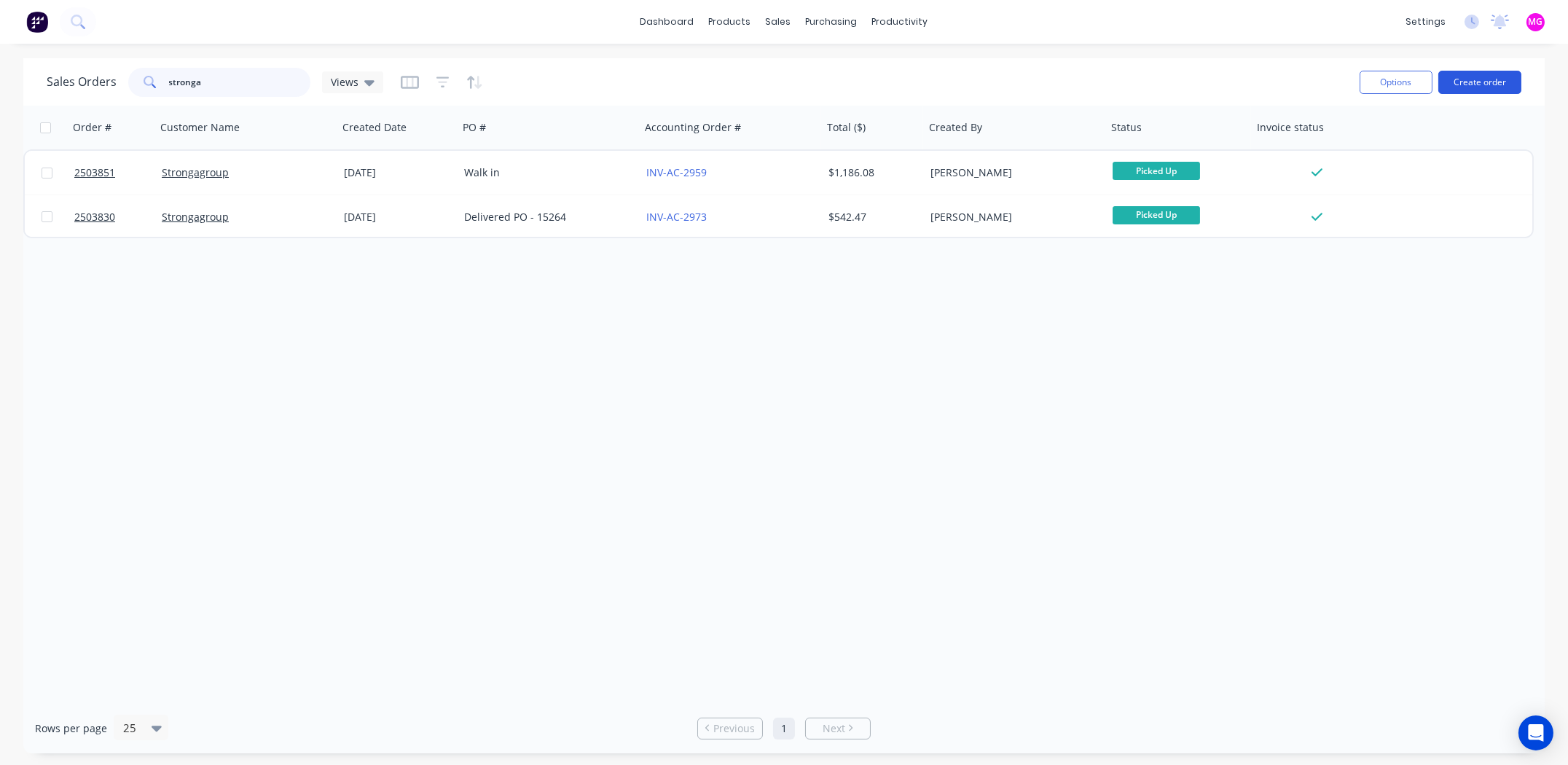
type input "stronga"
click at [1484, 81] on button "Create order" at bounding box center [1480, 82] width 83 height 23
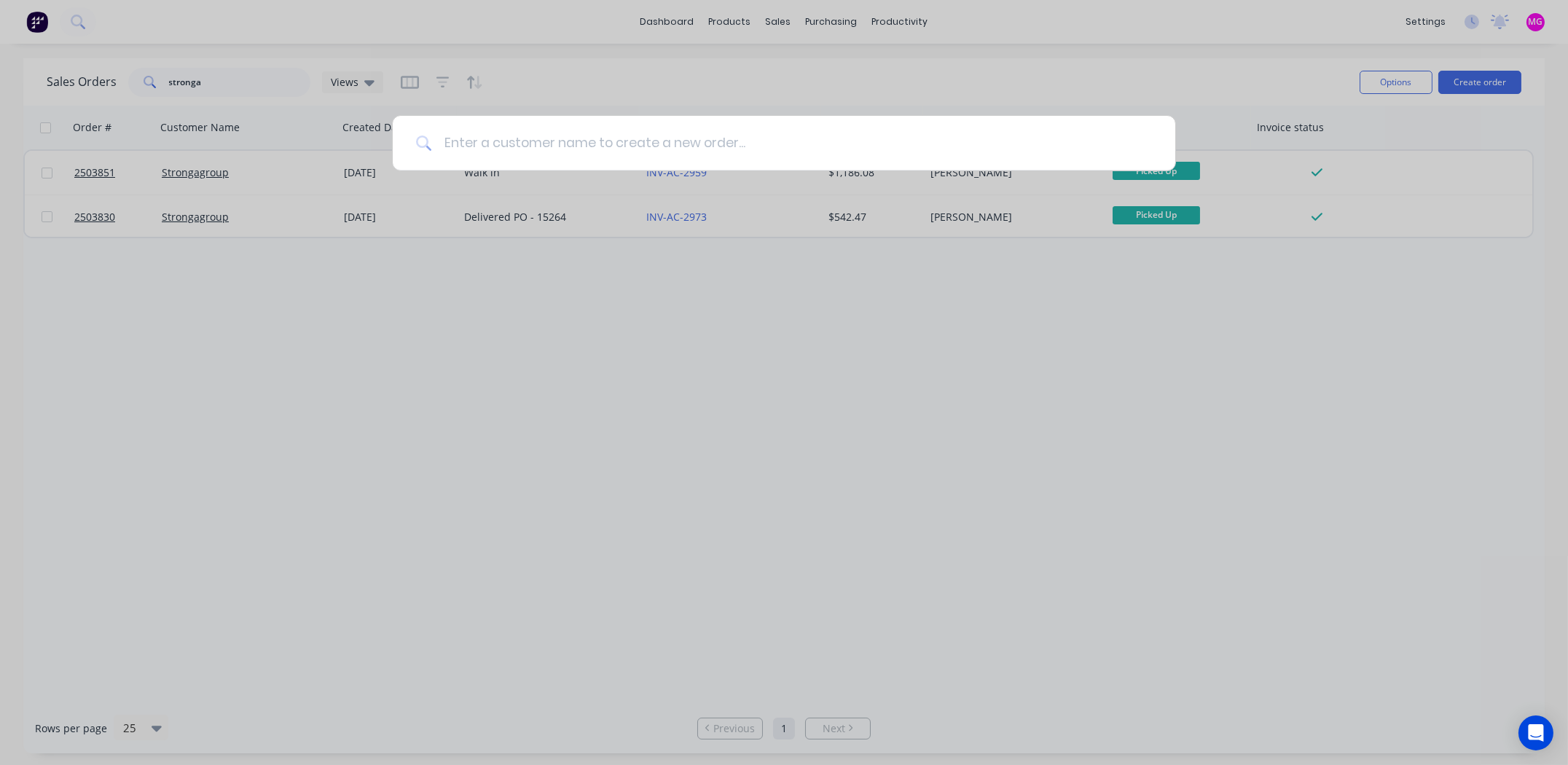
click at [587, 137] on input at bounding box center [792, 143] width 720 height 55
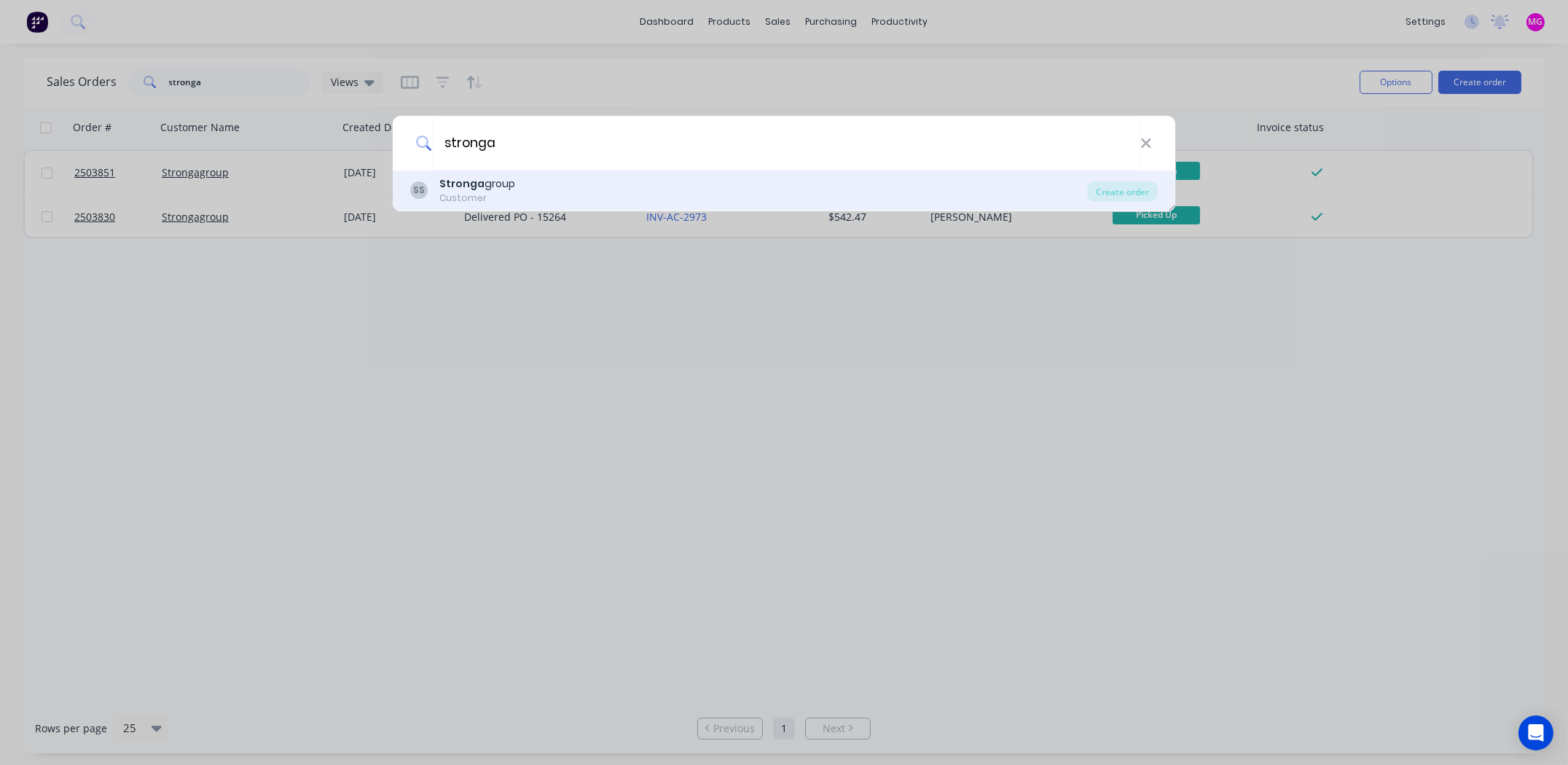
type input "stronga"
click at [506, 191] on div "Customer" at bounding box center [477, 198] width 75 height 14
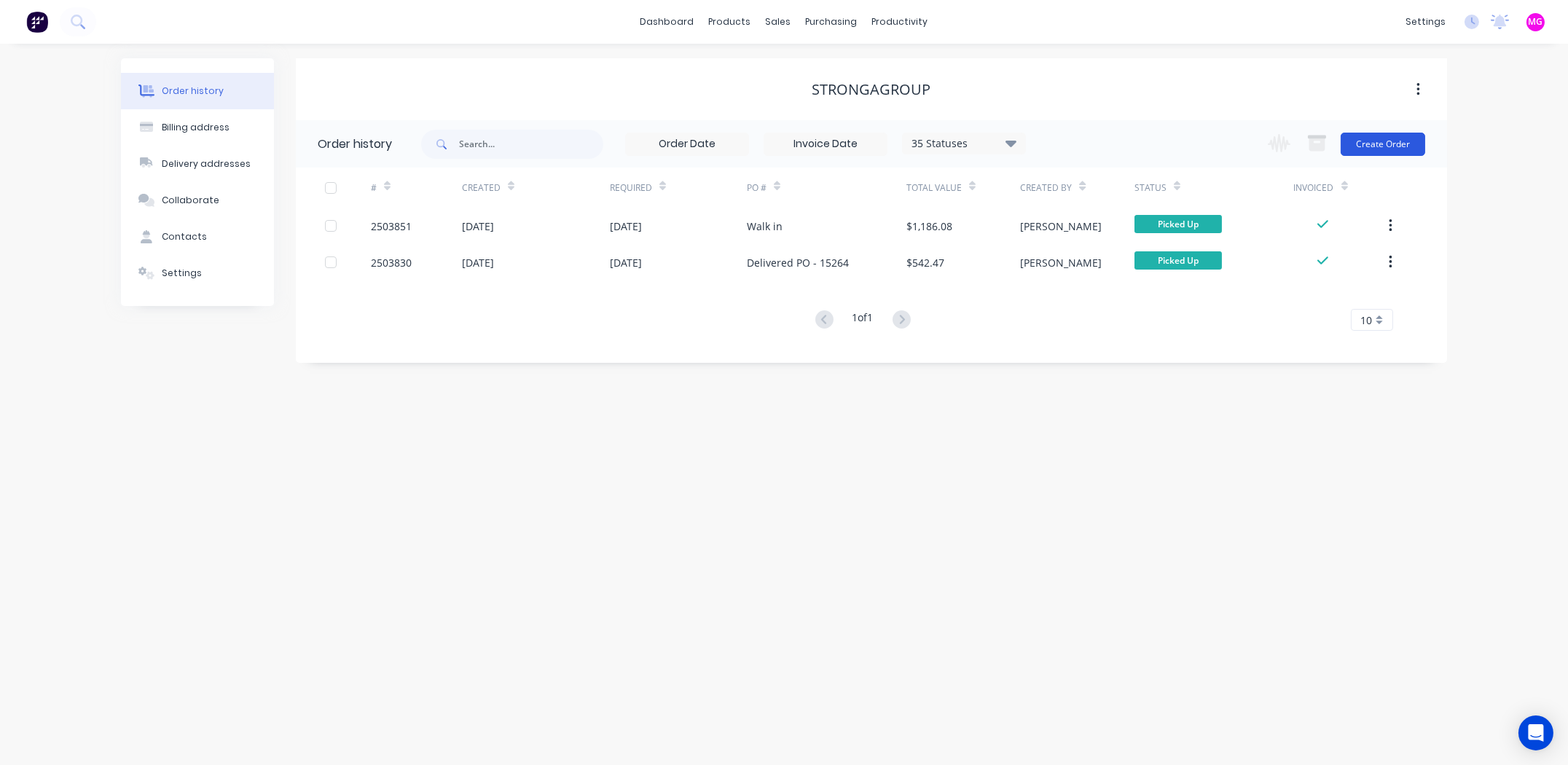
click at [1361, 138] on button "Create Order" at bounding box center [1383, 144] width 84 height 23
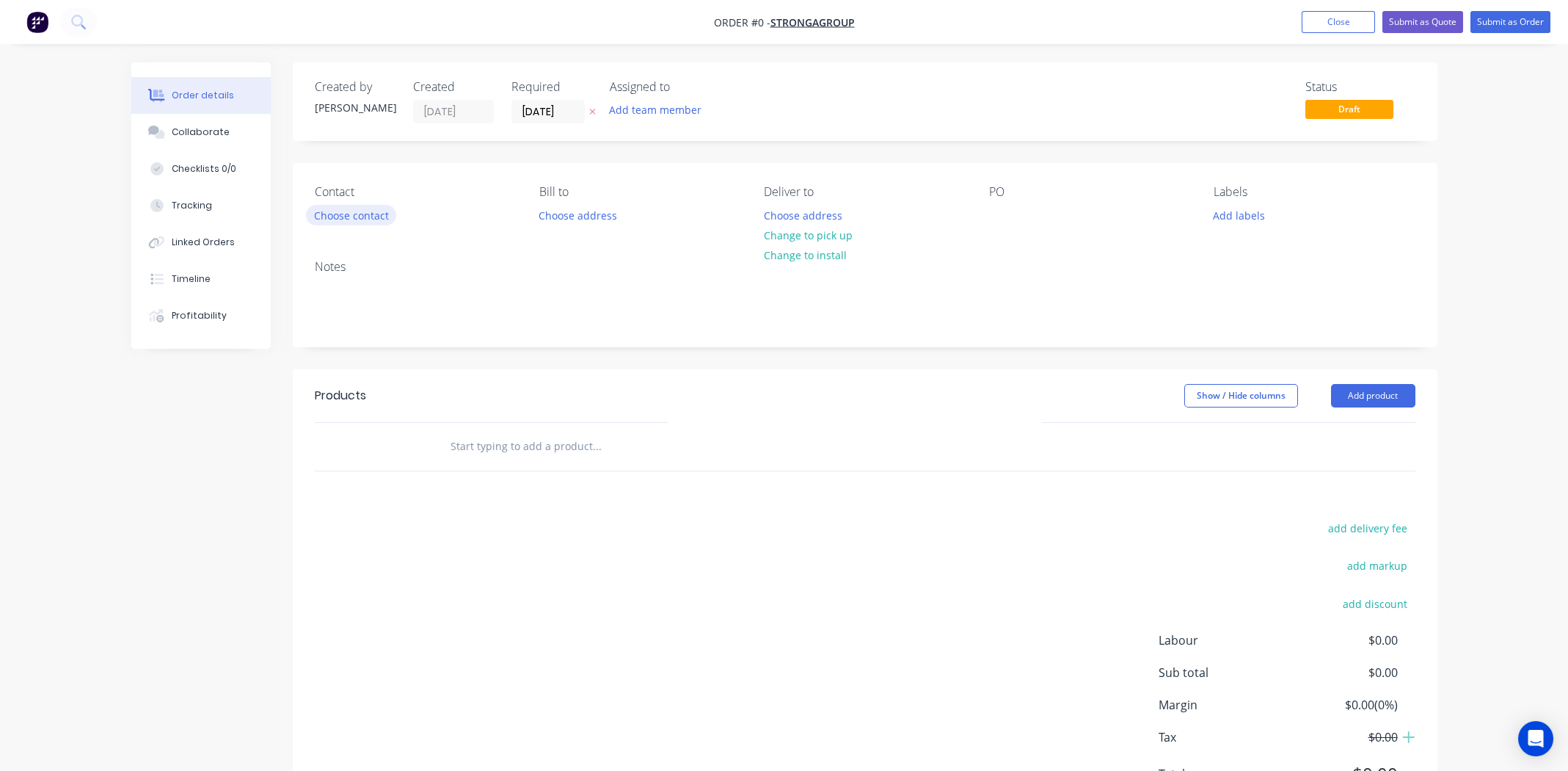
click at [348, 217] on button "Choose contact" at bounding box center [351, 215] width 90 height 20
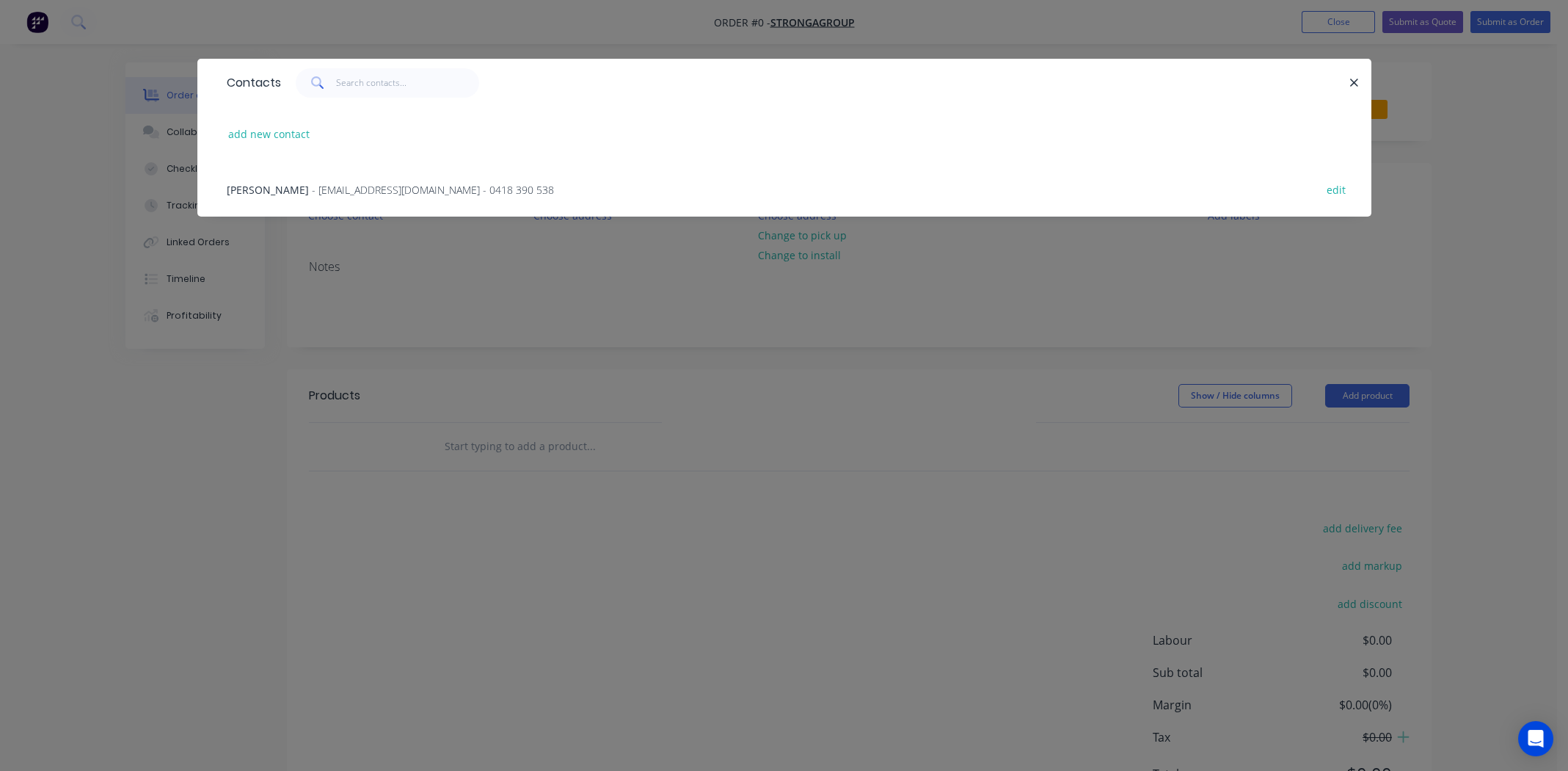
click at [244, 187] on span "Hein" at bounding box center [267, 189] width 82 height 14
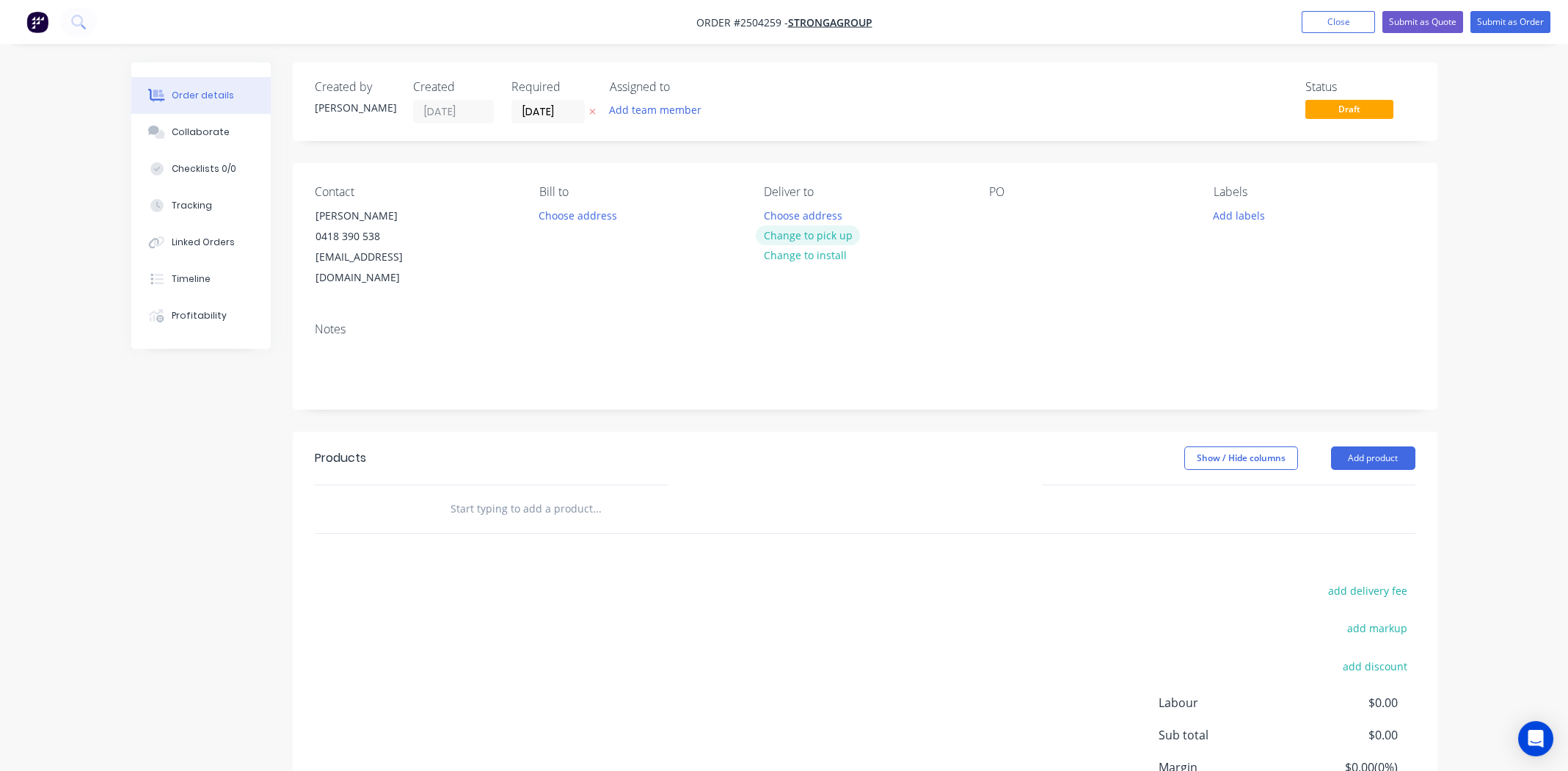
click at [796, 234] on button "Change to pick up" at bounding box center [808, 235] width 104 height 20
click at [997, 219] on div at bounding box center [1001, 215] width 23 height 22
click at [1022, 216] on div "zinc and surfmist" at bounding box center [1044, 215] width 110 height 22
click at [1244, 213] on button "Add labels" at bounding box center [1239, 215] width 67 height 20
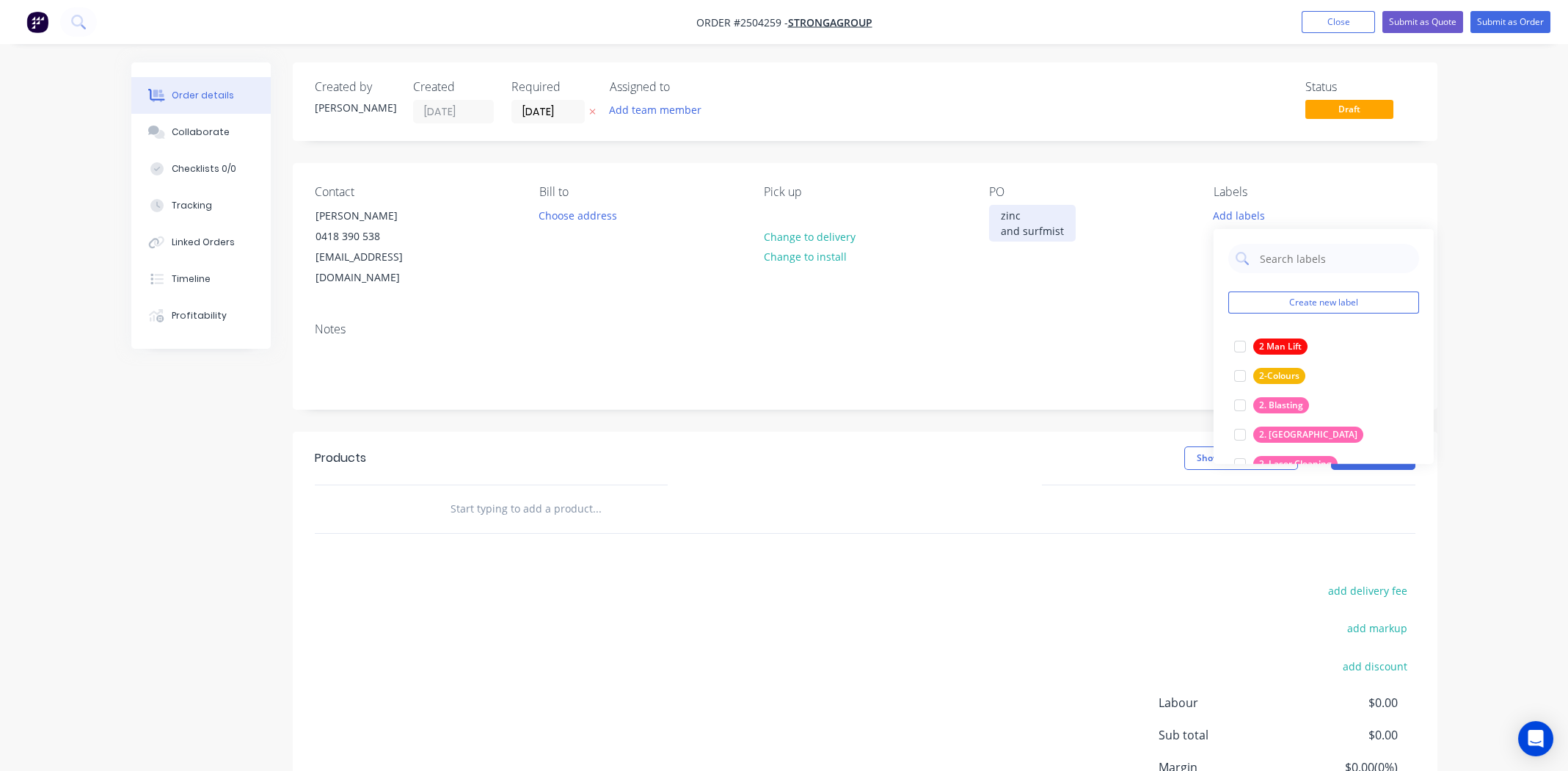
click at [1001, 215] on div "zinc and surfmist" at bounding box center [1033, 223] width 86 height 37
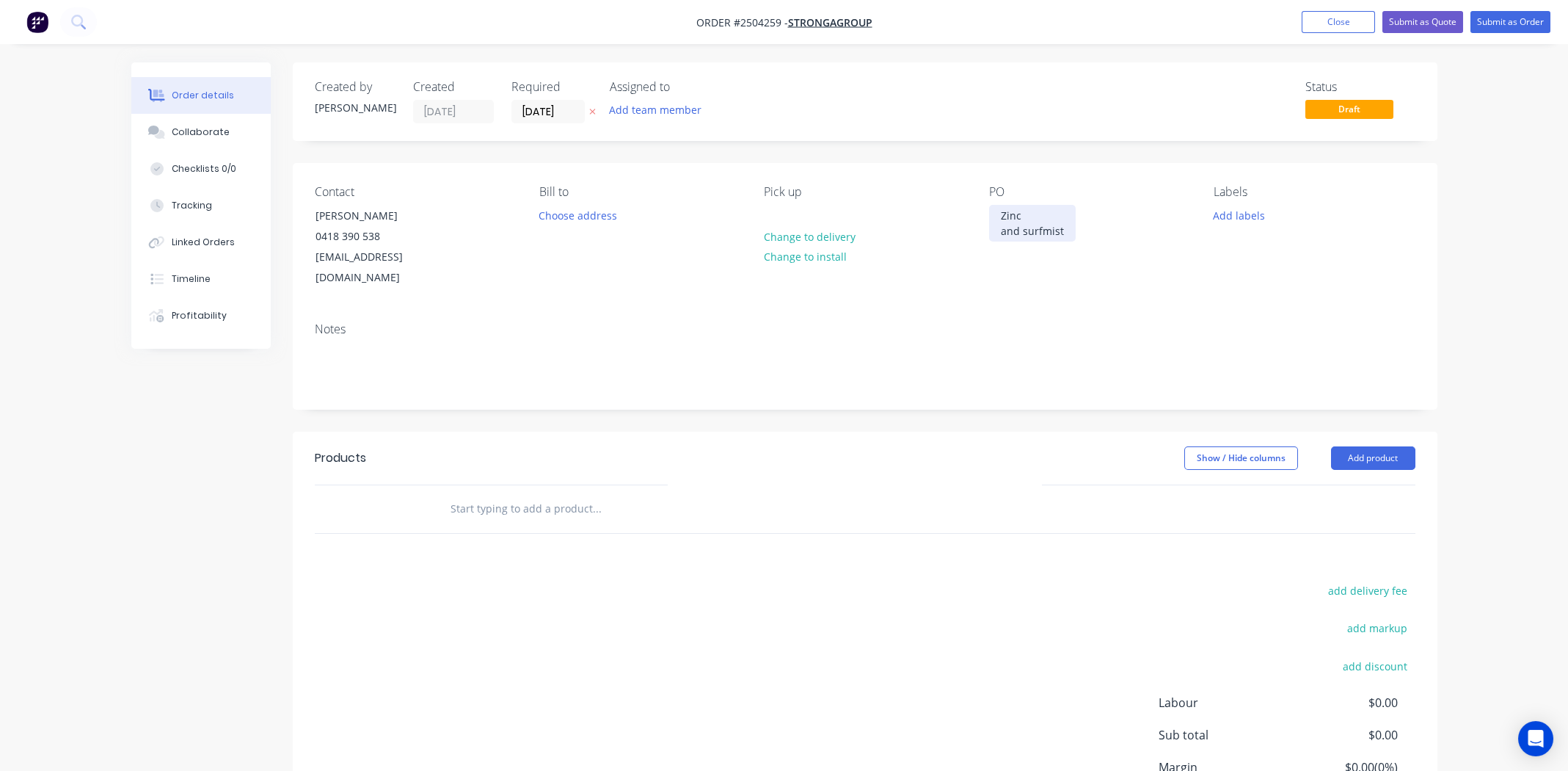
click at [1025, 228] on div "Zinc and surfmist" at bounding box center [1033, 223] width 86 height 37
drag, startPoint x: 1065, startPoint y: 231, endPoint x: 997, endPoint y: 210, distance: 71.2
click at [997, 210] on div "Zinc and Surfmist" at bounding box center [1033, 223] width 87 height 37
copy div "Zinc and Surfmist"
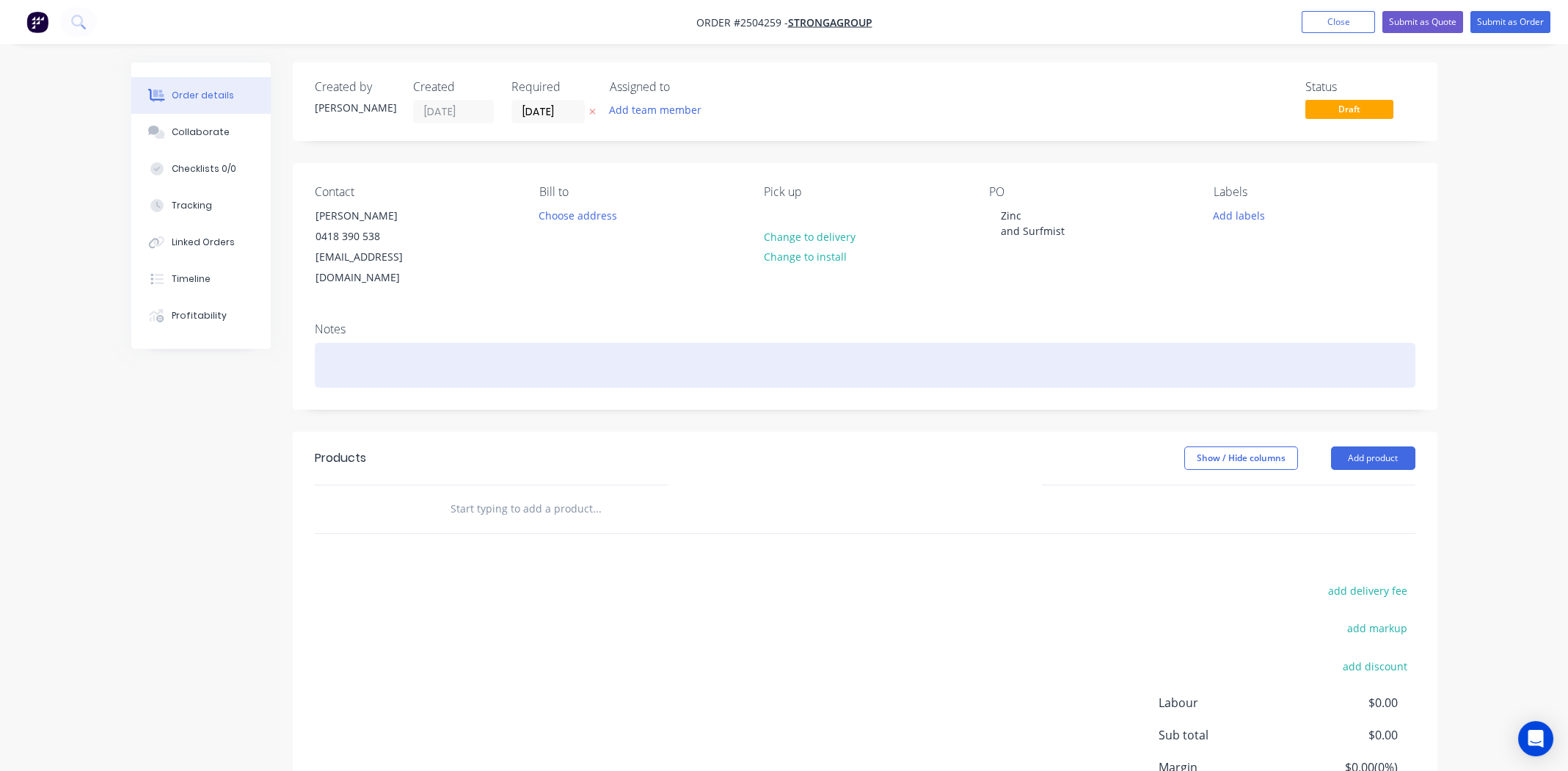
click at [453, 355] on div at bounding box center [864, 365] width 1101 height 45
paste div
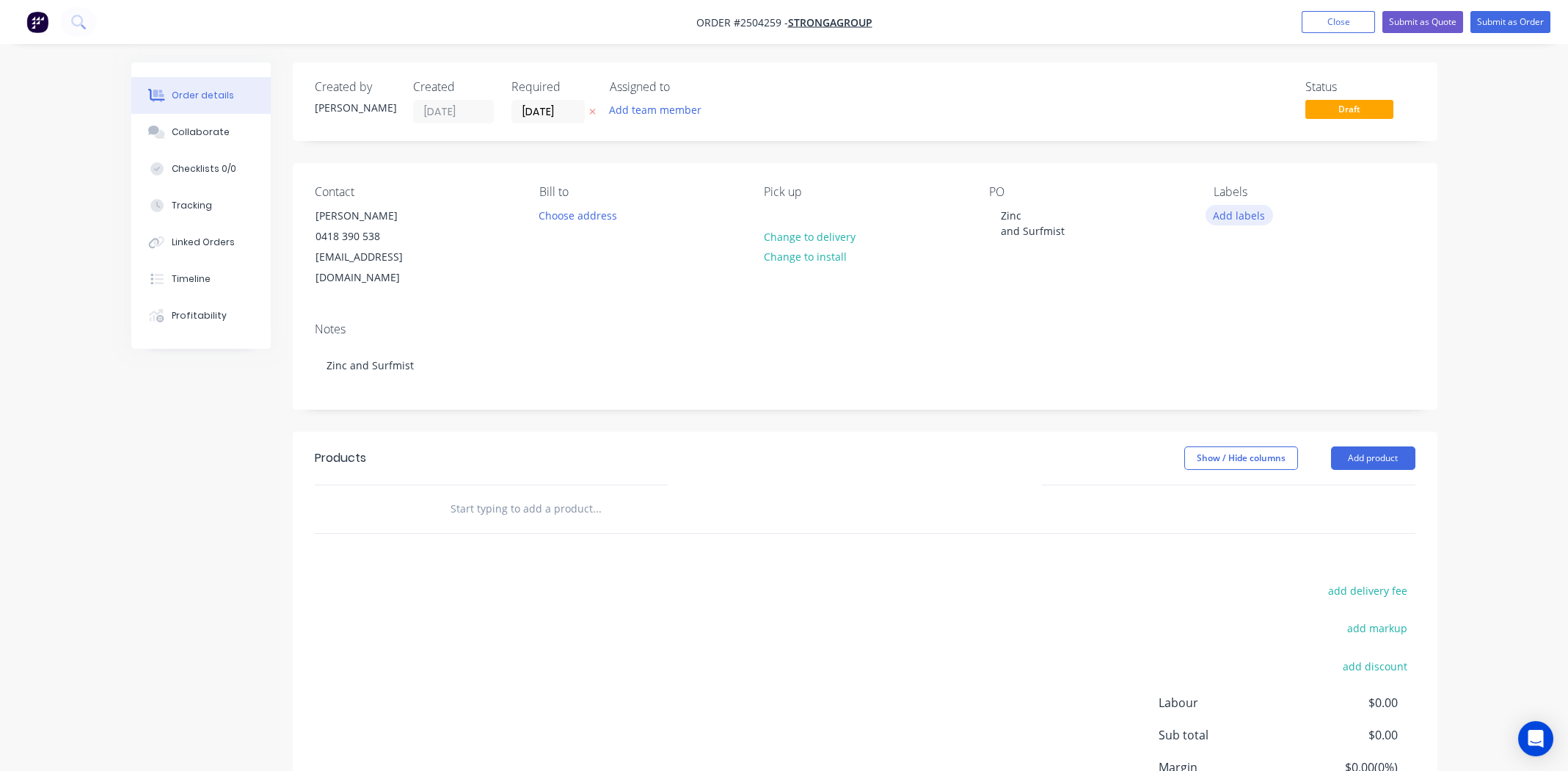
click at [1241, 219] on button "Add labels" at bounding box center [1239, 215] width 67 height 20
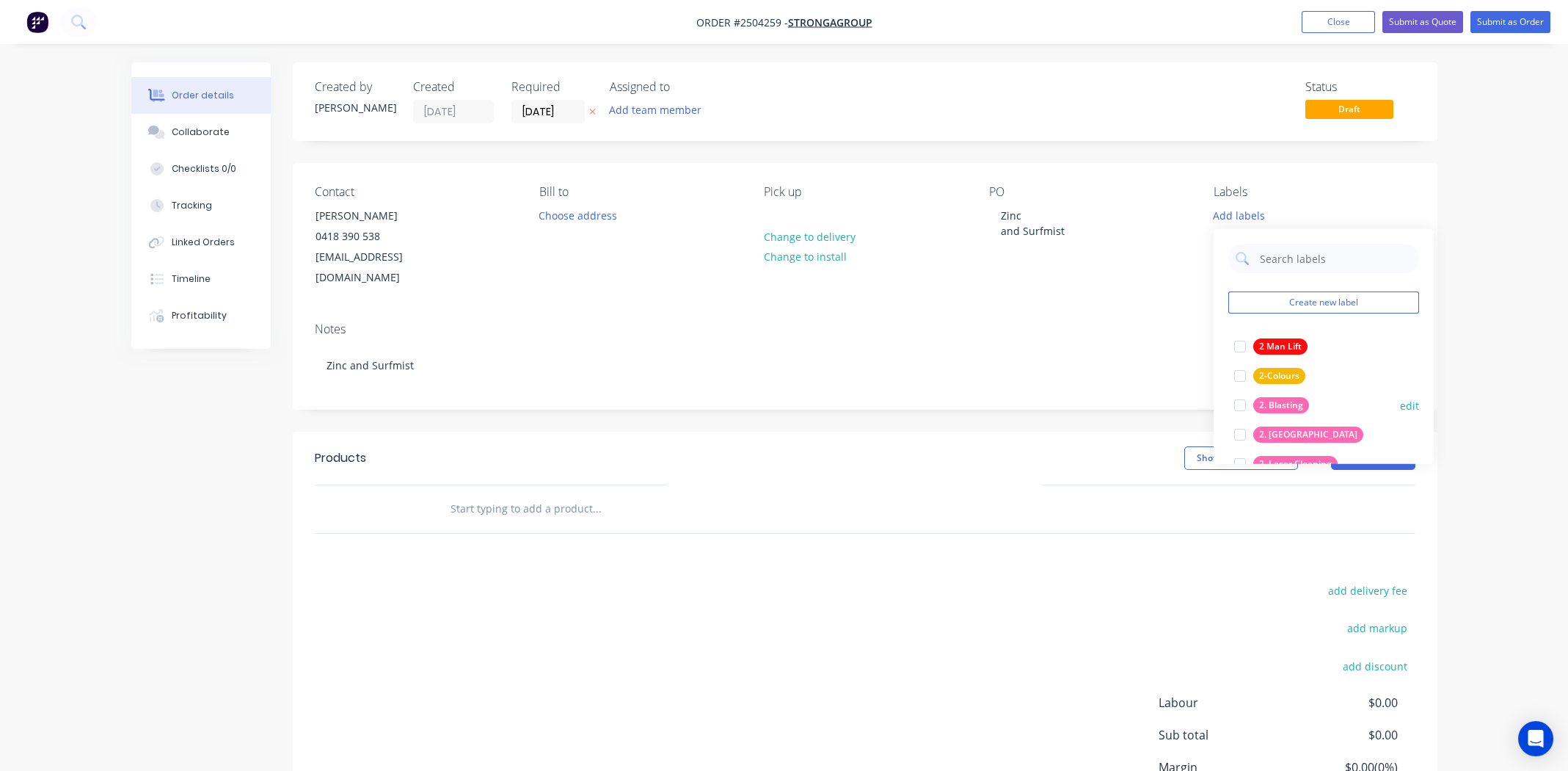
click at [1238, 405] on div at bounding box center [1240, 405] width 30 height 30
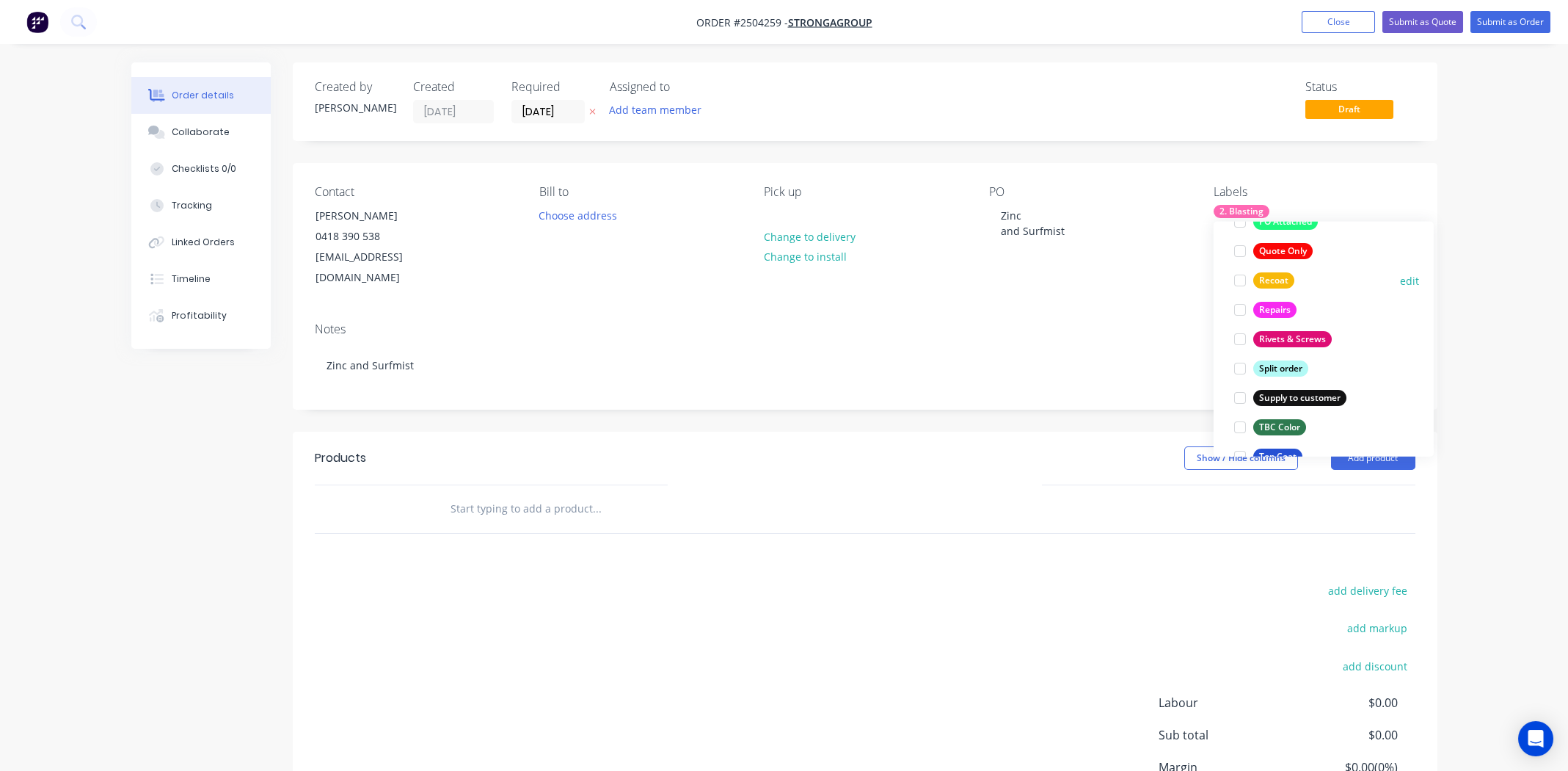
scroll to position [1144, 0]
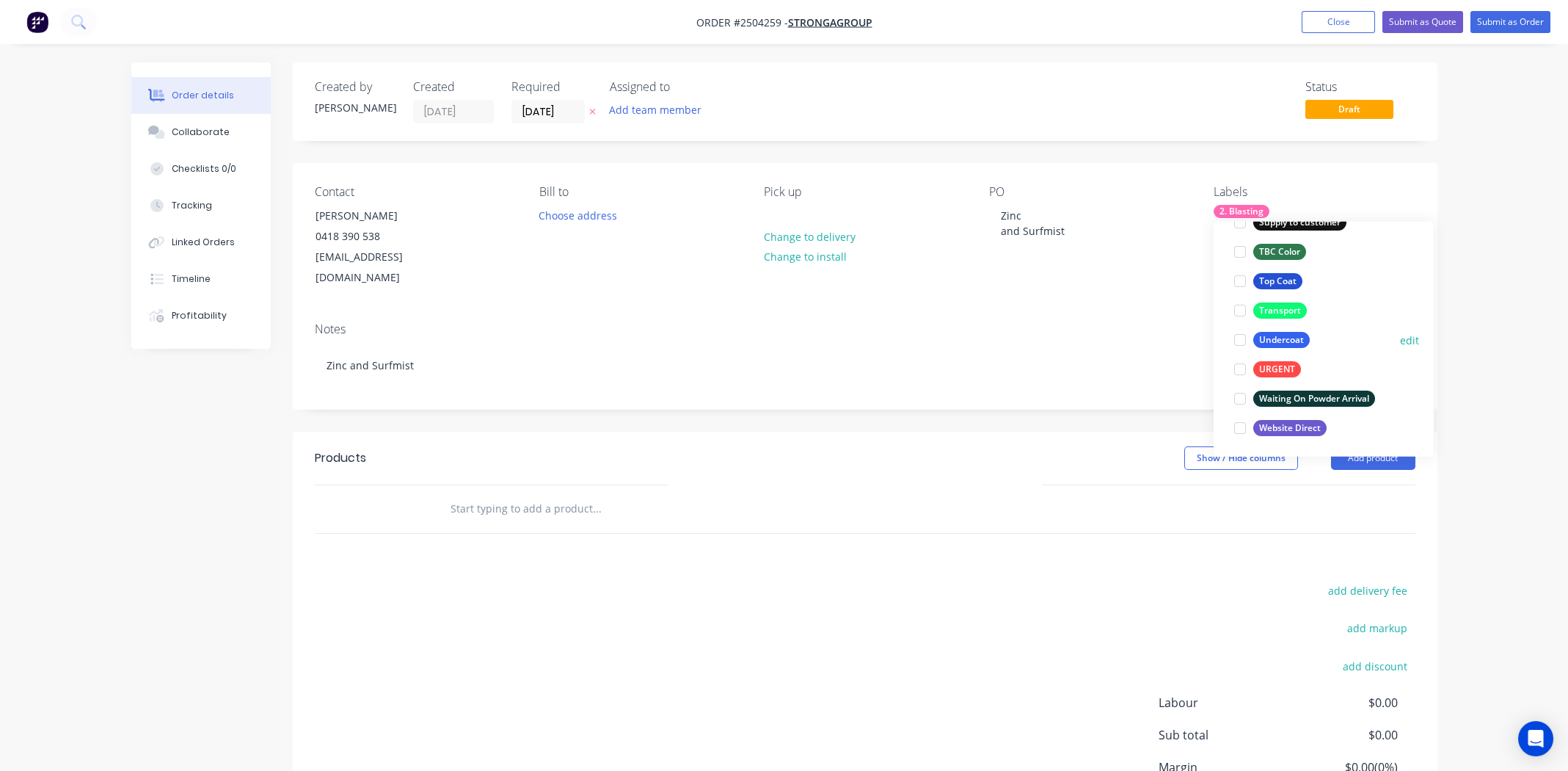
click at [1237, 336] on div at bounding box center [1240, 339] width 30 height 30
click at [1242, 307] on div at bounding box center [1240, 310] width 30 height 30
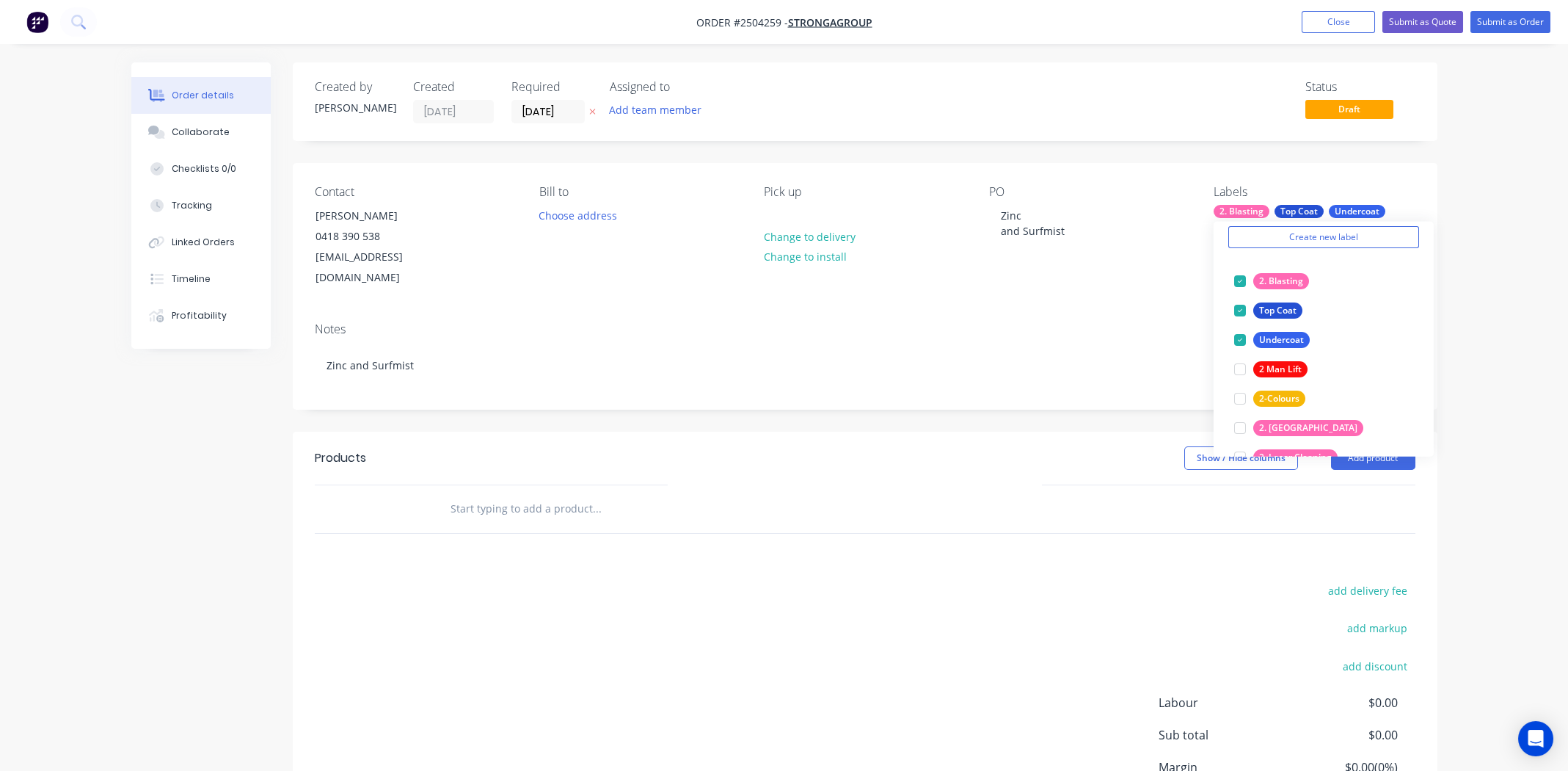
click at [1053, 369] on div "Notes Zinc and Surfmist" at bounding box center [865, 359] width 1145 height 98
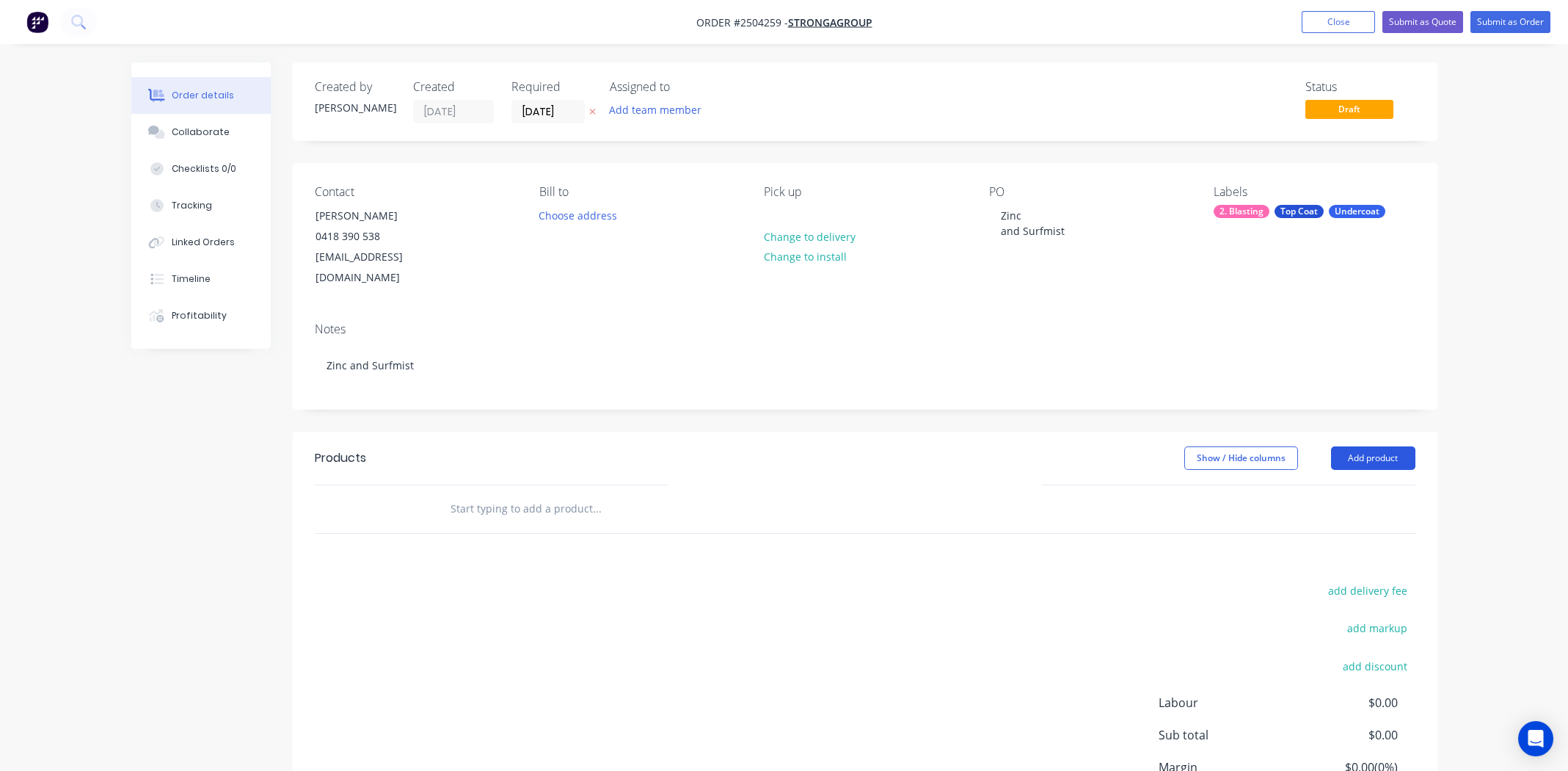
click at [1365, 446] on button "Add product" at bounding box center [1373, 457] width 84 height 23
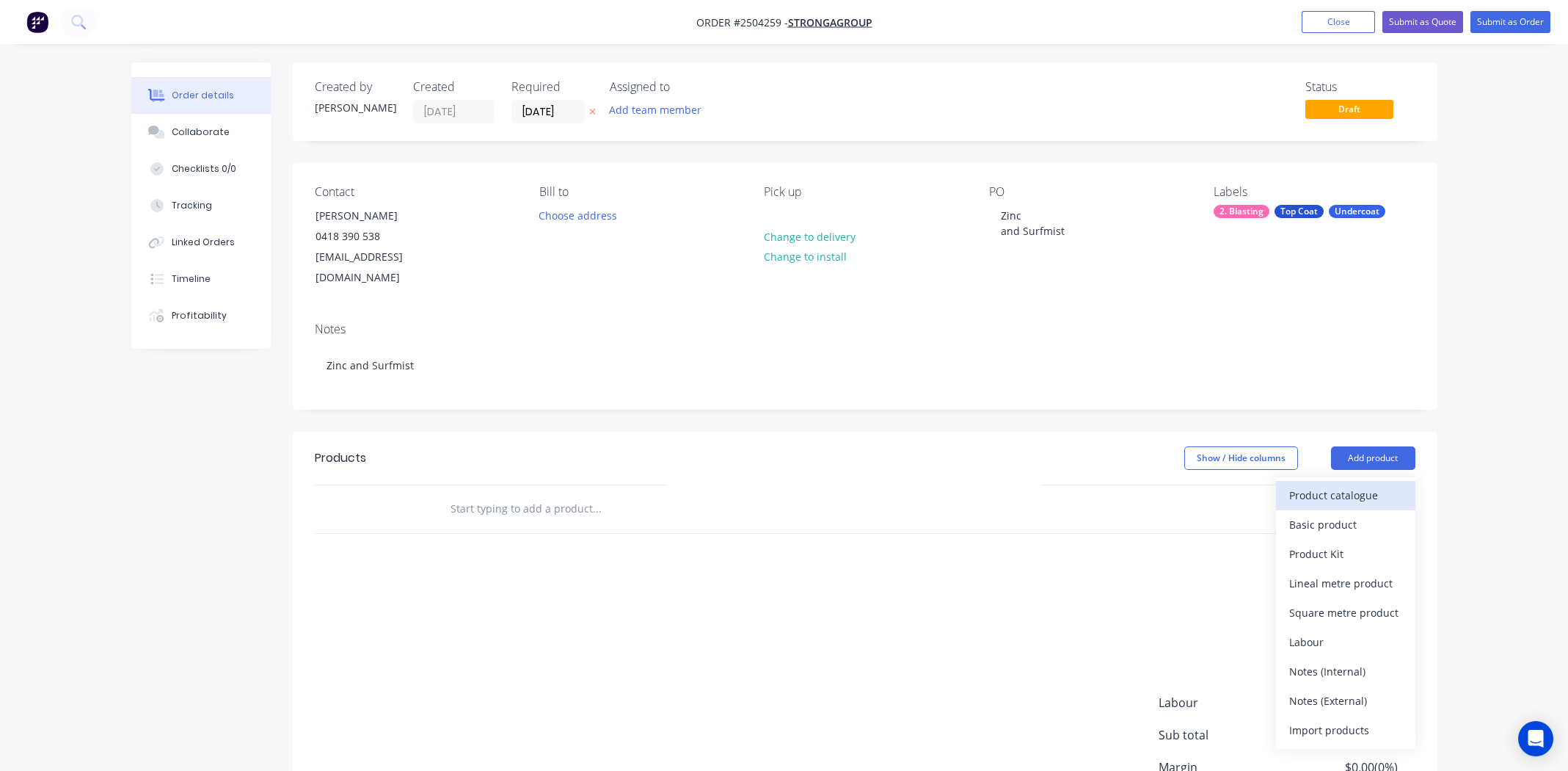
click at [1345, 484] on div "Product catalogue" at bounding box center [1345, 495] width 113 height 22
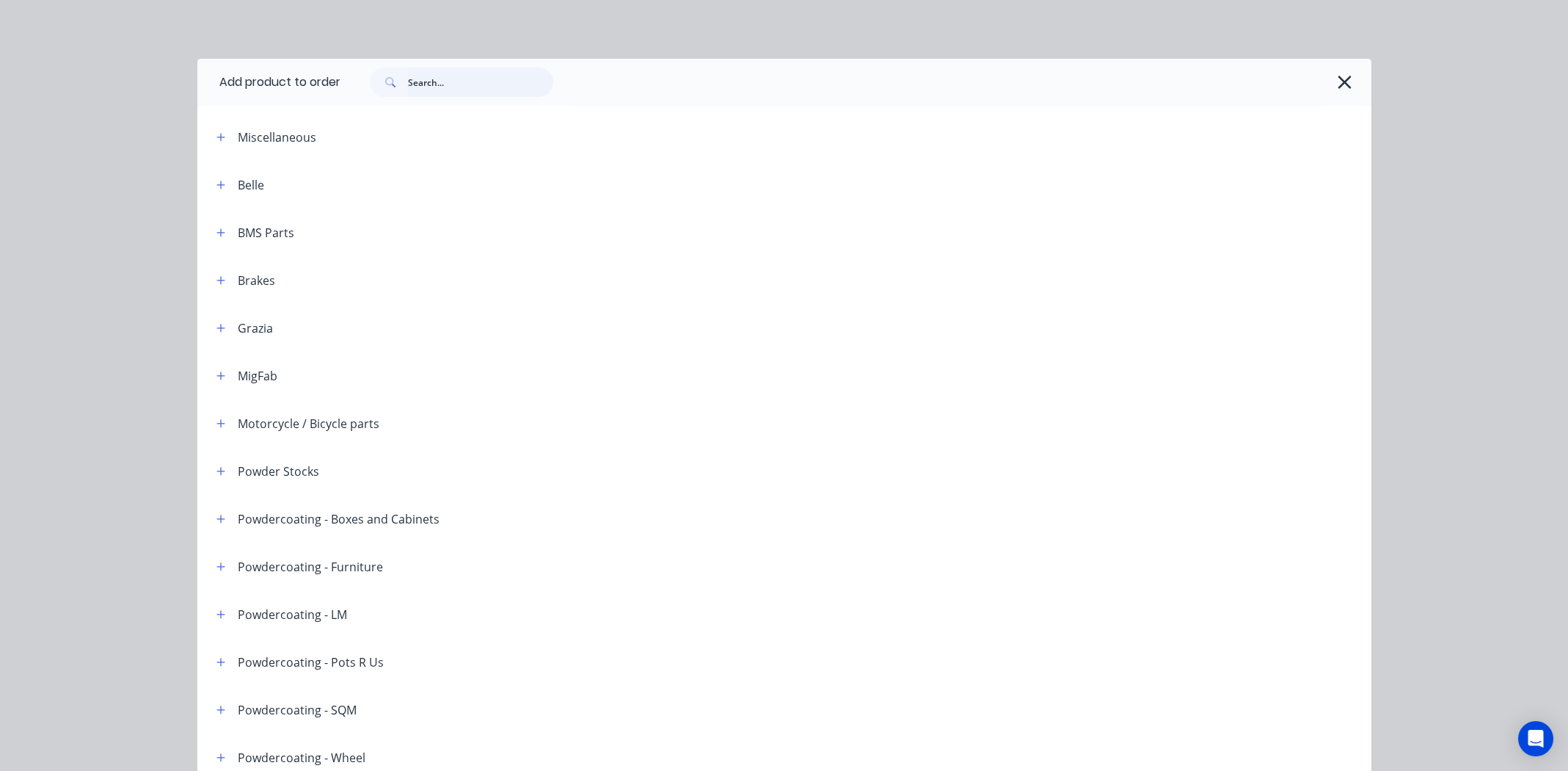
click at [432, 82] on input "text" at bounding box center [481, 82] width 146 height 30
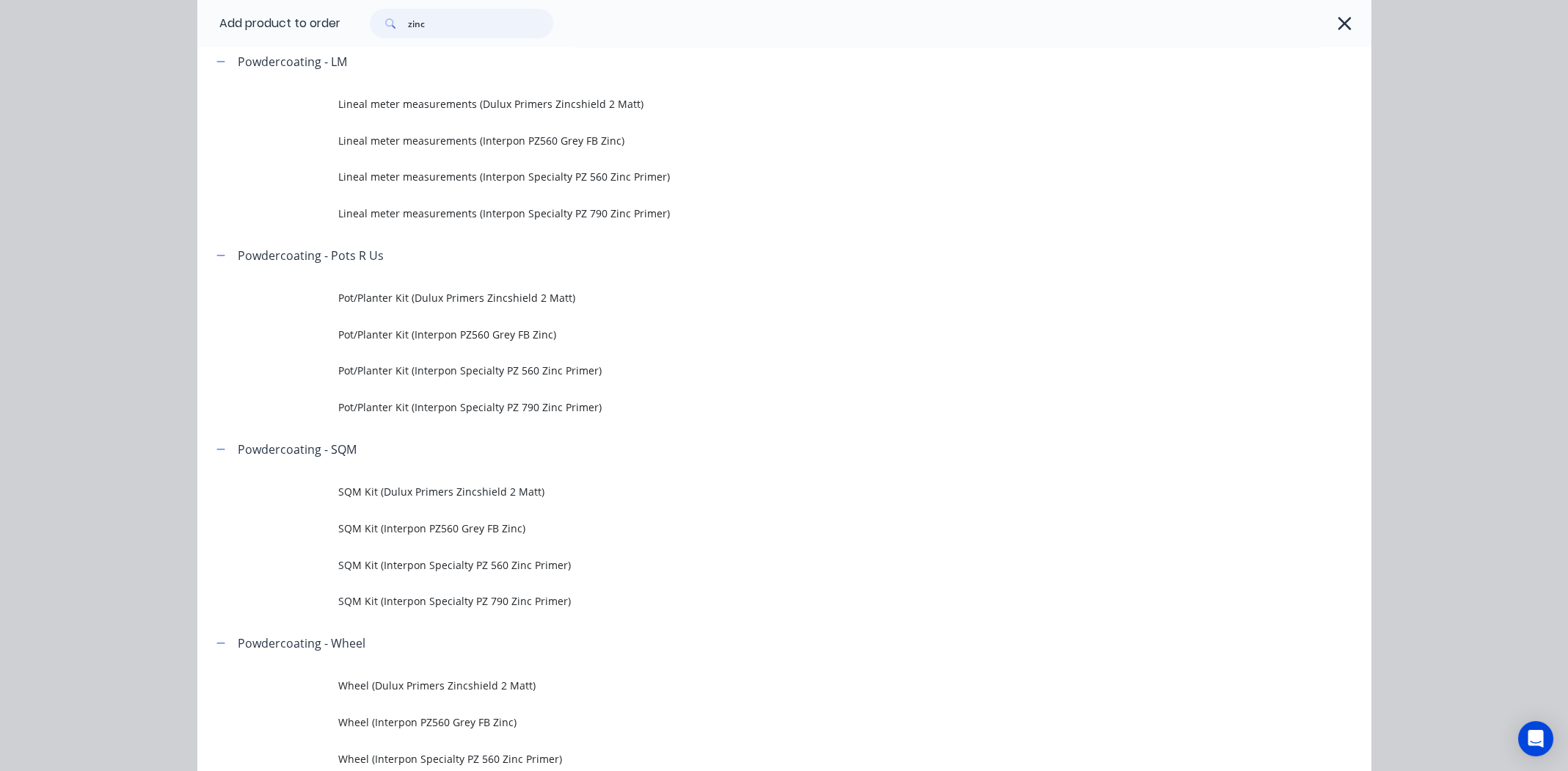
scroll to position [660, 0]
type input "zinc"
click at [479, 563] on span "SQM Kit (Interpon Specialty PZ 560 Zinc Primer)" at bounding box center [752, 561] width 826 height 15
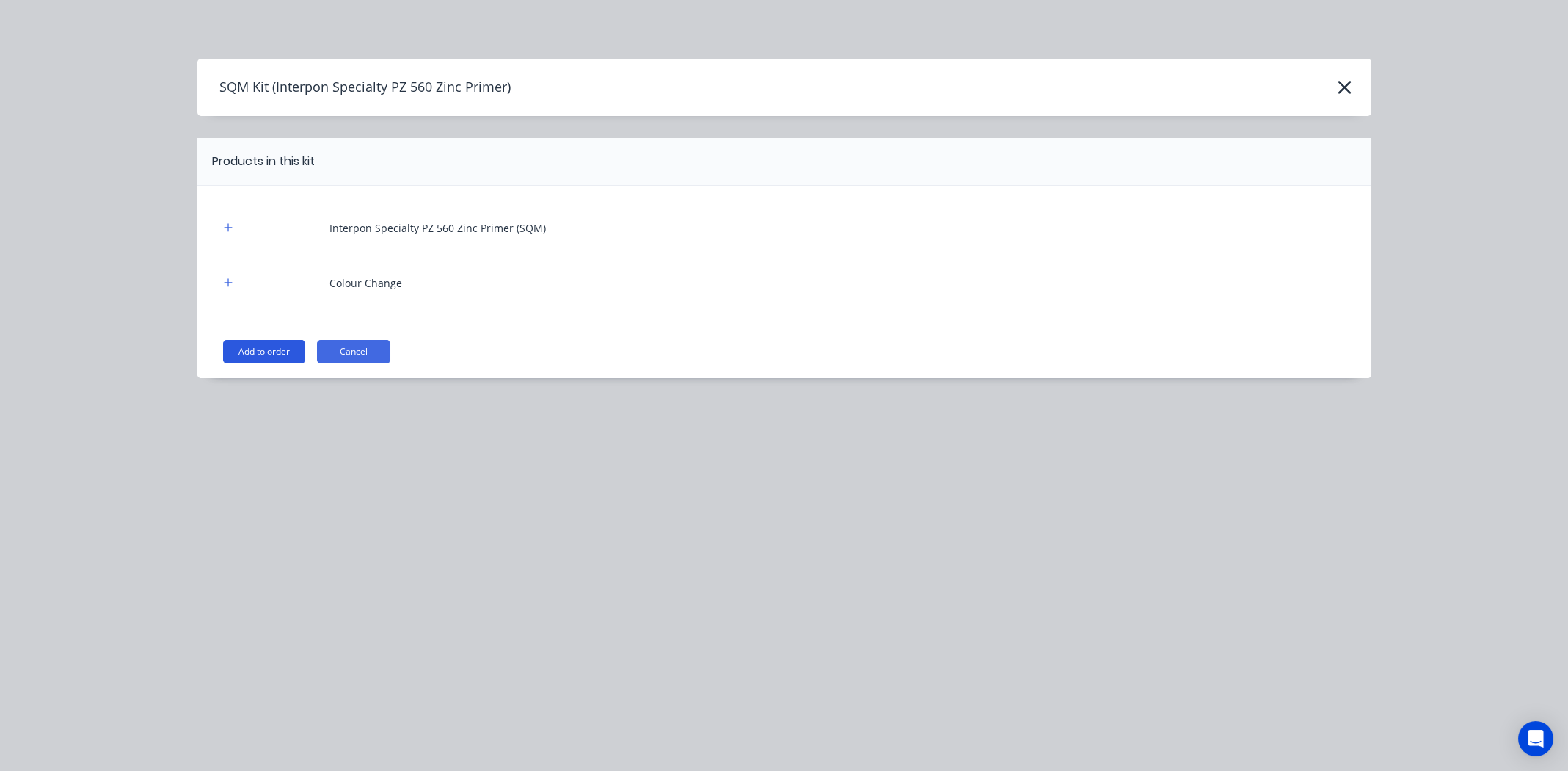
click at [263, 347] on button "Add to order" at bounding box center [264, 351] width 82 height 23
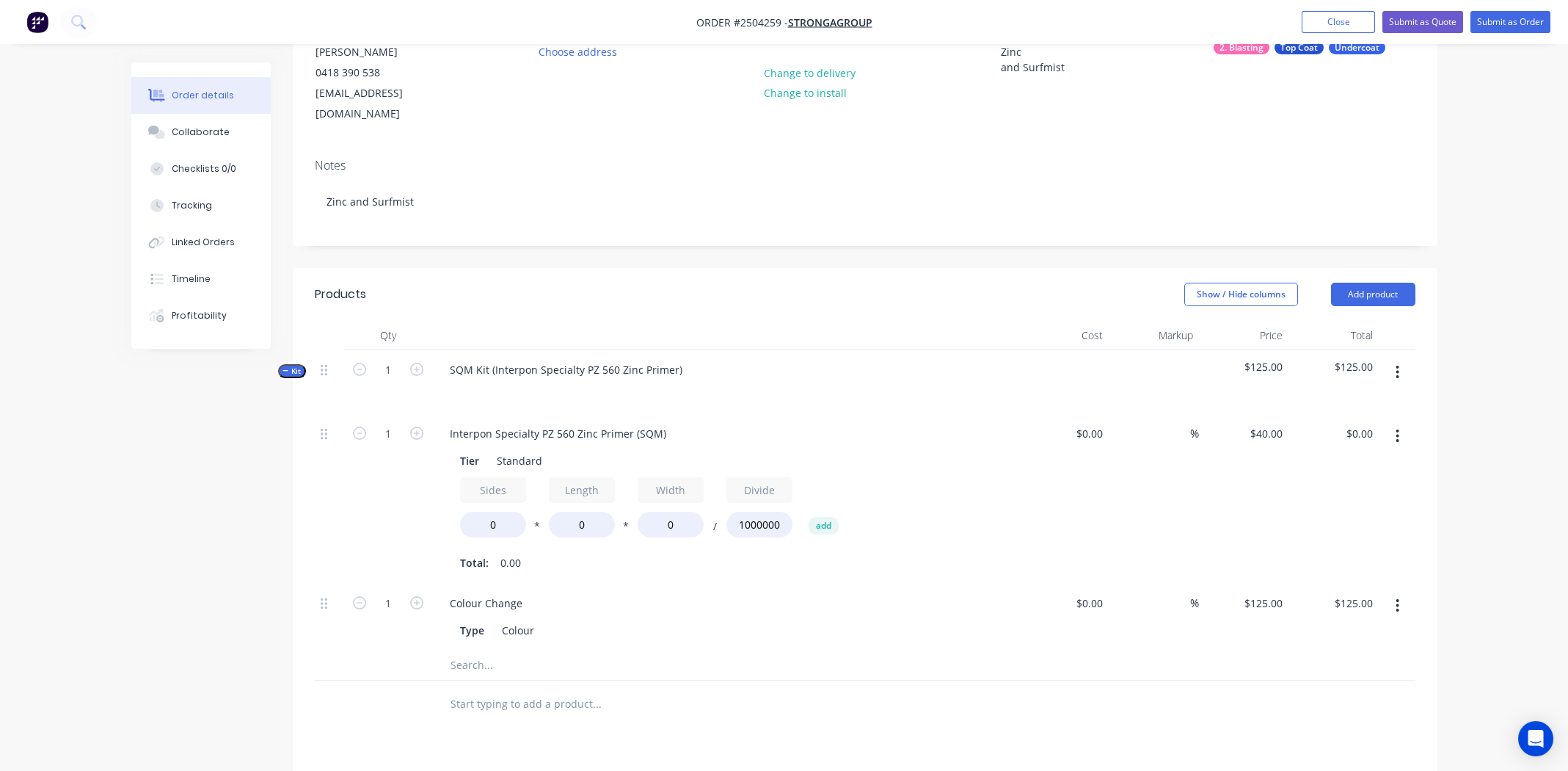
scroll to position [220, 0]
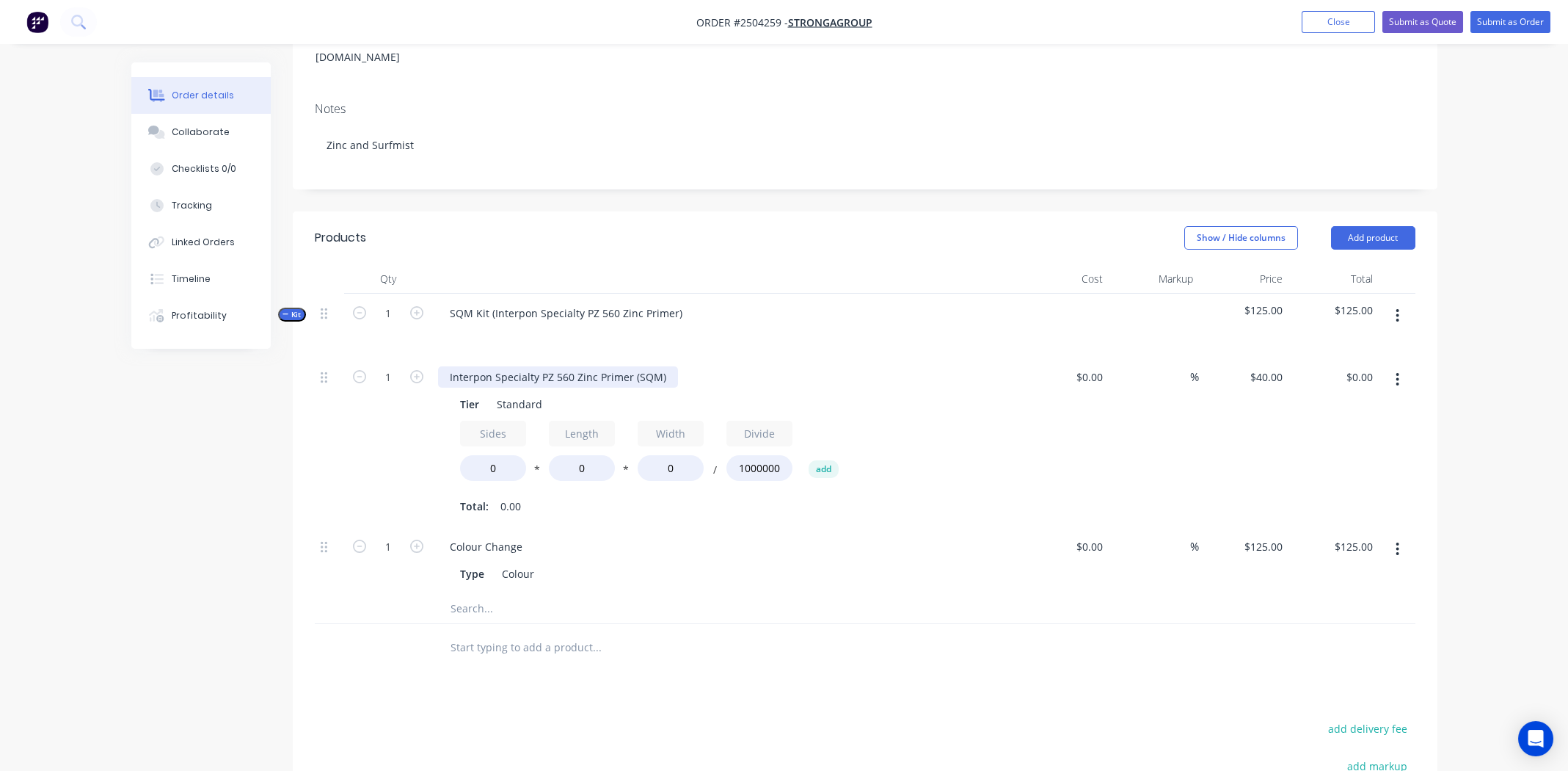
click at [617, 366] on div "Interpon Specialty PZ 560 Zinc Primer (SQM)" at bounding box center [558, 376] width 240 height 22
click at [493, 455] on input "0" at bounding box center [493, 468] width 66 height 26
click at [494, 455] on input "0" at bounding box center [493, 468] width 66 height 26
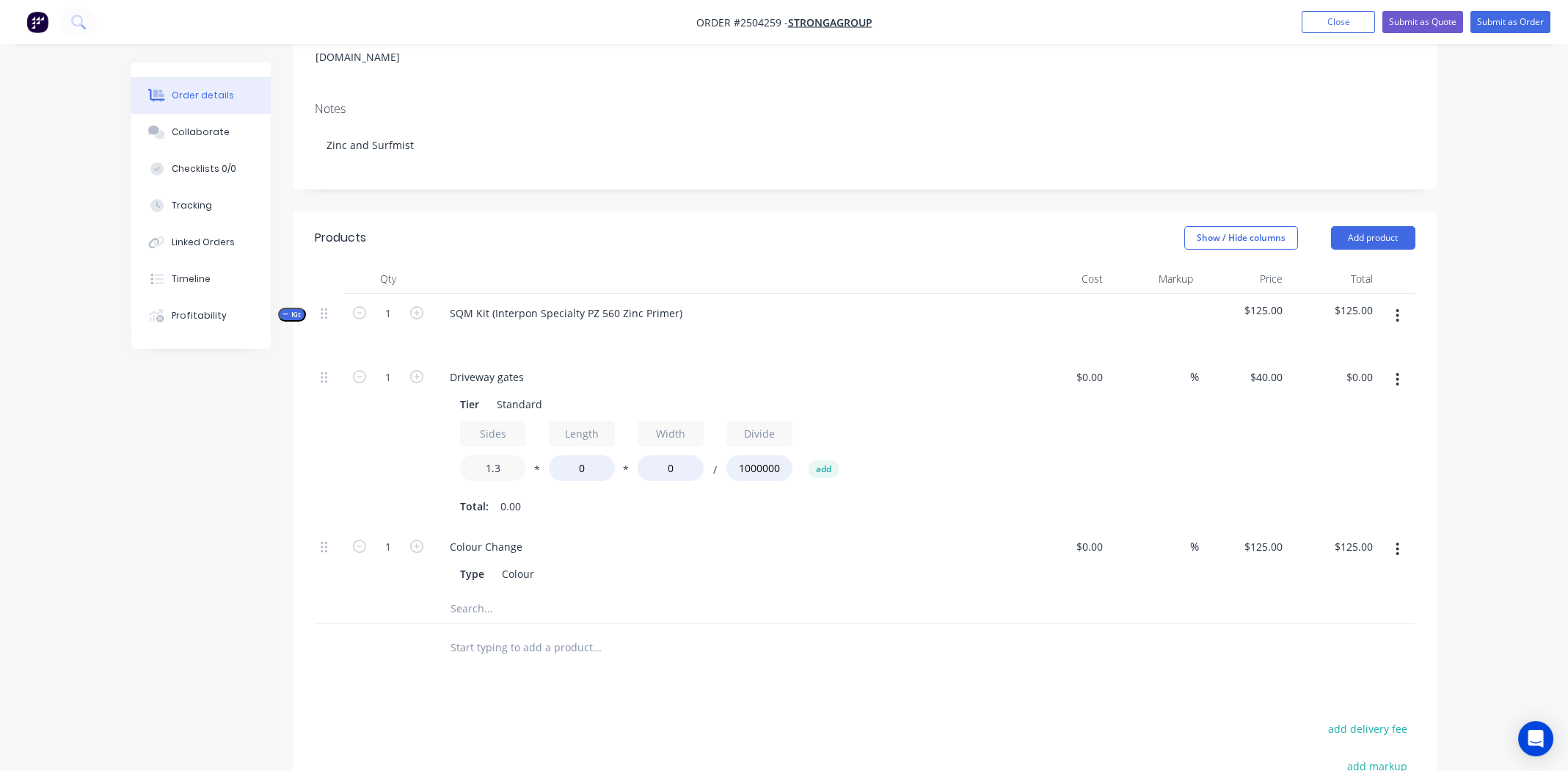
type input "1.3"
click at [581, 455] on input "0" at bounding box center [582, 468] width 66 height 26
type input "1350"
click at [664, 455] on input "0" at bounding box center [671, 468] width 66 height 26
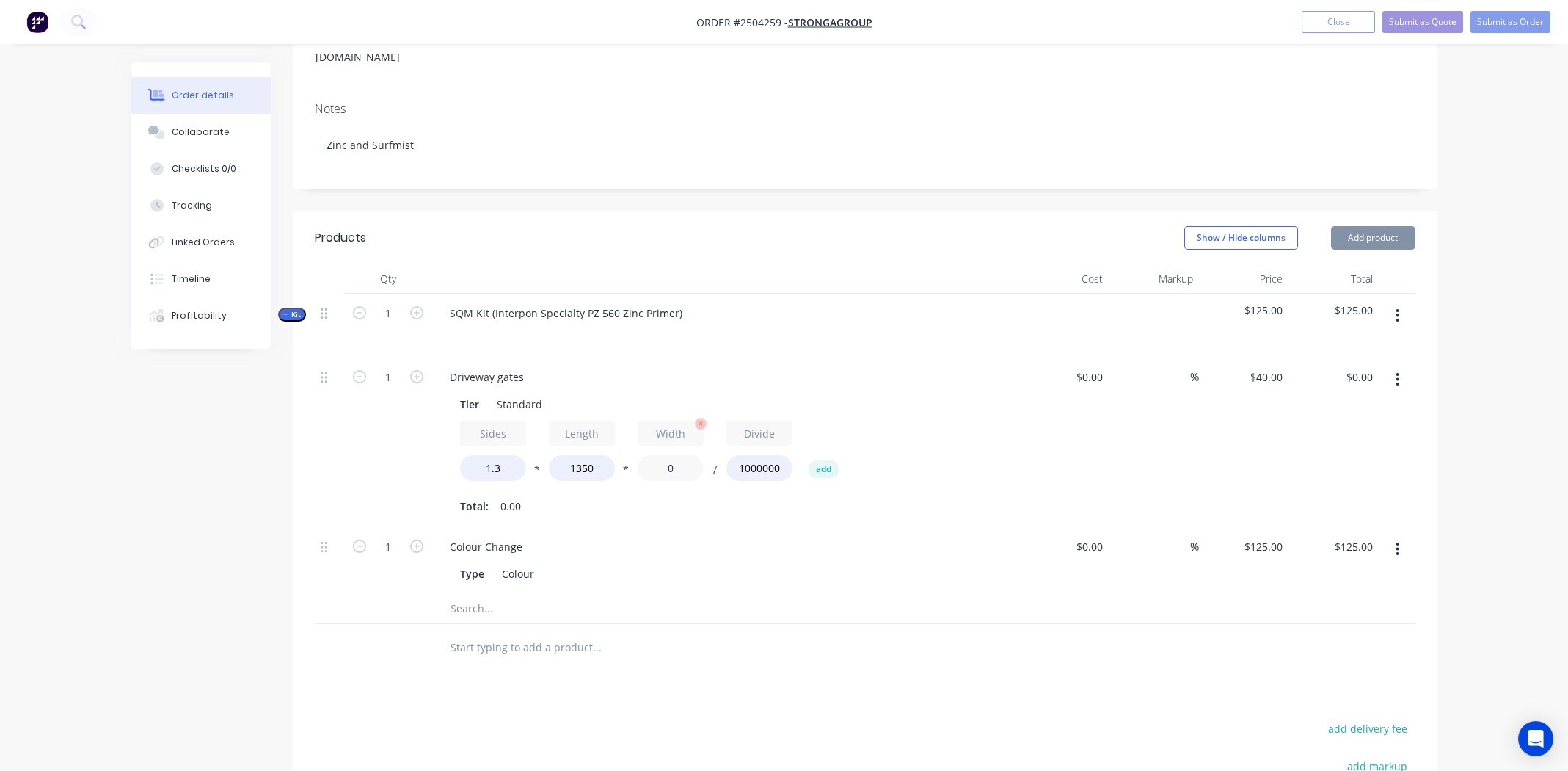
click at [665, 455] on input "0" at bounding box center [671, 468] width 66 height 26
type input "900"
type input "$63.18"
click at [391, 366] on input "1" at bounding box center [388, 377] width 38 height 22
type input "2"
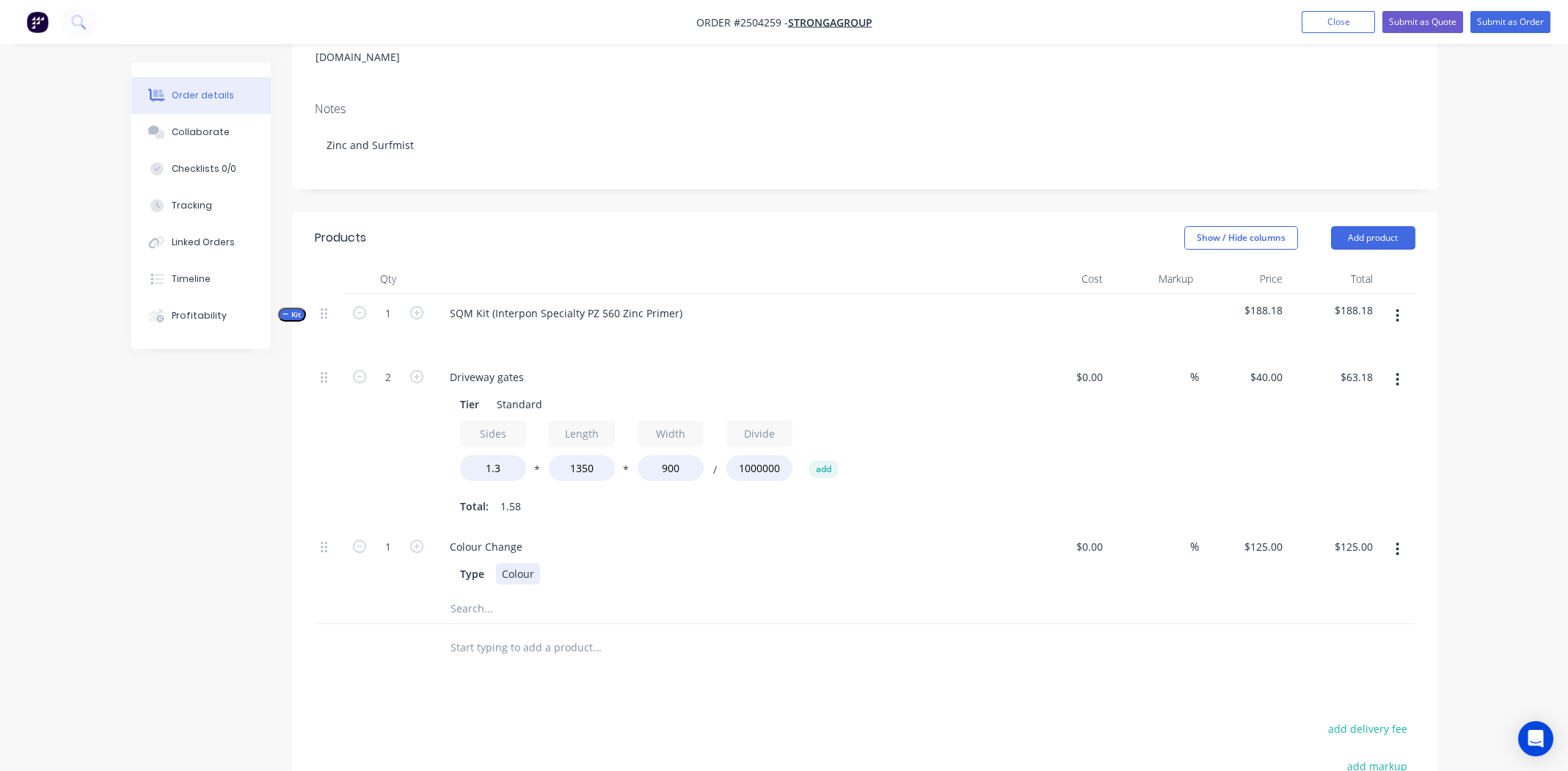
type input "$126.36"
click at [823, 560] on div "Type Colour" at bounding box center [725, 572] width 575 height 24
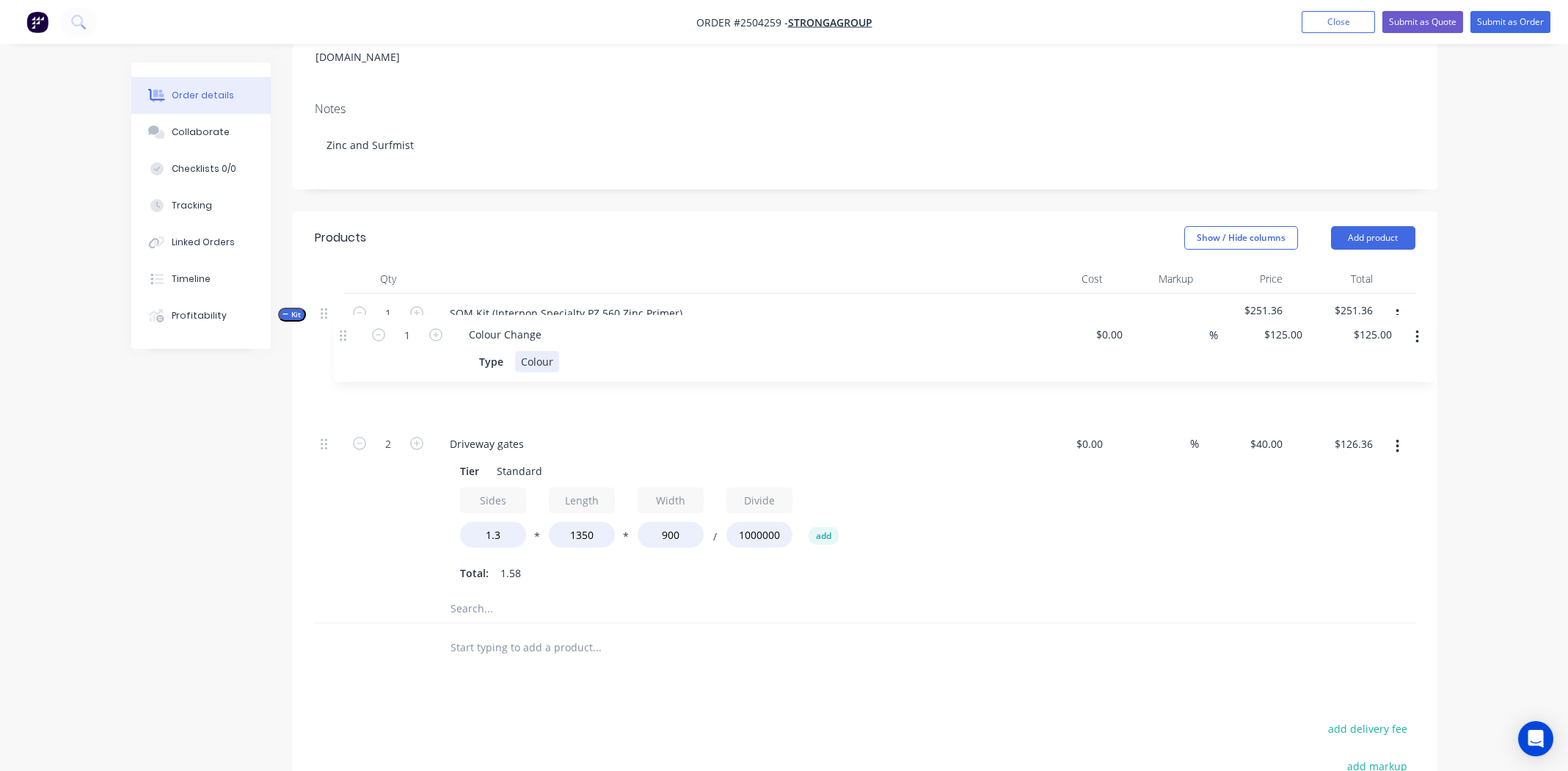
drag, startPoint x: 323, startPoint y: 526, endPoint x: 342, endPoint y: 331, distance: 195.9
click at [342, 331] on div "Kit 1 SQM Kit (Interpon Specialty PZ 560 Zinc Primer) $251.36 $251.36 2 Drivewa…" at bounding box center [864, 459] width 1101 height 331
click at [1277, 366] on input "125" at bounding box center [1265, 376] width 46 height 22
type input "$40.00"
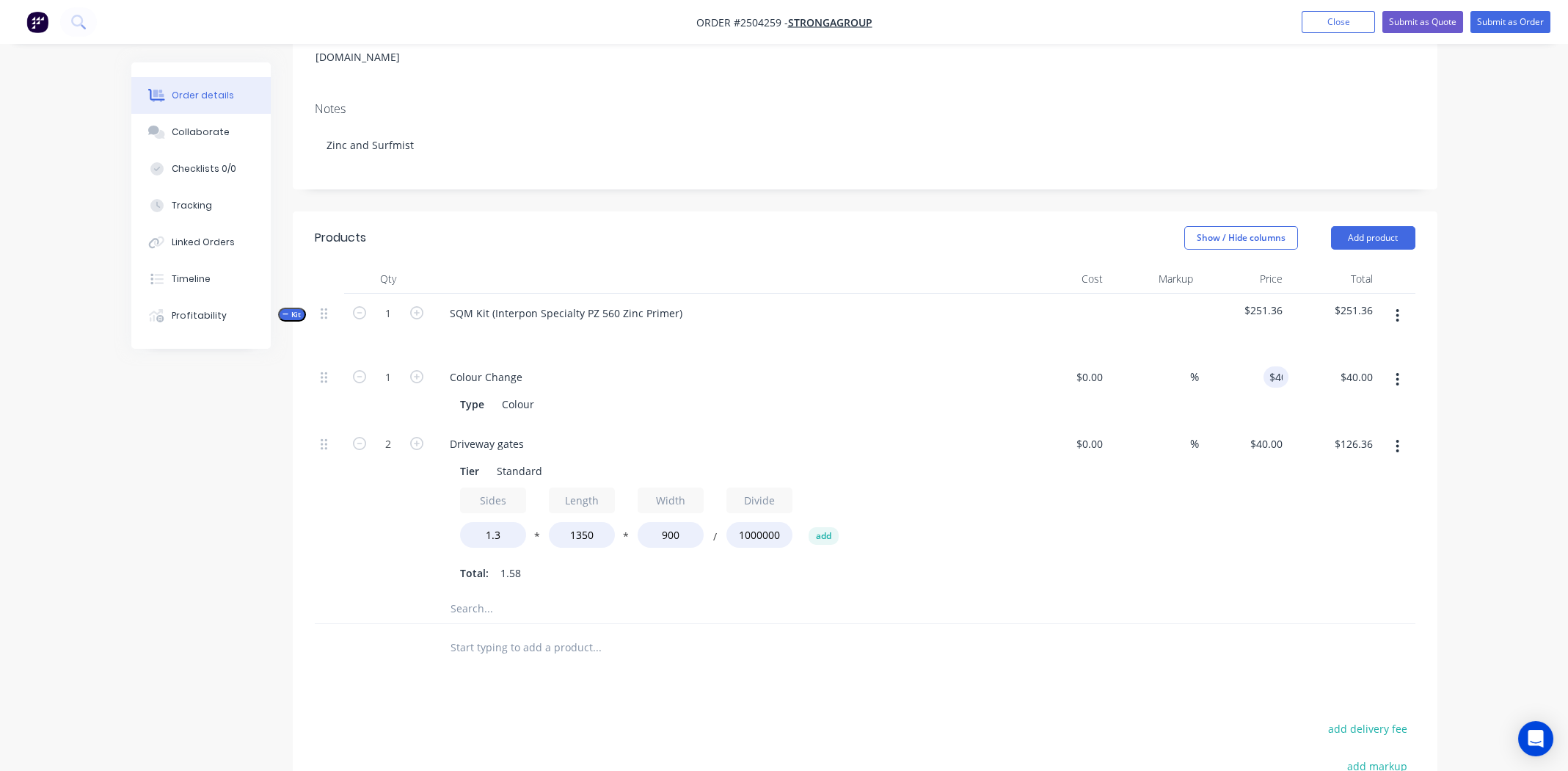
click at [1252, 524] on div "$40.00 $40.00" at bounding box center [1244, 509] width 90 height 170
click at [675, 303] on div "SQM Kit (Interpon Specialty PZ 560 Zinc Primer)" at bounding box center [566, 313] width 256 height 22
click at [1077, 556] on div "$0.00 $0.00" at bounding box center [1064, 509] width 90 height 170
click at [1009, 594] on div at bounding box center [864, 609] width 1101 height 30
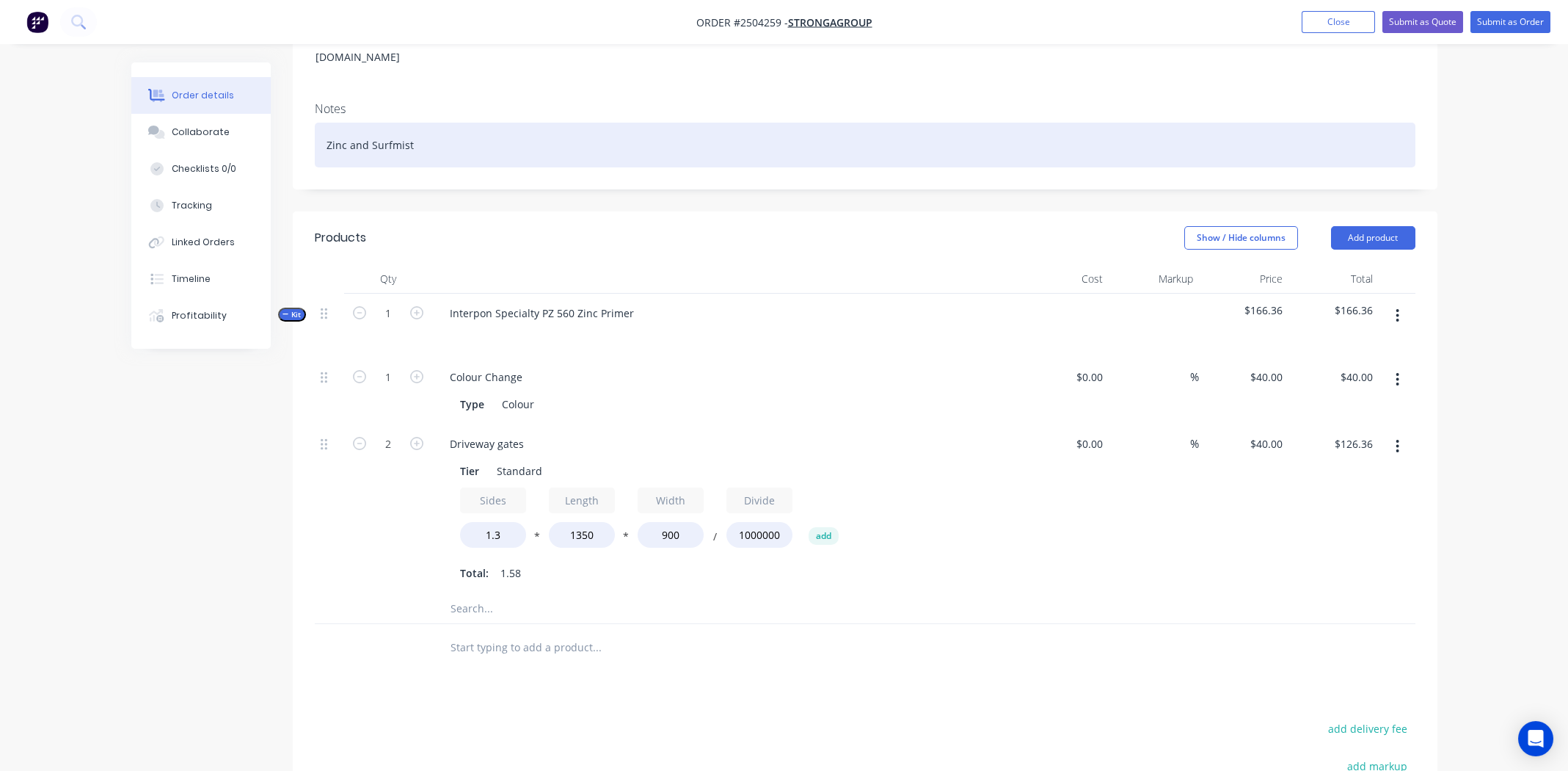
click at [483, 124] on div "Zinc and Surfmist" at bounding box center [864, 145] width 1101 height 45
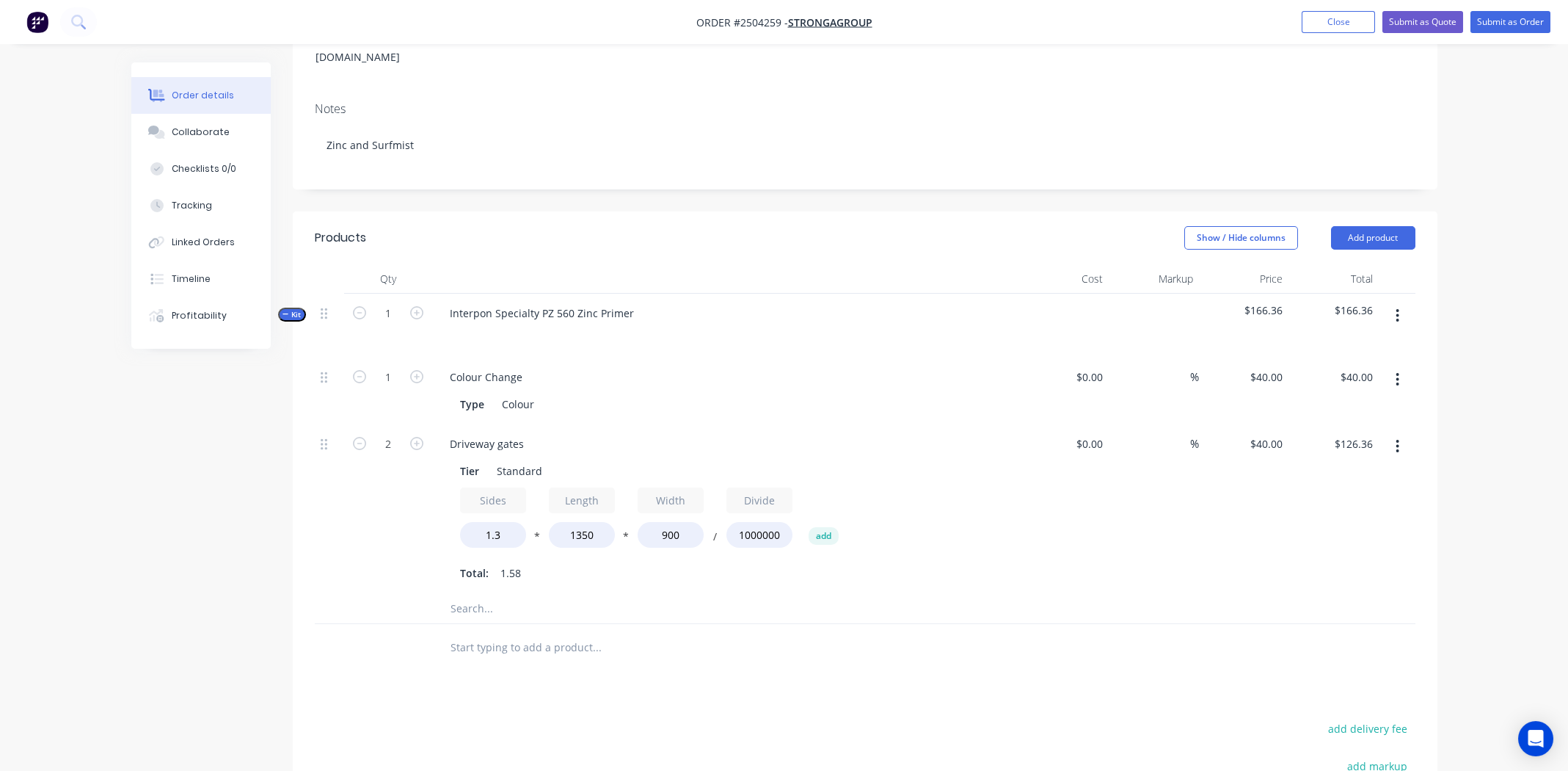
click at [1145, 594] on div at bounding box center [864, 609] width 1101 height 30
click at [1394, 303] on button "button" at bounding box center [1397, 315] width 34 height 26
click at [1349, 343] on div "Add product to kit" at bounding box center [1345, 354] width 113 height 22
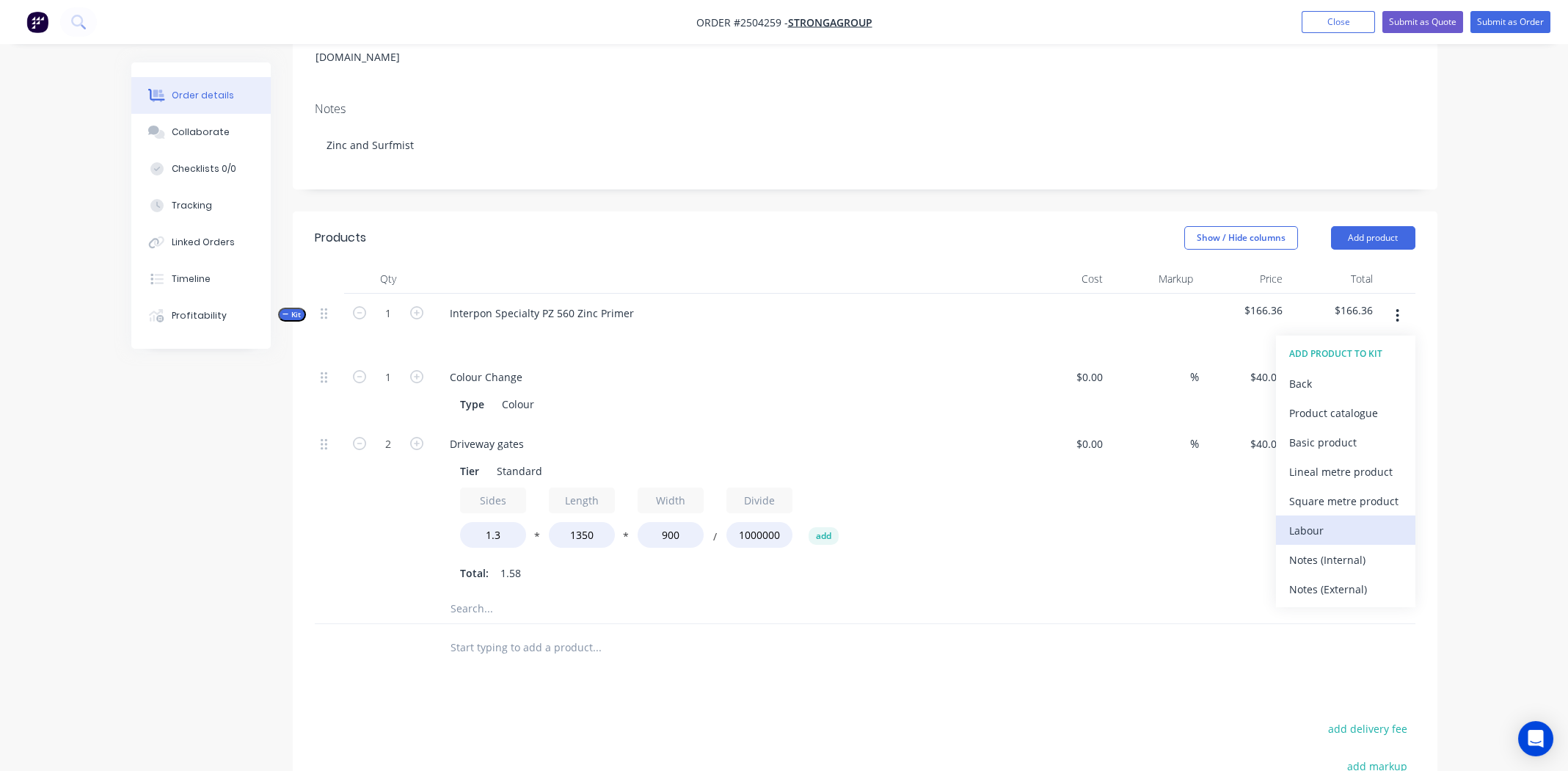
click at [1312, 520] on div "Labour" at bounding box center [1345, 530] width 113 height 22
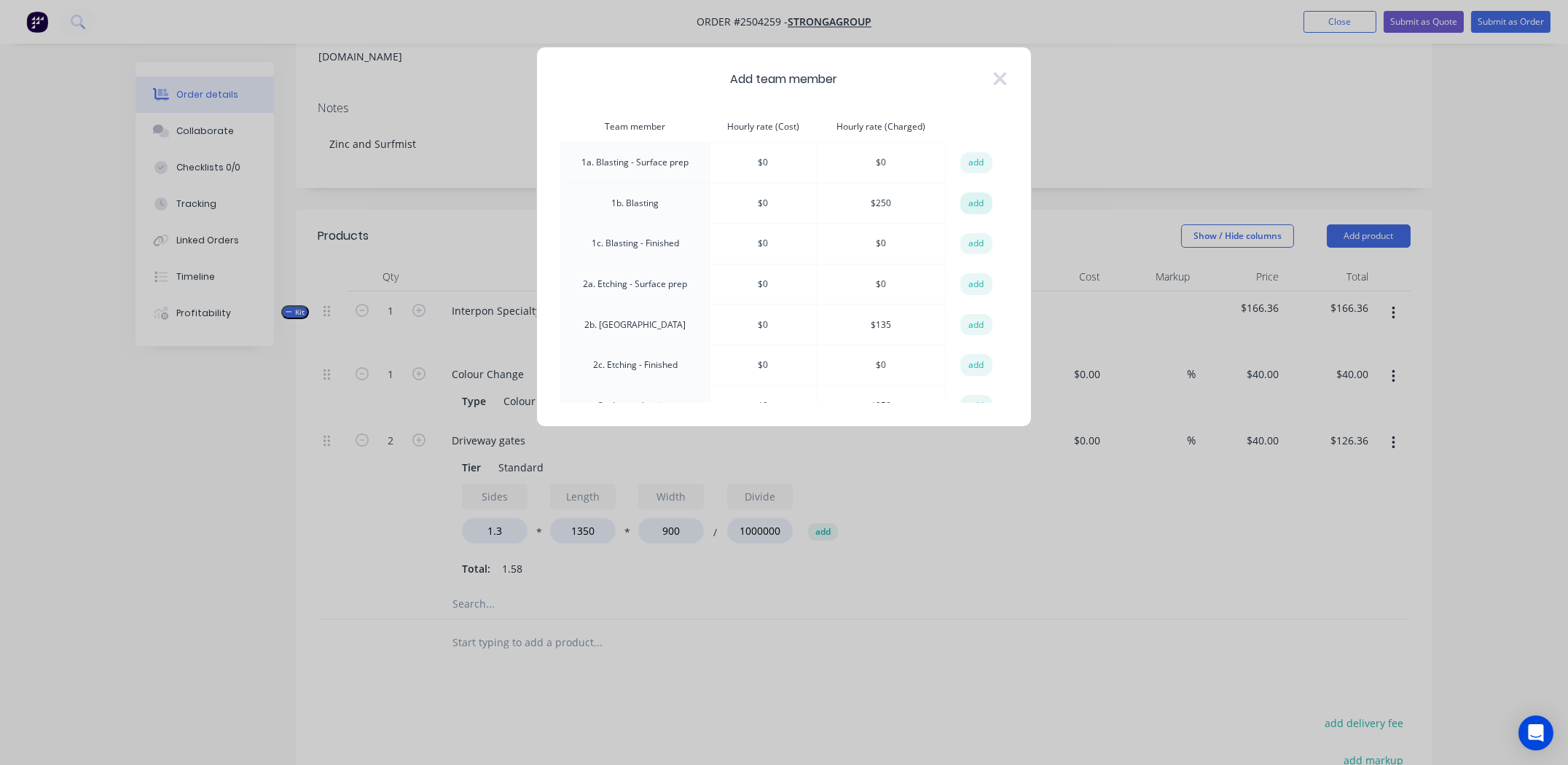
click at [962, 200] on button "add" at bounding box center [976, 203] width 32 height 22
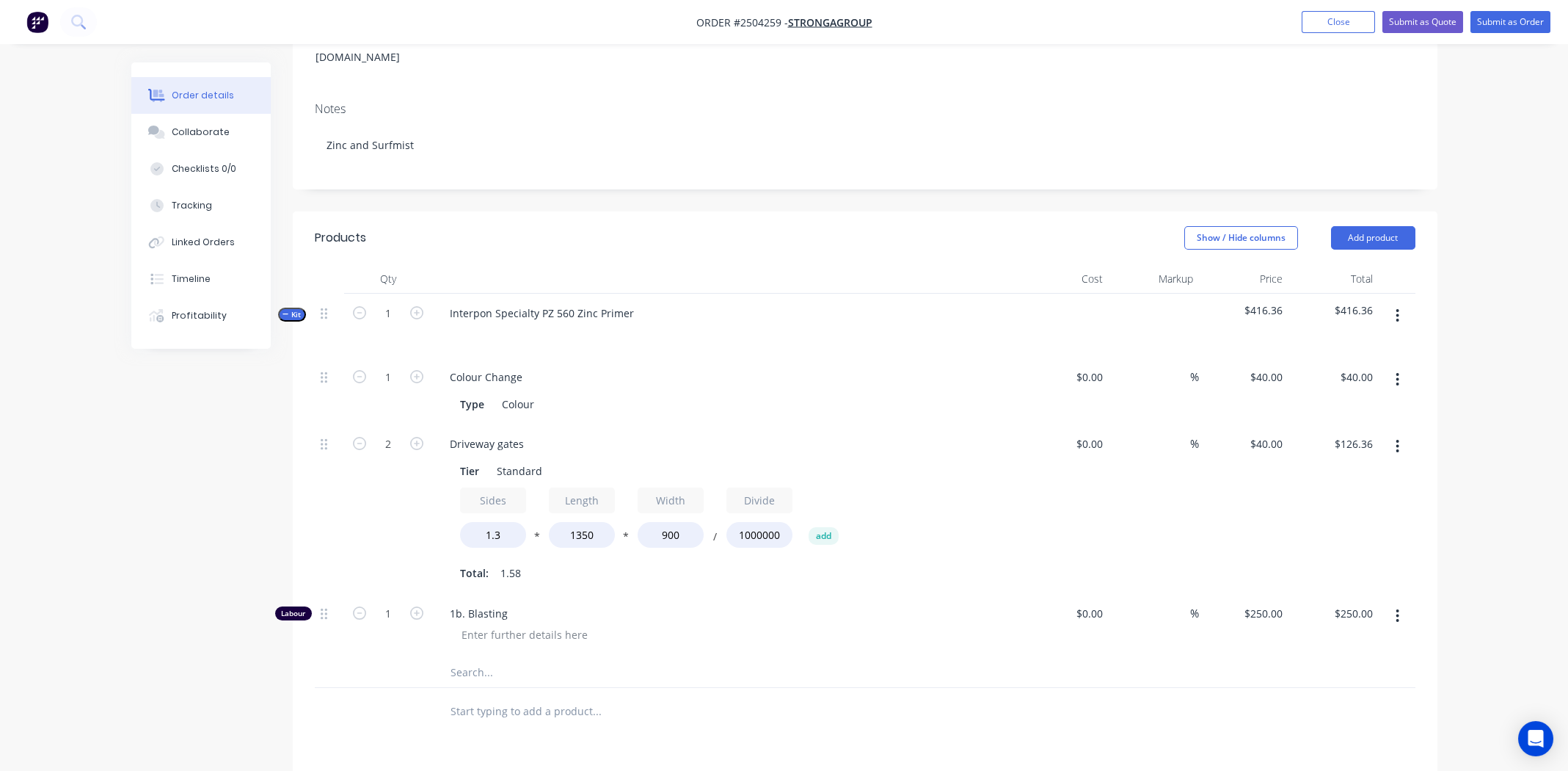
click at [1047, 633] on div "$0.00 $0.00" at bounding box center [1064, 626] width 90 height 64
click at [1494, 24] on button "Submit as Order" at bounding box center [1510, 22] width 80 height 22
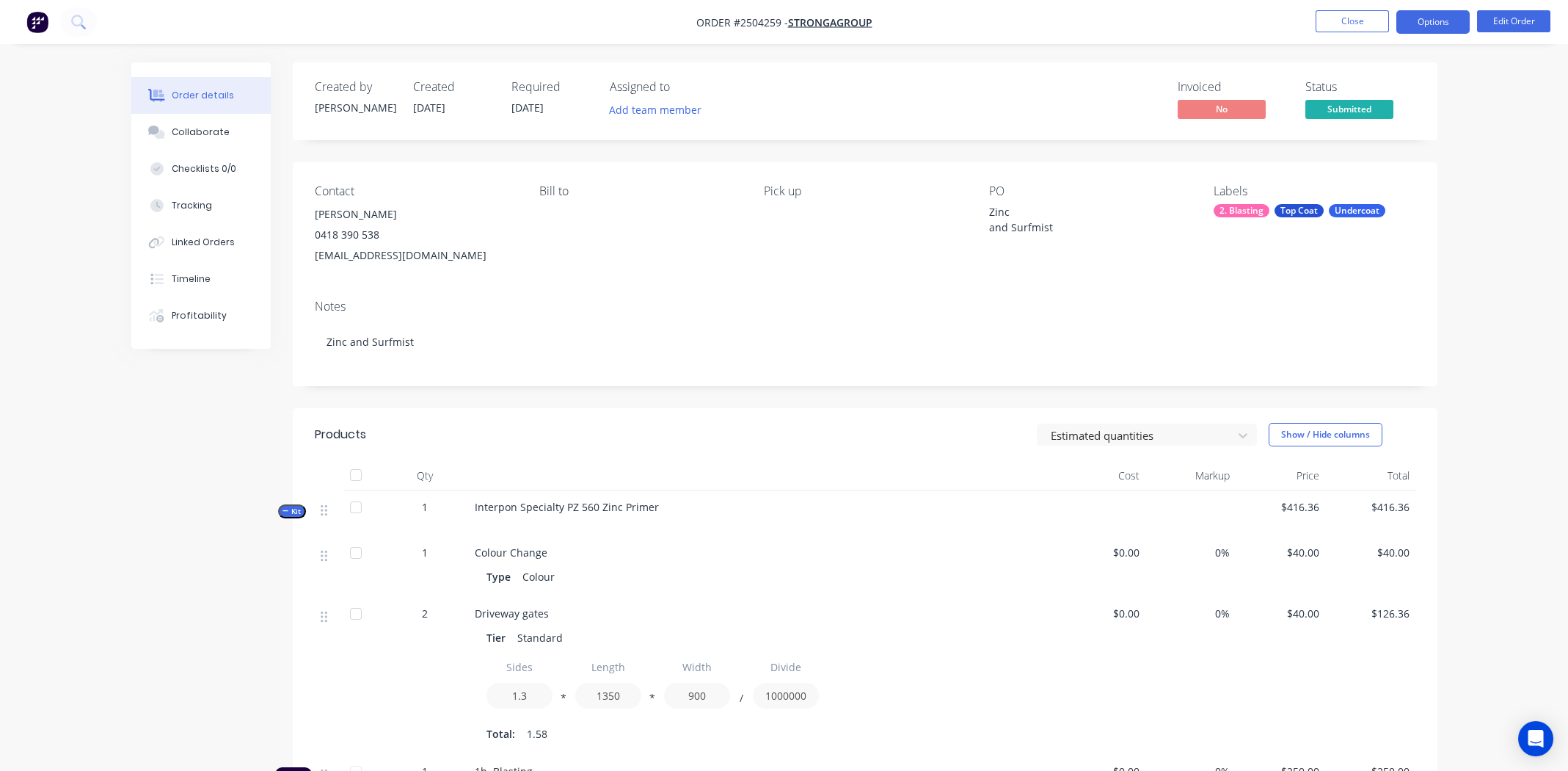
click at [1426, 22] on button "Options" at bounding box center [1434, 22] width 74 height 23
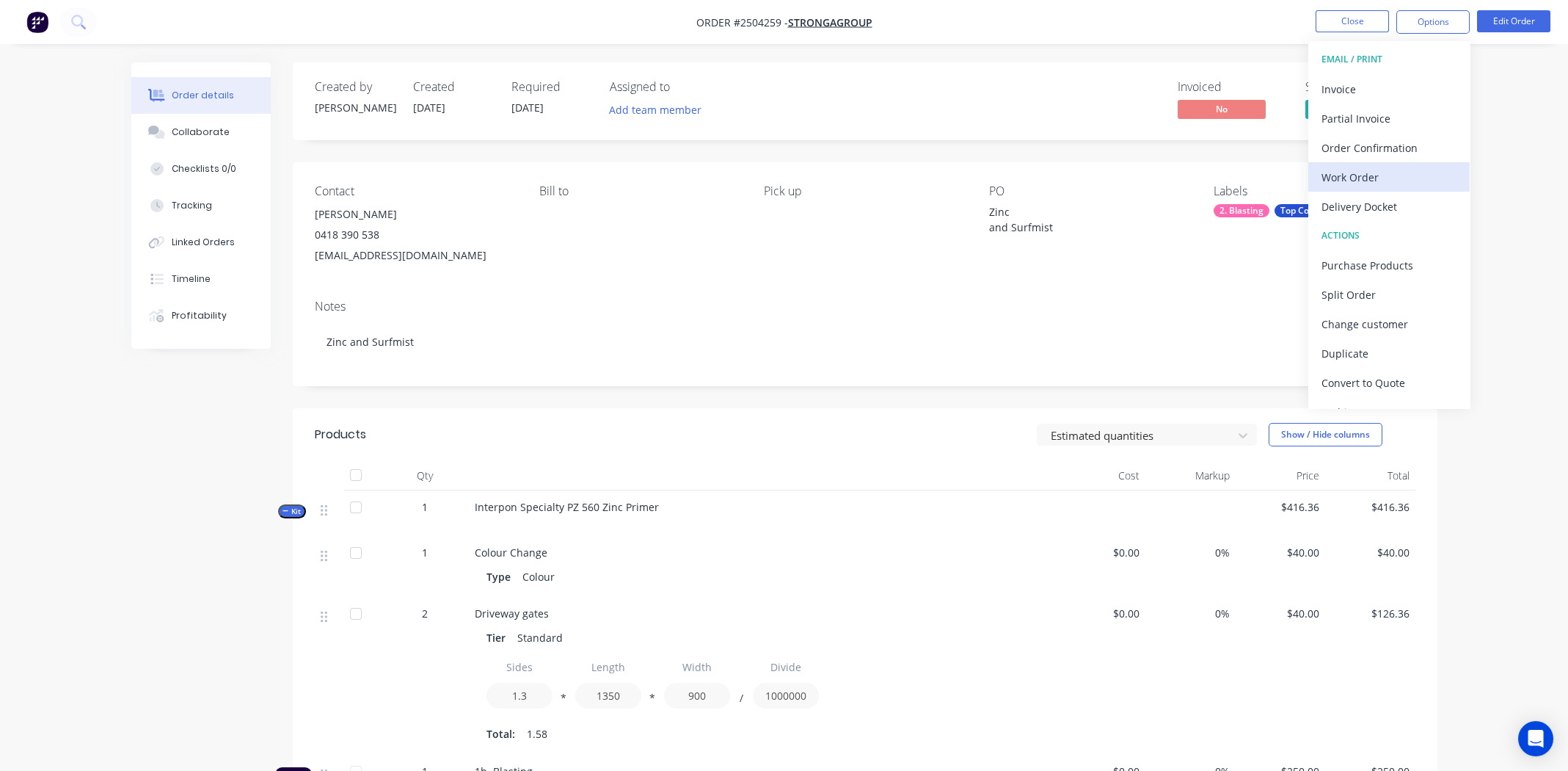
click at [1369, 174] on div "Work Order" at bounding box center [1389, 177] width 135 height 22
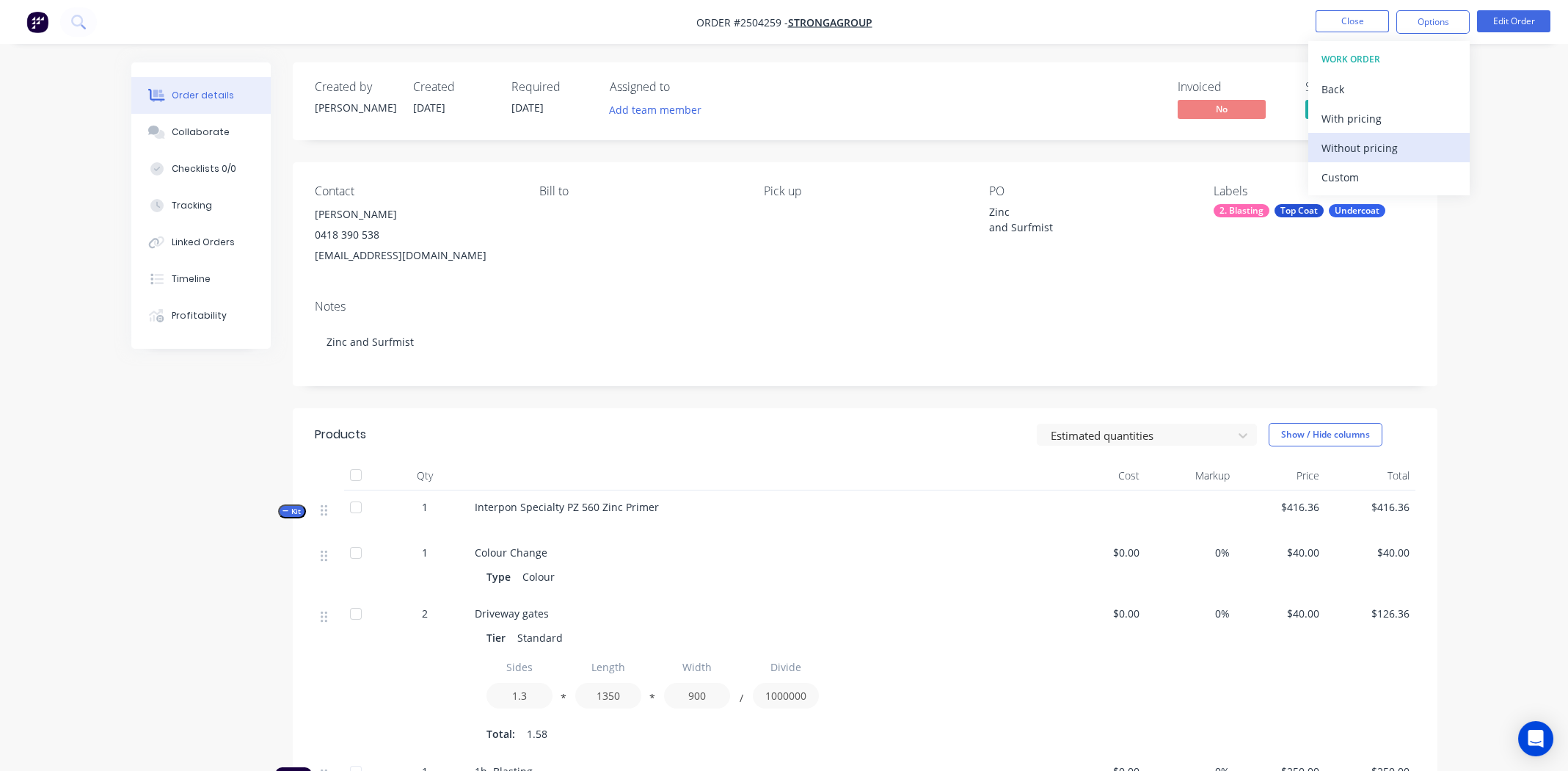
click at [1357, 149] on div "Without pricing" at bounding box center [1389, 147] width 135 height 22
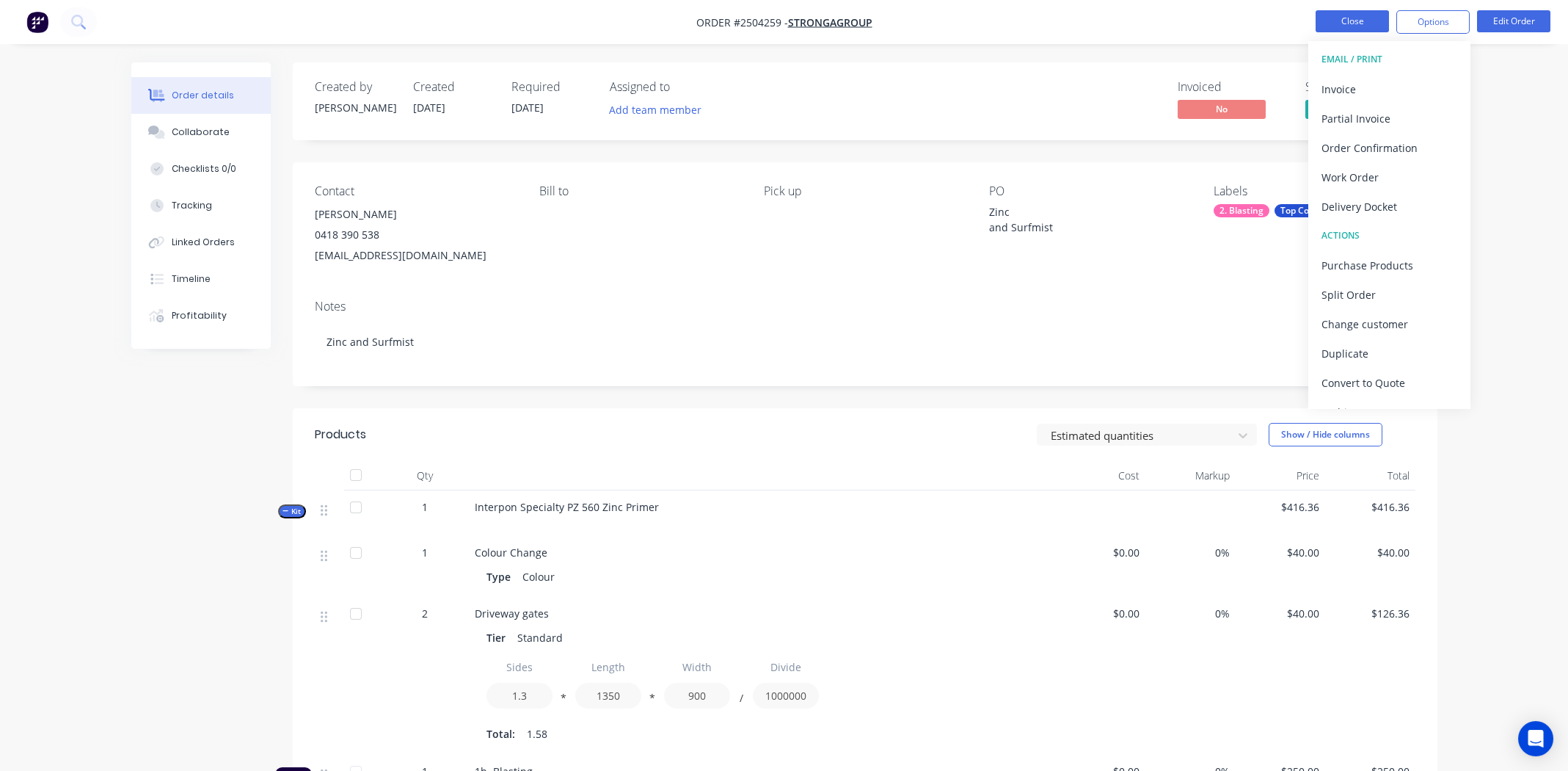
click at [1340, 14] on button "Close" at bounding box center [1353, 22] width 74 height 22
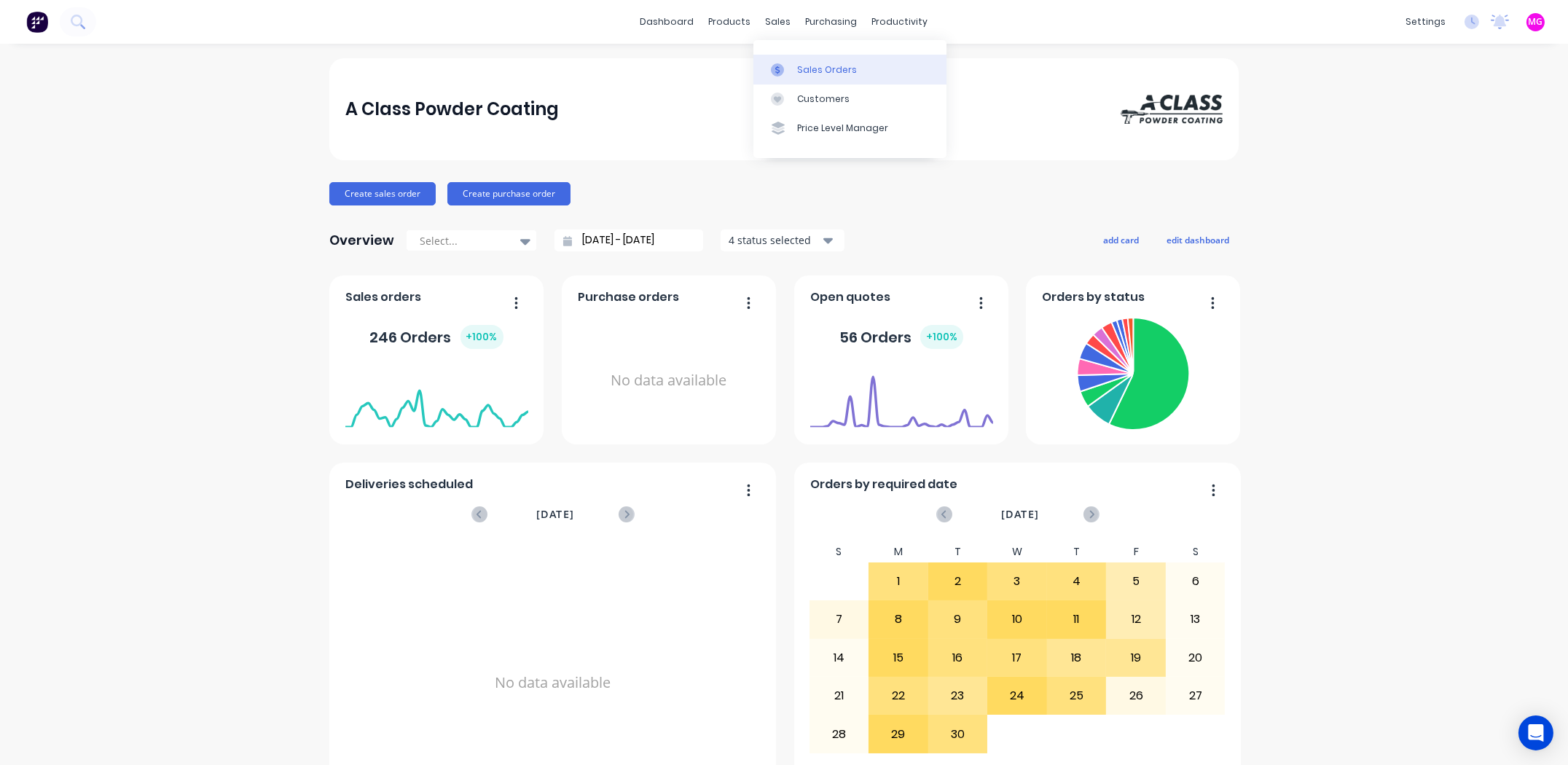
click at [801, 73] on div "Sales Orders" at bounding box center [827, 70] width 60 height 14
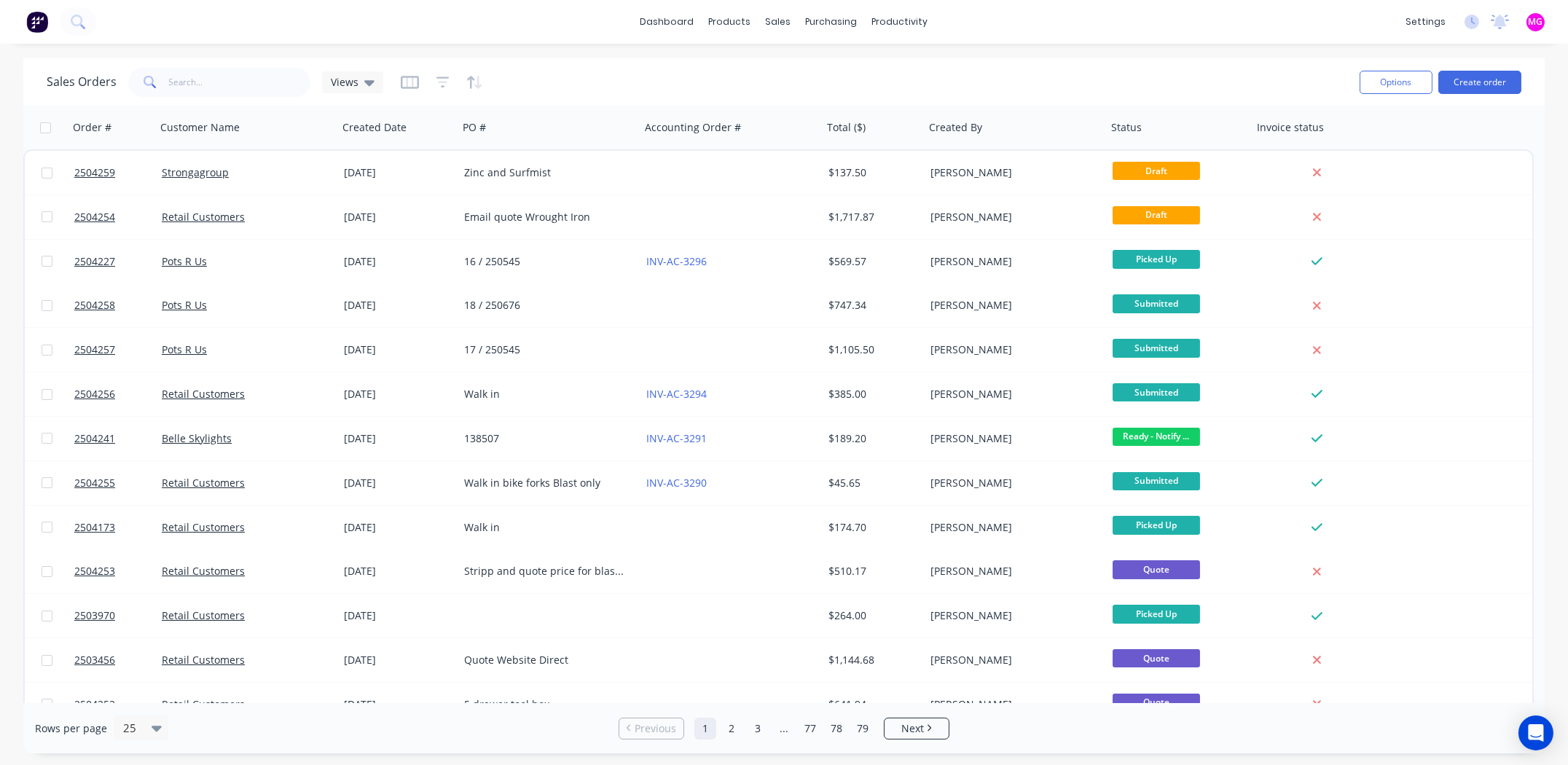
click at [726, 79] on div "Sales Orders Views" at bounding box center [697, 82] width 1301 height 36
click at [1487, 75] on button "Create order" at bounding box center [1480, 82] width 83 height 23
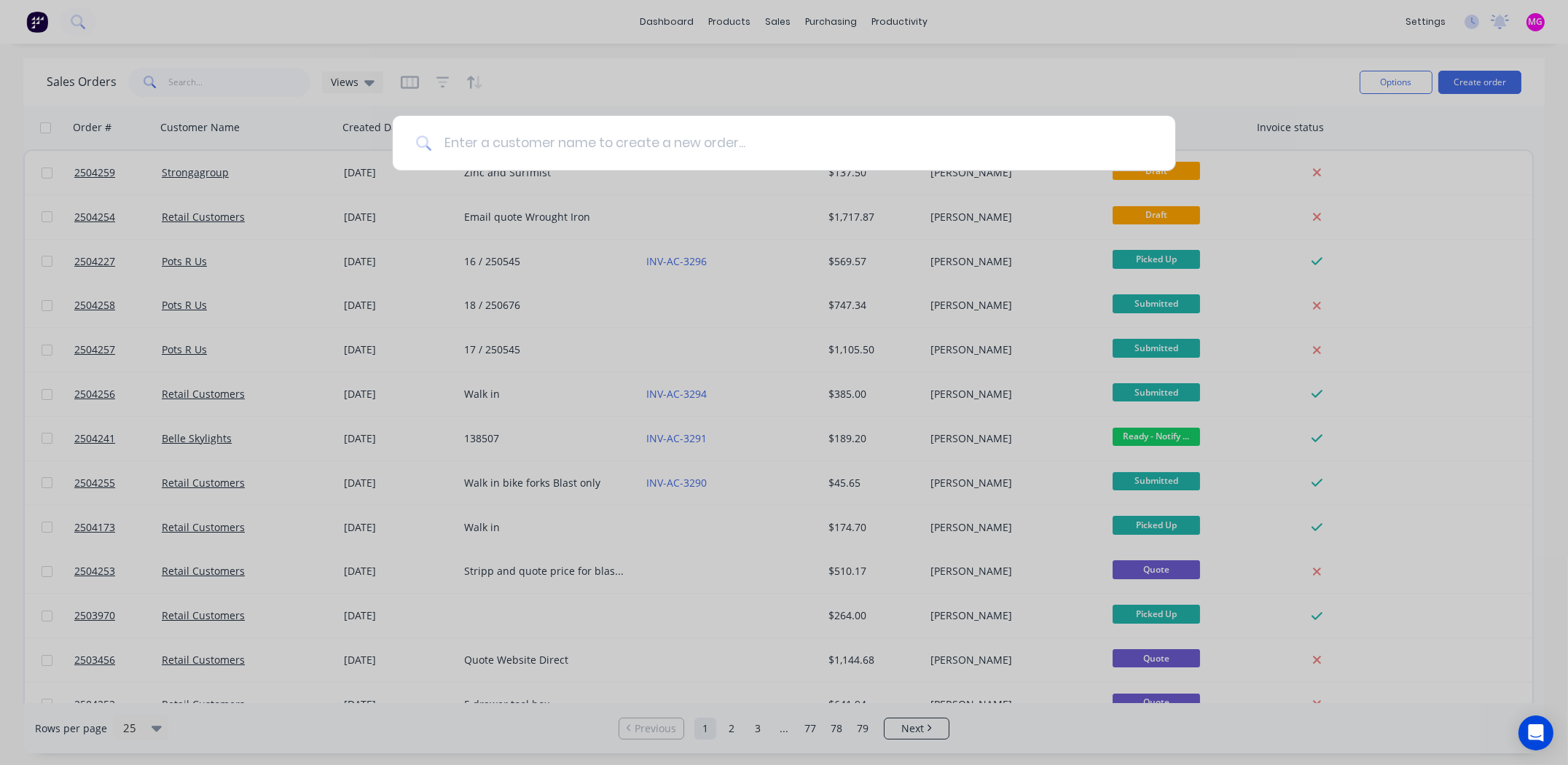
click at [501, 141] on input at bounding box center [792, 143] width 720 height 55
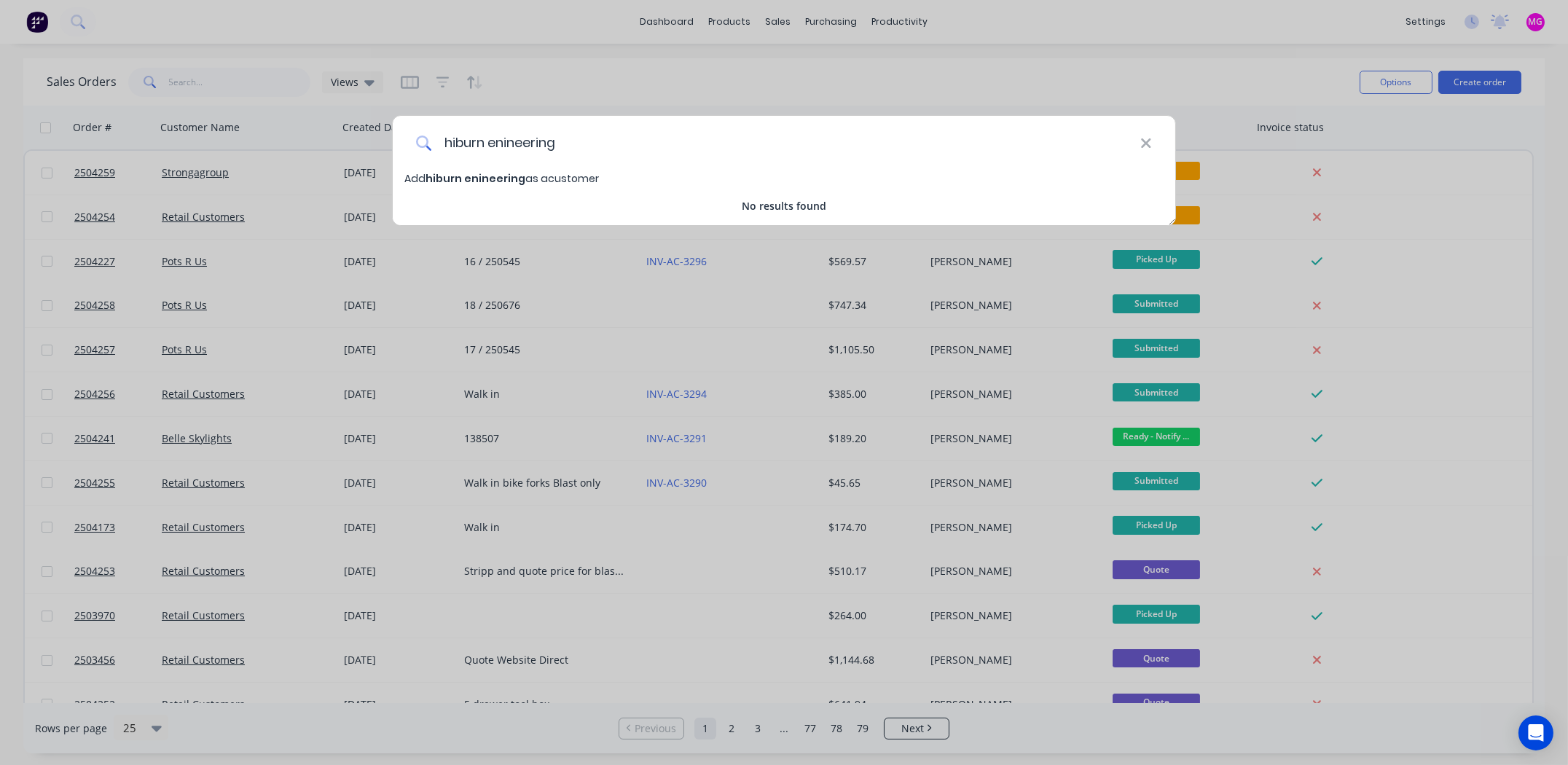
click at [446, 144] on input "hiburn enineering" at bounding box center [786, 143] width 708 height 55
click at [494, 145] on input "Hiburn enineering" at bounding box center [786, 143] width 708 height 55
type input "Hiburn Engineering"
click at [484, 180] on span "Hiburn Engineering" at bounding box center [478, 178] width 106 height 14
select select "AU"
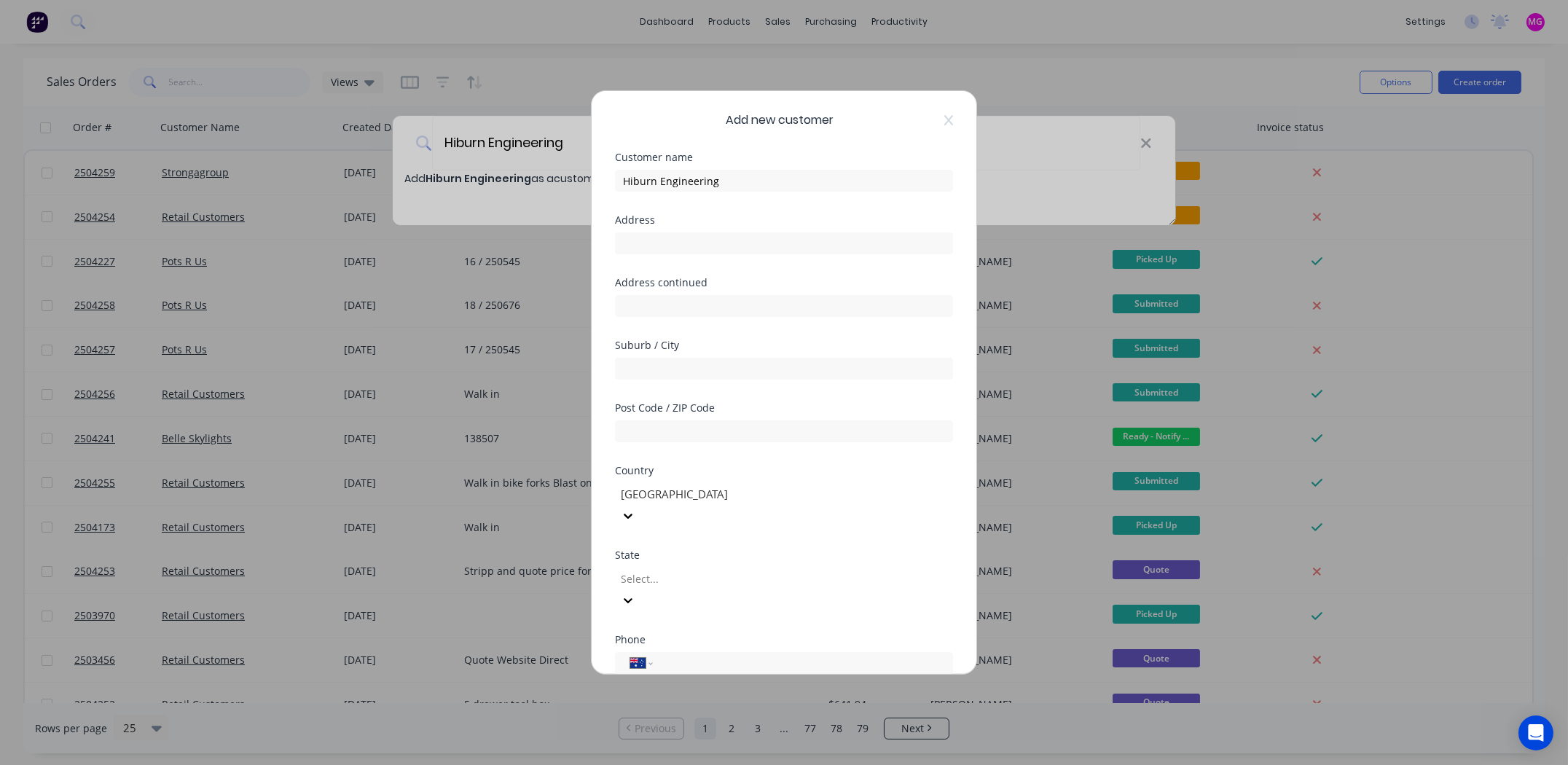
scroll to position [127, 0]
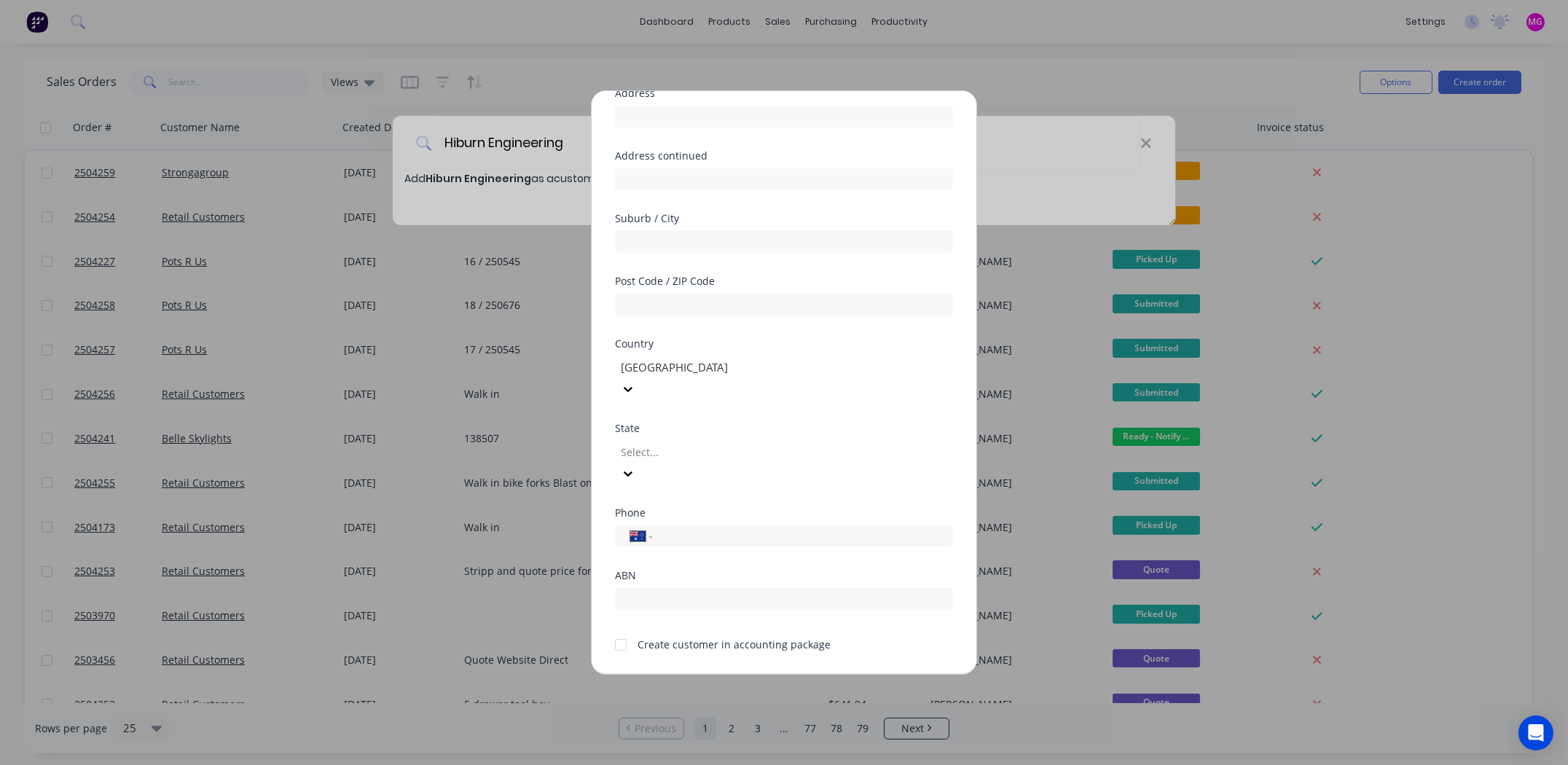
click at [620, 630] on div at bounding box center [621, 644] width 29 height 29
click at [714, 528] on input "tel" at bounding box center [796, 536] width 267 height 17
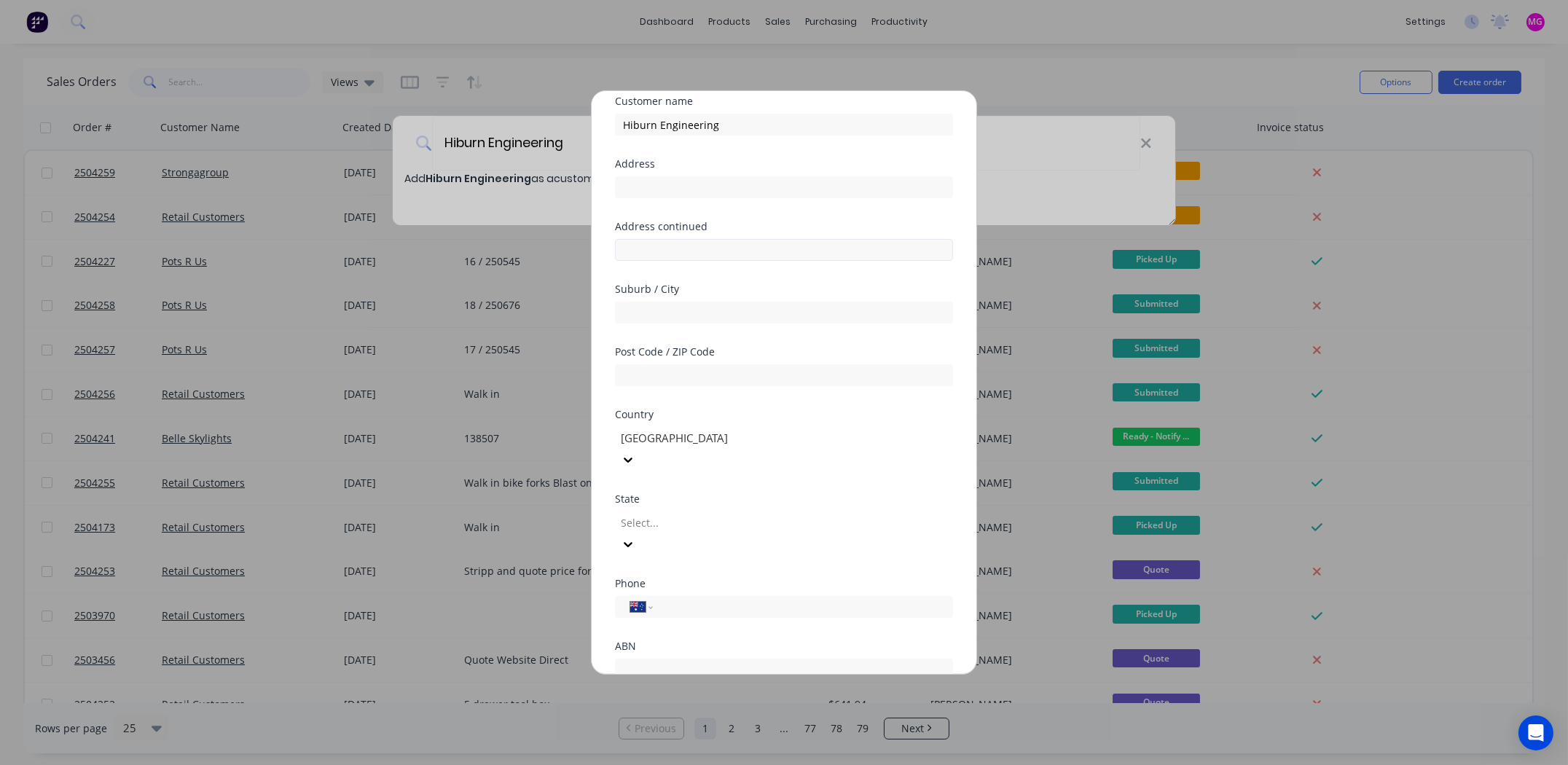
scroll to position [0, 0]
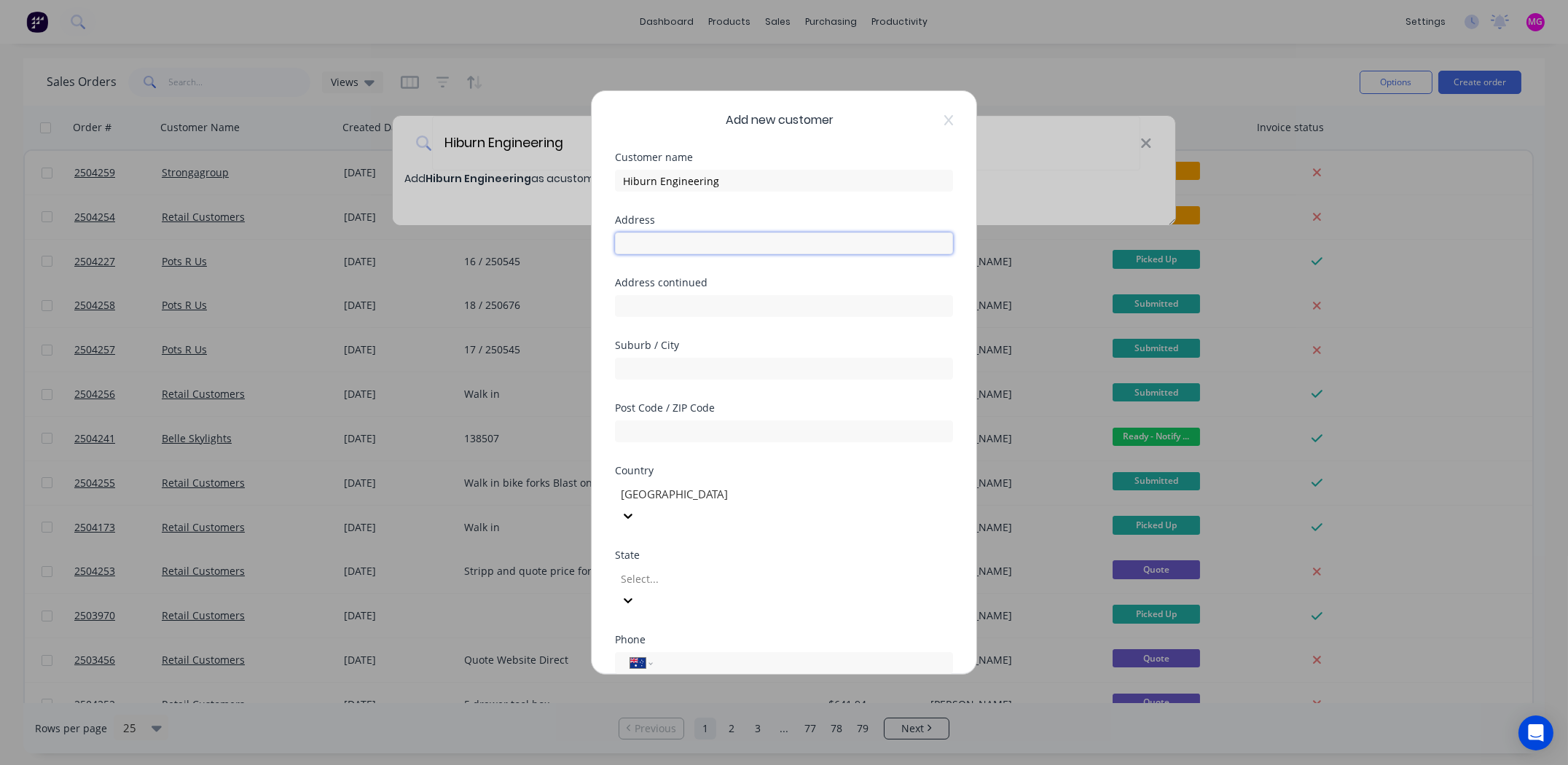
click at [694, 245] on input "text" at bounding box center [784, 243] width 338 height 22
click at [879, 153] on div "Customer name" at bounding box center [784, 157] width 338 height 10
click at [670, 243] on input "text" at bounding box center [784, 243] width 338 height 22
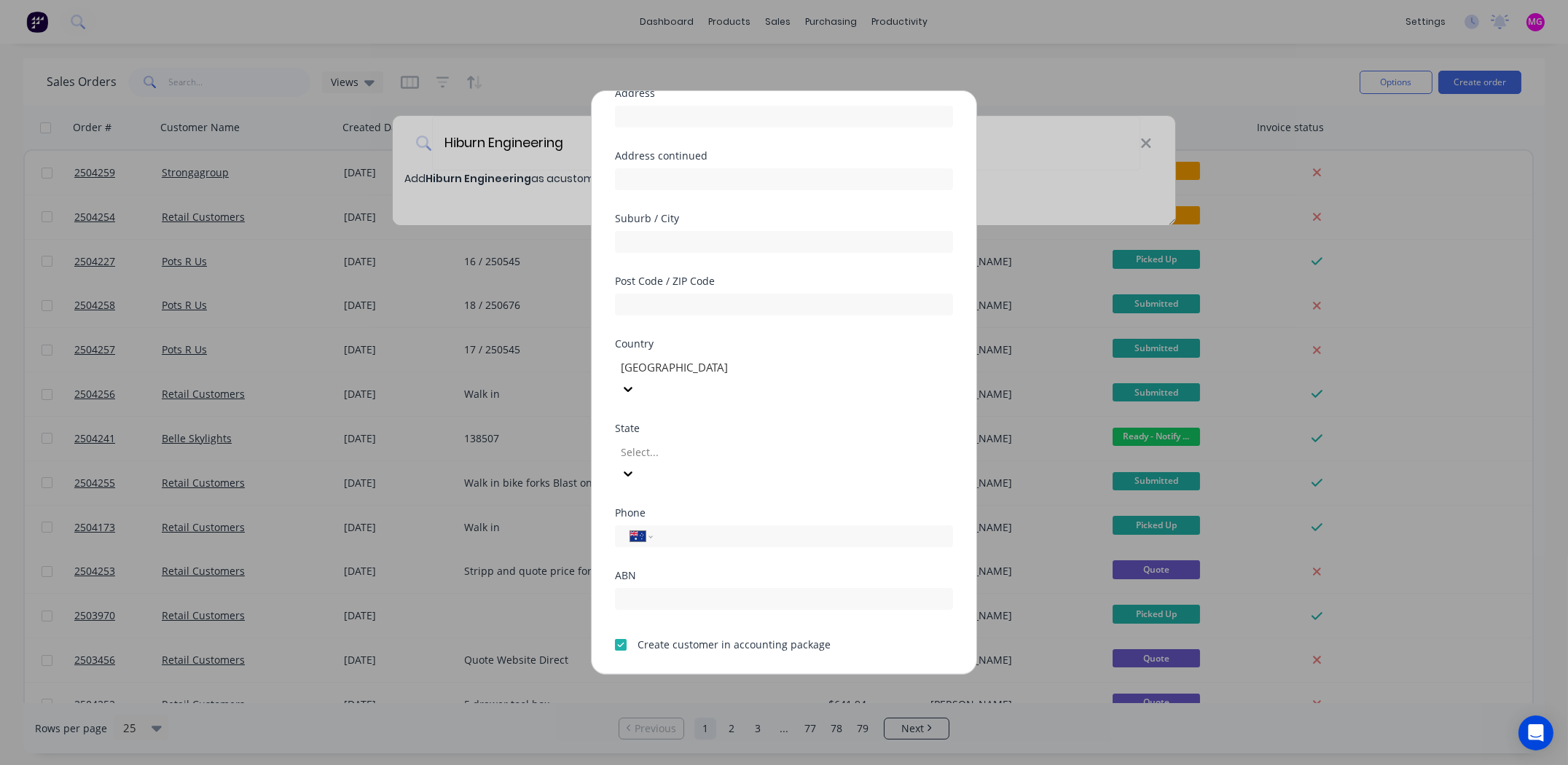
click at [660, 442] on div at bounding box center [724, 451] width 210 height 18
click at [689, 528] on input "tel" at bounding box center [796, 536] width 267 height 17
type input "0414 693 101"
click at [729, 675] on button "Save" at bounding box center [738, 686] width 80 height 23
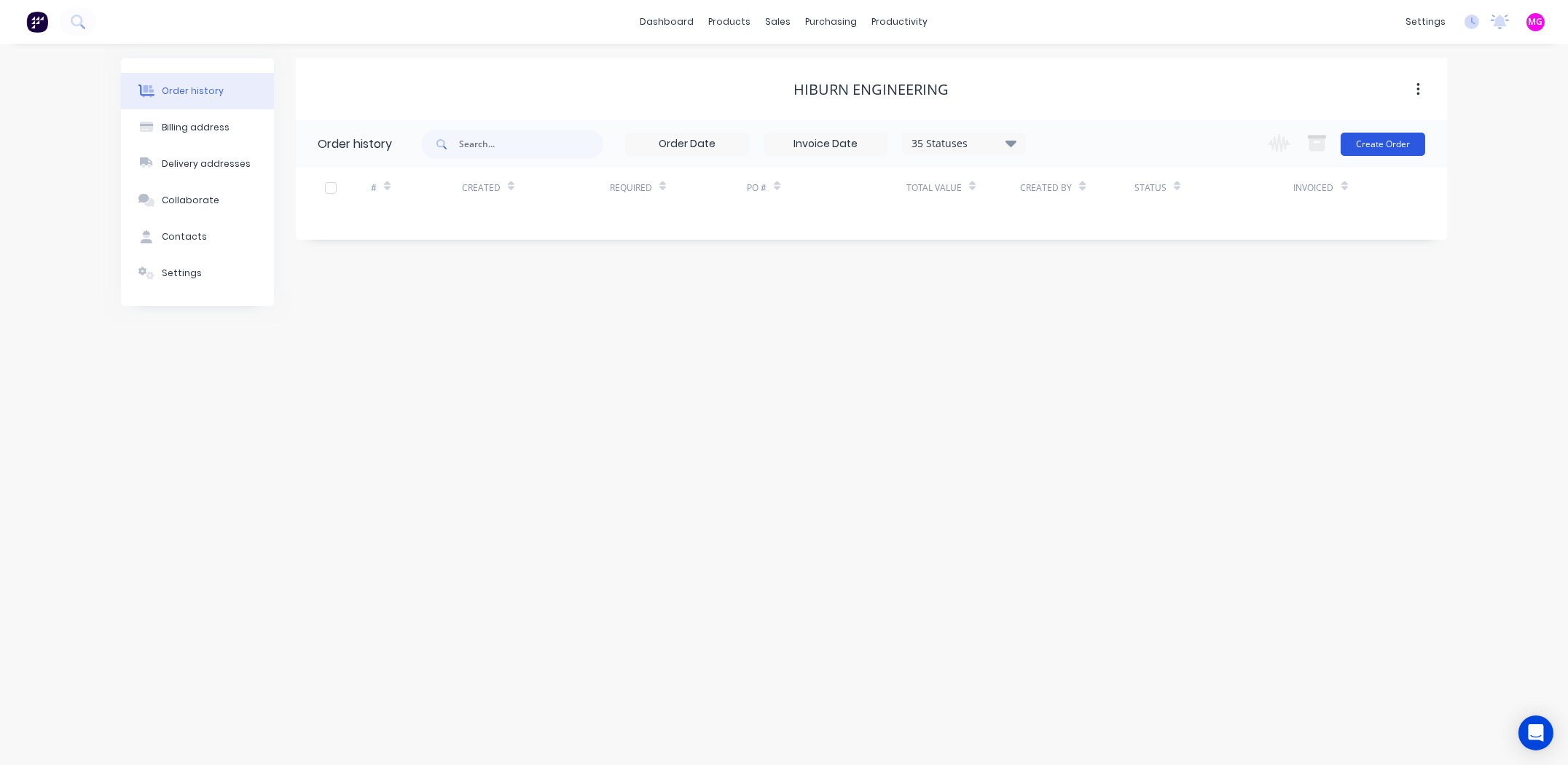
click at [1380, 141] on button "Create Order" at bounding box center [1383, 144] width 84 height 23
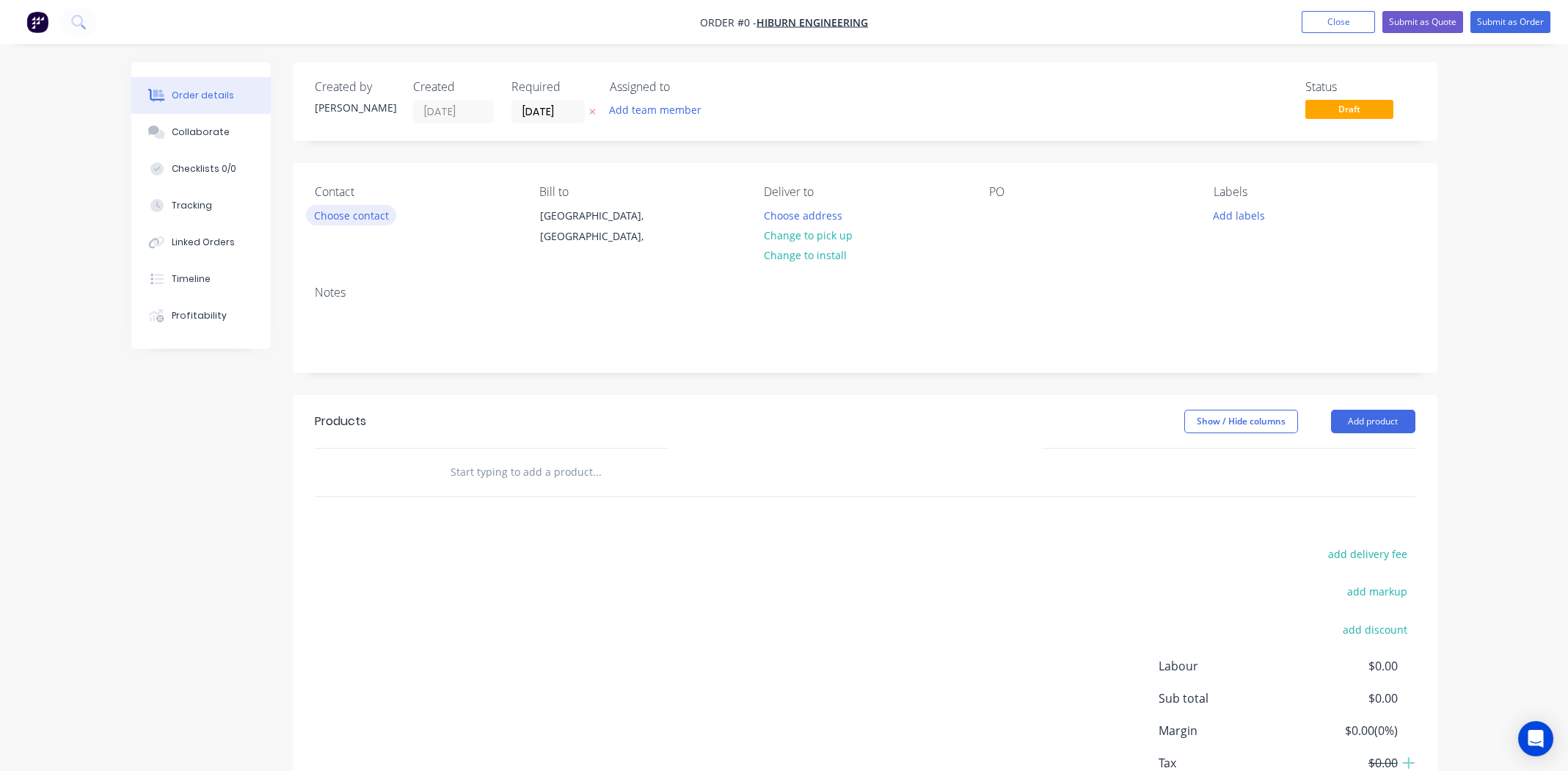
click at [366, 214] on button "Choose contact" at bounding box center [351, 215] width 90 height 20
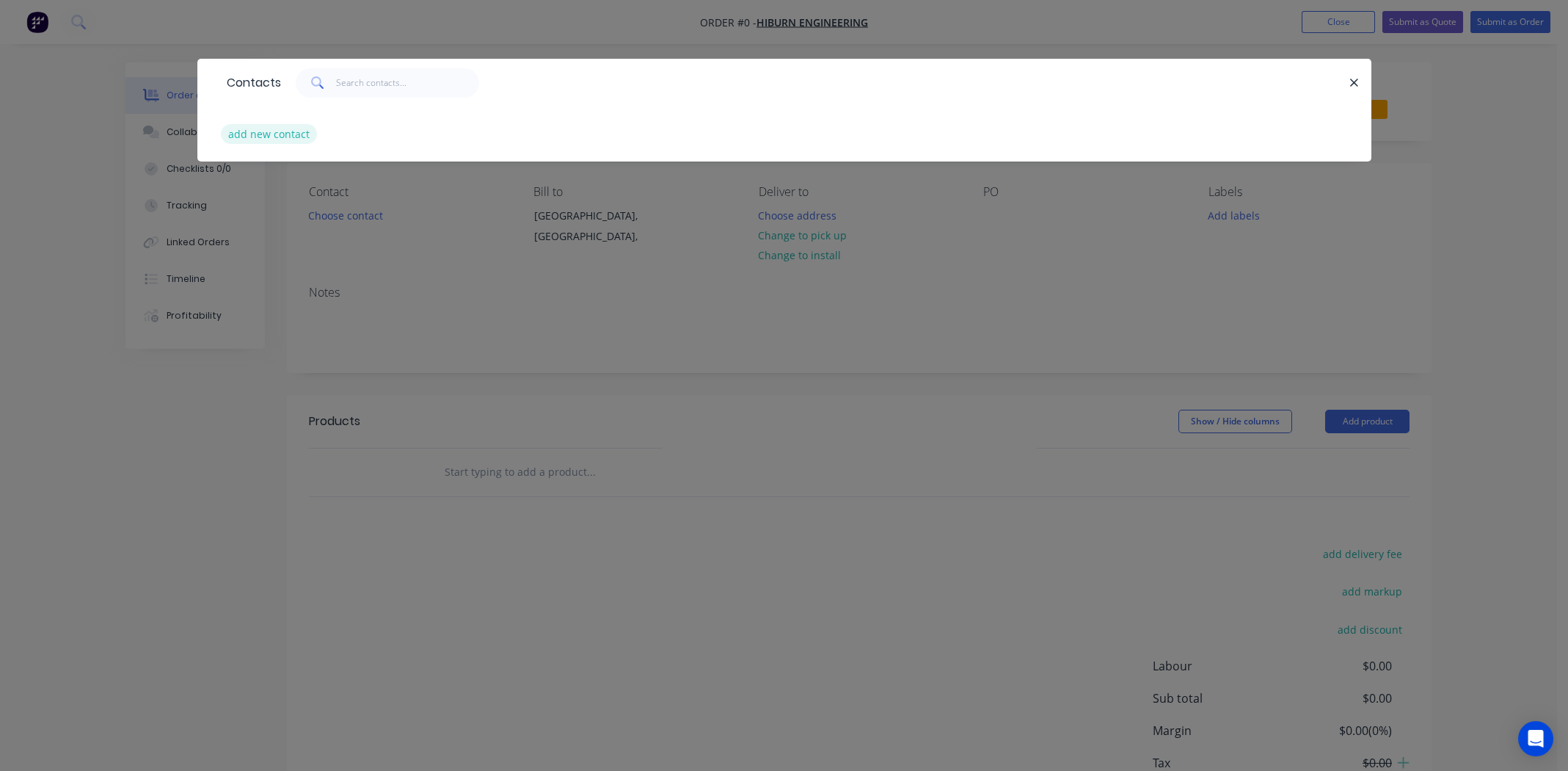
click at [274, 131] on button "add new contact" at bounding box center [269, 134] width 97 height 20
select select "AU"
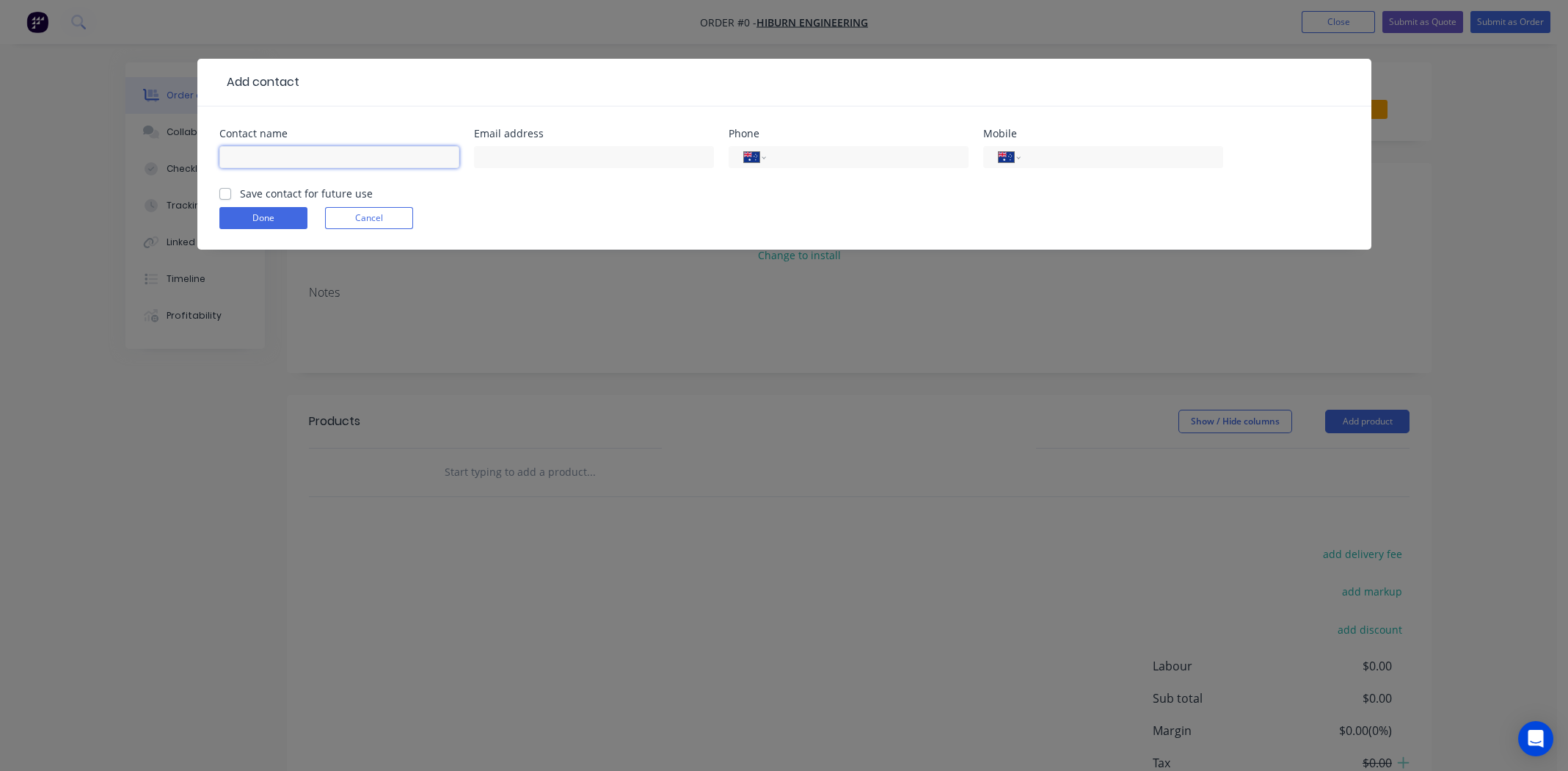
click at [284, 155] on input "text" at bounding box center [339, 157] width 240 height 22
type input "[PERSON_NAME]"
click at [1045, 162] on input "tel" at bounding box center [1119, 157] width 176 height 17
click at [1064, 160] on input "tel" at bounding box center [1119, 157] width 176 height 17
type input "0414 693 101"
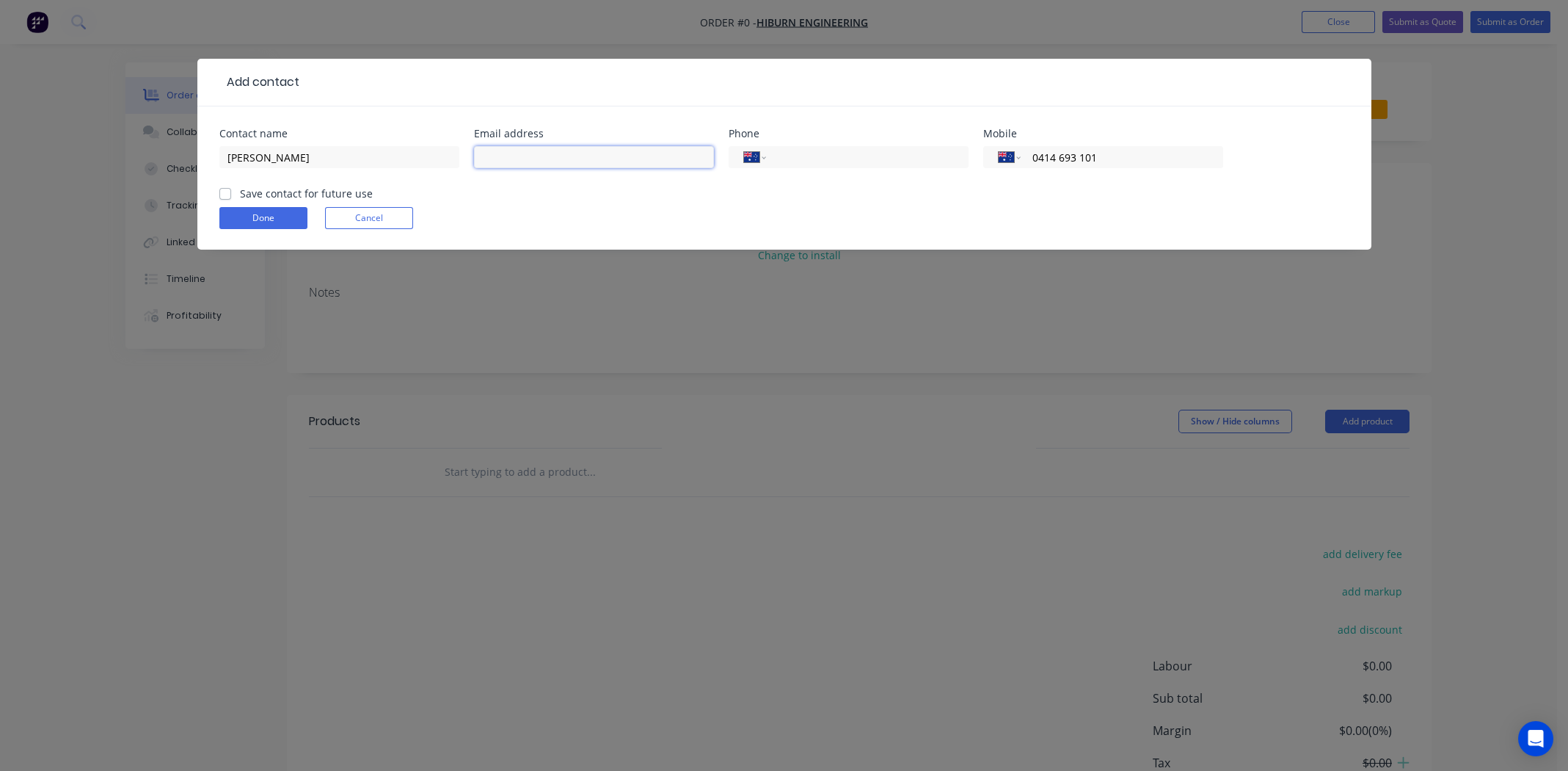
click at [531, 156] on input "text" at bounding box center [594, 157] width 240 height 22
type input "[EMAIL_ADDRESS][DOMAIN_NAME]"
click button "Done" at bounding box center [263, 219] width 88 height 22
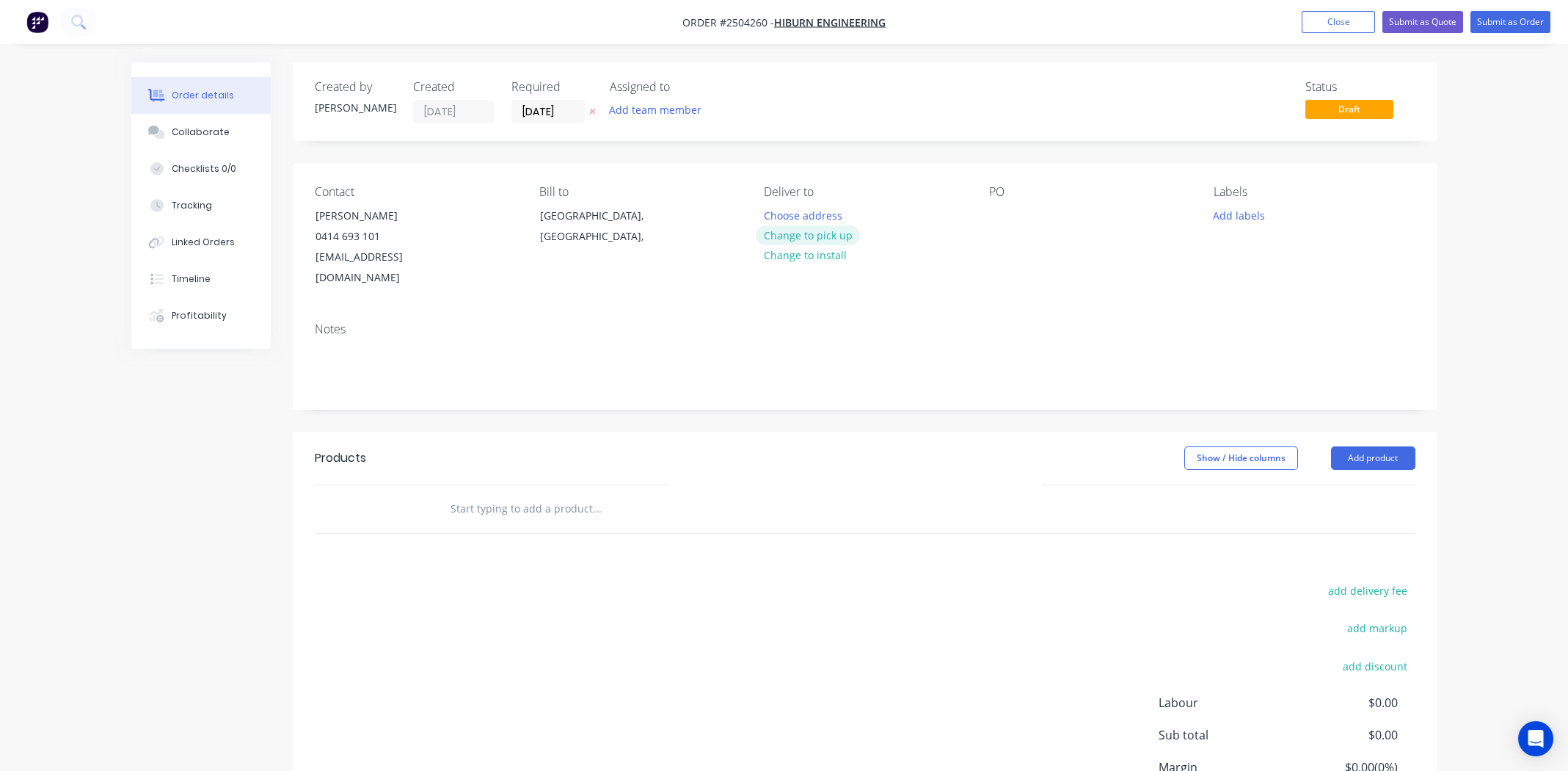
click at [811, 235] on button "Change to pick up" at bounding box center [808, 235] width 104 height 20
click at [994, 212] on div at bounding box center [1001, 215] width 23 height 22
click at [1232, 211] on button "Add labels" at bounding box center [1239, 215] width 67 height 20
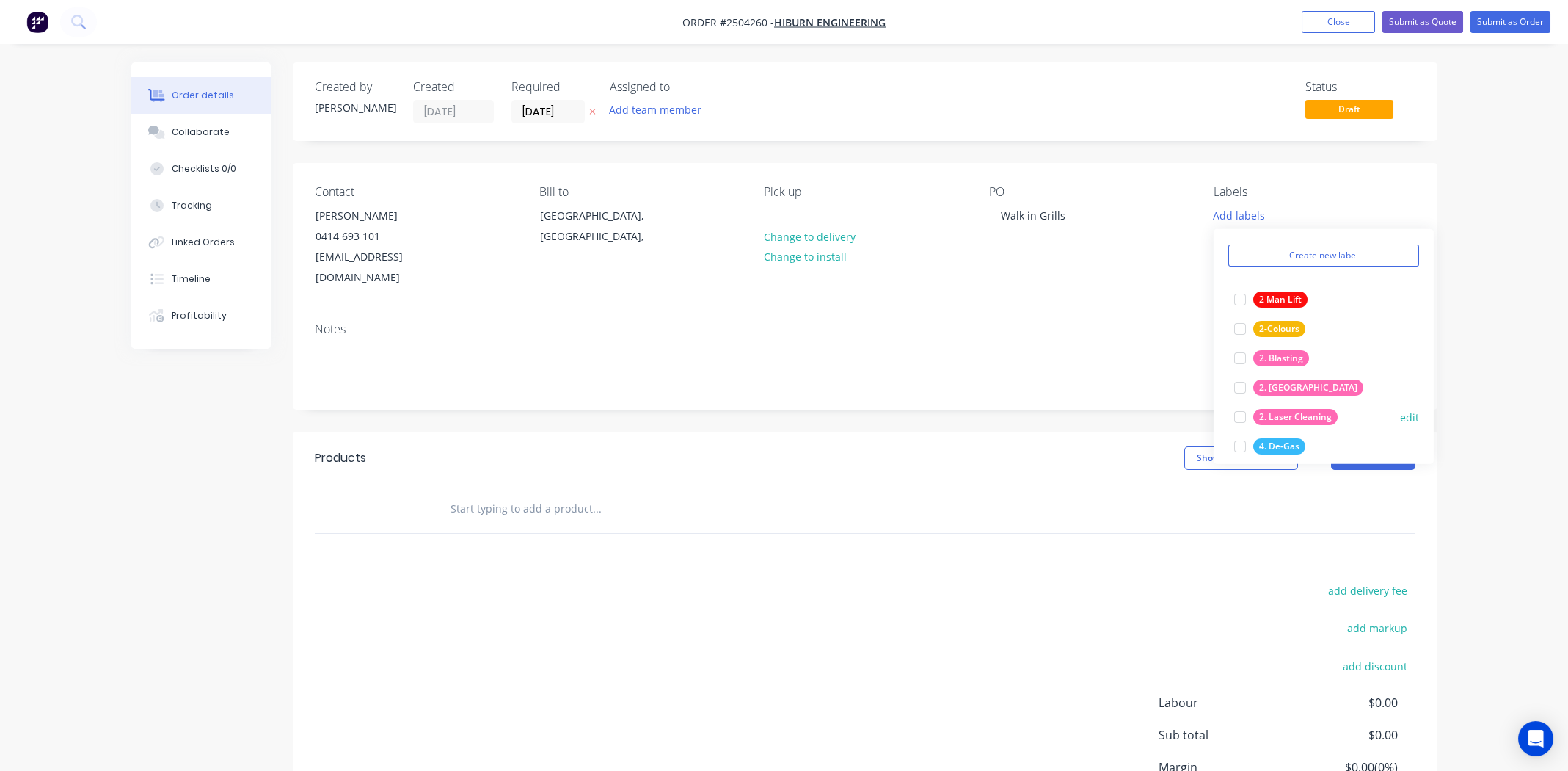
scroll to position [73, 0]
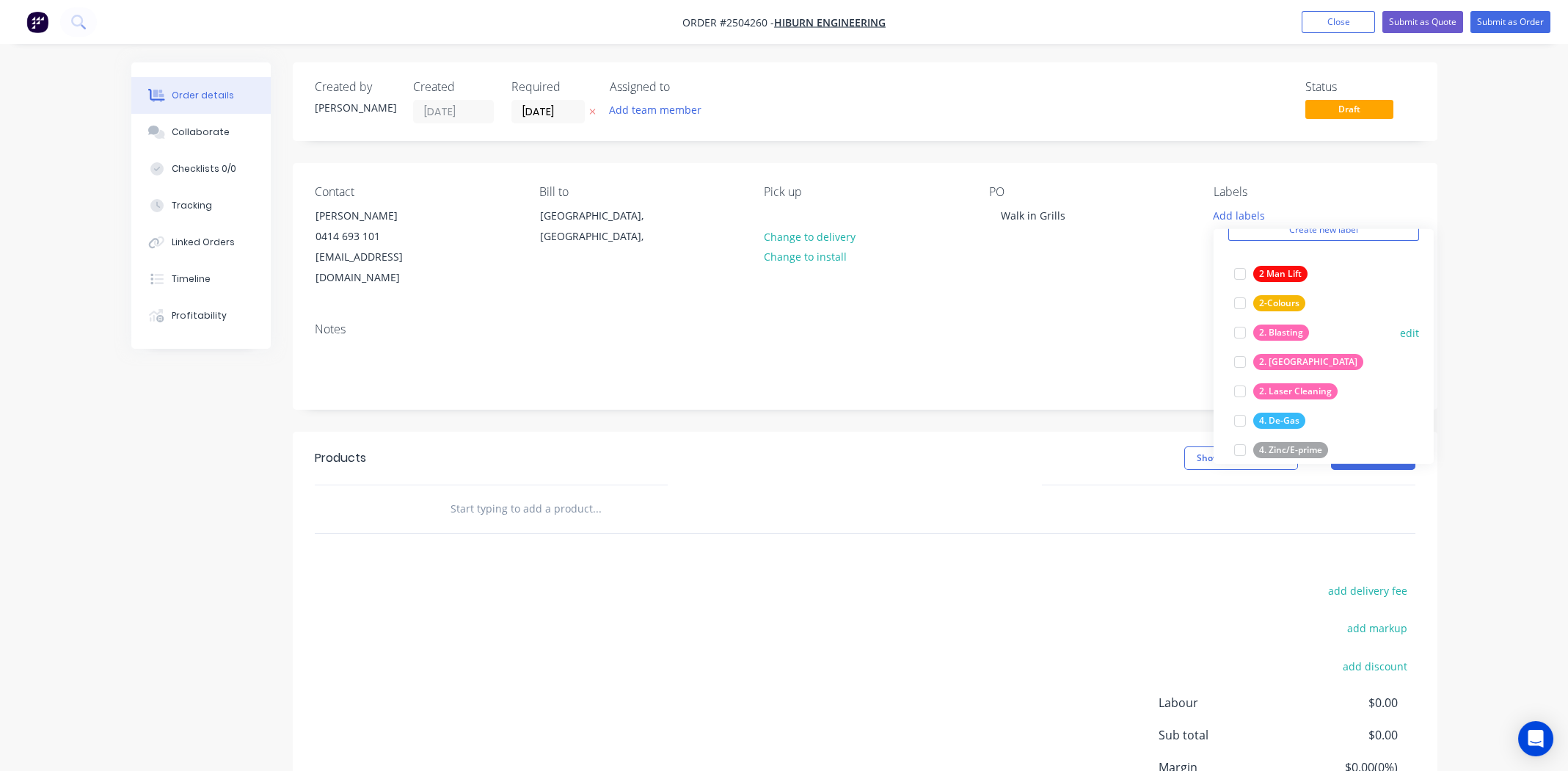
click at [1239, 333] on div at bounding box center [1240, 332] width 30 height 30
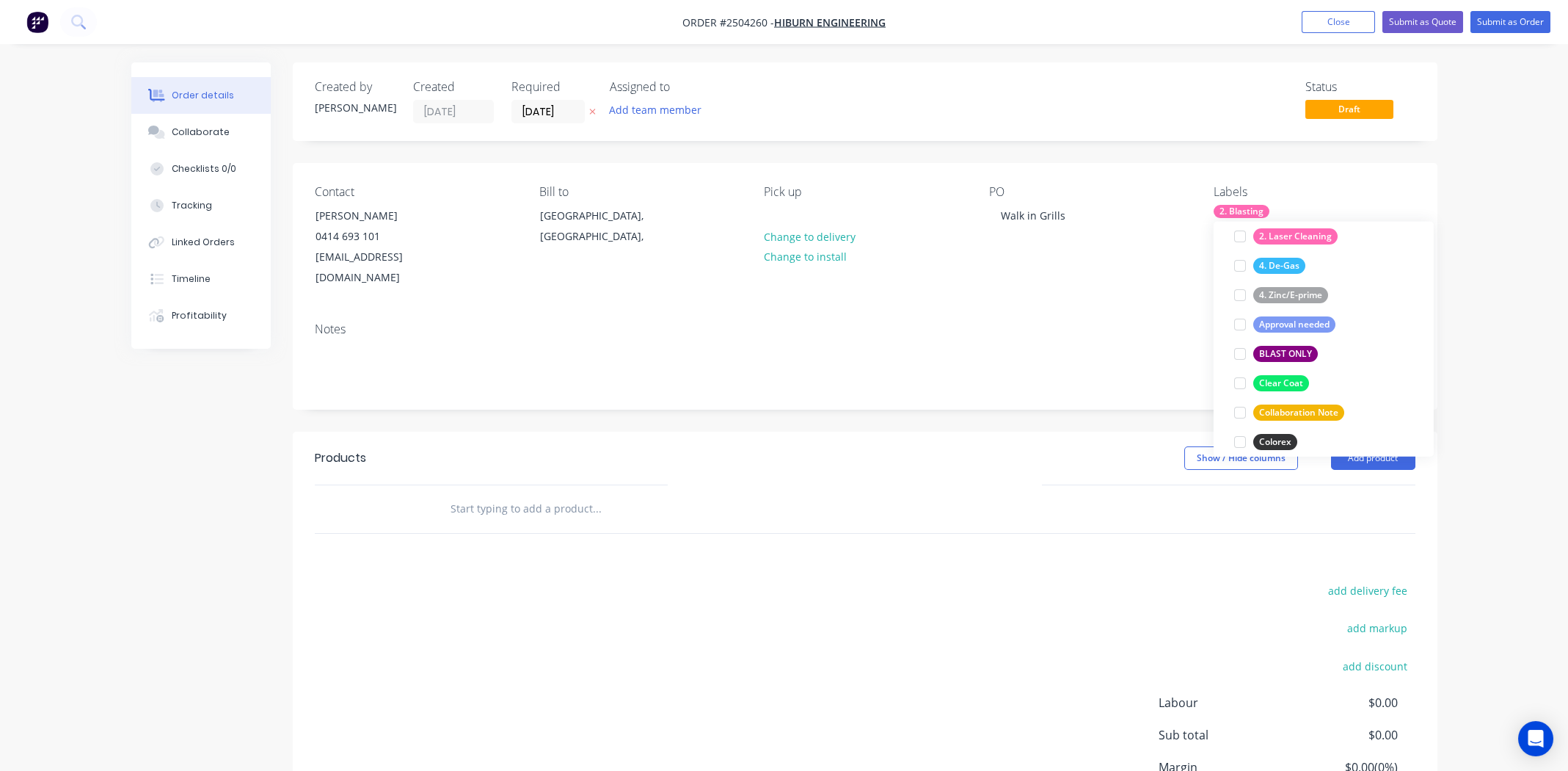
scroll to position [293, 0]
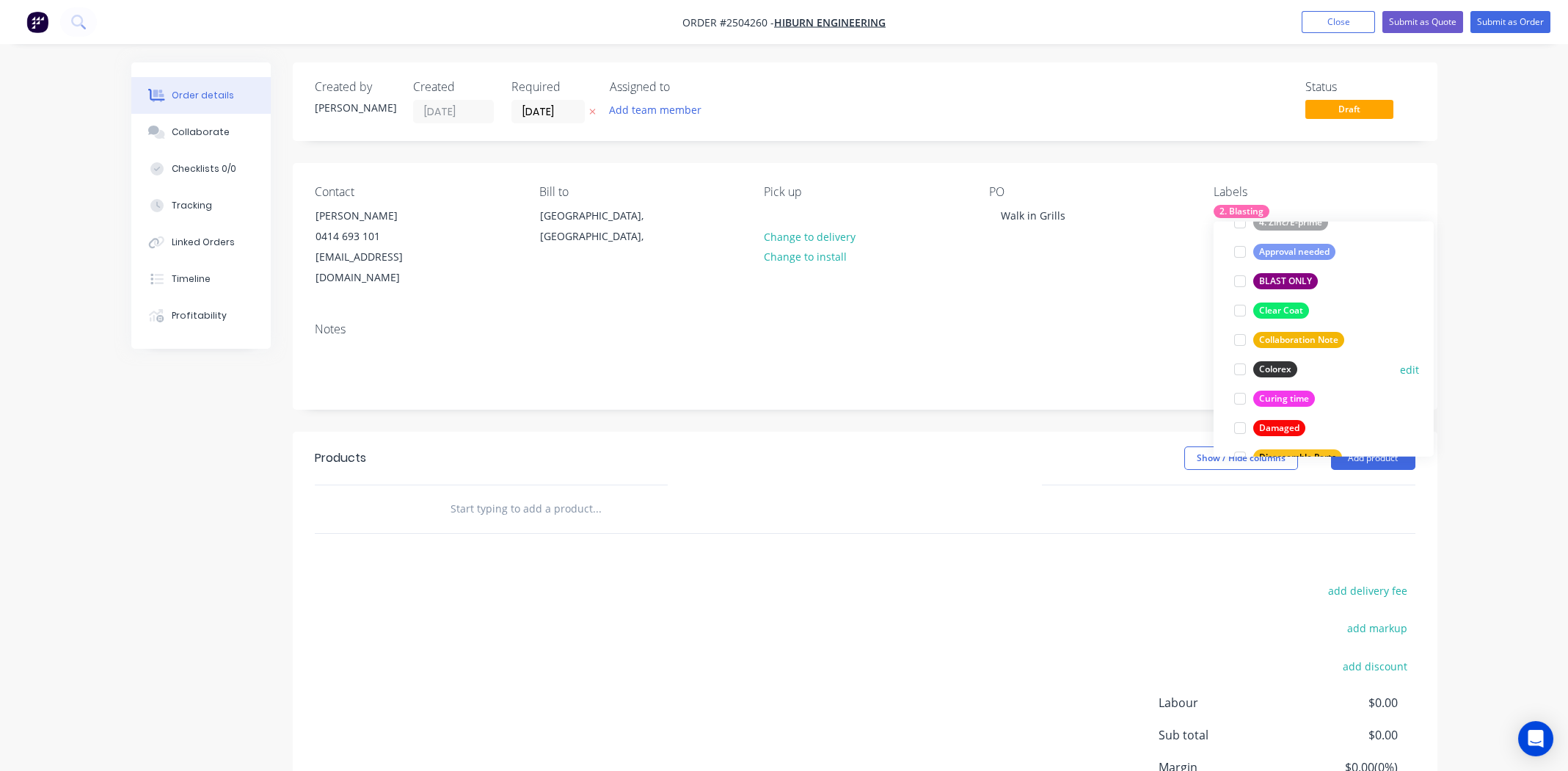
click at [1241, 367] on div at bounding box center [1240, 369] width 30 height 30
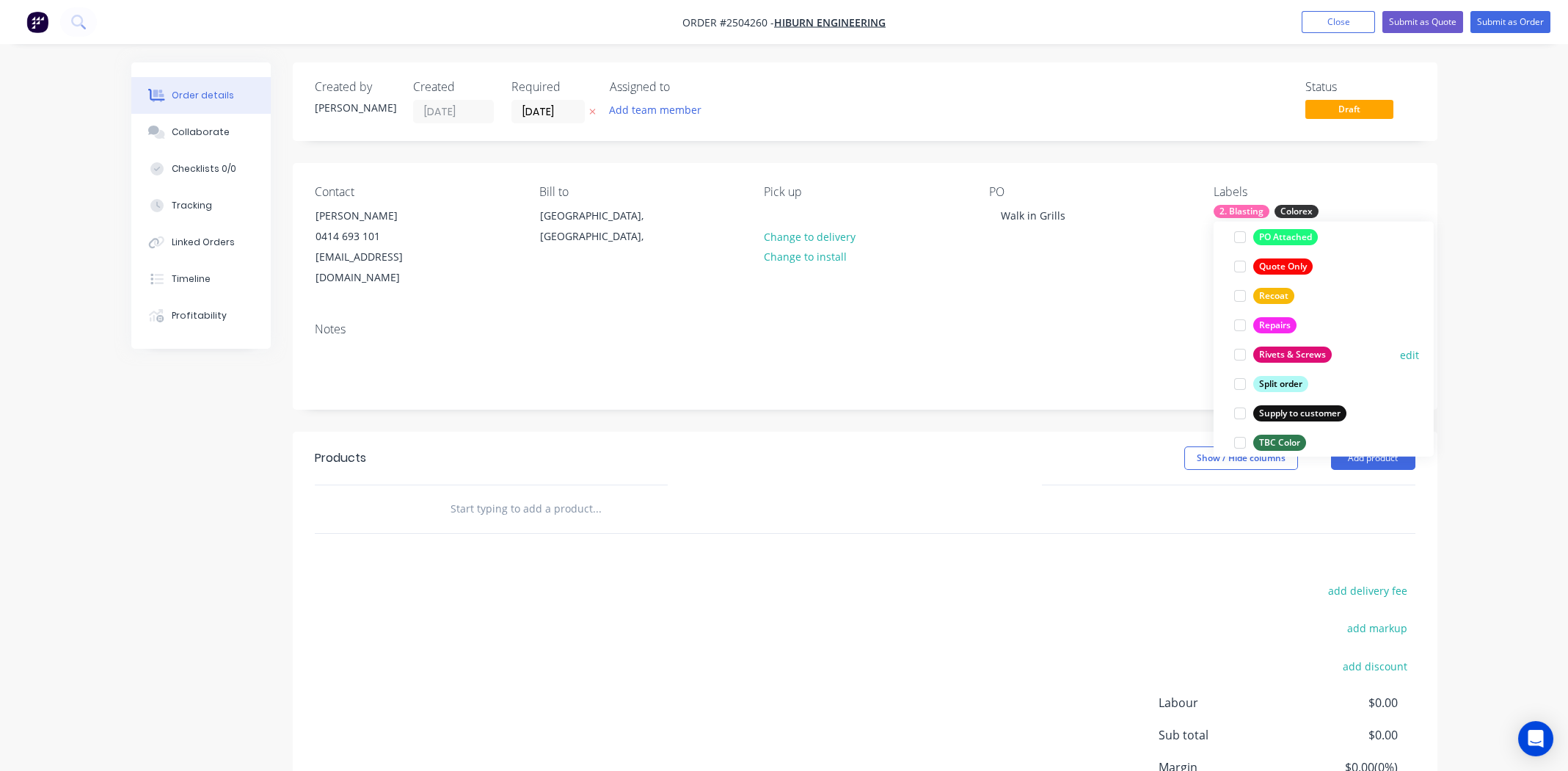
scroll to position [1144, 0]
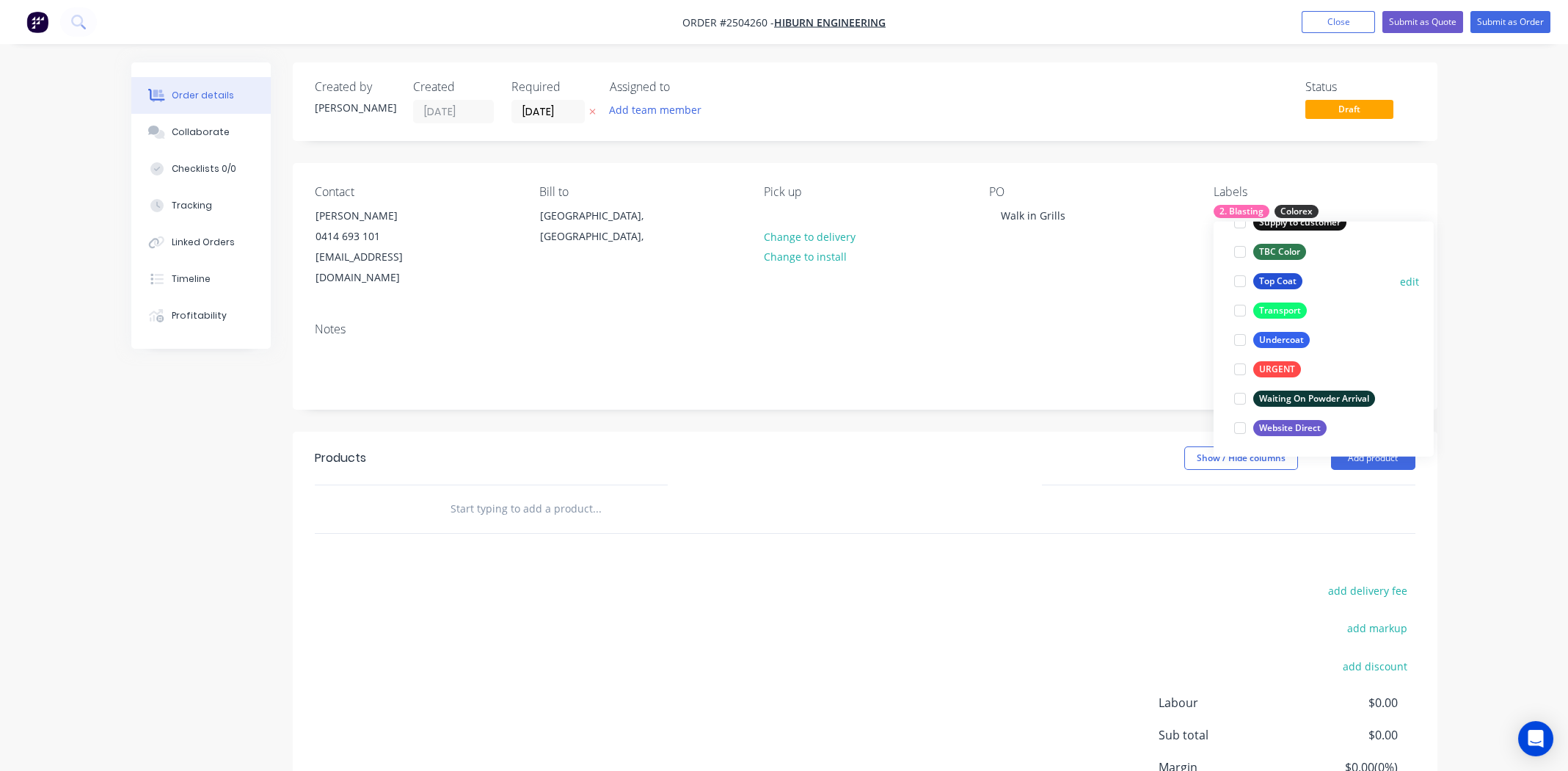
click at [1241, 279] on div at bounding box center [1240, 281] width 30 height 30
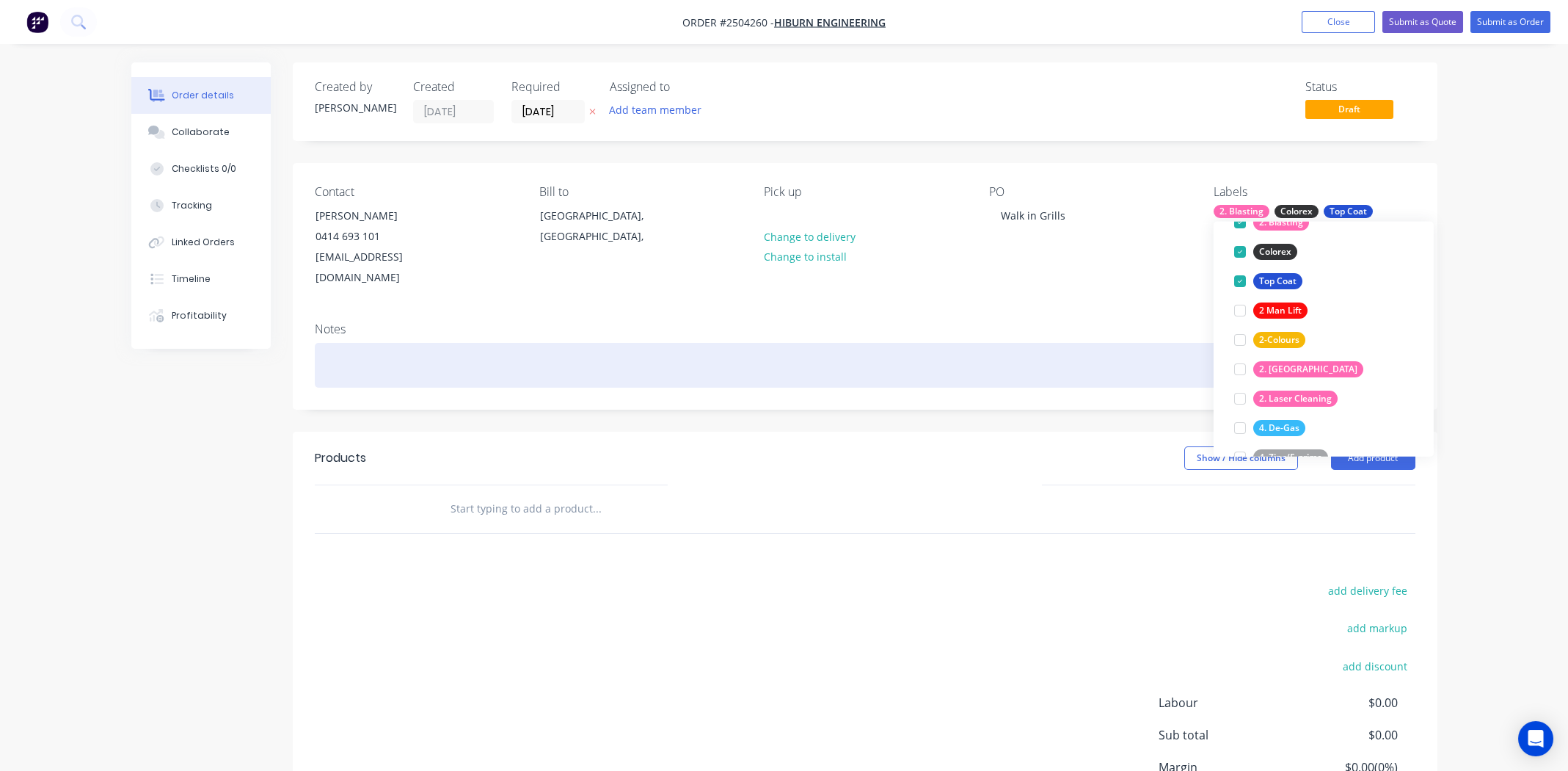
click at [409, 343] on div at bounding box center [864, 365] width 1101 height 45
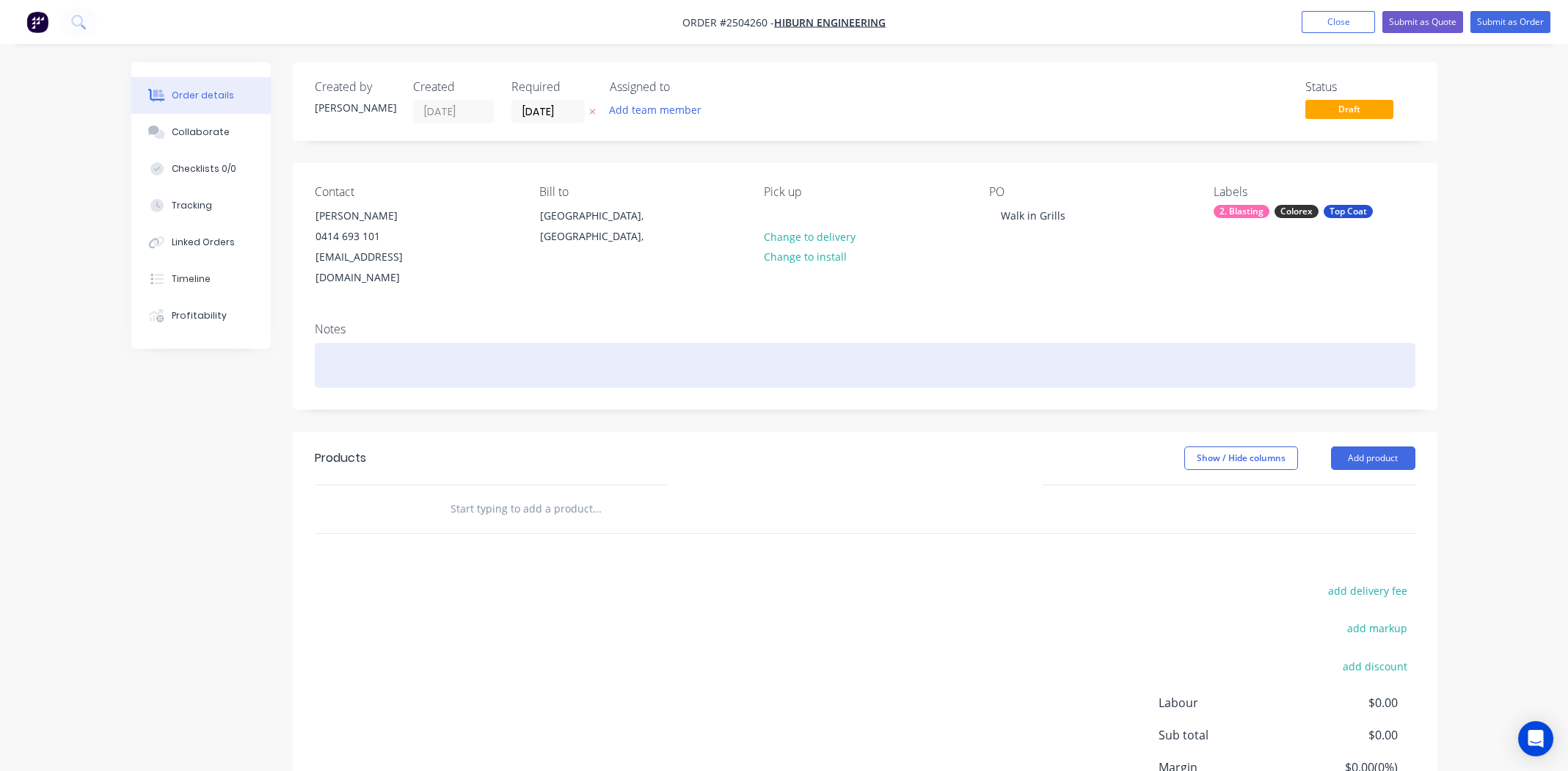
click at [351, 347] on div at bounding box center [864, 365] width 1101 height 45
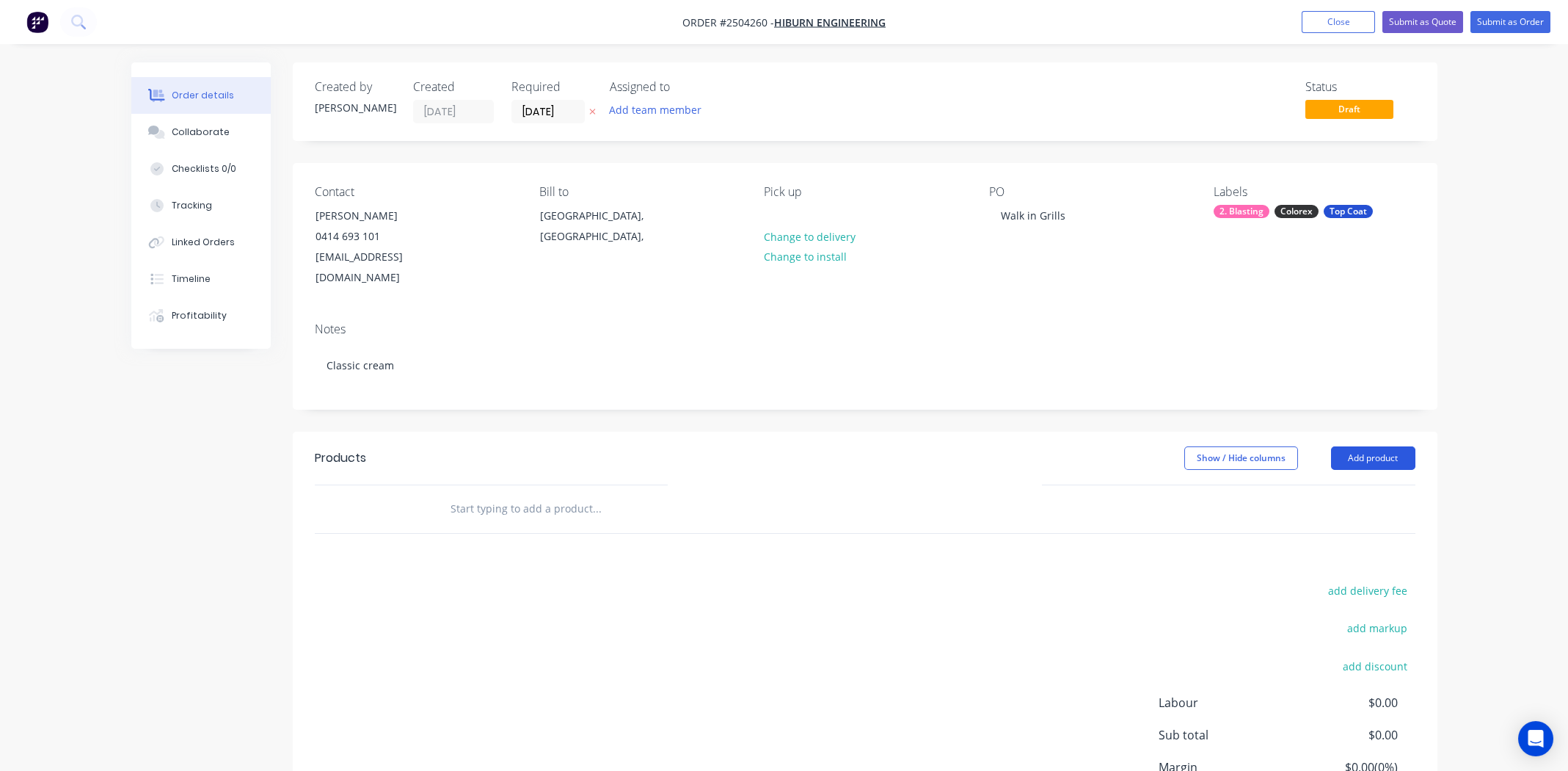
click at [1367, 446] on button "Add product" at bounding box center [1373, 457] width 84 height 23
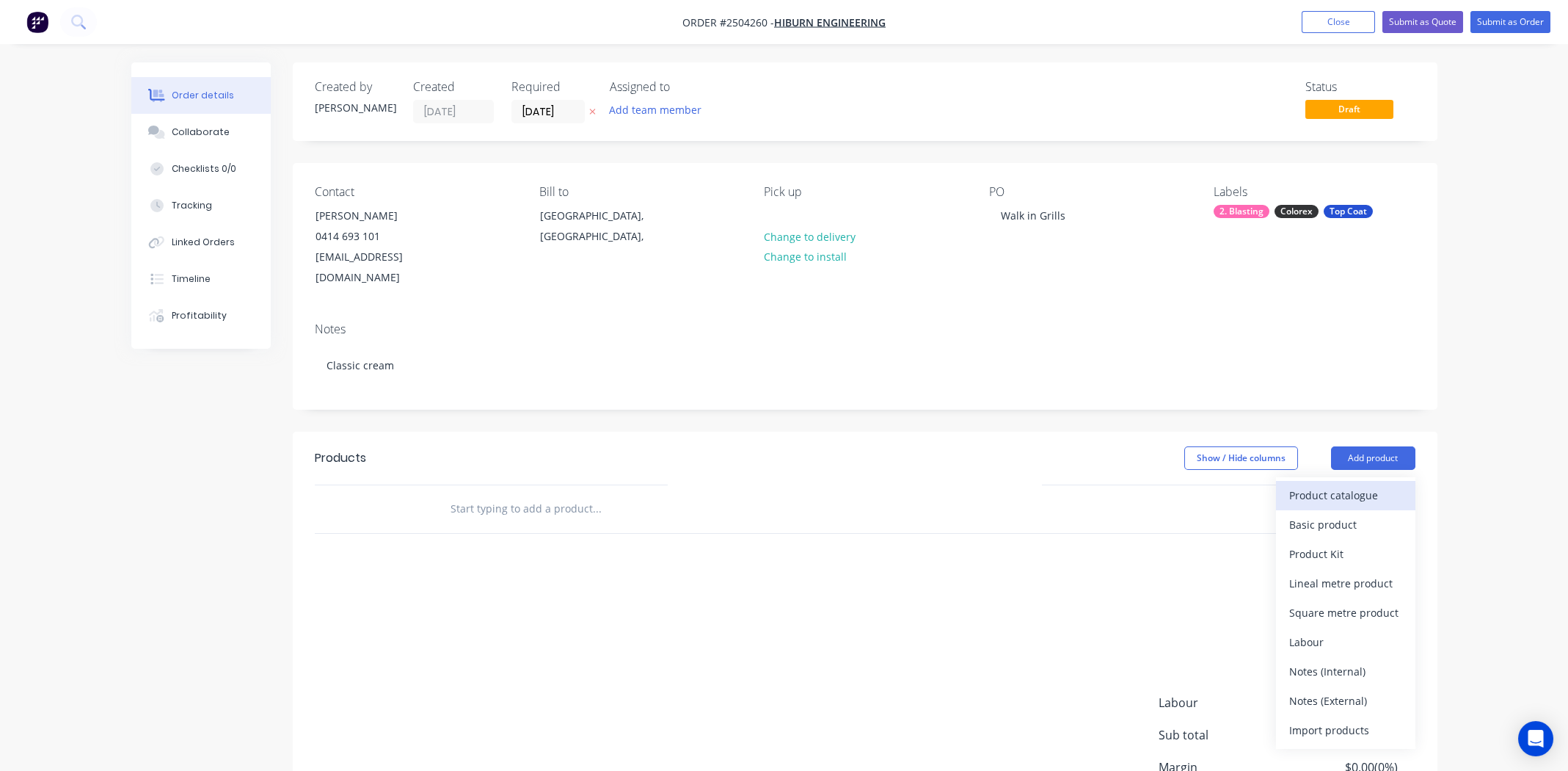
click at [1347, 484] on div "Product catalogue" at bounding box center [1345, 495] width 113 height 22
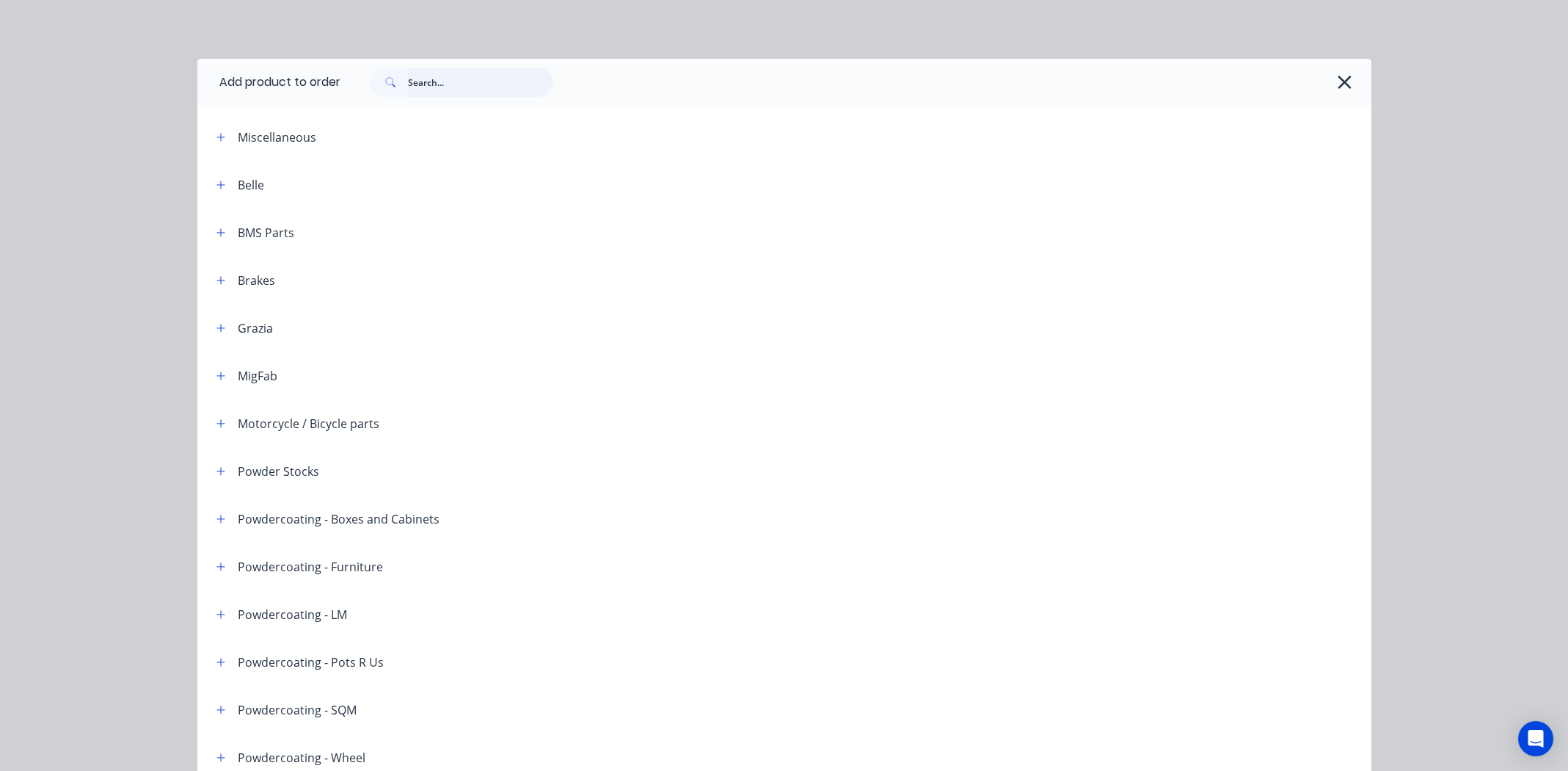
click at [480, 81] on input "text" at bounding box center [481, 82] width 146 height 30
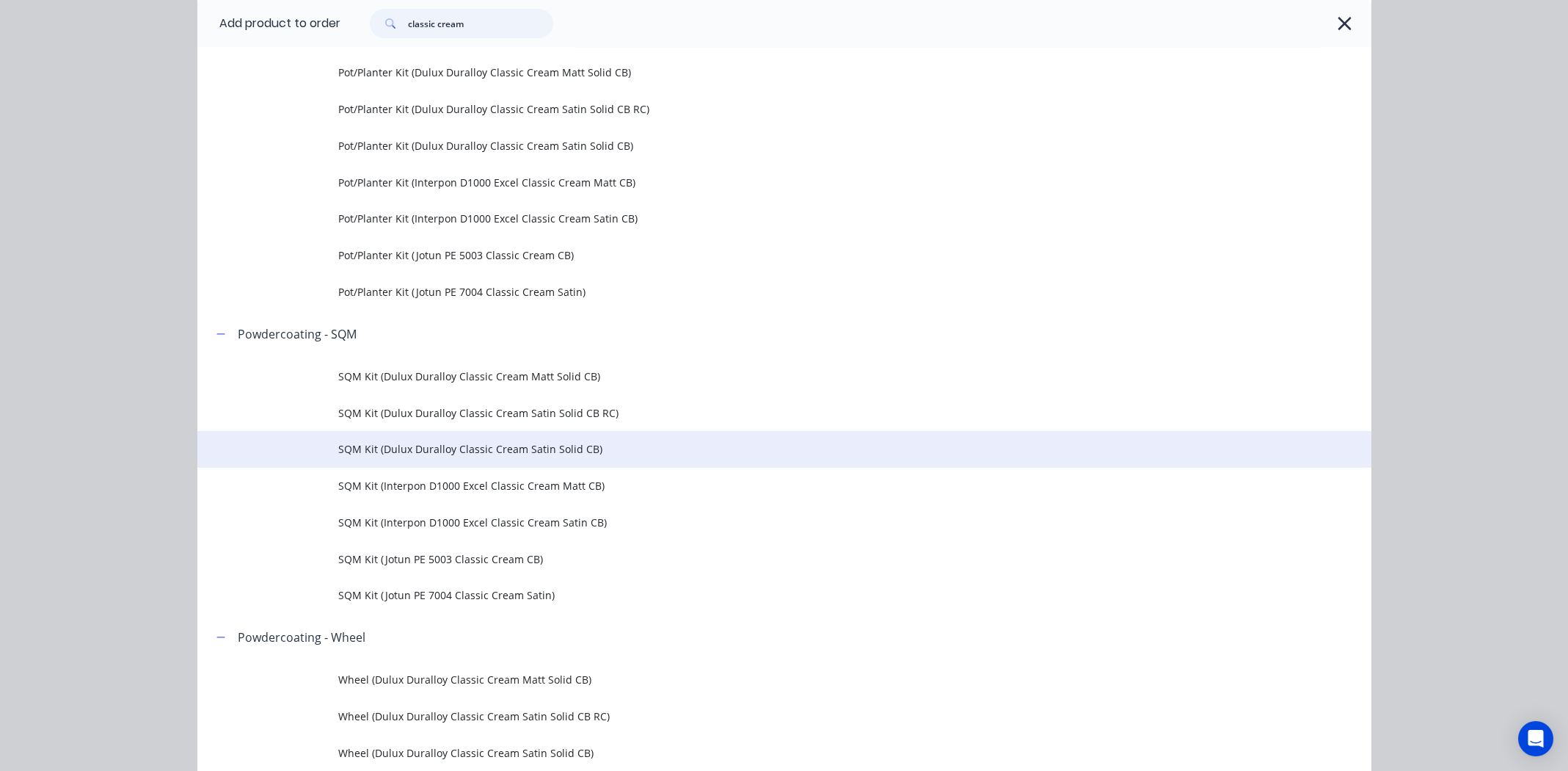
scroll to position [1320, 0]
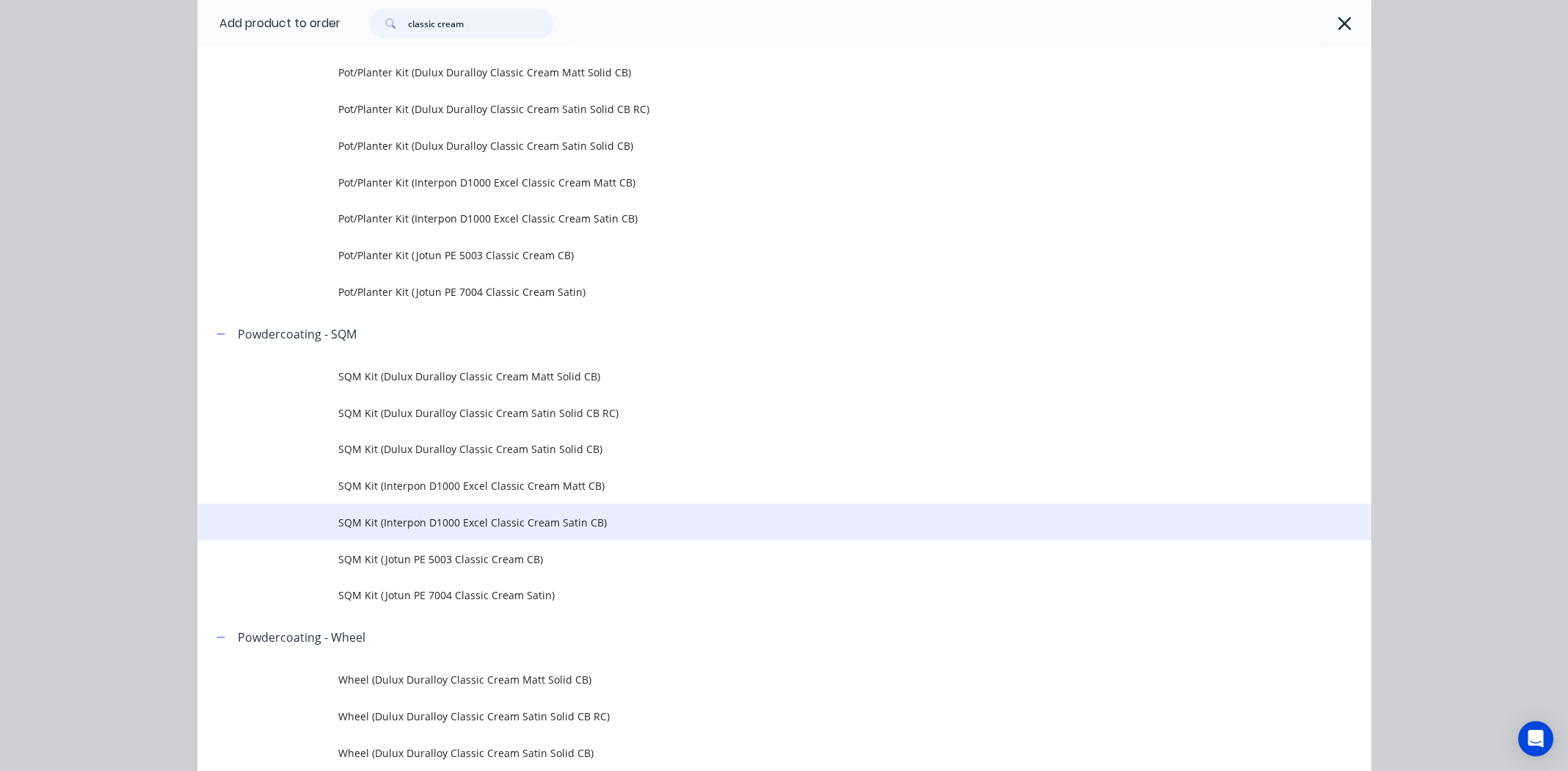
type input "classic cream"
click at [545, 522] on span "SQM Kit (Interpon D1000 Excel Classic Cream Satin CB)" at bounding box center [752, 522] width 826 height 15
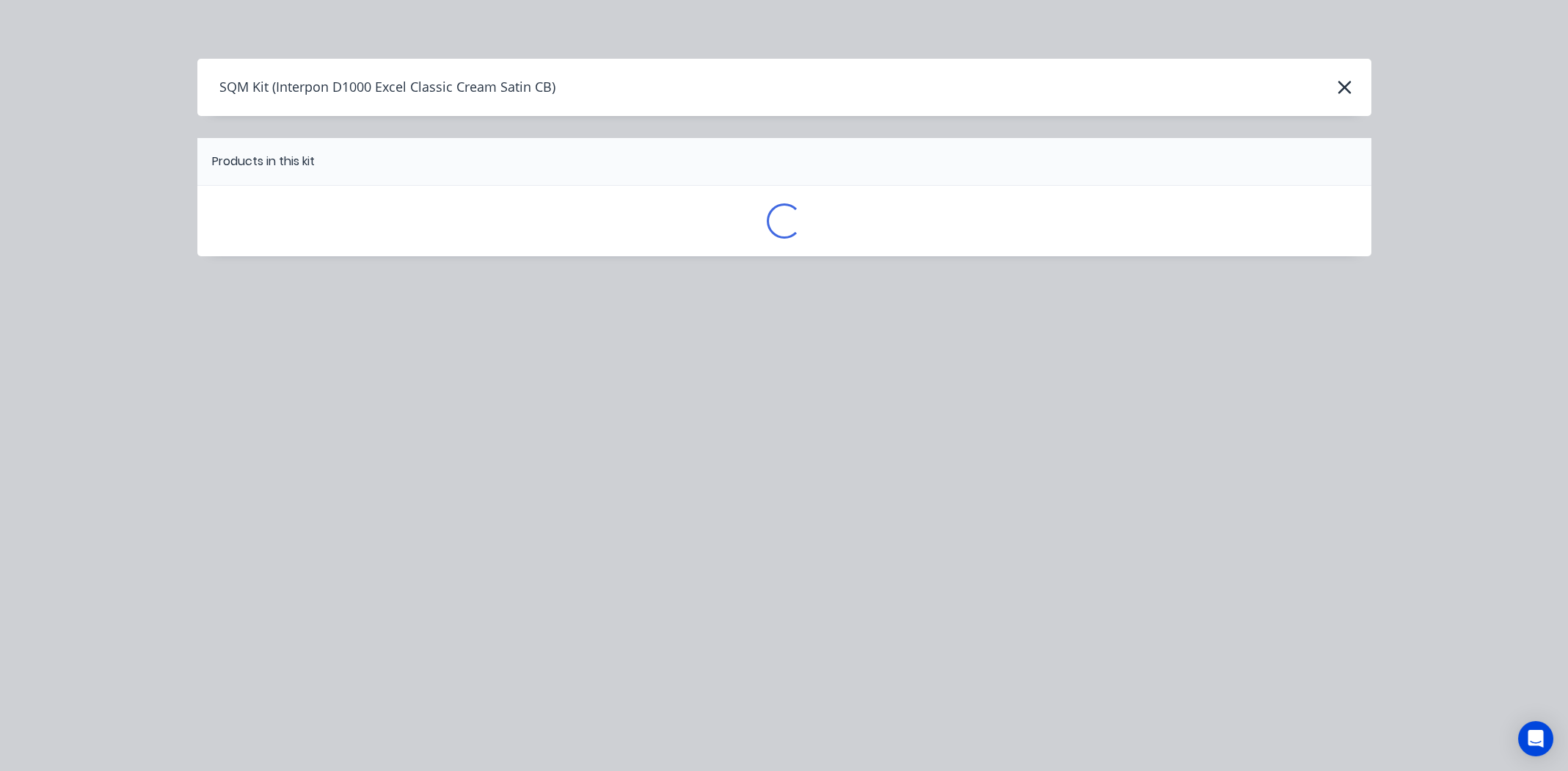
scroll to position [0, 0]
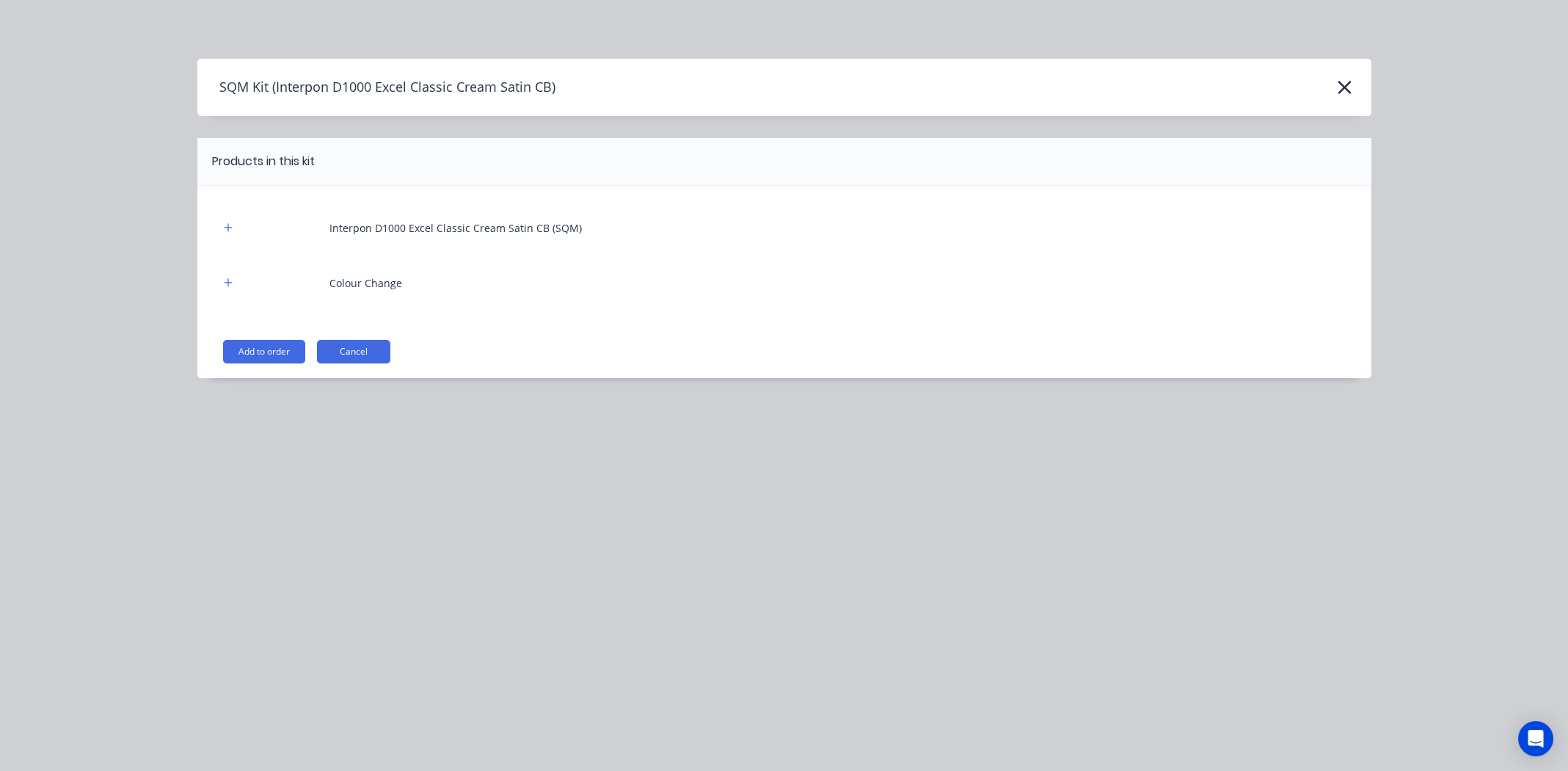
click at [254, 343] on button "Add to order" at bounding box center [264, 351] width 82 height 23
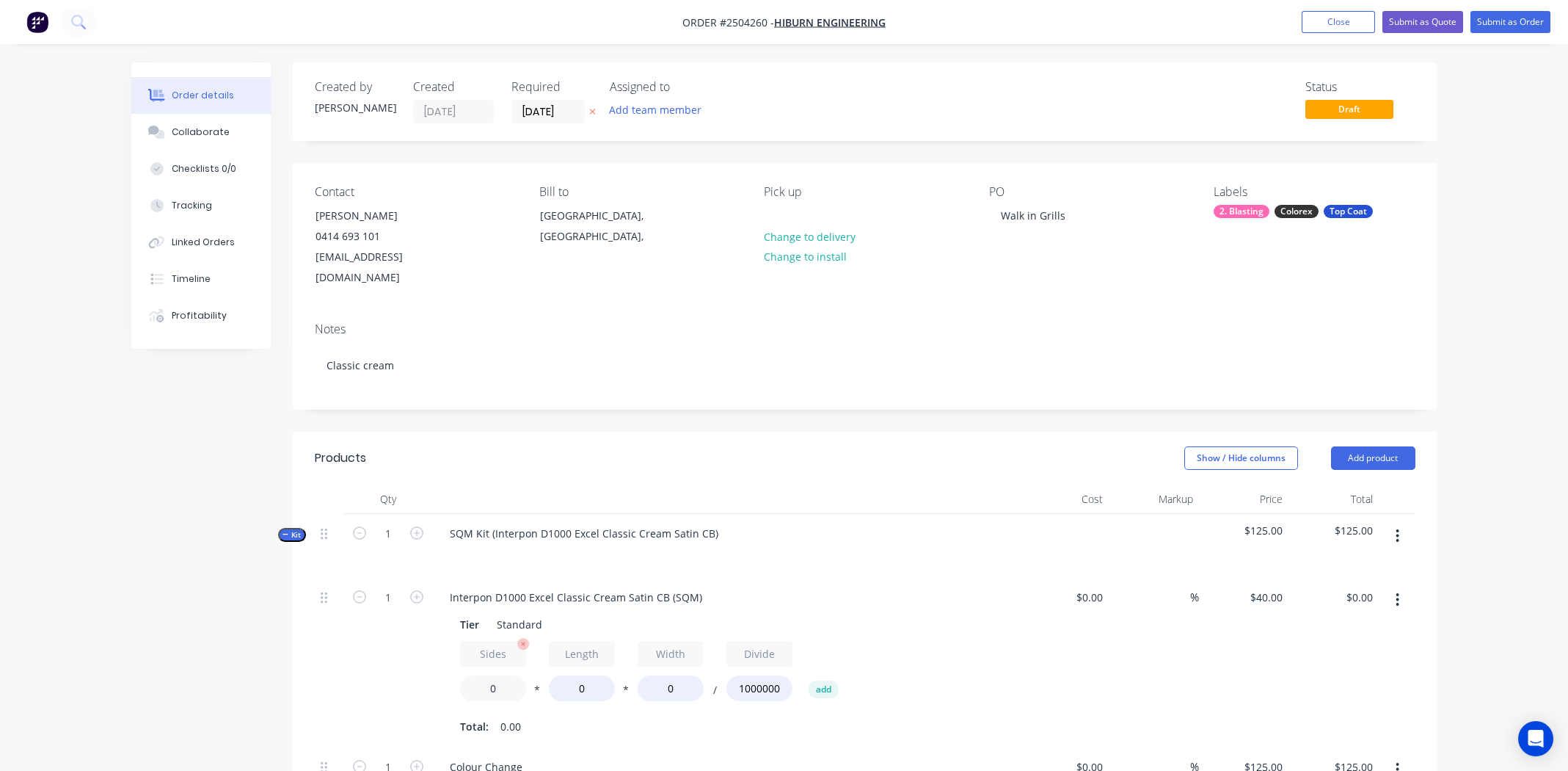
click at [499, 675] on input "0" at bounding box center [493, 688] width 66 height 26
type input "2.3"
click at [583, 675] on input "0" at bounding box center [582, 688] width 66 height 26
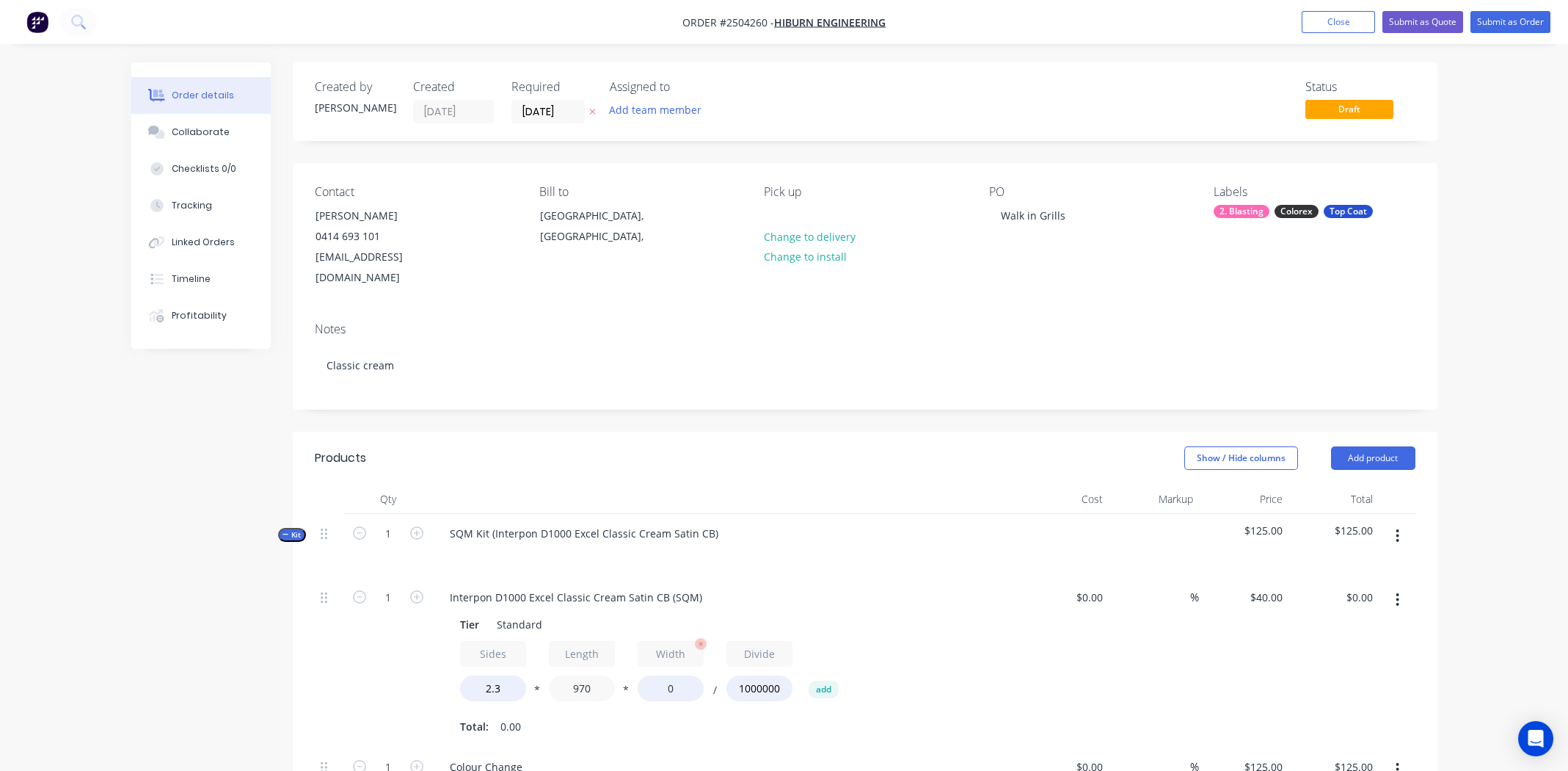
type input "970"
click at [671, 675] on input "0" at bounding box center [671, 688] width 66 height 26
type input "610"
type input "$54.44"
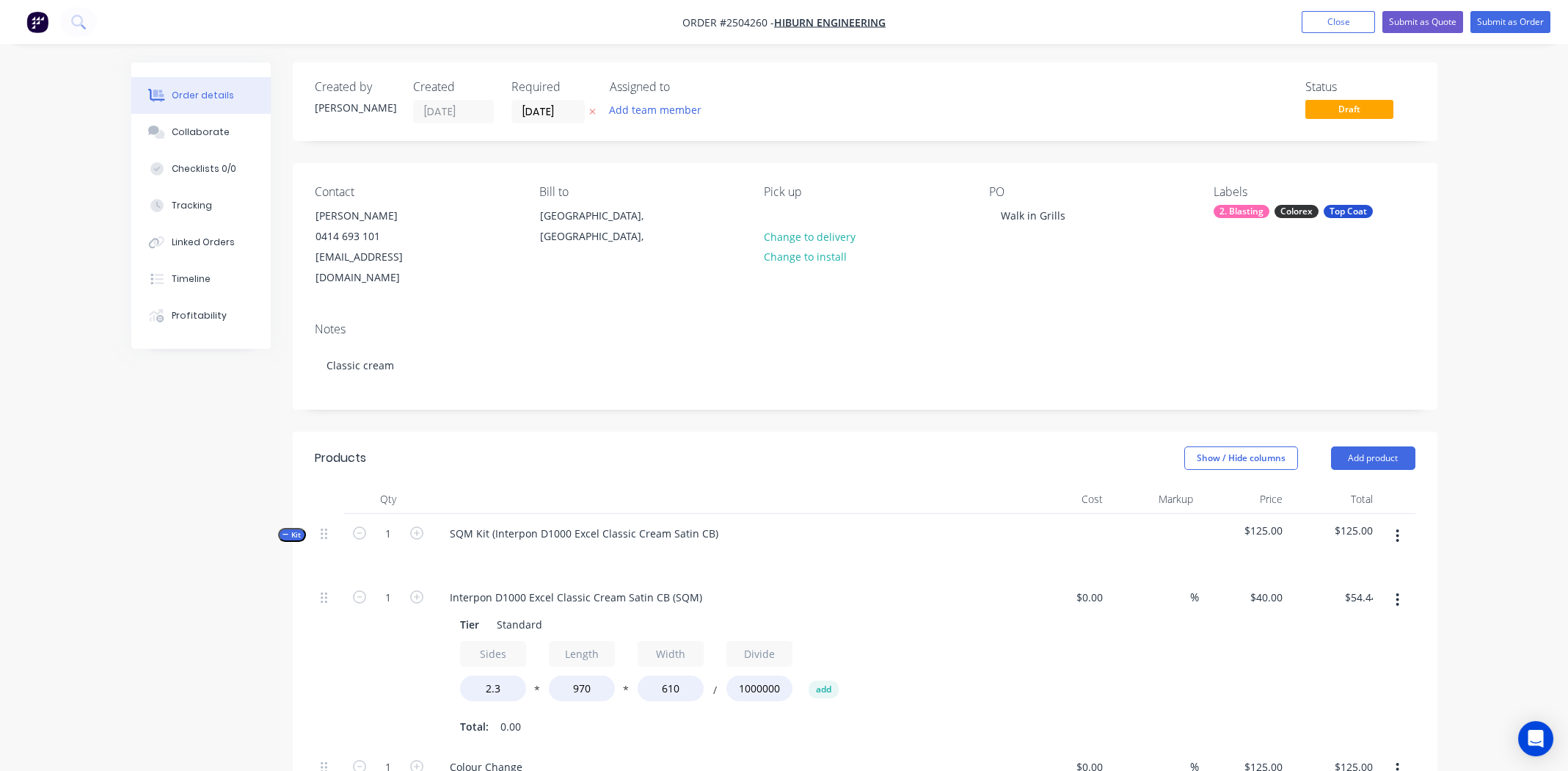
drag, startPoint x: 982, startPoint y: 655, endPoint x: 965, endPoint y: 643, distance: 20.8
click at [982, 653] on div "Sides 2.3 * Length 970 * Width 610 / Divide 1000000 add" at bounding box center [726, 673] width 531 height 66
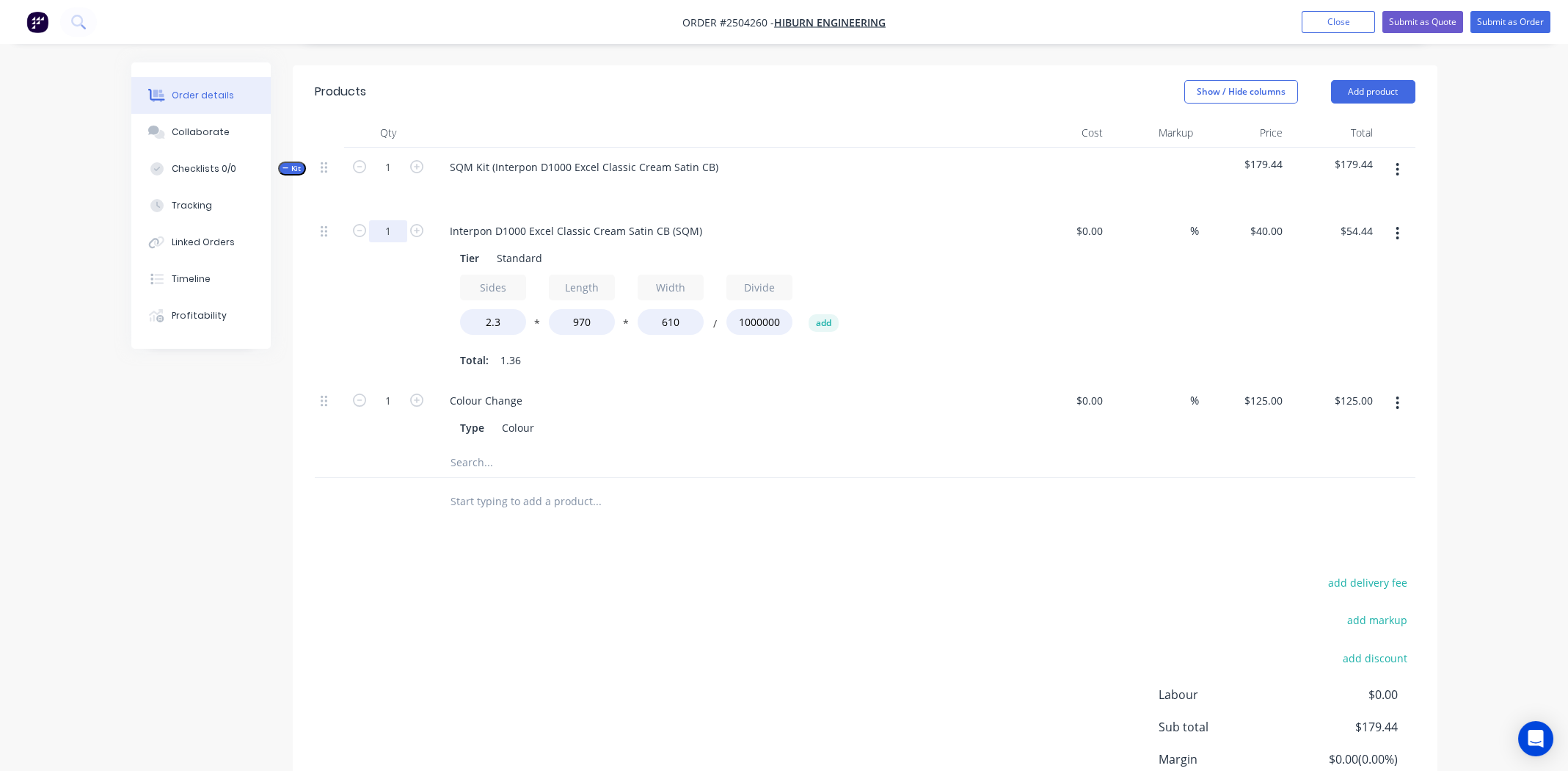
click at [378, 220] on input "1" at bounding box center [388, 231] width 38 height 22
type input "2"
type input "$108.87"
click at [1062, 262] on div "$0.00 $0.00" at bounding box center [1064, 296] width 90 height 170
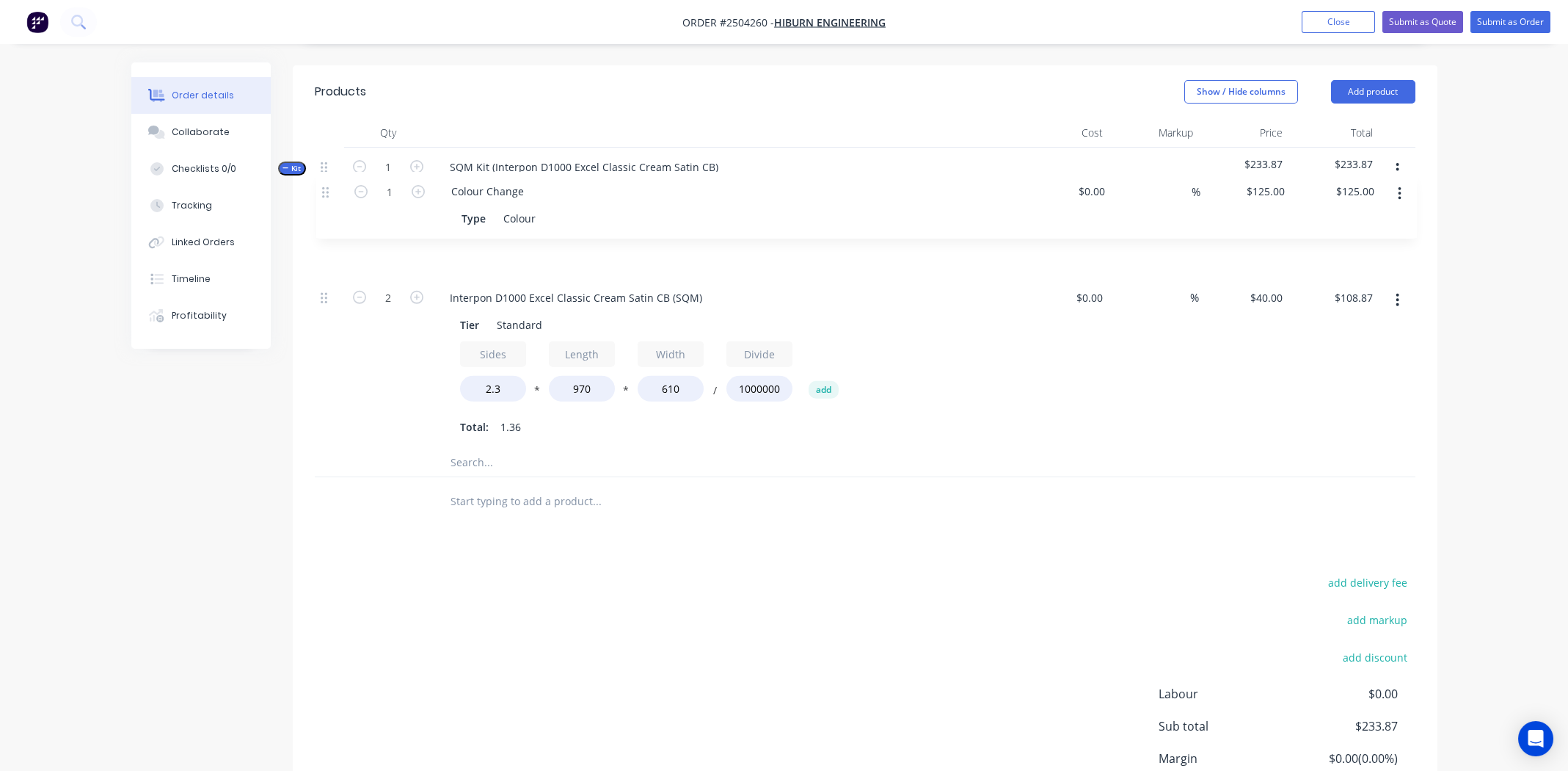
drag, startPoint x: 323, startPoint y: 375, endPoint x: 327, endPoint y: 179, distance: 196.0
click at [327, 179] on div "Kit 1 SQM Kit (Interpon D1000 Excel Classic Cream Satin CB) $233.87 $233.87 2 I…" at bounding box center [864, 312] width 1101 height 331
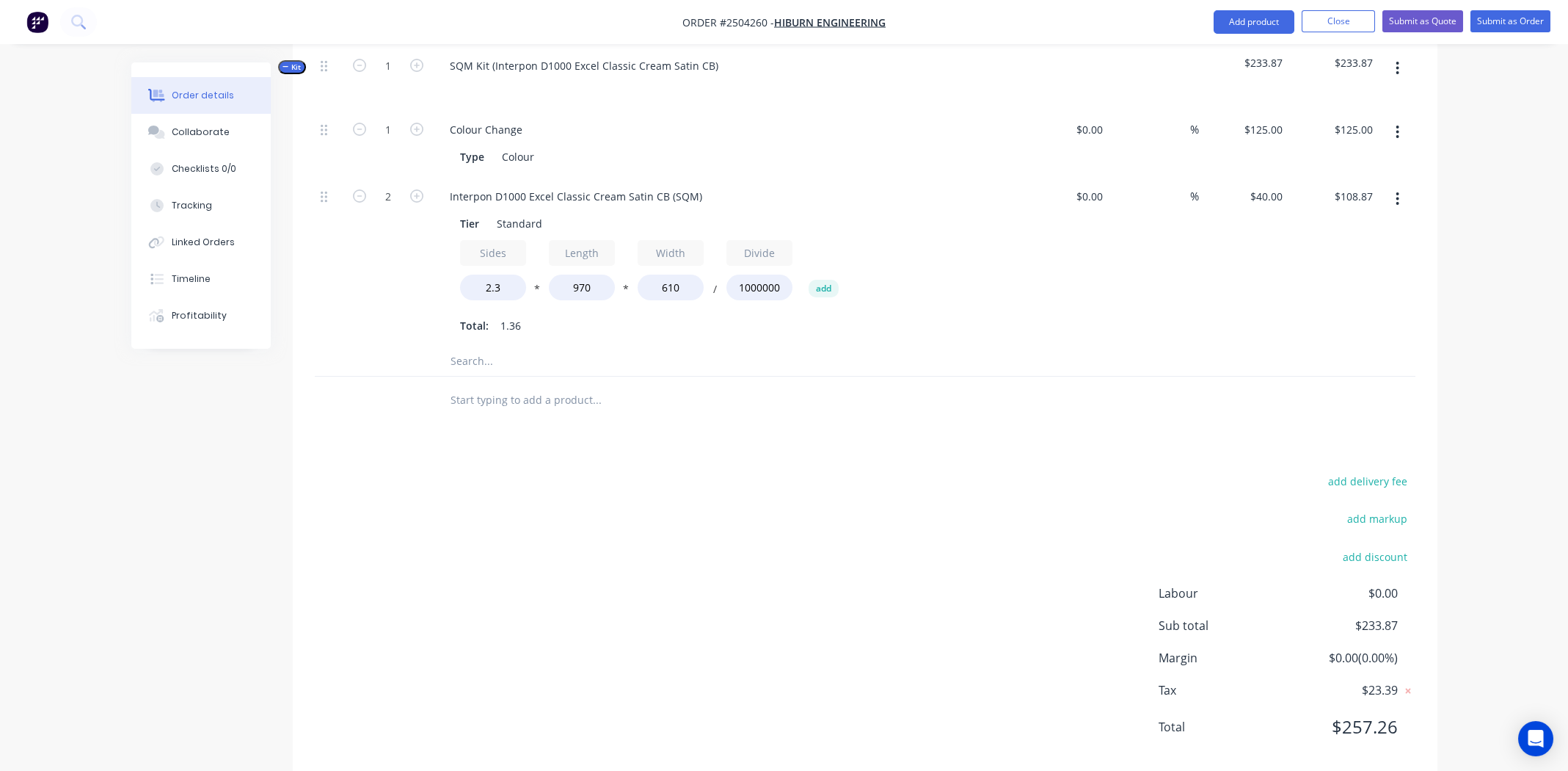
scroll to position [473, 0]
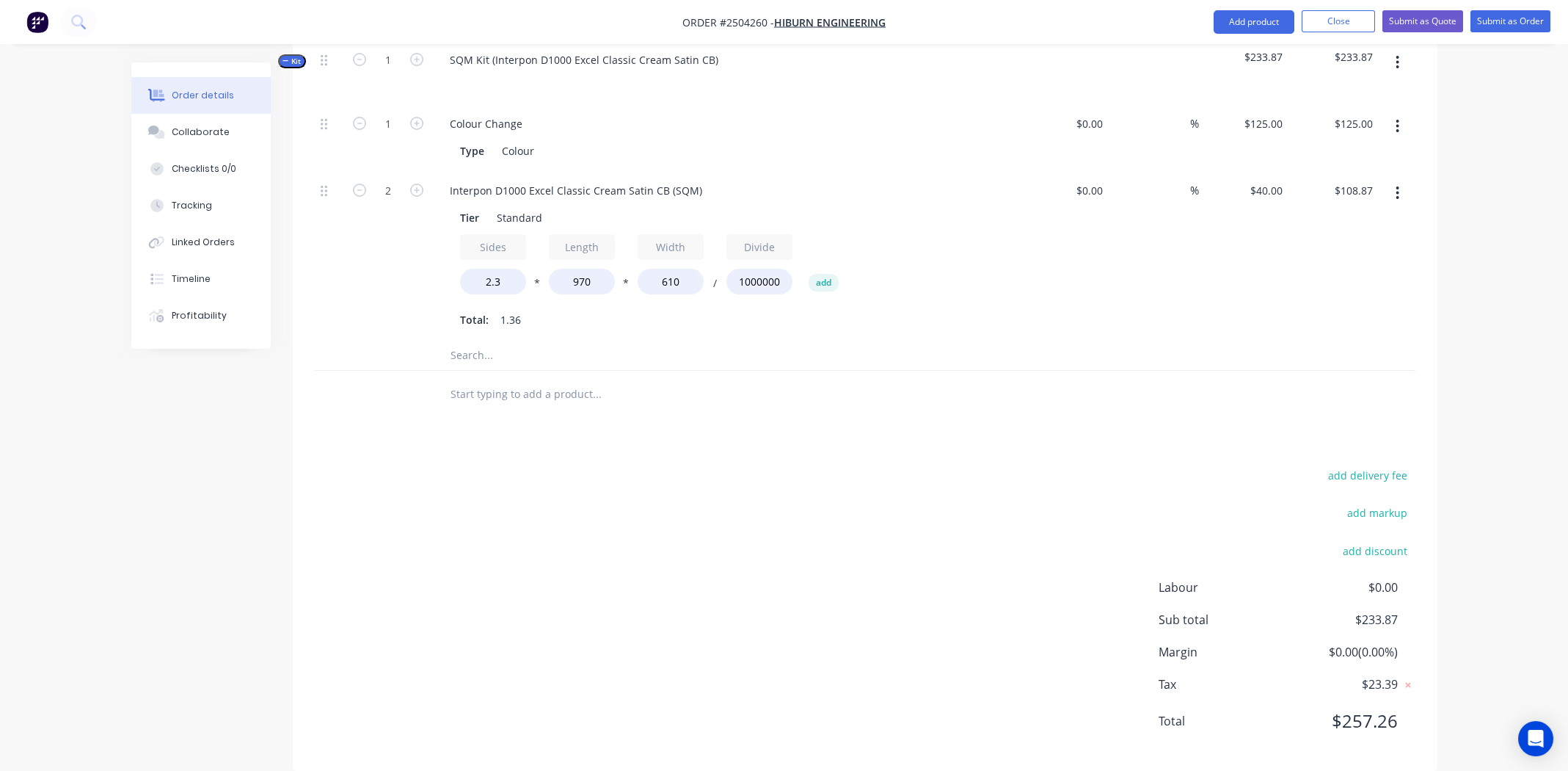
click at [459, 550] on div "add delivery fee add markup add discount Labour $0.00 Sub total $233.87 Margin …" at bounding box center [864, 607] width 1101 height 283
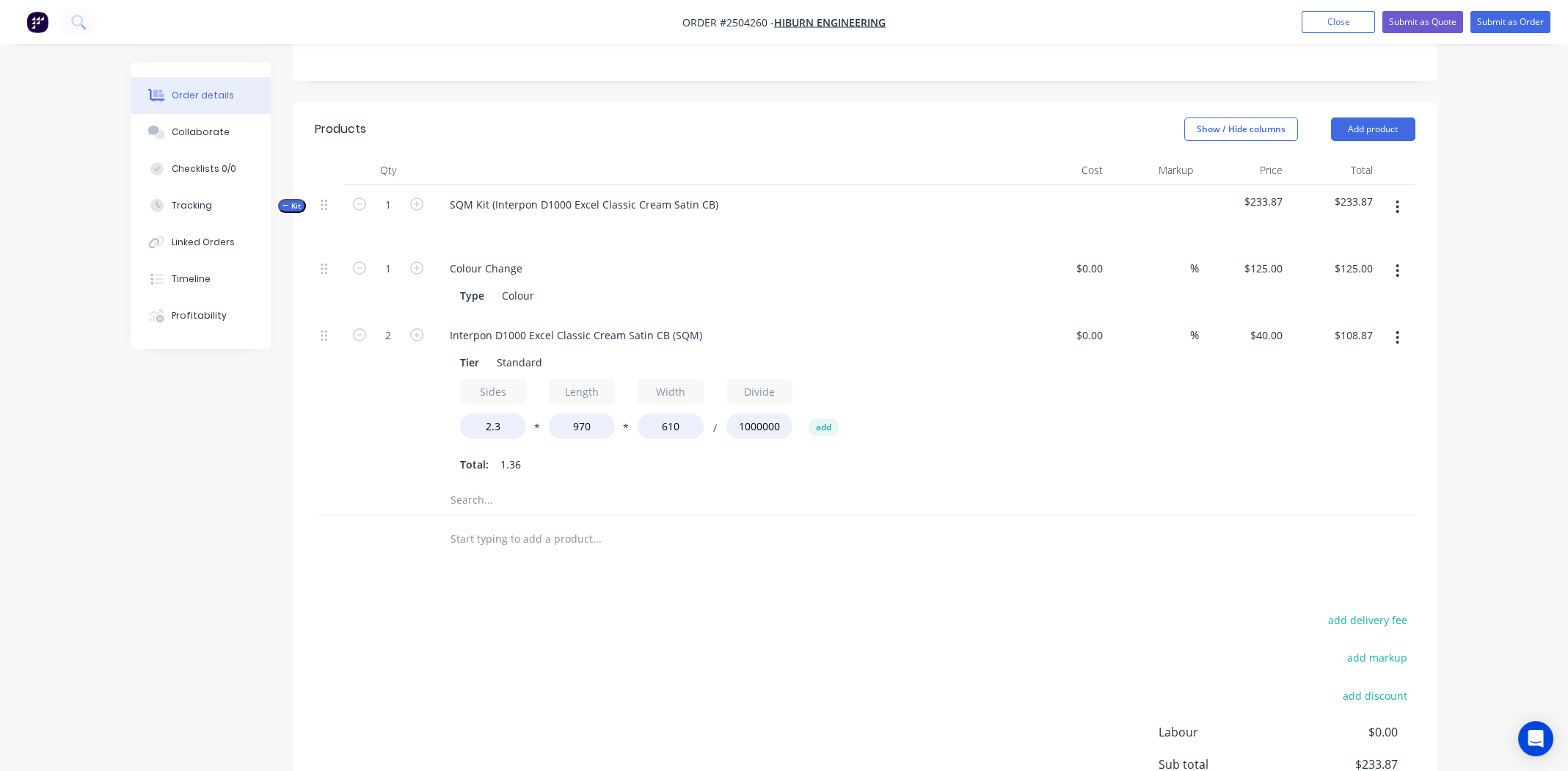
scroll to position [327, 0]
click at [1396, 201] on icon "button" at bounding box center [1398, 209] width 4 height 16
click at [1362, 237] on div "Add product to kit" at bounding box center [1345, 247] width 113 height 22
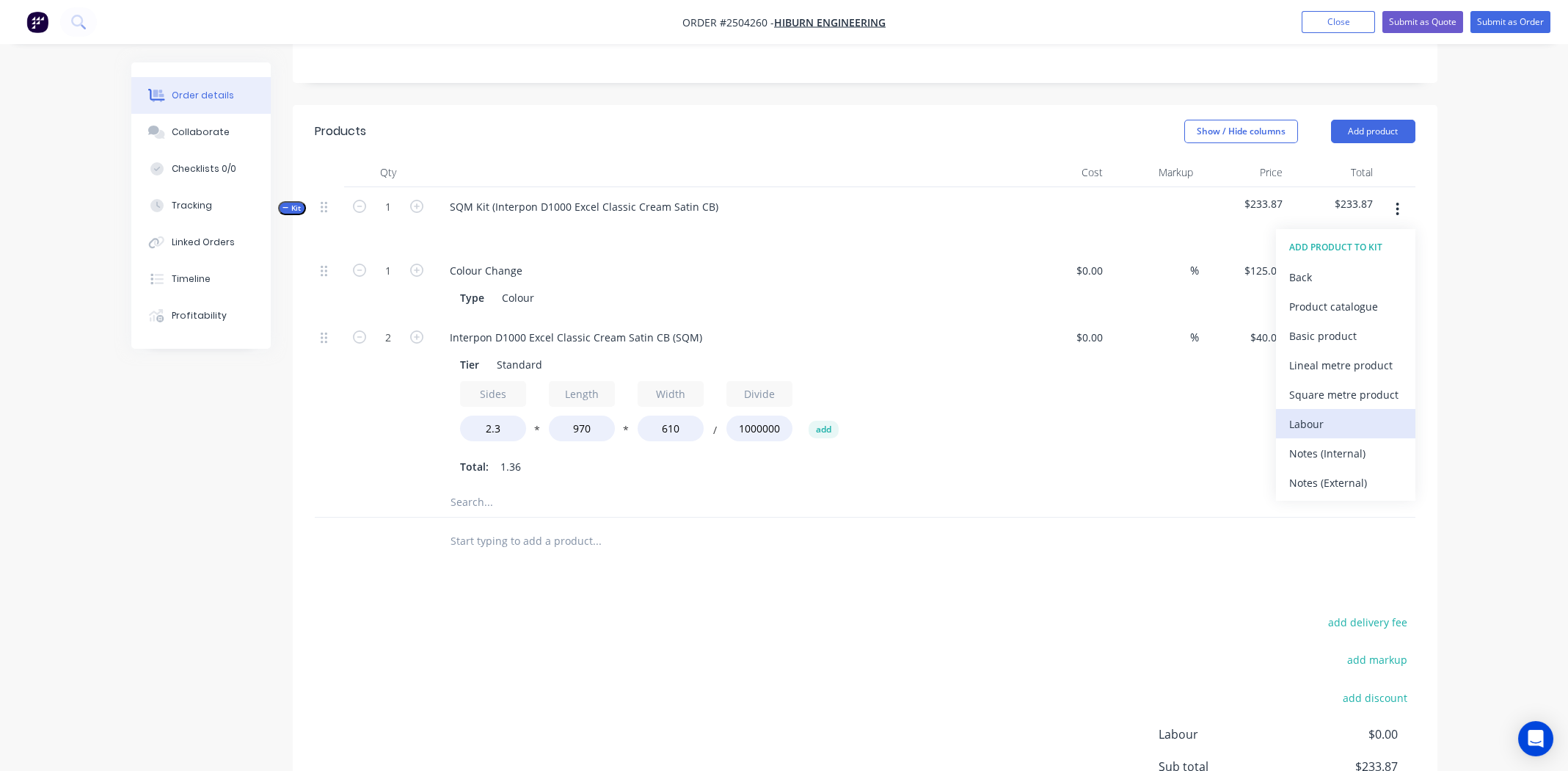
click at [1335, 413] on div "Labour" at bounding box center [1345, 424] width 113 height 22
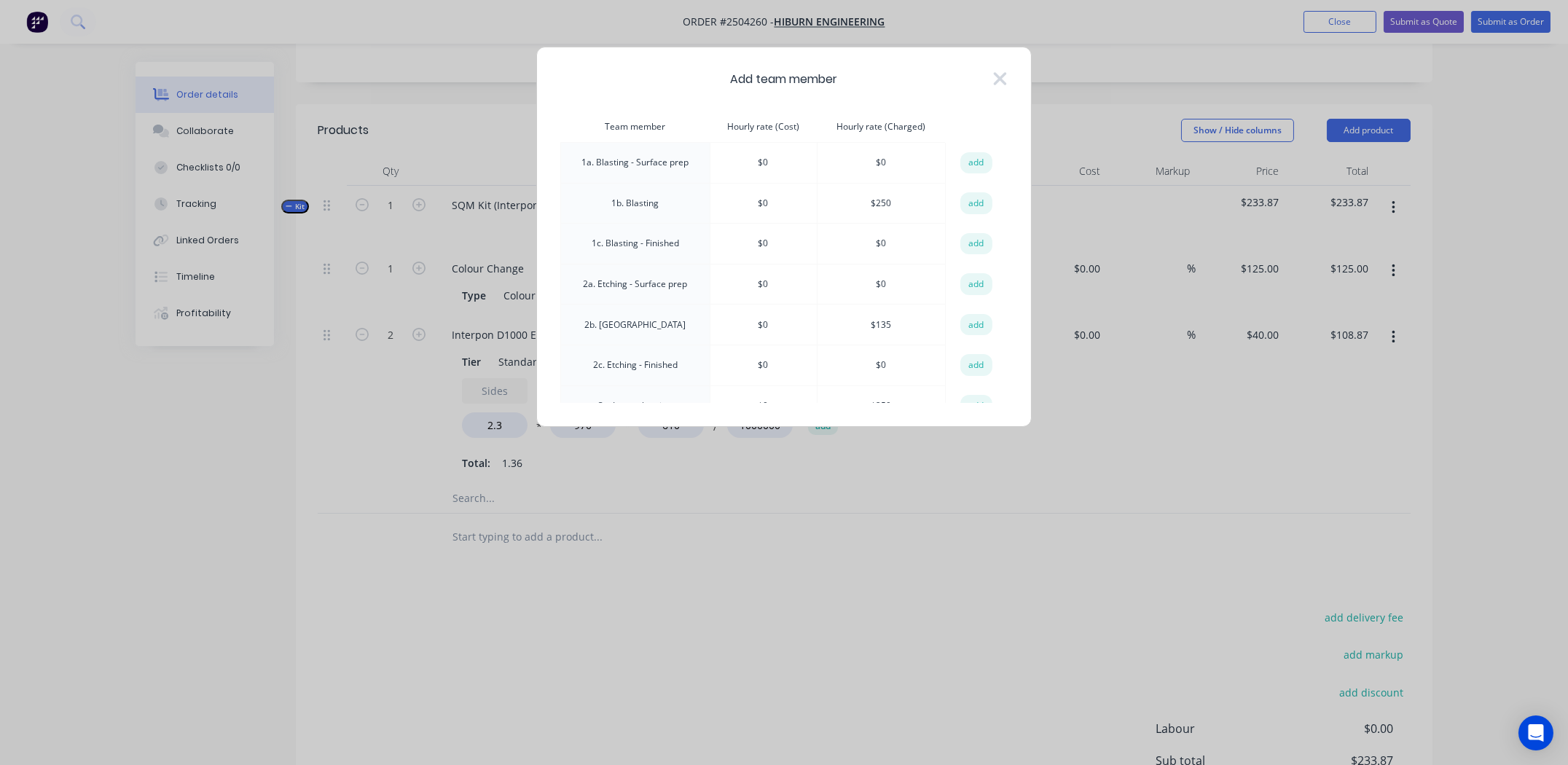
click at [967, 201] on button "add" at bounding box center [976, 203] width 32 height 22
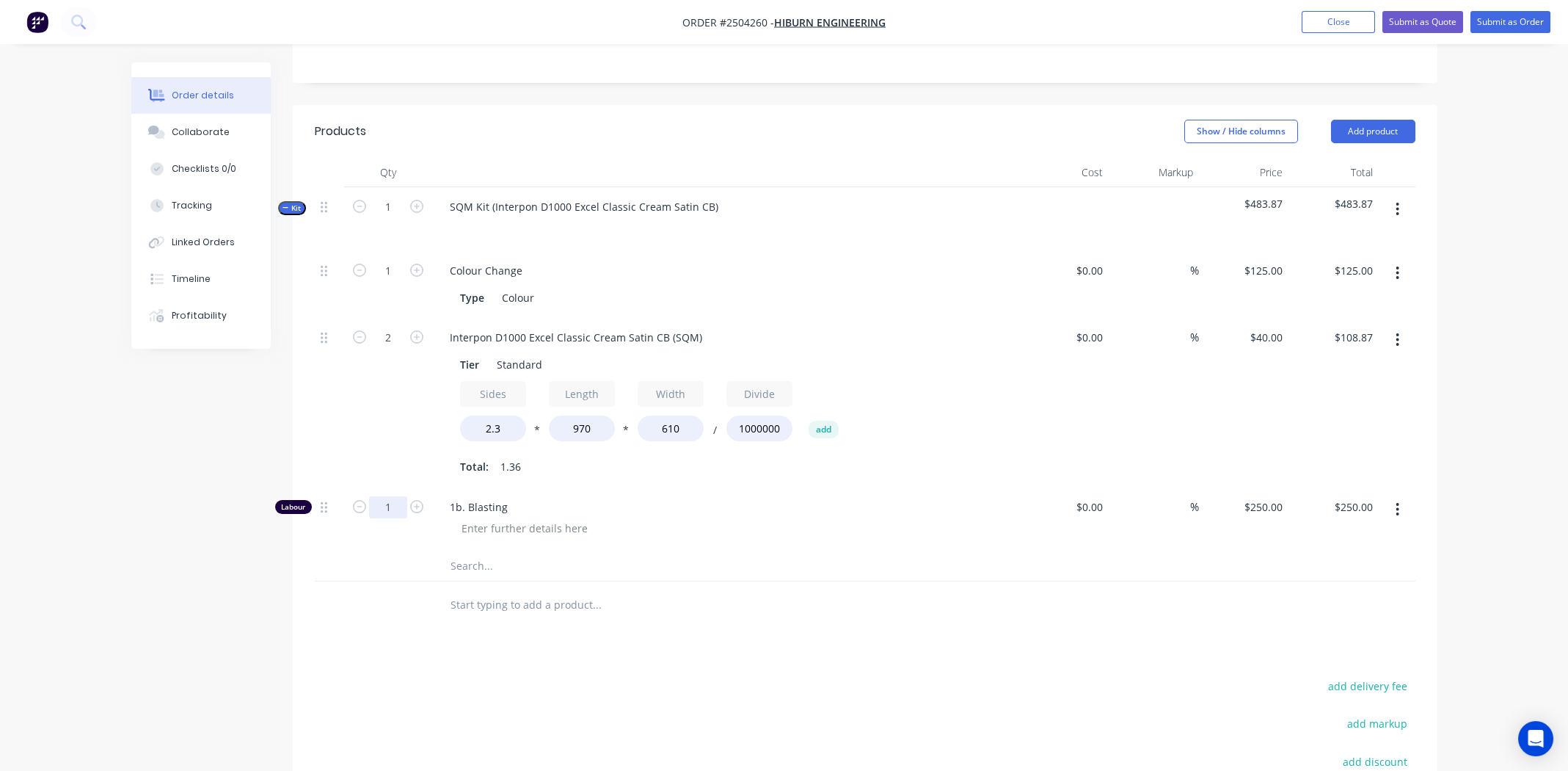
click at [394, 496] on input "1" at bounding box center [388, 508] width 38 height 22
type input "0.333"
type input "$83.25"
click at [640, 557] on input "text" at bounding box center [596, 565] width 294 height 30
click at [1398, 201] on icon "button" at bounding box center [1398, 209] width 4 height 16
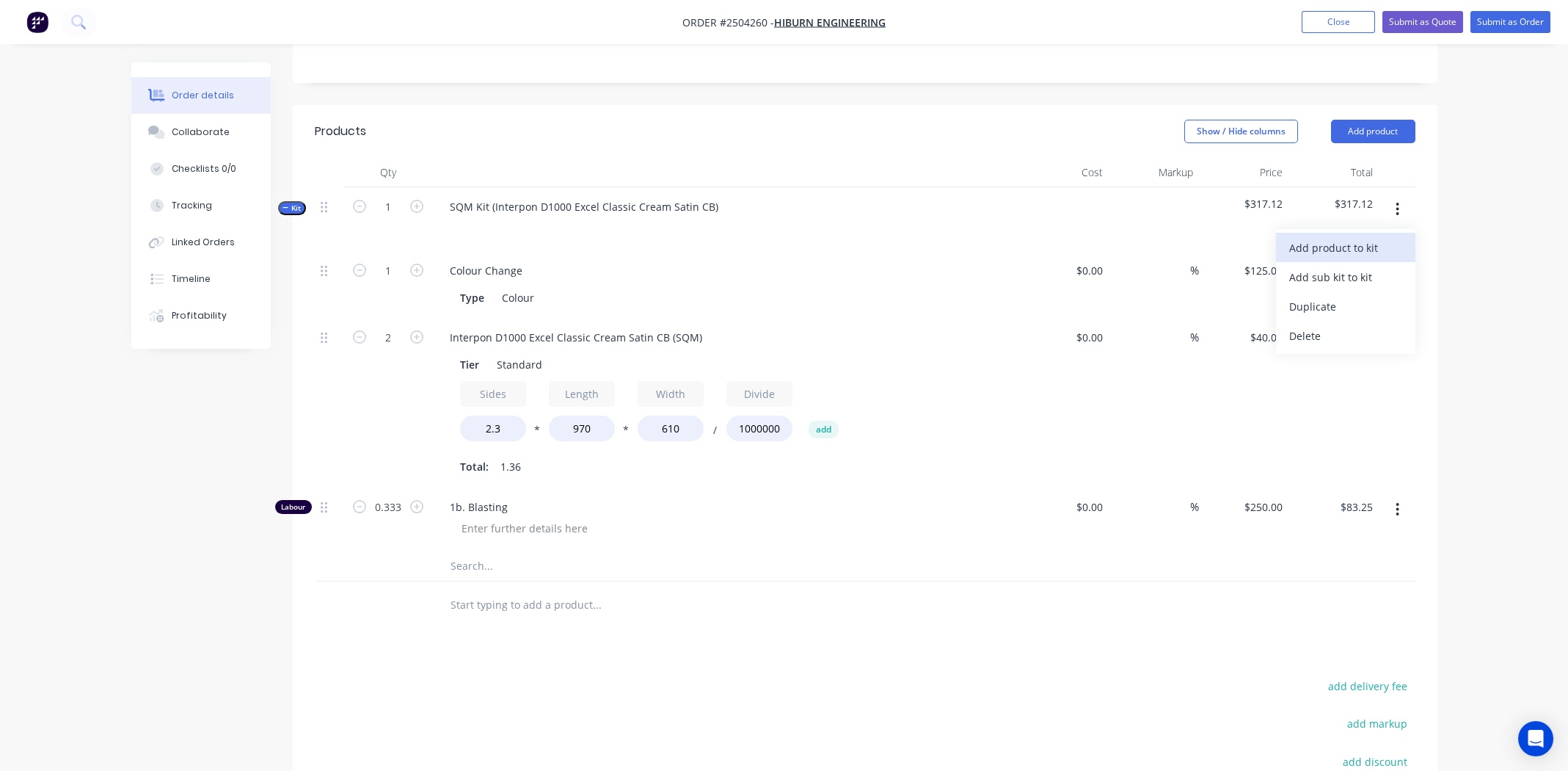
click at [1372, 237] on div "Add product to kit" at bounding box center [1345, 247] width 113 height 22
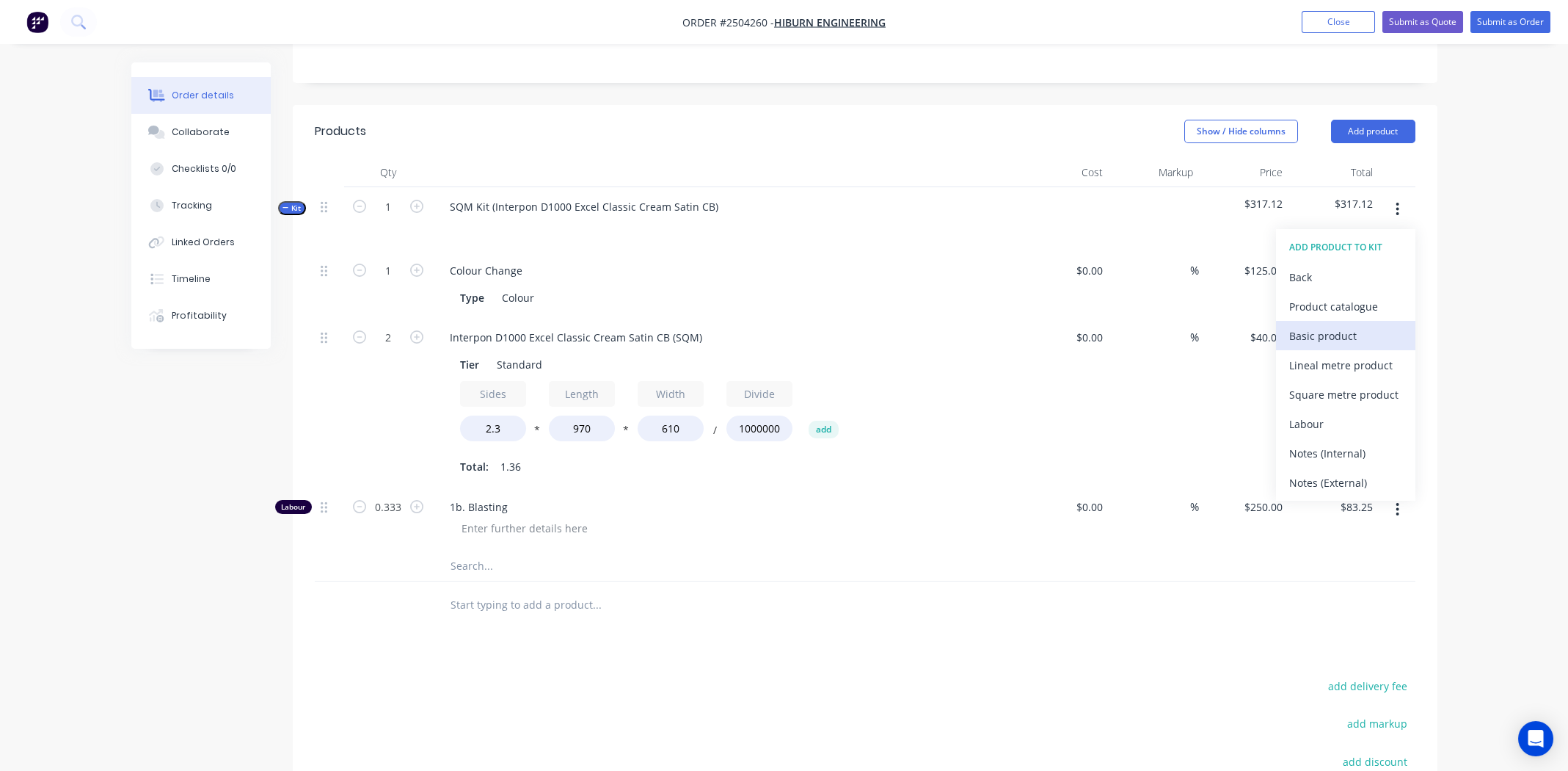
click at [1328, 325] on div "Basic product" at bounding box center [1345, 335] width 113 height 22
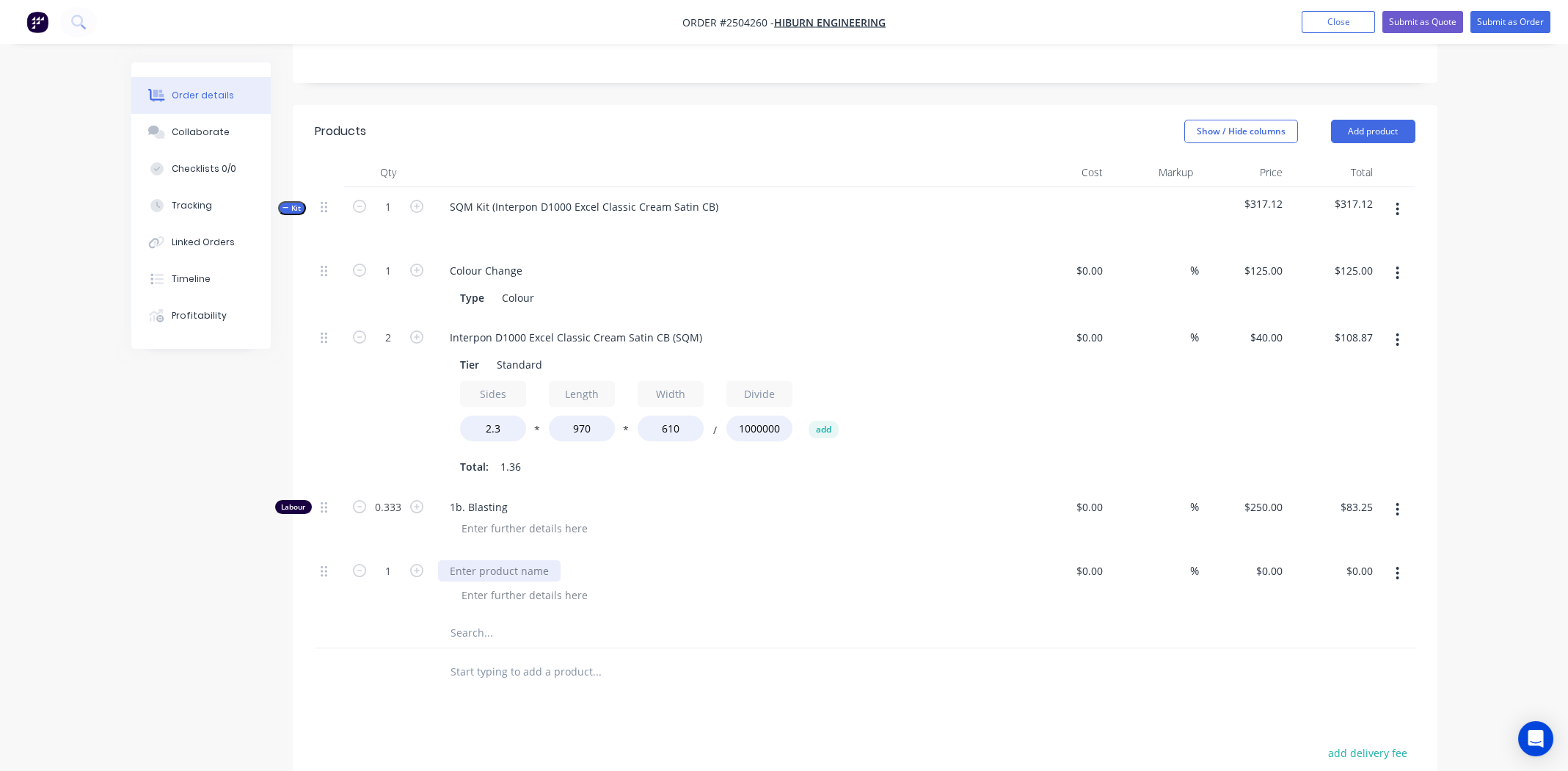
click at [510, 560] on div at bounding box center [499, 570] width 122 height 22
click at [519, 584] on div at bounding box center [524, 595] width 150 height 22
click at [1399, 201] on icon "button" at bounding box center [1398, 209] width 4 height 16
click at [1372, 237] on div "Add product to kit" at bounding box center [1345, 247] width 113 height 22
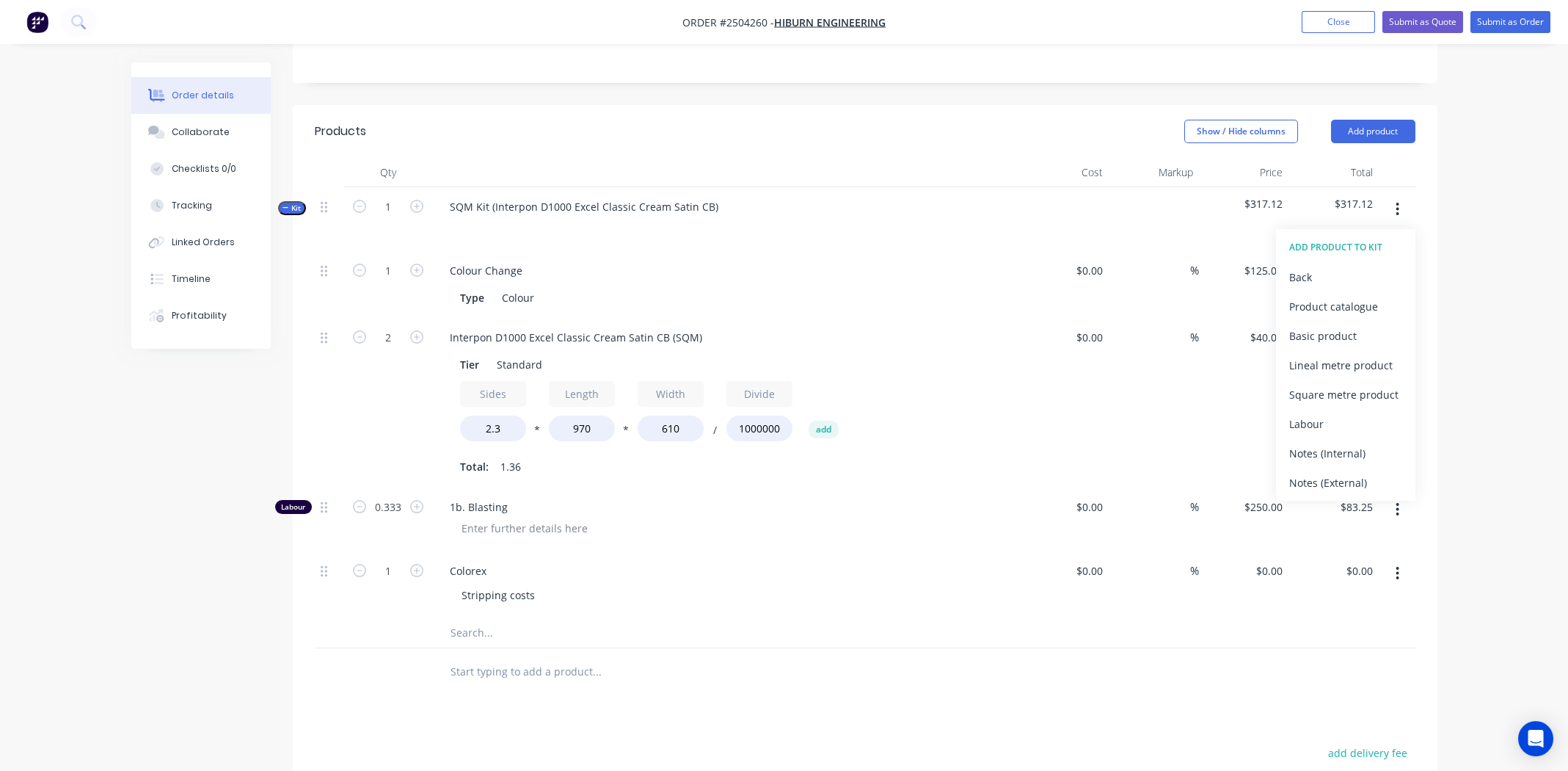
click at [963, 621] on div at bounding box center [864, 633] width 1101 height 30
click at [1402, 560] on button "button" at bounding box center [1397, 572] width 34 height 26
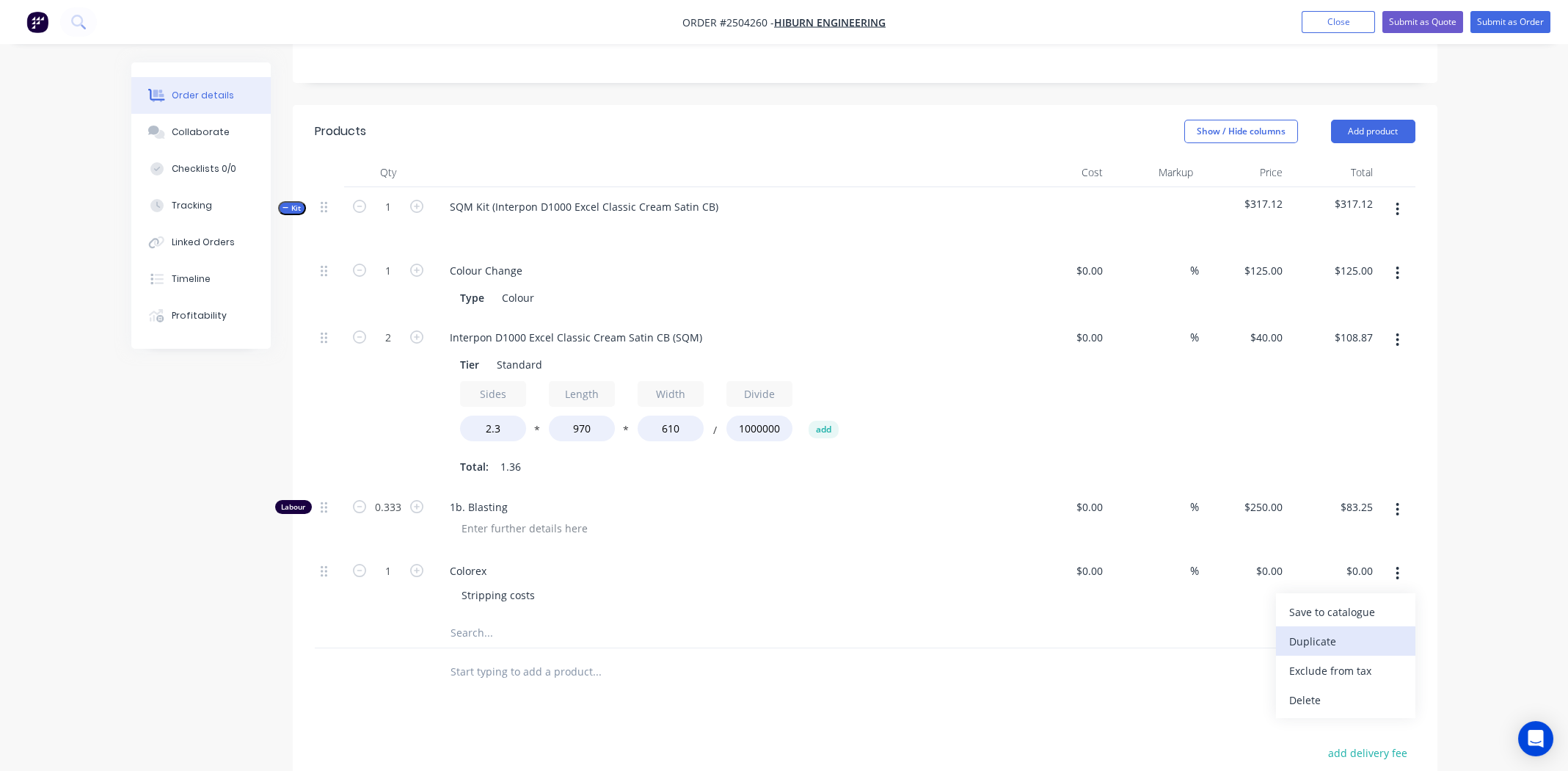
click at [1358, 631] on div "Duplicate" at bounding box center [1345, 641] width 113 height 22
click at [471, 627] on div "Colorex" at bounding box center [467, 637] width 60 height 22
click at [511, 651] on div "Stripping costs" at bounding box center [498, 661] width 97 height 22
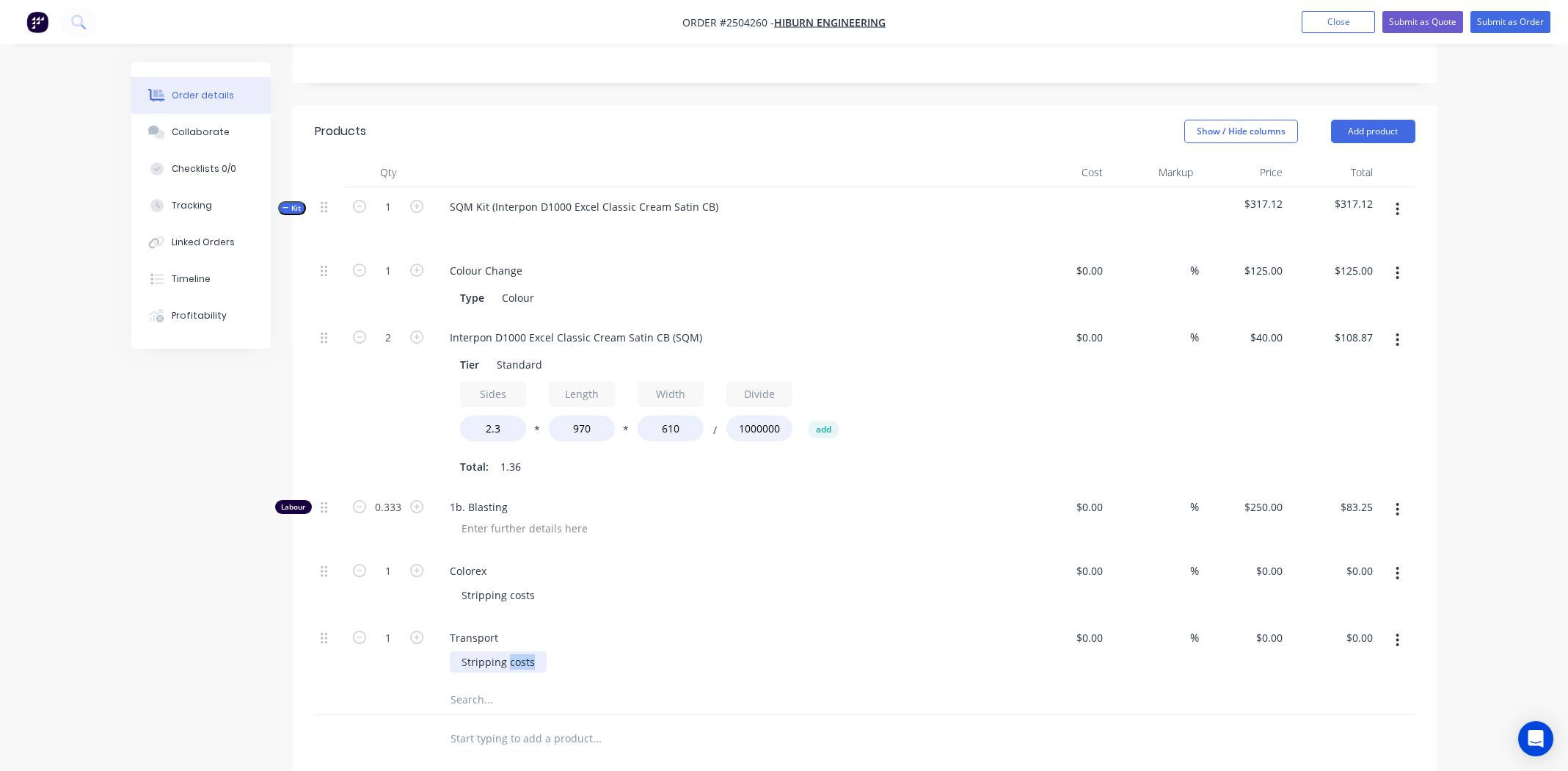
click at [511, 651] on div "Stripping costs" at bounding box center [498, 661] width 97 height 22
click at [511, 651] on div "Stripping costs" at bounding box center [498, 661] width 97 height 22
click at [486, 651] on div "Stripping costs" at bounding box center [498, 661] width 97 height 22
drag, startPoint x: 681, startPoint y: 614, endPoint x: 695, endPoint y: 609, distance: 14.9
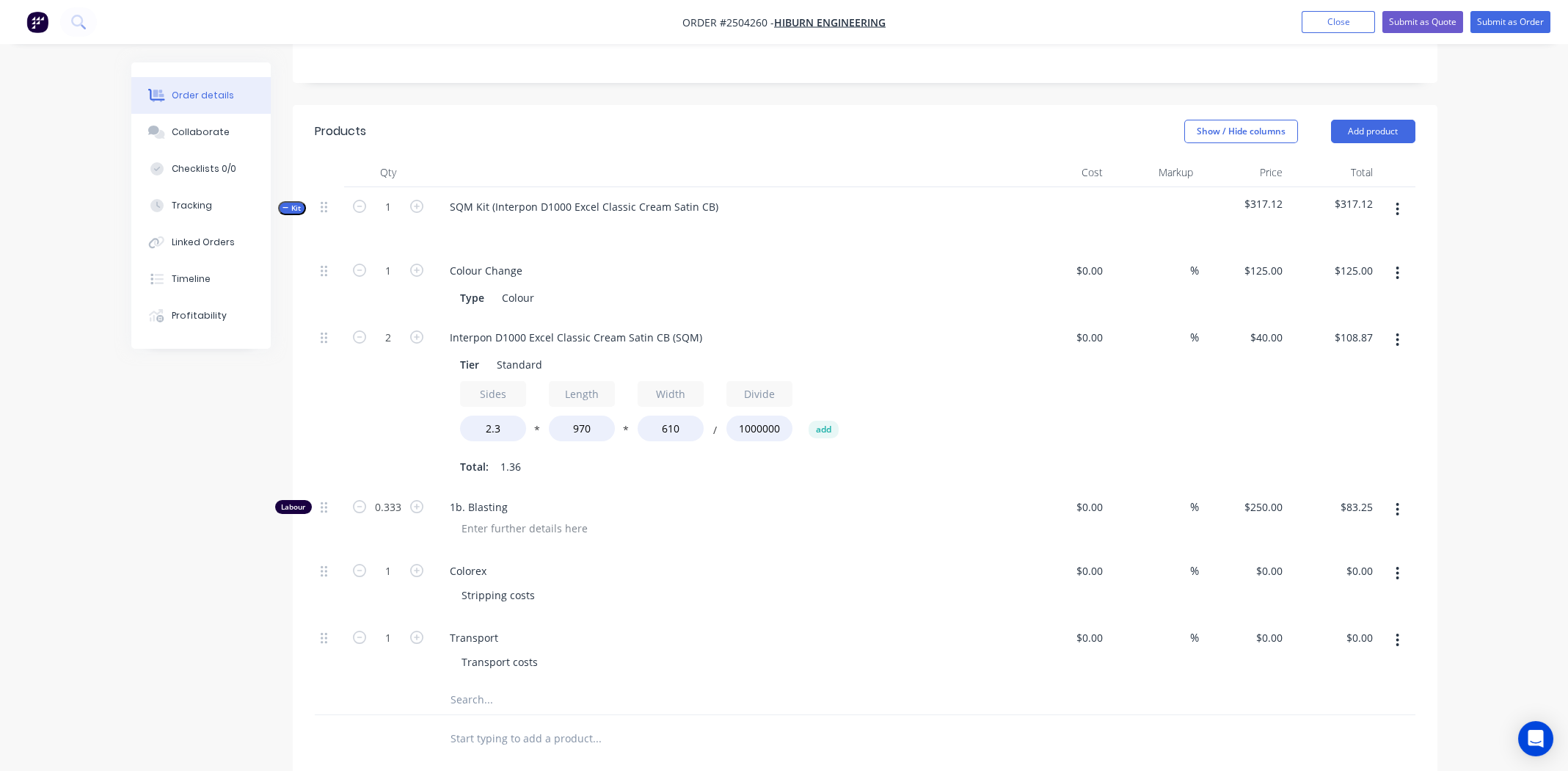
click at [686, 627] on div "Transport" at bounding box center [725, 637] width 575 height 22
click at [519, 287] on div "Colour" at bounding box center [518, 297] width 44 height 22
click at [520, 287] on div "Colour" at bounding box center [518, 297] width 44 height 22
drag, startPoint x: 596, startPoint y: 185, endPoint x: 666, endPoint y: 185, distance: 70.0
click at [666, 196] on div "SQM Kit (Interpon D1000 Excel Classic Cream Satin CB)" at bounding box center [583, 207] width 292 height 22
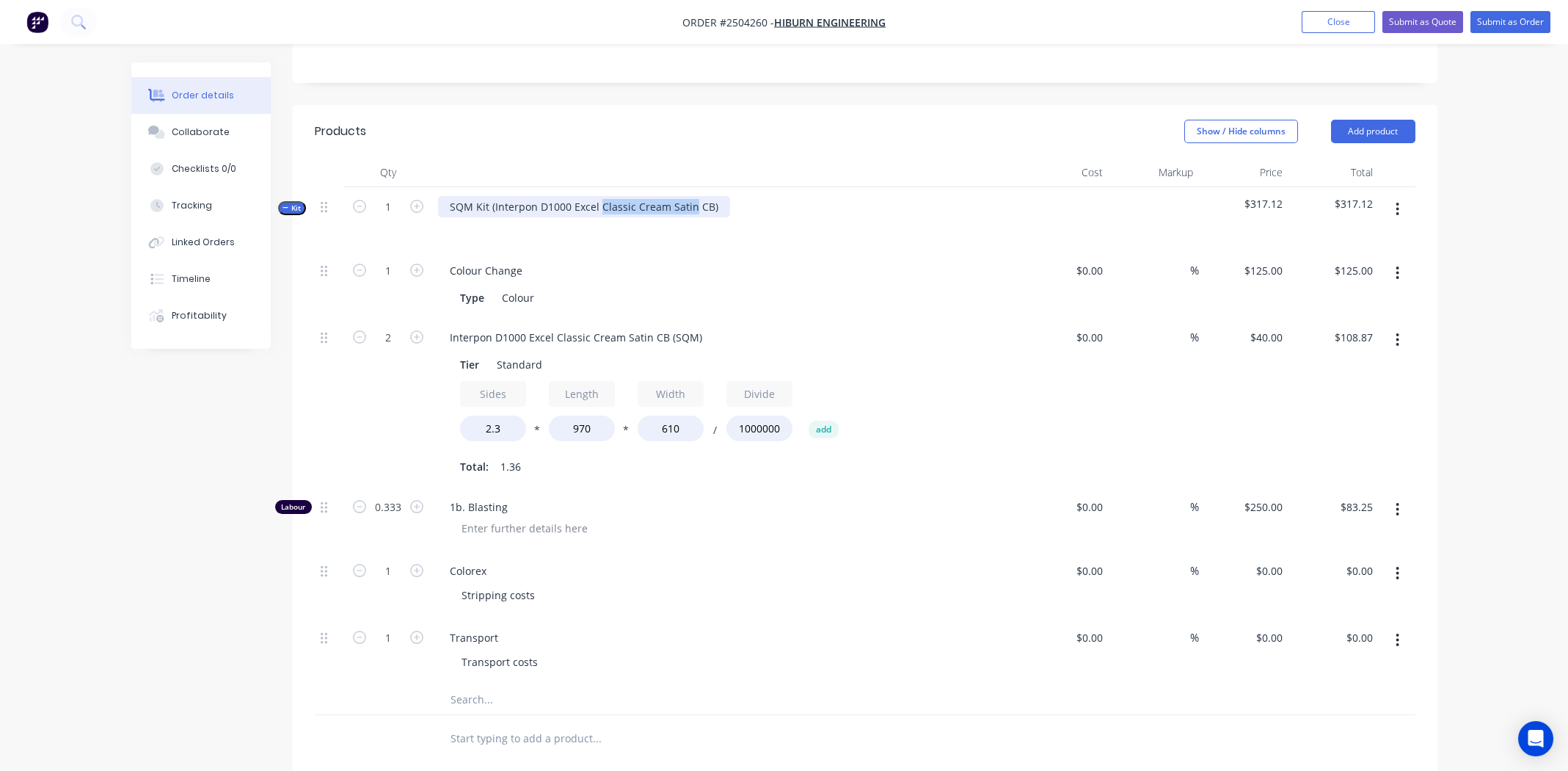
drag, startPoint x: 690, startPoint y: 183, endPoint x: 598, endPoint y: 189, distance: 92.2
click at [598, 196] on div "SQM Kit (Interpon D1000 Excel Classic Cream Satin CB)" at bounding box center [583, 207] width 292 height 22
copy div "Classic Cream Satin"
click at [524, 354] on div "Standard" at bounding box center [519, 364] width 58 height 22
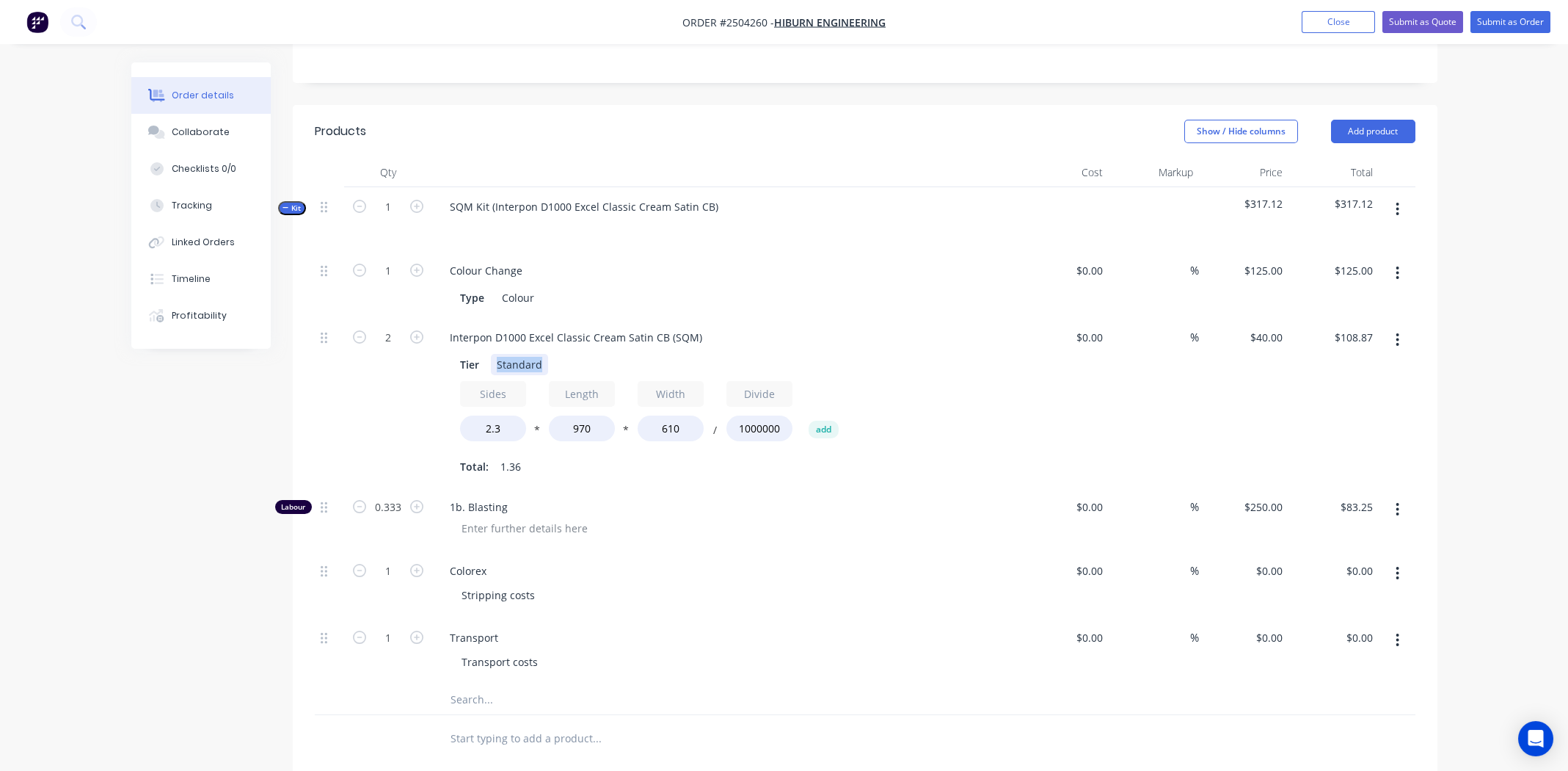
click at [524, 354] on div "Standard" at bounding box center [519, 364] width 58 height 22
drag, startPoint x: 525, startPoint y: 335, endPoint x: 523, endPoint y: 278, distance: 57.0
click at [523, 287] on div "Colour" at bounding box center [518, 297] width 44 height 22
paste div
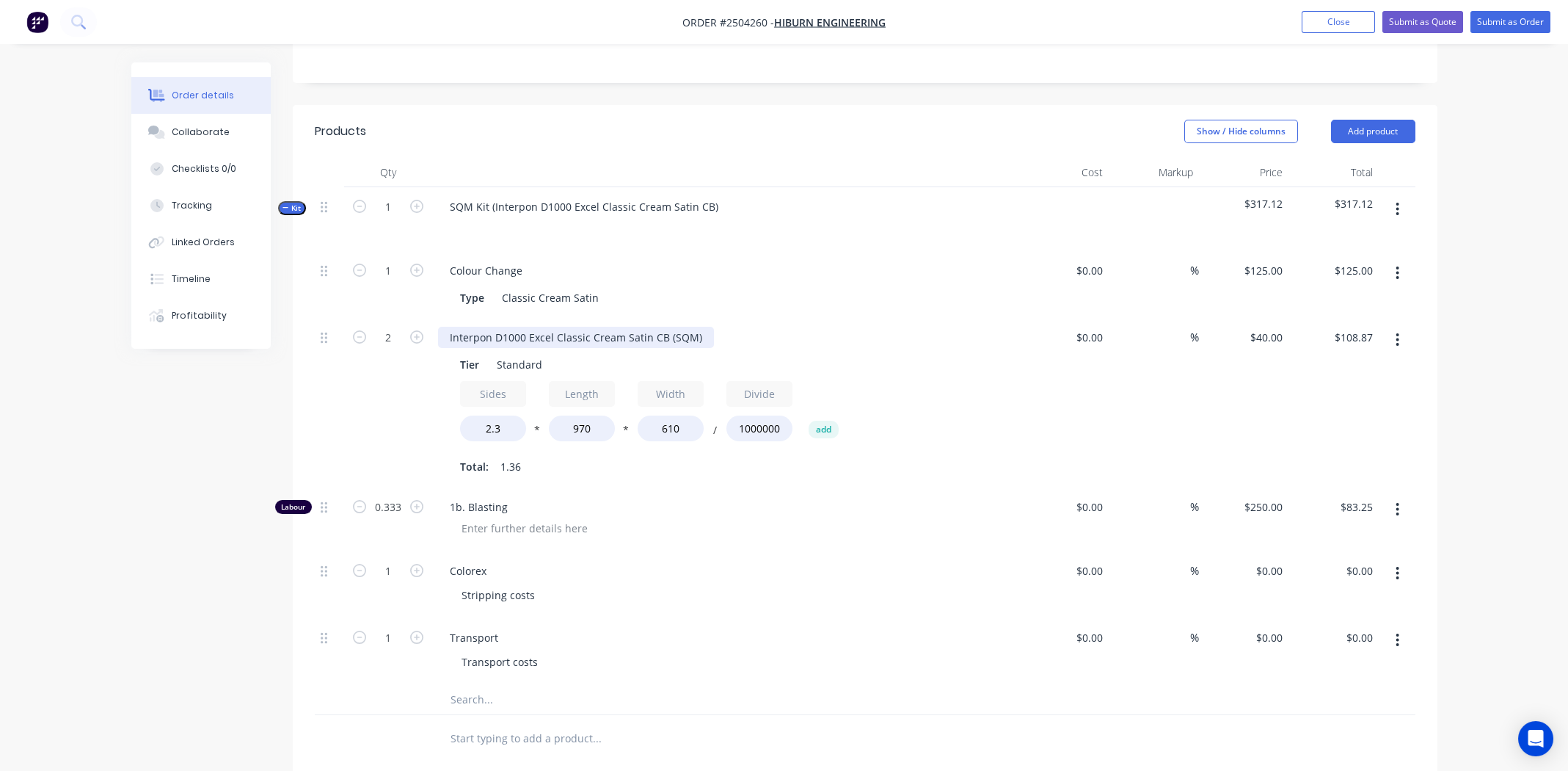
click at [551, 327] on div "Interpon D1000 Excel Classic Cream Satin CB (SQM)" at bounding box center [575, 337] width 276 height 22
click at [876, 287] on div "Type Classic Cream Satin" at bounding box center [722, 297] width 537 height 22
drag, startPoint x: 753, startPoint y: 516, endPoint x: 751, endPoint y: 506, distance: 10.2
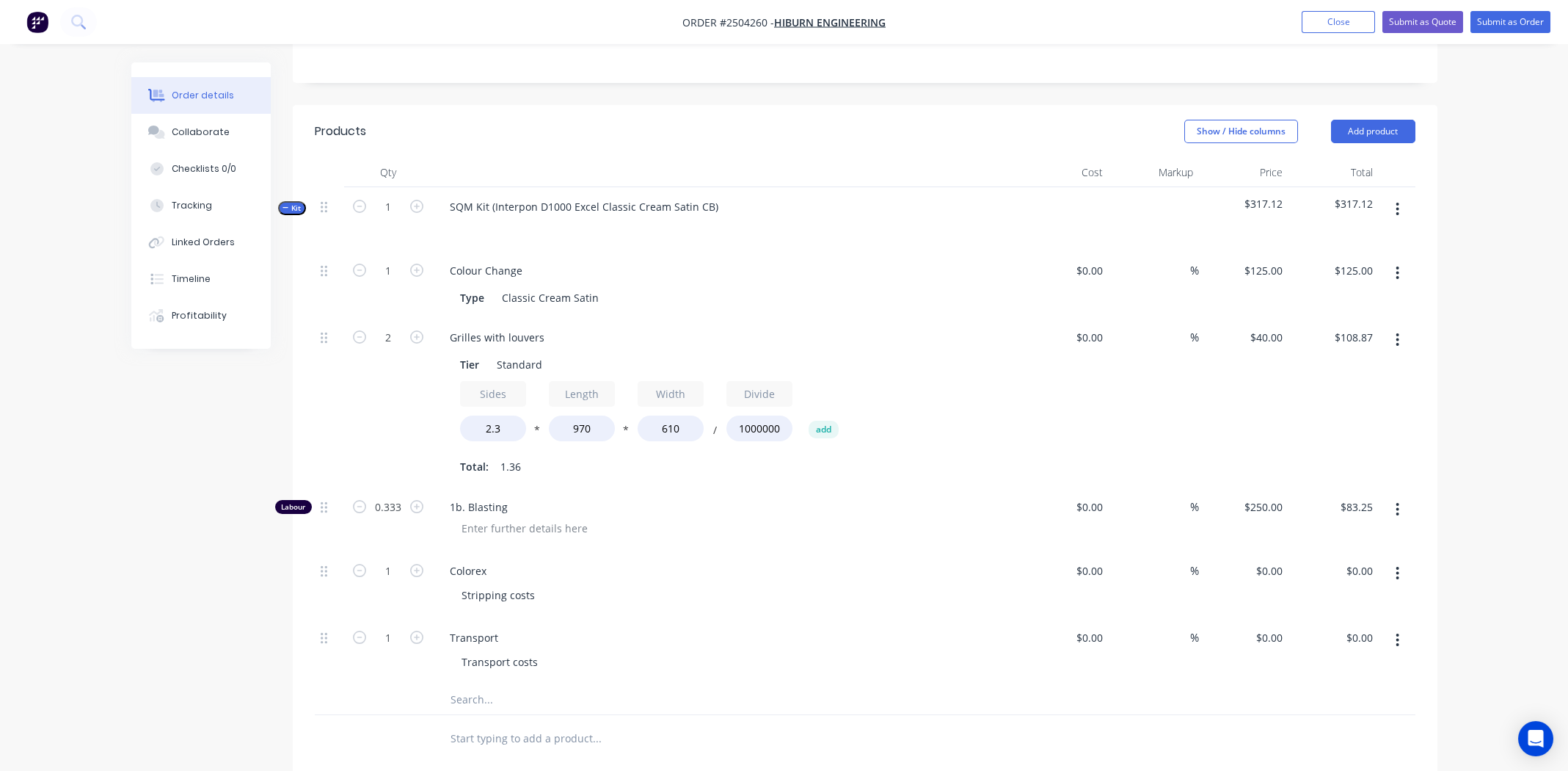
click at [754, 516] on div "1b. Blasting" at bounding box center [725, 520] width 587 height 64
click at [482, 517] on div at bounding box center [524, 528] width 150 height 22
drag, startPoint x: 892, startPoint y: 600, endPoint x: 833, endPoint y: 584, distance: 61.1
click at [892, 618] on div "Transport Transport costs" at bounding box center [725, 651] width 587 height 66
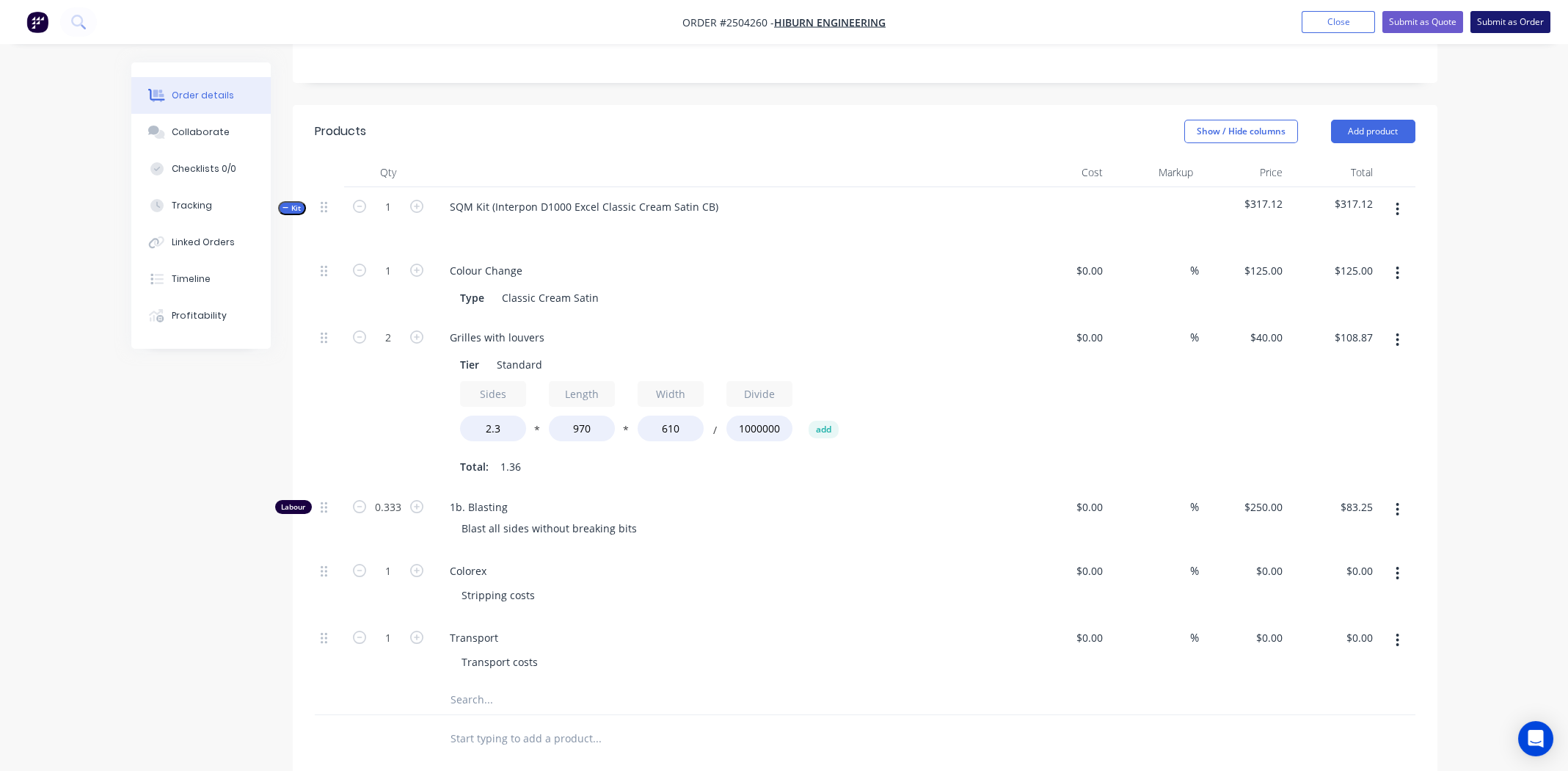
click at [1511, 15] on button "Submit as Order" at bounding box center [1510, 22] width 80 height 22
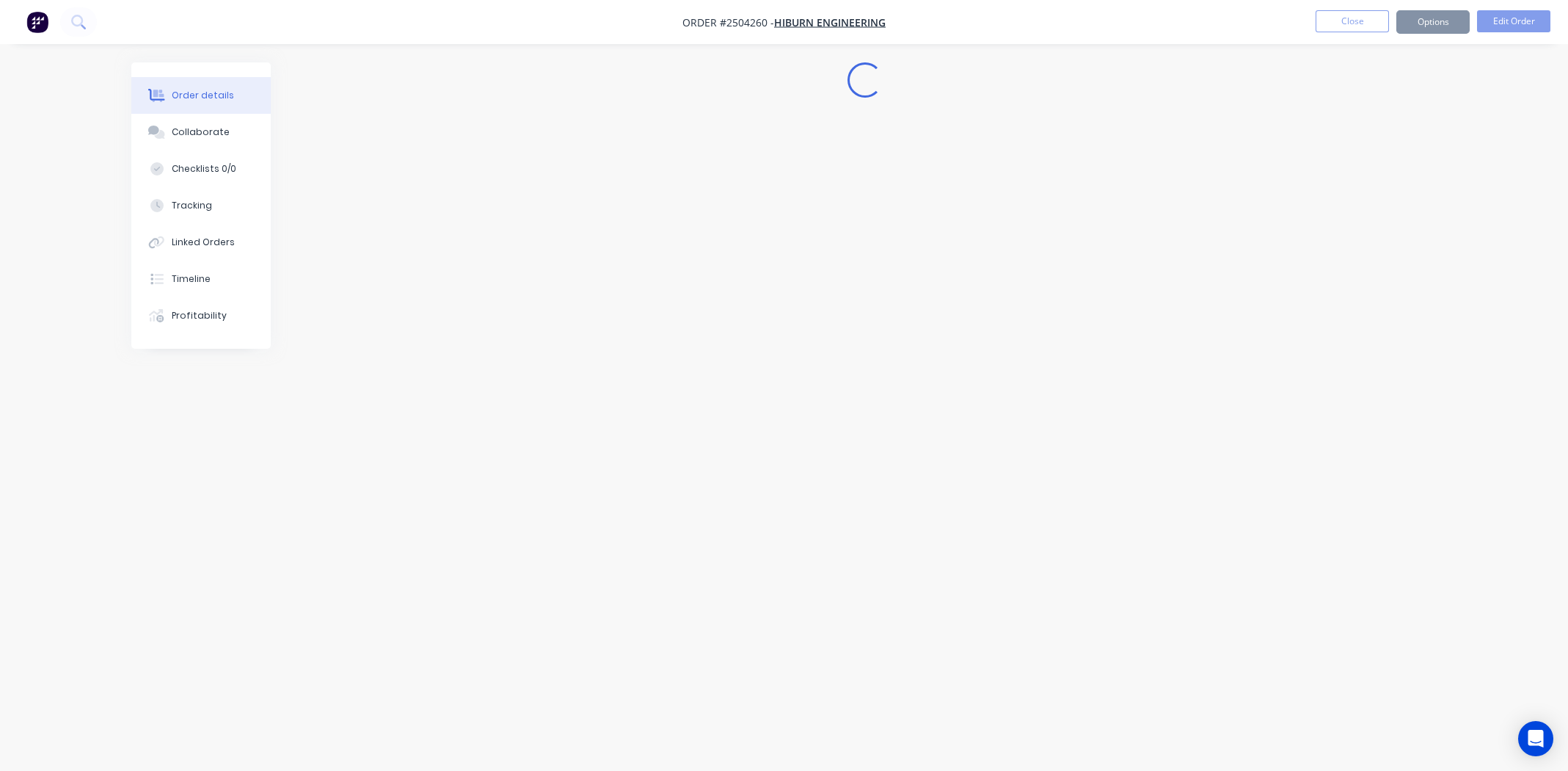
scroll to position [0, 0]
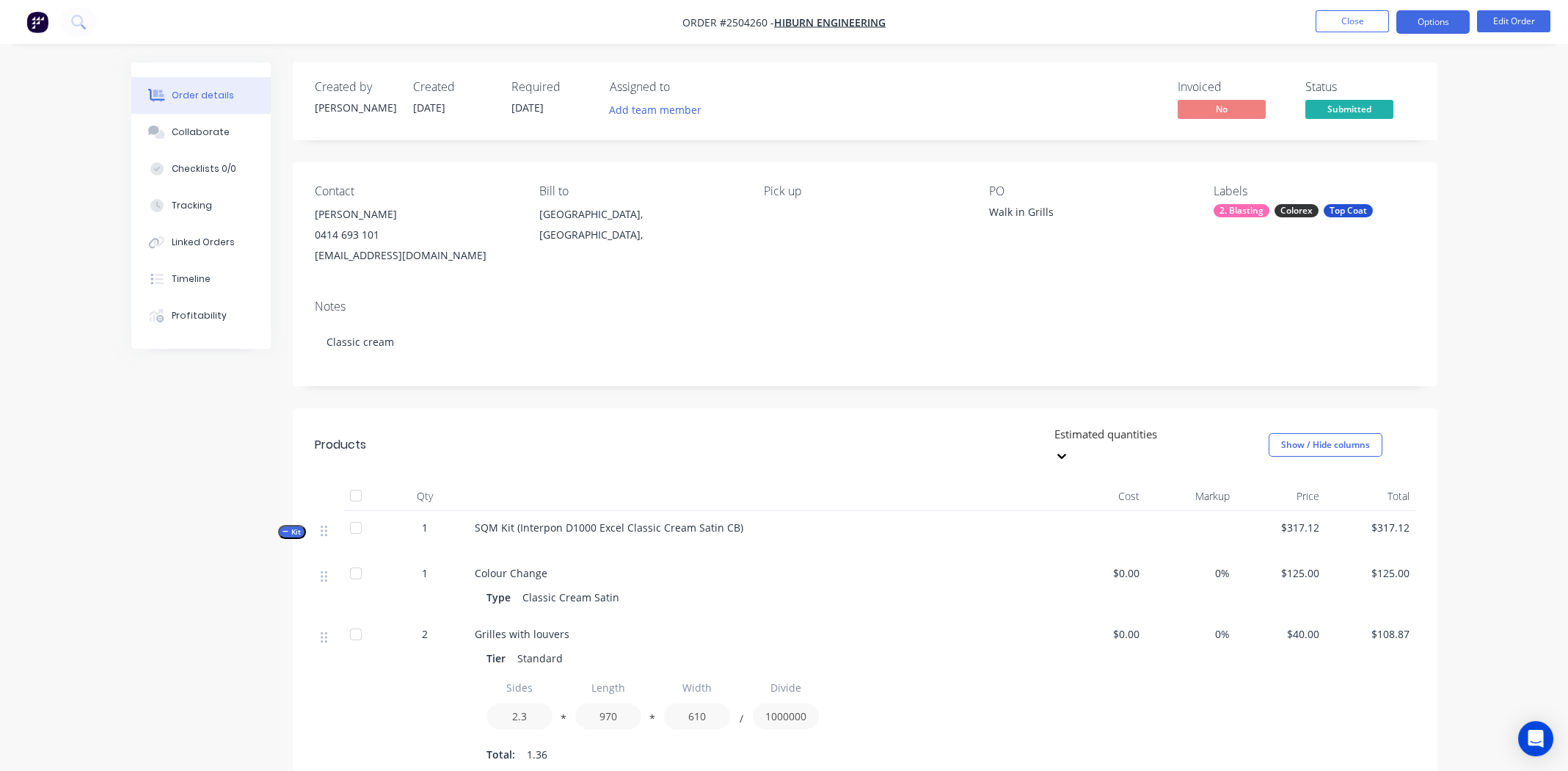
click at [1442, 15] on button "Options" at bounding box center [1434, 22] width 74 height 23
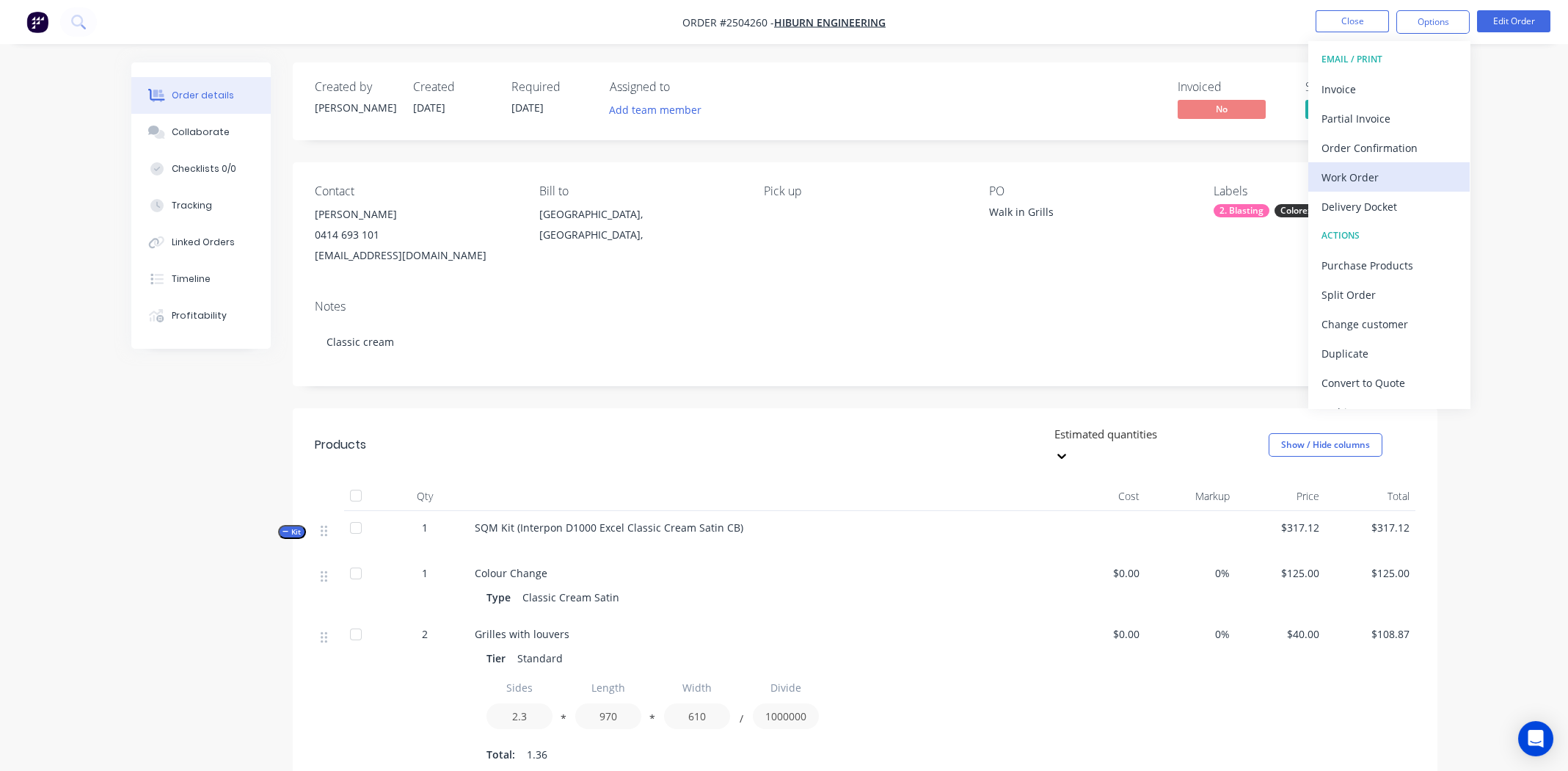
click at [1374, 181] on div "Work Order" at bounding box center [1389, 177] width 135 height 22
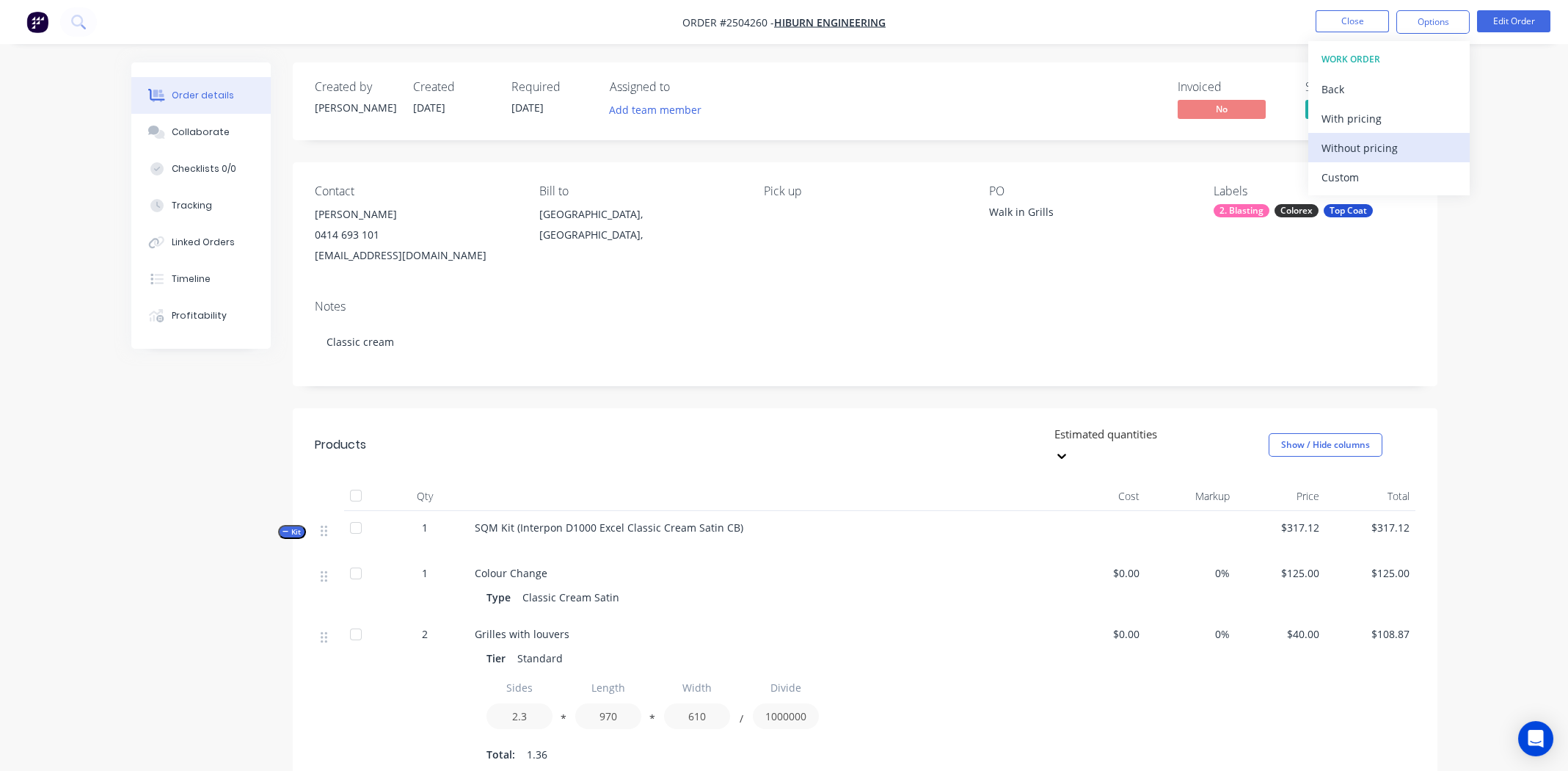
click at [1367, 153] on div "Without pricing" at bounding box center [1389, 147] width 135 height 22
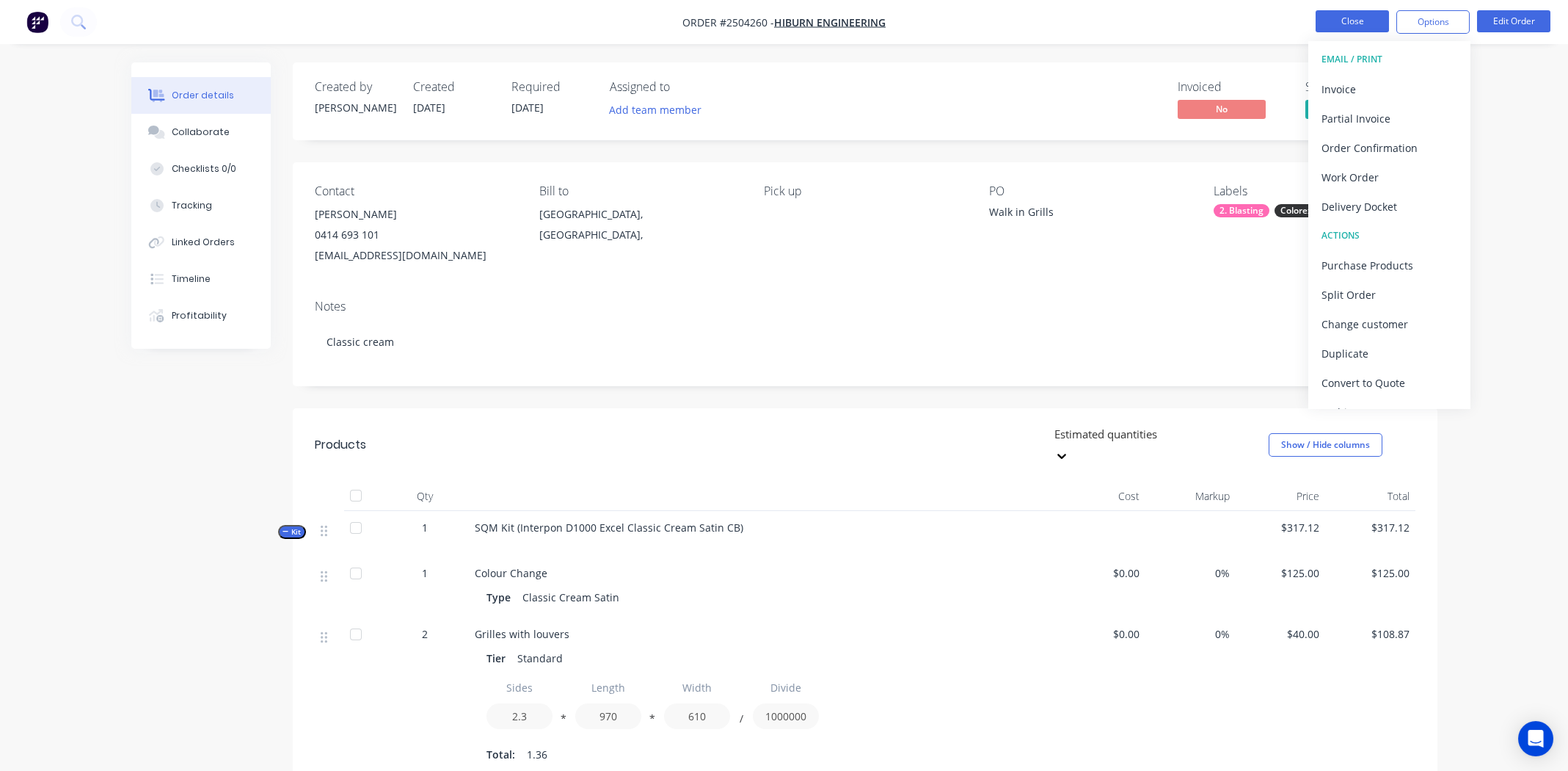
click at [1336, 14] on button "Close" at bounding box center [1353, 22] width 74 height 22
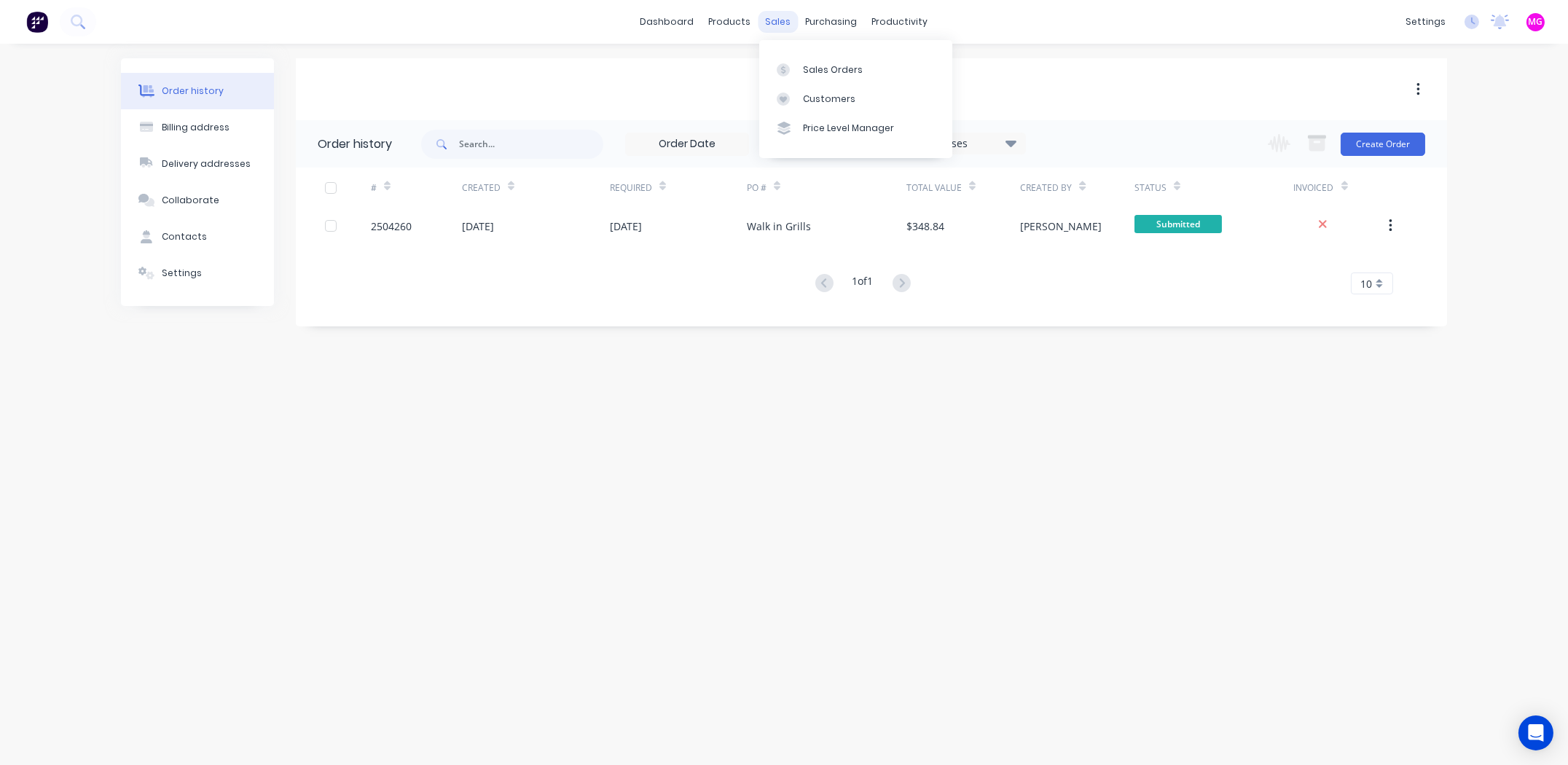
click at [775, 21] on div "sales" at bounding box center [778, 22] width 40 height 22
click at [827, 57] on link "Sales Orders" at bounding box center [855, 69] width 193 height 29
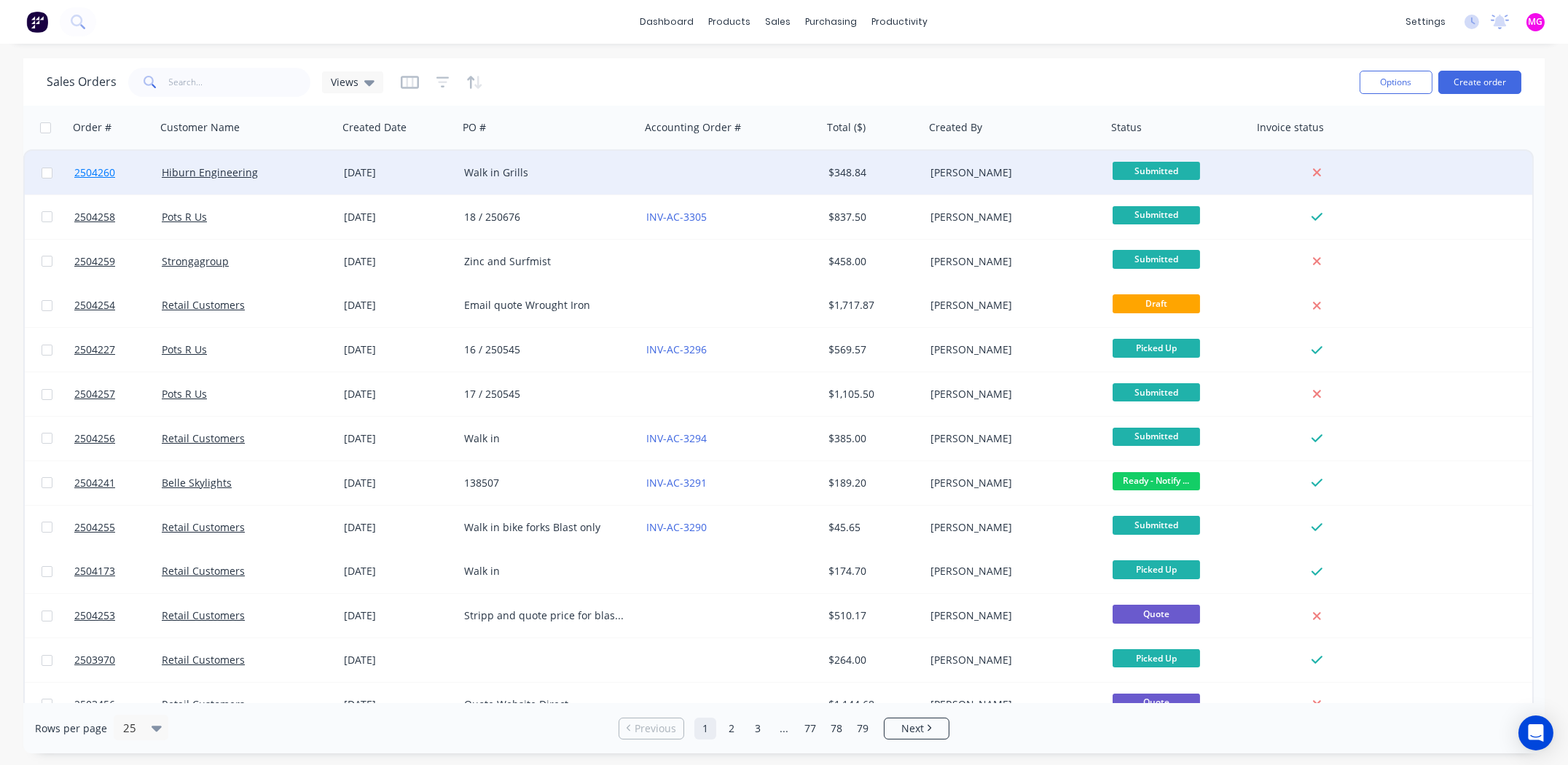
click at [95, 172] on span "2504260" at bounding box center [95, 172] width 41 height 14
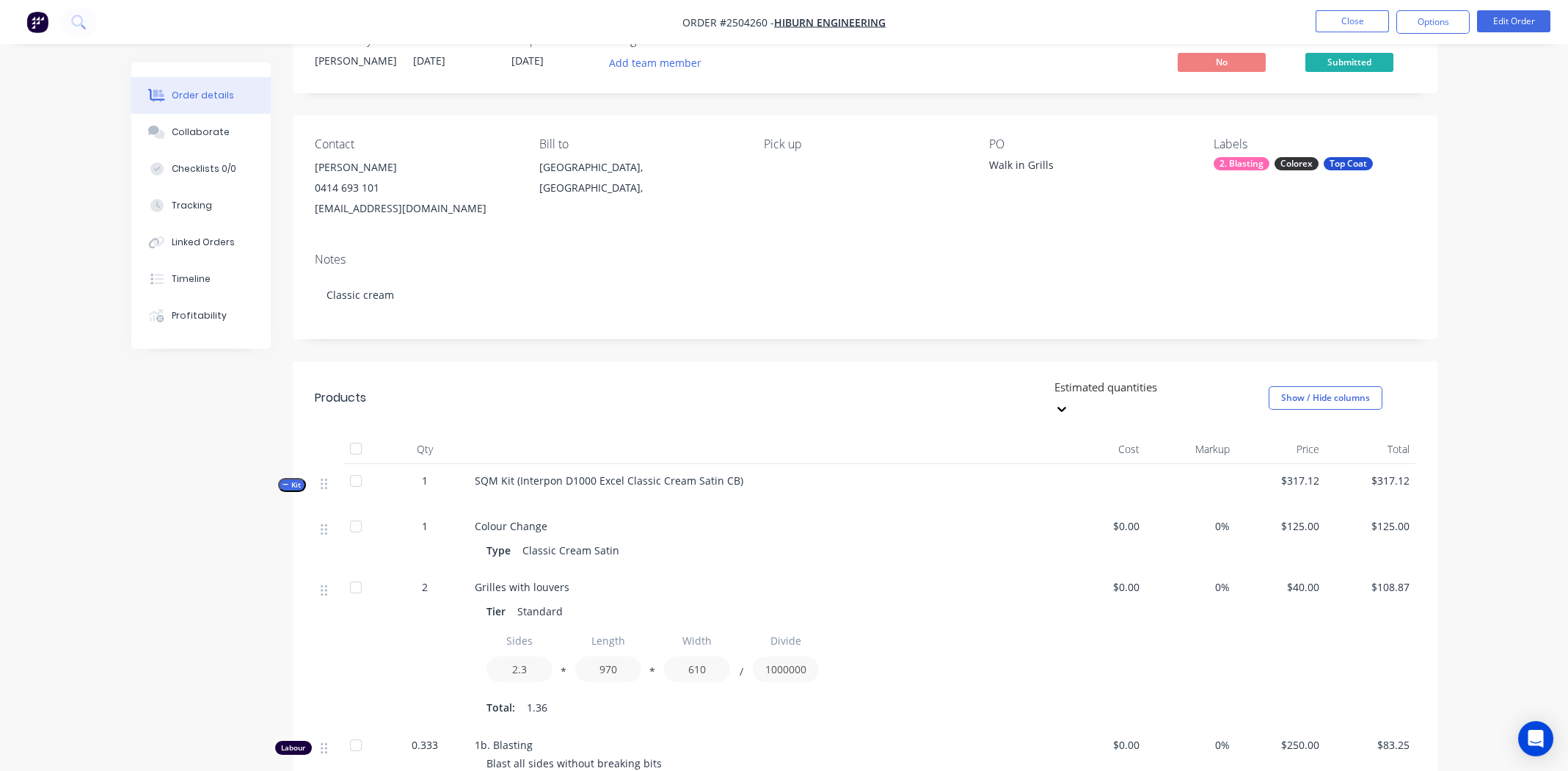
scroll to position [220, 0]
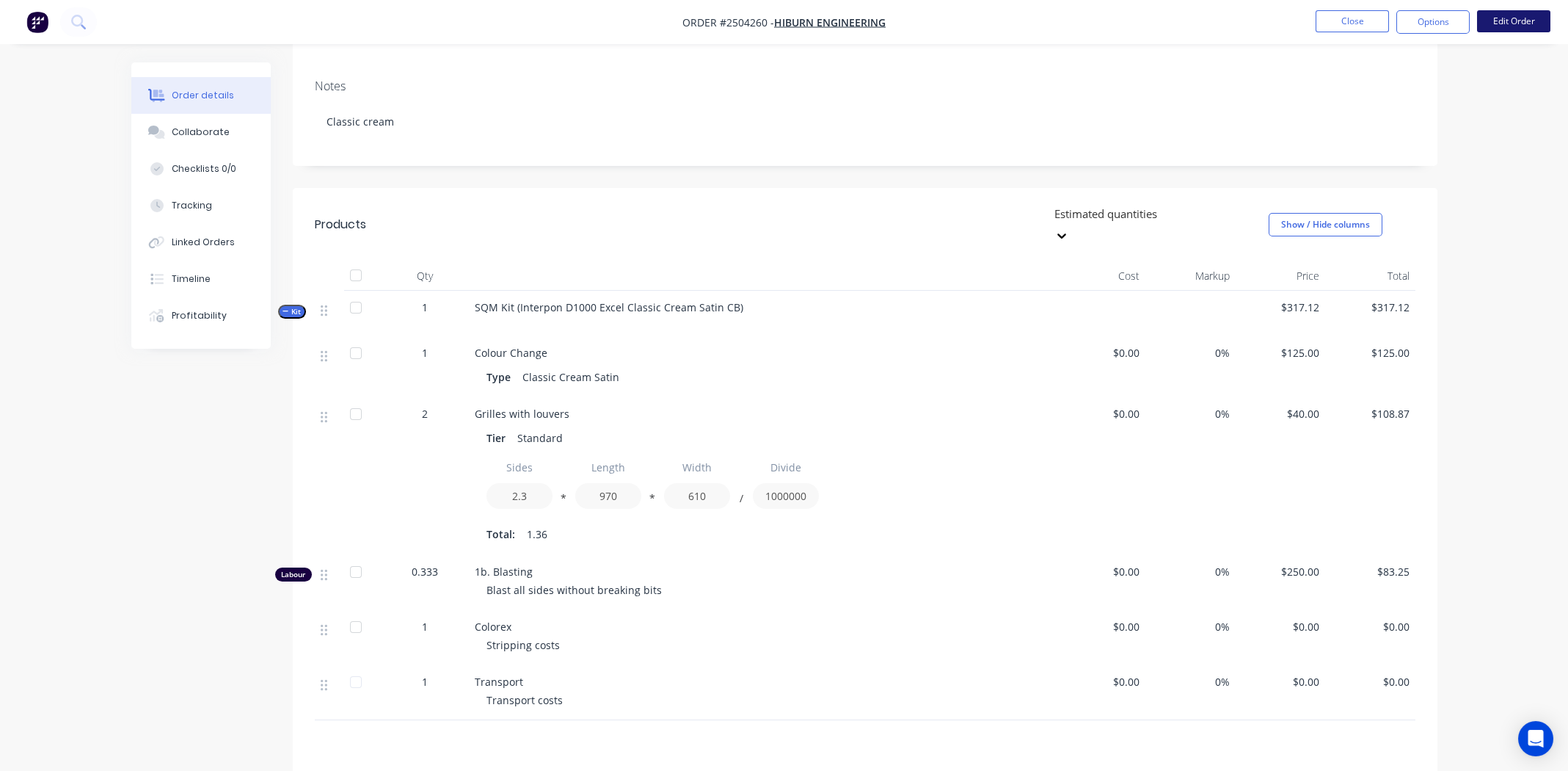
click at [1494, 21] on button "Edit Order" at bounding box center [1514, 22] width 74 height 22
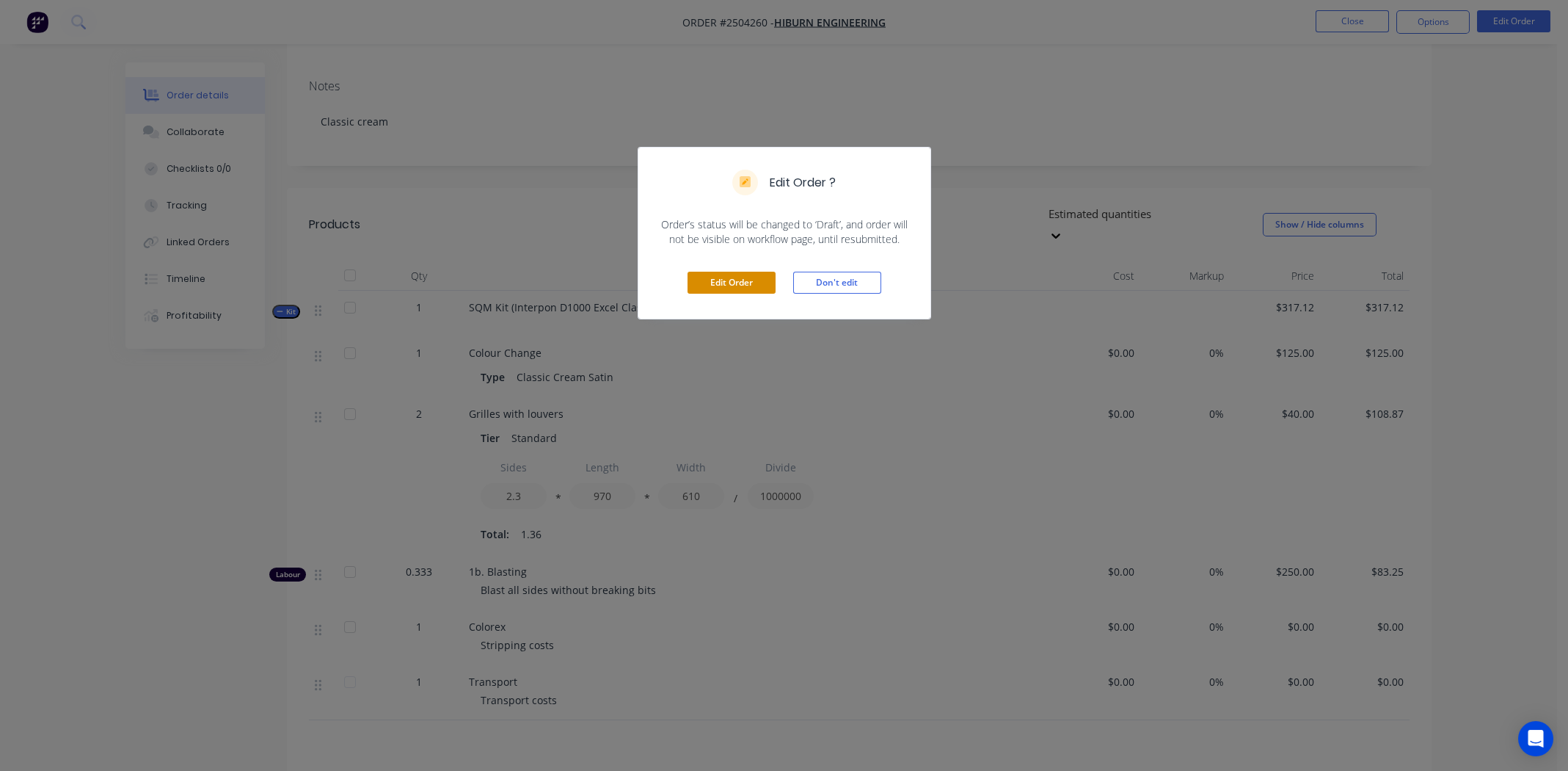
click at [730, 281] on button "Edit Order" at bounding box center [732, 283] width 88 height 22
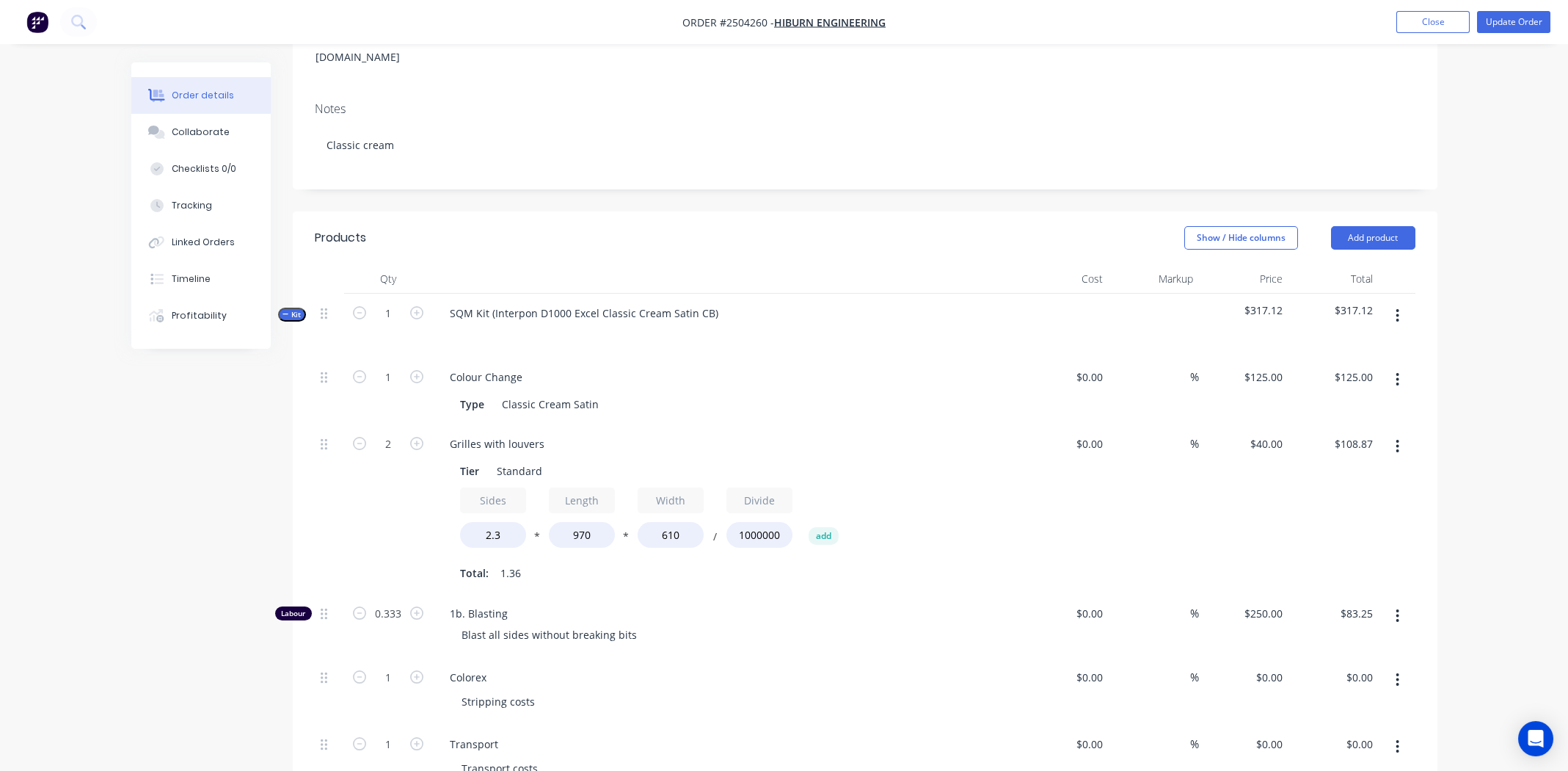
click at [1398, 440] on icon "button" at bounding box center [1398, 446] width 3 height 14
click at [1362, 474] on div "Duplicate" at bounding box center [1345, 484] width 113 height 22
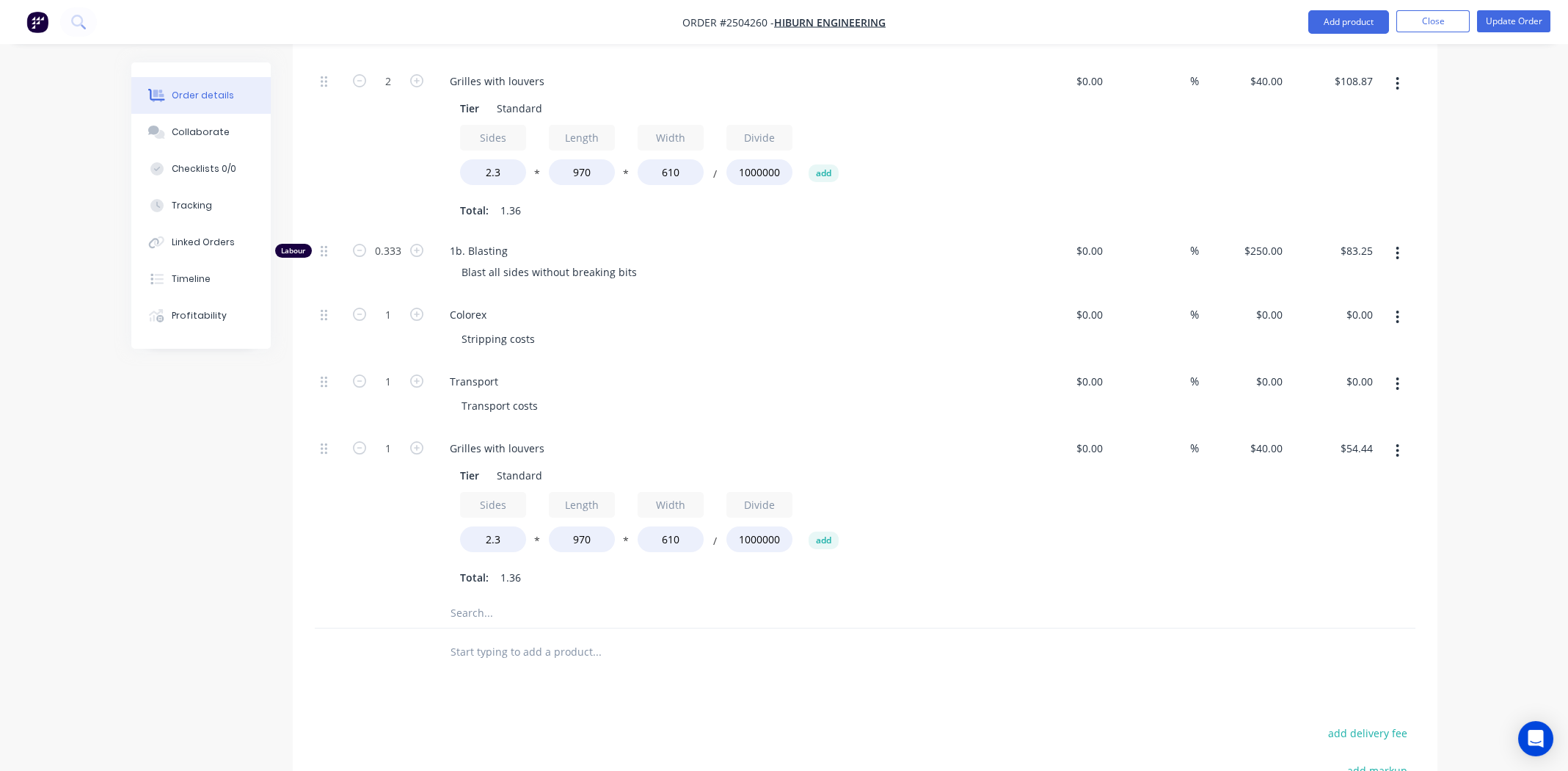
scroll to position [587, 0]
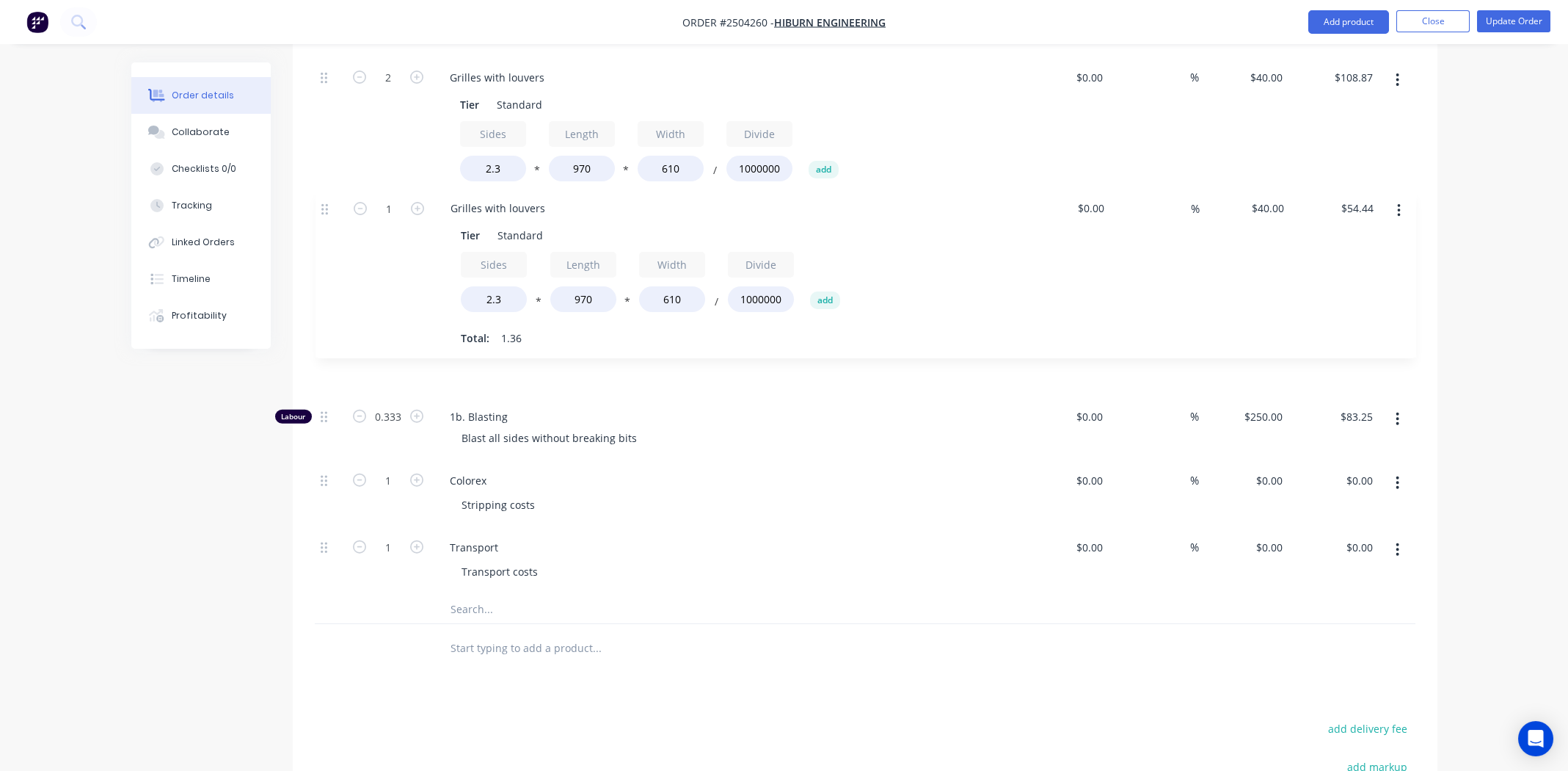
drag, startPoint x: 324, startPoint y: 417, endPoint x: 330, endPoint y: 196, distance: 221.1
click at [330, 196] on div "1 Colour Change Type Classic Cream Satin $0.00 $0.00 % $125.00 $125.00 $125.00 …" at bounding box center [864, 293] width 1101 height 604
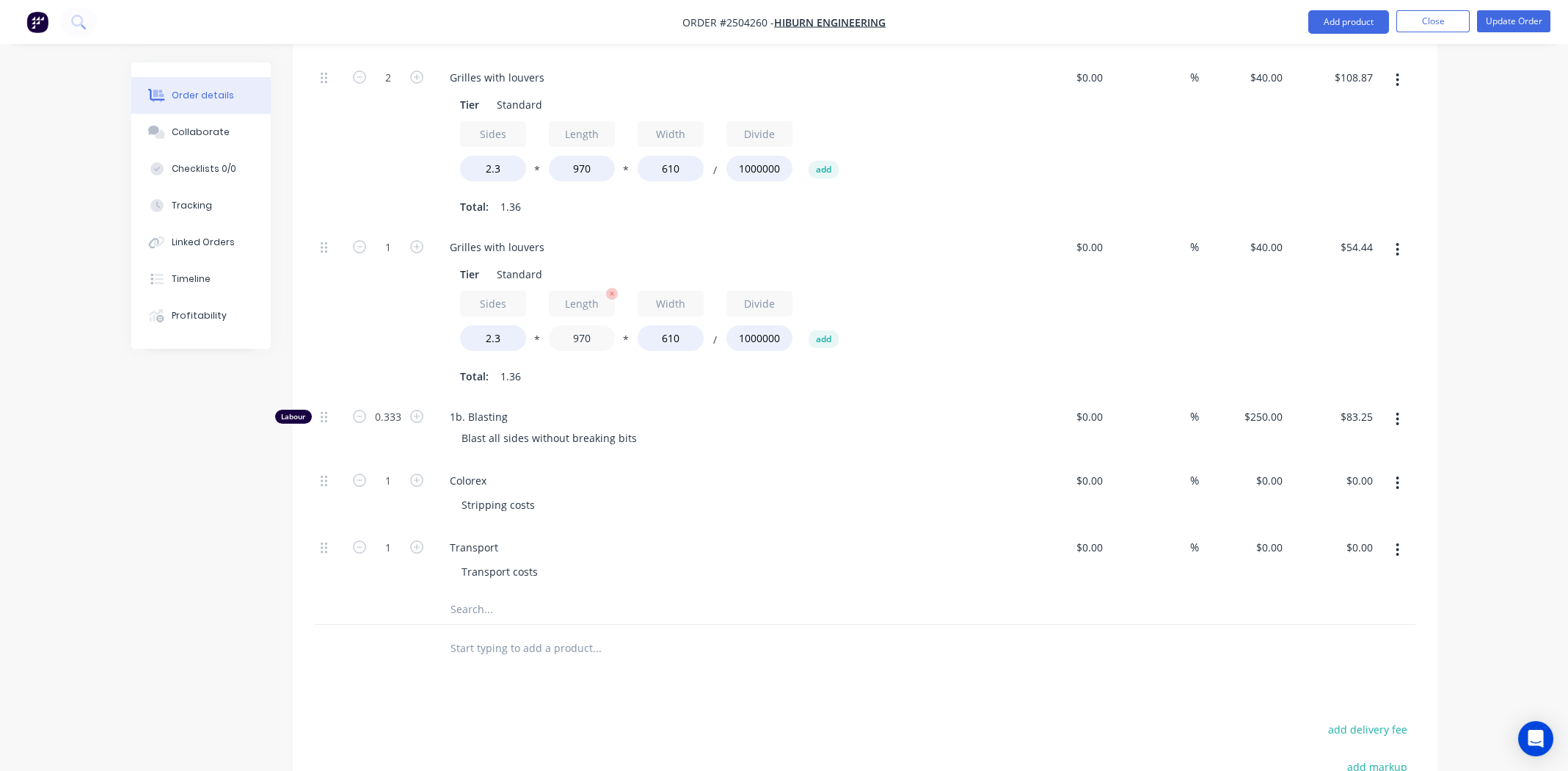
click at [579, 325] on input "970" at bounding box center [582, 338] width 66 height 26
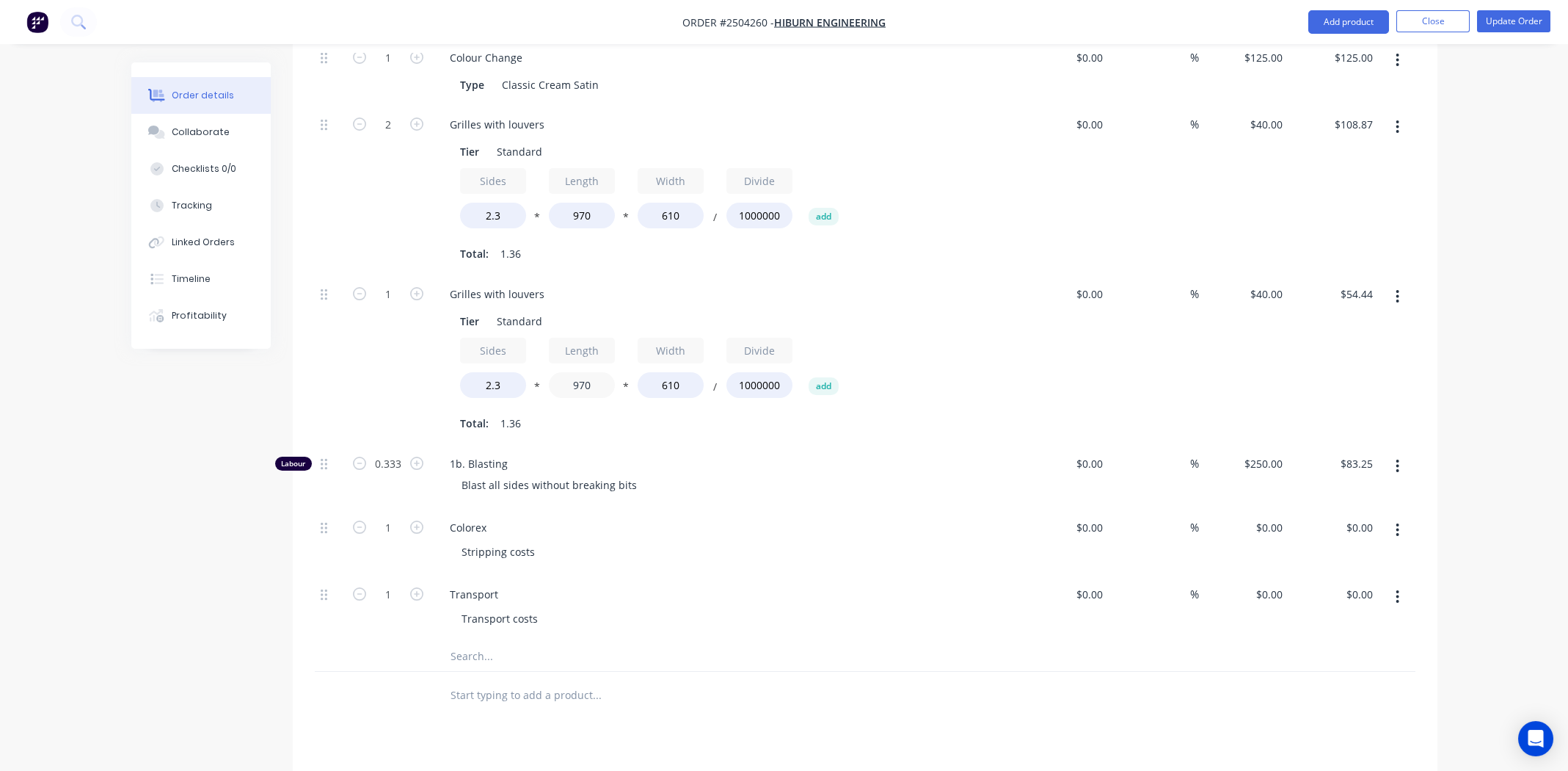
scroll to position [513, 0]
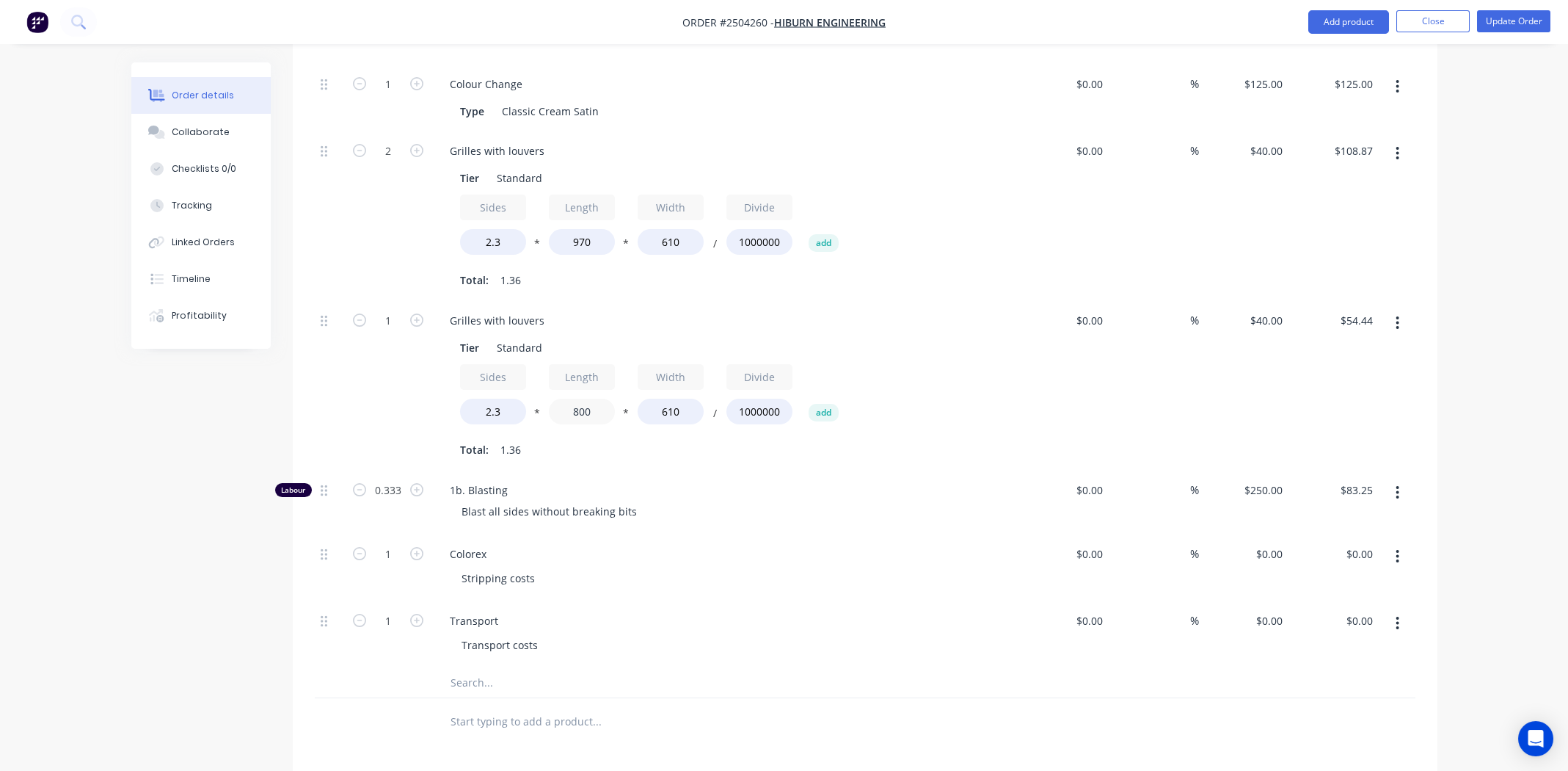
type input "800"
type input "$44.90"
click at [732, 500] on div "Blast all sides without breaking bits" at bounding box center [732, 511] width 563 height 22
click at [391, 310] on input "1" at bounding box center [388, 321] width 38 height 22
type input "2"
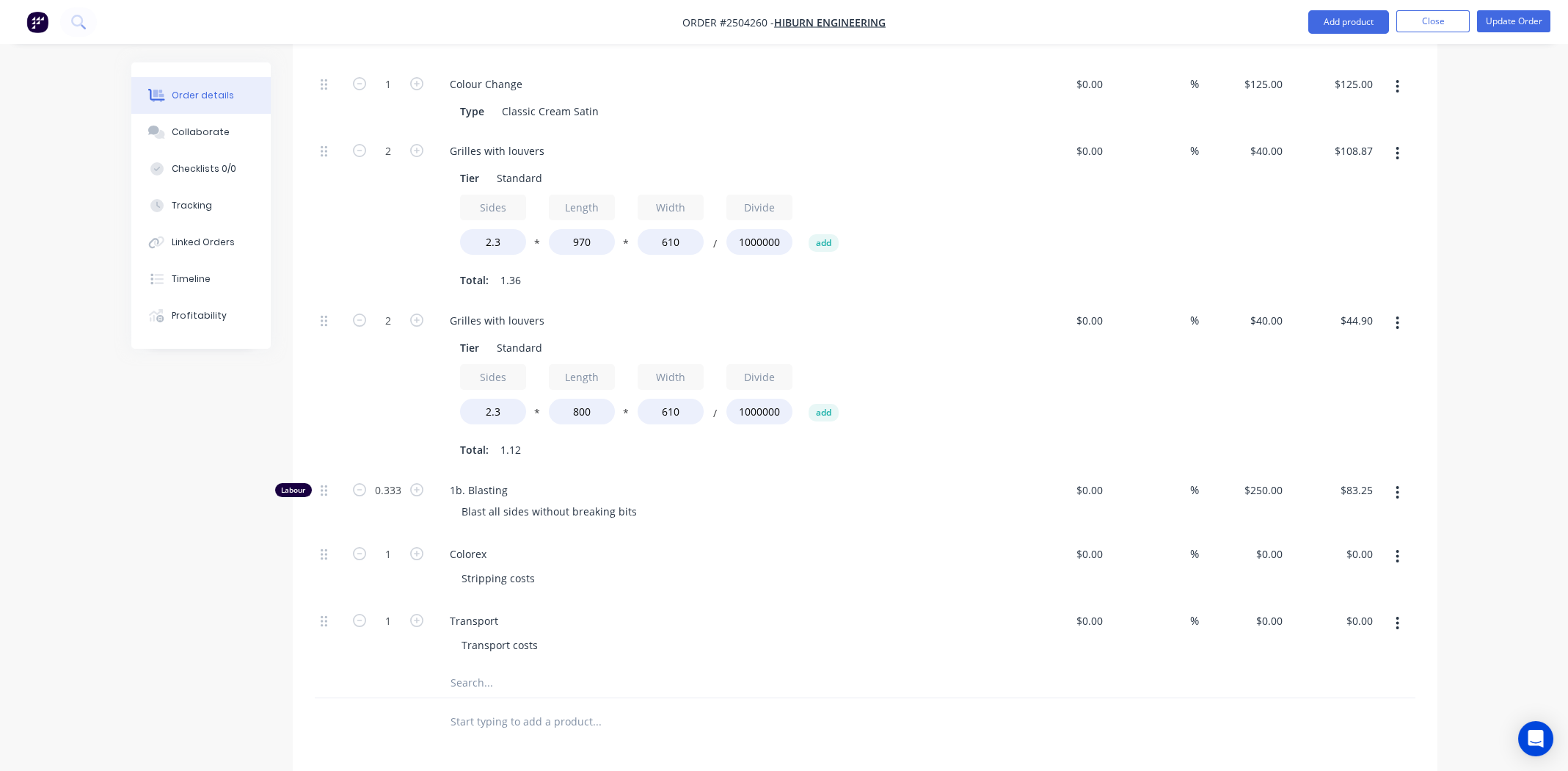
type input "$89.79"
click at [668, 500] on div "Blast all sides without breaking bits" at bounding box center [732, 511] width 563 height 22
click at [912, 568] on div "Stripping costs" at bounding box center [732, 578] width 563 height 22
click at [618, 500] on div "Blast all sides without breaking bits" at bounding box center [549, 511] width 199 height 22
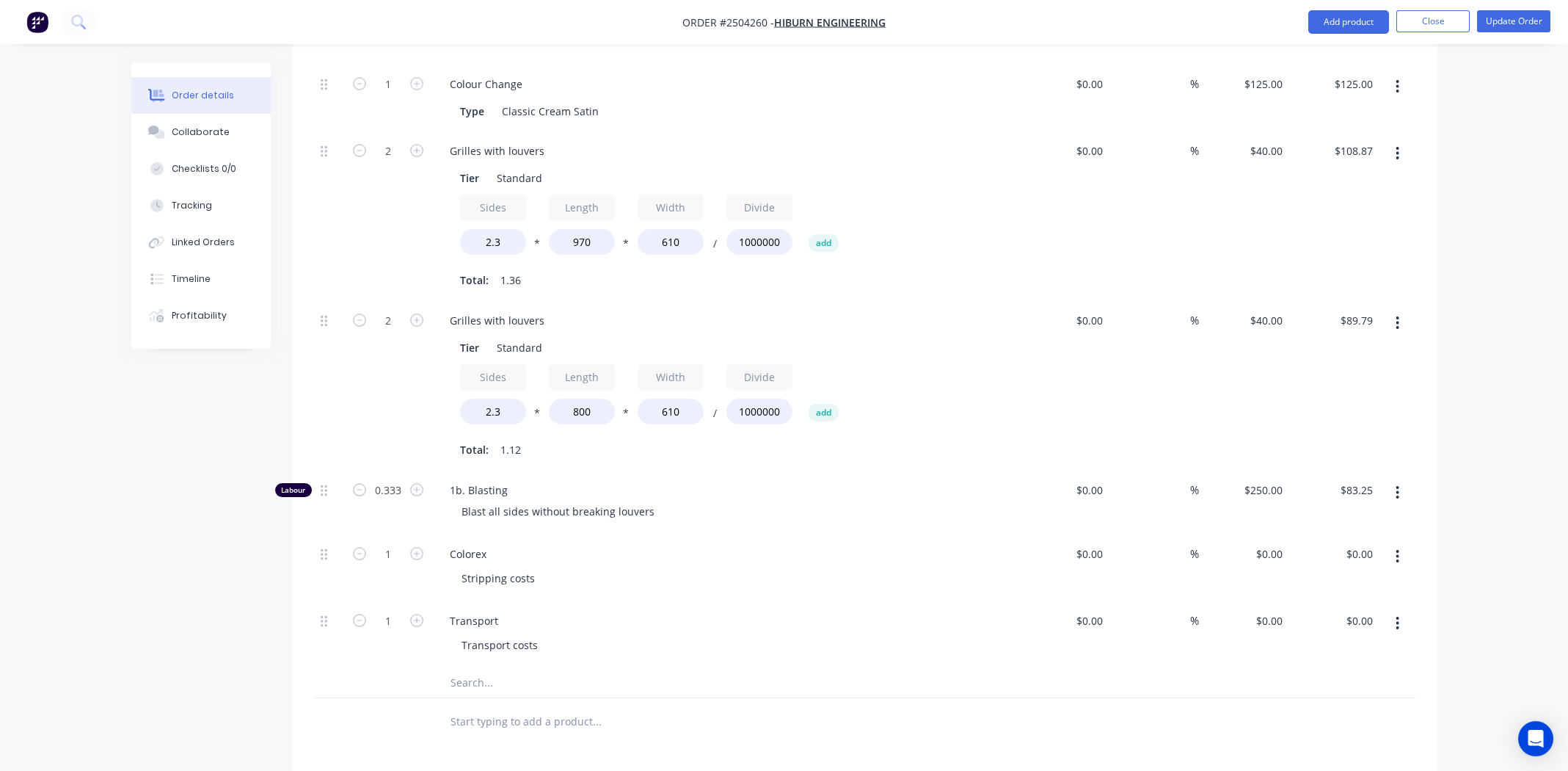
drag, startPoint x: 751, startPoint y: 598, endPoint x: 762, endPoint y: 595, distance: 11.4
click at [753, 610] on div "Transport" at bounding box center [725, 620] width 575 height 22
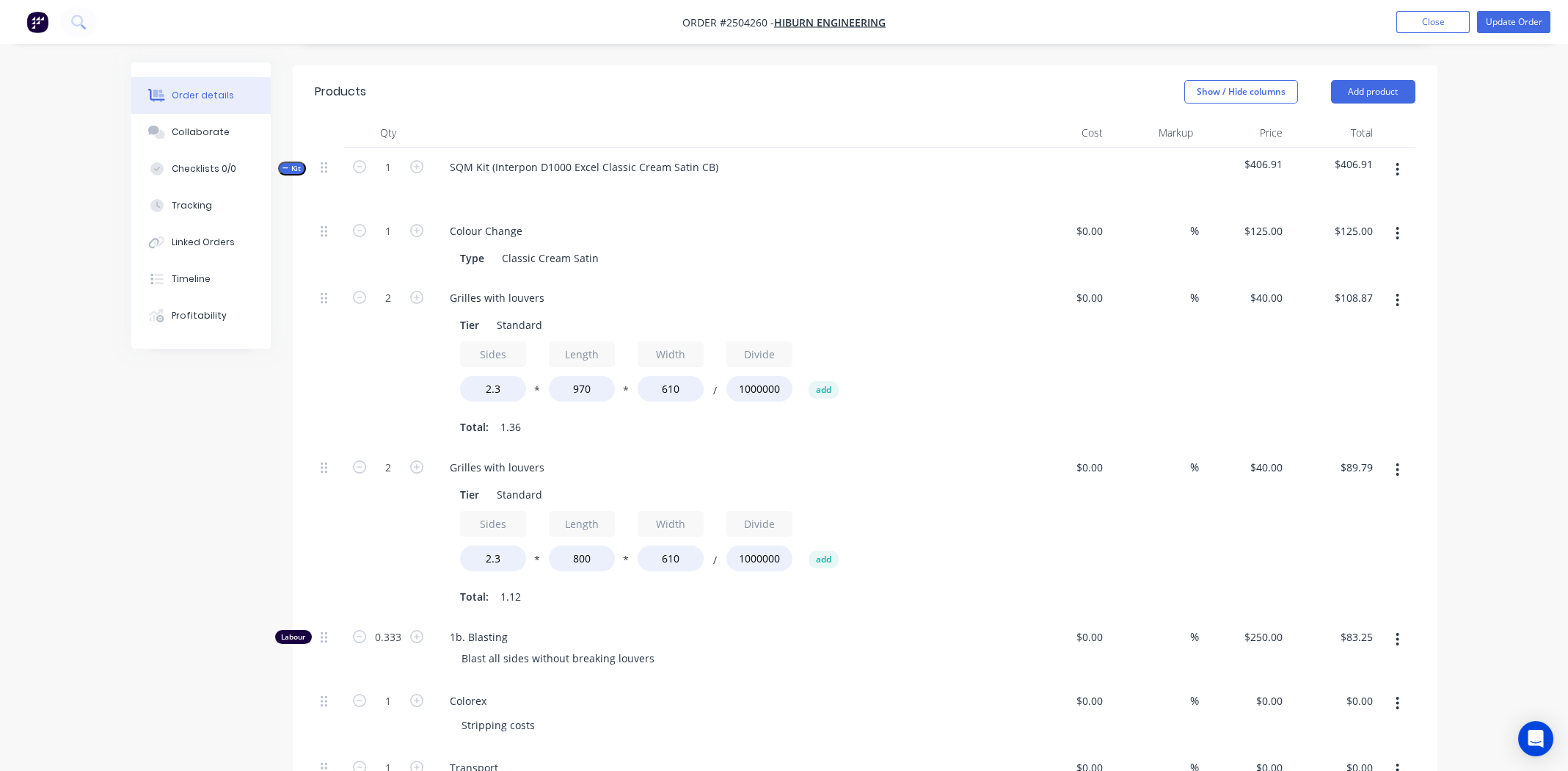
scroll to position [0, 0]
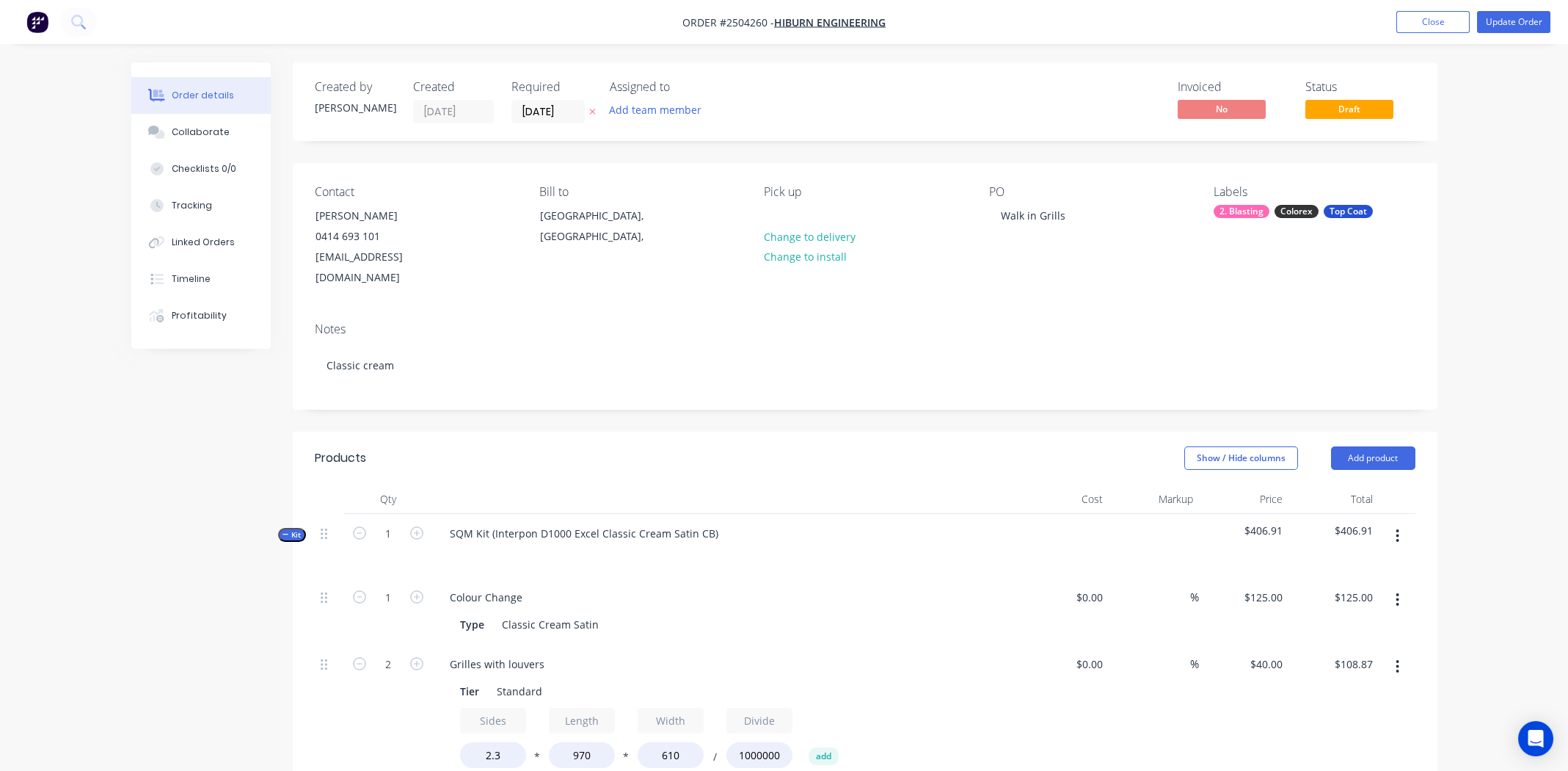
click at [1249, 211] on div "2. Blasting" at bounding box center [1241, 211] width 56 height 14
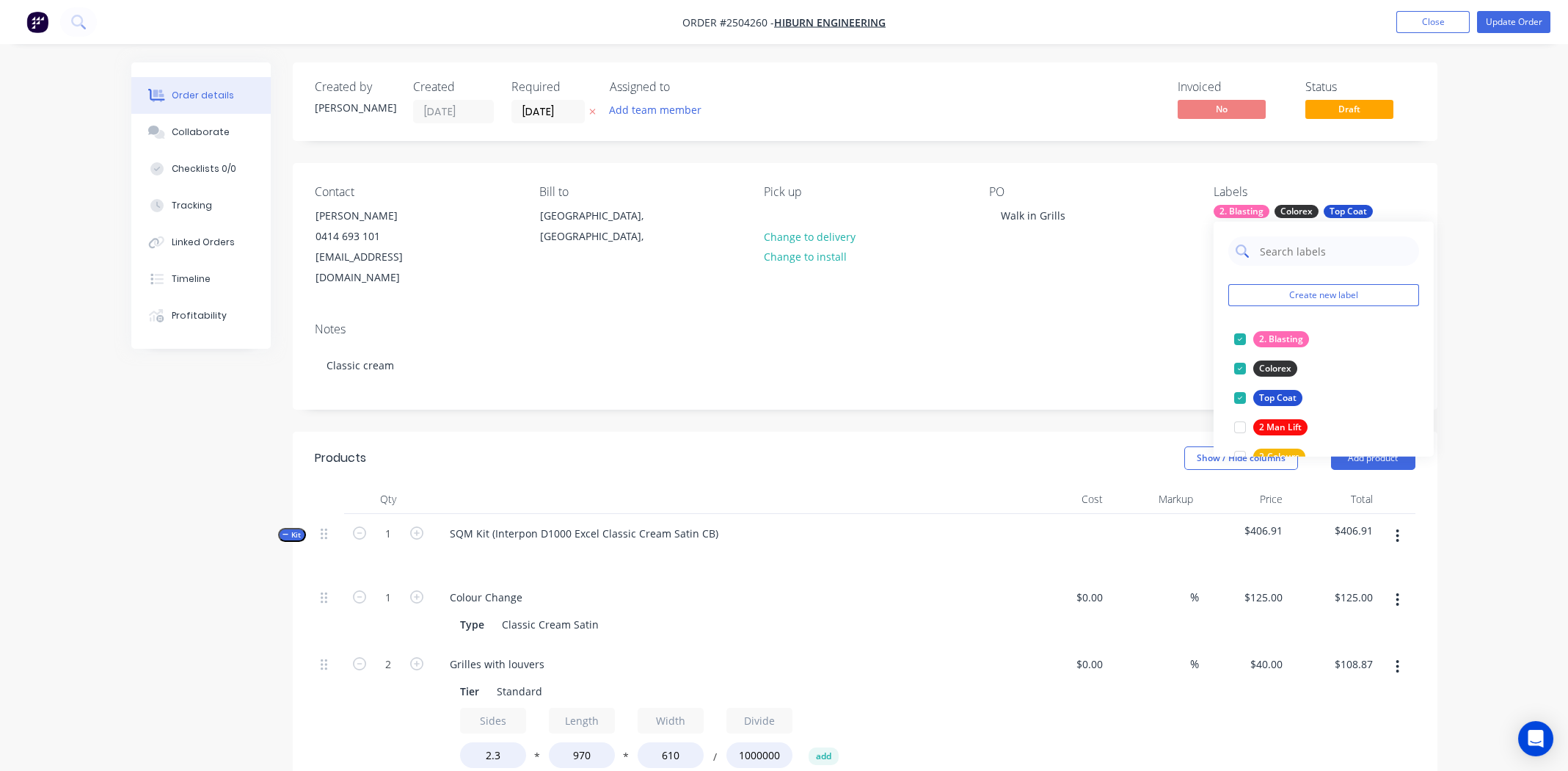
click at [1303, 250] on input "text" at bounding box center [1335, 251] width 154 height 30
type input "trans"
click at [1239, 339] on div at bounding box center [1240, 339] width 30 height 30
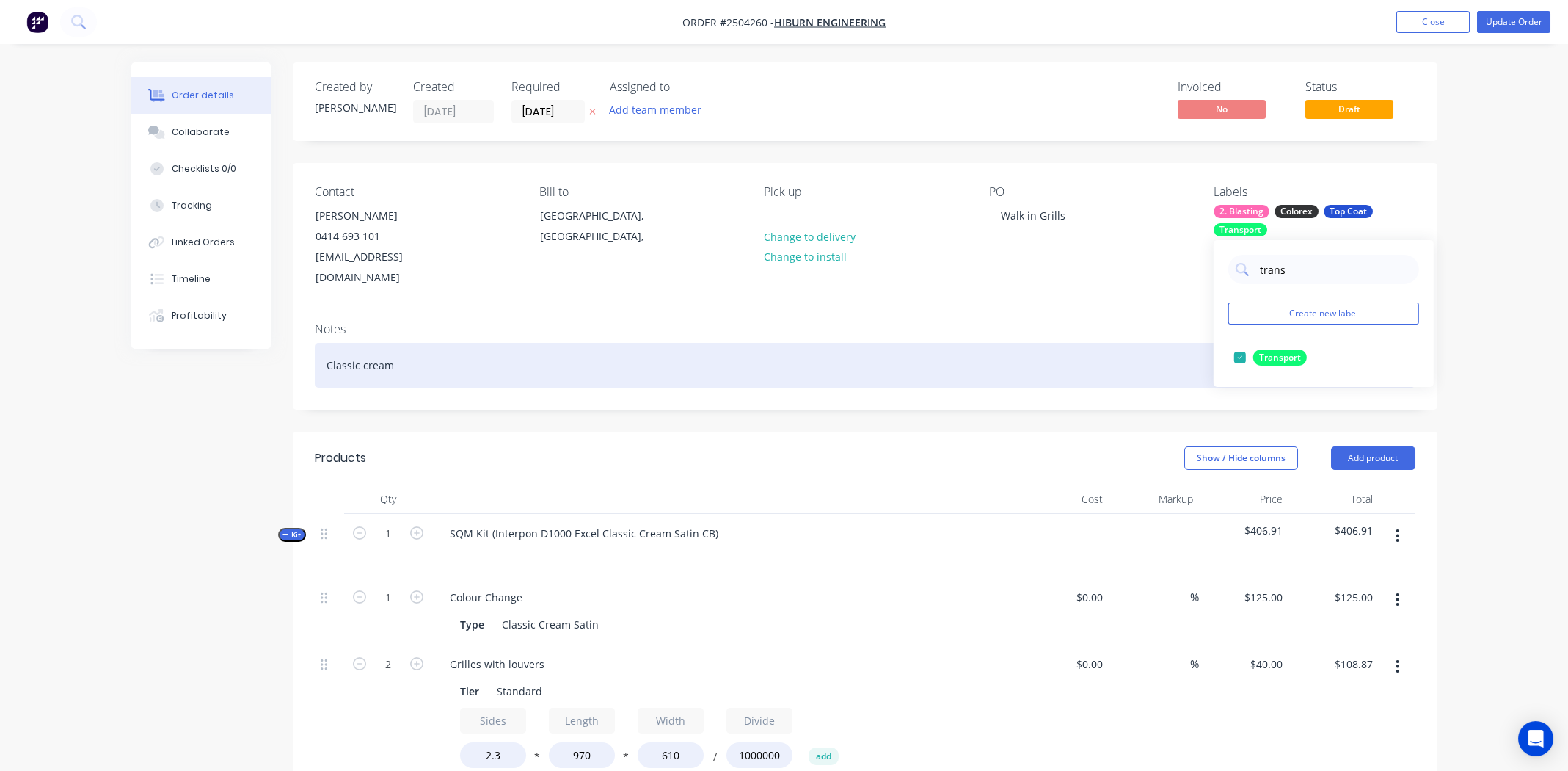
click at [1167, 343] on div "Classic cream" at bounding box center [864, 365] width 1101 height 45
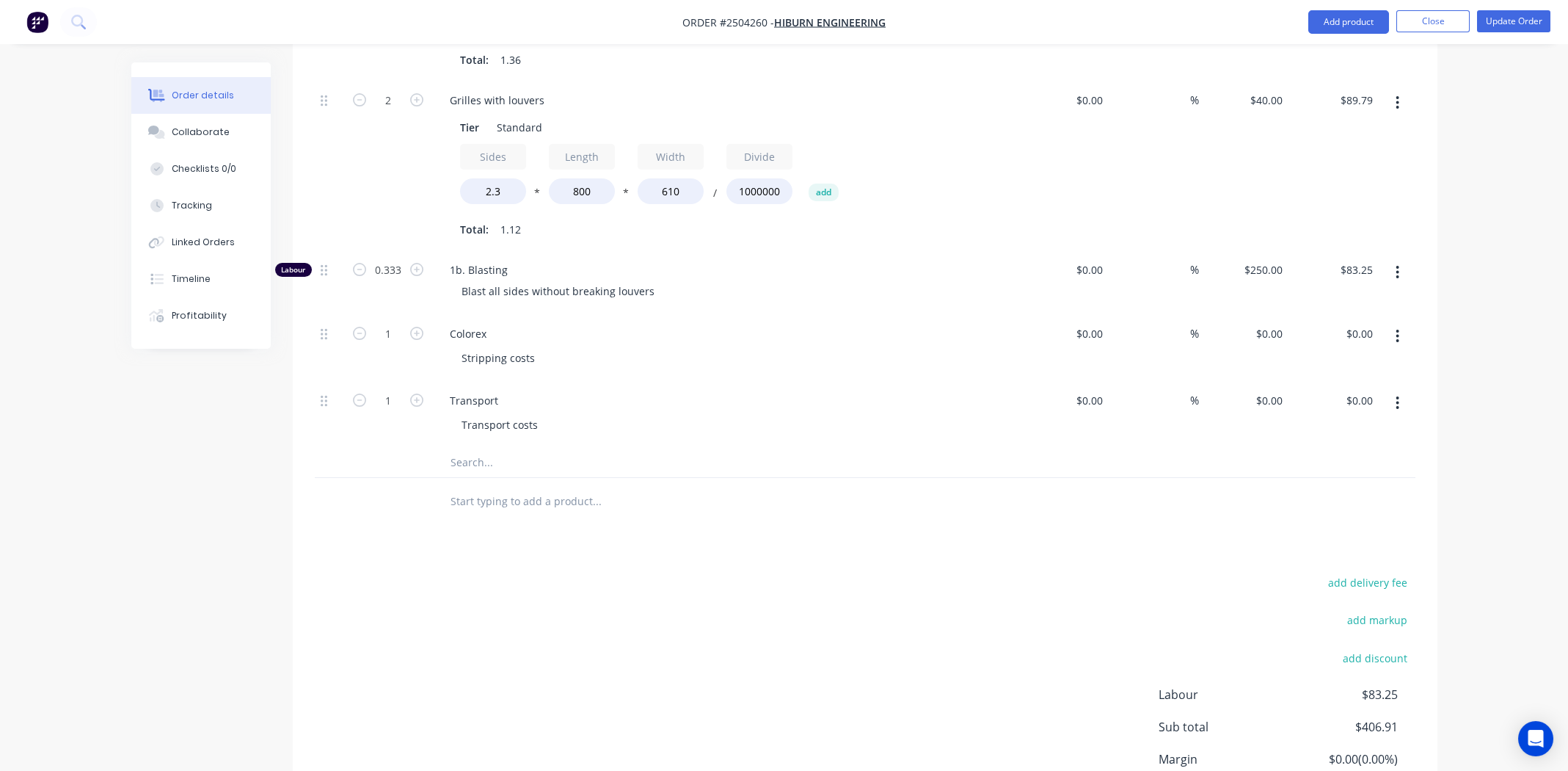
scroll to position [840, 0]
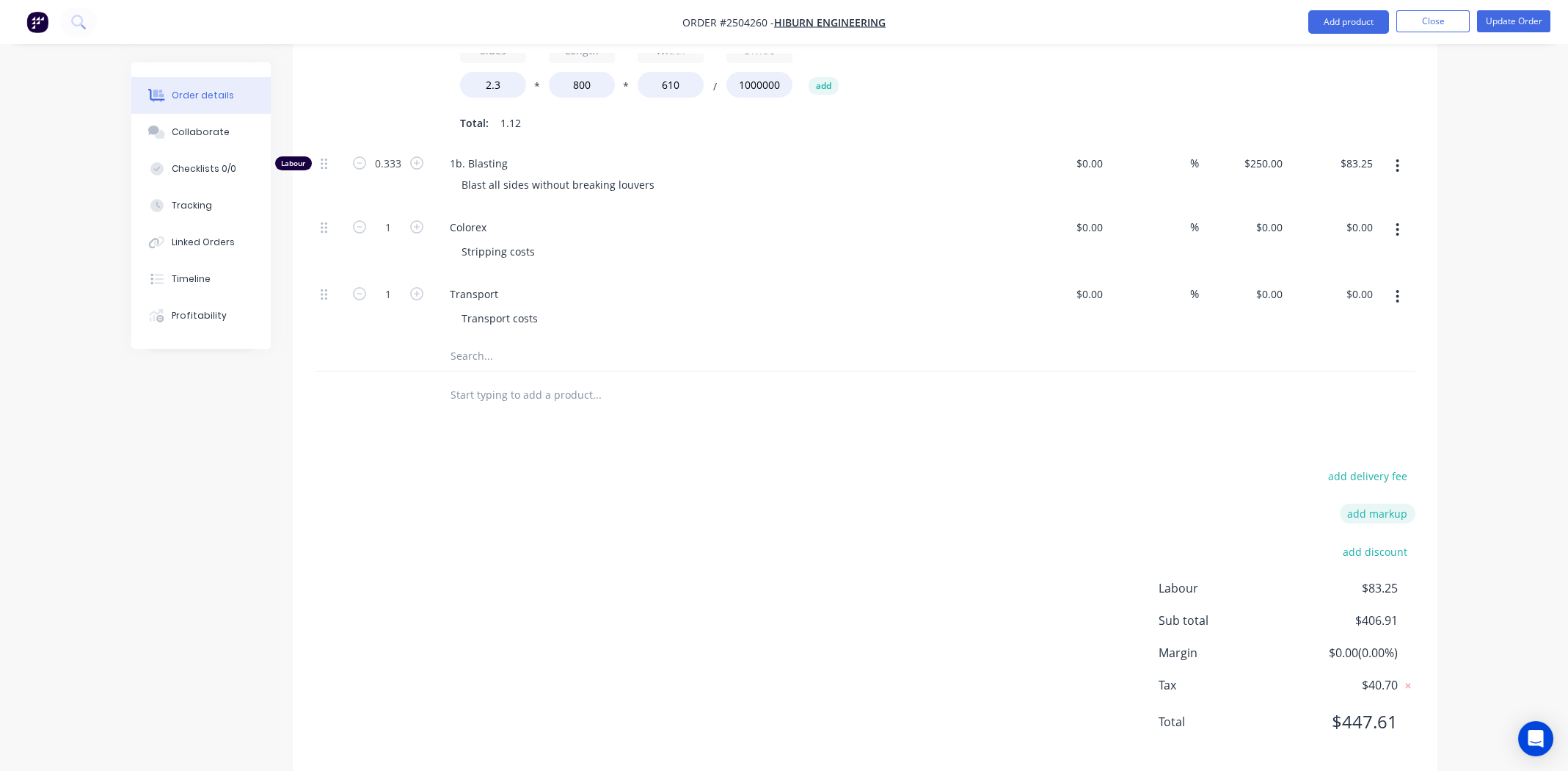
click at [1373, 504] on button "add markup" at bounding box center [1378, 513] width 75 height 20
type input "c"
type input "p"
click at [1362, 508] on input at bounding box center [1358, 519] width 66 height 22
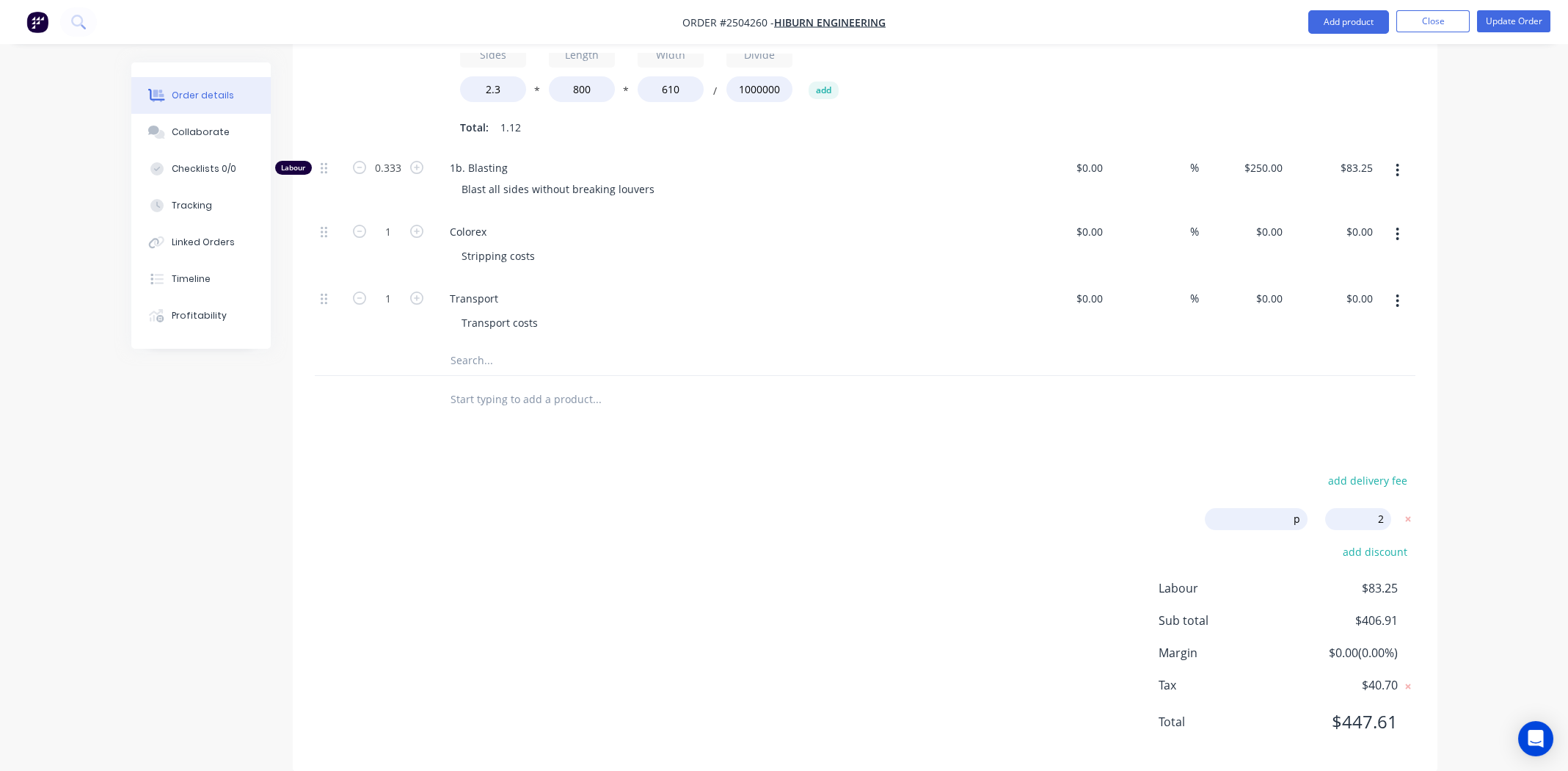
type input "25"
type input "$156.25"
type input "$50.00"
type input "$136.09"
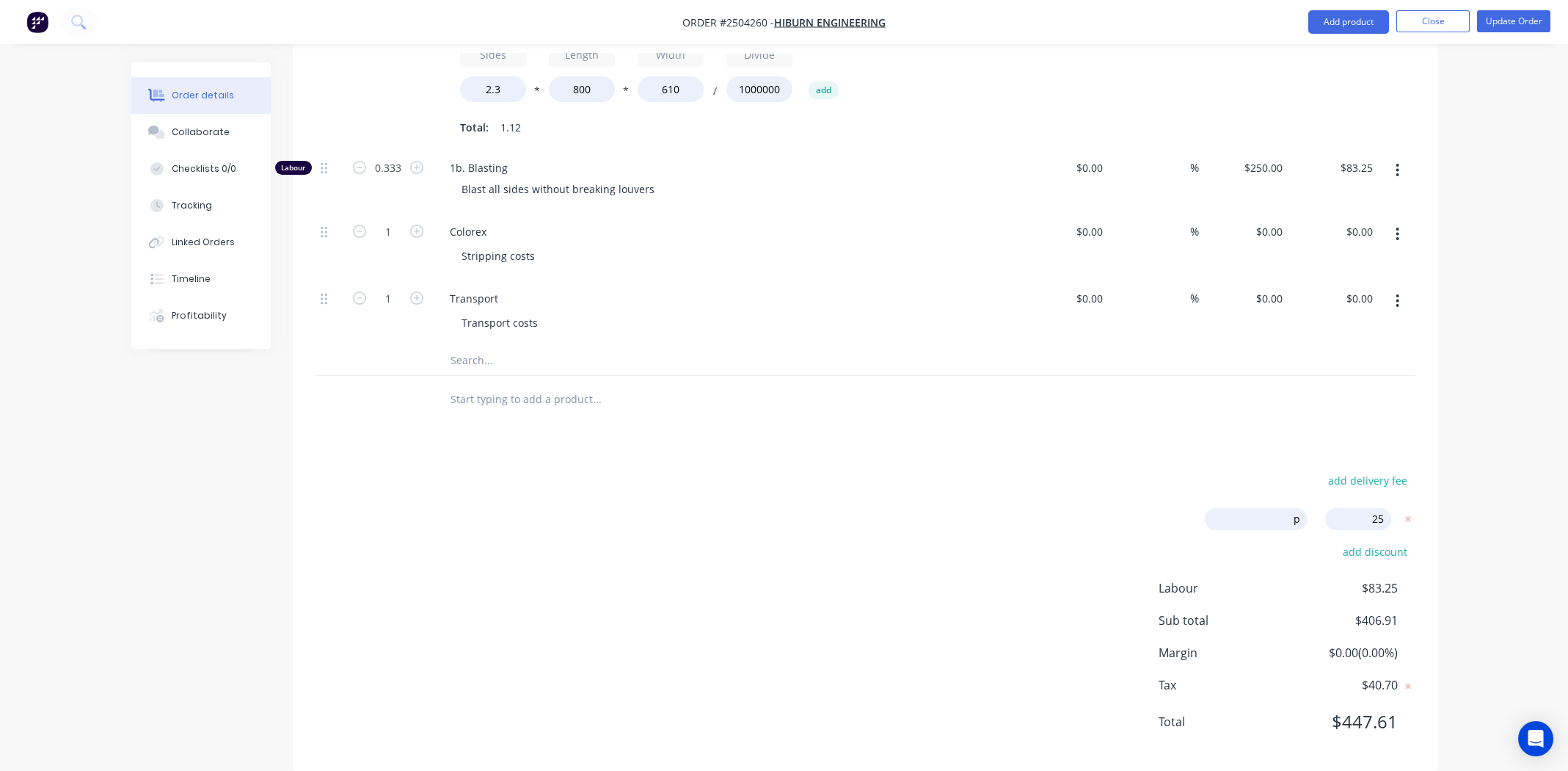
type input "$50.00"
type input "$112.24"
type input "$312.50"
type input "$104.06"
click at [953, 504] on div "Order details Collaborate Checklists 0/0 Tracking Linked Orders Timeline Profit…" at bounding box center [784, 10] width 1336 height 1566
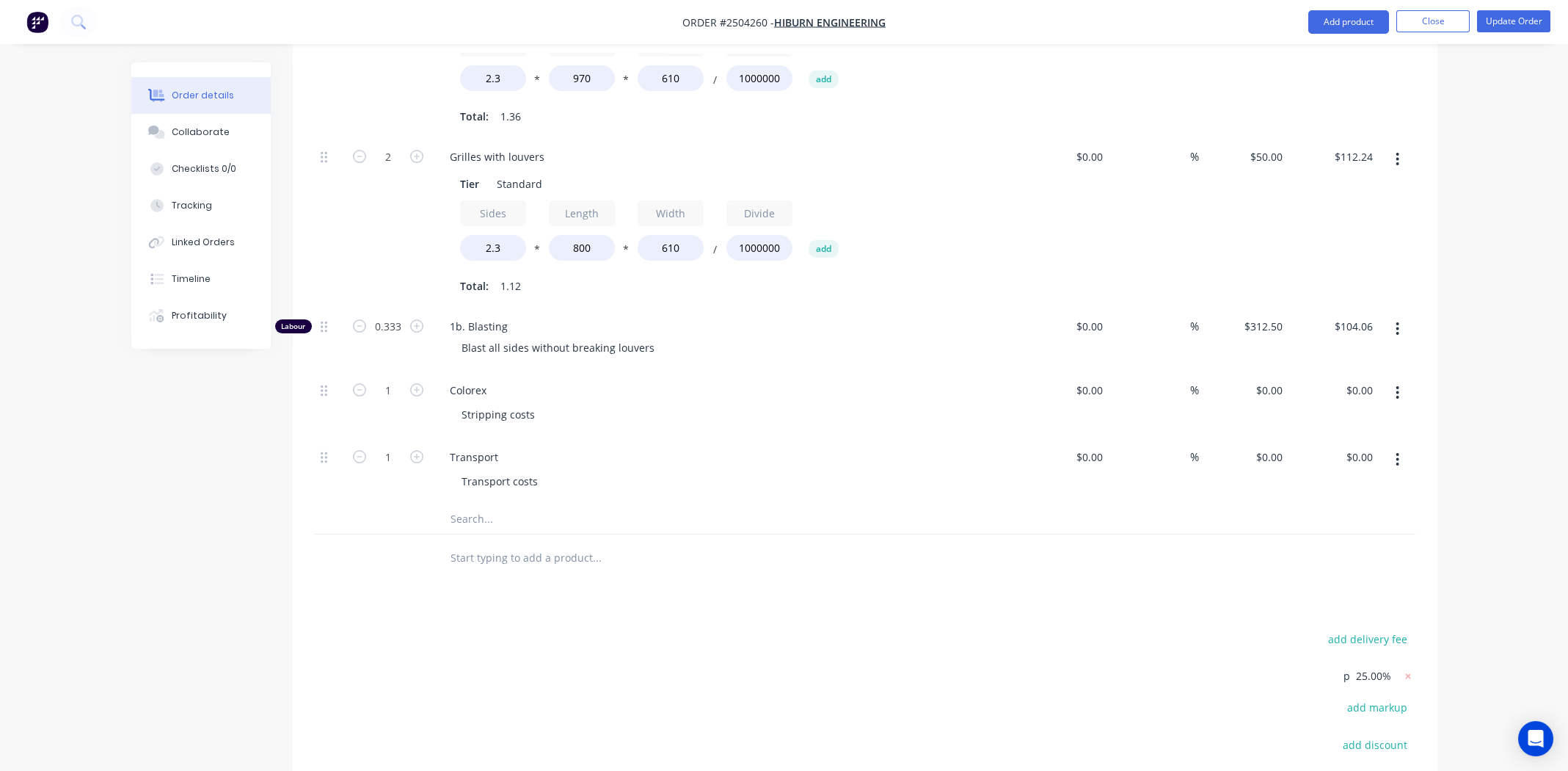
scroll to position [870, 0]
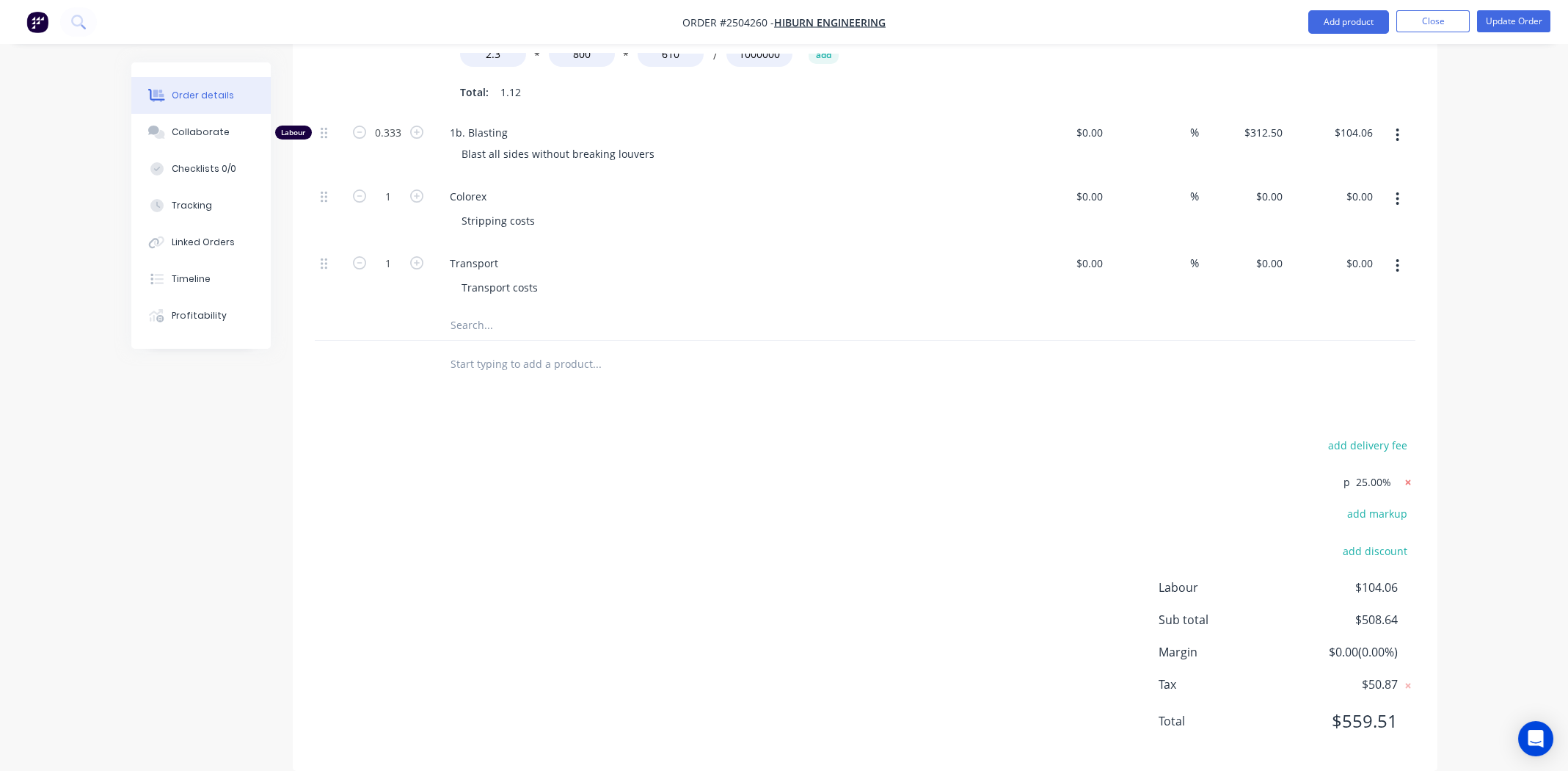
click at [1406, 475] on icon at bounding box center [1408, 482] width 14 height 14
type input "$125.00"
type input "$40.00"
type input "$108.87"
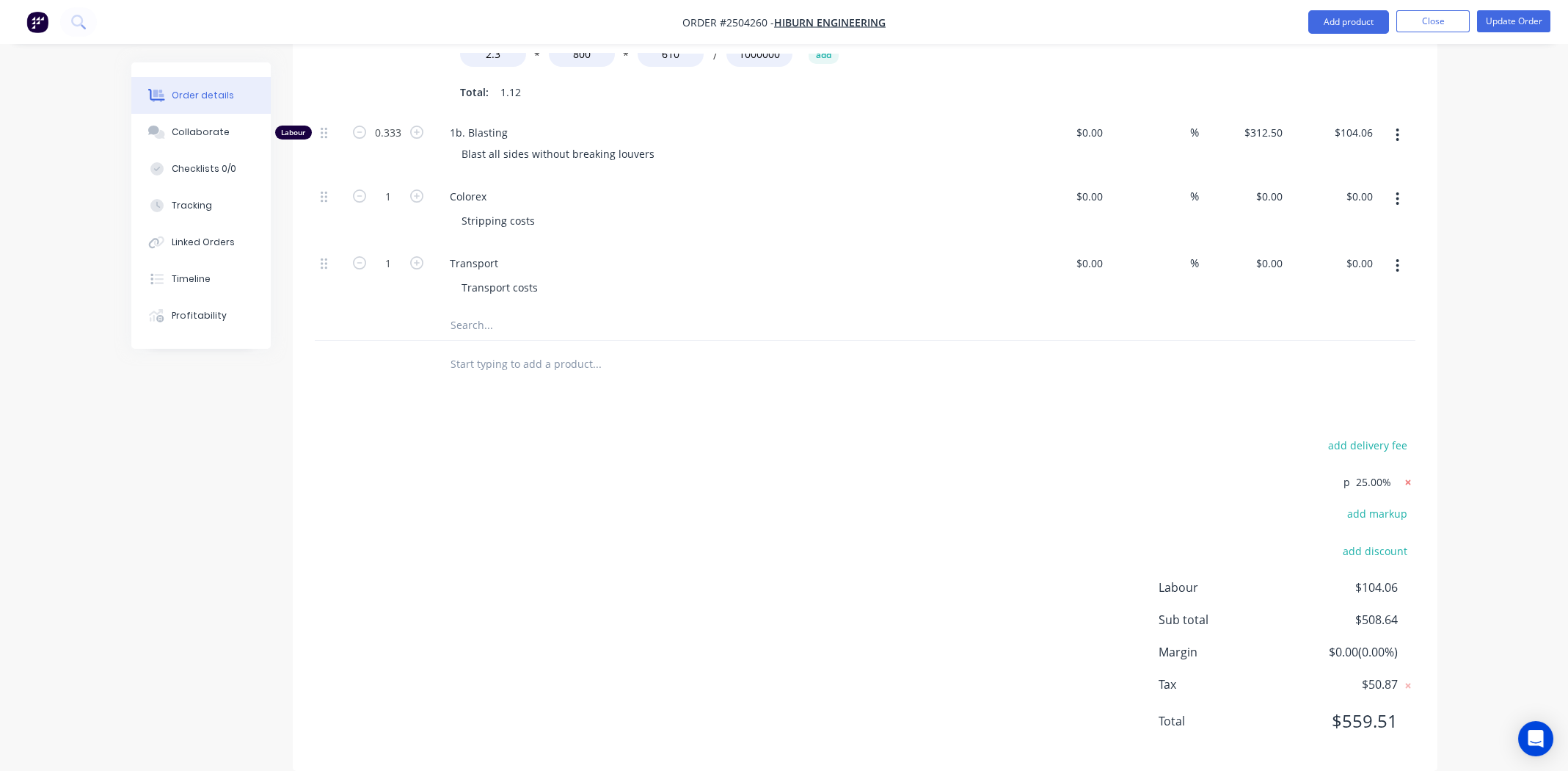
type input "$40.00"
type input "$89.79"
type input "$250.00"
type input "$83.25"
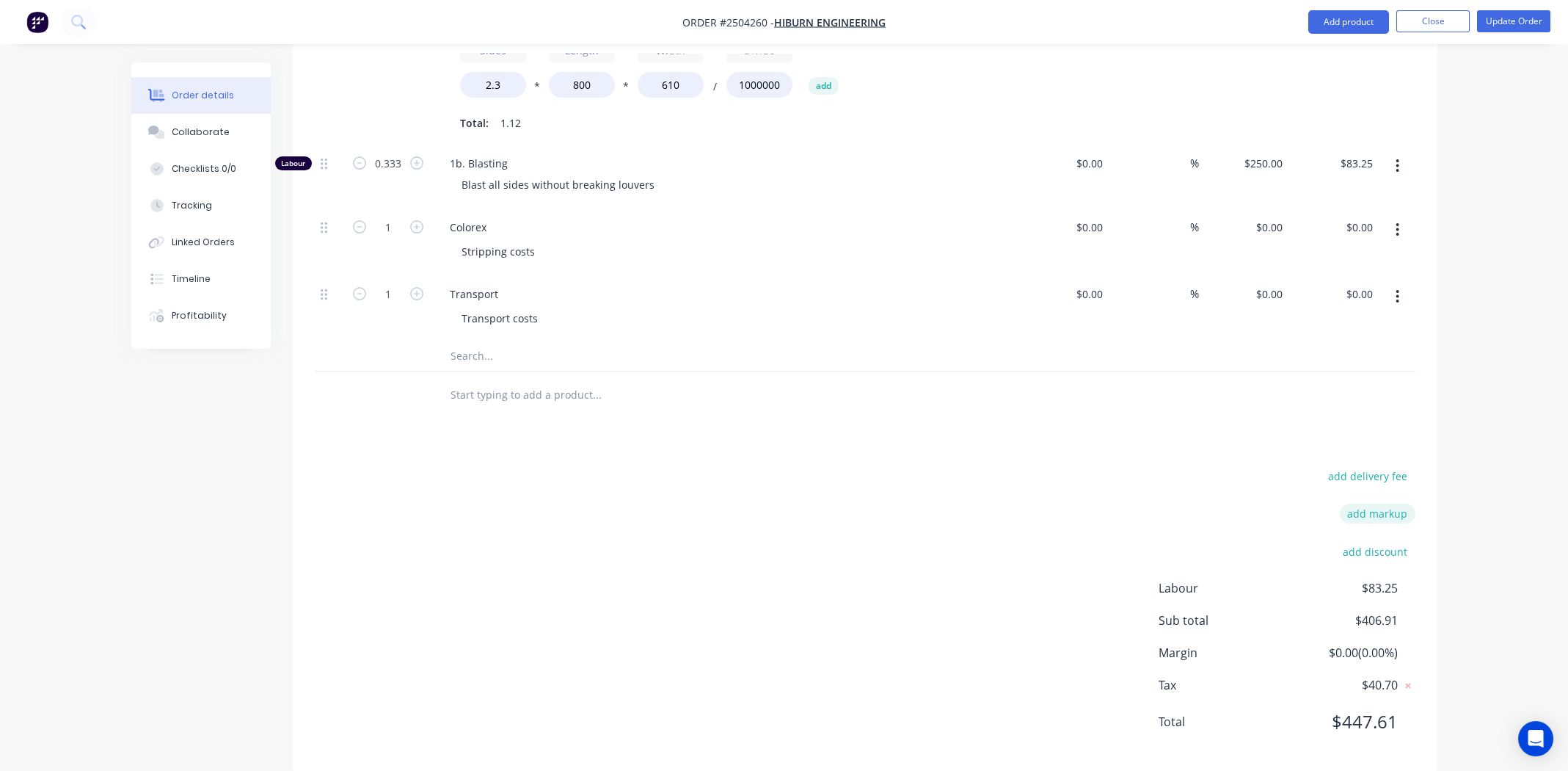
click at [1362, 504] on button "add markup" at bounding box center [1378, 513] width 75 height 20
type input "M"
click at [1378, 508] on input at bounding box center [1358, 519] width 66 height 22
click at [1374, 508] on input at bounding box center [1358, 519] width 66 height 22
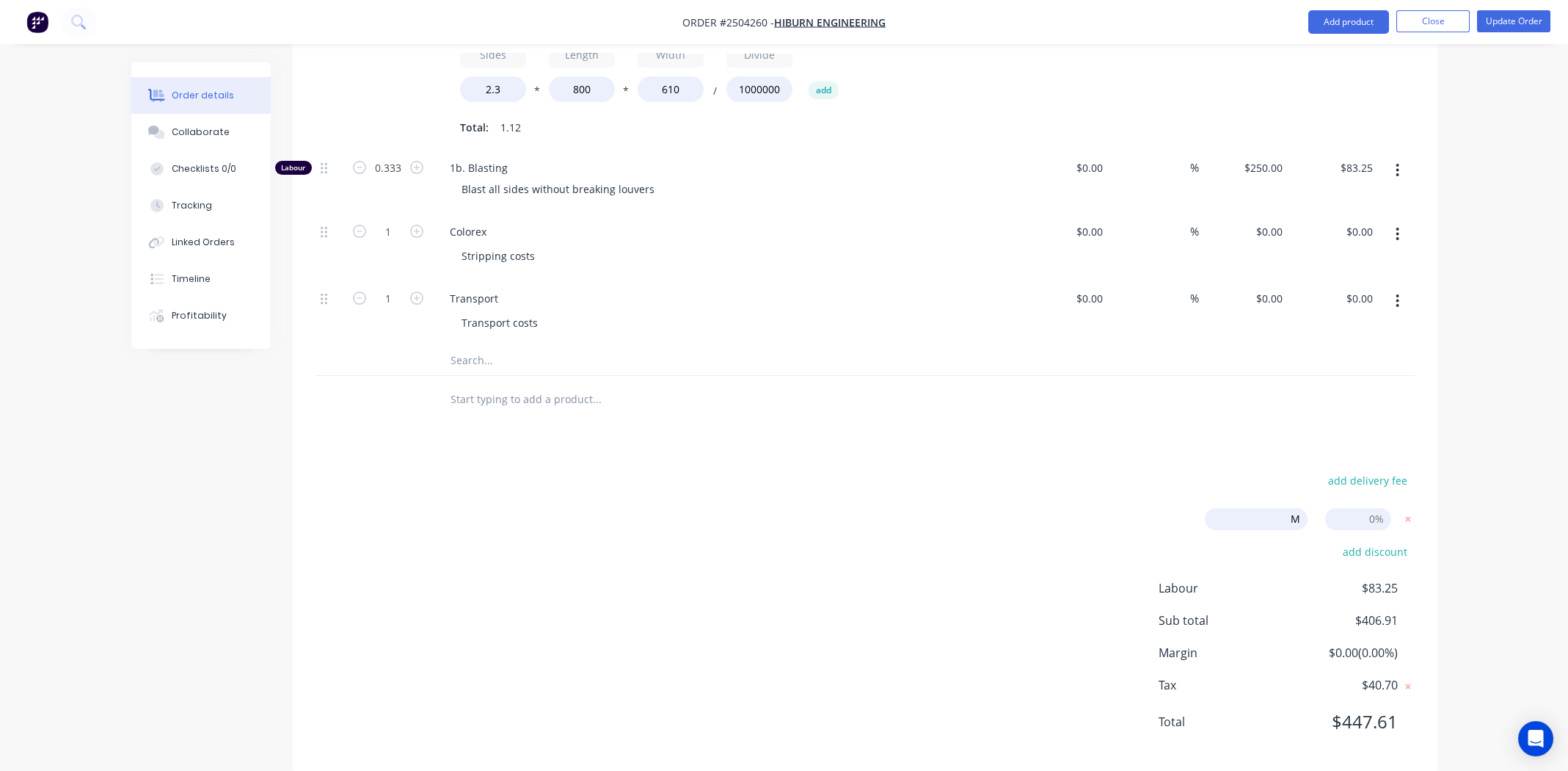
click at [1374, 508] on input at bounding box center [1358, 519] width 66 height 22
type input "25"
click input "submit" at bounding box center [0, 0] width 0 height 0
type input "$156.25"
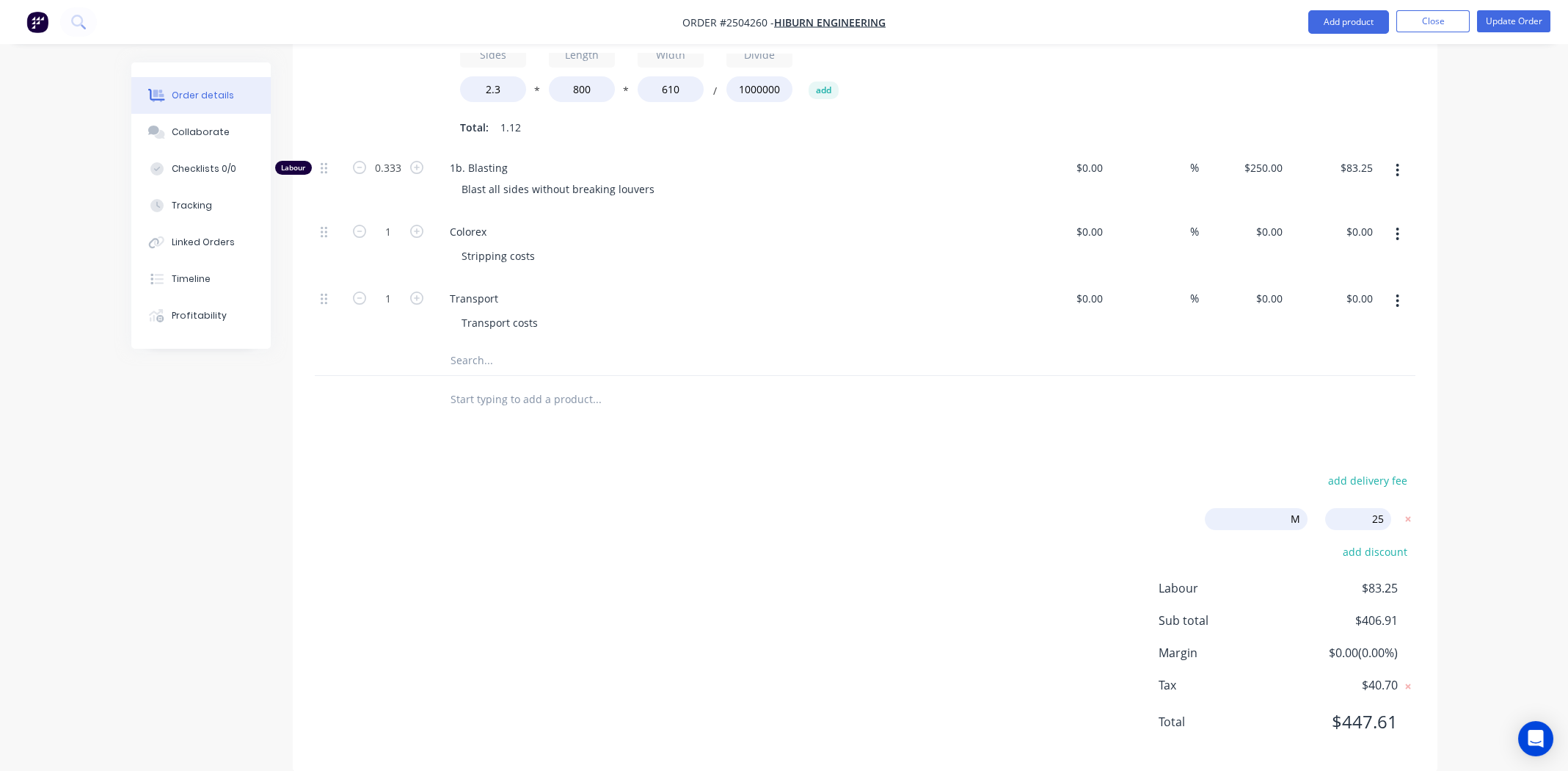
type input "$50.00"
type input "$136.09"
type input "$50.00"
type input "$112.24"
type input "$312.50"
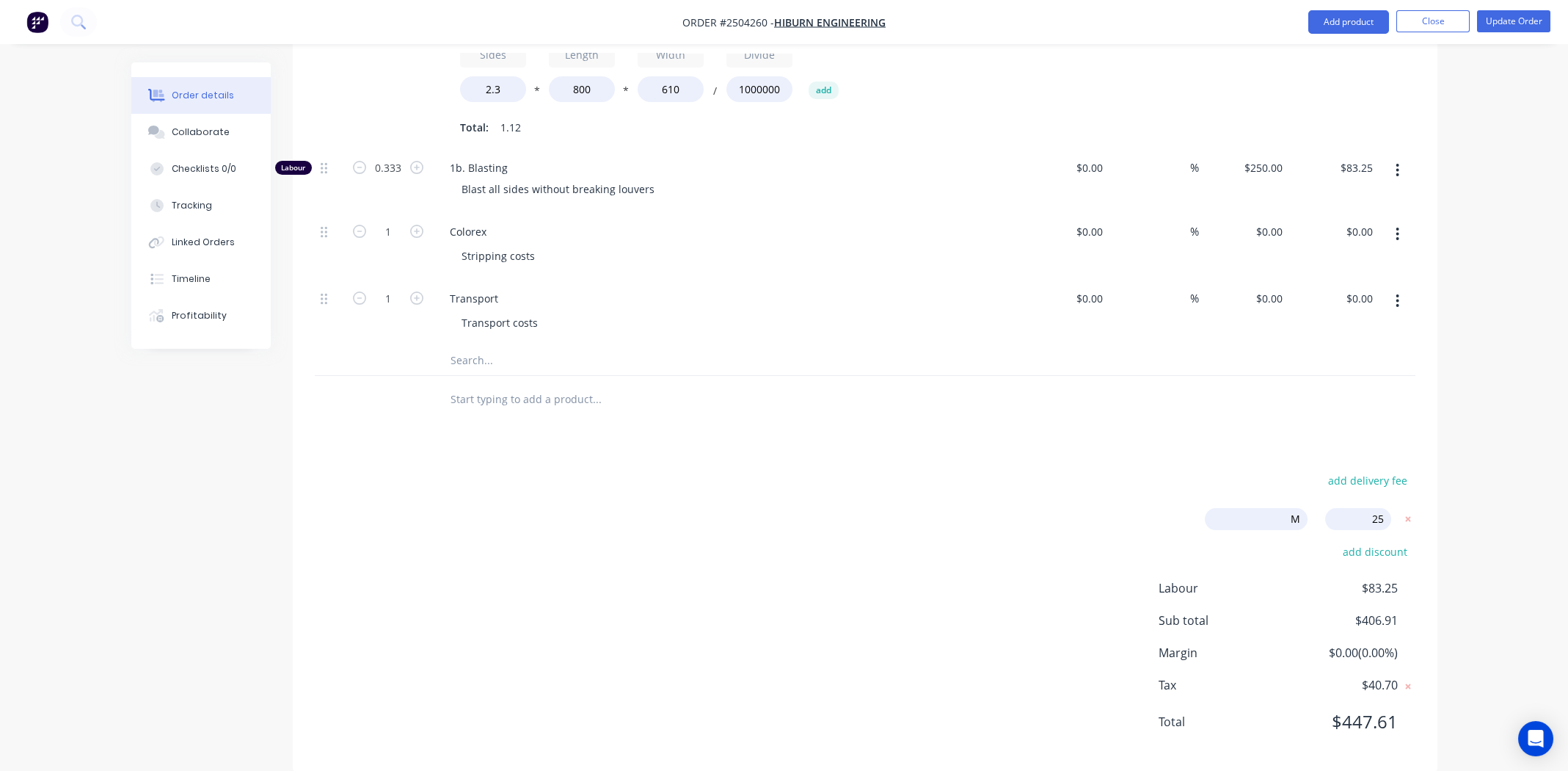
type input "$104.06"
click at [956, 507] on div "add delivery fee M 25.00% add markup add discount Labour $104.06 Sub total $508…" at bounding box center [864, 628] width 1101 height 314
drag, startPoint x: 1394, startPoint y: 731, endPoint x: 1130, endPoint y: 735, distance: 264.0
click at [1130, 735] on div "add delivery fee M 25.00% add markup add discount Labour $104.06 Sub total $508…" at bounding box center [864, 628] width 1101 height 314
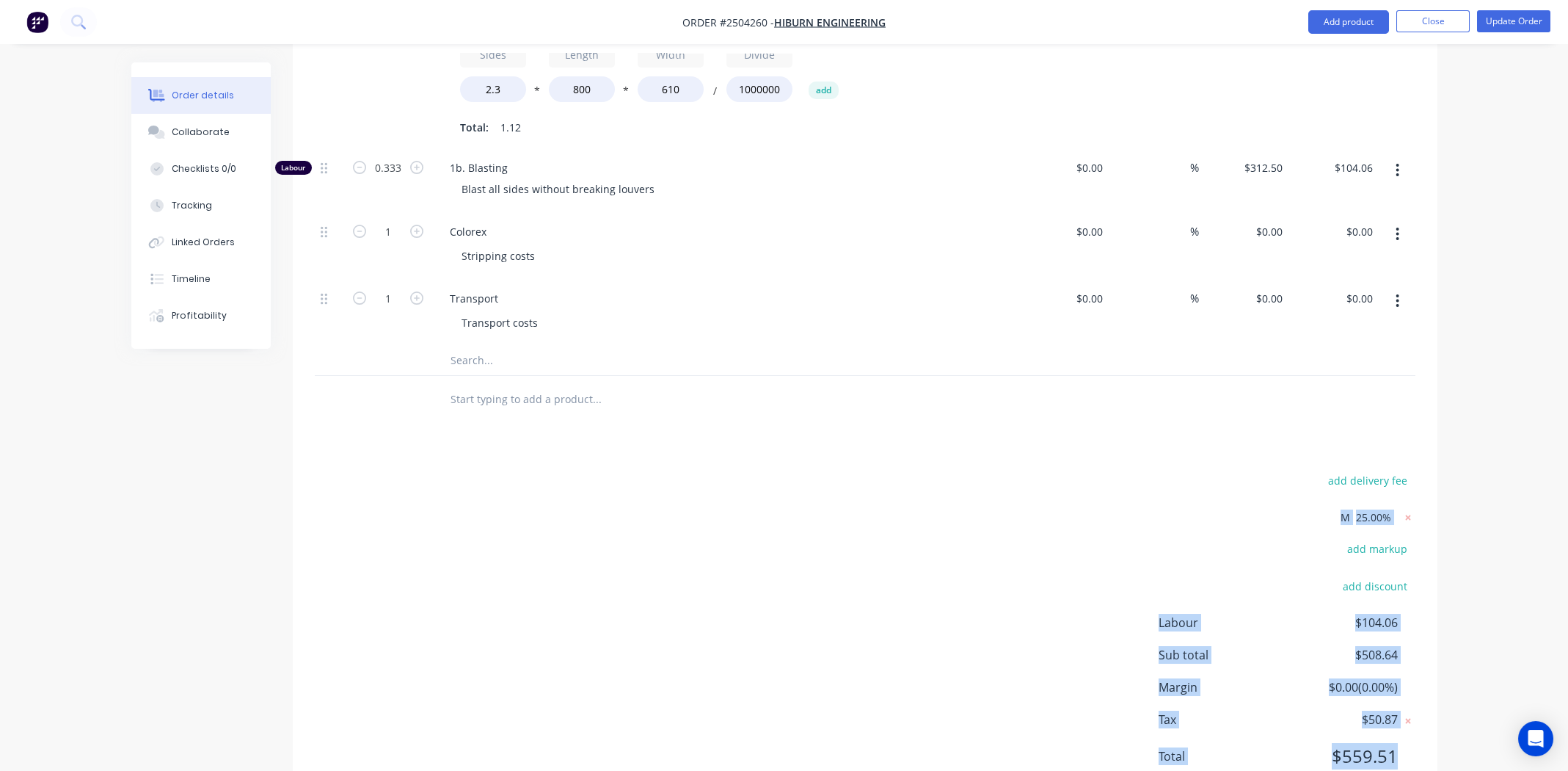
drag, startPoint x: 1317, startPoint y: 460, endPoint x: 1422, endPoint y: 724, distance: 284.1
click at [1430, 733] on div "add delivery fee M 25.00% add markup add discount Labour $104.06 Sub total $508…" at bounding box center [865, 628] width 1145 height 314
copy div "M 25.00% add markup add discount Labour $104.06 Sub total $508.64 Margin $0.00 …"
click at [216, 135] on div "Collaborate" at bounding box center [201, 132] width 58 height 14
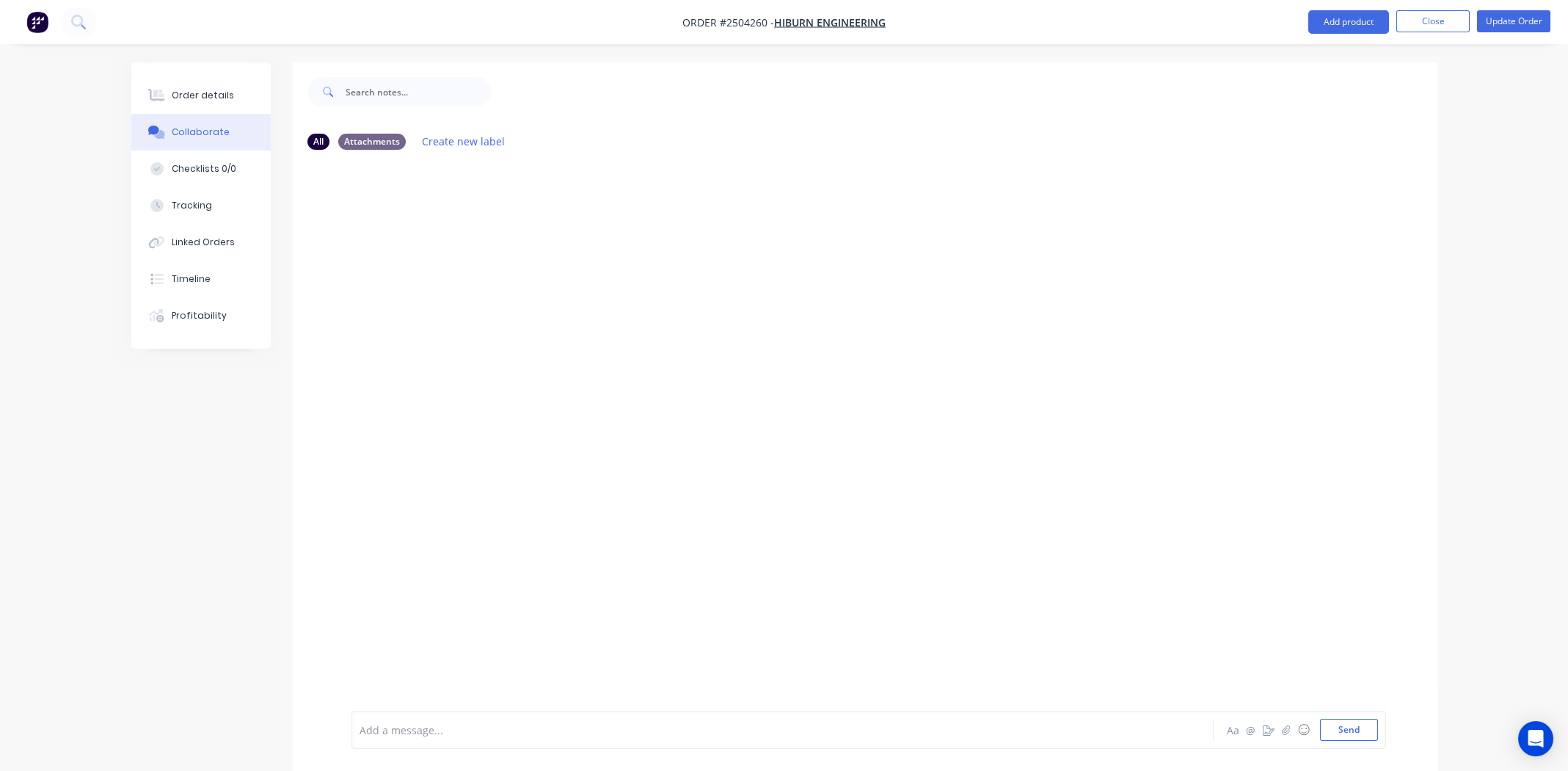
drag, startPoint x: 439, startPoint y: 186, endPoint x: 487, endPoint y: 733, distance: 549.1
click at [360, 657] on span "25.00%" at bounding box center [378, 655] width 35 height 14
click at [393, 672] on span "Labour$104.06" at bounding box center [396, 671] width 73 height 14
click at [401, 686] on span "Sub total$508.64" at bounding box center [401, 686] width 82 height 14
click at [398, 701] on span "Margin$0.00 (0.00%)" at bounding box center [410, 701] width 100 height 14
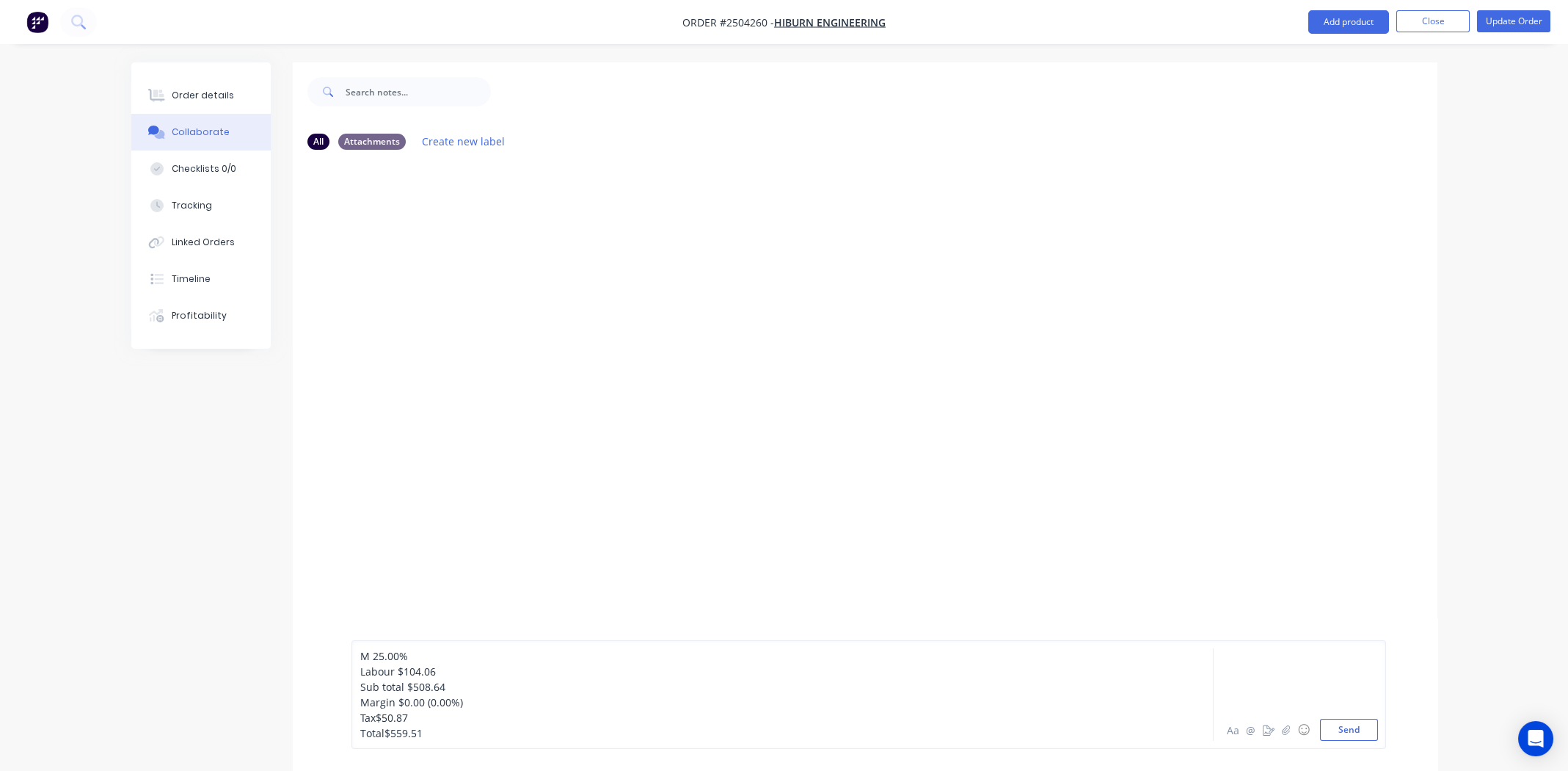
click at [376, 716] on span "Tax$50.87" at bounding box center [384, 717] width 48 height 14
click at [383, 729] on span "Total$559.51" at bounding box center [391, 733] width 62 height 14
click at [1357, 733] on button "Send" at bounding box center [1349, 730] width 58 height 22
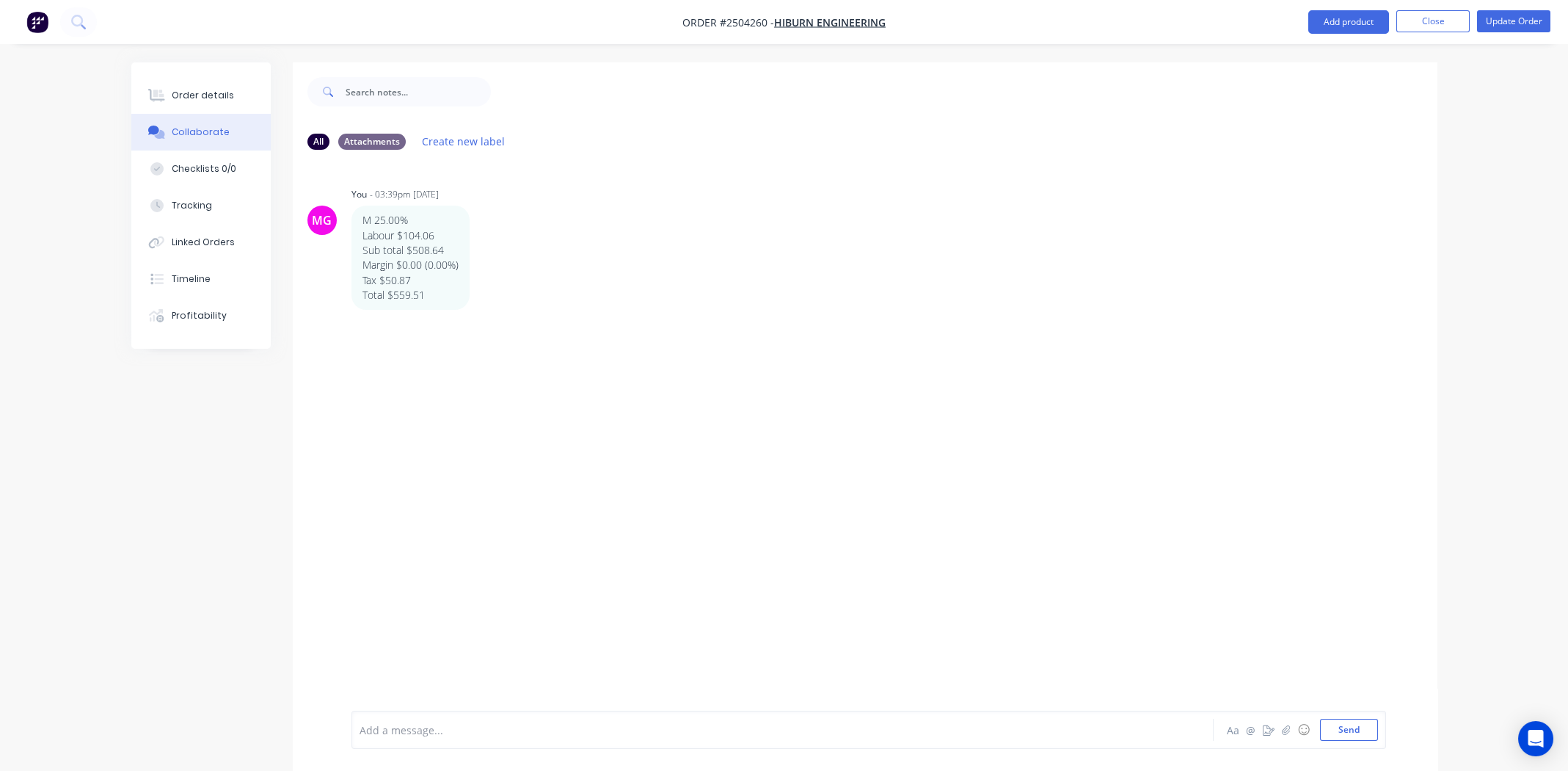
click at [618, 326] on div "MG You - 03:39pm 30/09/25 M 25.00% Labour $104.06 Sub total $508.64 Margin $0.0…" at bounding box center [865, 436] width 1145 height 549
click at [209, 94] on div "Order details" at bounding box center [203, 95] width 62 height 14
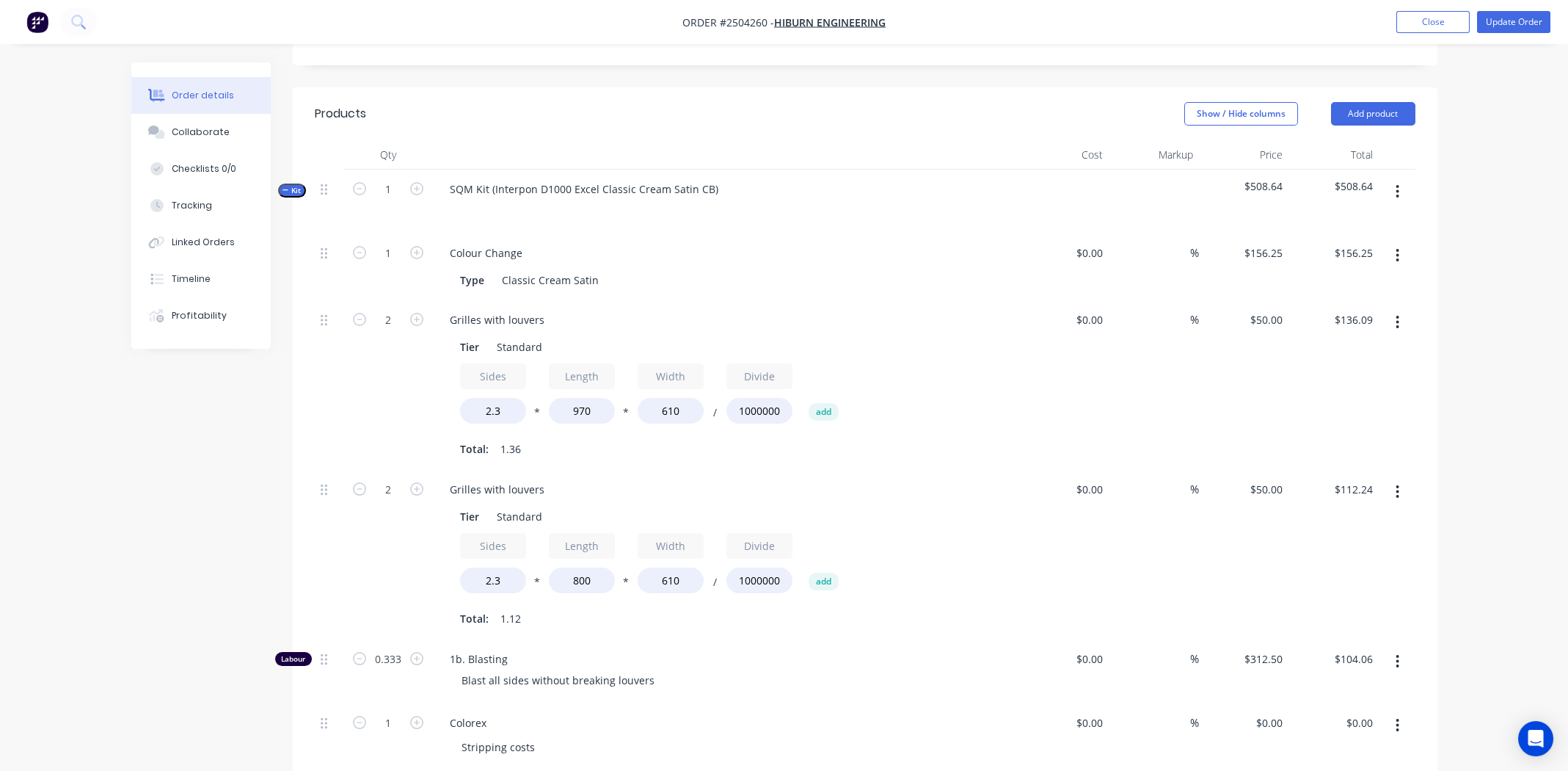
scroll to position [220, 0]
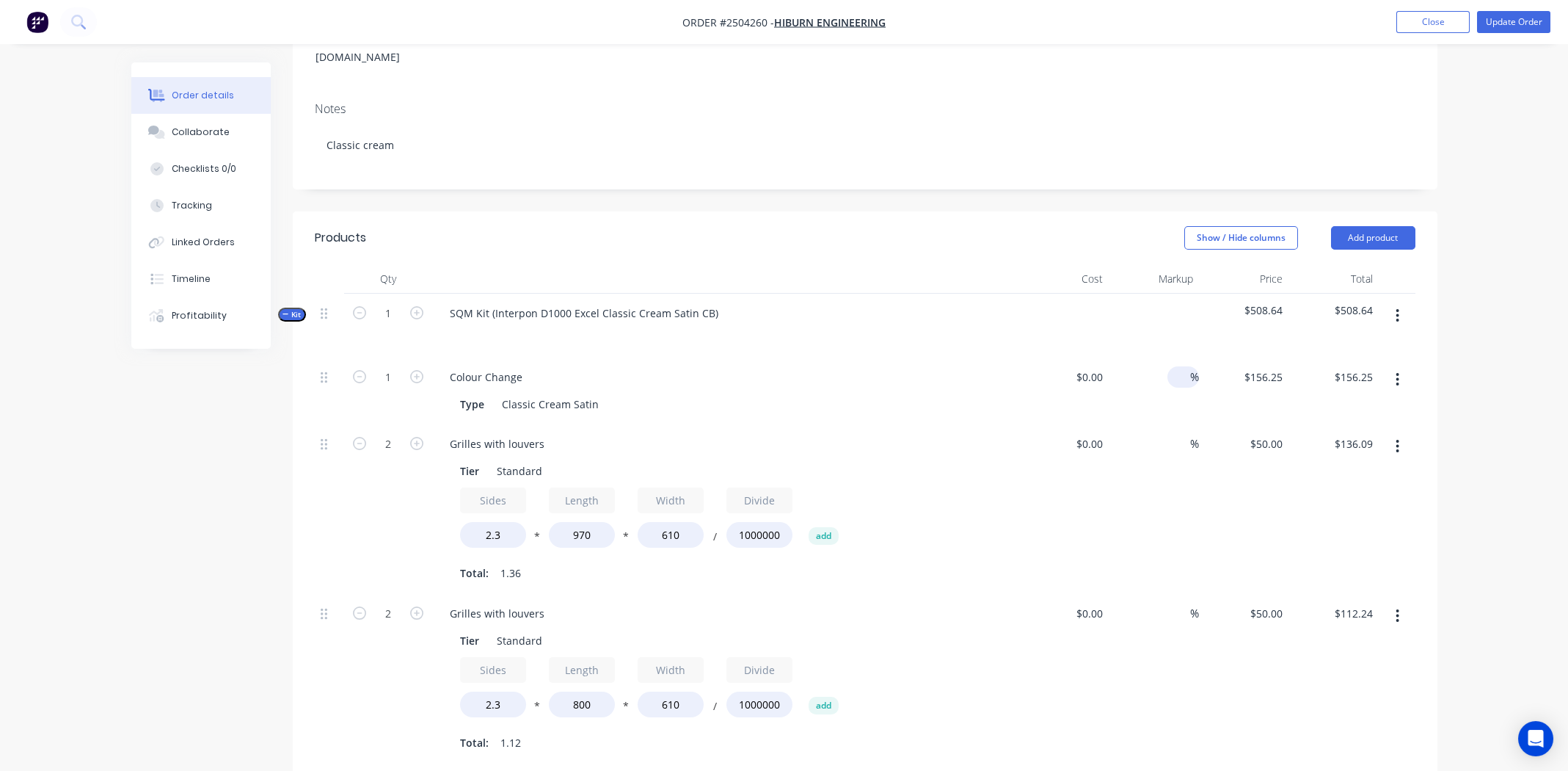
click at [1190, 368] on span "%" at bounding box center [1194, 376] width 9 height 17
type input "25"
type input "$0.00"
click at [1229, 517] on div "$50.00 $50.00" at bounding box center [1244, 509] width 90 height 170
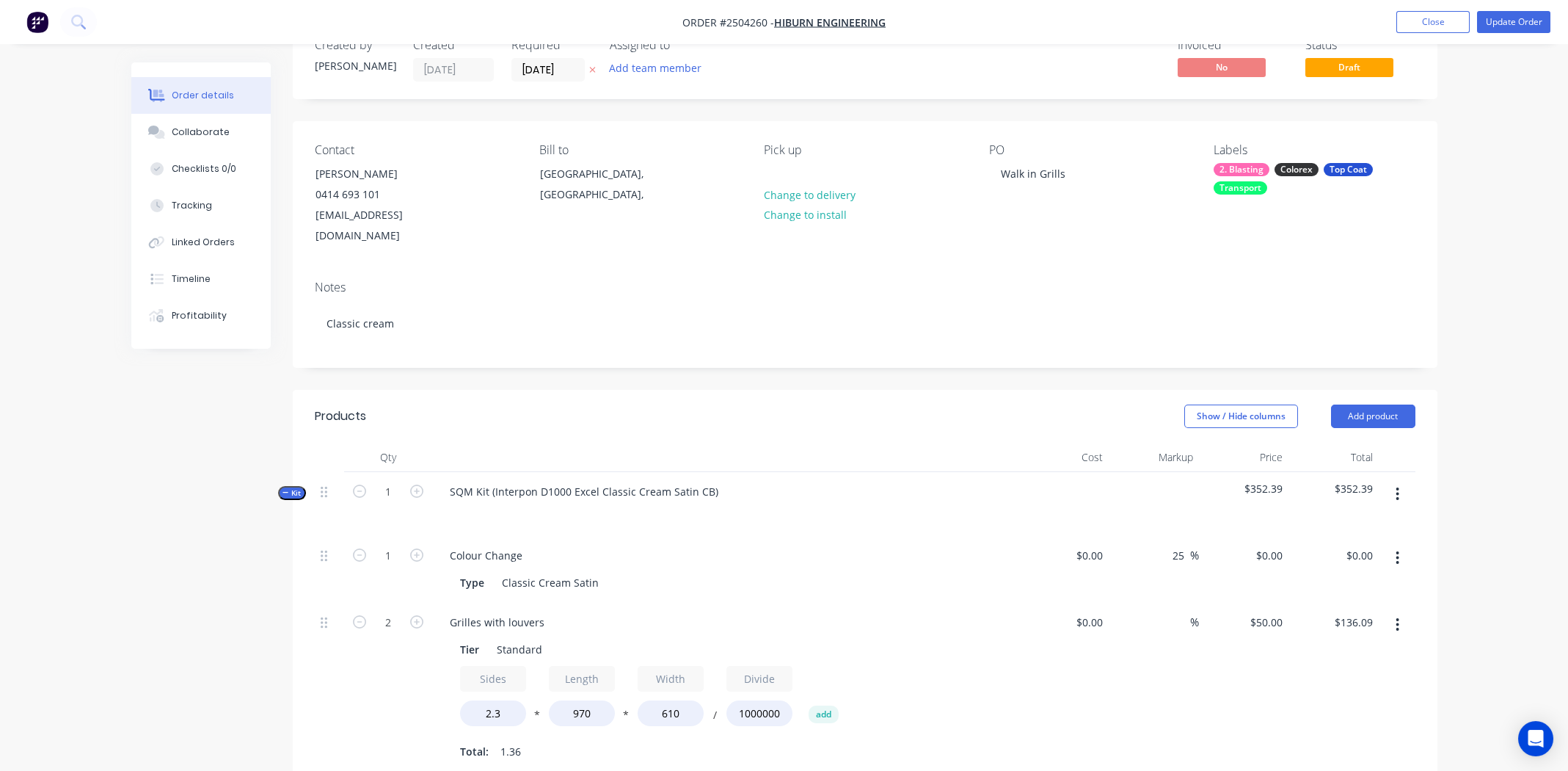
scroll to position [0, 0]
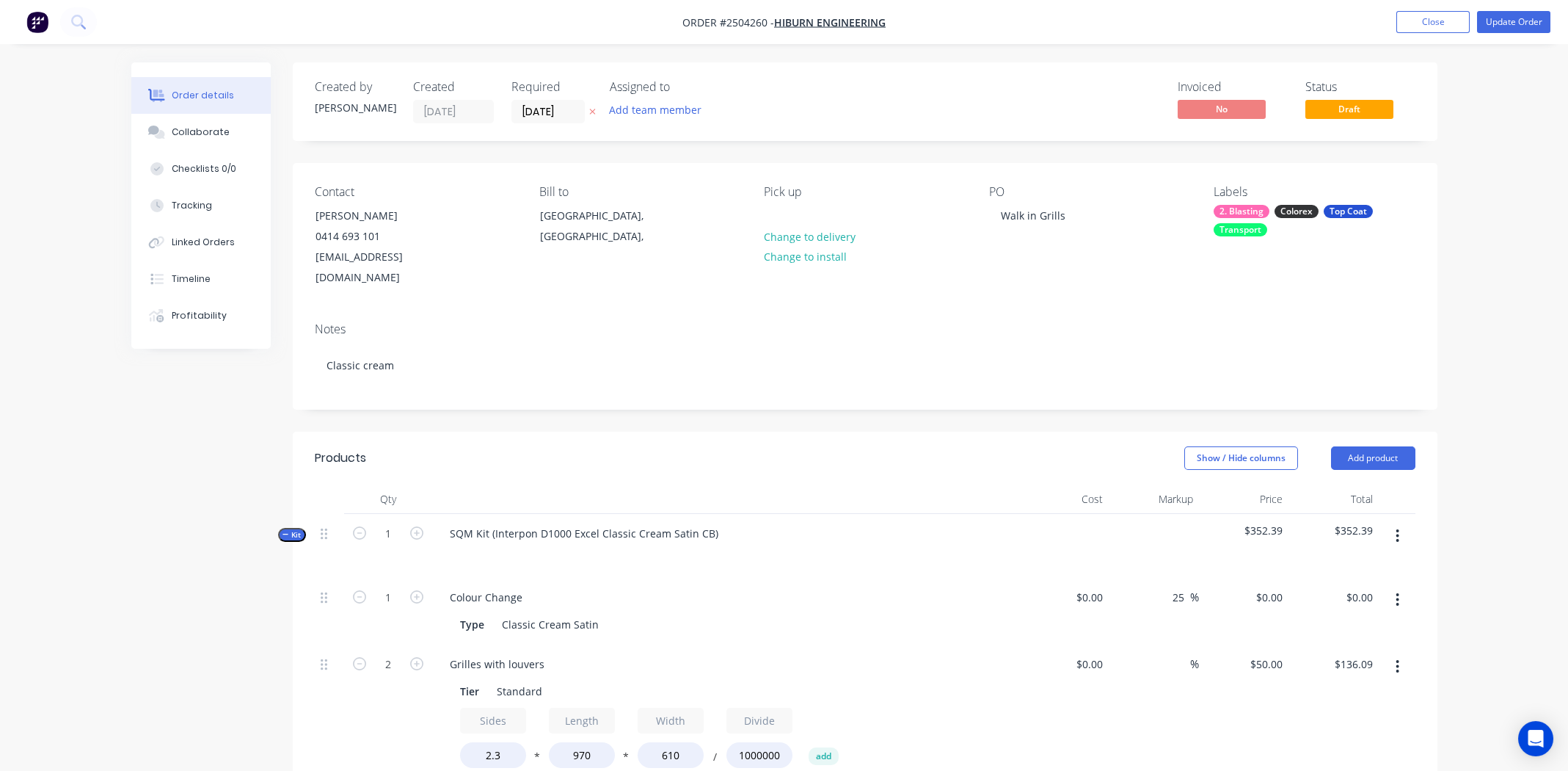
type input "250"
click at [1279, 587] on input "0" at bounding box center [1280, 597] width 17 height 22
type input "$125.00"
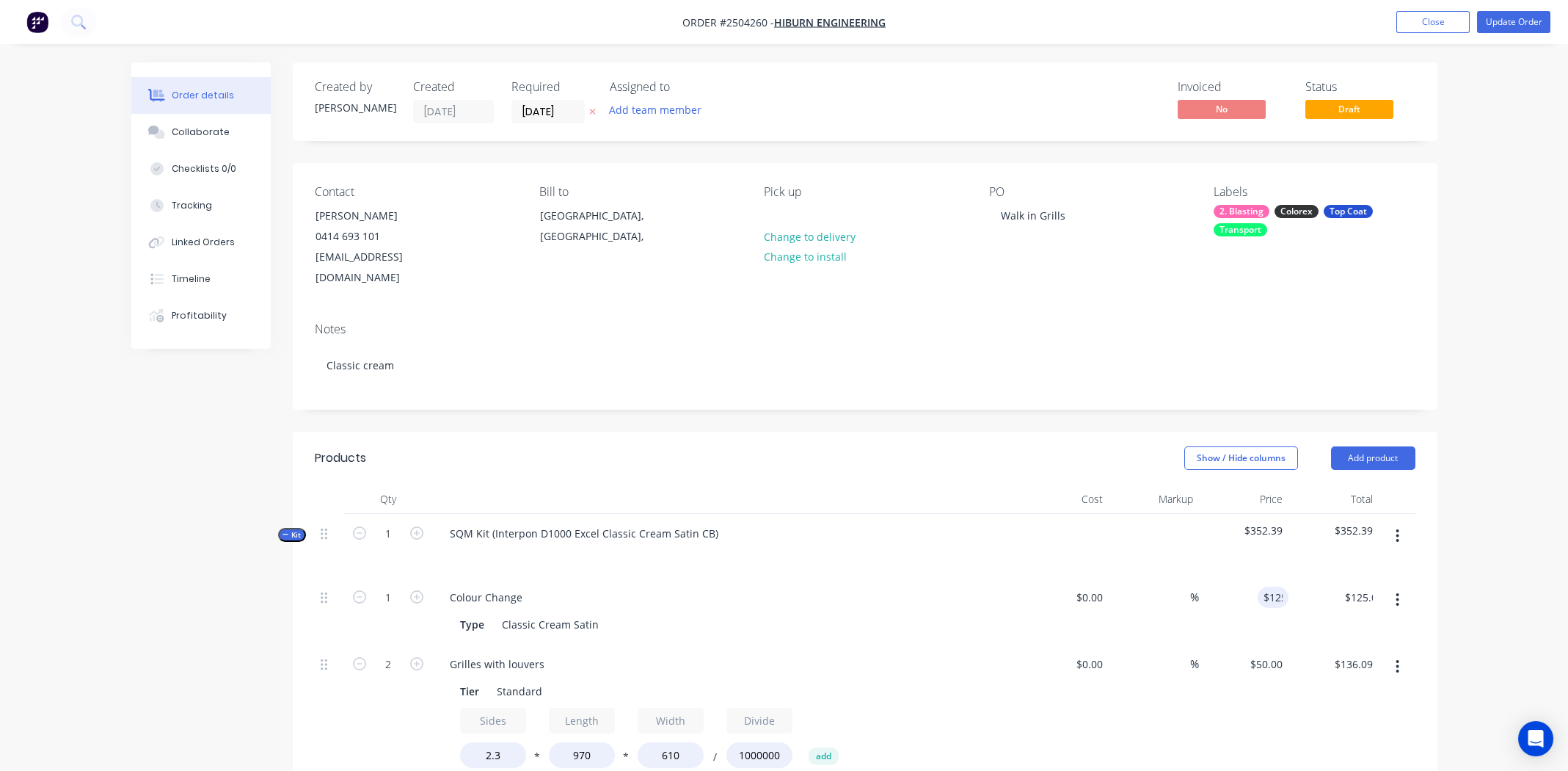
click at [1201, 725] on div "$50.00 $50.00" at bounding box center [1244, 729] width 90 height 170
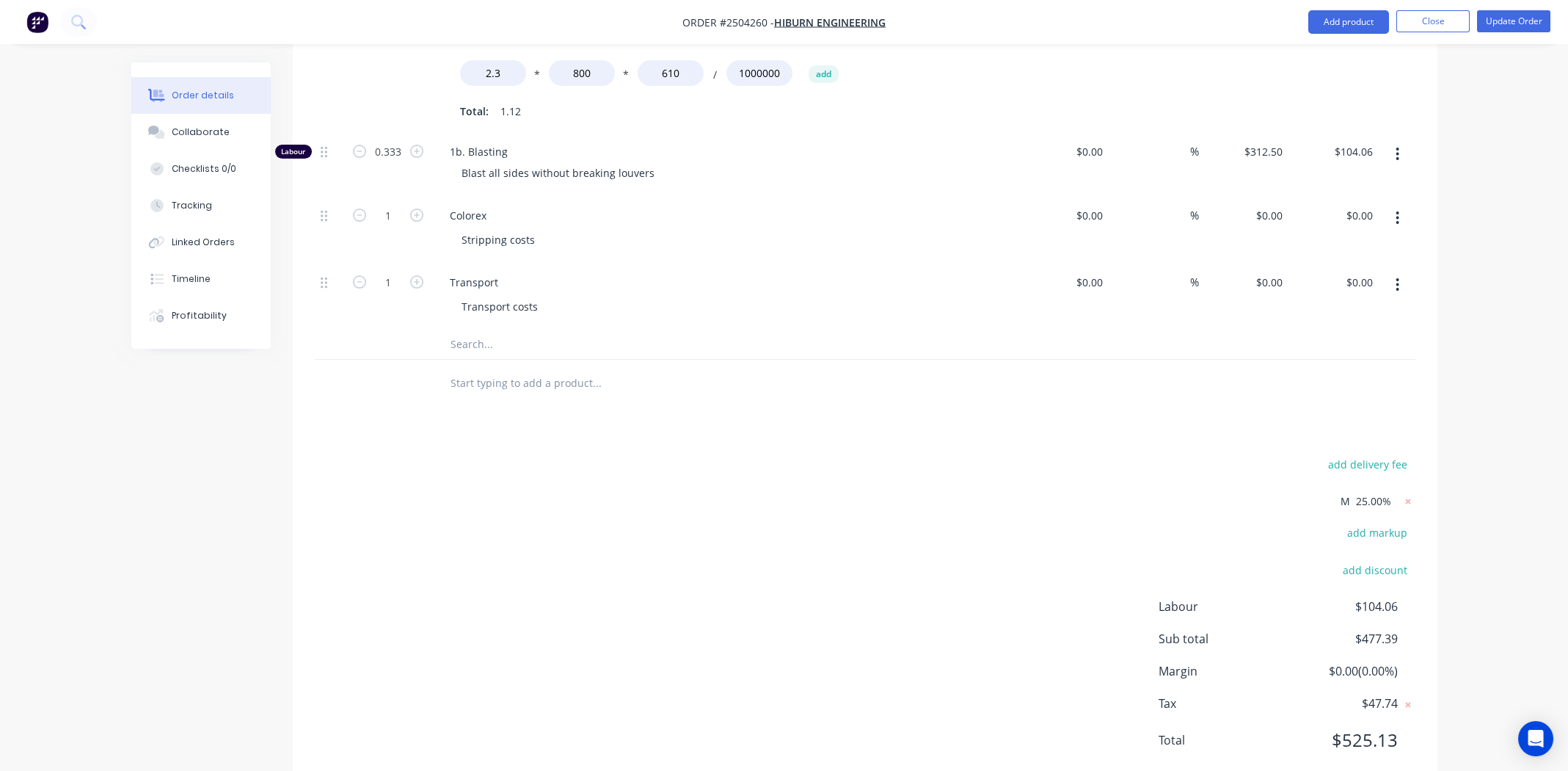
scroll to position [870, 0]
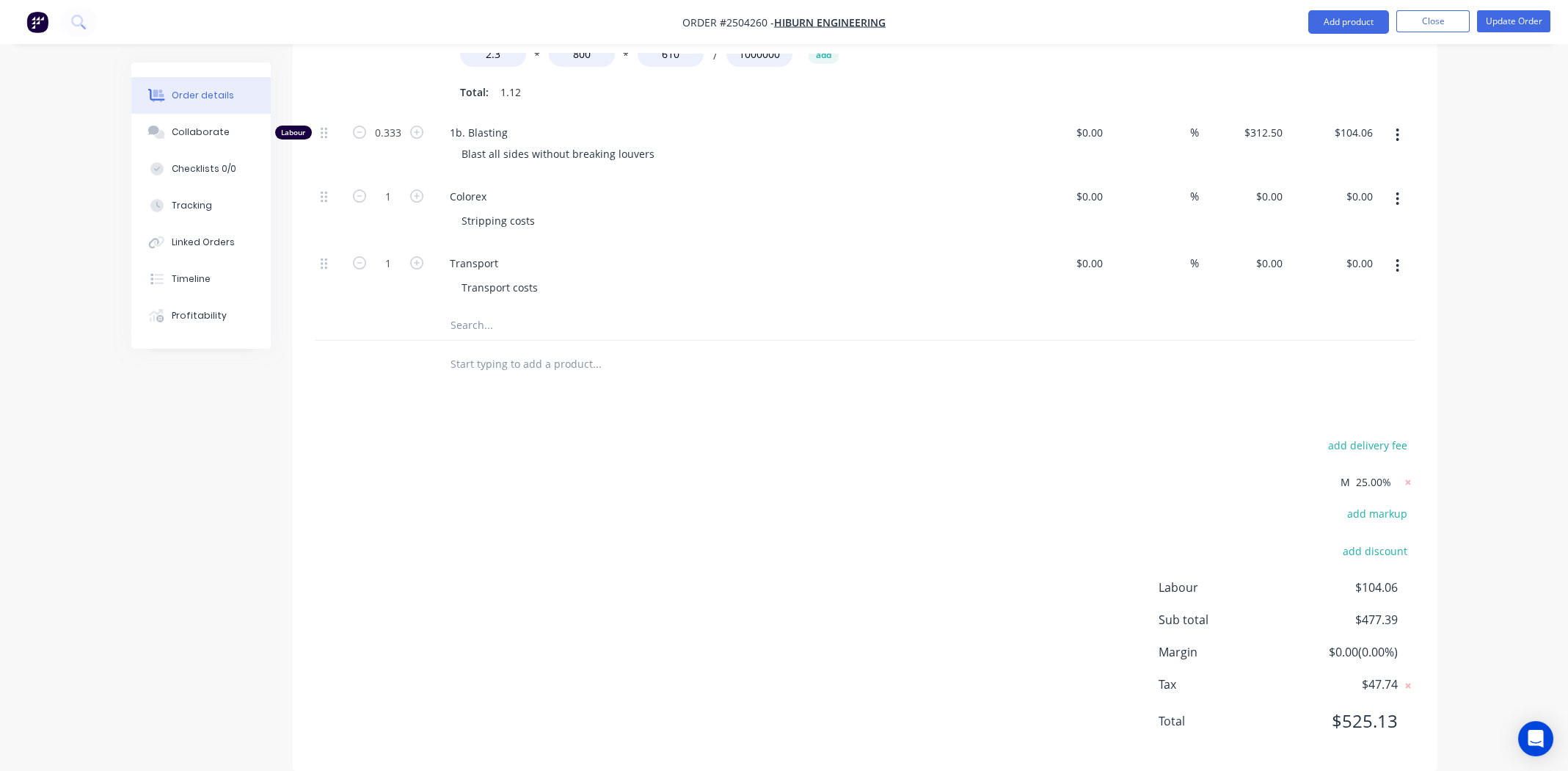
click at [799, 521] on div "add delivery fee M 25.00% add markup add discount Labour $104.06 Sub total $477…" at bounding box center [864, 592] width 1101 height 314
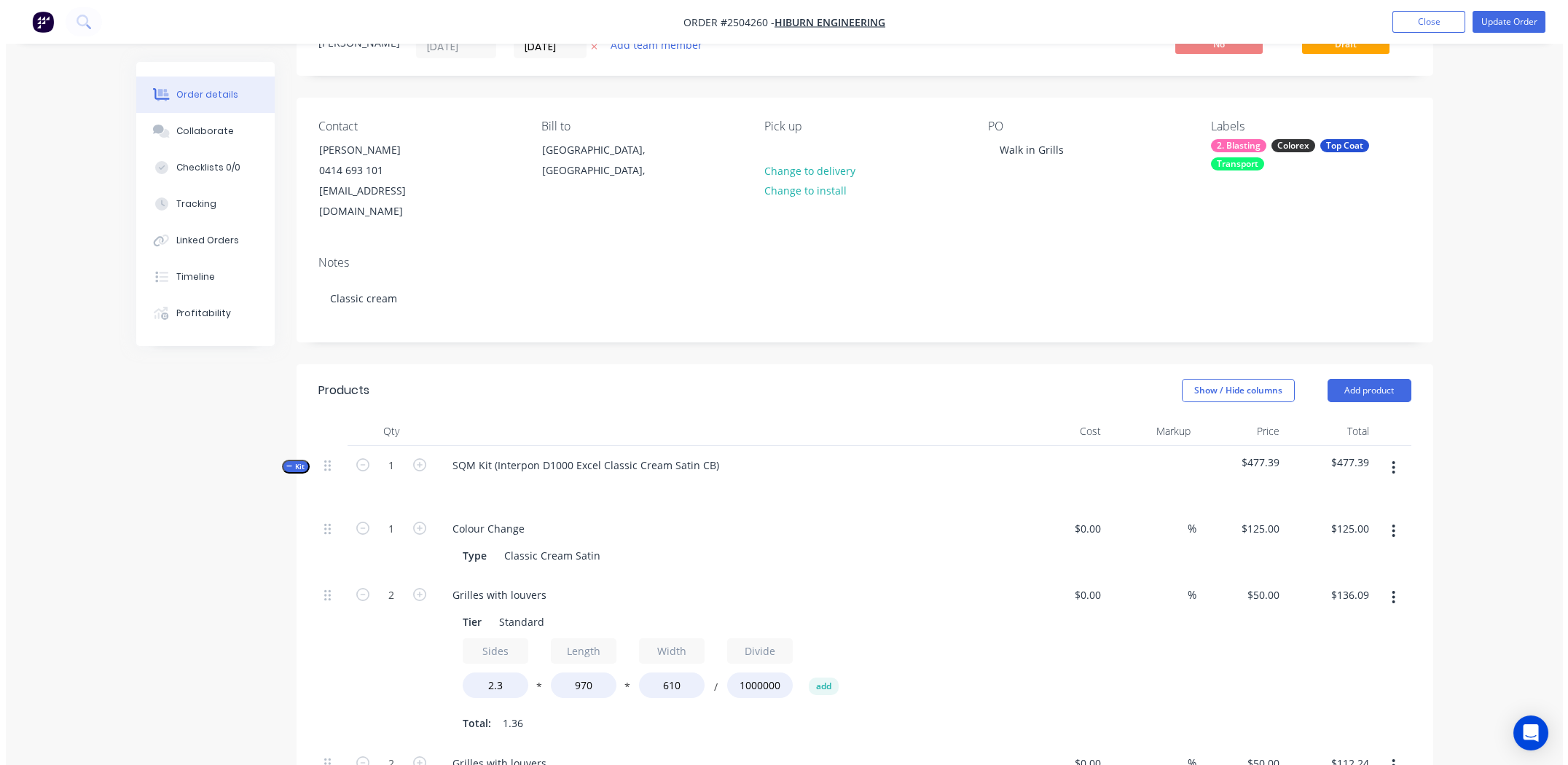
scroll to position [0, 0]
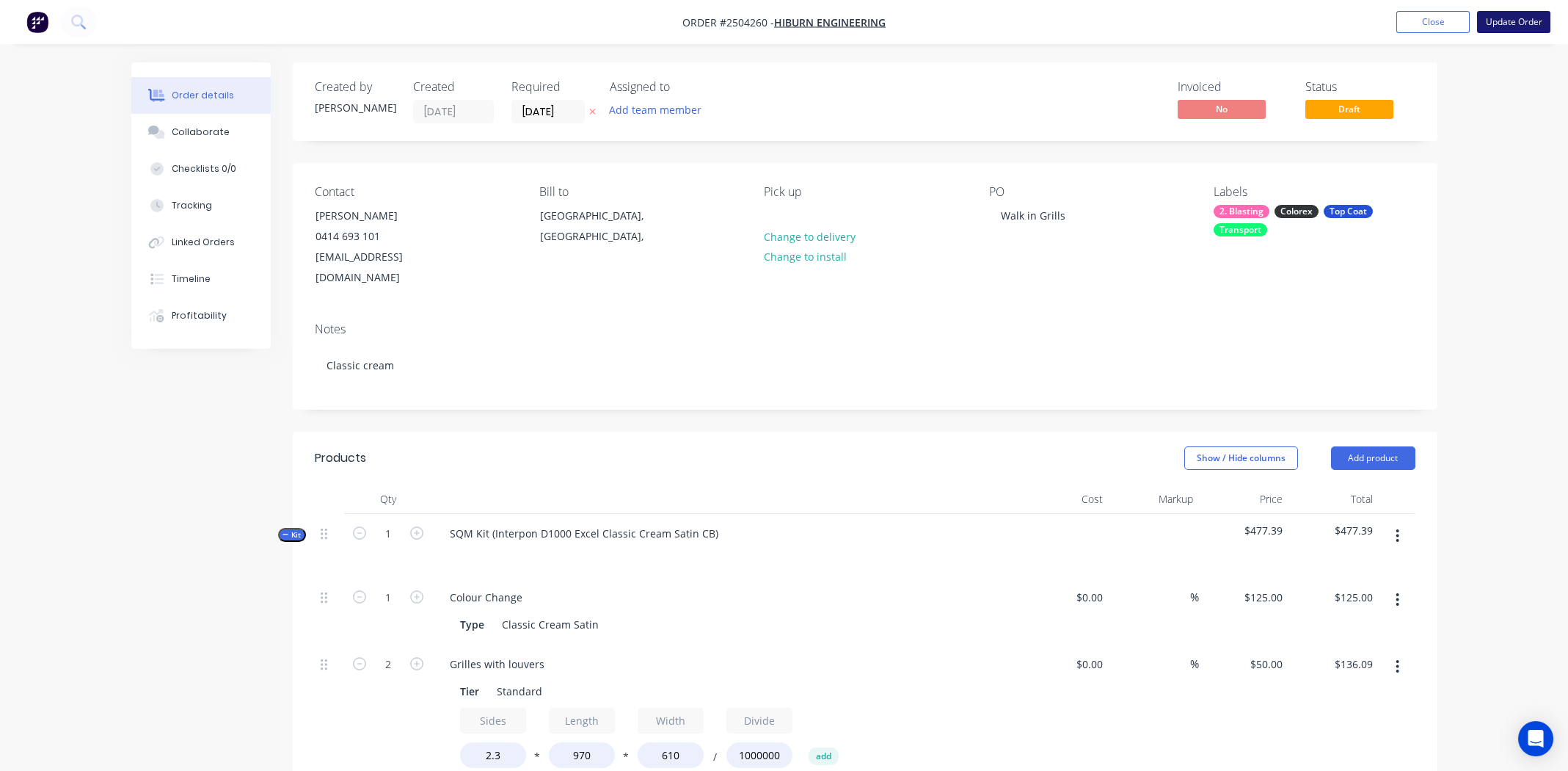
click at [1521, 22] on button "Update Order" at bounding box center [1514, 22] width 74 height 22
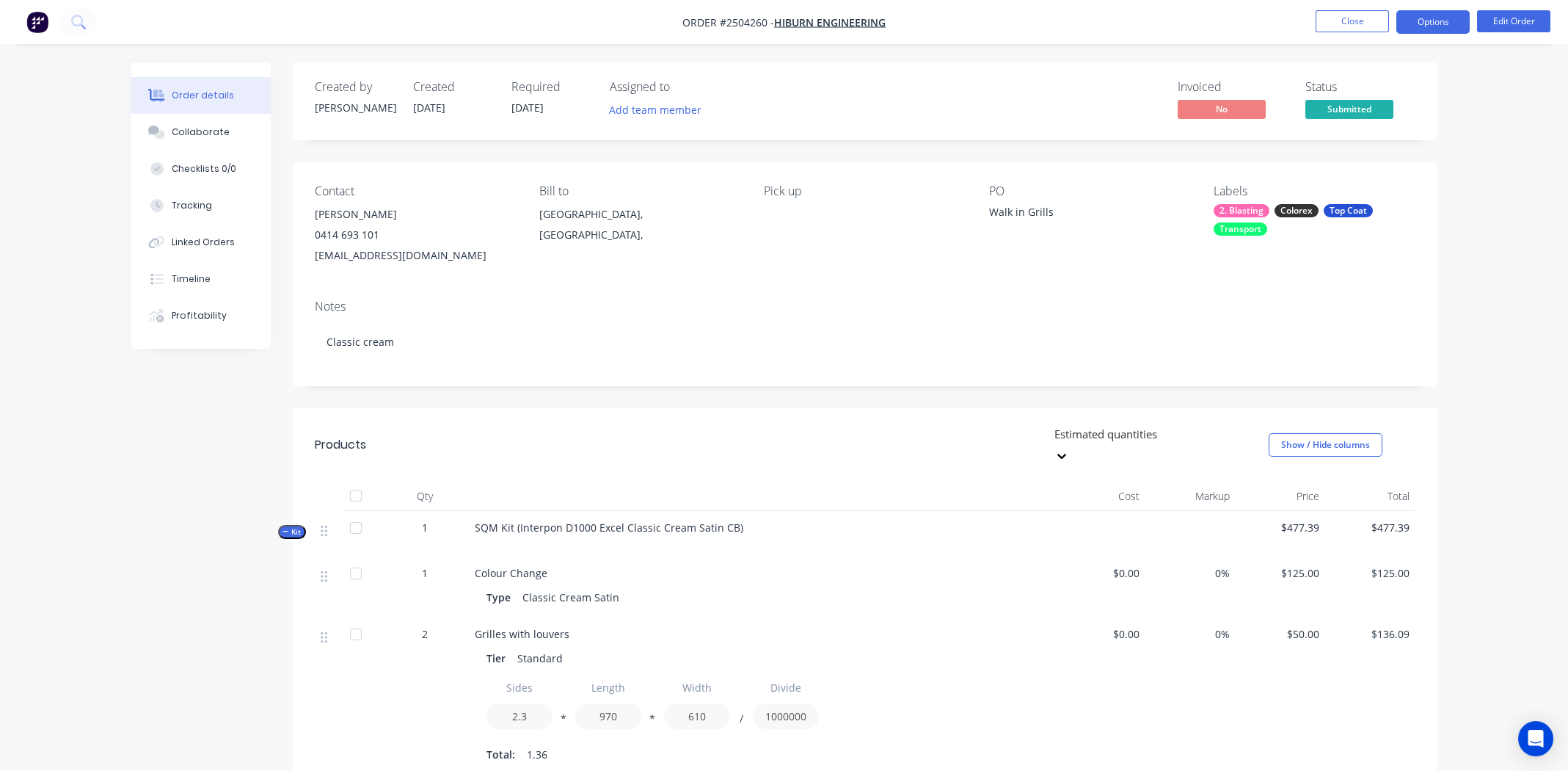
click at [1432, 17] on button "Options" at bounding box center [1434, 22] width 74 height 23
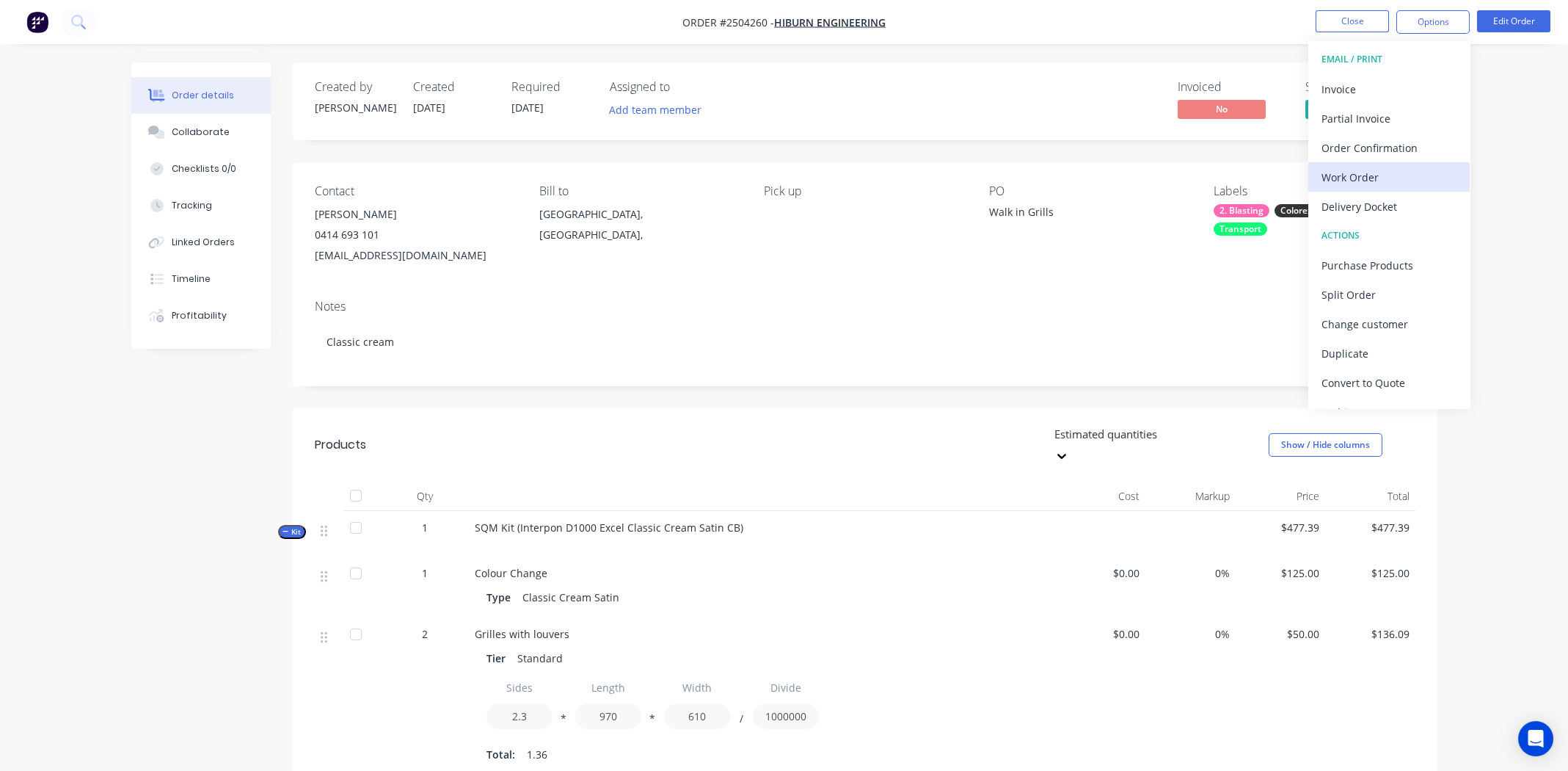
click at [1340, 179] on div "Work Order" at bounding box center [1389, 177] width 135 height 22
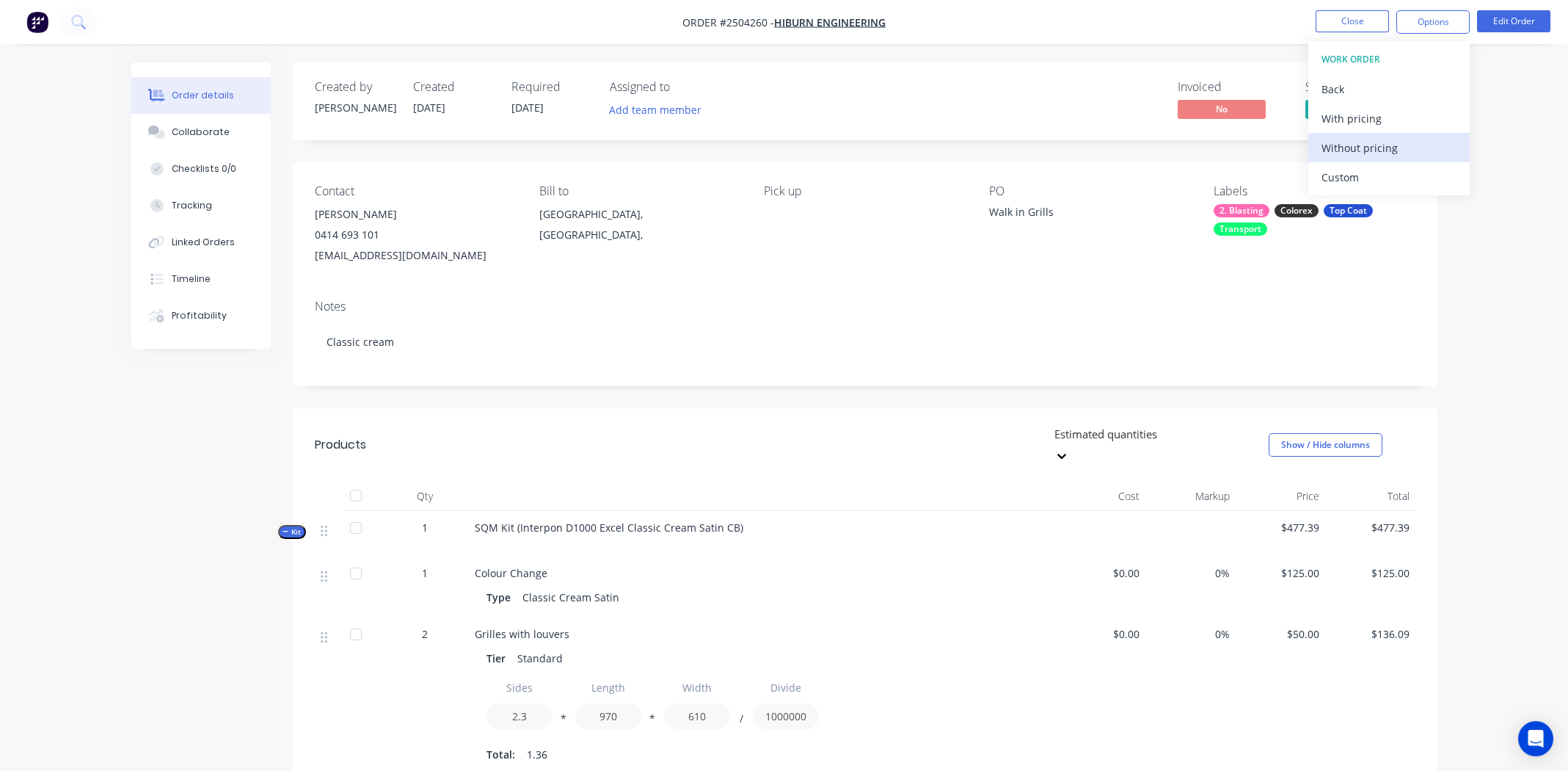
click at [1338, 148] on div "Without pricing" at bounding box center [1389, 147] width 135 height 22
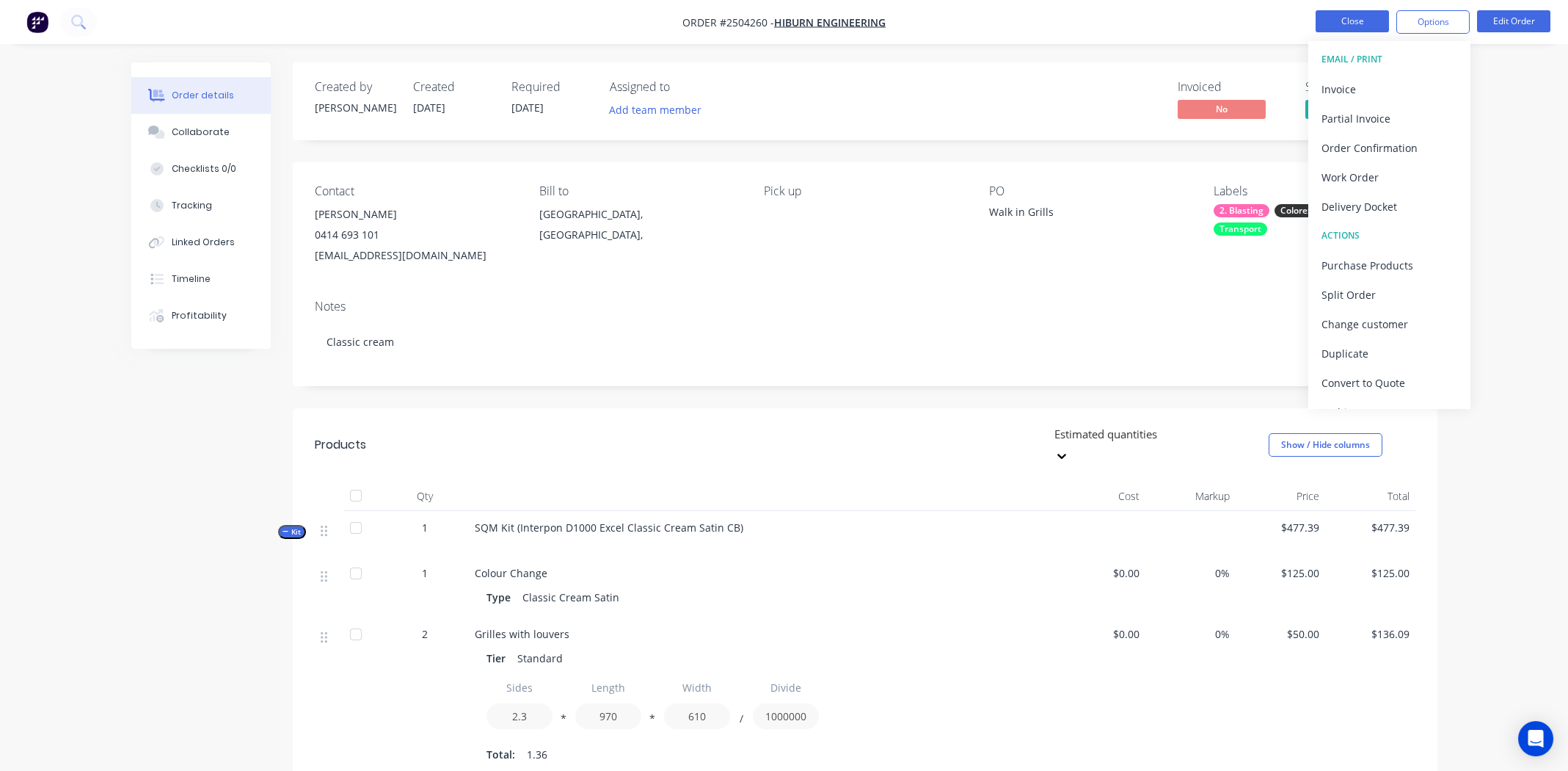
click at [1345, 14] on button "Close" at bounding box center [1353, 22] width 74 height 22
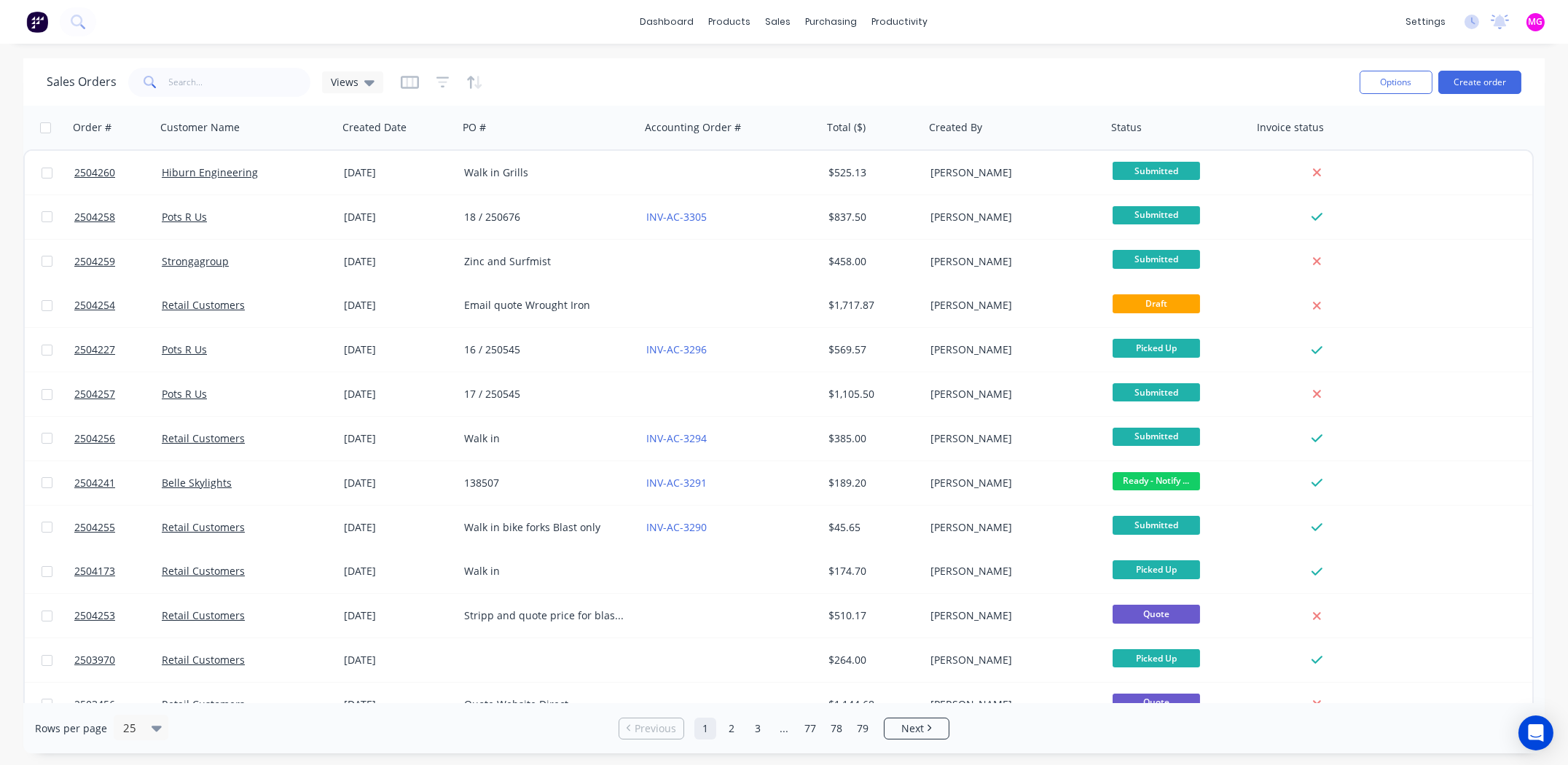
click at [1186, 0] on div "dashboard products sales purchasing productivity dashboard products Product Cat…" at bounding box center [784, 21] width 1568 height 44
click at [781, 21] on div "sales" at bounding box center [778, 22] width 40 height 22
click at [821, 73] on div "Sales Orders" at bounding box center [832, 70] width 60 height 14
drag, startPoint x: 1105, startPoint y: 31, endPoint x: 1114, endPoint y: 28, distance: 9.5
click at [1105, 31] on div "dashboard products sales purchasing productivity dashboard products Product Cat…" at bounding box center [784, 21] width 1568 height 44
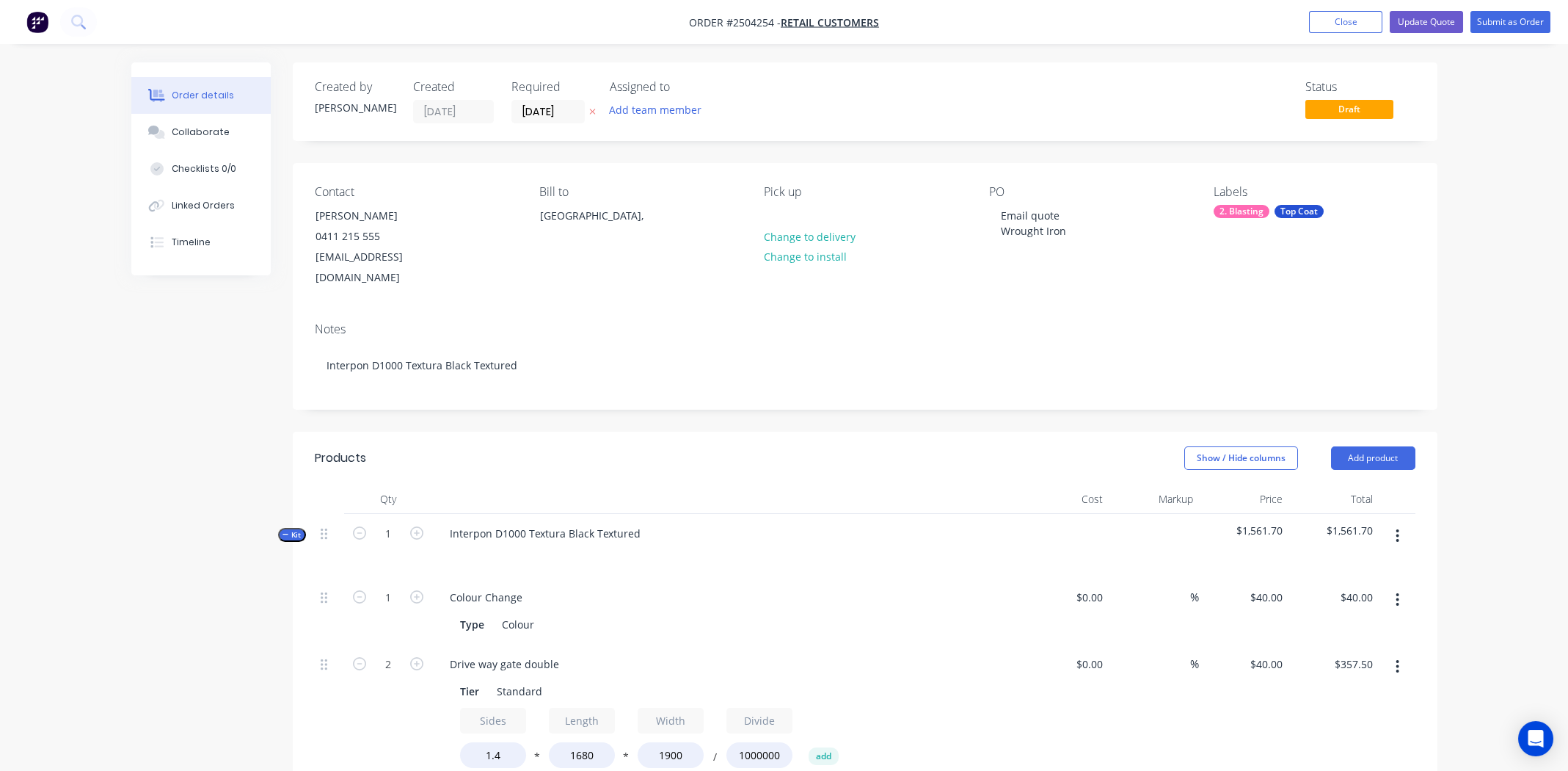
click at [755, 19] on span "Order #2504254 -" at bounding box center [735, 22] width 92 height 14
copy span "2504254"
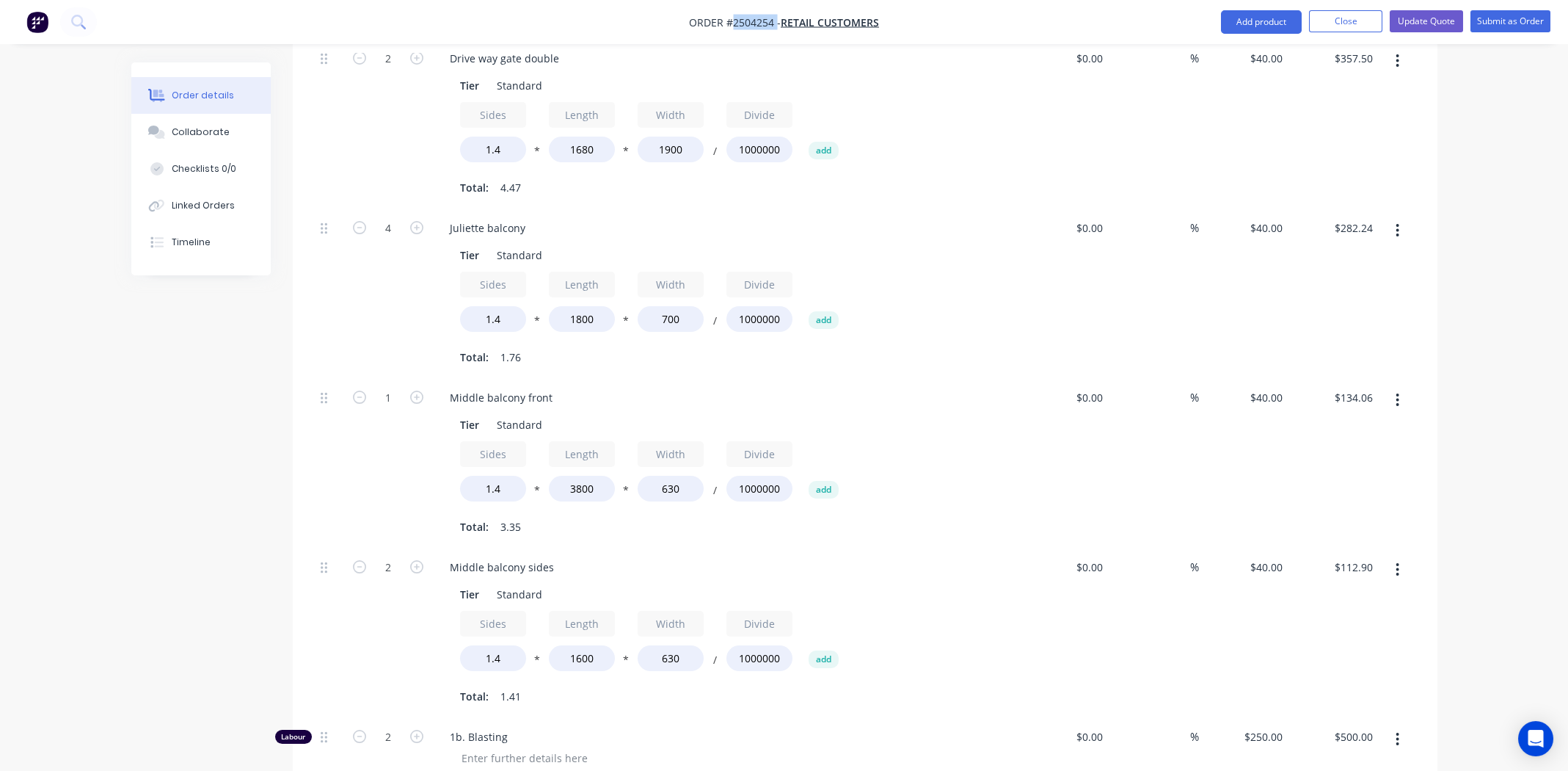
scroll to position [881, 0]
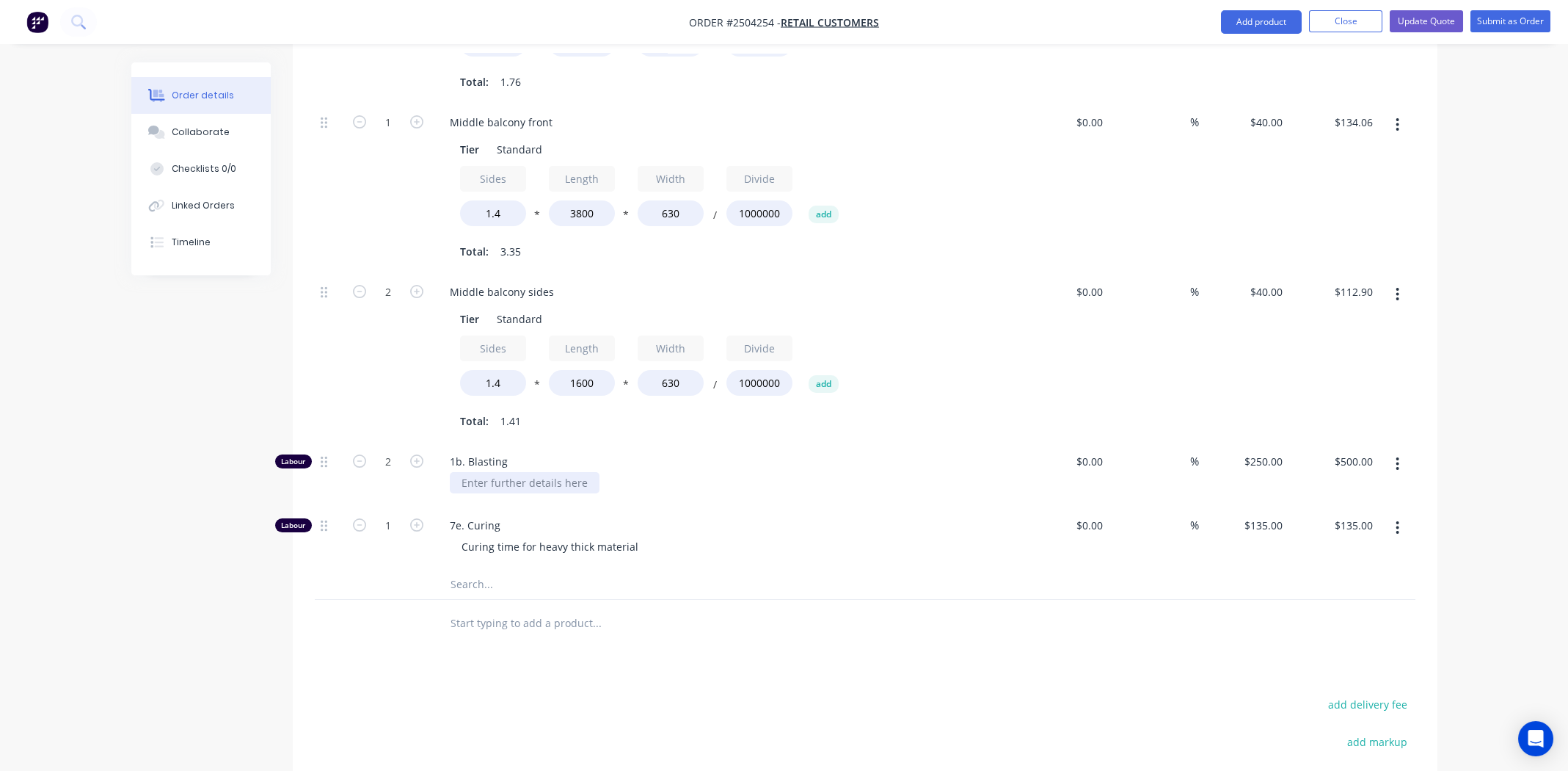
click at [546, 472] on div at bounding box center [524, 482] width 150 height 22
click at [820, 536] on div "Curing time for heavy thick material" at bounding box center [732, 546] width 563 height 22
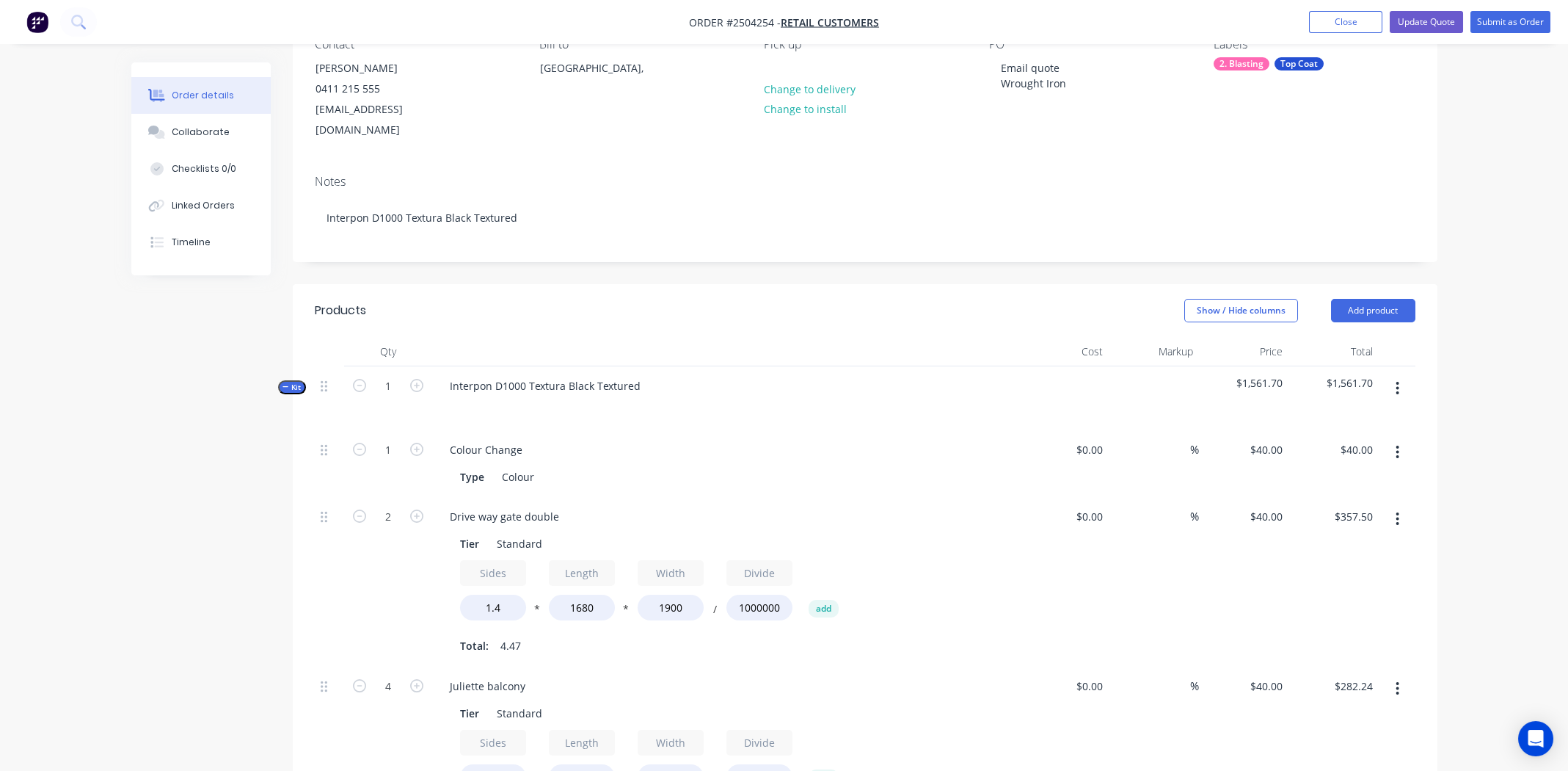
scroll to position [0, 0]
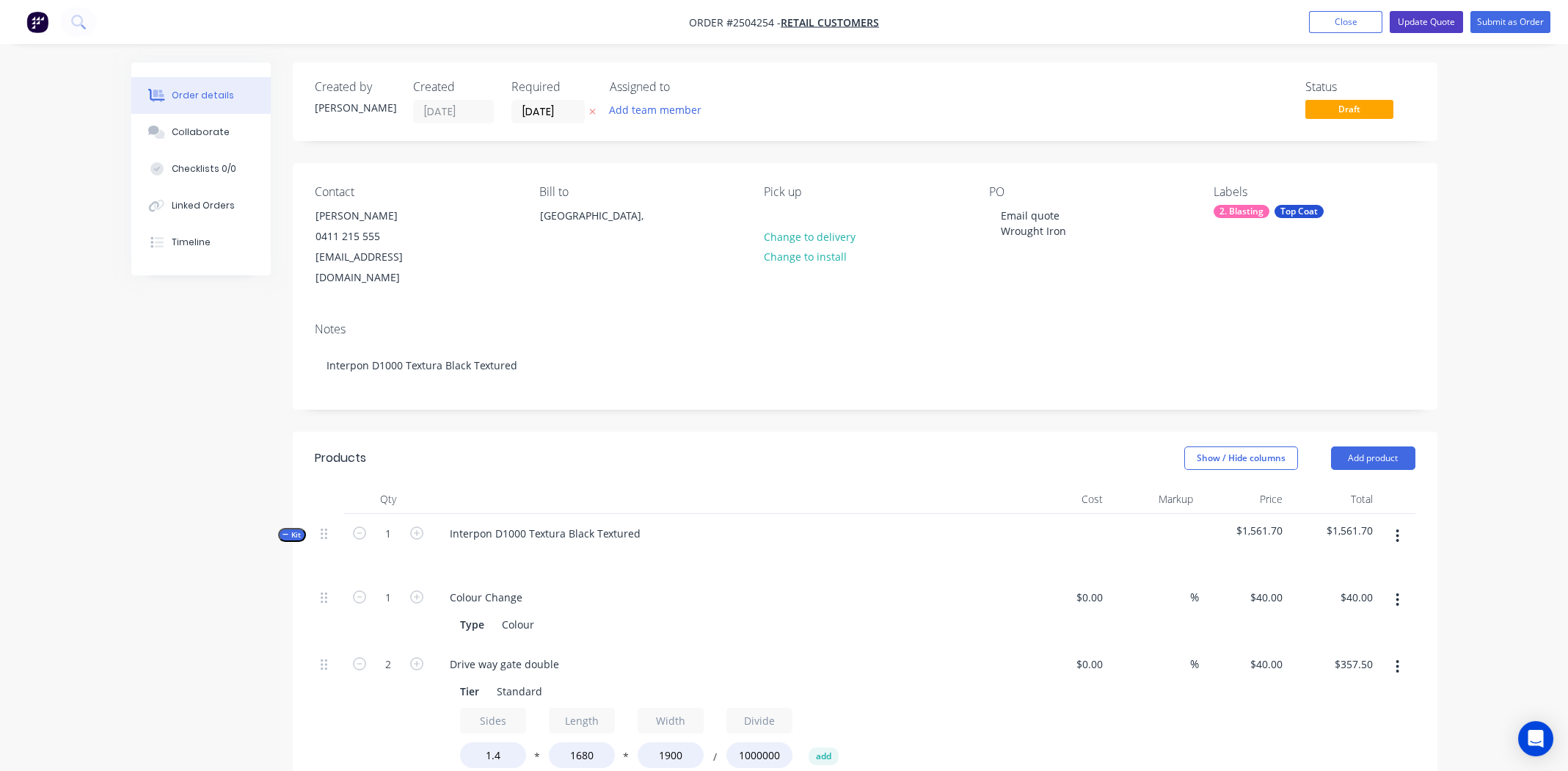
click at [1427, 22] on button "Update Quote" at bounding box center [1426, 22] width 74 height 22
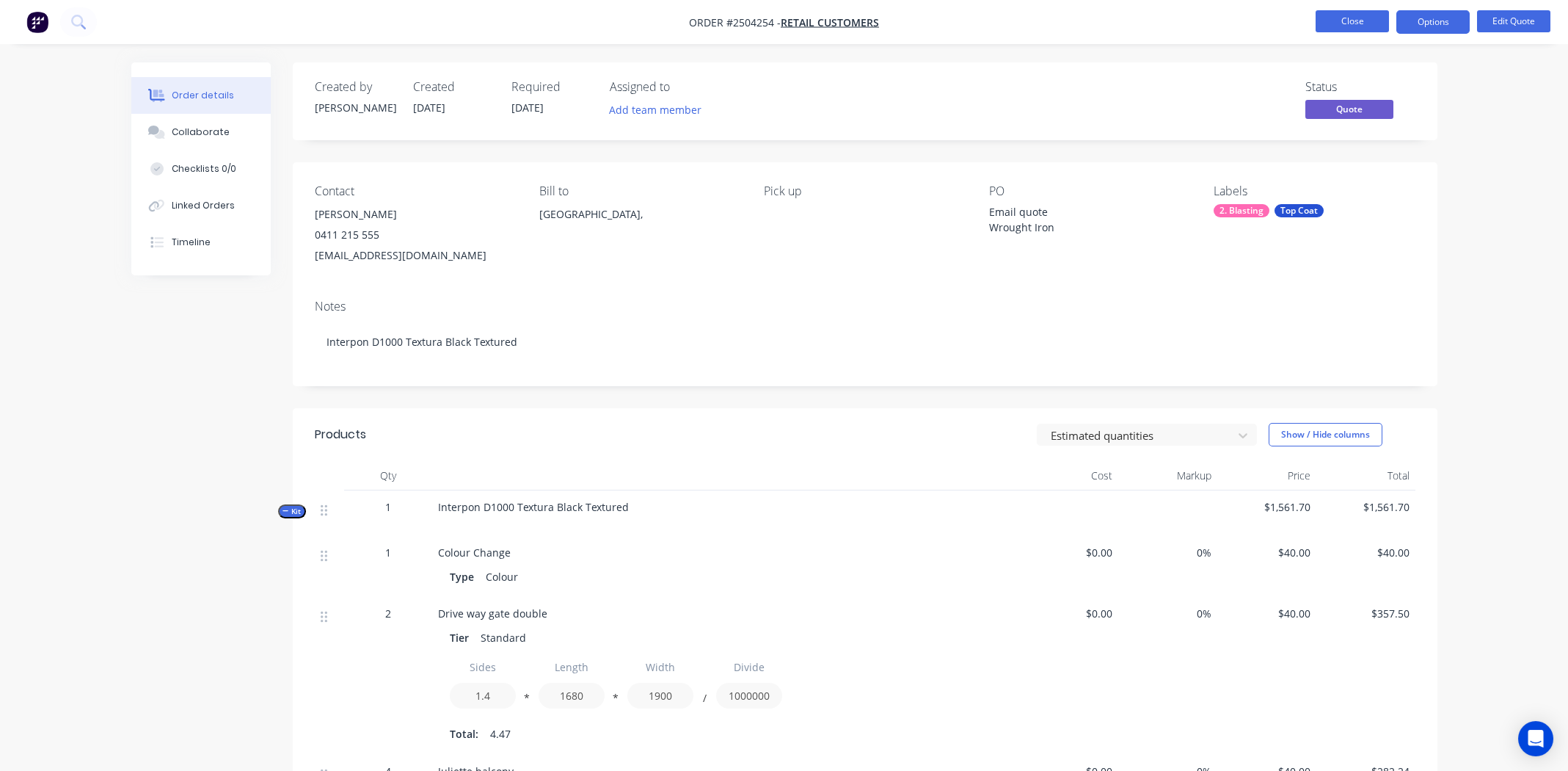
click at [1345, 19] on button "Close" at bounding box center [1353, 22] width 74 height 22
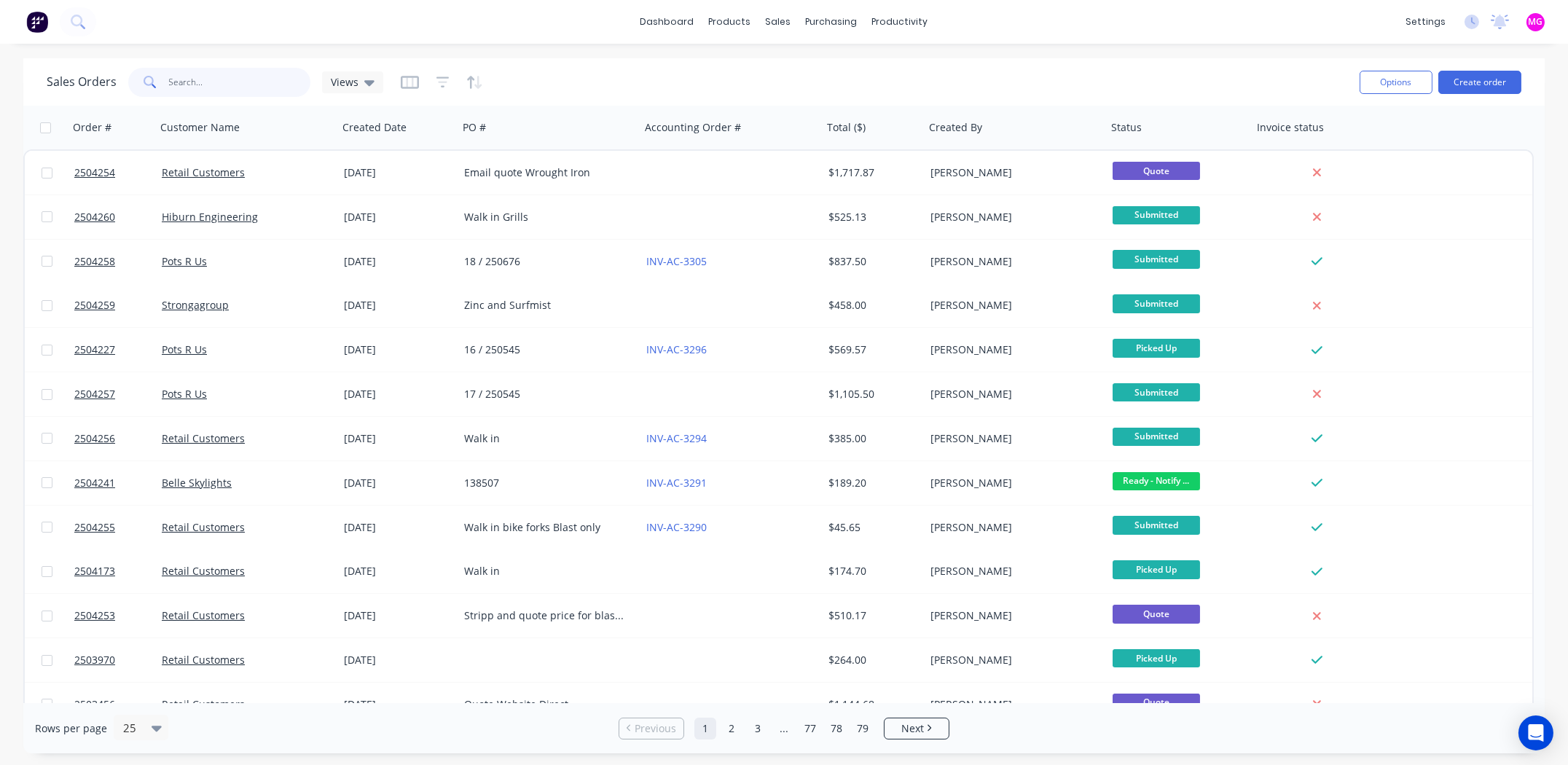
paste input "3294"
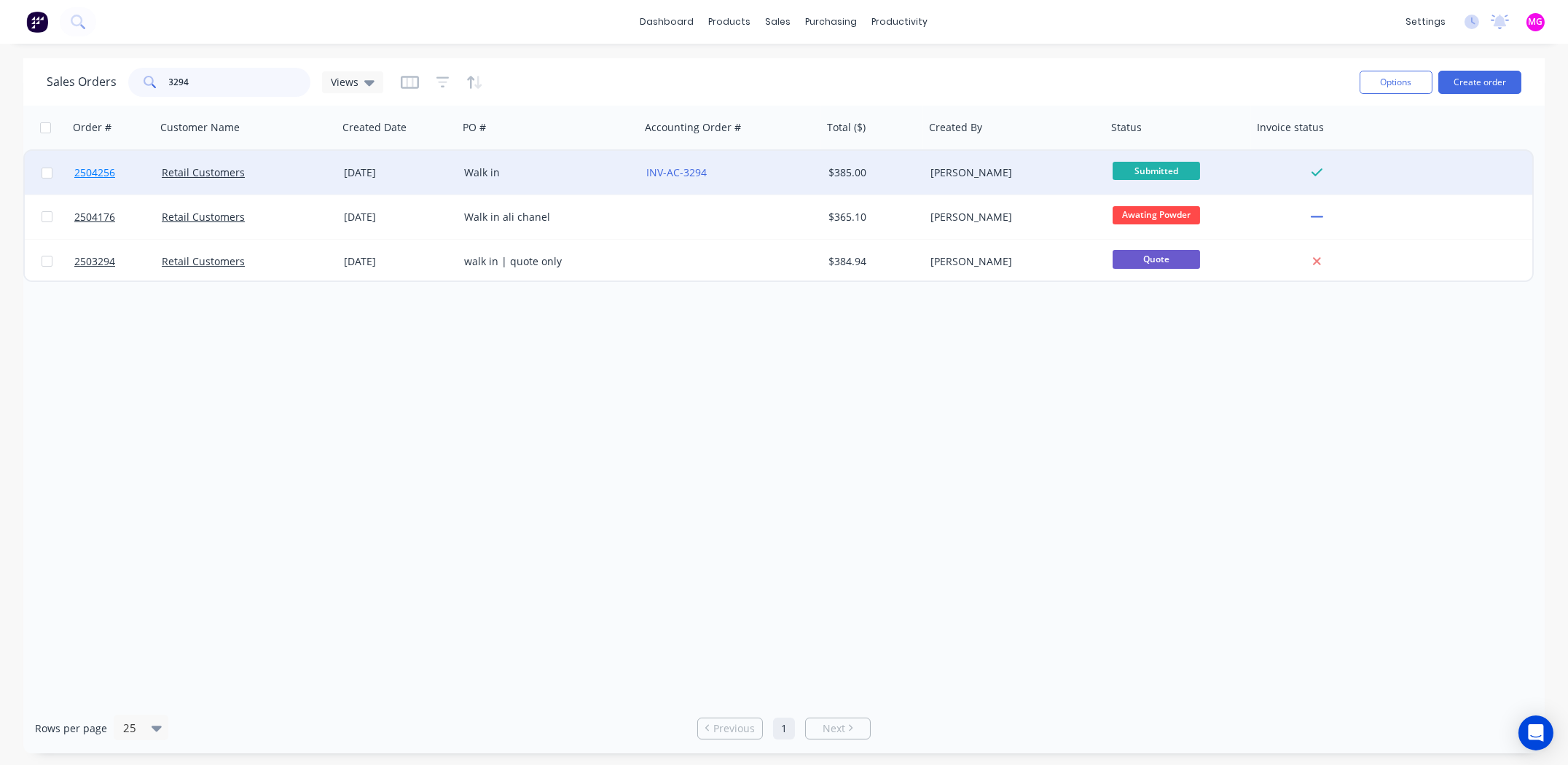
type input "3294"
click at [87, 172] on span "2504256" at bounding box center [95, 172] width 41 height 14
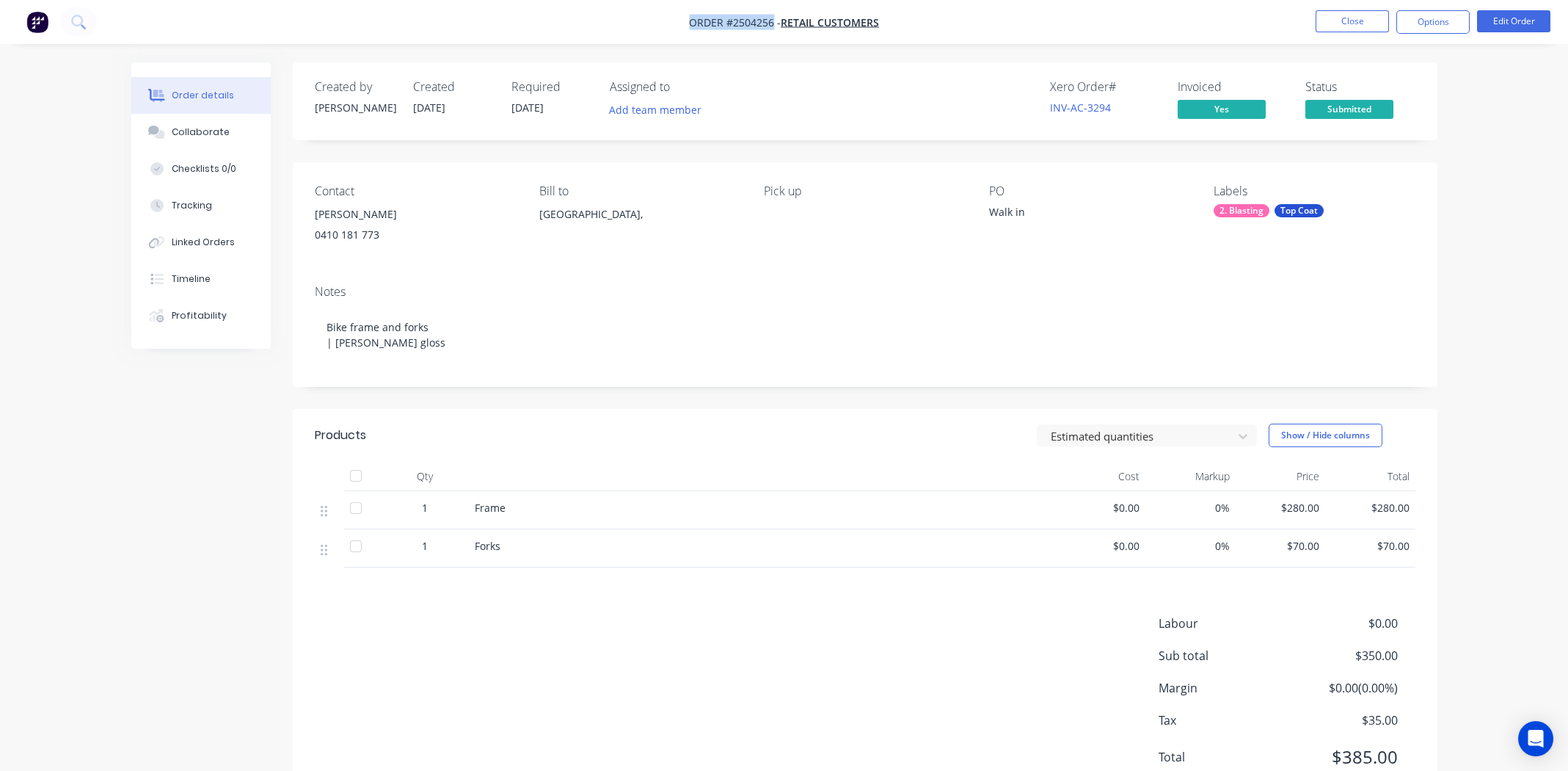
drag, startPoint x: 676, startPoint y: 22, endPoint x: 772, endPoint y: 27, distance: 96.1
click at [772, 27] on nav "Order #2504256 - Retail Customers Close Options Edit Order" at bounding box center [784, 22] width 1568 height 44
copy span "Order #2504256"
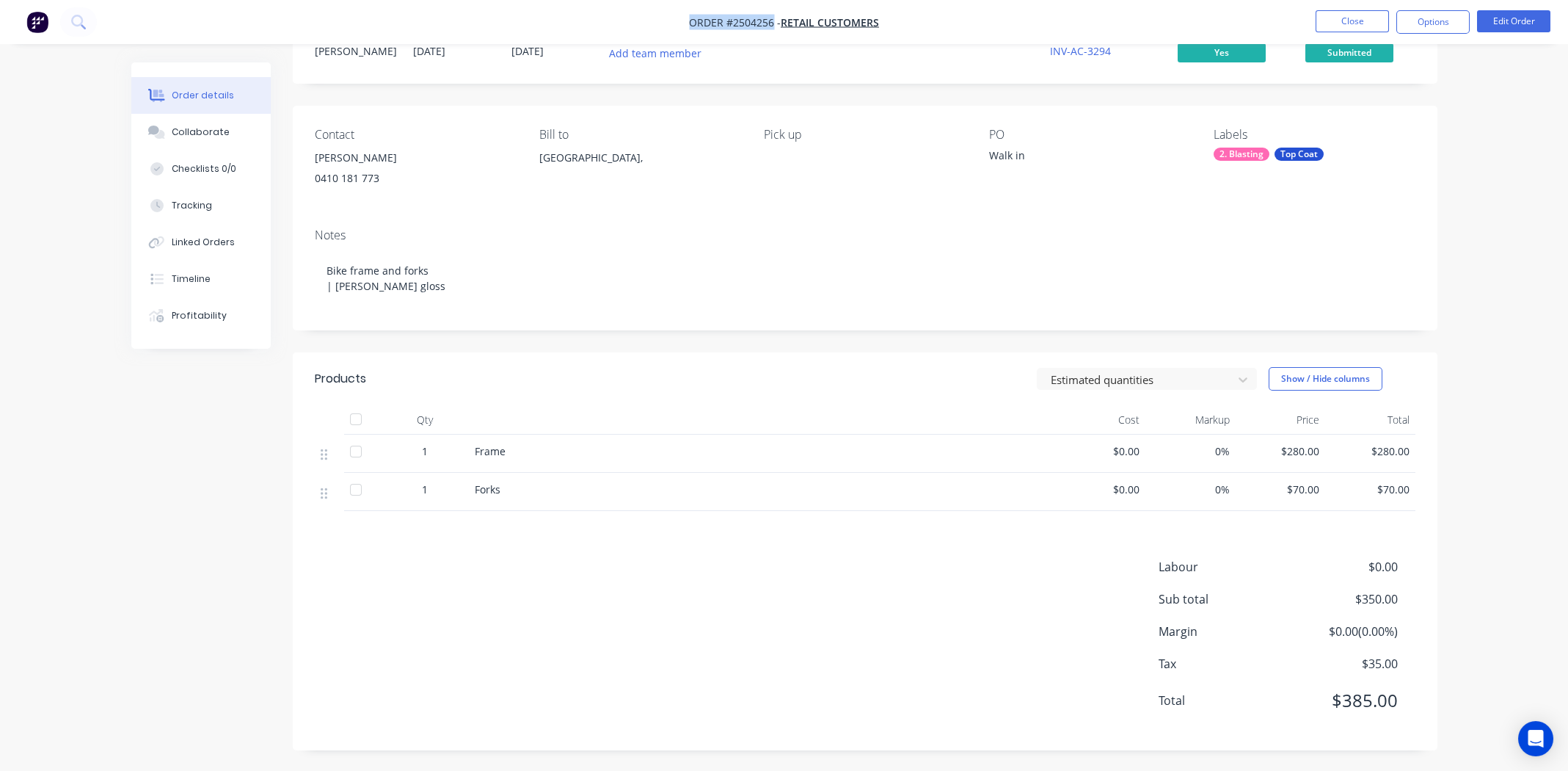
scroll to position [59, 0]
click at [616, 610] on div "Labour $0.00 Sub total $350.00 Margin $0.00 ( 0.00 %) Tax $35.00 Total $385.00" at bounding box center [864, 641] width 1101 height 171
click at [684, 644] on div "Labour $0.00 Sub total $350.00 Margin $0.00 ( 0.00 %) Tax $35.00 Total $385.00" at bounding box center [864, 641] width 1101 height 171
click at [738, 573] on div "Labour $0.00 Sub total $350.00 Margin $0.00 ( 0.00 %) Tax $35.00 Total $385.00" at bounding box center [864, 641] width 1101 height 171
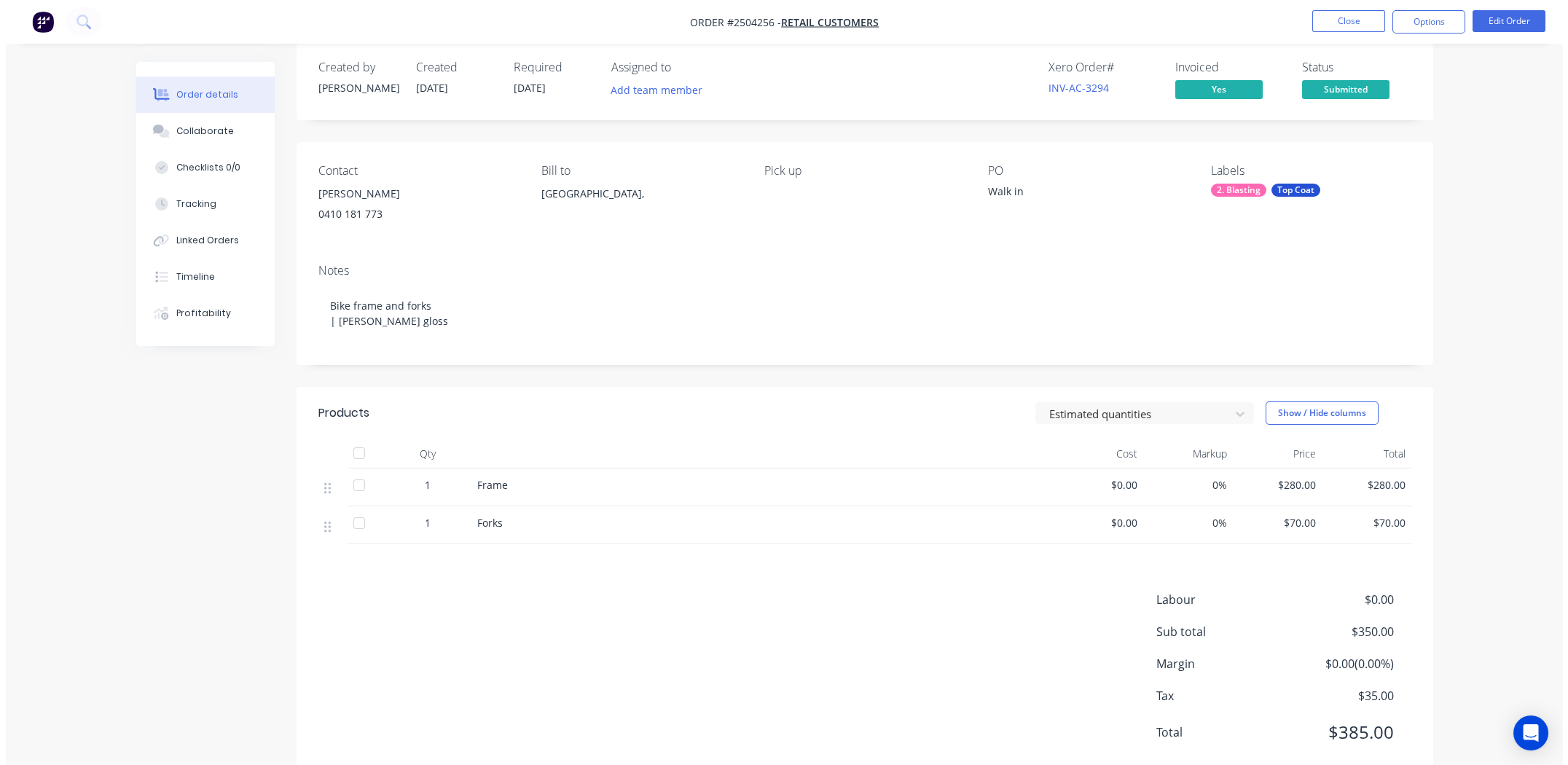
scroll to position [0, 0]
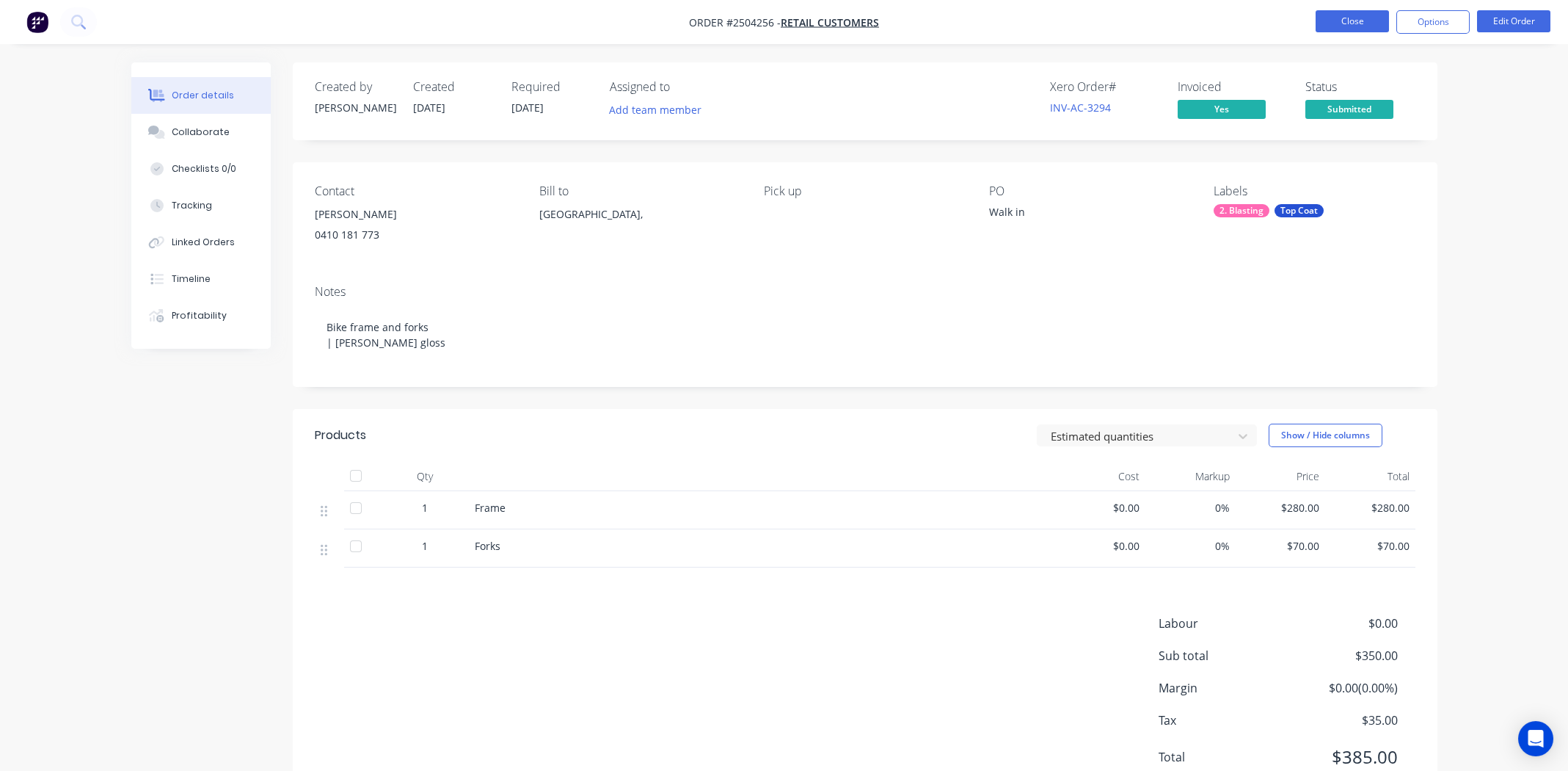
click at [1328, 21] on button "Close" at bounding box center [1353, 22] width 74 height 22
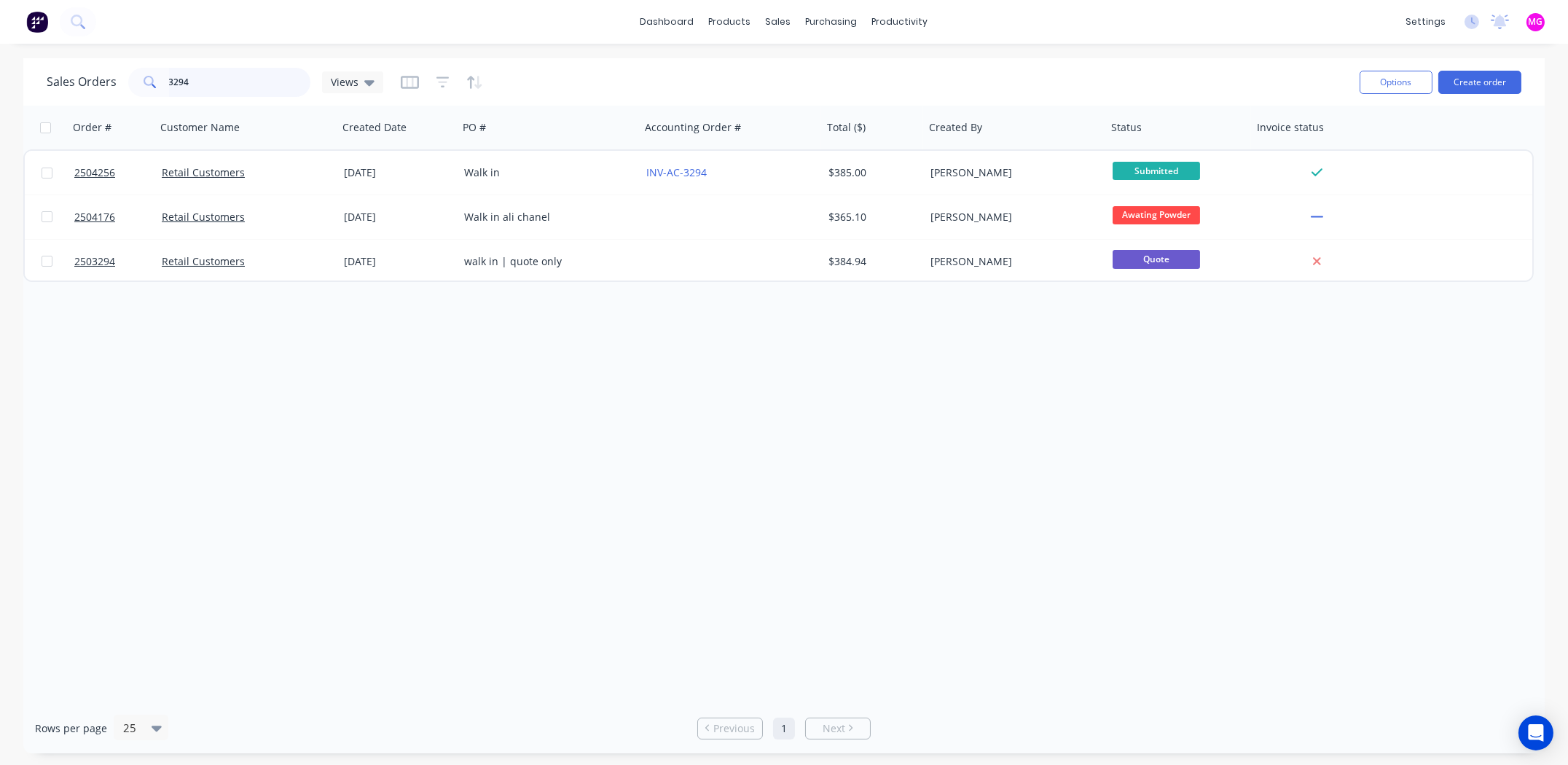
click at [254, 79] on input "3294" at bounding box center [240, 82] width 142 height 29
click at [256, 80] on input "3294" at bounding box center [240, 82] width 142 height 29
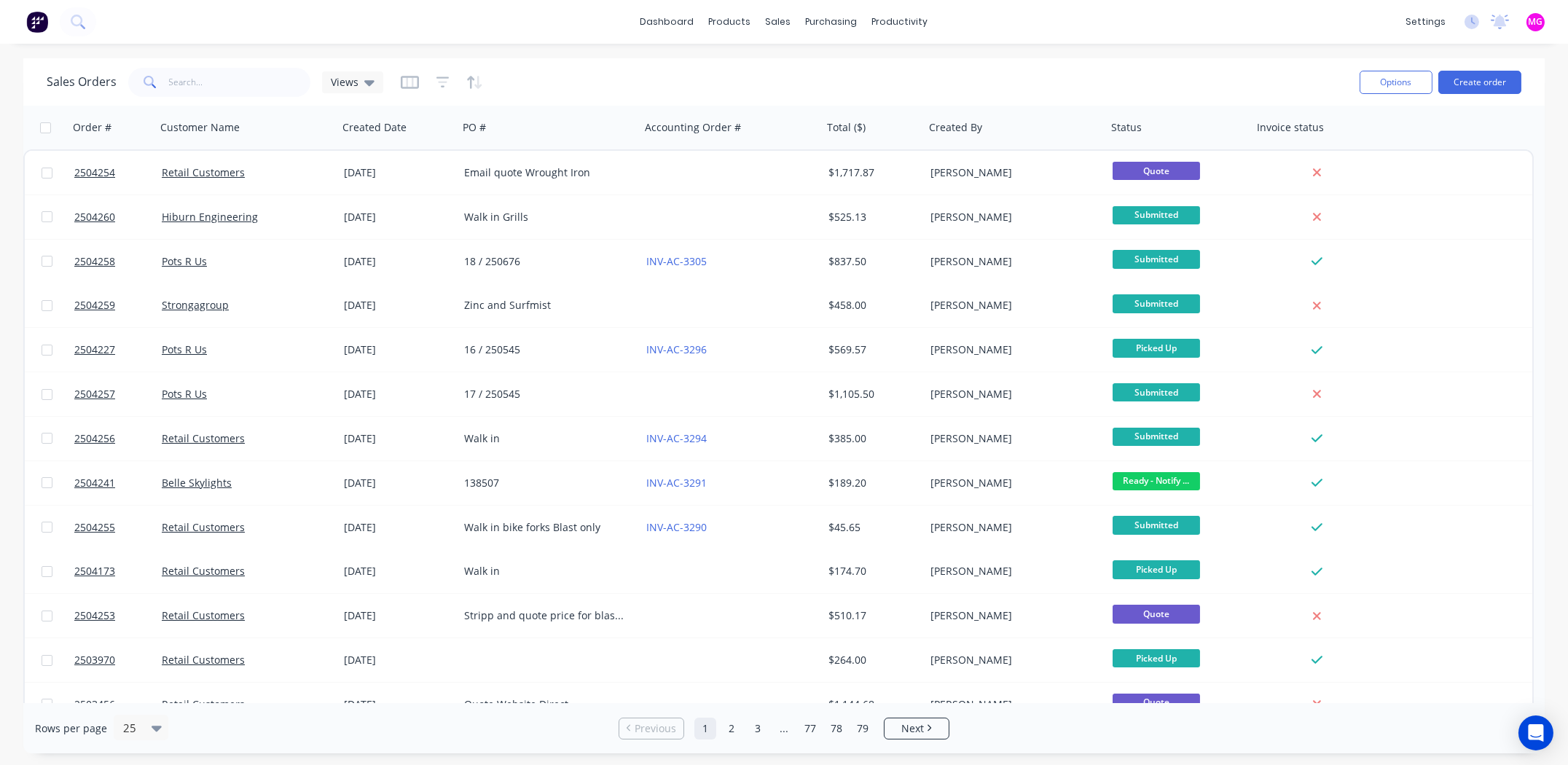
click at [1140, 11] on div "dashboard products sales purchasing productivity dashboard products Product Cat…" at bounding box center [784, 21] width 1568 height 44
